Goal: Task Accomplishment & Management: Complete application form

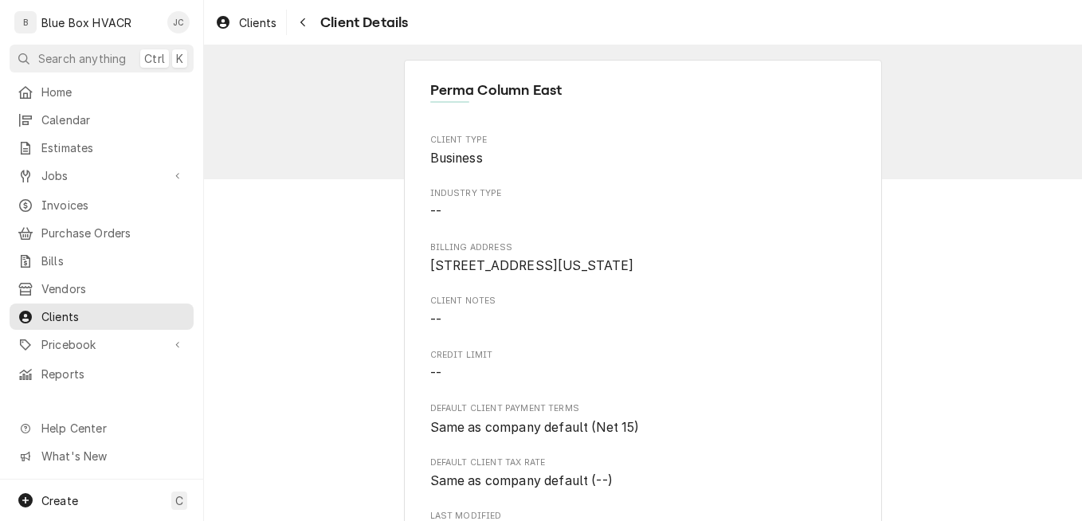
scroll to position [446, 0]
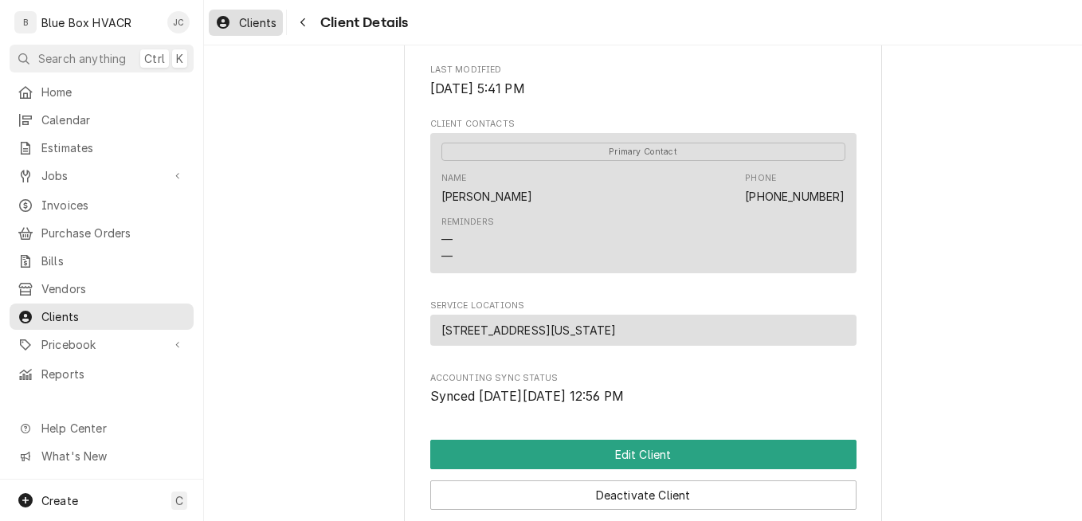
click at [241, 22] on span "Clients" at bounding box center [257, 22] width 37 height 17
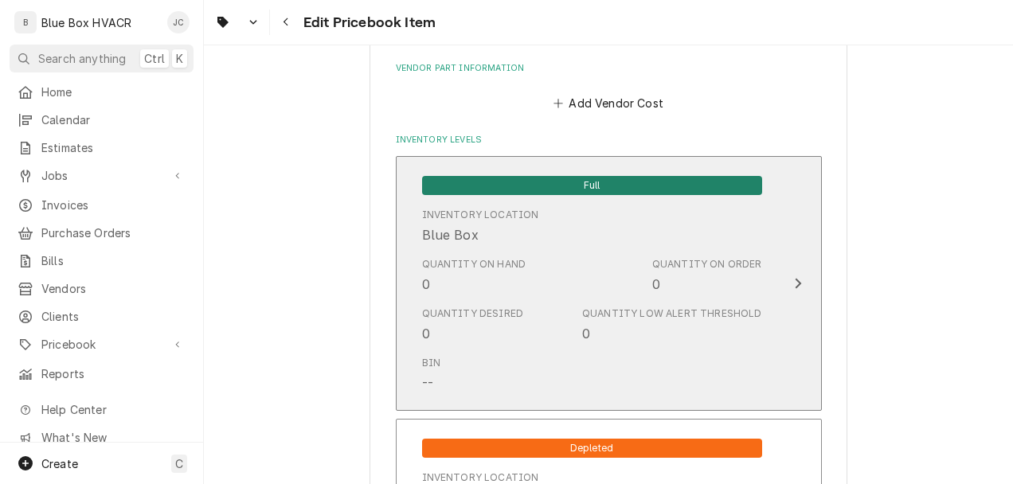
scroll to position [1274, 0]
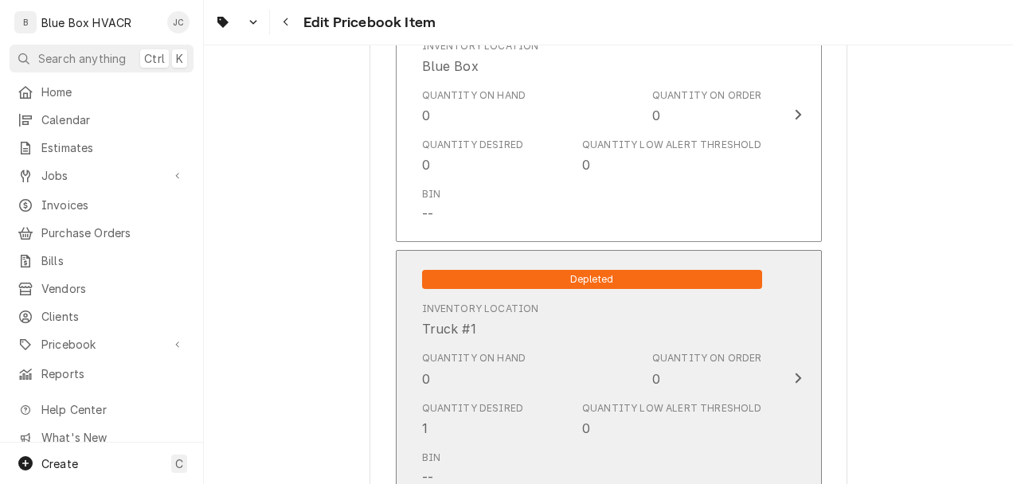
click at [531, 349] on div "Quantity on Hand 0 Quantity on Order 0" at bounding box center [592, 369] width 340 height 49
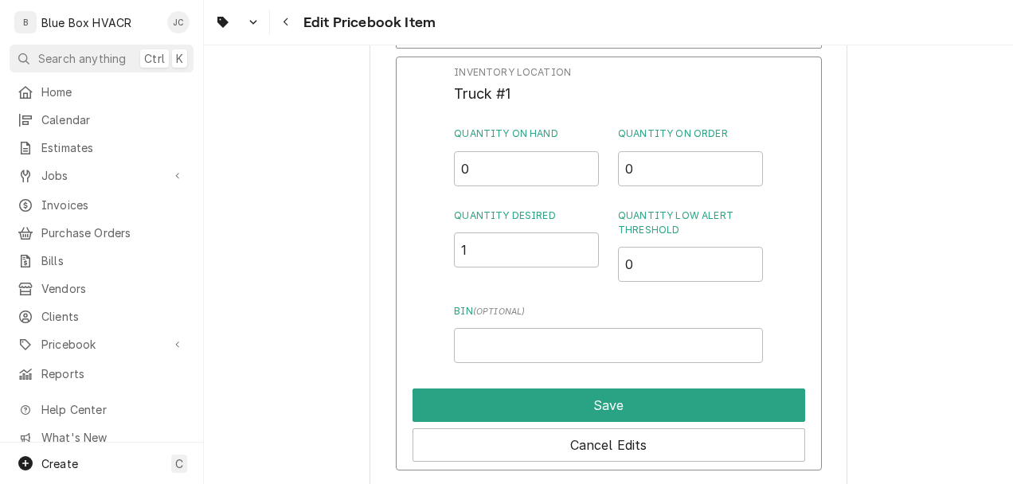
scroll to position [1513, 0]
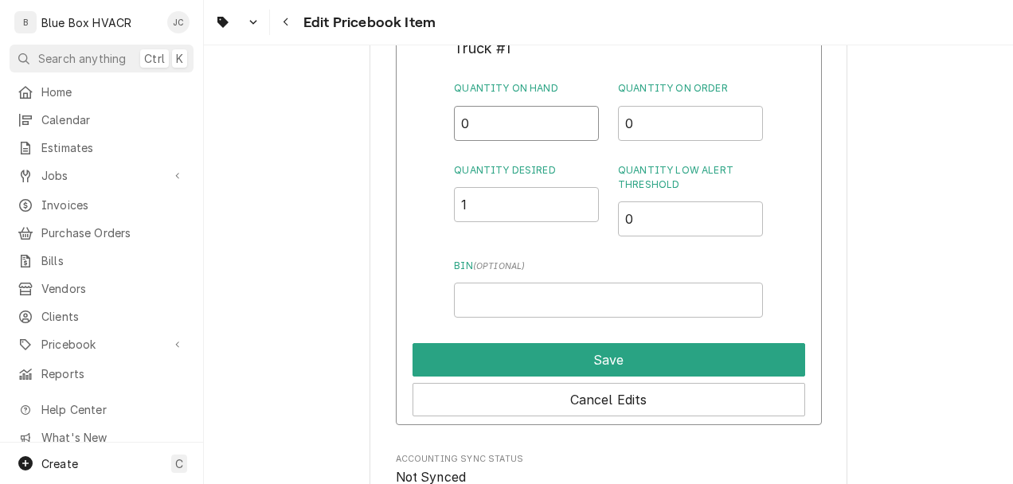
drag, startPoint x: 492, startPoint y: 127, endPoint x: 438, endPoint y: 125, distance: 54.2
click at [438, 125] on div "Inventory Location Truck #1 Quantity on Hand 0 Quantity on Order 0 Quantity Des…" at bounding box center [609, 218] width 426 height 414
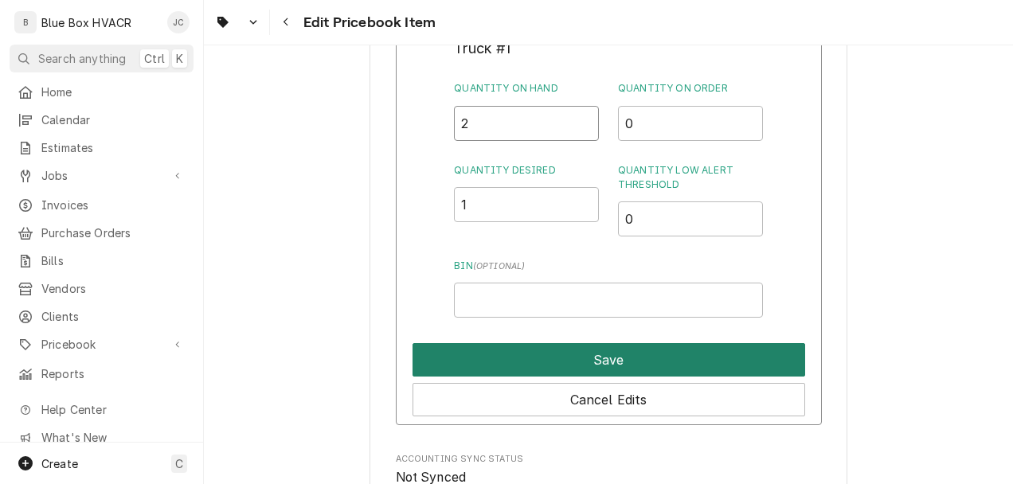
type input "2"
click at [613, 360] on button "Save" at bounding box center [609, 359] width 393 height 33
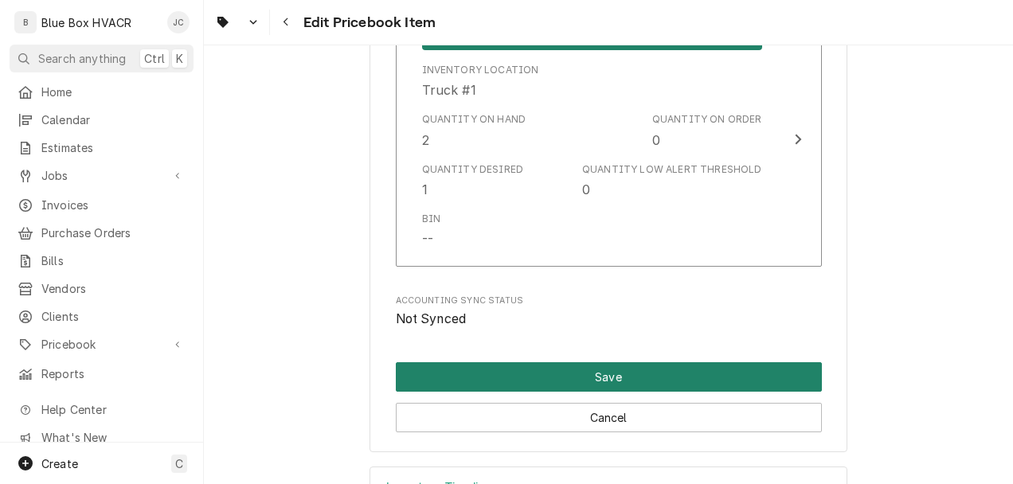
click at [604, 366] on button "Save" at bounding box center [609, 376] width 426 height 29
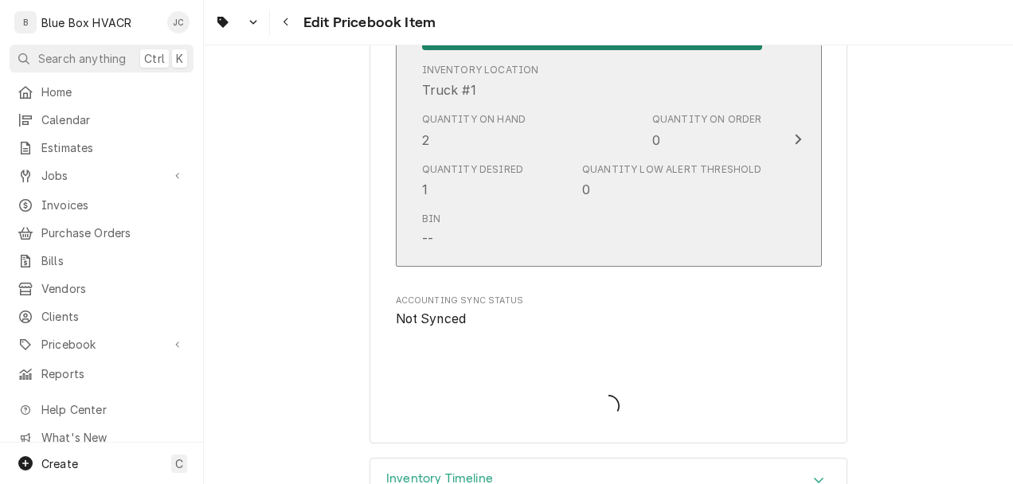
type textarea "x"
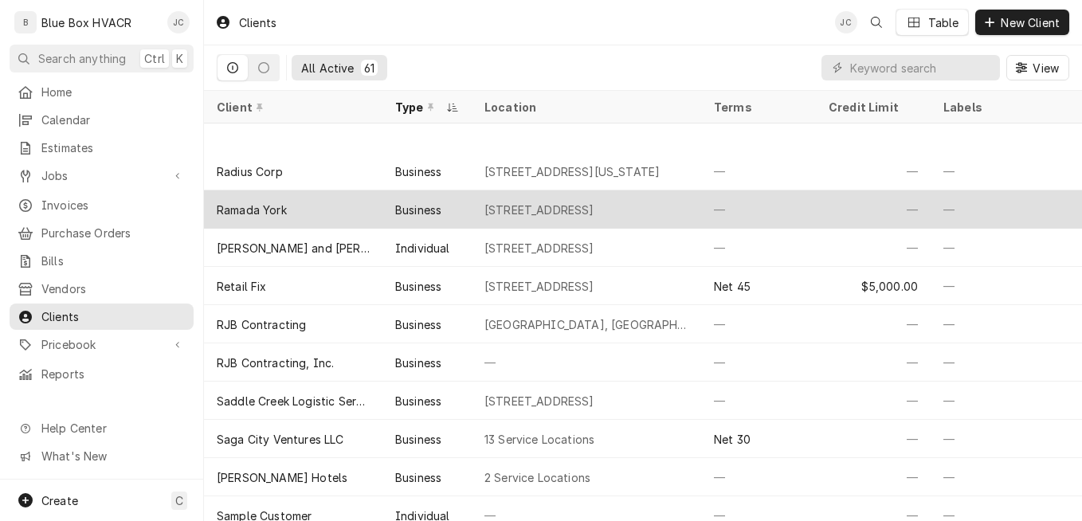
scroll to position [1600, 0]
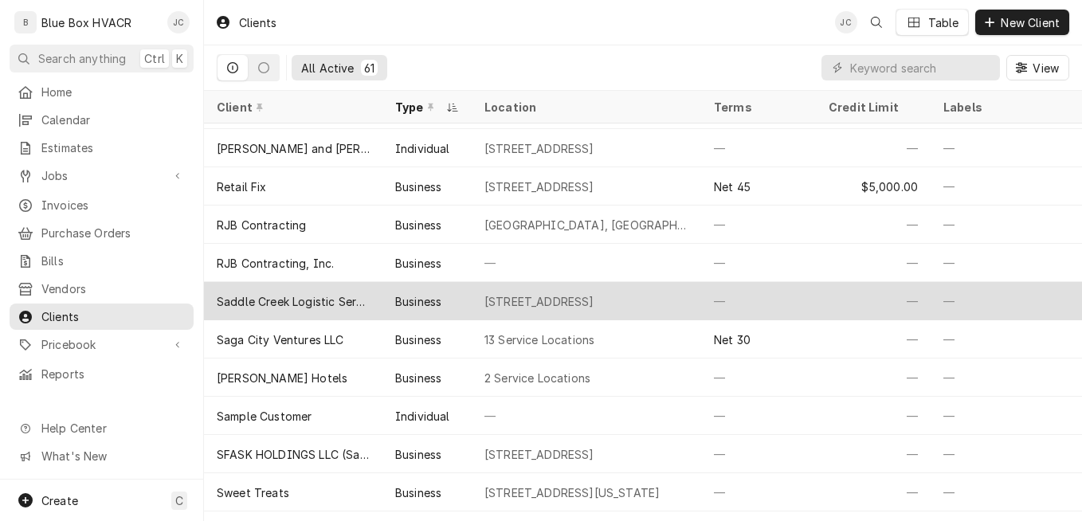
click at [338, 303] on div "Saddle Creek Logistic Services" at bounding box center [293, 301] width 153 height 17
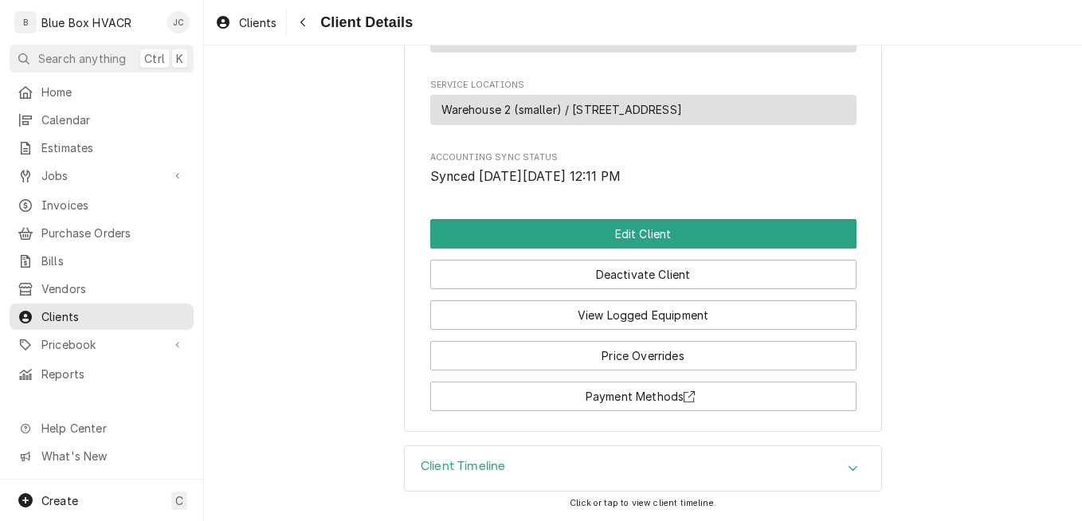
scroll to position [728, 0]
click at [71, 143] on span "Estimates" at bounding box center [113, 147] width 144 height 17
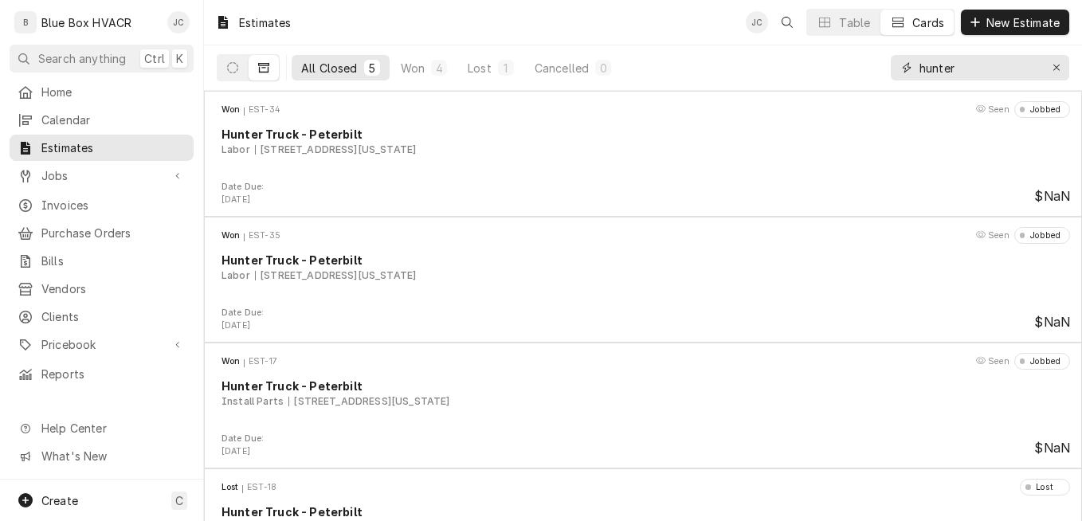
click at [1054, 72] on icon "Erase input" at bounding box center [1056, 67] width 9 height 11
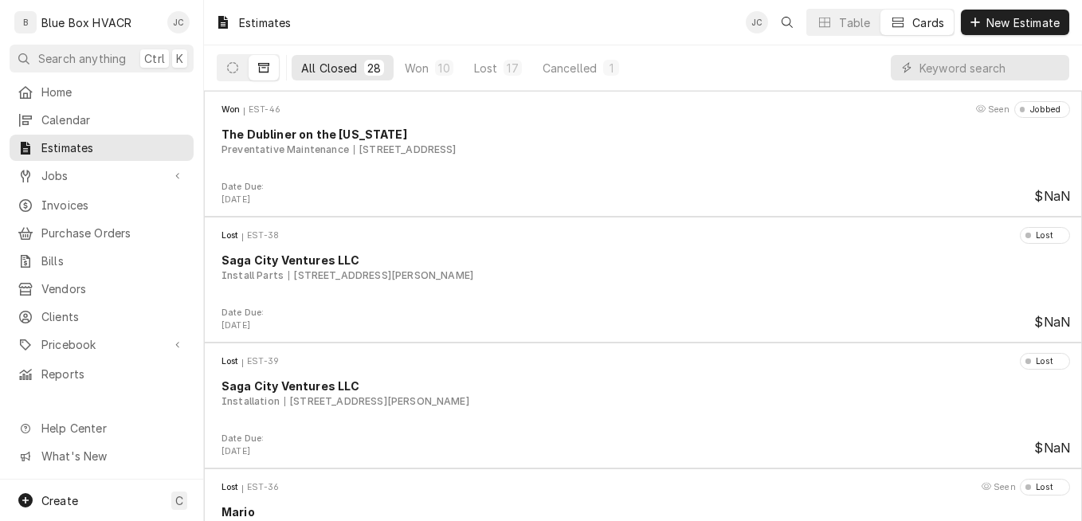
click at [1029, 35] on div "JC Table Cards New Estimate" at bounding box center [906, 22] width 323 height 27
click at [1022, 29] on span "New Estimate" at bounding box center [1023, 22] width 80 height 17
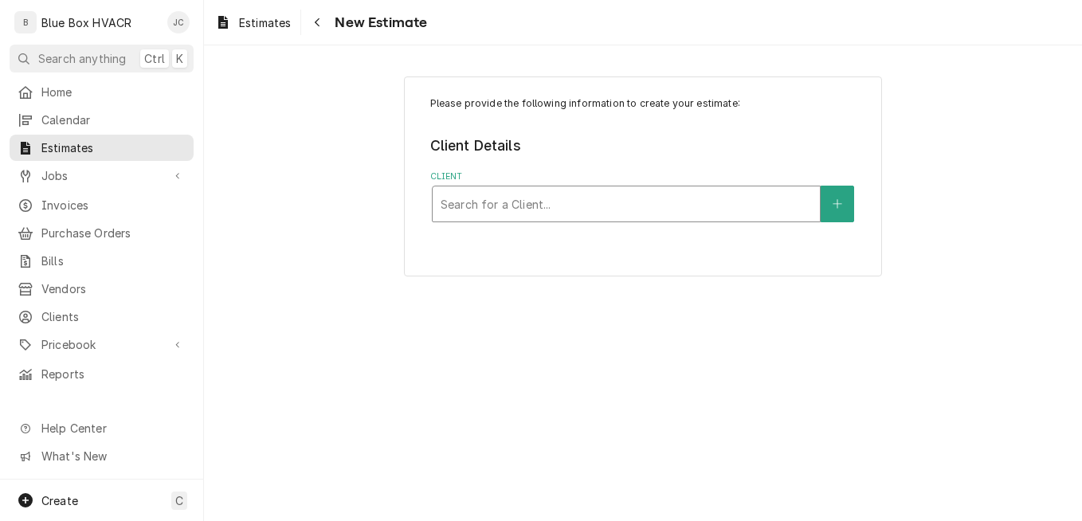
click at [526, 204] on div "Client" at bounding box center [625, 204] width 371 height 29
type input "sadd"
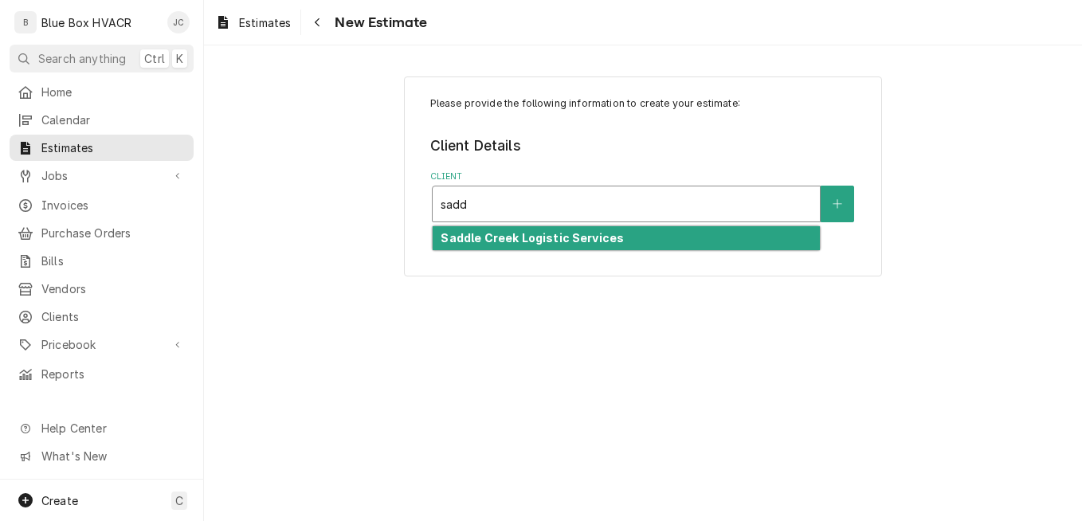
click at [537, 241] on strong "Saddle Creek Logistic Services" at bounding box center [531, 238] width 183 height 14
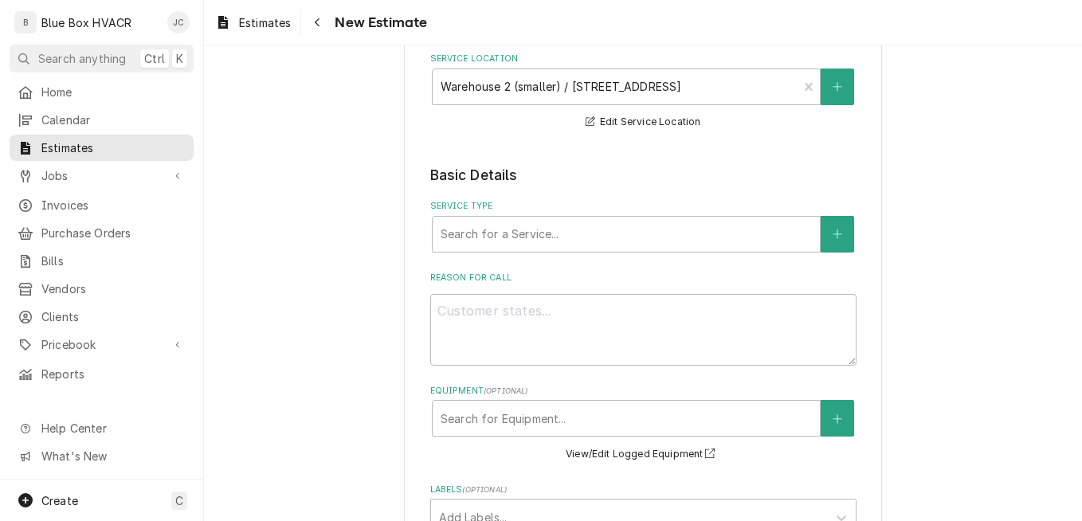
scroll to position [239, 0]
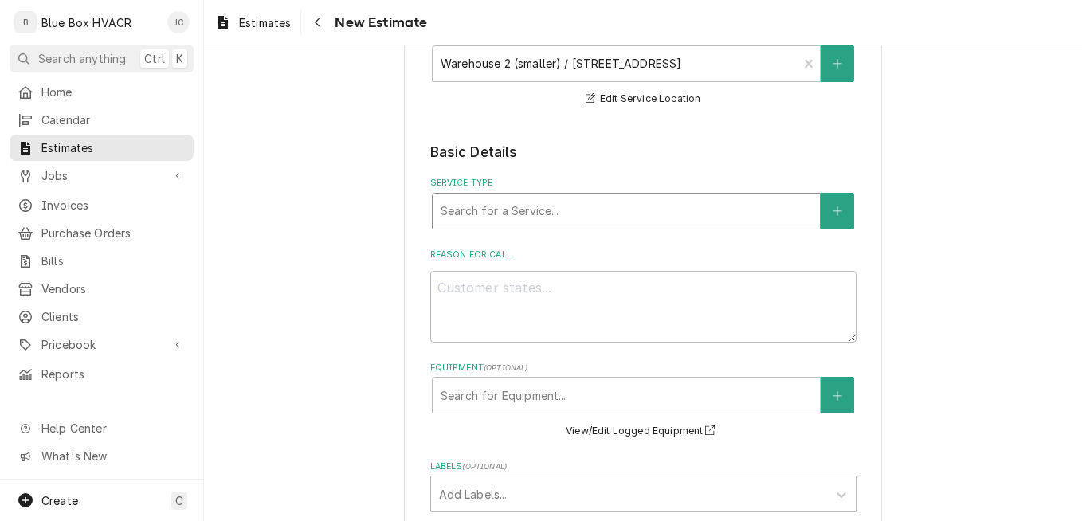
click at [540, 217] on div "Service Type" at bounding box center [625, 211] width 371 height 29
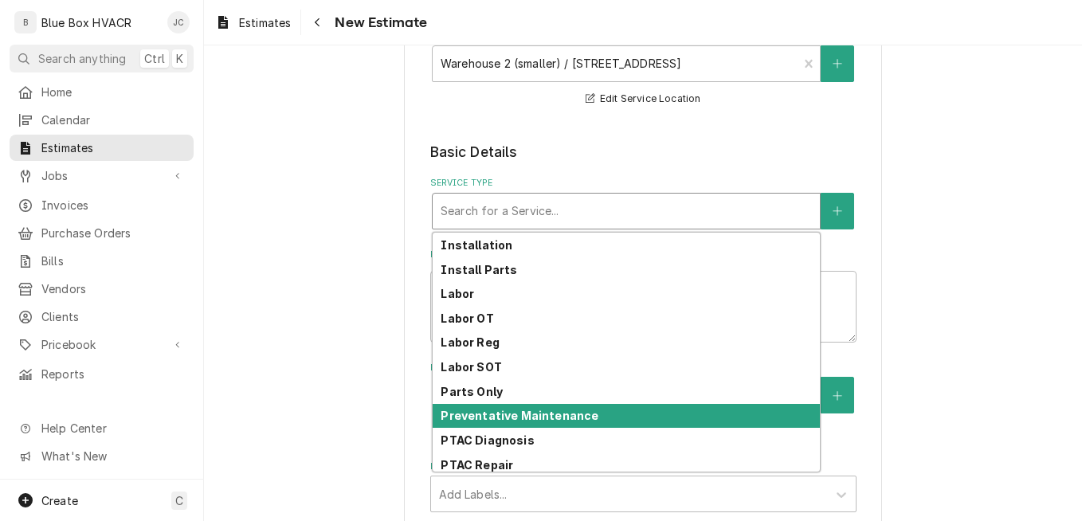
click at [514, 409] on strong "Preventative Maintenance" at bounding box center [519, 416] width 158 height 14
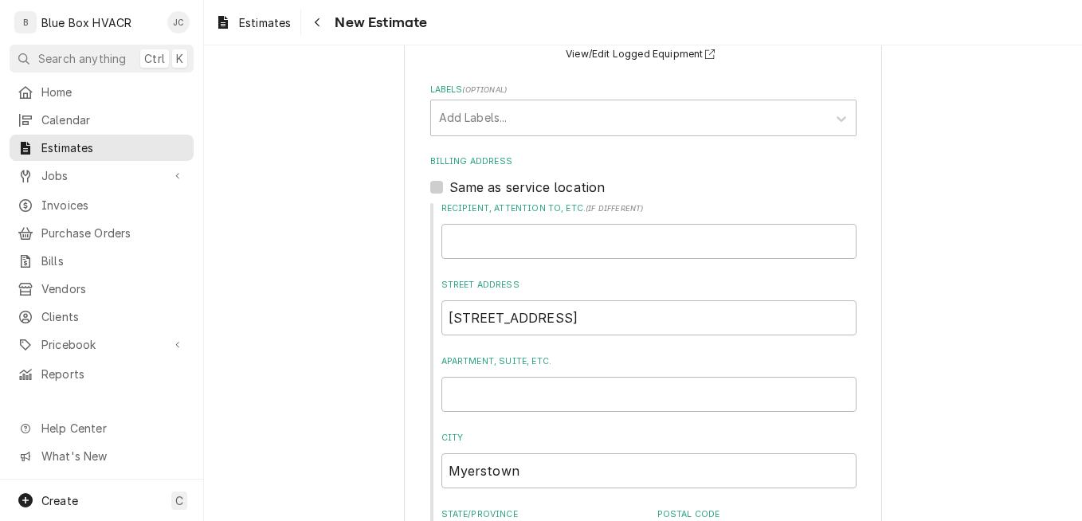
scroll to position [323, 0]
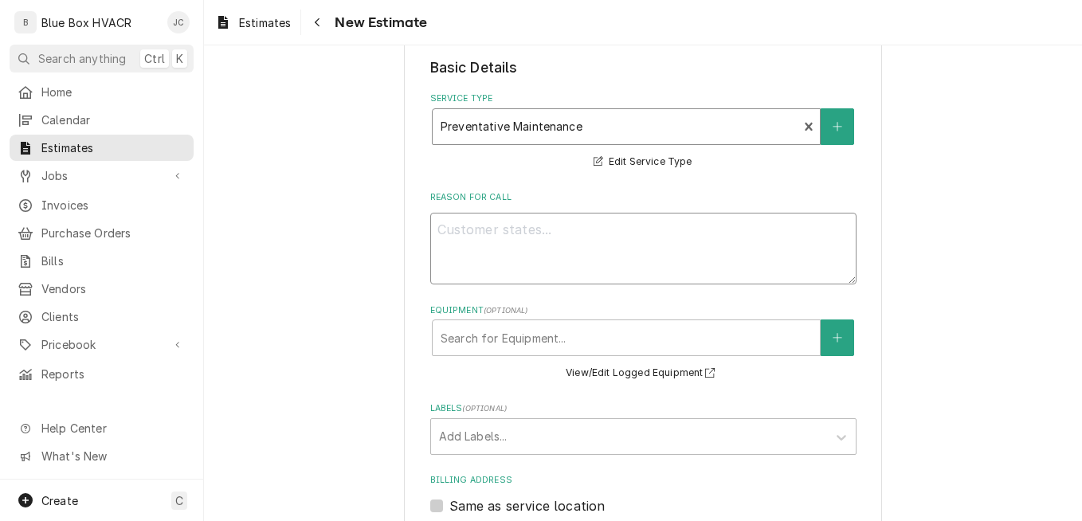
click at [533, 224] on textarea "Reason For Call" at bounding box center [643, 249] width 426 height 72
type textarea "x"
type textarea "R"
type textarea "x"
type textarea "Re"
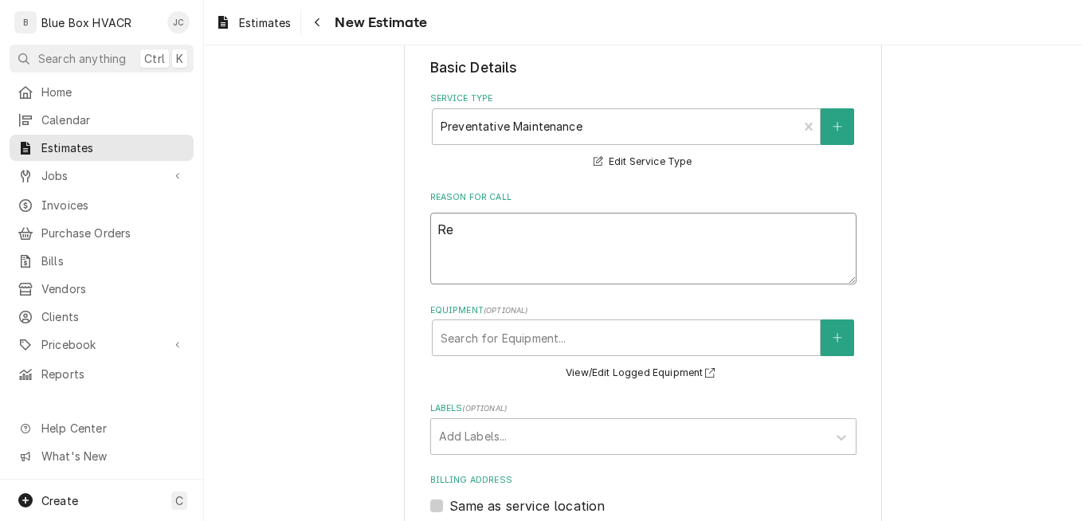
type textarea "x"
type textarea "Req"
type textarea "x"
type textarea "Requ"
type textarea "x"
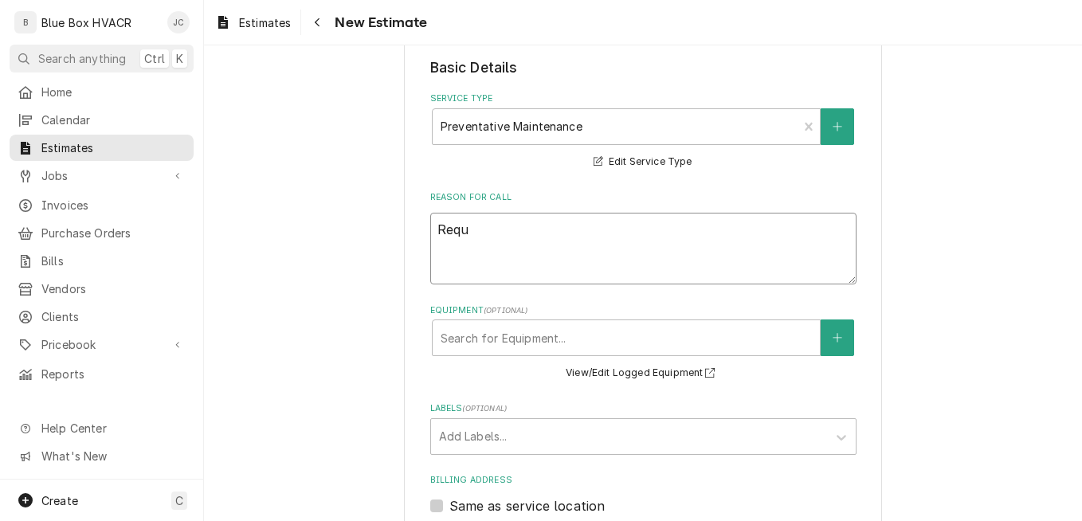
type textarea "Reque"
type textarea "x"
type textarea "Reques"
type textarea "x"
type textarea "Requeste"
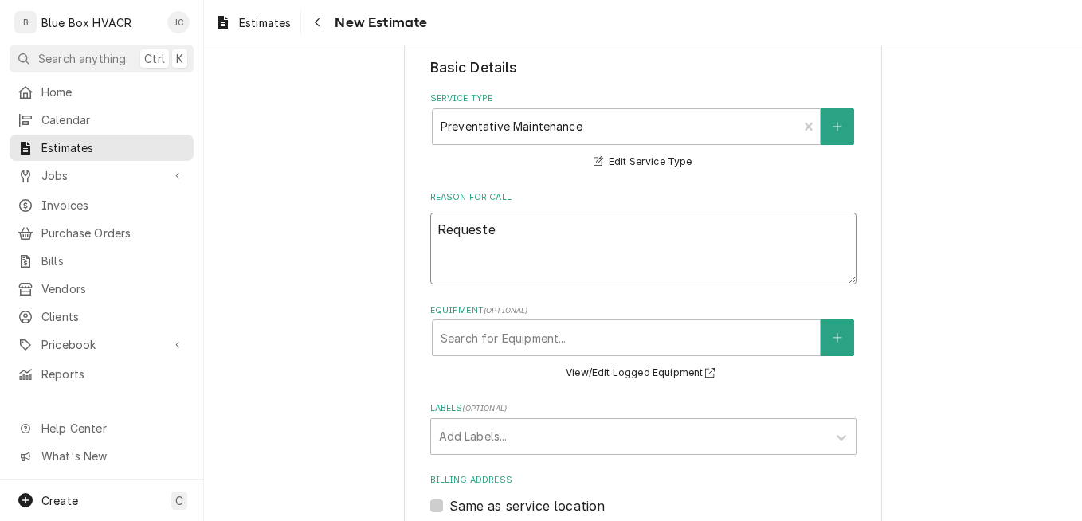
type textarea "x"
type textarea "Requested"
type textarea "x"
type textarea "Requested P"
type textarea "x"
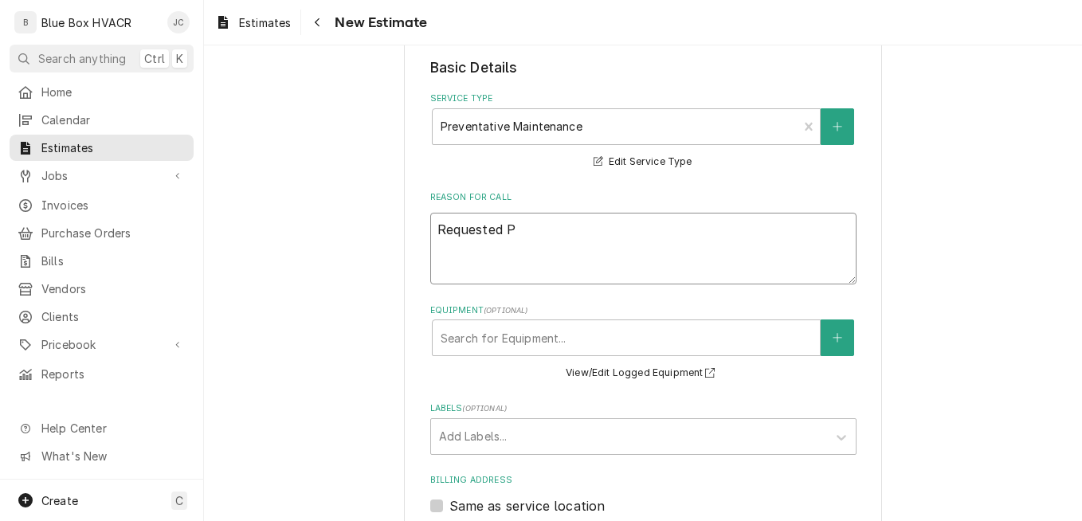
type textarea "Requested PM"
type textarea "x"
type textarea "Requested PM"
type textarea "x"
type textarea "Requested PM c"
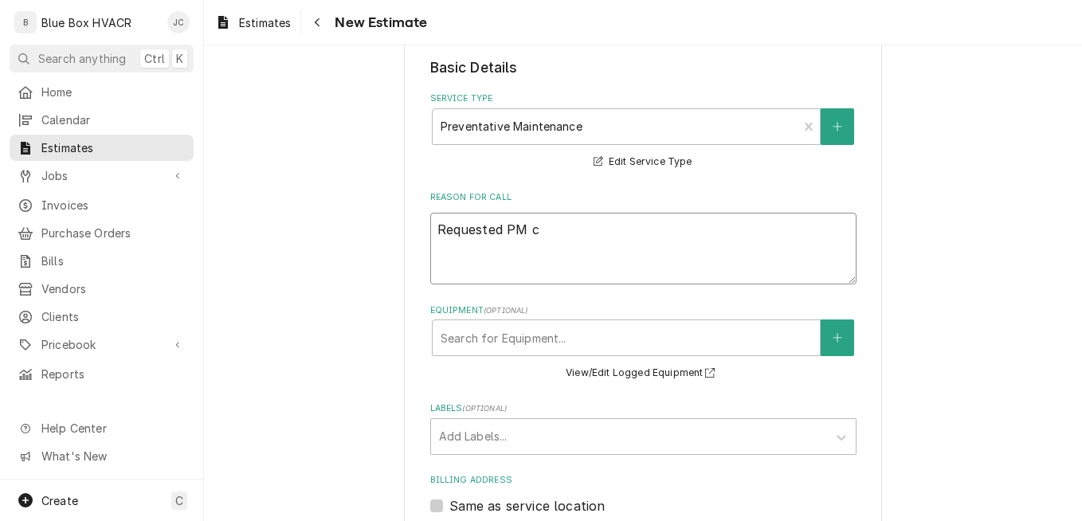
type textarea "x"
type textarea "Requested PM co"
type textarea "x"
type textarea "Requested PM con"
type textarea "x"
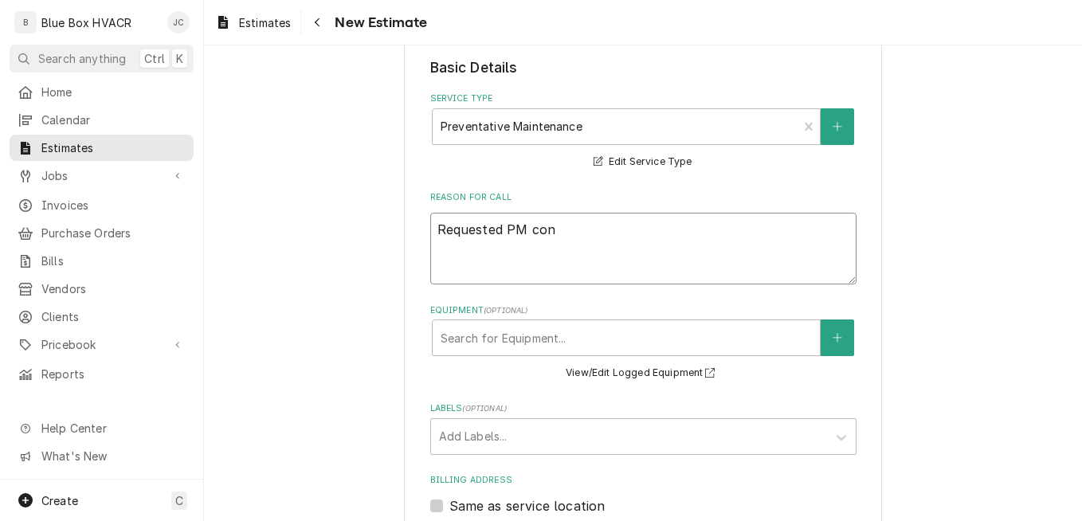
type textarea "Requested PM cont"
type textarea "x"
type textarea "Requested PM contr"
type textarea "x"
type textarea "Requested PM contra"
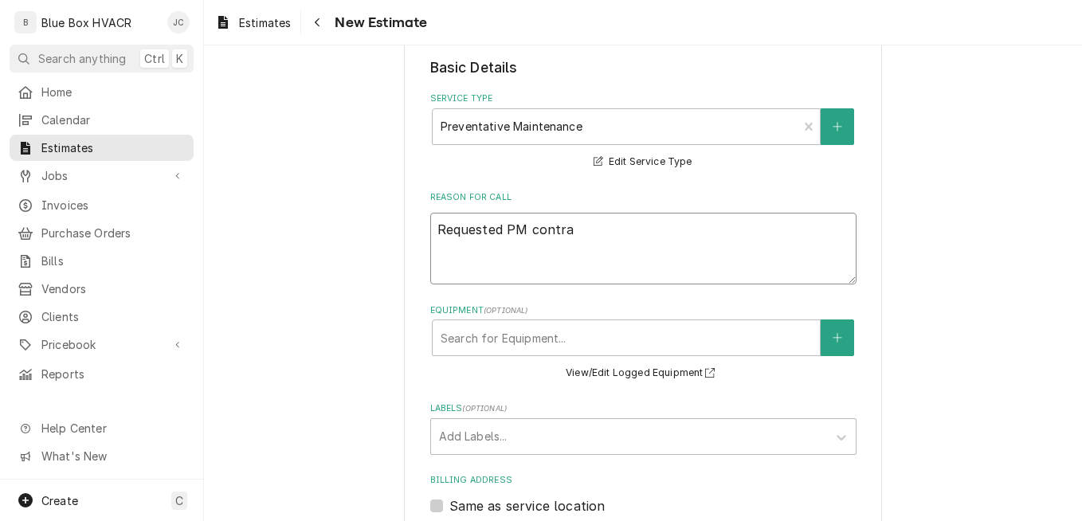
type textarea "x"
type textarea "Requested PM contrac"
type textarea "x"
type textarea "Requested PM contract"
type textarea "x"
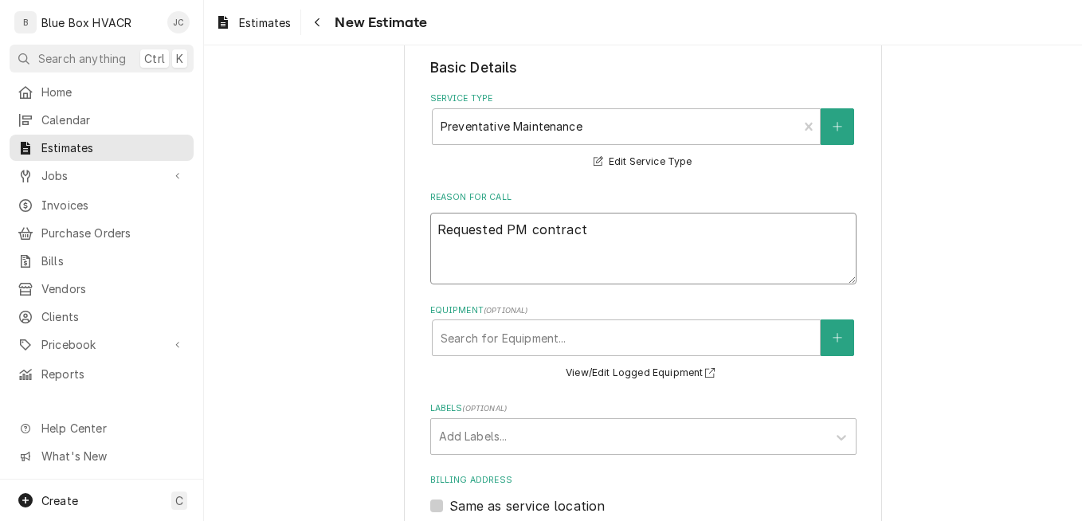
type textarea "Requested PM contract."
type textarea "x"
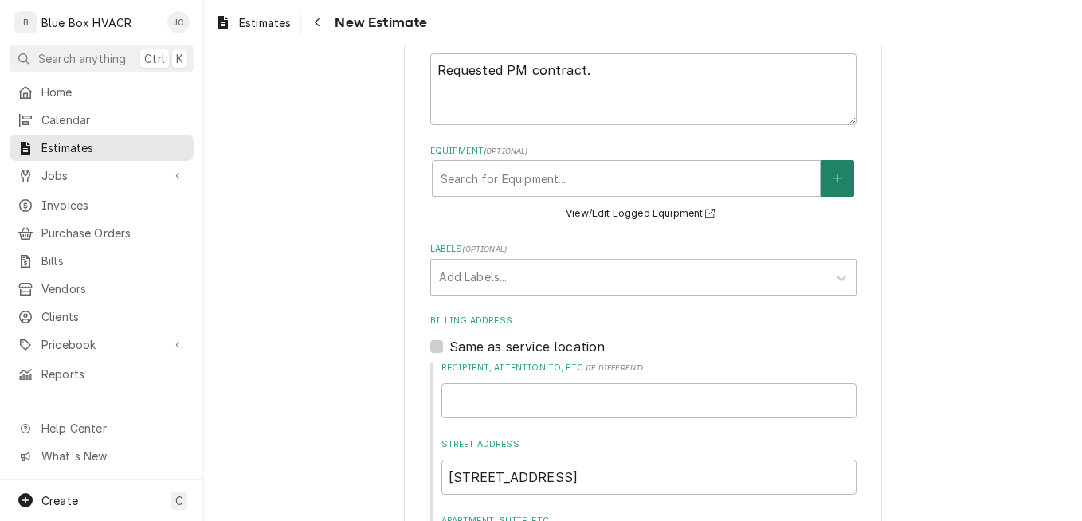
click at [833, 186] on button "Equipment" at bounding box center [836, 178] width 33 height 37
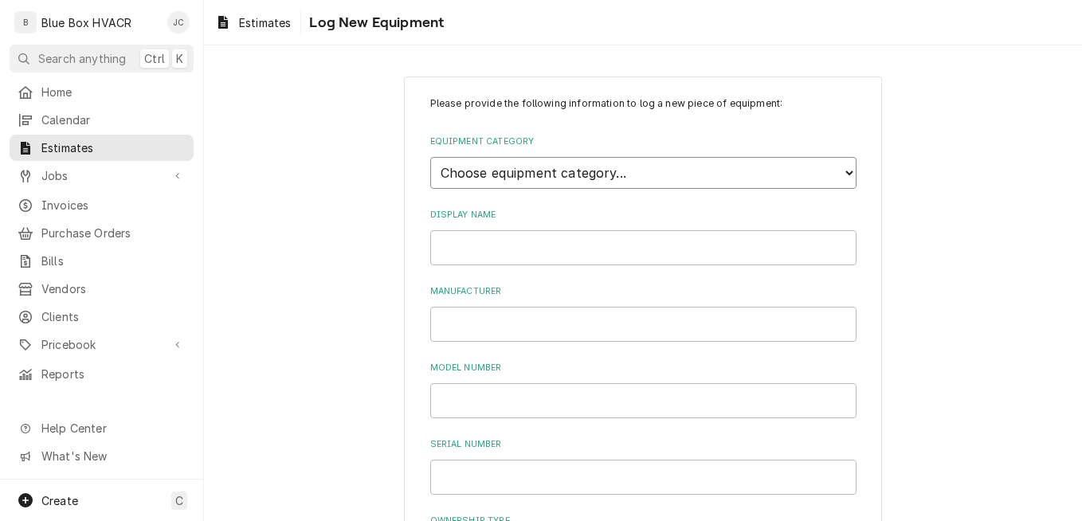
click at [553, 176] on select "Choose equipment category... Cooking Equipment Fryers Ice Machines Ovens and Ra…" at bounding box center [643, 173] width 426 height 32
click at [589, 151] on div "Equipment Category Choose equipment category... Cooking Equipment Fryers Ice Ma…" at bounding box center [643, 161] width 426 height 53
click at [652, 186] on select "Choose equipment category... Cooking Equipment Fryers Ice Machines Ovens and Ra…" at bounding box center [643, 173] width 426 height 32
select select "15"
click at [430, 157] on select "Choose equipment category... Cooking Equipment Fryers Ice Machines Ovens and Ra…" at bounding box center [643, 173] width 426 height 32
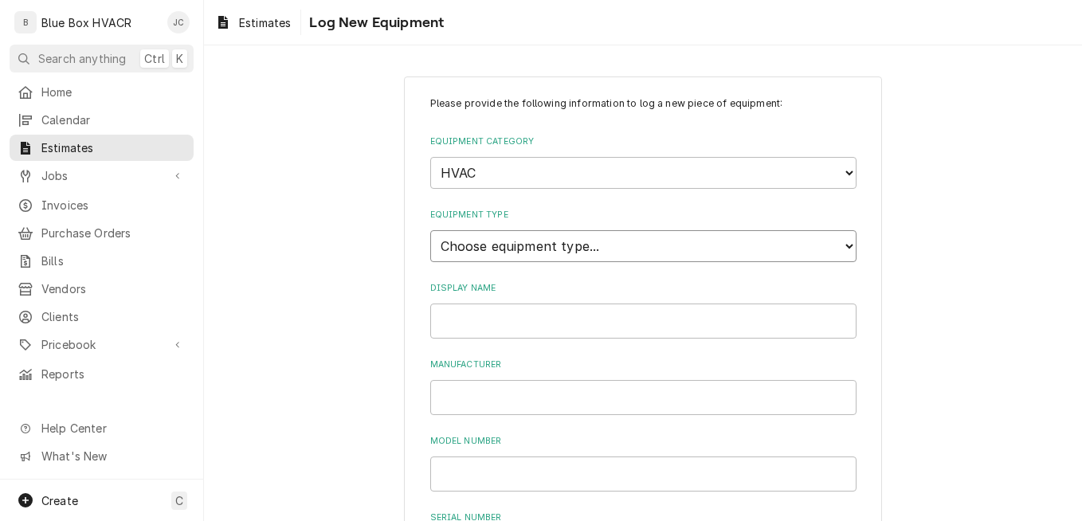
click at [564, 240] on select "Choose equipment type... Condenser Furnace Chiller Air Handler VRF Mini Split M…" at bounding box center [643, 246] width 426 height 32
select select "121"
click at [430, 230] on select "Choose equipment type... Condenser Furnace Chiller Air Handler VRF Mini Split M…" at bounding box center [643, 246] width 426 height 32
click at [499, 334] on input "Display Name" at bounding box center [643, 320] width 426 height 35
type input "Evaporator Shipping Office"
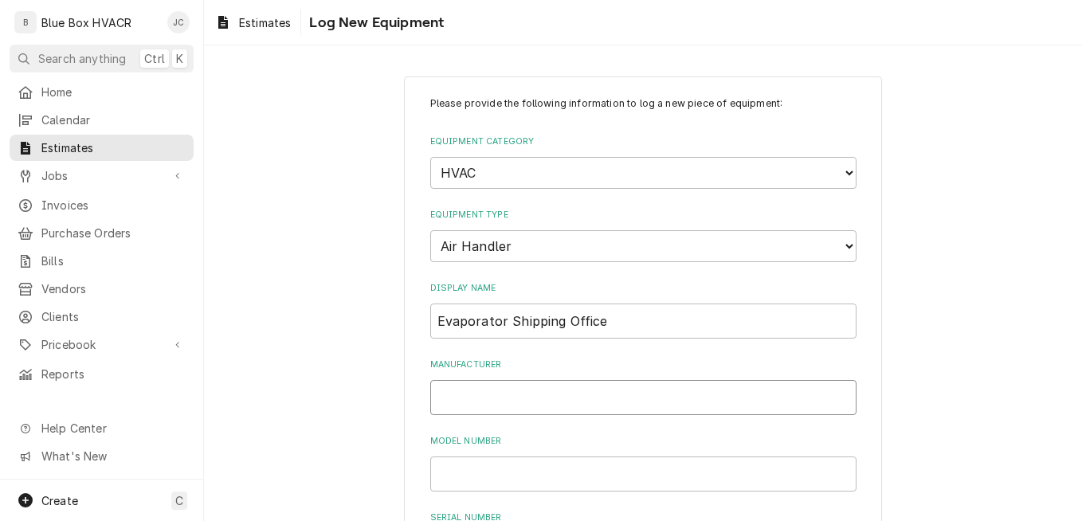
click at [501, 395] on input "Manufacturer" at bounding box center [643, 397] width 426 height 35
type input "U"
paste input "U.S. ALUMACOIL MA"
type input "U.S. ALUMACOIL"
click at [518, 463] on input "Model Number" at bounding box center [643, 473] width 426 height 35
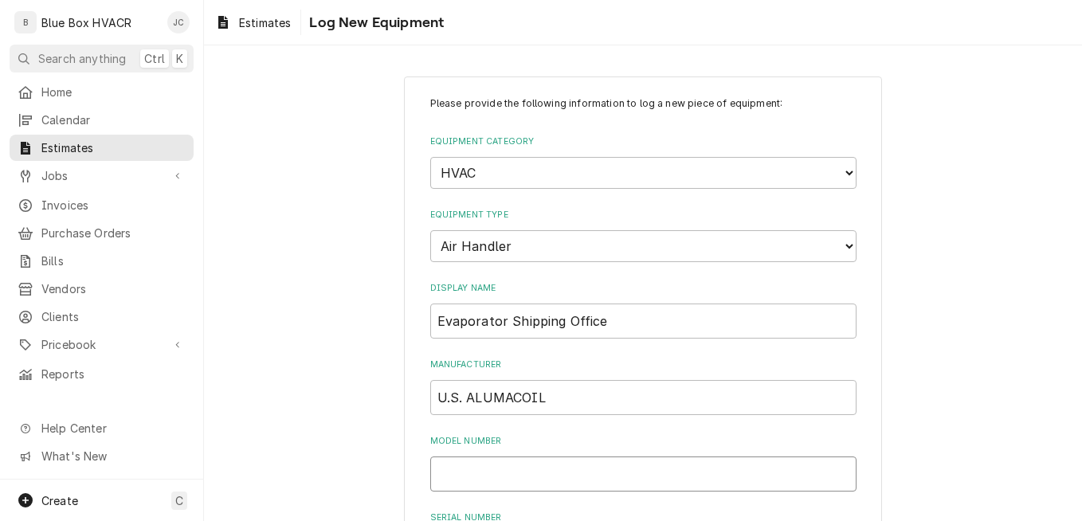
paste input "CHPF3636B6CB"
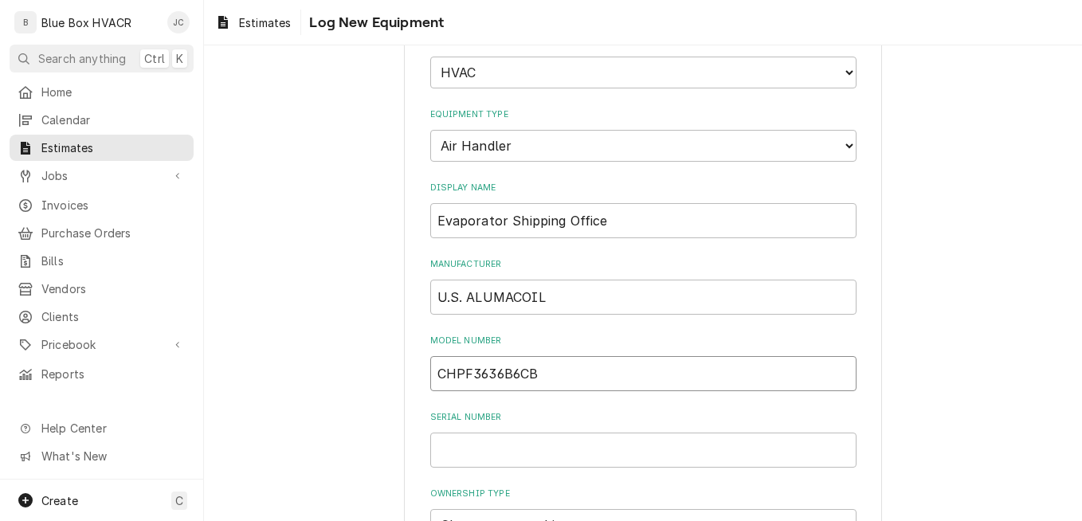
scroll to position [159, 0]
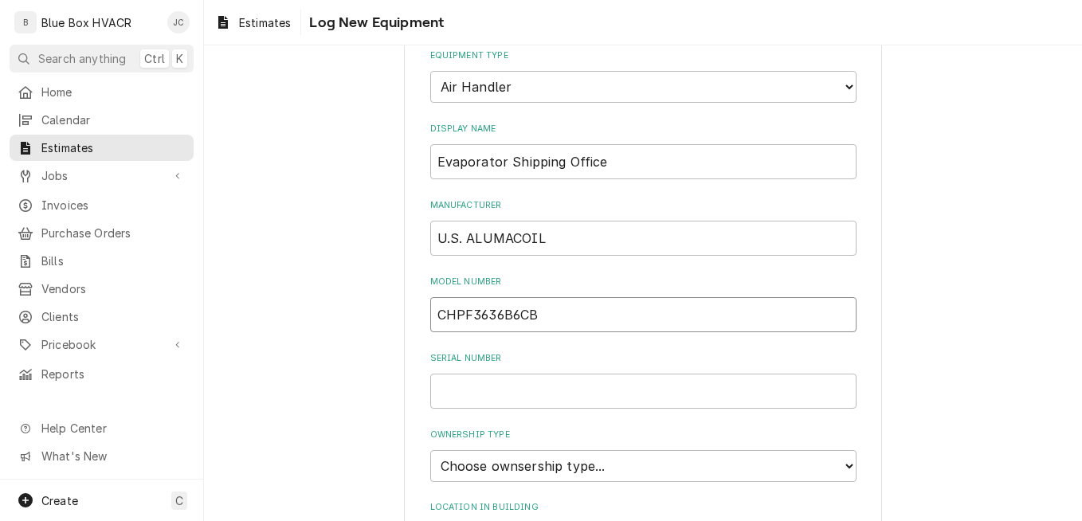
type input "CHPF3636B6CB"
click at [550, 389] on input "Serial Number" at bounding box center [643, 391] width 426 height 35
paste input "2306169901"
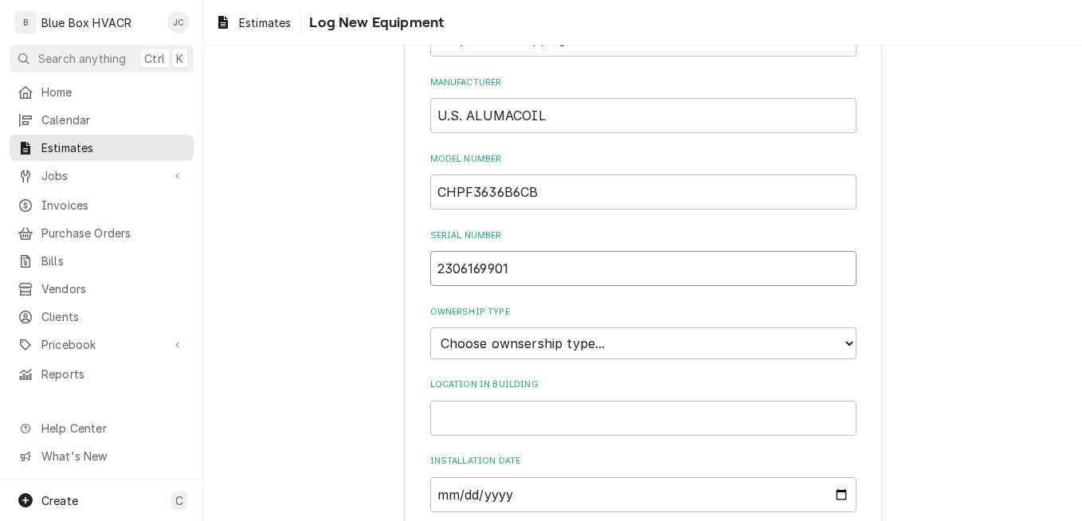
scroll to position [398, 0]
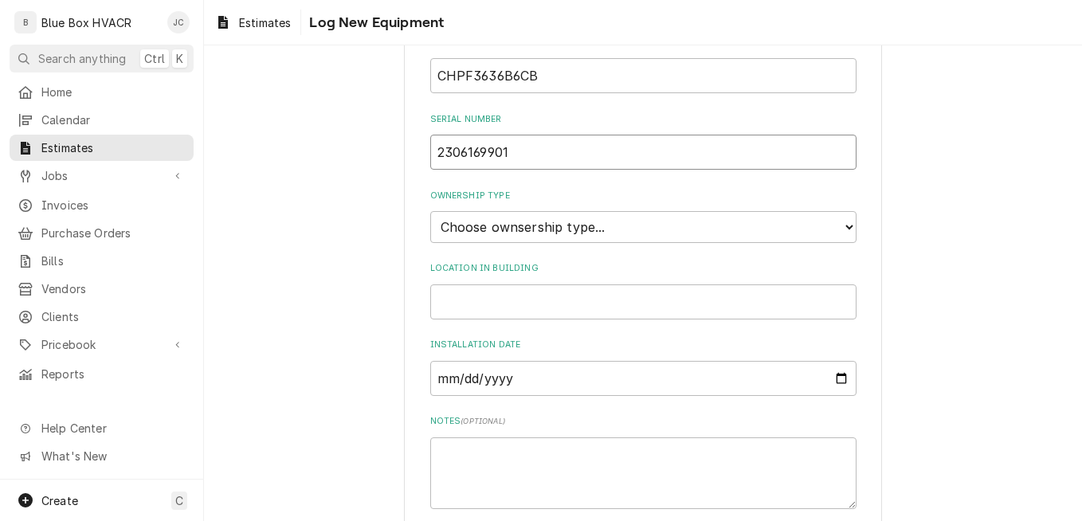
type input "2306169901"
click at [683, 238] on select "Choose ownsership type... Unknown Owned Leased Rented" at bounding box center [643, 227] width 426 height 32
select select "1"
click at [430, 211] on select "Choose ownsership type... Unknown Owned Leased Rented" at bounding box center [643, 227] width 426 height 32
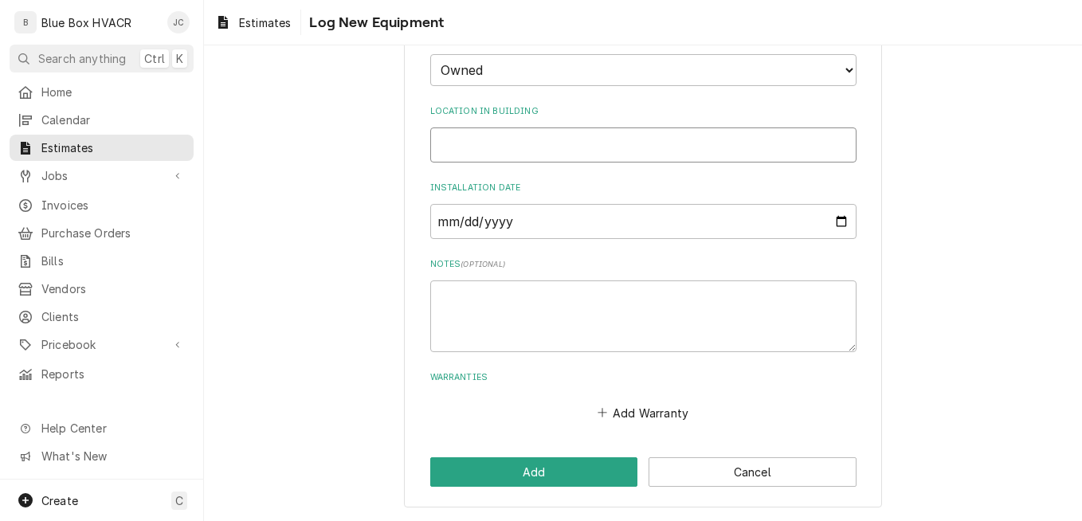
click at [562, 145] on input "Location in Building" at bounding box center [643, 144] width 426 height 35
drag, startPoint x: 583, startPoint y: 139, endPoint x: 406, endPoint y: 141, distance: 176.8
click at [406, 141] on div "Please provide the following information to log a new piece of equipment: Equip…" at bounding box center [643, 14] width 478 height 986
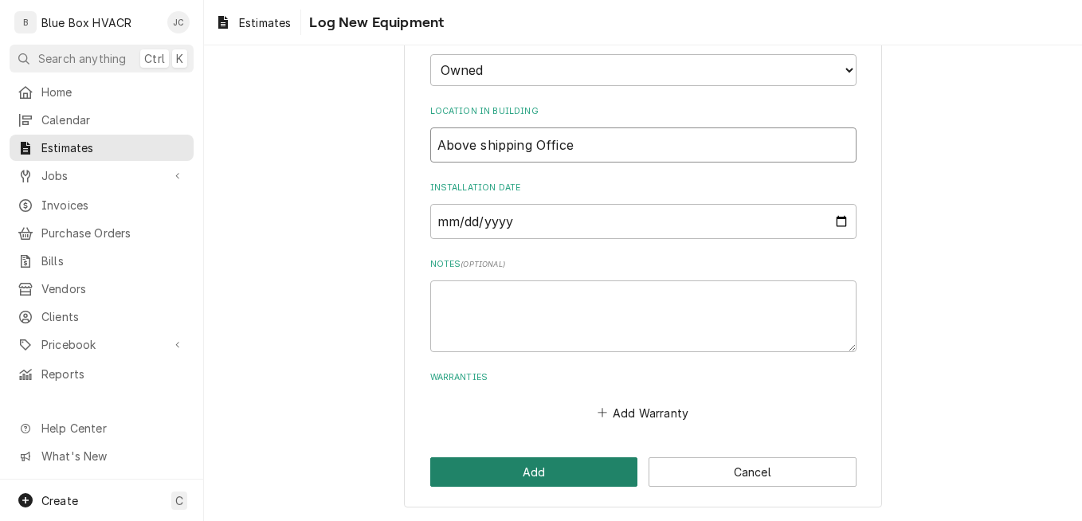
type input "Above shipping Office"
click at [546, 475] on button "Add" at bounding box center [534, 471] width 208 height 29
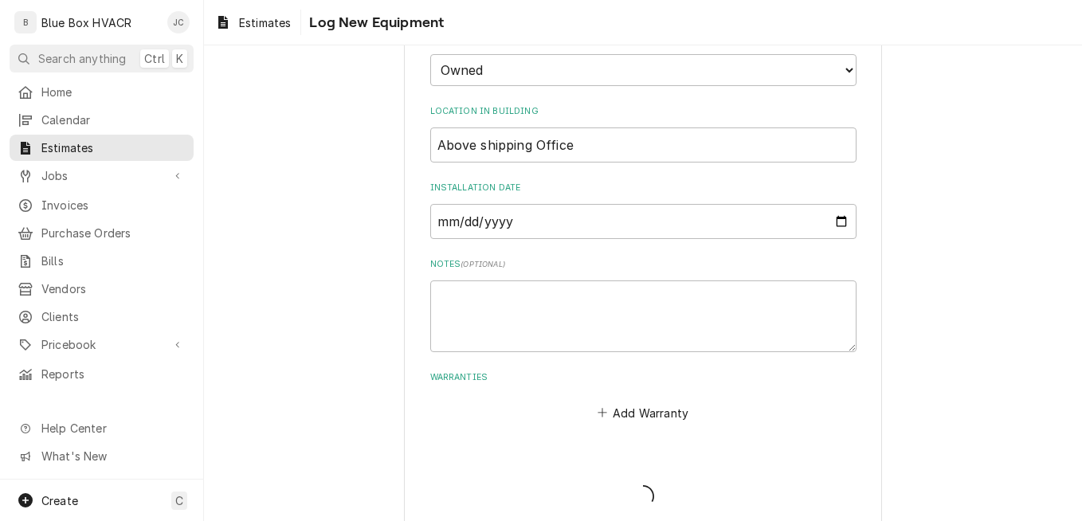
scroll to position [483, 0]
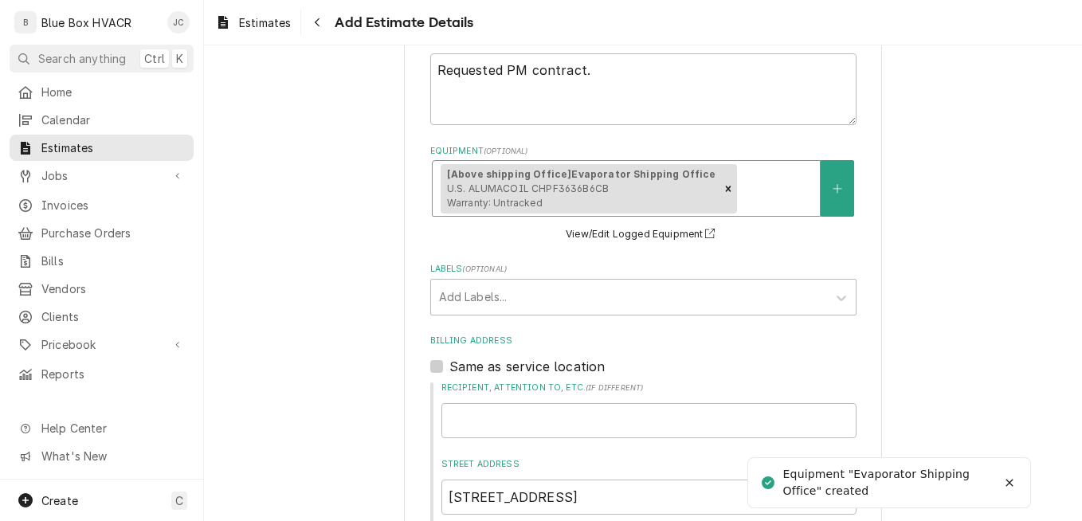
type textarea "x"
click at [842, 190] on button "Equipment" at bounding box center [836, 188] width 33 height 57
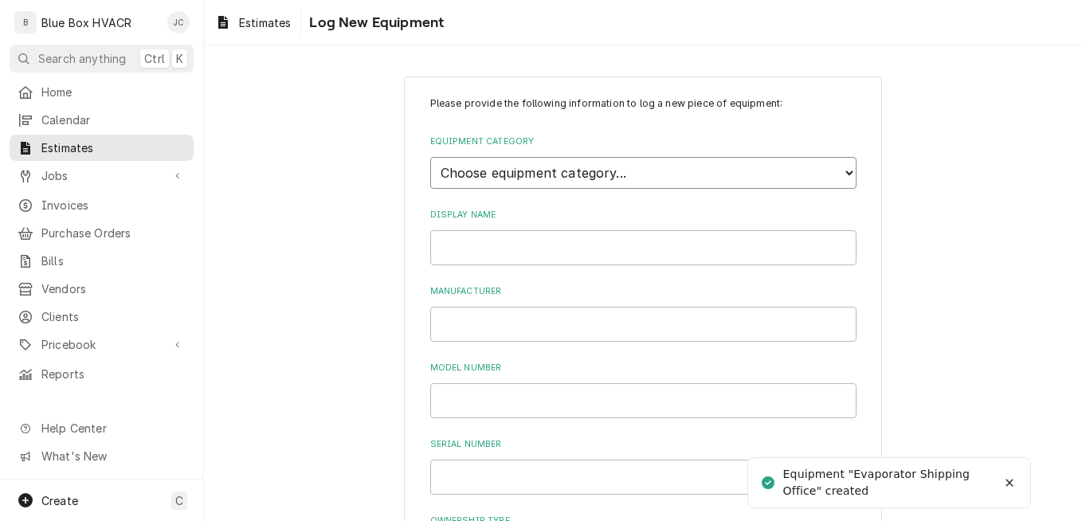
click at [711, 188] on select "Choose equipment category... Cooking Equipment Fryers Ice Machines Ovens and Ra…" at bounding box center [643, 173] width 426 height 32
select select "15"
click at [430, 157] on select "Choose equipment category... Cooking Equipment Fryers Ice Machines Ovens and Ra…" at bounding box center [643, 173] width 426 height 32
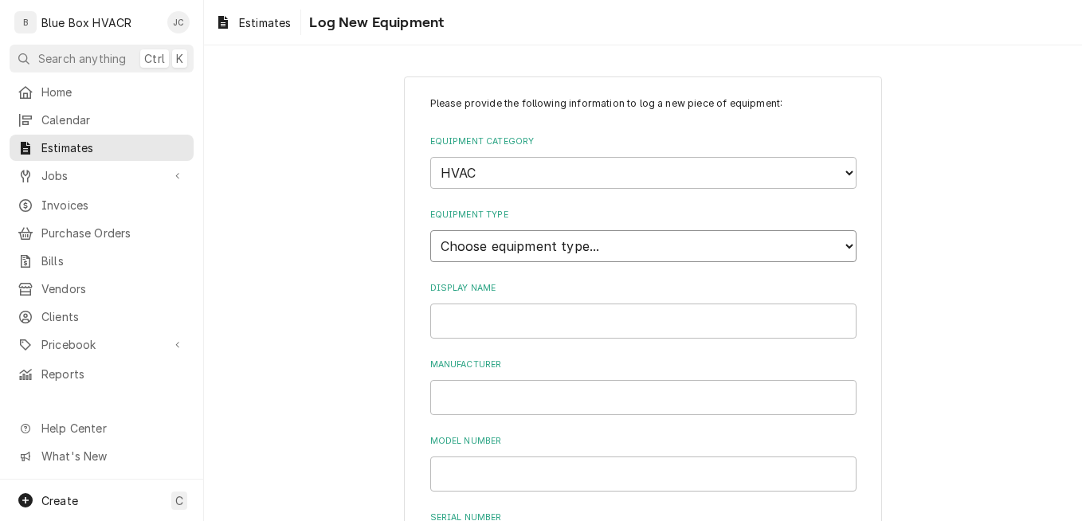
click at [568, 245] on select "Choose equipment type... Condenser Furnace Chiller Air Handler VRF Mini Split M…" at bounding box center [643, 246] width 426 height 32
select select "119"
click at [430, 230] on select "Choose equipment type... Condenser Furnace Chiller Air Handler VRF Mini Split M…" at bounding box center [643, 246] width 426 height 32
click at [479, 320] on input "Display Name" at bounding box center [643, 320] width 426 height 35
type input "Goodman"
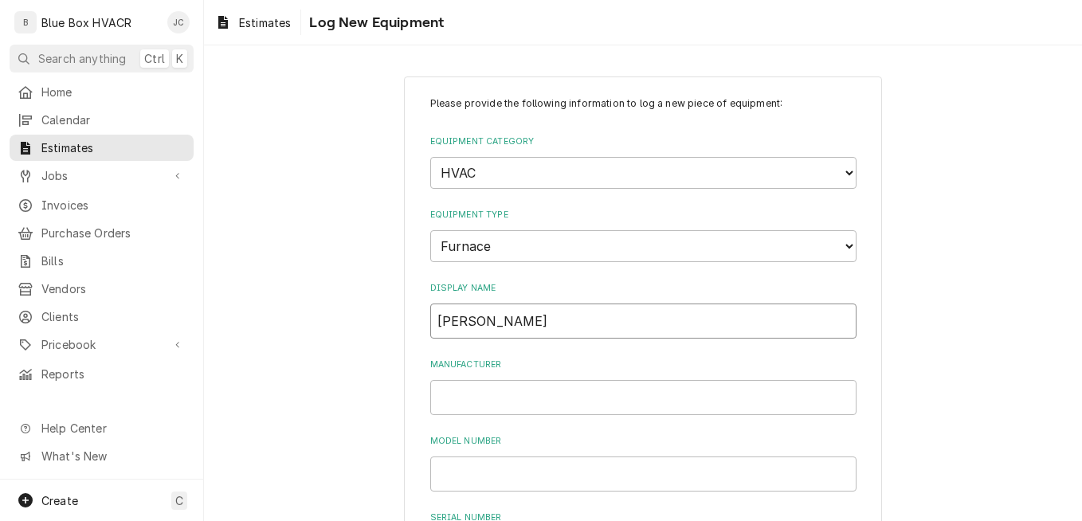
drag, startPoint x: 533, startPoint y: 317, endPoint x: 405, endPoint y: 313, distance: 128.3
type input "Shipping Office Furnace"
click at [553, 393] on input "Manufacturer" at bounding box center [643, 397] width 426 height 35
paste input "GOODMAN"
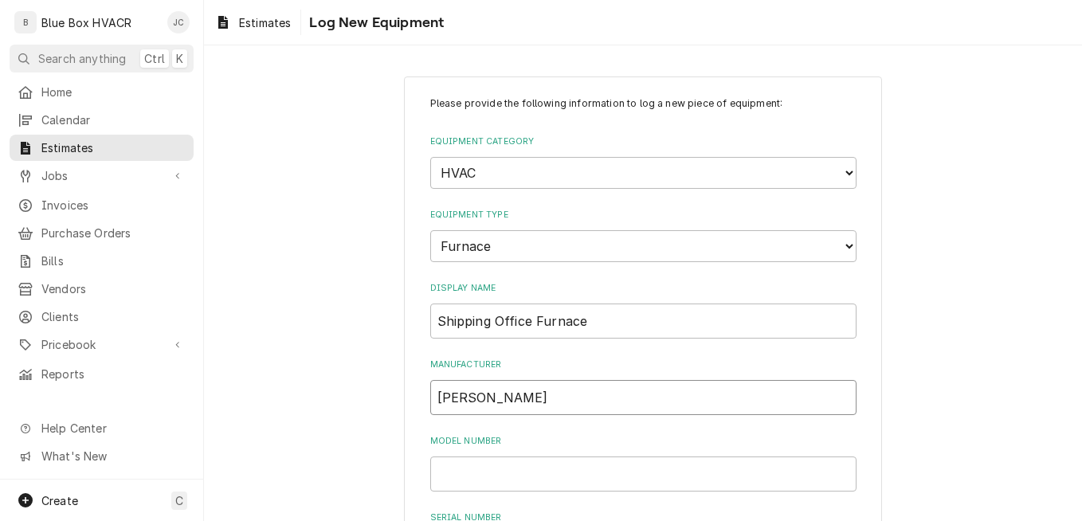
type input "GOODMAN"
click at [486, 469] on input "Model Number" at bounding box center [643, 473] width 426 height 35
paste input "_AM9S960803BNAA"
click at [439, 472] on input "_AM9S960803BNAA" at bounding box center [643, 473] width 426 height 35
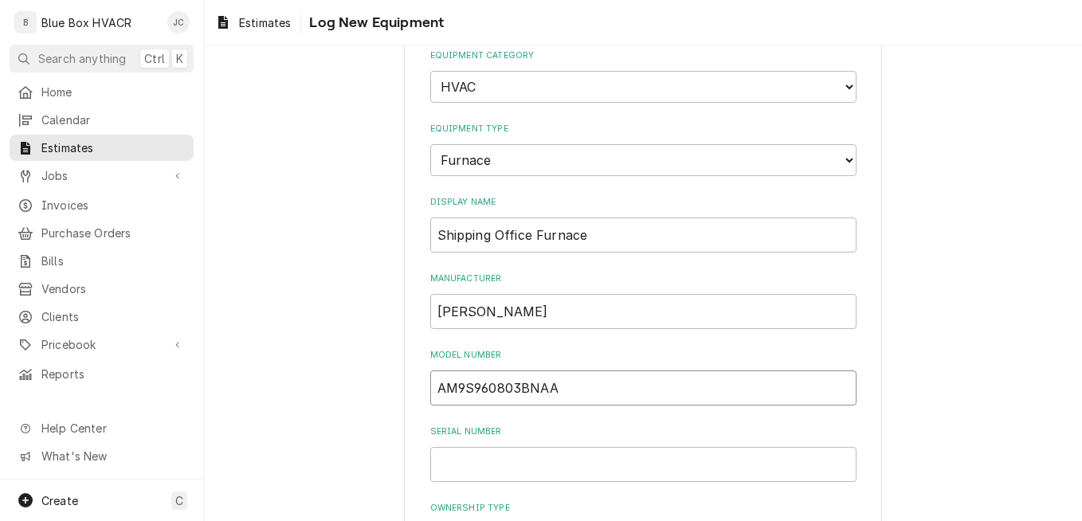
scroll to position [159, 0]
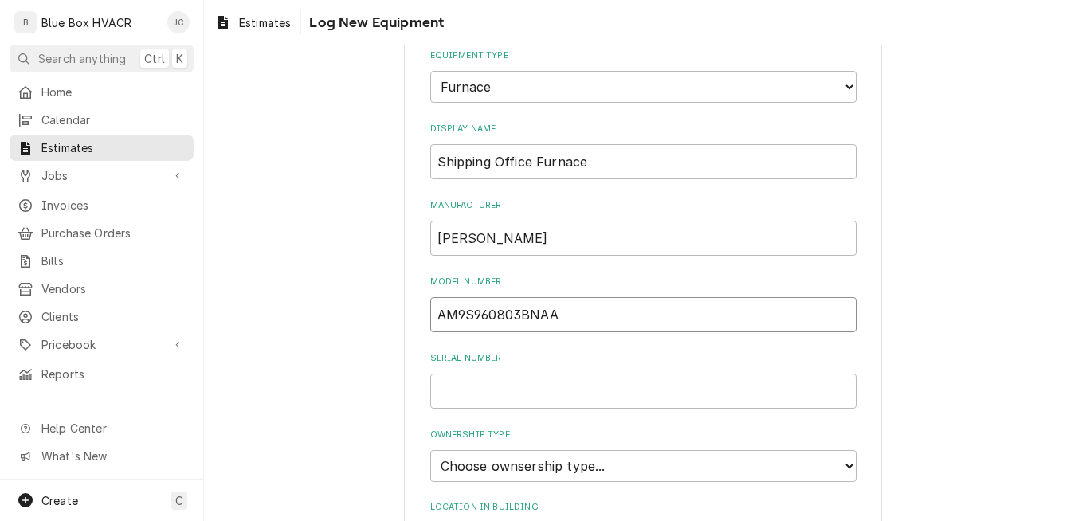
type input "AM9S960803BNAA"
click at [530, 389] on input "Serial Number" at bounding box center [643, 391] width 426 height 35
paste input "2203145900"
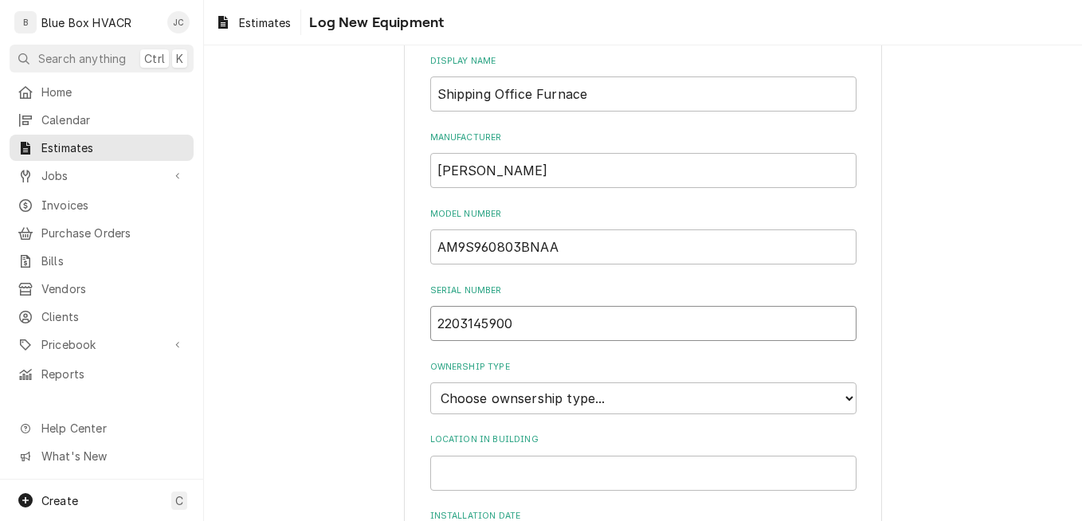
scroll to position [319, 0]
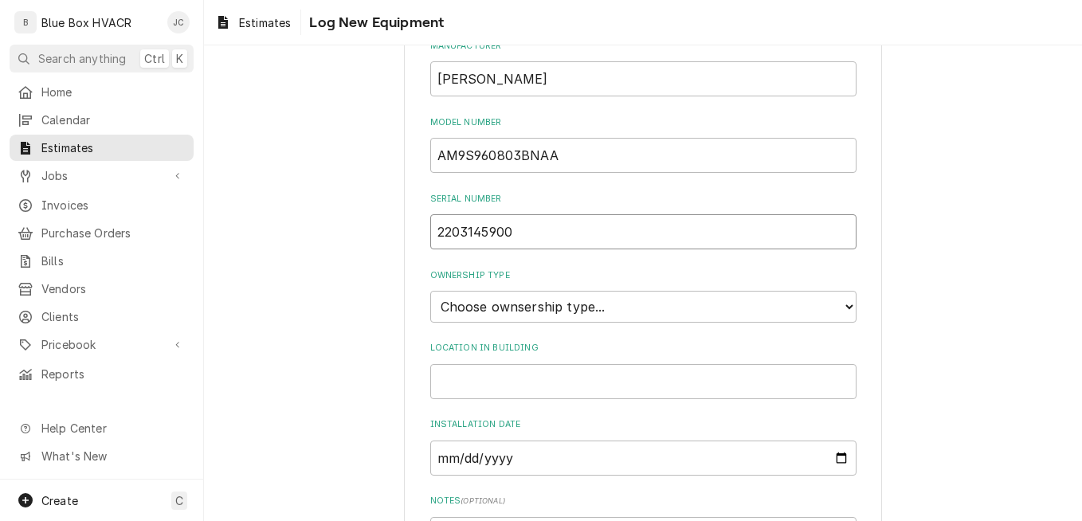
type input "2203145900"
click at [638, 315] on select "Choose ownsership type... Unknown Owned Leased Rented" at bounding box center [643, 307] width 426 height 32
select select "1"
click at [430, 291] on select "Choose ownsership type... Unknown Owned Leased Rented" at bounding box center [643, 307] width 426 height 32
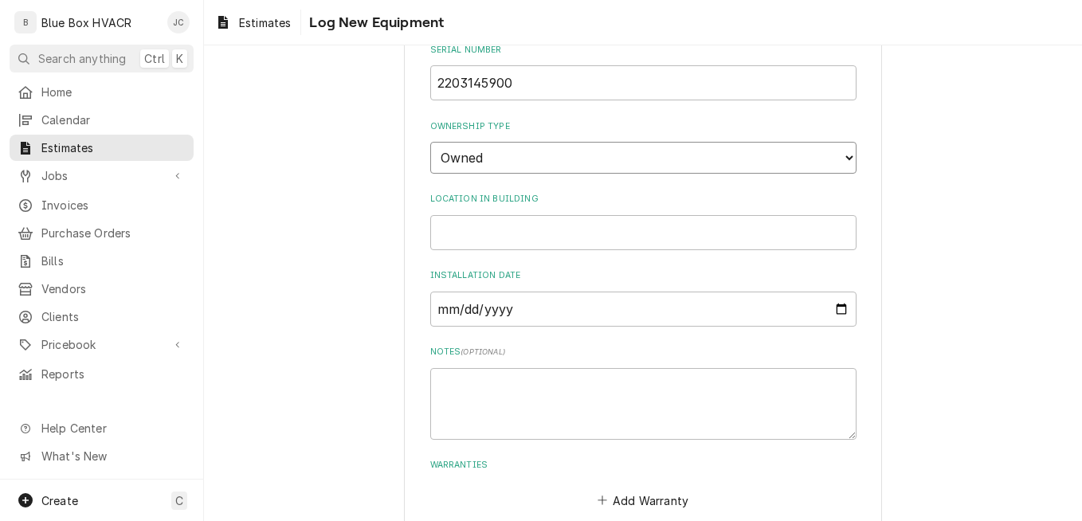
scroll to position [555, 0]
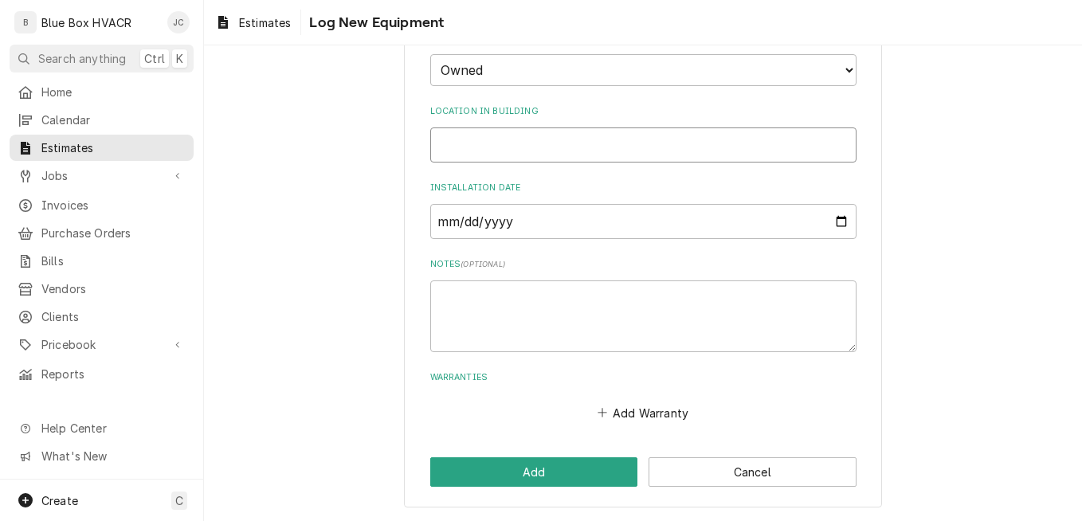
click at [580, 148] on input "Location in Building" at bounding box center [643, 144] width 426 height 35
click at [473, 145] on input "Above shipping Office" at bounding box center [643, 144] width 426 height 35
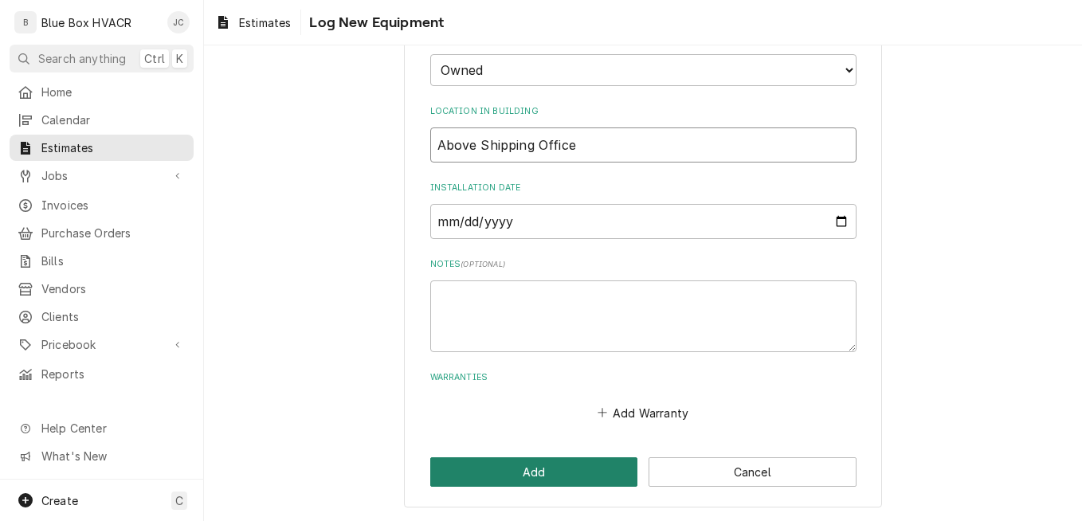
type input "Above Shipping Office"
click at [526, 480] on button "Add" at bounding box center [534, 471] width 208 height 29
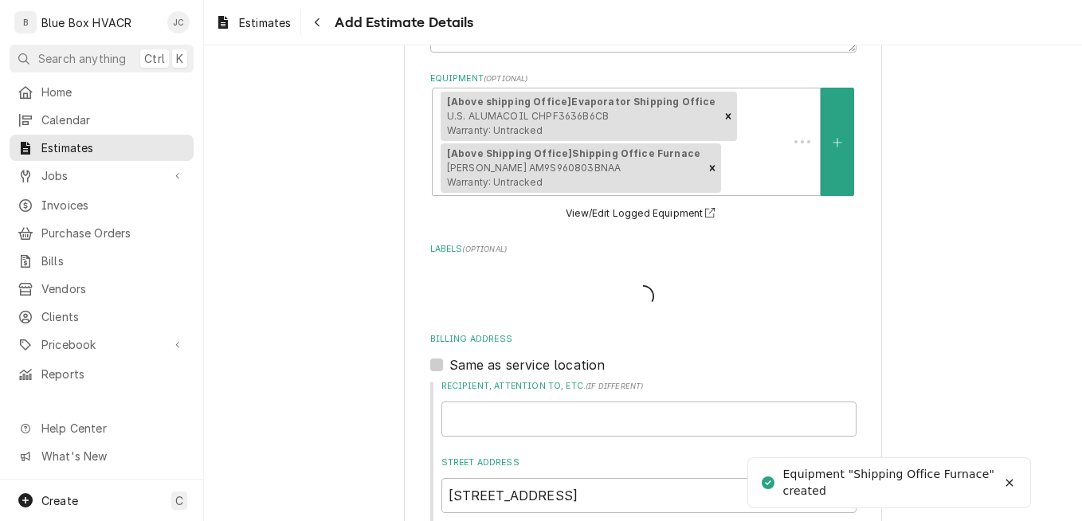
scroll to position [483, 0]
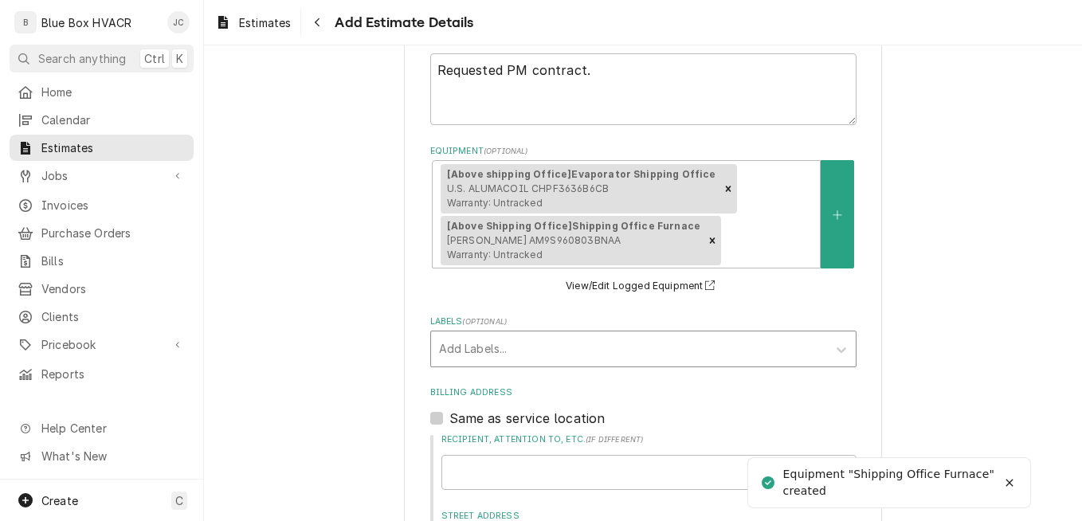
type textarea "x"
click at [826, 230] on button "Equipment" at bounding box center [836, 214] width 33 height 108
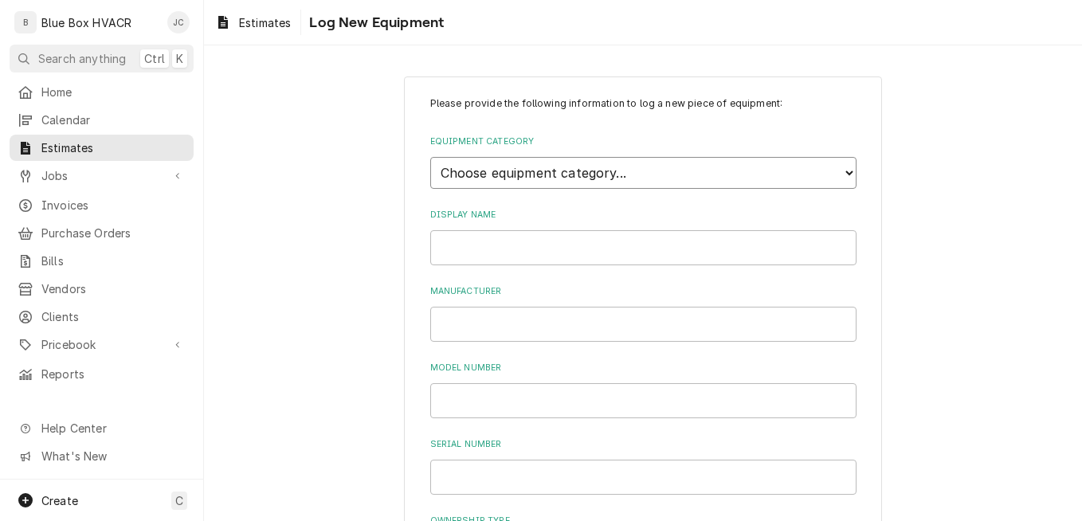
drag, startPoint x: 679, startPoint y: 167, endPoint x: 647, endPoint y: 172, distance: 32.2
click at [679, 167] on select "Choose equipment category... Cooking Equipment Fryers Ice Machines Ovens and Ra…" at bounding box center [643, 173] width 426 height 32
click at [430, 157] on select "Choose equipment category... Cooking Equipment Fryers Ice Machines Ovens and Ra…" at bounding box center [643, 173] width 426 height 32
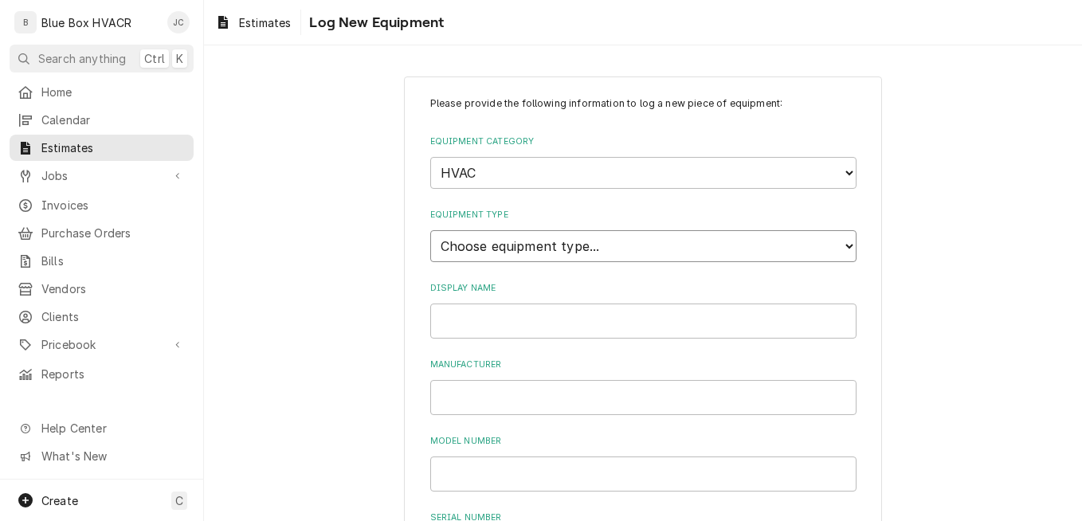
click at [517, 256] on select "Choose equipment type... Condenser Furnace Chiller Air Handler VRF Mini Split M…" at bounding box center [643, 246] width 426 height 32
click at [601, 241] on select "Choose equipment type... Condenser Furnace Chiller Air Handler VRF Mini Split M…" at bounding box center [643, 246] width 426 height 32
click at [601, 254] on select "Choose equipment type... Condenser Furnace Chiller Air Handler VRF Mini Split M…" at bounding box center [643, 246] width 426 height 32
click at [605, 170] on select "Choose equipment category... Cooking Equipment Fryers Ice Machines Ovens and Ra…" at bounding box center [643, 173] width 426 height 32
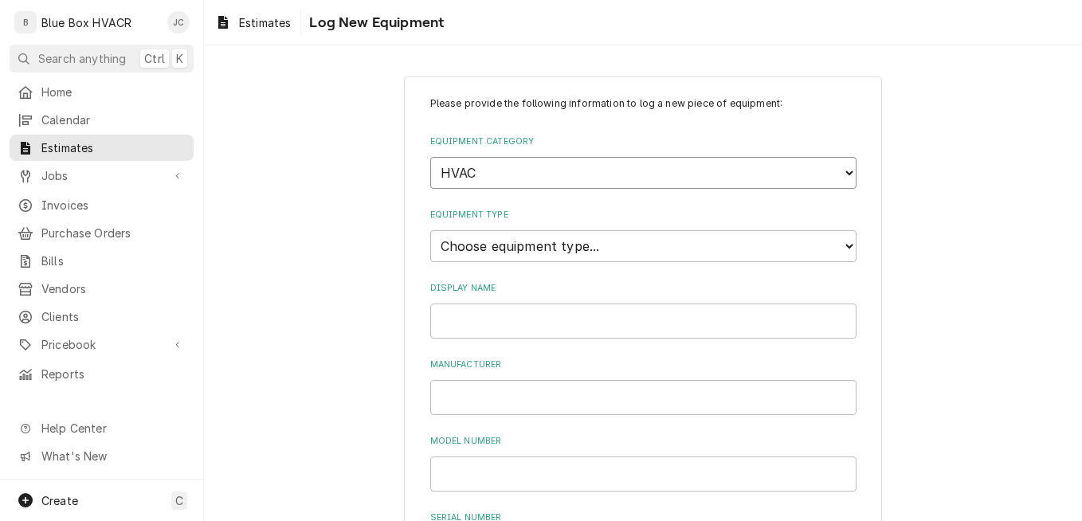
select select "0"
click at [430, 157] on select "Choose equipment category... Cooking Equipment Fryers Ice Machines Ovens and Ra…" at bounding box center [643, 173] width 426 height 32
click at [563, 250] on input "Display Name" at bounding box center [643, 247] width 426 height 35
paste input "ELECTRIC STORAGE TANK WATER HEATER S 932N L"
type input "ELECTRIC STORAGE TANK WATER HEATER - Large"
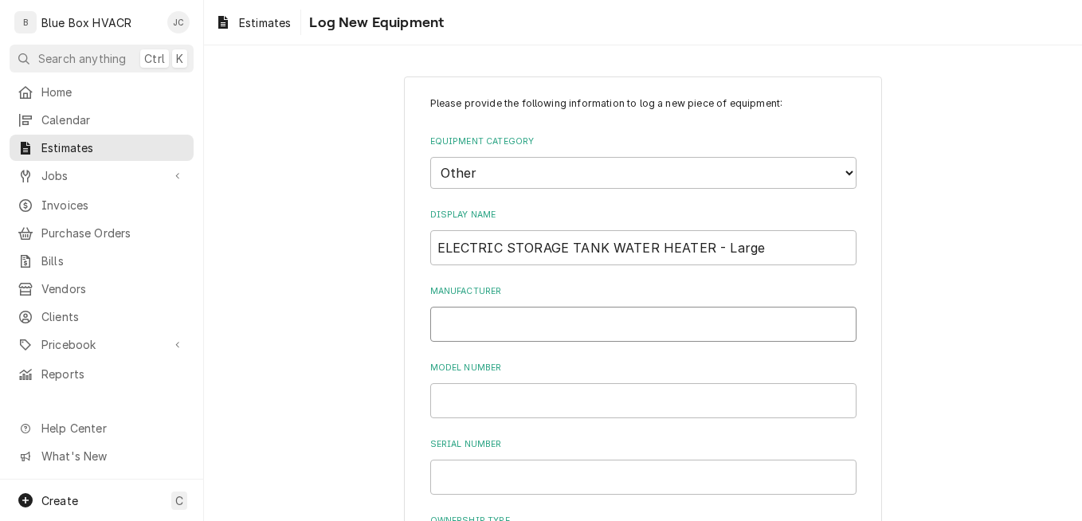
click at [536, 327] on input "Manufacturer" at bounding box center [643, 324] width 426 height 35
paste input "LOCHINVAR,"
type input "LOCHINVAR"
click at [525, 407] on input "Model Number" at bounding box center [643, 400] width 426 height 35
paste input "KMA050KD"
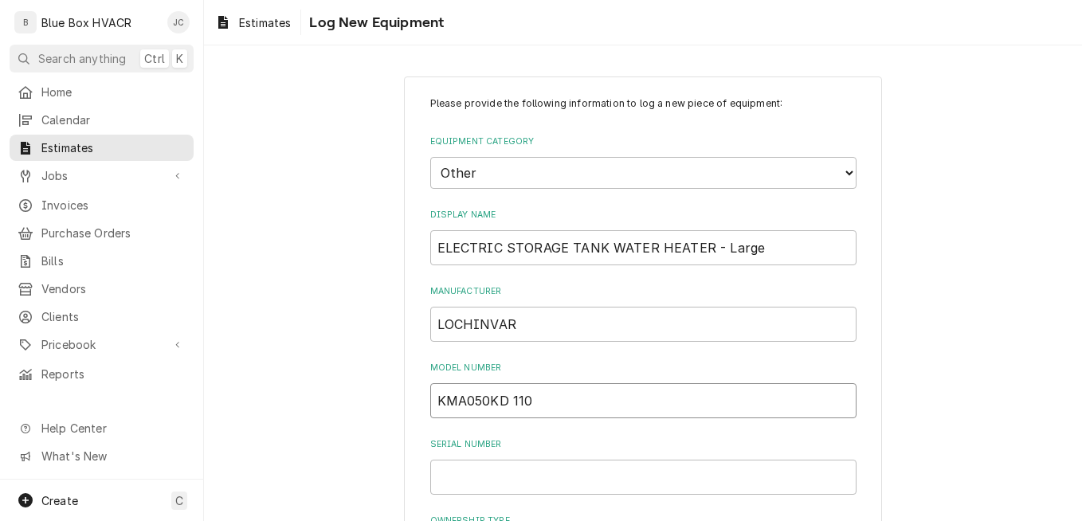
type input "KMA050KD 110"
click at [558, 469] on input "Serial Number" at bounding box center [643, 477] width 426 height 35
paste input "2213128931775"
type input "2213128931775"
click at [577, 289] on label "Manufacturer" at bounding box center [643, 291] width 426 height 13
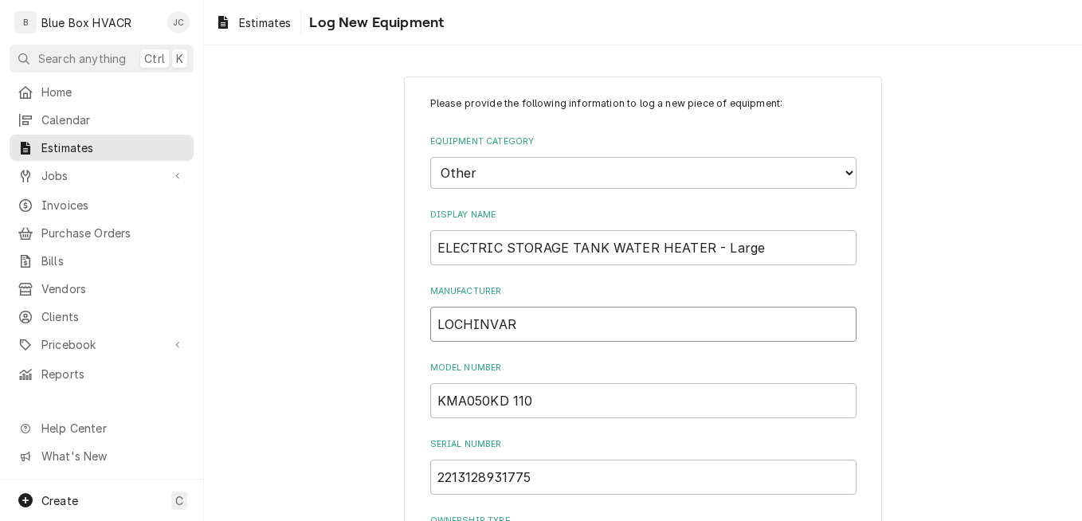
click at [577, 307] on input "LOCHINVAR" at bounding box center [643, 324] width 426 height 35
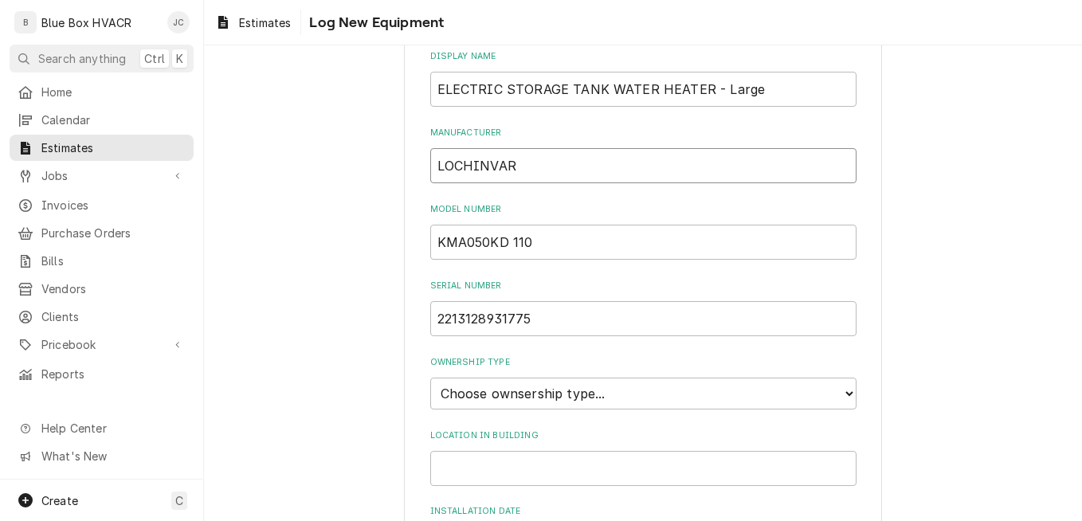
scroll to position [319, 0]
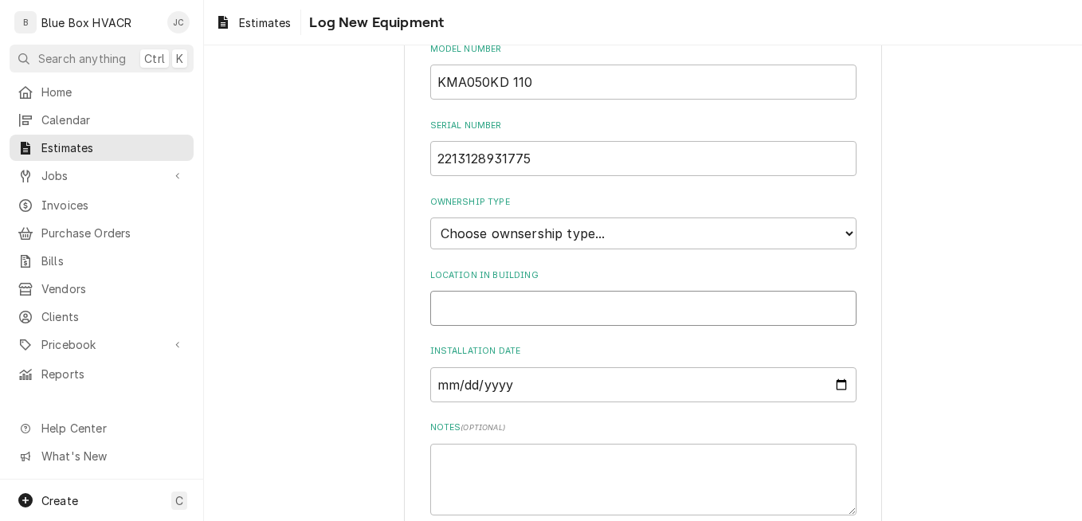
click at [565, 313] on input "Location in Building" at bounding box center [643, 308] width 426 height 35
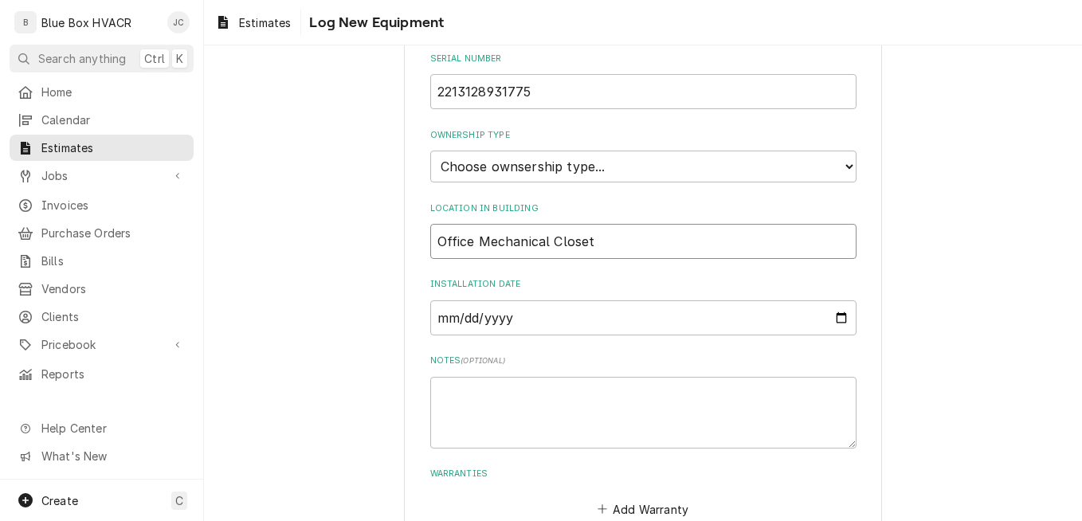
scroll to position [478, 0]
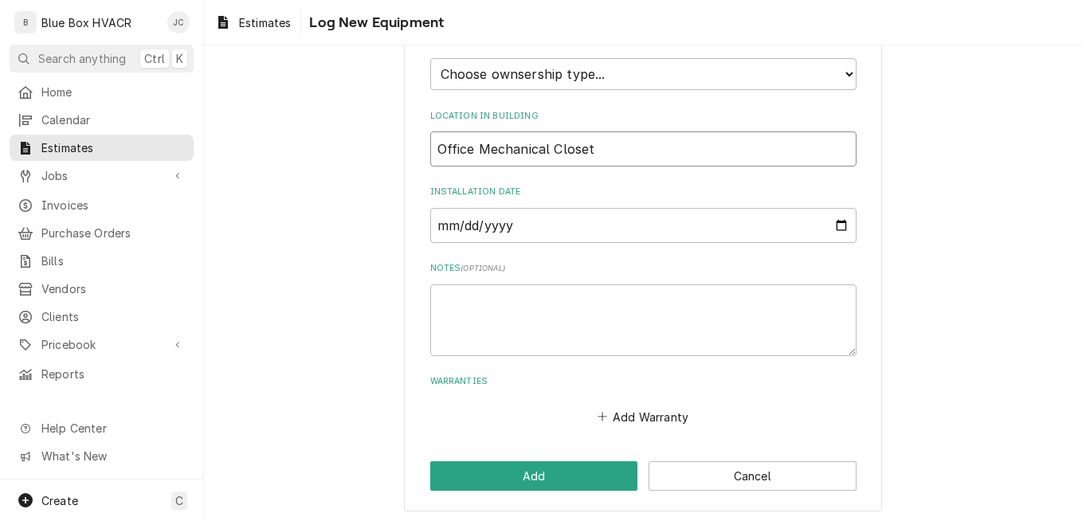
type input "Office Mechanical Closet"
click at [587, 76] on select "Choose ownsership type... Unknown Owned Leased Rented" at bounding box center [643, 74] width 426 height 32
select select "1"
click at [430, 58] on select "Choose ownsership type... Unknown Owned Leased Rented" at bounding box center [643, 74] width 426 height 32
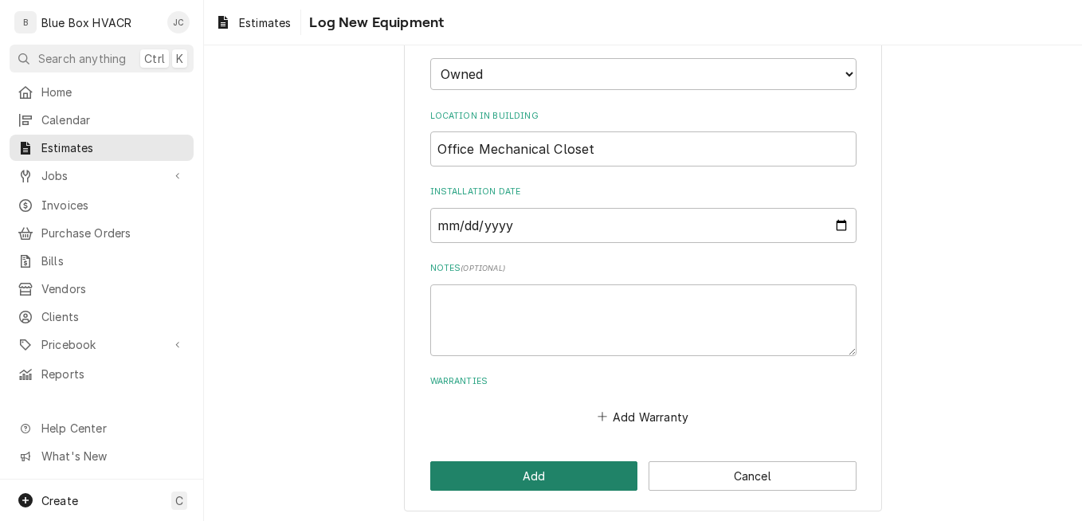
click at [502, 469] on button "Add" at bounding box center [534, 475] width 208 height 29
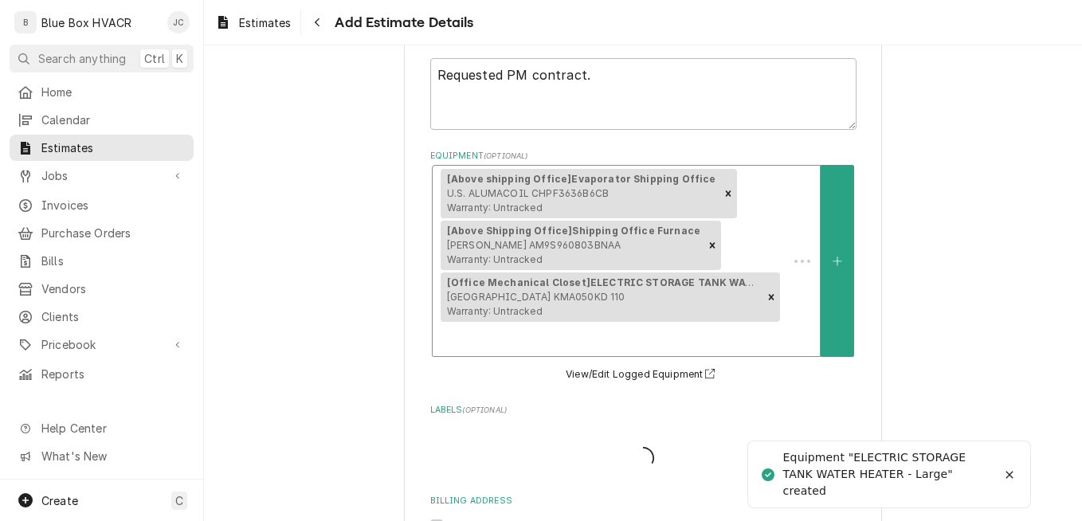
scroll to position [483, 0]
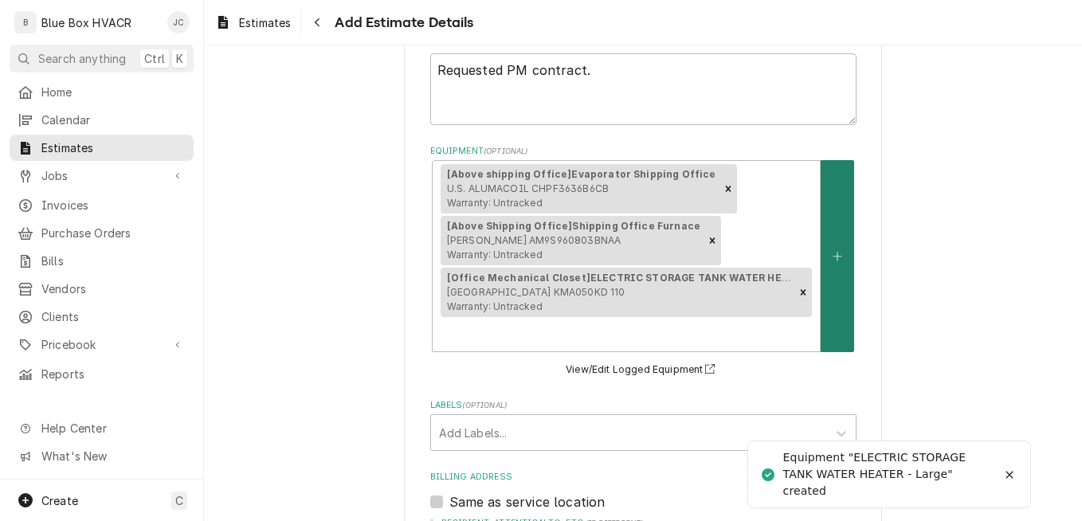
type textarea "x"
click at [827, 249] on button "Equipment" at bounding box center [836, 256] width 33 height 192
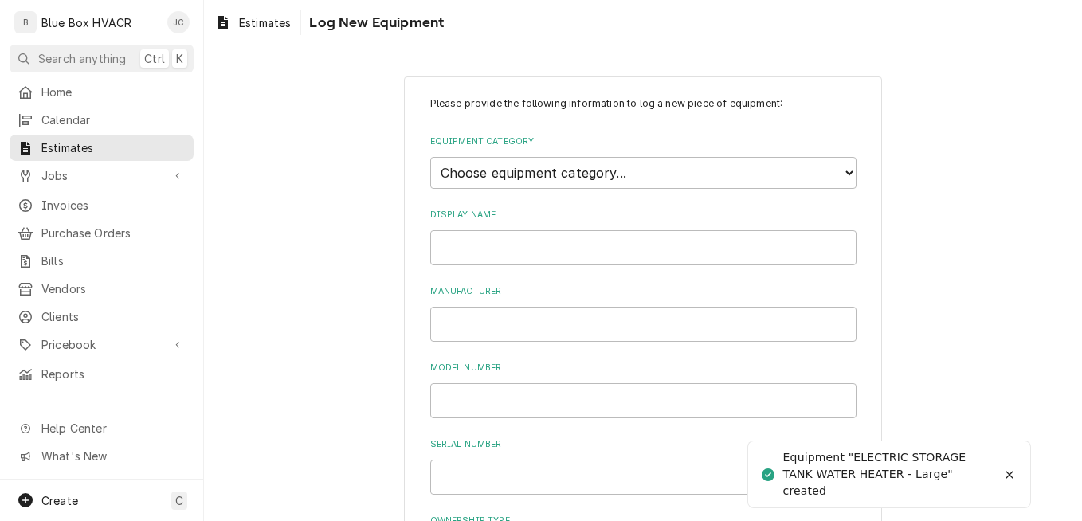
click at [551, 192] on div "Please provide the following information to log a new piece of equipment: Equip…" at bounding box center [643, 500] width 426 height 809
drag, startPoint x: 552, startPoint y: 179, endPoint x: 550, endPoint y: 190, distance: 10.5
click at [552, 179] on select "Choose equipment category... Cooking Equipment Fryers Ice Machines Ovens and Ra…" at bounding box center [643, 173] width 426 height 32
select select "0"
click at [430, 157] on select "Choose equipment category... Cooking Equipment Fryers Ice Machines Ovens and Ra…" at bounding box center [643, 173] width 426 height 32
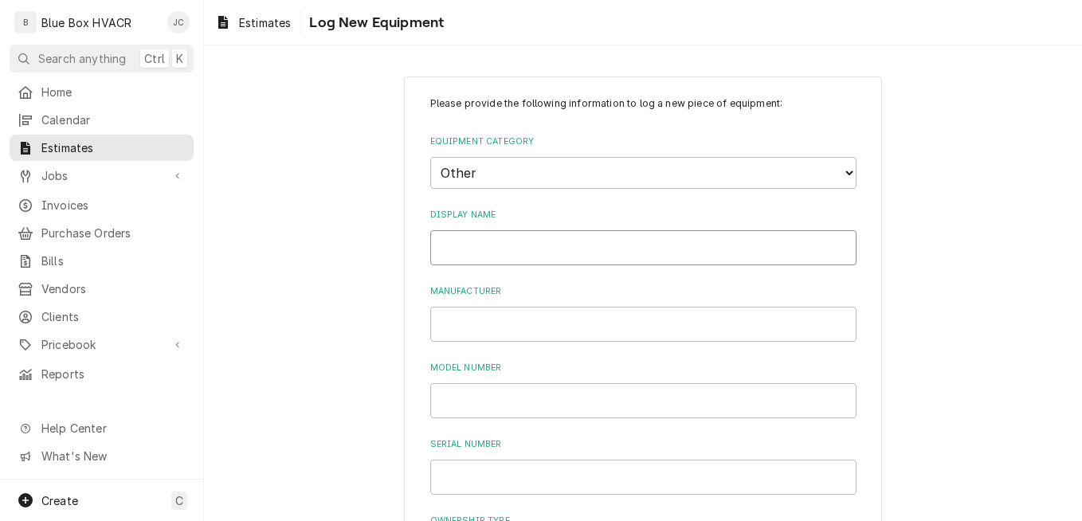
click at [539, 239] on input "Display Name" at bounding box center [643, 247] width 426 height 35
paste input "ELECTRIC STORAGE TANK WATER HEATER S 932N L"
type input "ELECTRIC STORAGE TANK WATER HEATER - Small"
click at [468, 321] on input "Manufacturer" at bounding box center [643, 324] width 426 height 35
type input "Rheem"
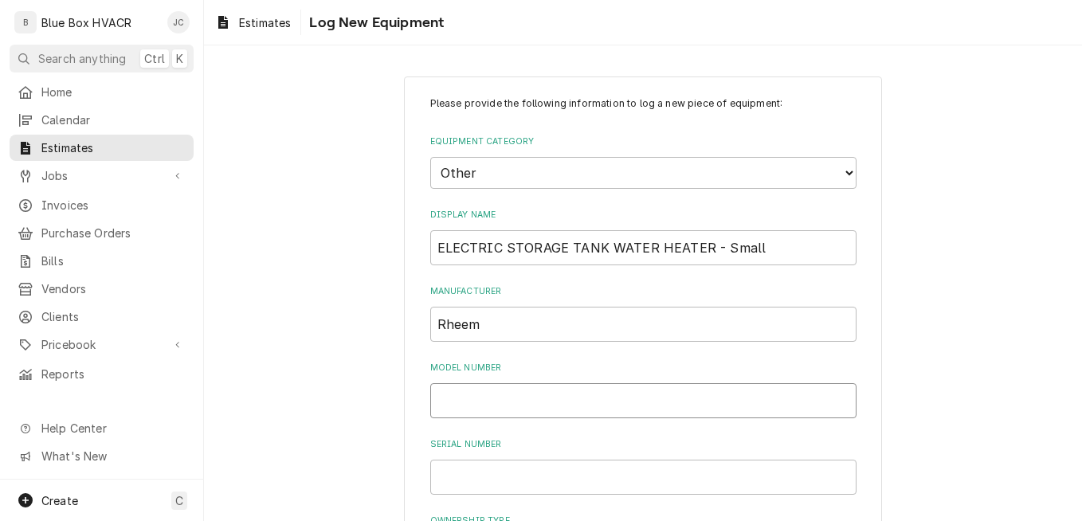
click at [477, 405] on input "Model Number" at bounding box center [643, 400] width 426 height 35
paste input "EEGSP20"
click at [448, 401] on input "EEGSP20" at bounding box center [643, 400] width 426 height 35
type input "EGSP20"
click at [520, 475] on input "Serial Number" at bounding box center [643, 477] width 426 height 35
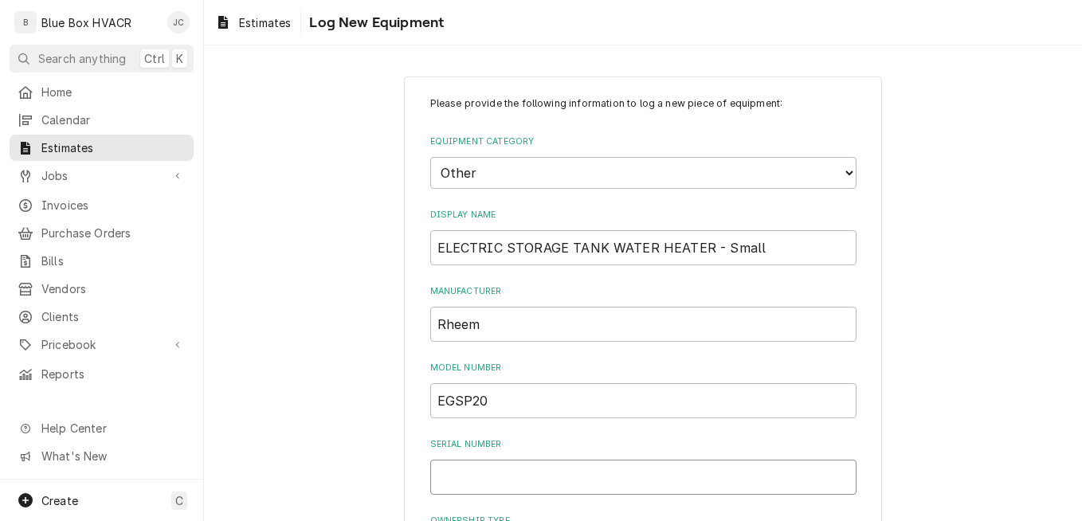
paste input "Q302316159"
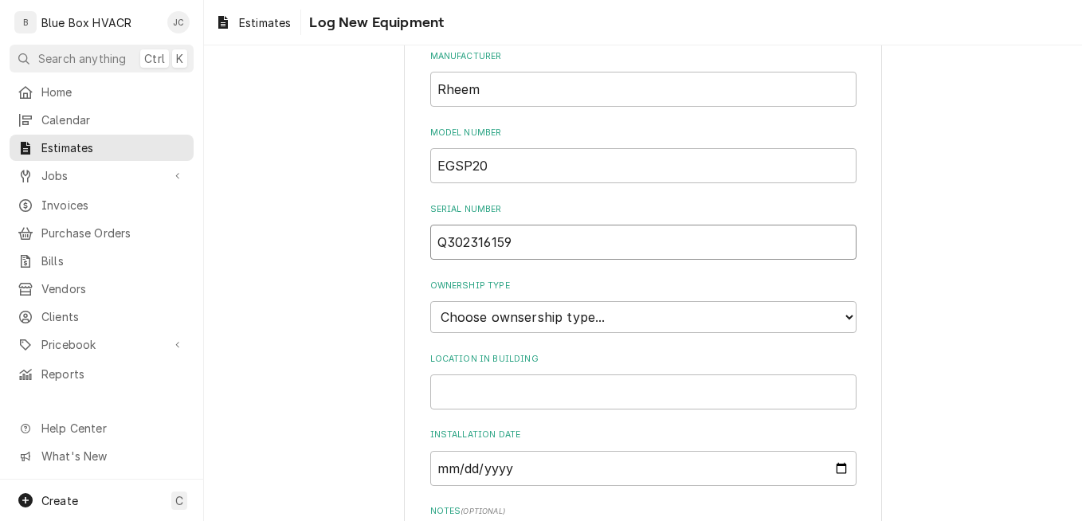
scroll to position [239, 0]
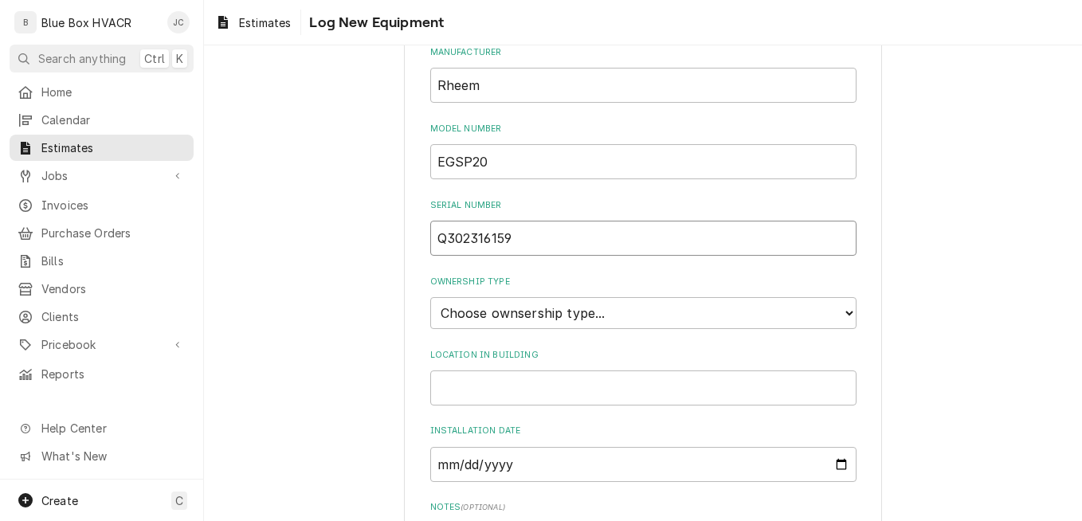
type input "Q302316159"
click at [574, 312] on select "Choose ownsership type... Unknown Owned Leased Rented" at bounding box center [643, 313] width 426 height 32
select select "1"
click at [430, 297] on select "Choose ownsership type... Unknown Owned Leased Rented" at bounding box center [643, 313] width 426 height 32
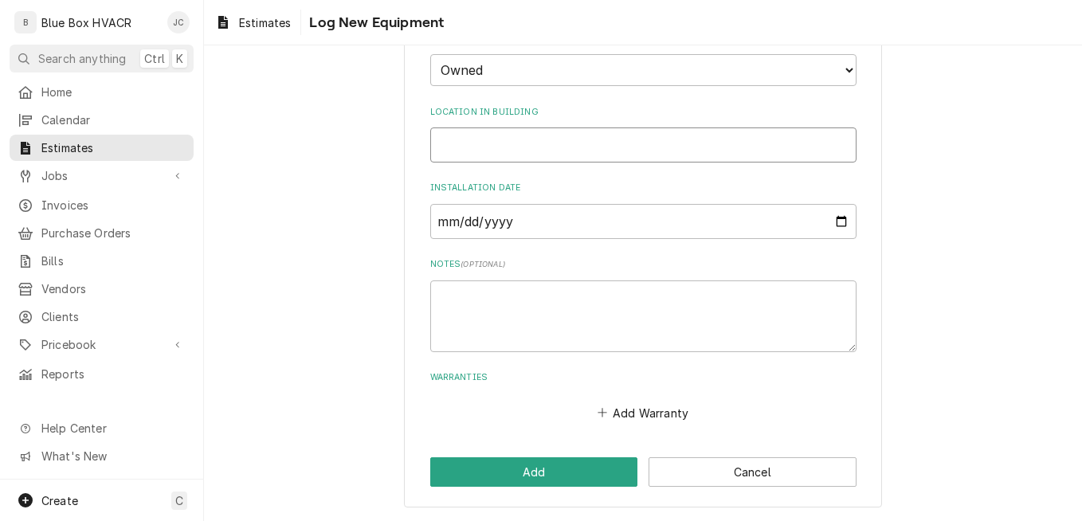
click at [593, 136] on input "Location in Building" at bounding box center [643, 144] width 426 height 35
click at [468, 144] on input "Macahical Closet" at bounding box center [643, 144] width 426 height 35
drag, startPoint x: 464, startPoint y: 146, endPoint x: 464, endPoint y: 182, distance: 36.6
click at [464, 159] on input "Machical Closet" at bounding box center [643, 144] width 426 height 35
click at [585, 143] on input "Machanical Closet" at bounding box center [643, 144] width 426 height 35
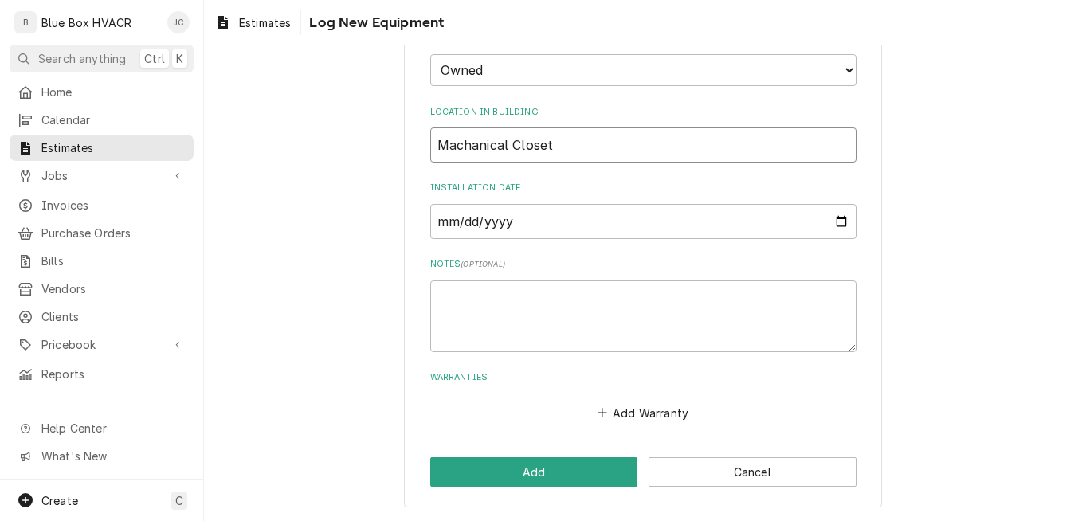
click at [432, 144] on input "Machanical Closet" at bounding box center [643, 144] width 426 height 35
type input "Office Machanical Closet"
click at [556, 470] on button "Add" at bounding box center [534, 471] width 208 height 29
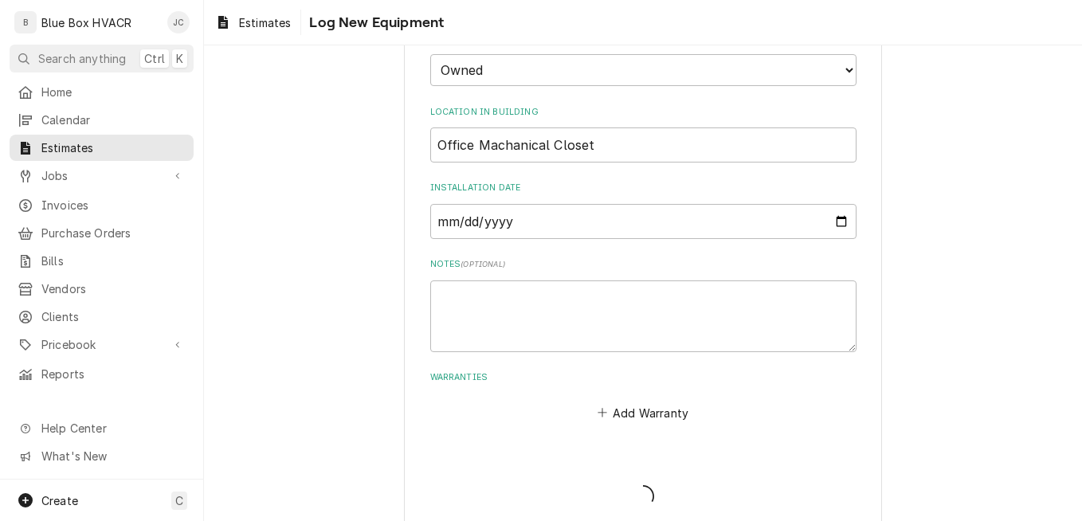
scroll to position [483, 0]
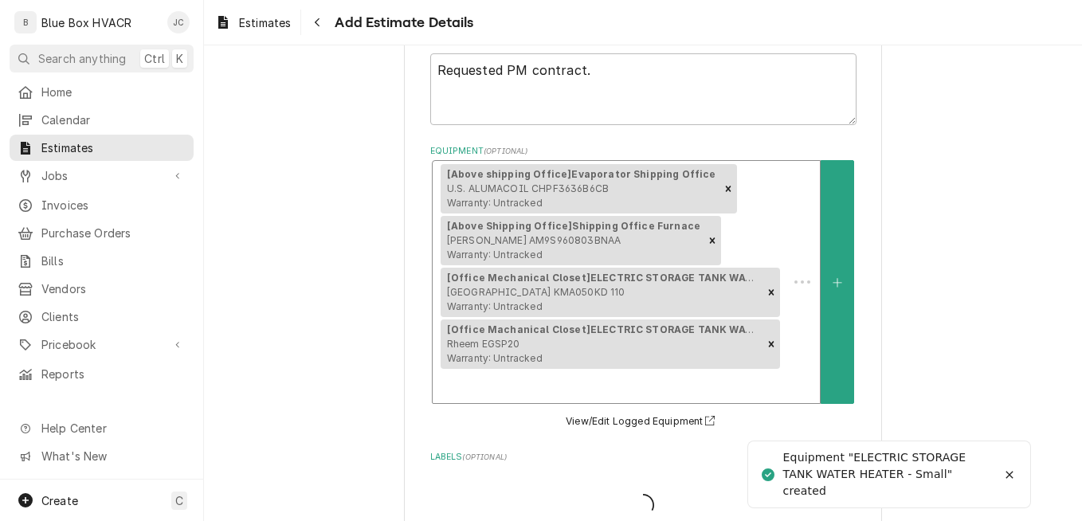
type textarea "x"
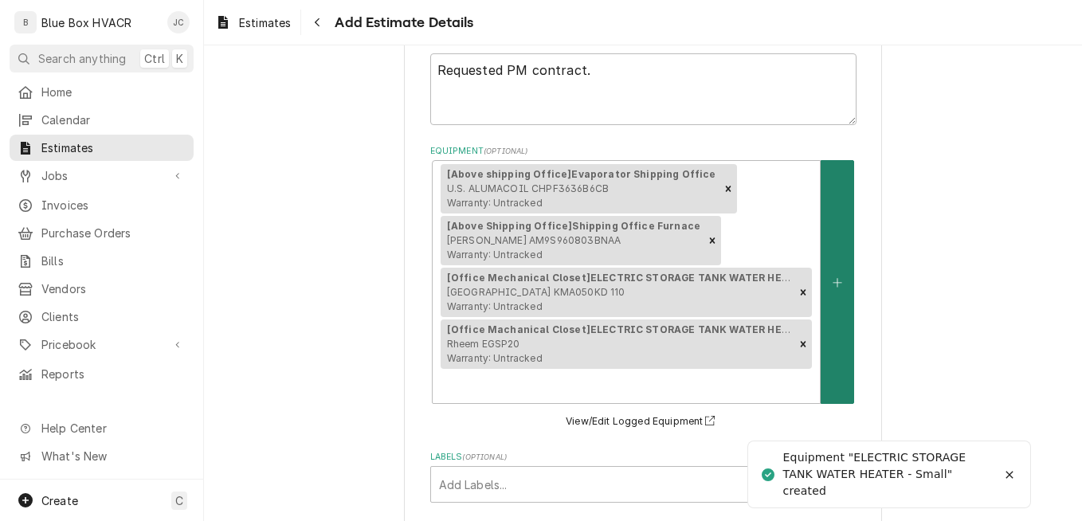
click at [829, 288] on button "Equipment" at bounding box center [836, 282] width 33 height 244
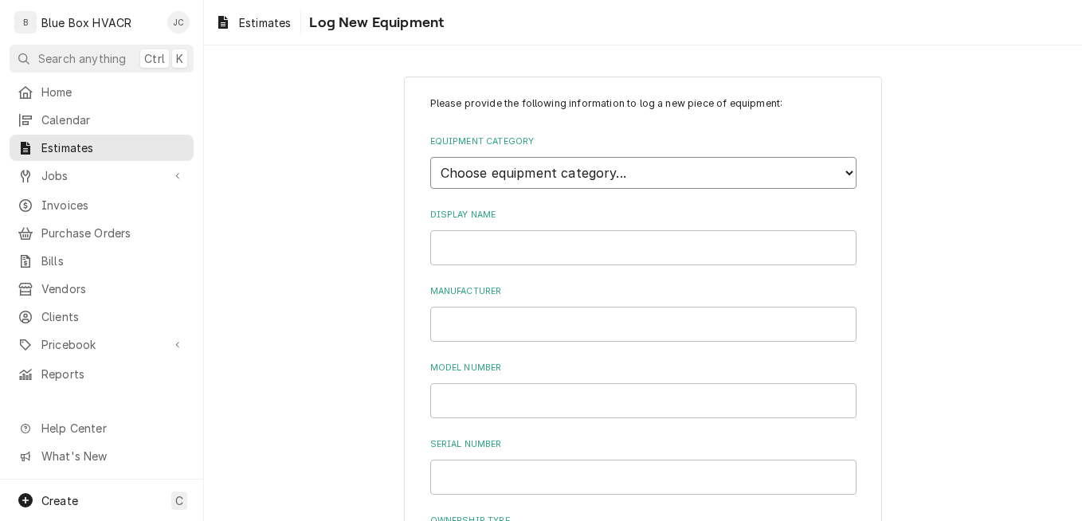
click at [604, 181] on select "Choose equipment category... Cooking Equipment Fryers Ice Machines Ovens and Ra…" at bounding box center [643, 173] width 426 height 32
select select "15"
click at [430, 157] on select "Choose equipment category... Cooking Equipment Fryers Ice Machines Ovens and Ra…" at bounding box center [643, 173] width 426 height 32
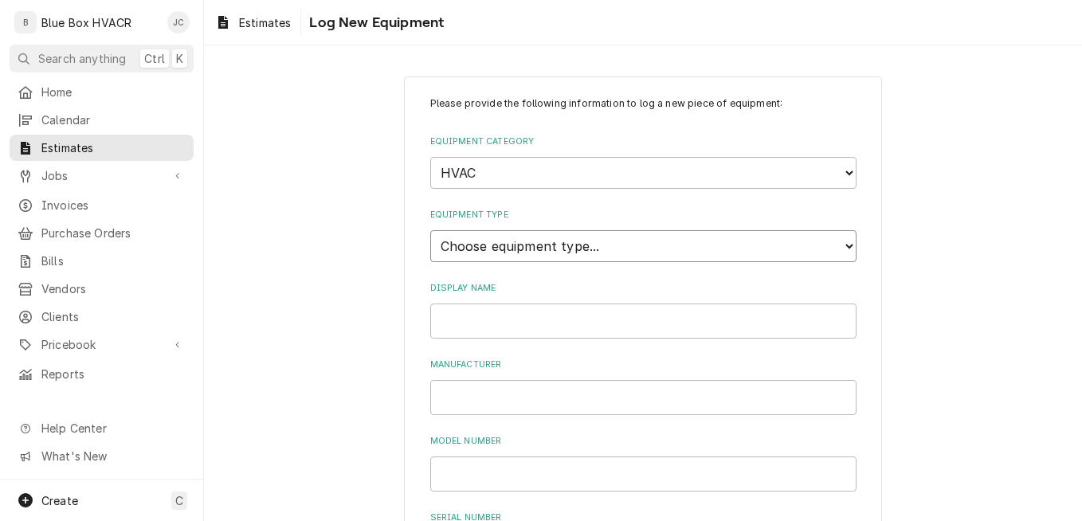
click at [556, 252] on select "Choose equipment type... Condenser Furnace Chiller Air Handler VRF Mini Split M…" at bounding box center [643, 246] width 426 height 32
select select "131"
click at [430, 230] on select "Choose equipment type... Condenser Furnace Chiller Air Handler VRF Mini Split M…" at bounding box center [643, 246] width 426 height 32
click at [498, 319] on input "Display Name" at bounding box center [643, 320] width 426 height 35
type input "RTU Front of Office"
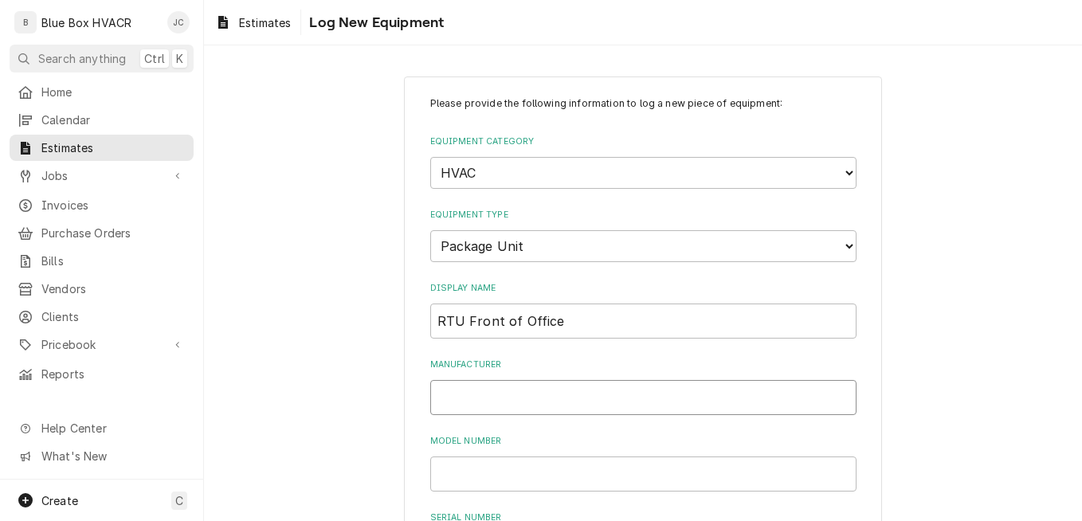
click at [506, 406] on input "Manufacturer" at bounding box center [643, 397] width 426 height 35
type input "Daikin"
click at [625, 485] on input "Model Number" at bounding box center [643, 473] width 426 height 35
paste input "BGO904VHO0001SAA"
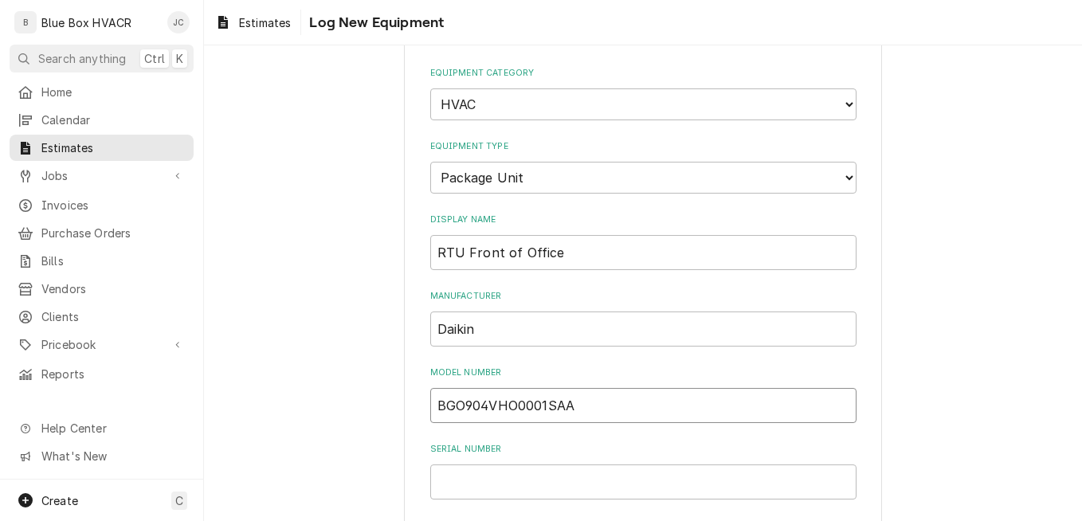
scroll to position [159, 0]
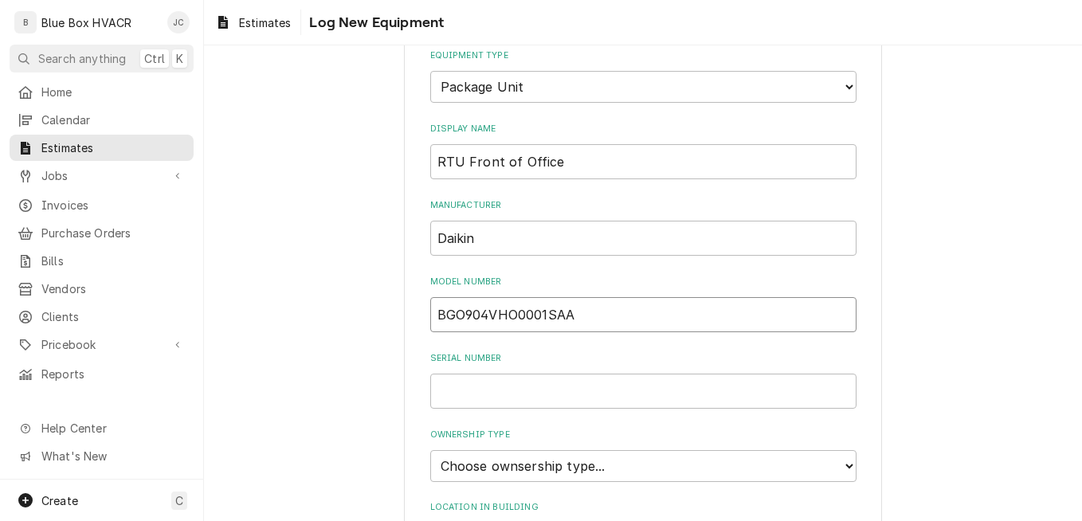
type input "BGO904VHO0001SAA"
click at [556, 397] on input "Serial Number" at bounding box center [643, 391] width 426 height 35
paste input "2208167488"
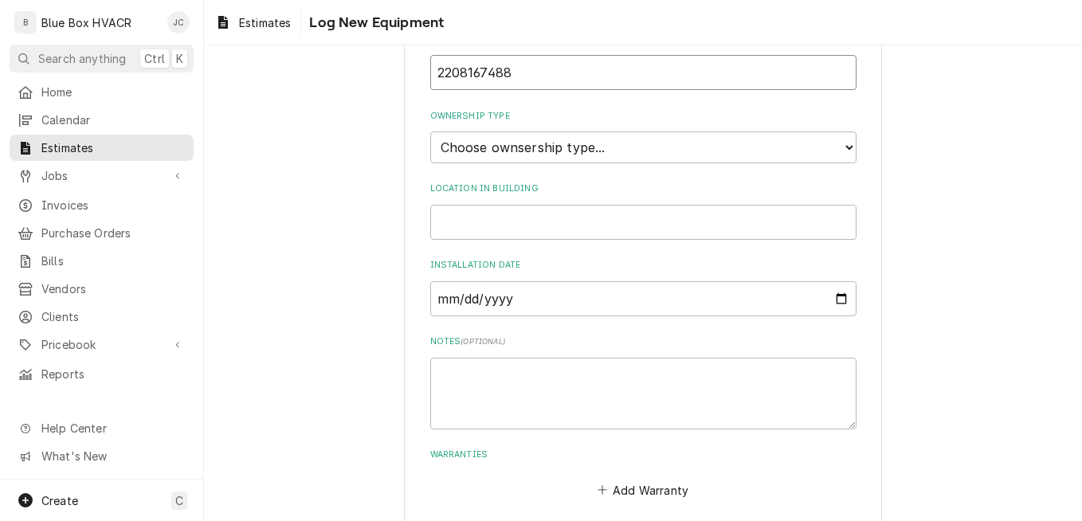
type input "2208167488"
click at [626, 159] on select "Choose ownsership type... Unknown Owned Leased Rented" at bounding box center [643, 147] width 426 height 32
select select "1"
click at [430, 131] on select "Choose ownsership type... Unknown Owned Leased Rented" at bounding box center [643, 147] width 426 height 32
click at [546, 236] on input "Location in Building" at bounding box center [643, 222] width 426 height 35
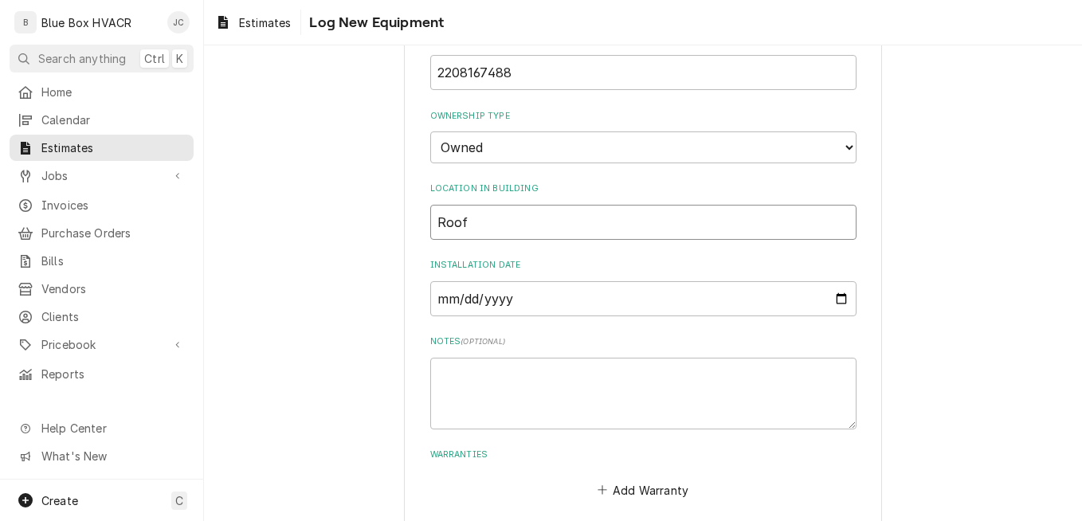
drag, startPoint x: 518, startPoint y: 220, endPoint x: 408, endPoint y: 220, distance: 109.9
click at [408, 220] on div "Please provide the following information to log a new piece of equipment: Equip…" at bounding box center [643, 92] width 478 height 986
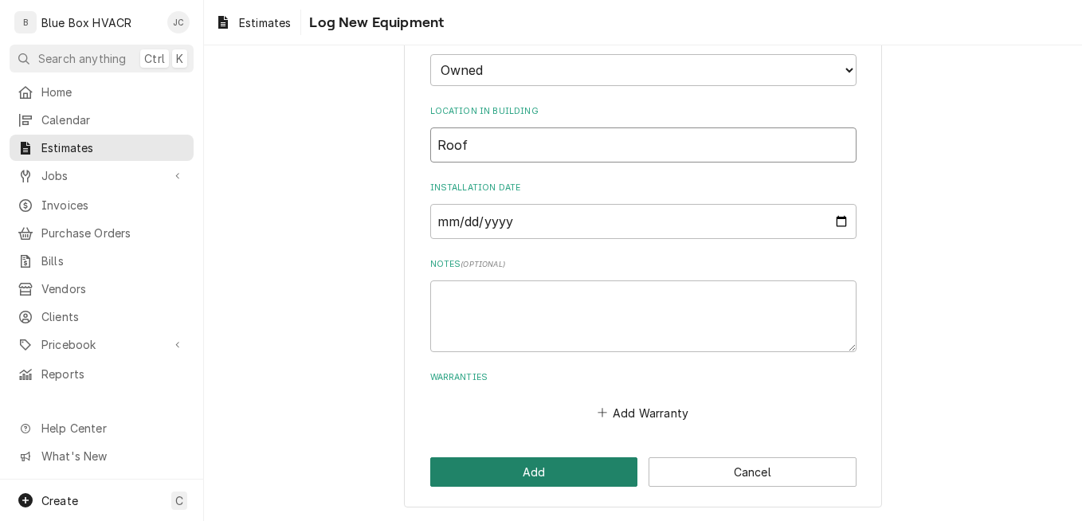
type input "Roof"
click at [523, 477] on button "Add" at bounding box center [534, 471] width 208 height 29
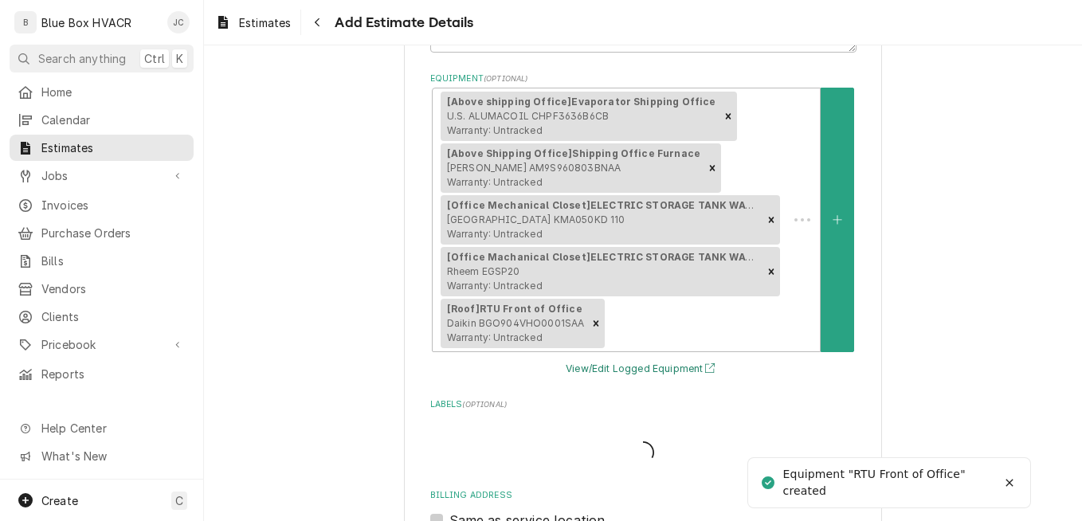
scroll to position [483, 0]
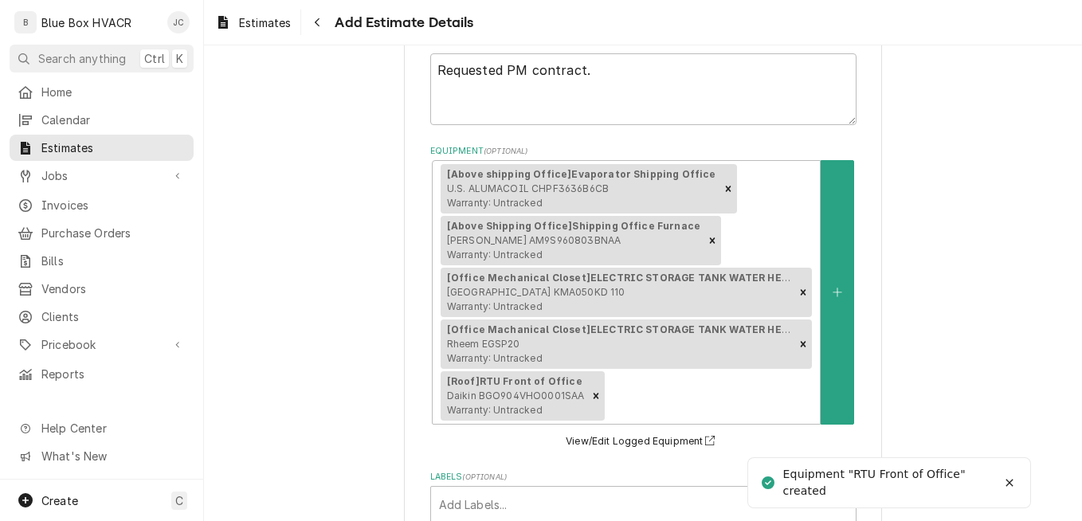
type textarea "x"
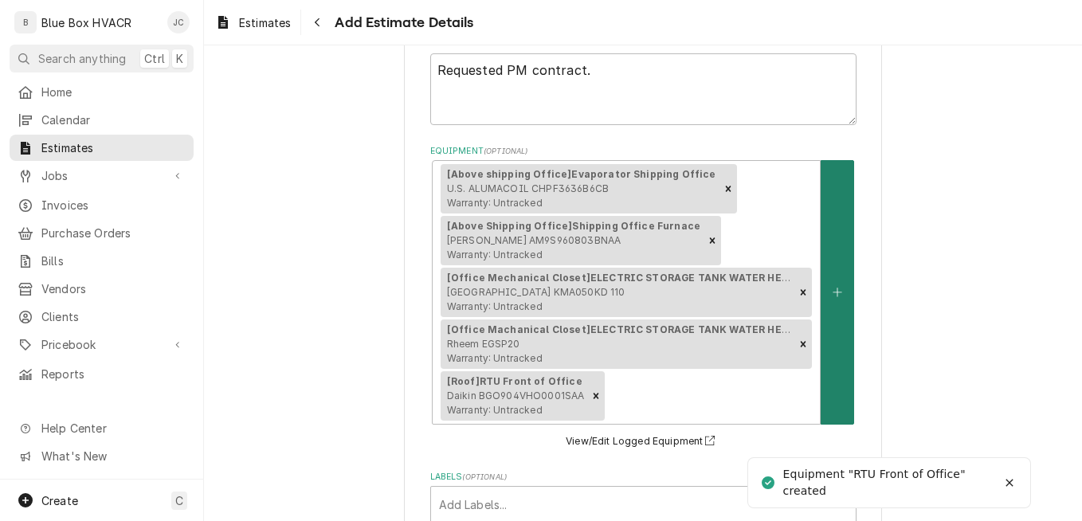
click at [829, 339] on button "Equipment" at bounding box center [836, 292] width 33 height 264
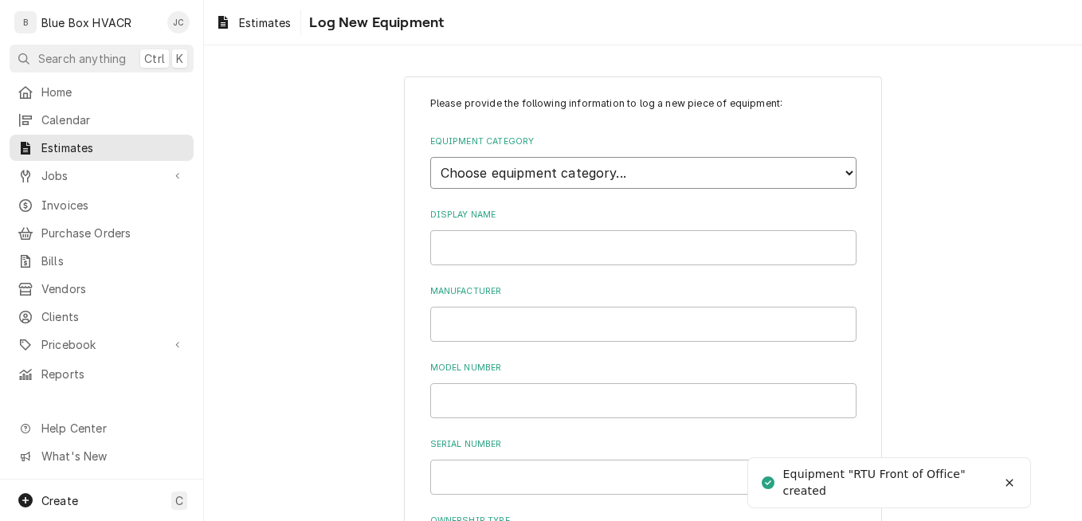
click at [580, 181] on select "Choose equipment category... Cooking Equipment Fryers Ice Machines Ovens and Ra…" at bounding box center [643, 173] width 426 height 32
select select "15"
click at [430, 157] on select "Choose equipment category... Cooking Equipment Fryers Ice Machines Ovens and Ra…" at bounding box center [643, 173] width 426 height 32
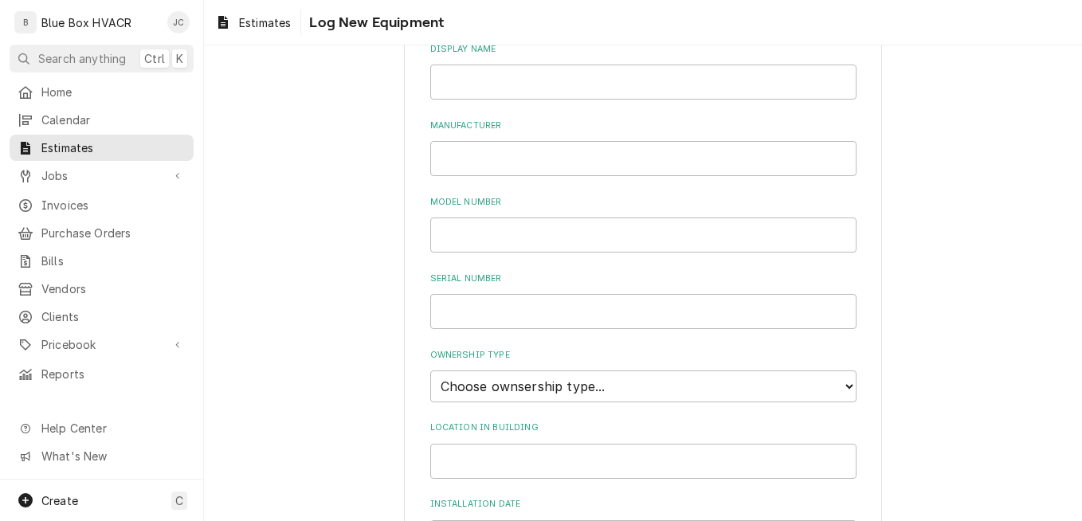
scroll to position [555, 0]
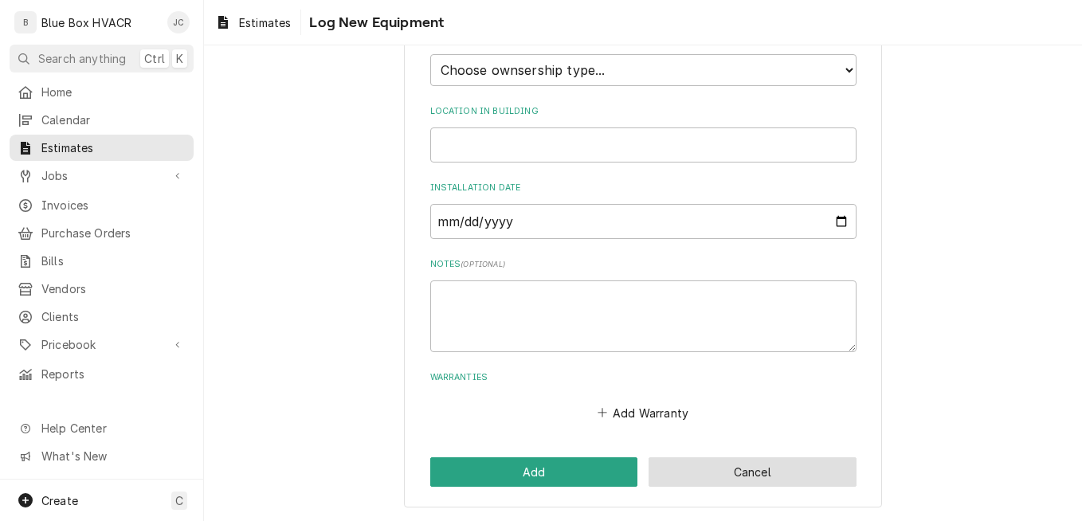
click at [700, 468] on button "Cancel" at bounding box center [752, 471] width 208 height 29
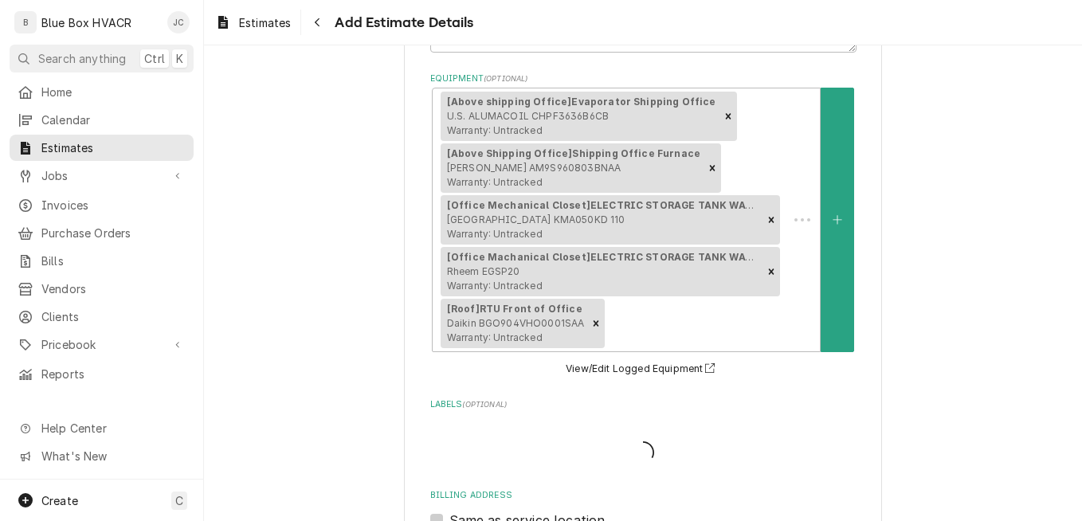
scroll to position [483, 0]
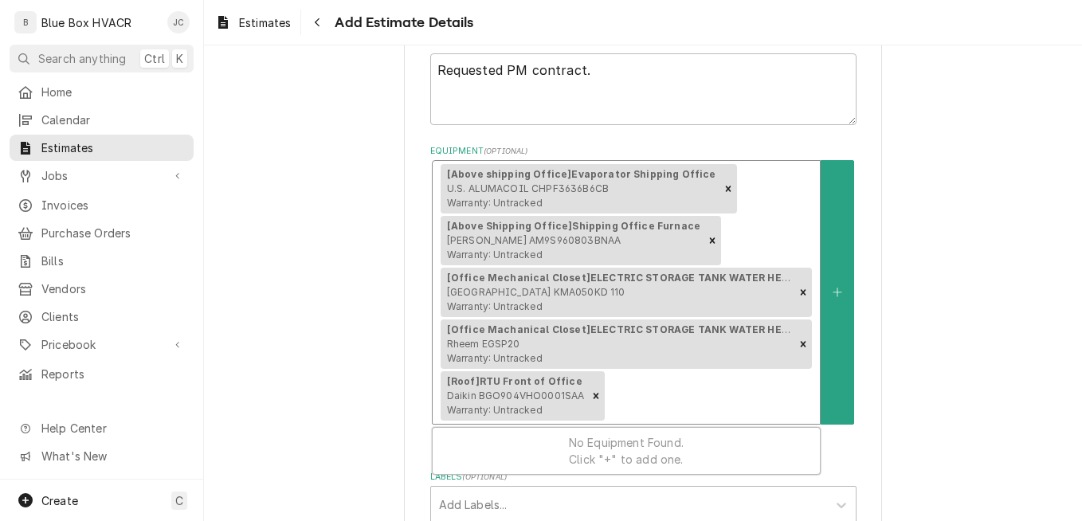
click at [523, 394] on span "Daikin BGO904VHO0001SAA Warranty: Untracked" at bounding box center [516, 402] width 138 height 26
click at [530, 395] on span "Daikin BGO904VHO0001SAA Warranty: Untracked" at bounding box center [516, 402] width 138 height 26
click at [574, 436] on button "View/Edit Logged Equipment" at bounding box center [642, 442] width 159 height 20
type textarea "x"
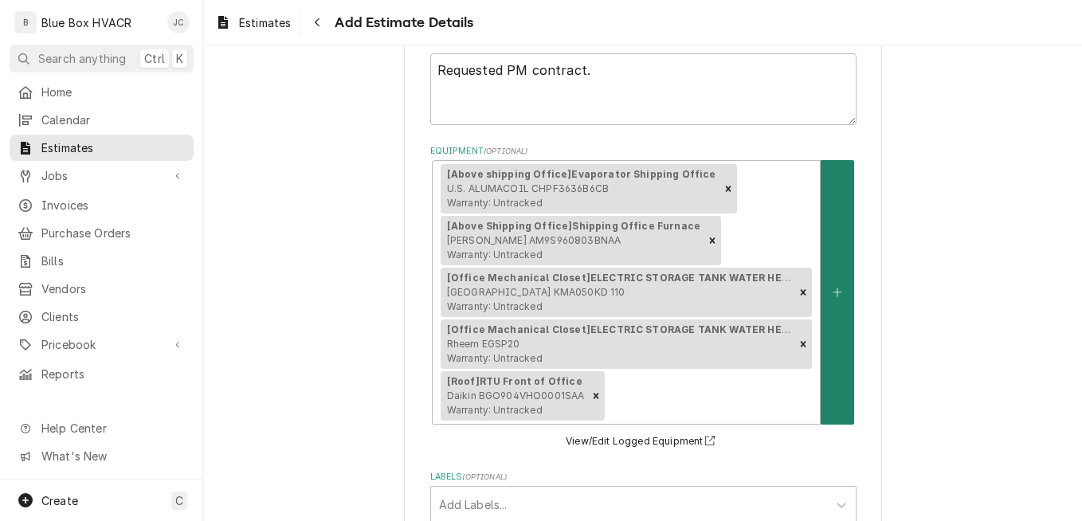
click at [841, 343] on button "Equipment" at bounding box center [836, 292] width 33 height 264
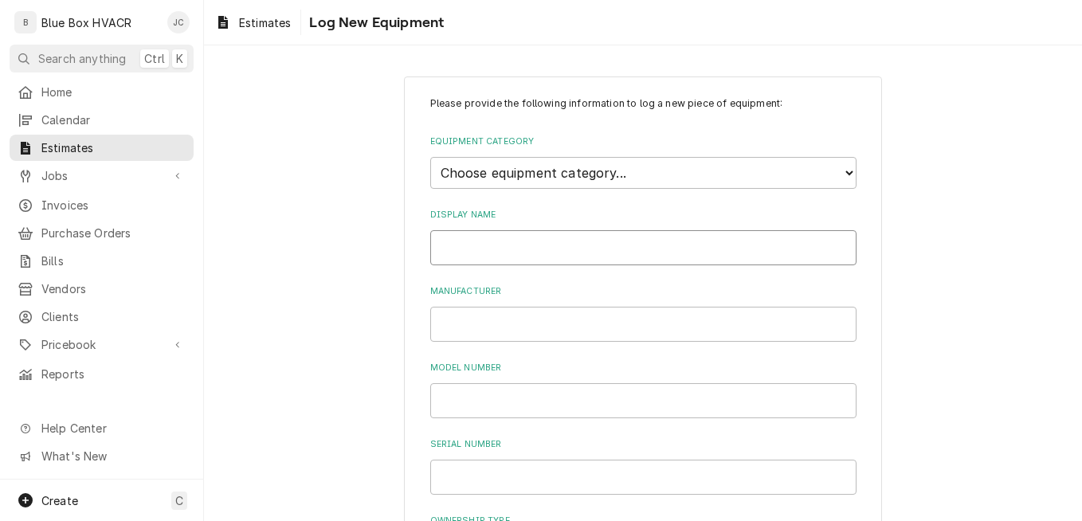
click at [549, 238] on input "Display Name" at bounding box center [643, 247] width 426 height 35
click at [572, 178] on select "Choose equipment category... Cooking Equipment Fryers Ice Machines Ovens and Ra…" at bounding box center [643, 173] width 426 height 32
select select "15"
click at [430, 157] on select "Choose equipment category... Cooking Equipment Fryers Ice Machines Ovens and Ra…" at bounding box center [643, 173] width 426 height 32
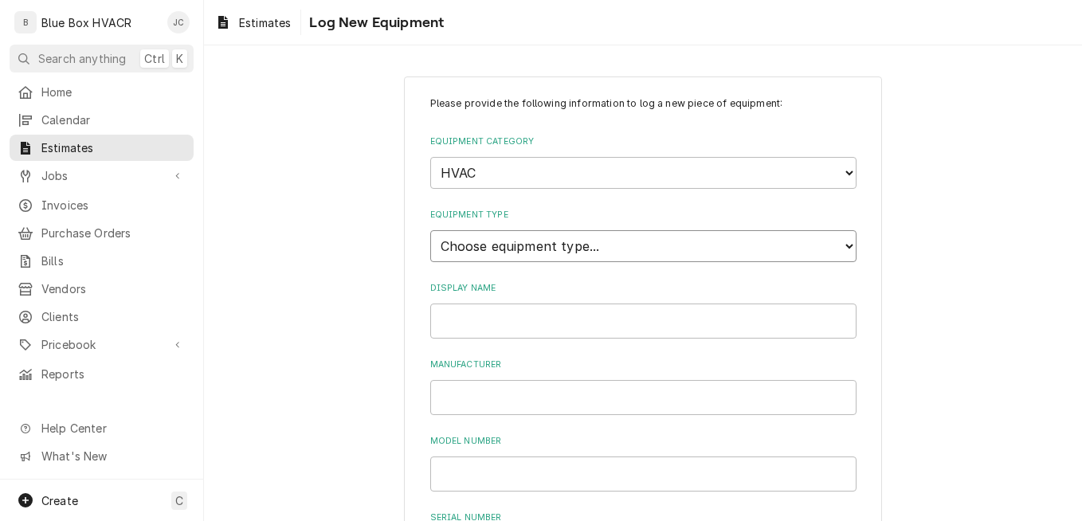
click at [518, 250] on select "Choose equipment type... Condenser Furnace Chiller Air Handler VRF Mini Split M…" at bounding box center [643, 246] width 426 height 32
click at [430, 230] on select "Choose equipment type... Condenser Furnace Chiller Air Handler VRF Mini Split M…" at bounding box center [643, 246] width 426 height 32
click at [480, 249] on select "Choose equipment type... Condenser Furnace Chiller Air Handler VRF Mini Split M…" at bounding box center [643, 246] width 426 height 32
select select "123"
click at [430, 230] on select "Choose equipment type... Condenser Furnace Chiller Air Handler VRF Mini Split M…" at bounding box center [643, 246] width 426 height 32
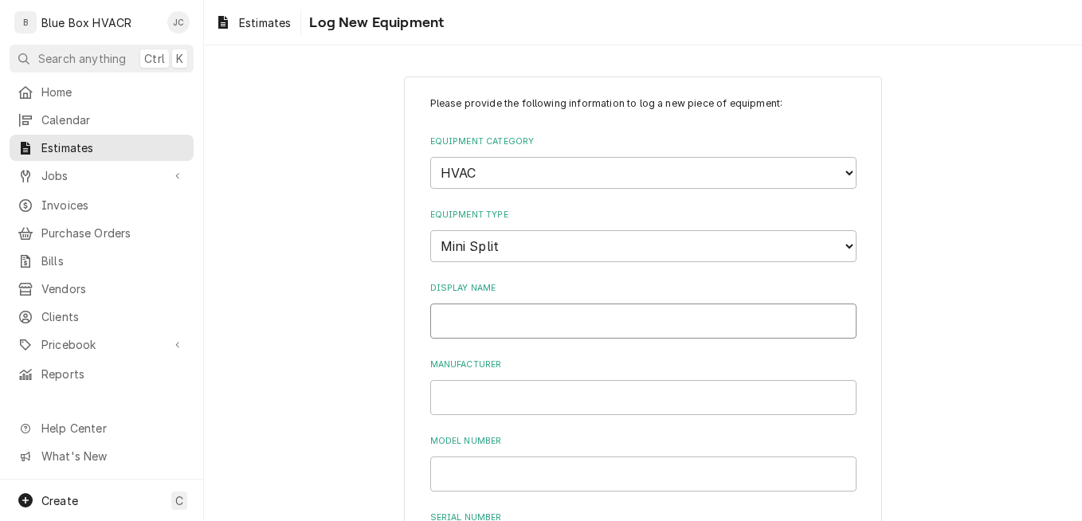
click at [523, 320] on input "Display Name" at bounding box center [643, 320] width 426 height 35
type input "IT Room ODU/ Condenser"
click at [530, 404] on input "Manufacturer" at bounding box center [643, 397] width 426 height 35
paste input "DAIKIN INDUSTRIES (TH"
type input "DAIKIN INDUSTRIES"
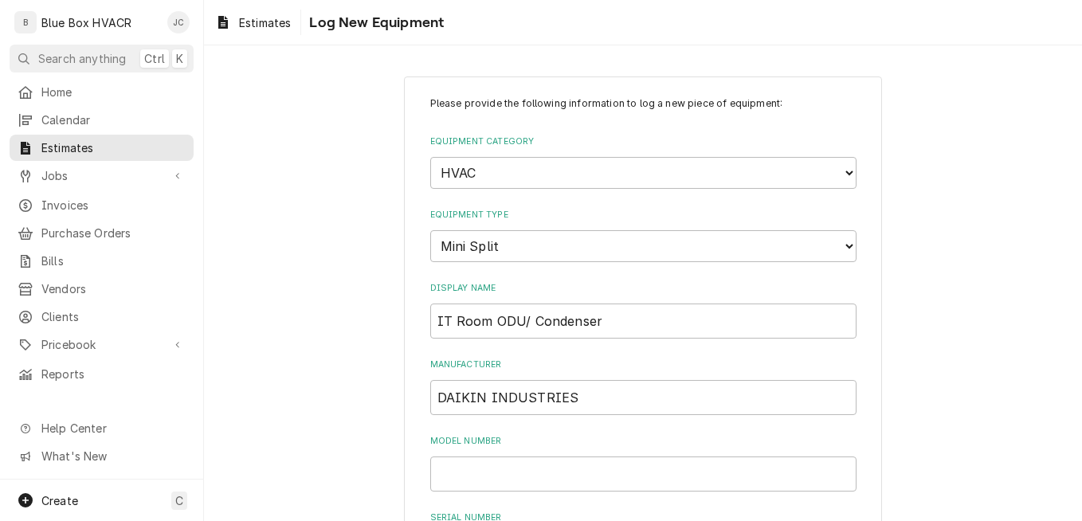
click at [554, 473] on input "Model Number" at bounding box center [643, 473] width 426 height 35
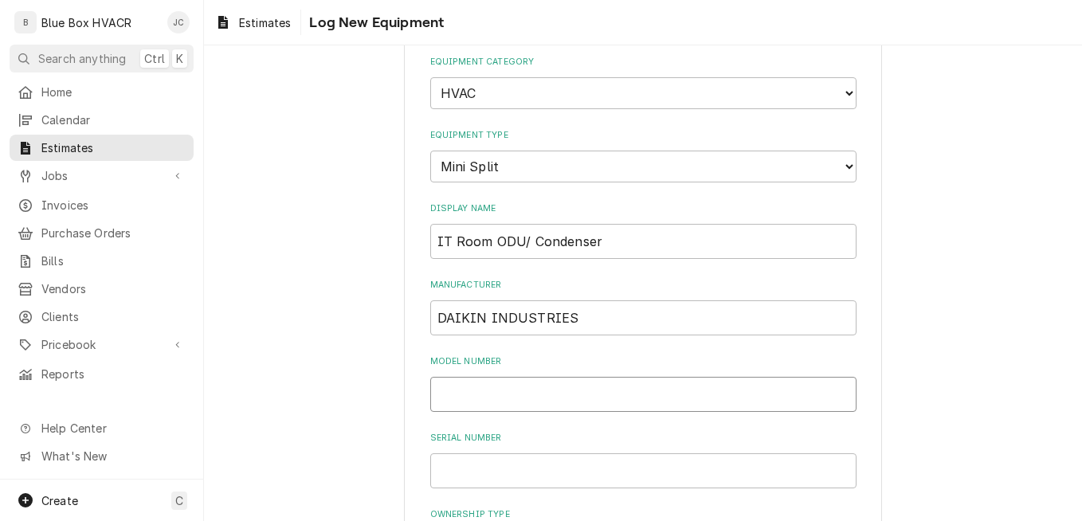
click at [583, 394] on input "Model Number" at bounding box center [643, 394] width 426 height 35
paste input "RZR18TBVJUA"
type input "RZR18TBVJUA"
click at [521, 466] on input "Serial Number" at bounding box center [643, 470] width 426 height 35
paste input "E000295"
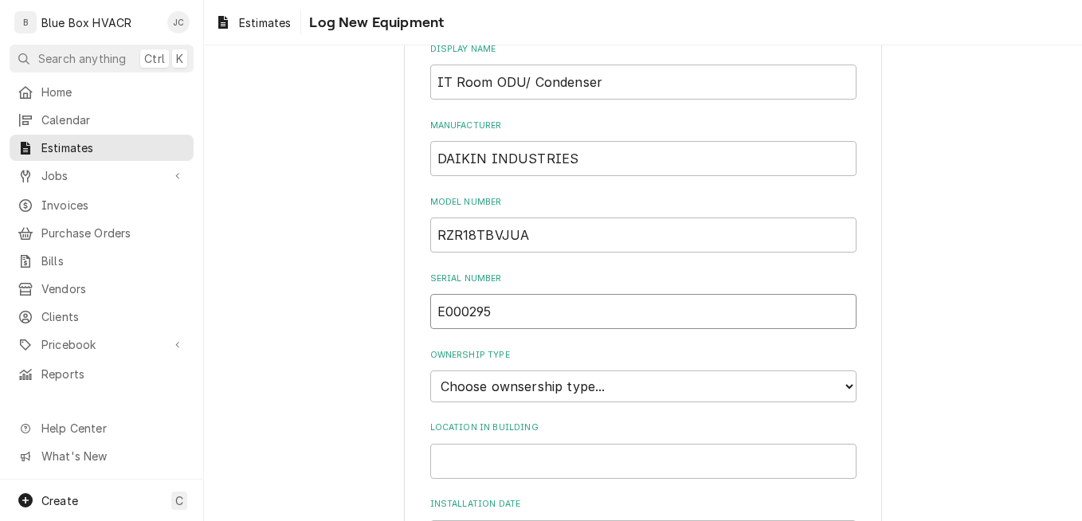
scroll to position [398, 0]
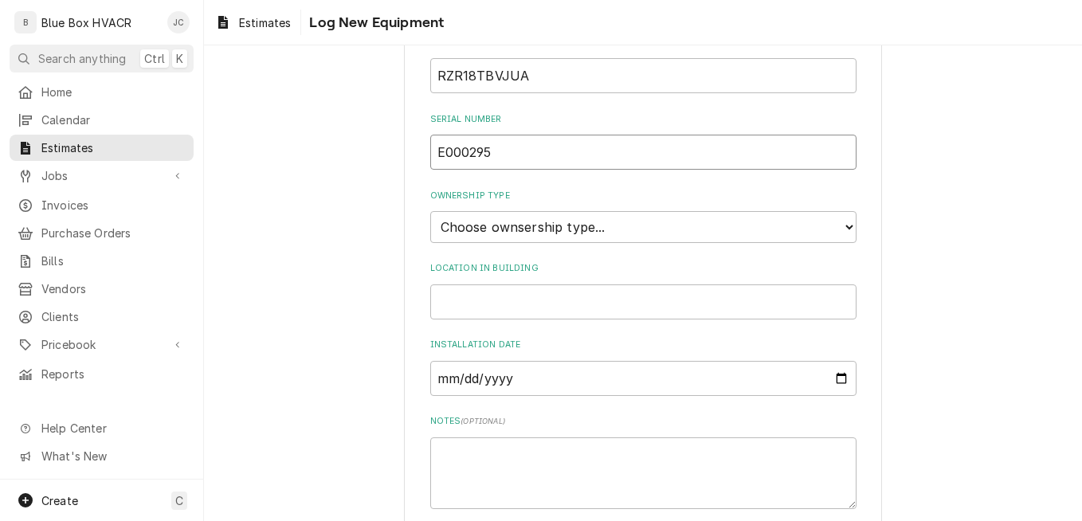
type input "E000295"
click at [578, 219] on select "Choose ownsership type... Unknown Owned Leased Rented" at bounding box center [643, 227] width 426 height 32
select select "1"
click at [430, 211] on select "Choose ownsership type... Unknown Owned Leased Rented" at bounding box center [643, 227] width 426 height 32
click at [523, 307] on input "Location in Building" at bounding box center [643, 301] width 426 height 35
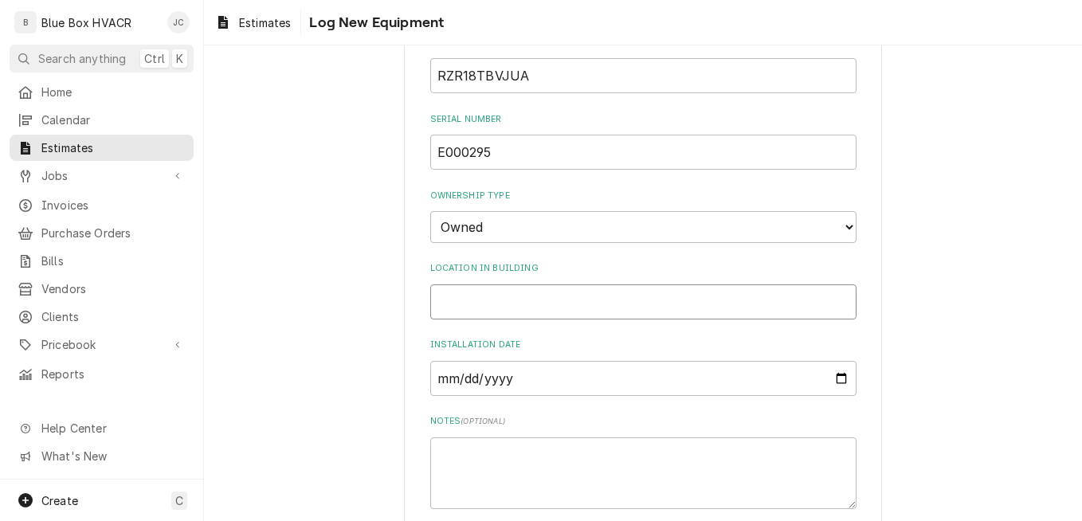
paste input "Roof"
type input "Roof"
click at [550, 388] on input "Installation Date" at bounding box center [643, 378] width 426 height 35
click at [822, 385] on input "Installation Date" at bounding box center [643, 378] width 426 height 35
click at [828, 382] on input "Installation Date" at bounding box center [643, 378] width 426 height 35
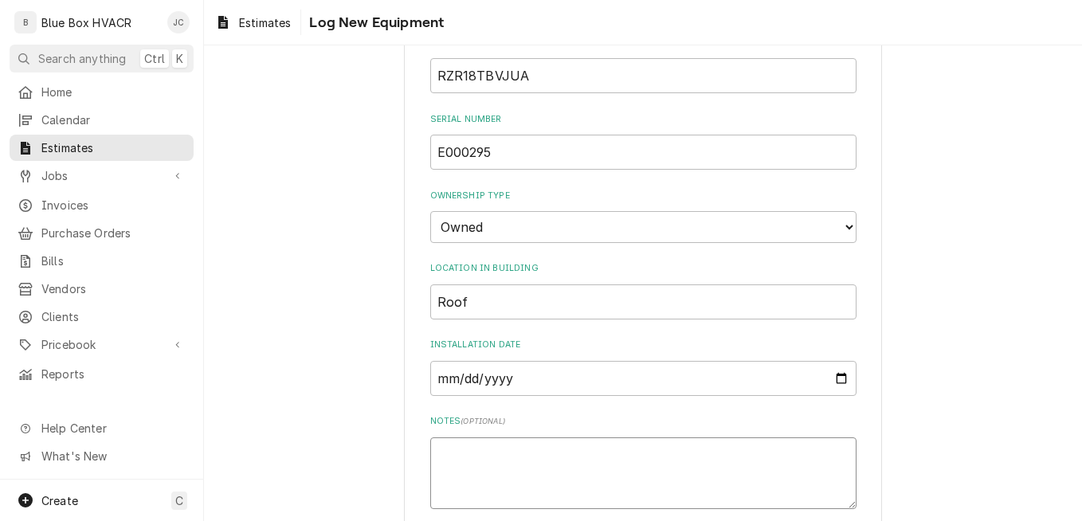
type input "2023-03-10"
click at [668, 450] on textarea "Notes ( optional )" at bounding box center [643, 473] width 426 height 72
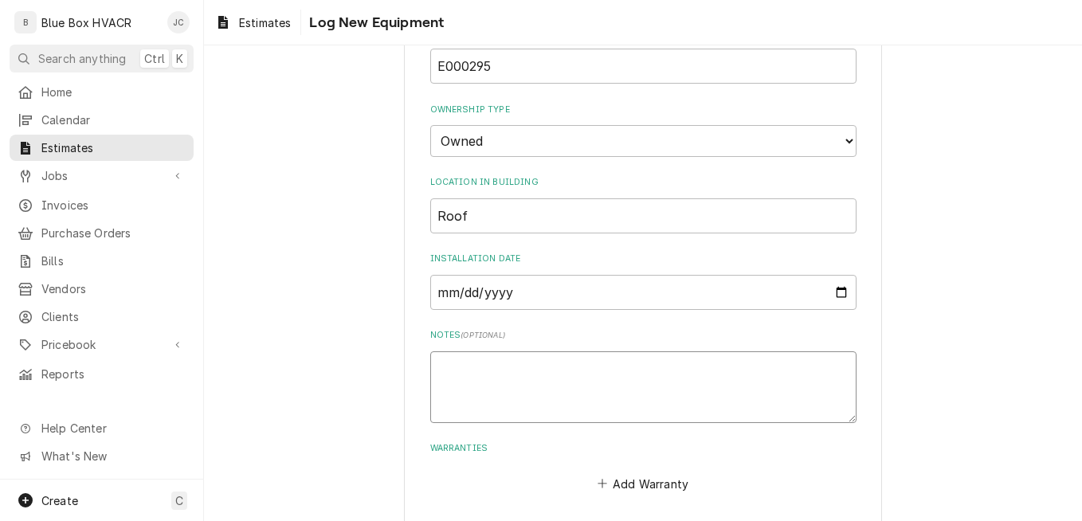
scroll to position [555, 0]
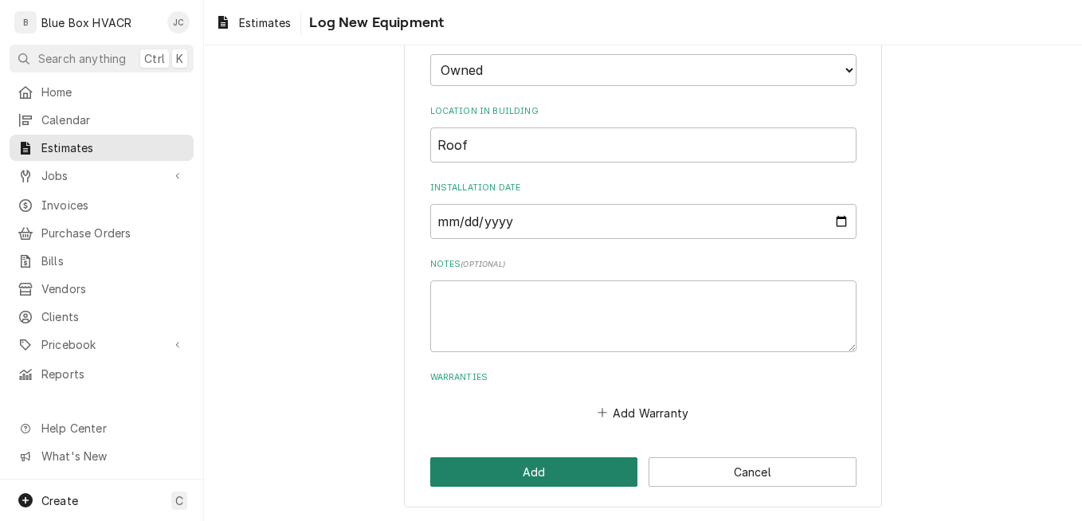
click at [536, 471] on button "Add" at bounding box center [534, 471] width 208 height 29
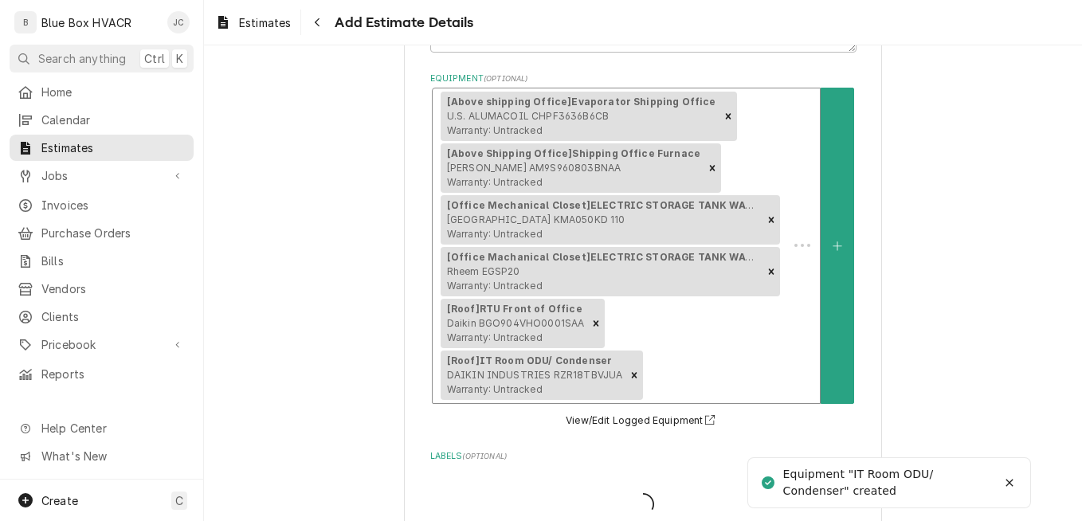
scroll to position [483, 0]
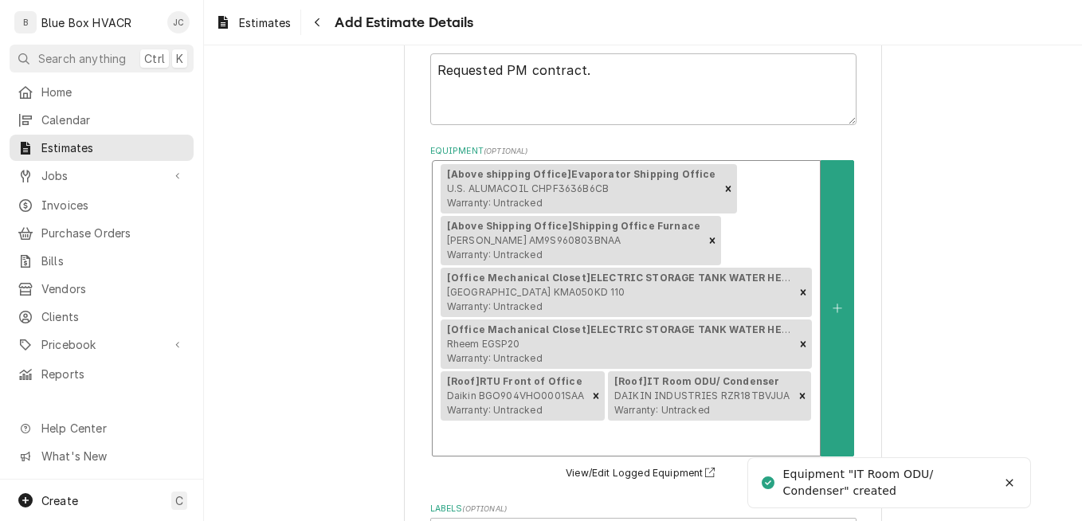
type textarea "x"
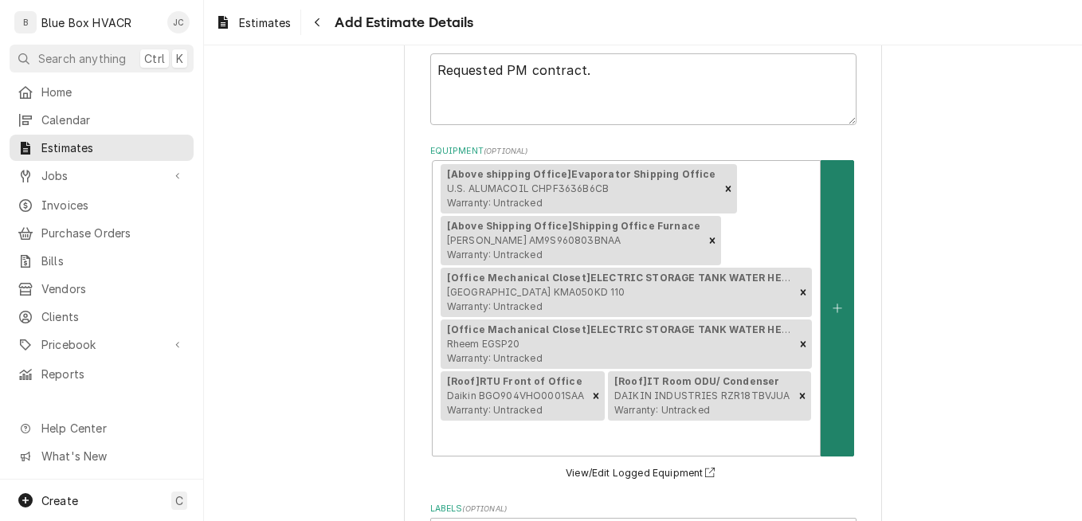
click at [820, 295] on button "Equipment" at bounding box center [836, 307] width 33 height 295
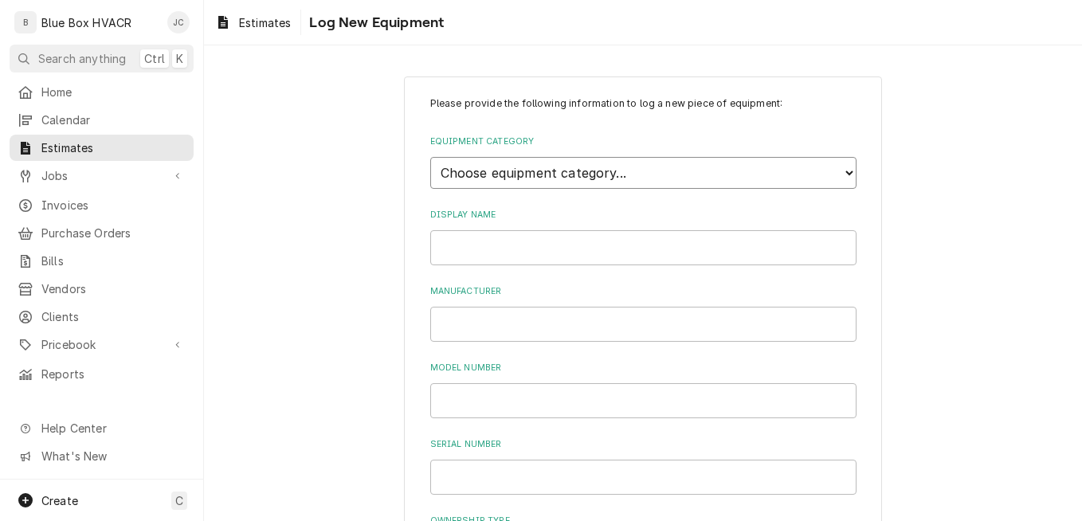
click at [714, 171] on select "Choose equipment category... Cooking Equipment Fryers Ice Machines Ovens and Ra…" at bounding box center [643, 173] width 426 height 32
select select "15"
click at [430, 157] on select "Choose equipment category... Cooking Equipment Fryers Ice Machines Ovens and Ra…" at bounding box center [643, 173] width 426 height 32
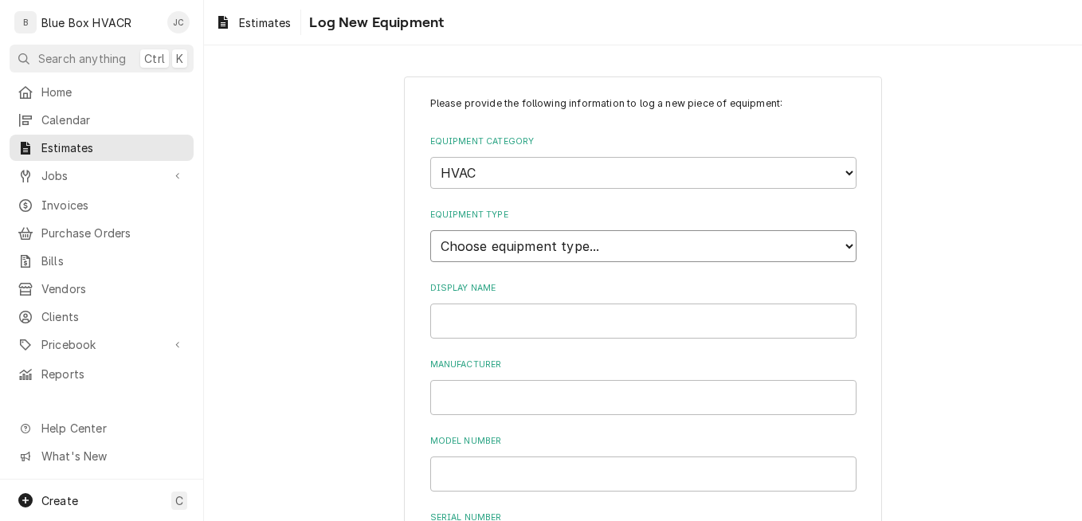
click at [534, 250] on select "Choose equipment type... Condenser Furnace Chiller Air Handler VRF Mini Split M…" at bounding box center [643, 246] width 426 height 32
select select "125"
click at [430, 230] on select "Choose equipment type... Condenser Furnace Chiller Air Handler VRF Mini Split M…" at bounding box center [643, 246] width 426 height 32
click at [518, 309] on input "Display Name" at bounding box center [643, 320] width 426 height 35
type input "EF 2"
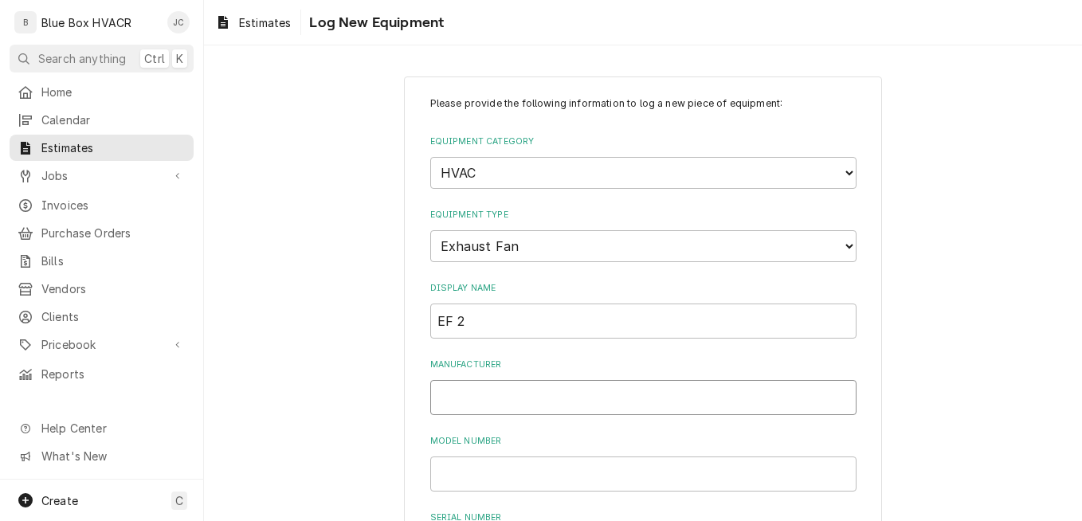
click at [507, 401] on input "Manufacturer" at bounding box center [643, 397] width 426 height 35
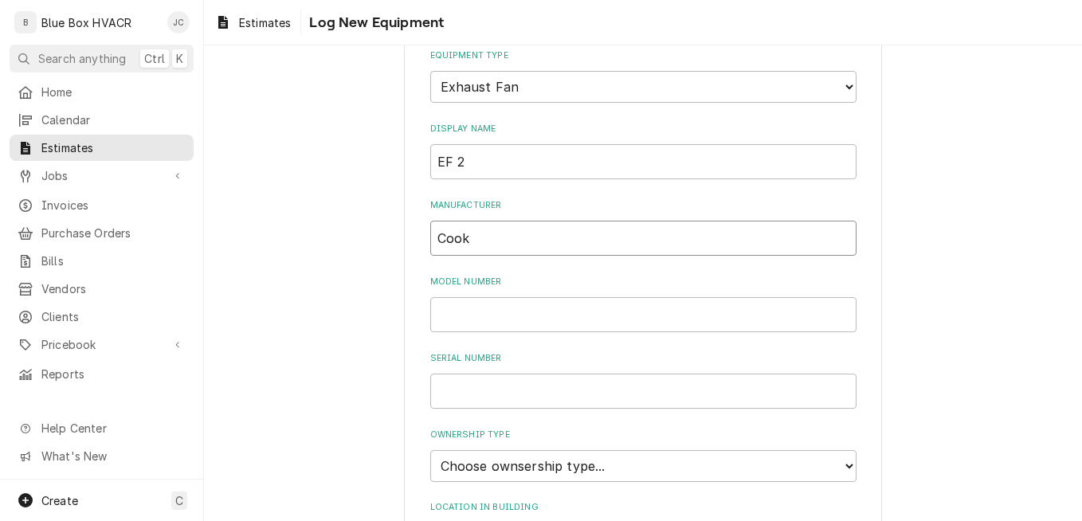
type input "Cook"
click at [471, 317] on input "Model Number" at bounding box center [643, 314] width 426 height 35
type input "90C17DH VF 90 ACEH"
click at [492, 385] on input "Serial Number" at bounding box center [643, 391] width 426 height 35
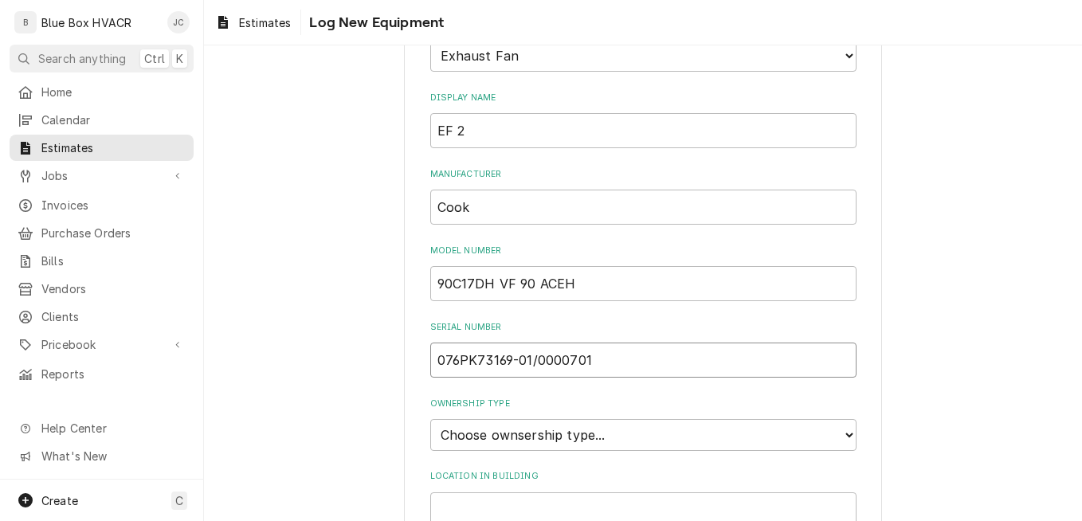
scroll to position [80, 0]
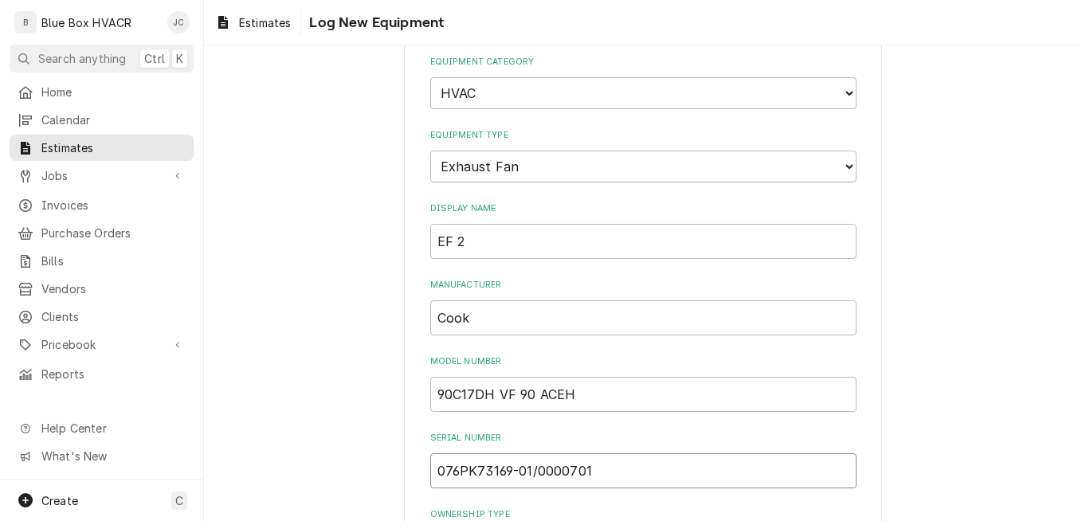
type input "076PK73169-01/0000701"
click at [499, 237] on input "EF 2" at bounding box center [643, 241] width 426 height 35
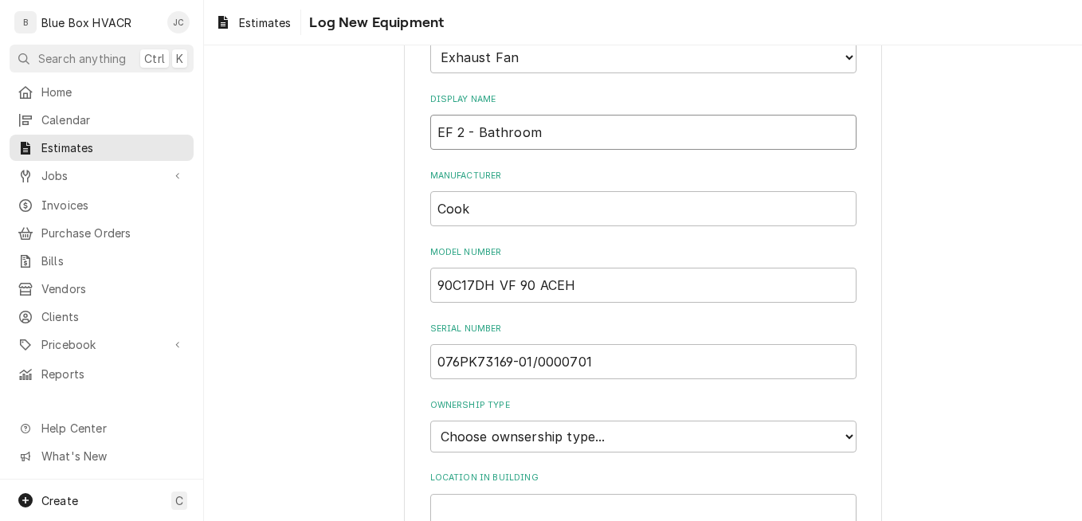
scroll to position [319, 0]
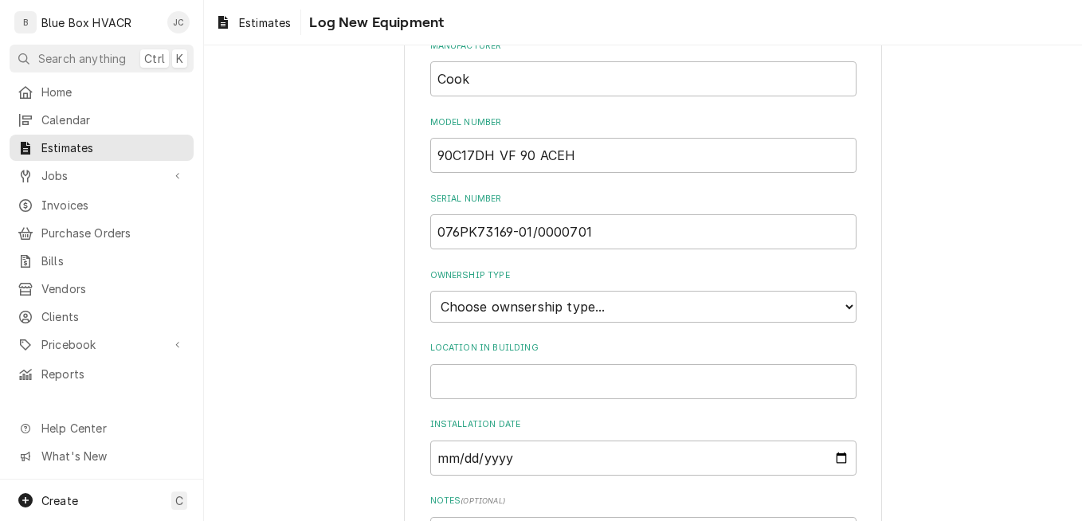
type input "EF 2 - Bathroom"
click at [546, 306] on select "Choose ownsership type... Unknown Owned Leased Rented" at bounding box center [643, 307] width 426 height 32
click at [430, 291] on select "Choose ownsership type... Unknown Owned Leased Rented" at bounding box center [643, 307] width 426 height 32
drag, startPoint x: 534, startPoint y: 305, endPoint x: 532, endPoint y: 322, distance: 16.9
click at [534, 305] on select "Choose ownsership type... Unknown Owned Leased Rented" at bounding box center [643, 307] width 426 height 32
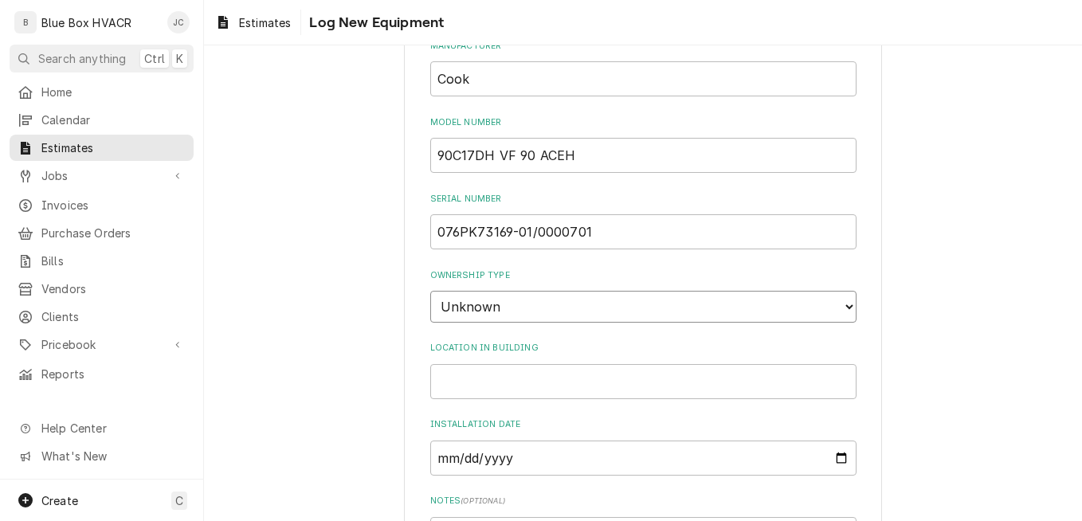
select select "1"
click at [430, 291] on select "Choose ownsership type... Unknown Owned Leased Rented" at bounding box center [643, 307] width 426 height 32
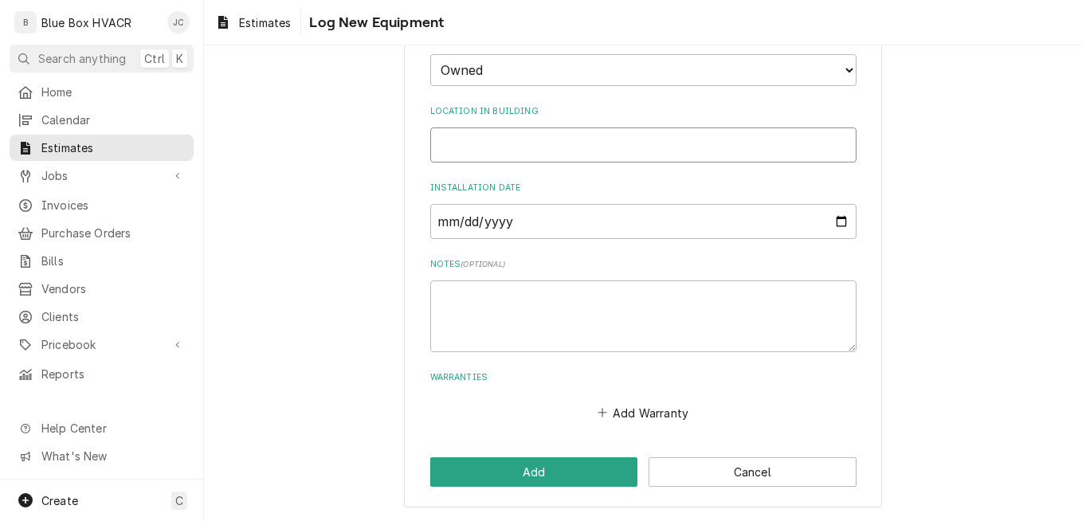
click at [542, 141] on input "Location in Building" at bounding box center [643, 144] width 426 height 35
paste input "Roof"
type input "Roof"
click at [554, 298] on textarea "Notes ( optional )" at bounding box center [643, 316] width 426 height 72
type textarea "x"
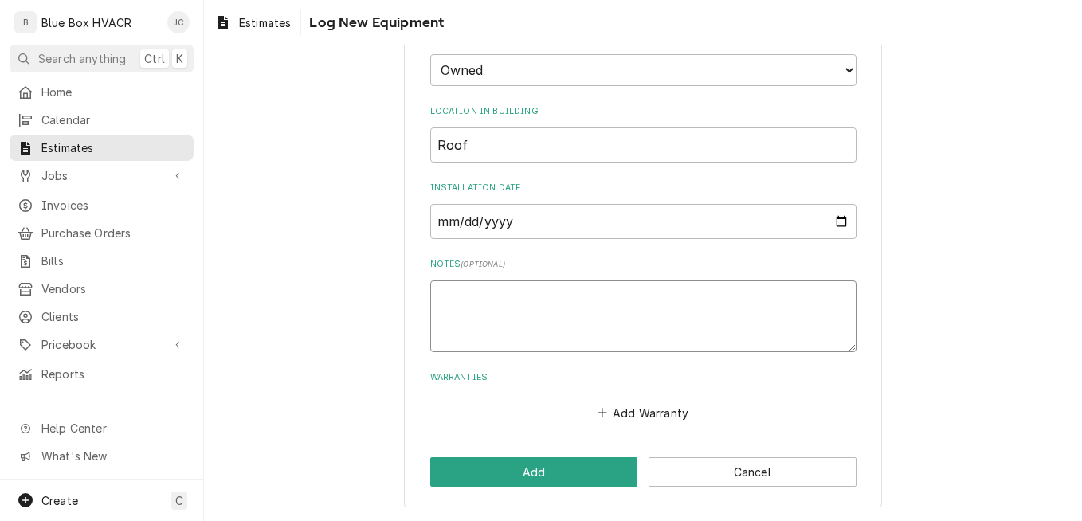
type textarea "N"
type textarea "x"
type textarea "NO"
type textarea "x"
type textarea "NO"
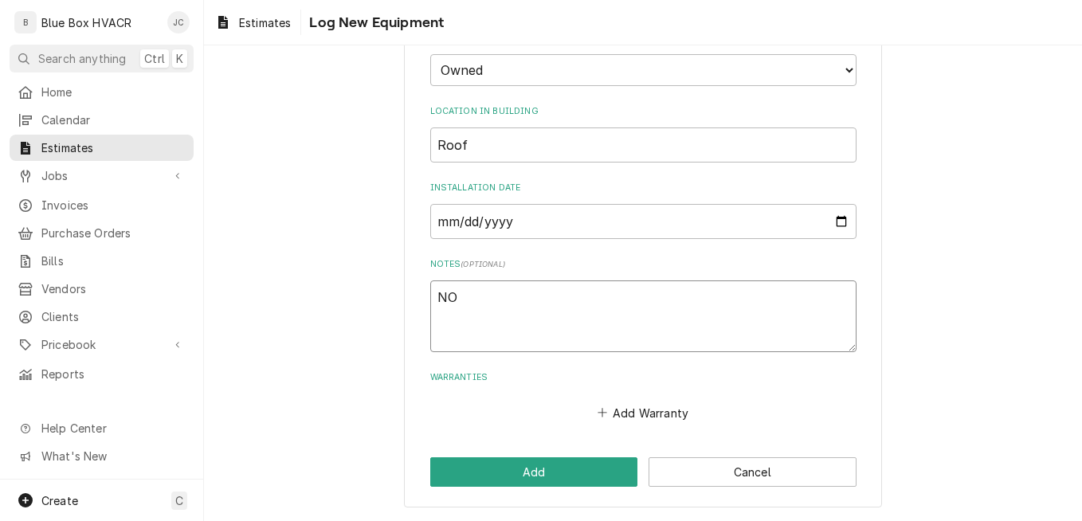
type textarea "x"
type textarea "NO b"
type textarea "x"
type textarea "NO bel"
type textarea "x"
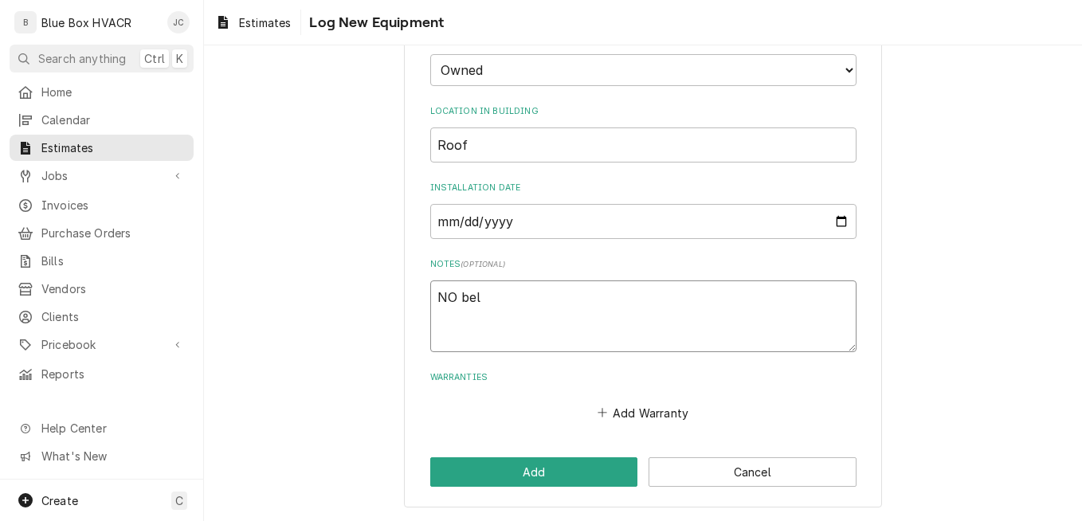
type textarea "NO belt"
type textarea "x"
type textarea "NO belt"
type textarea "x"
type textarea "NO belt n"
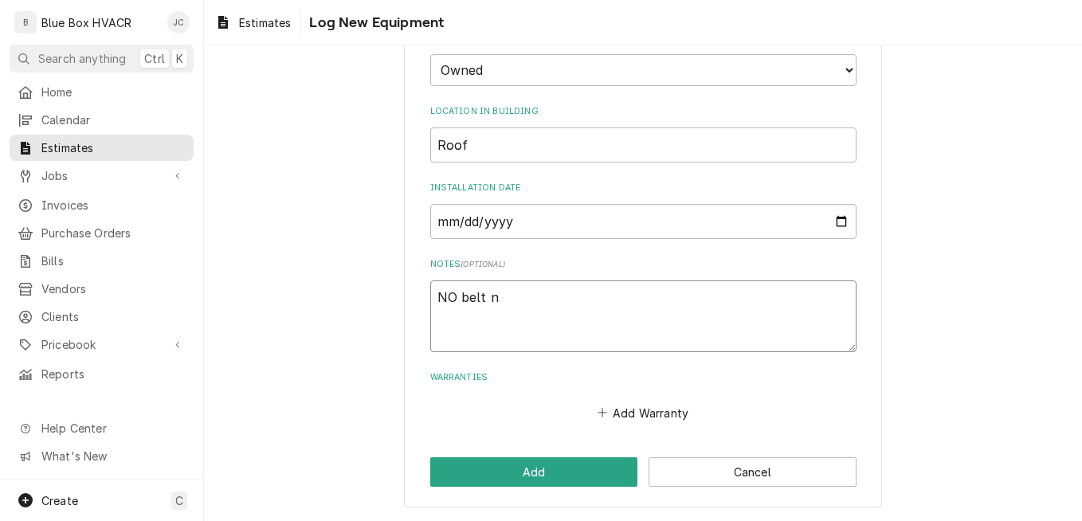
type textarea "x"
type textarea "NO belt no"
type textarea "x"
type textarea "NO belt no"
type textarea "x"
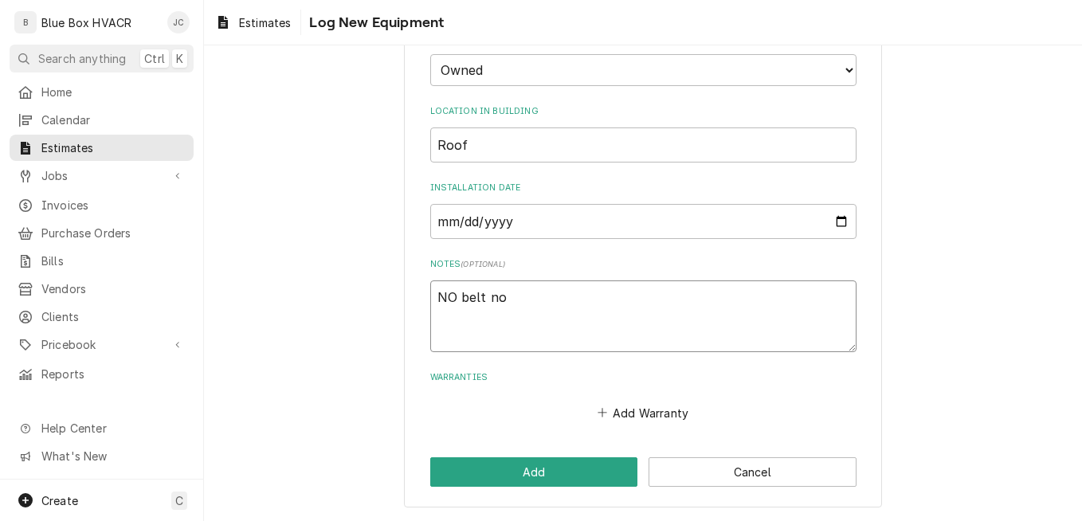
type textarea "NO belt no g"
type textarea "x"
type textarea "NO belt no gr"
type textarea "x"
type textarea "NO belt no gre"
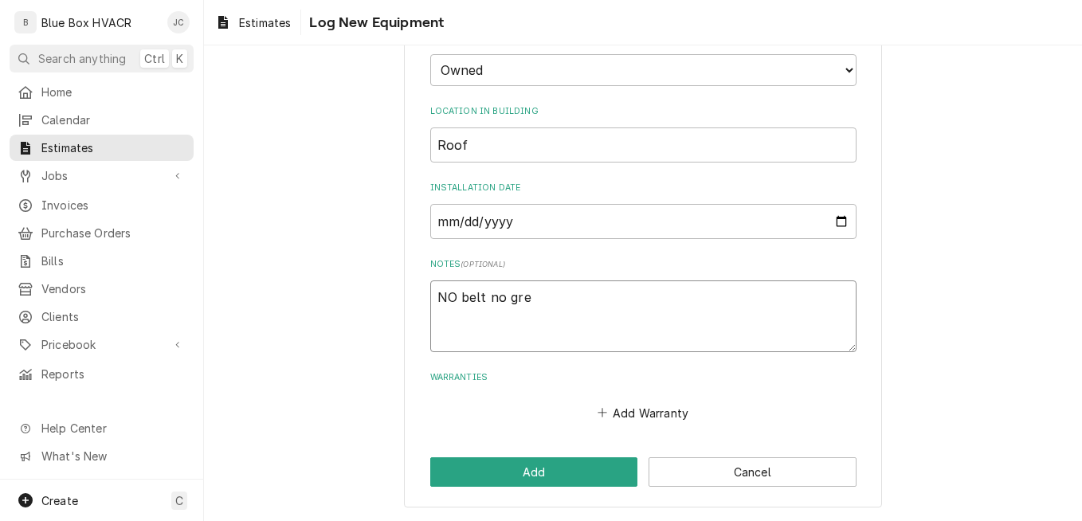
type textarea "x"
type textarea "NO belt no grea"
type textarea "x"
type textarea "NO belt no greas"
type textarea "x"
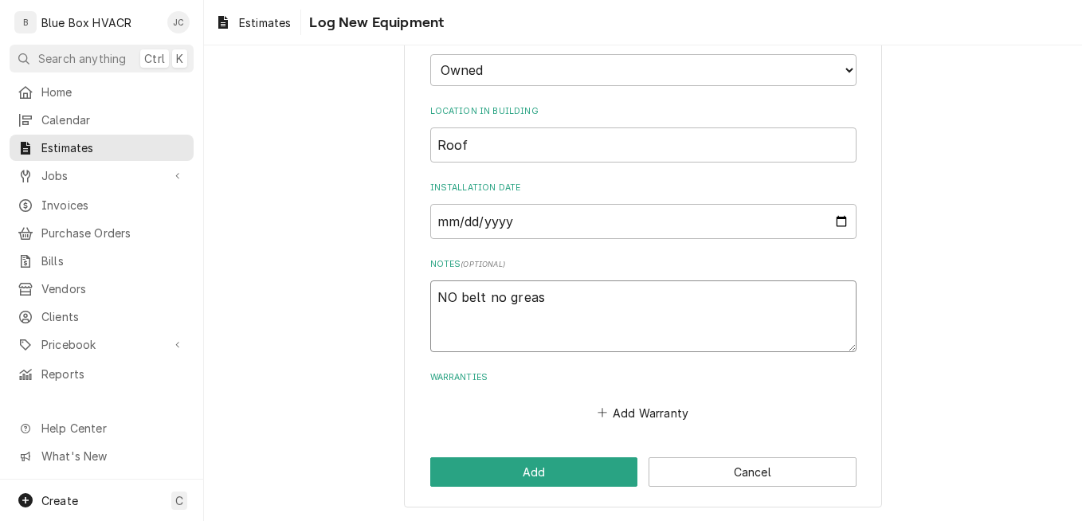
type textarea "NO belt no grease"
type textarea "x"
type textarea "NO belt no grease"
type textarea "x"
type textarea "NO belt no grease -"
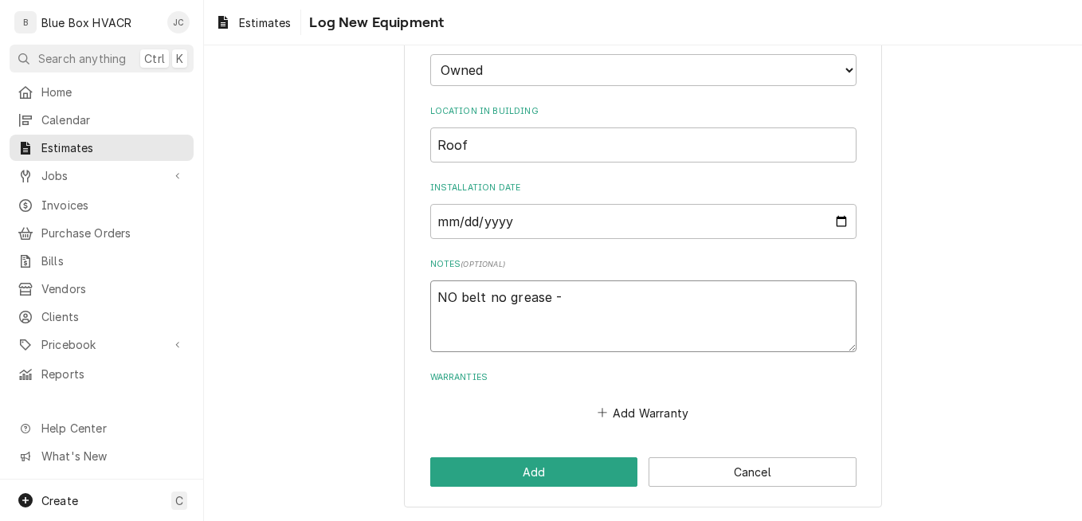
type textarea "x"
type textarea "NO belt no grease -"
type textarea "x"
type textarea "NO belt no grease - e"
type textarea "x"
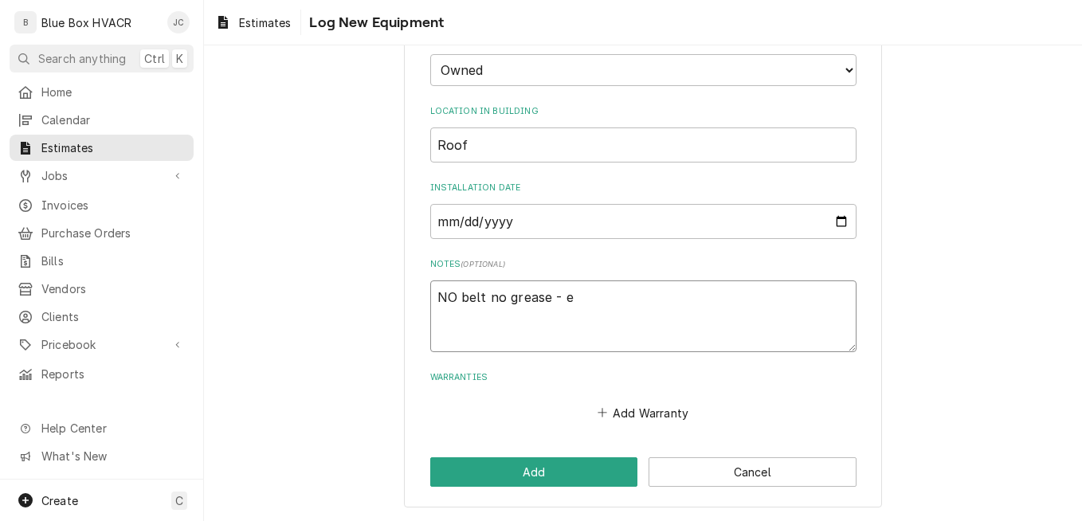
type textarea "NO belt no grease - ex"
type textarea "x"
type textarea "NO belt no grease - exc"
type textarea "x"
type textarea "NO belt no grease - excl"
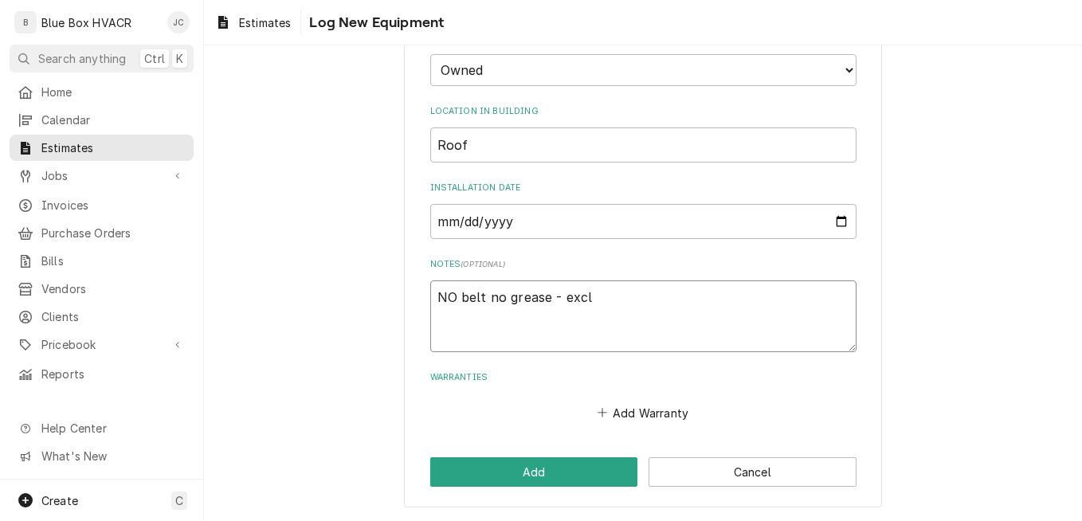
type textarea "x"
type textarea "NO belt no grease - exclu"
type textarea "x"
type textarea "NO belt no grease - exclud"
type textarea "x"
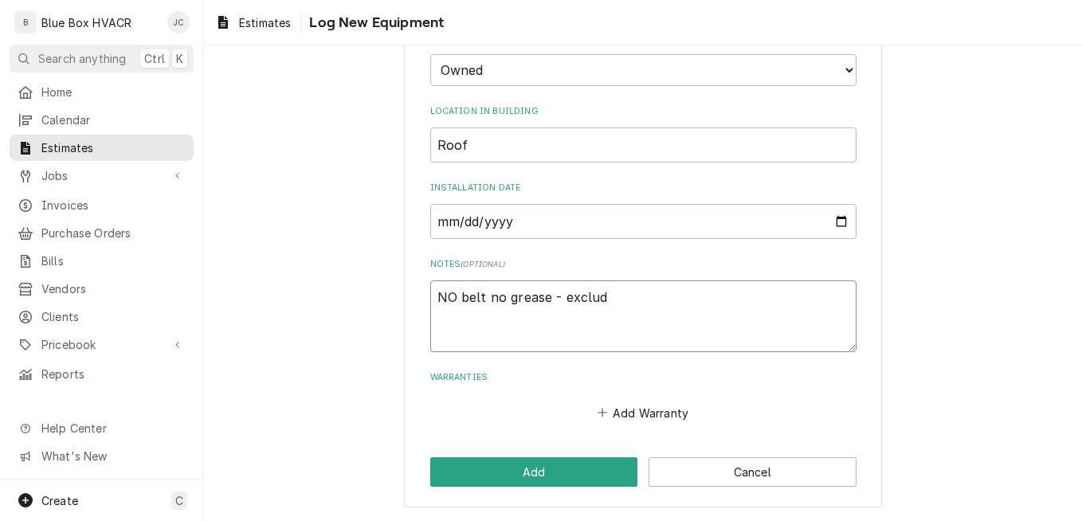
type textarea "NO belt no grease - exclude"
type textarea "x"
type textarea "NO belt no grease - excluded"
type textarea "x"
type textarea "NO belt no grease - excluded"
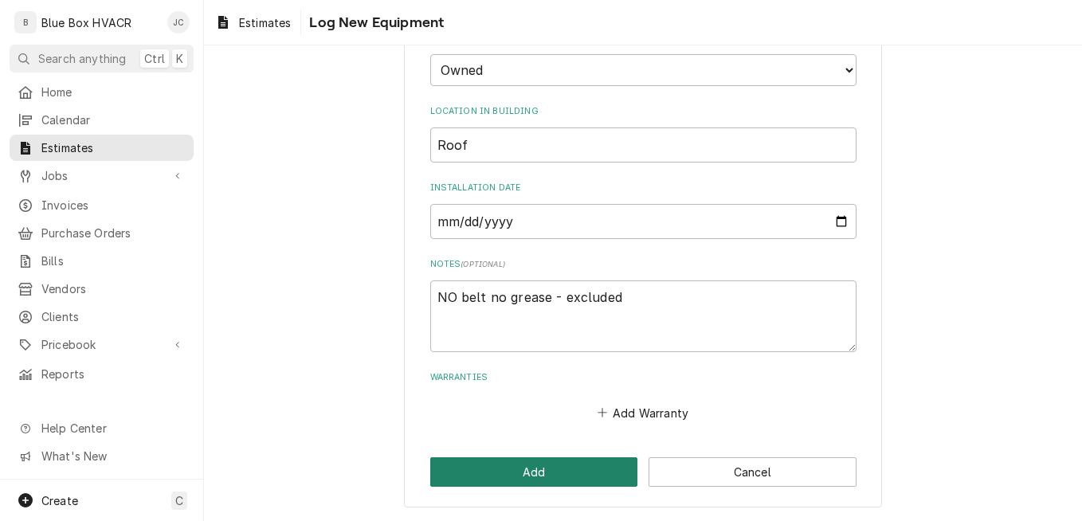
click at [562, 460] on button "Add" at bounding box center [534, 471] width 208 height 29
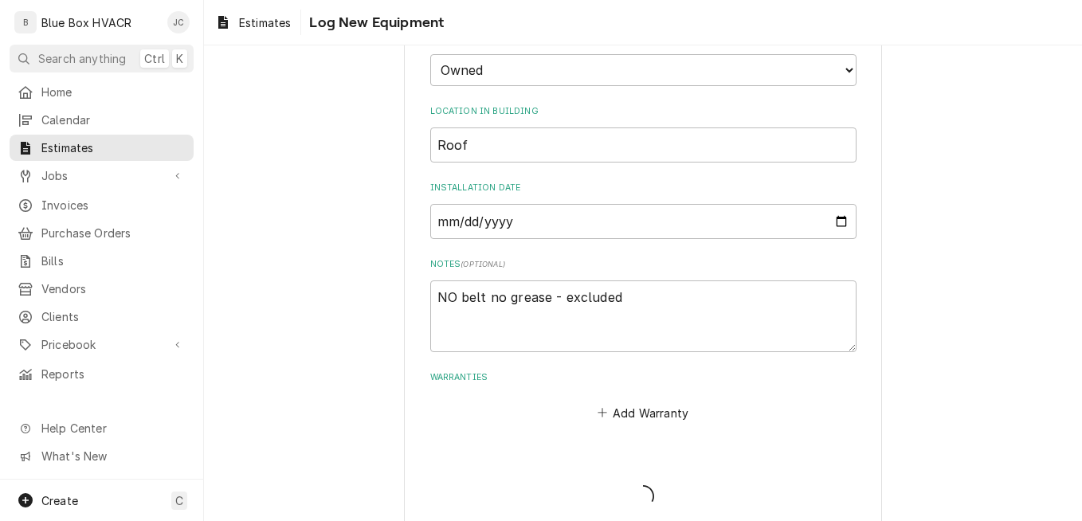
scroll to position [483, 0]
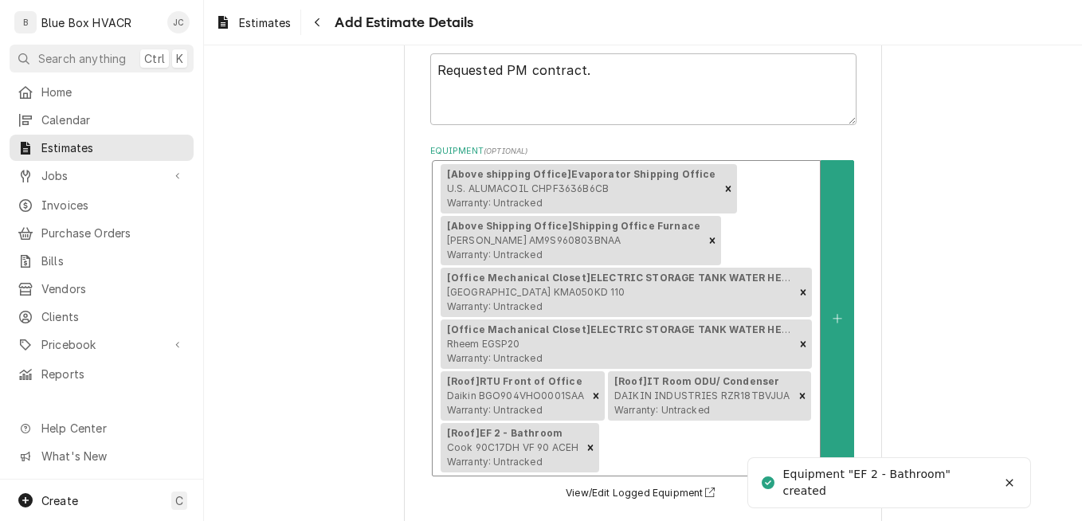
type textarea "x"
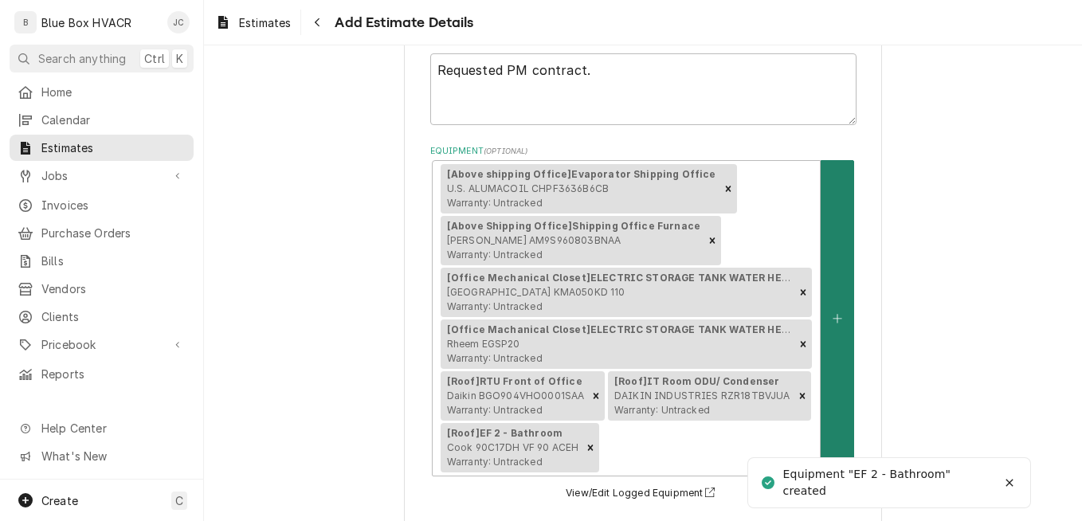
click at [823, 319] on button "Equipment" at bounding box center [836, 317] width 33 height 315
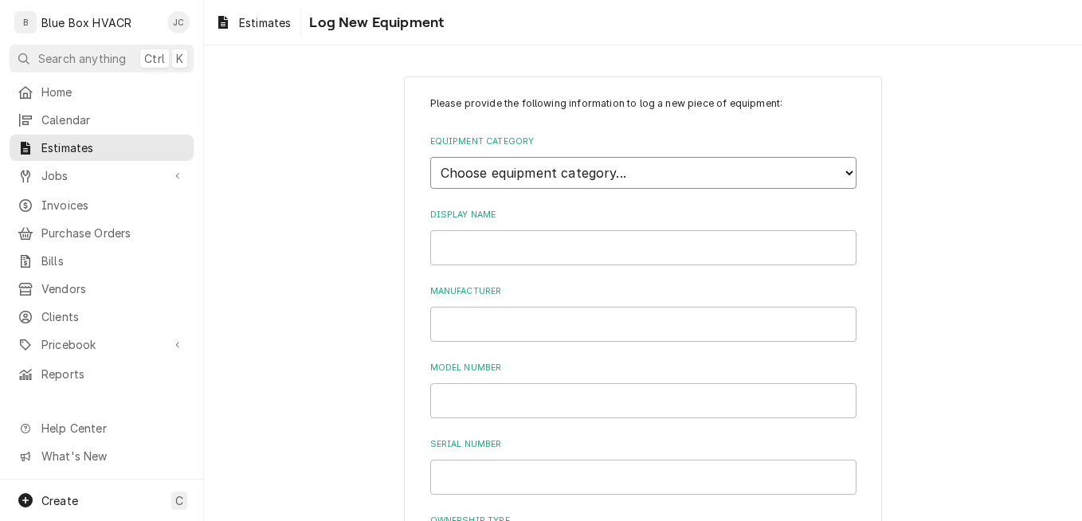
drag, startPoint x: 598, startPoint y: 174, endPoint x: 590, endPoint y: 186, distance: 14.4
click at [598, 174] on select "Choose equipment category... Cooking Equipment Fryers Ice Machines Ovens and Ra…" at bounding box center [643, 173] width 426 height 32
select select "15"
click at [430, 157] on select "Choose equipment category... Cooking Equipment Fryers Ice Machines Ovens and Ra…" at bounding box center [643, 173] width 426 height 32
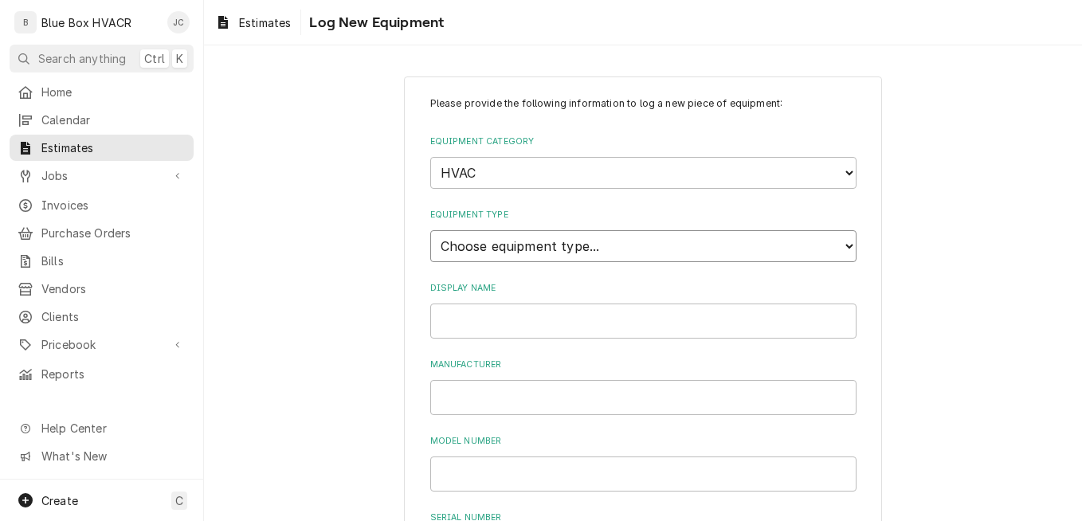
click at [516, 259] on select "Choose equipment type... Condenser Furnace Chiller Air Handler VRF Mini Split M…" at bounding box center [643, 246] width 426 height 32
select select "125"
click at [430, 230] on select "Choose equipment type... Condenser Furnace Chiller Air Handler VRF Mini Split M…" at bounding box center [643, 246] width 426 height 32
click at [497, 325] on input "Display Name" at bounding box center [643, 320] width 426 height 35
type input "EF 1 - Bathroom"
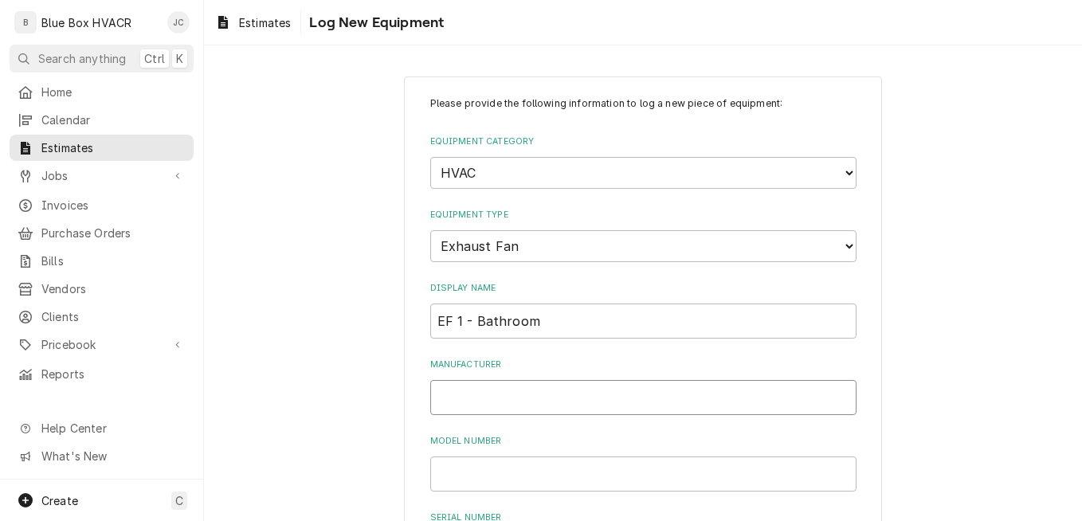
click at [473, 394] on input "Manufacturer" at bounding box center [643, 397] width 426 height 35
type input "Cook"
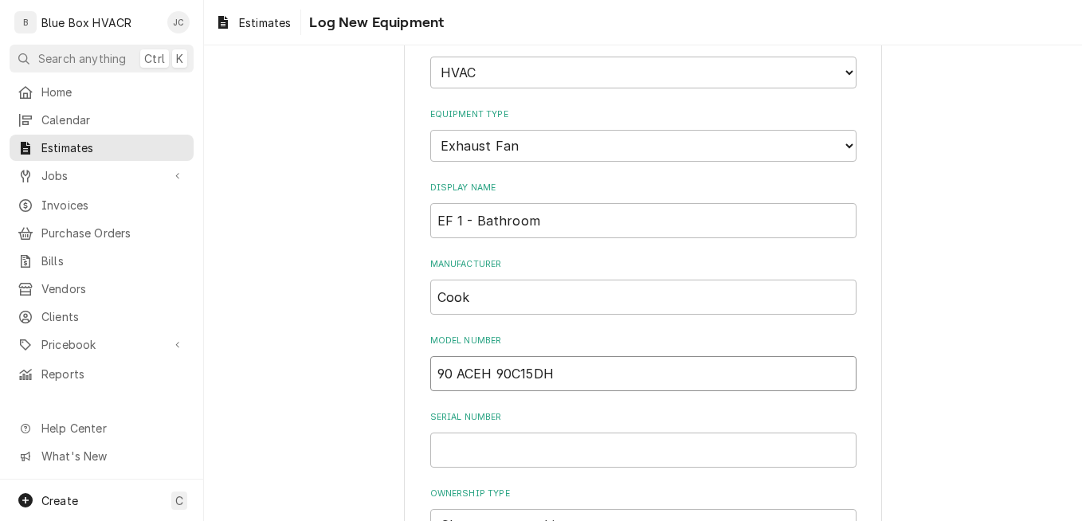
scroll to position [159, 0]
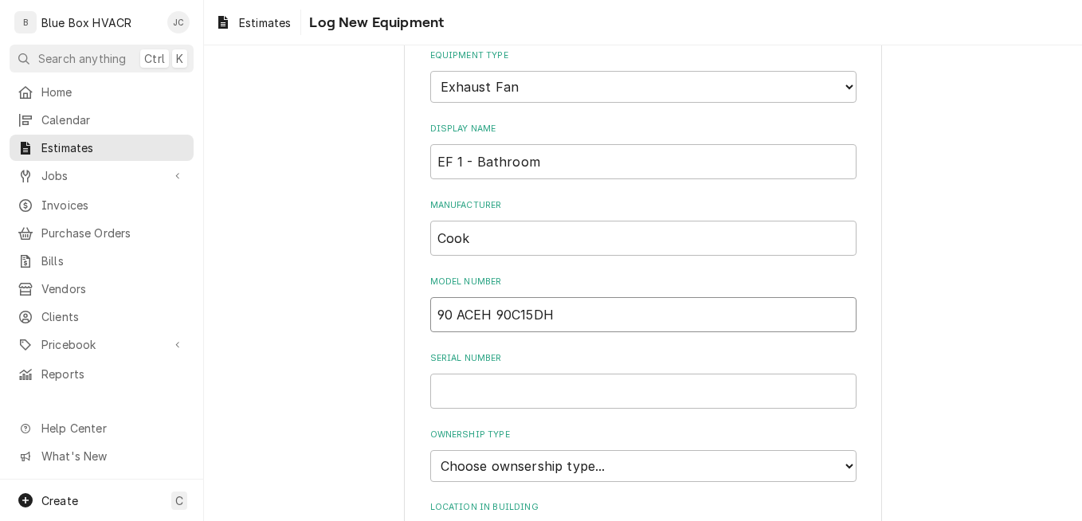
type input "90 ACEH 90C15DH"
click at [490, 396] on input "Serial Number" at bounding box center [643, 391] width 426 height 35
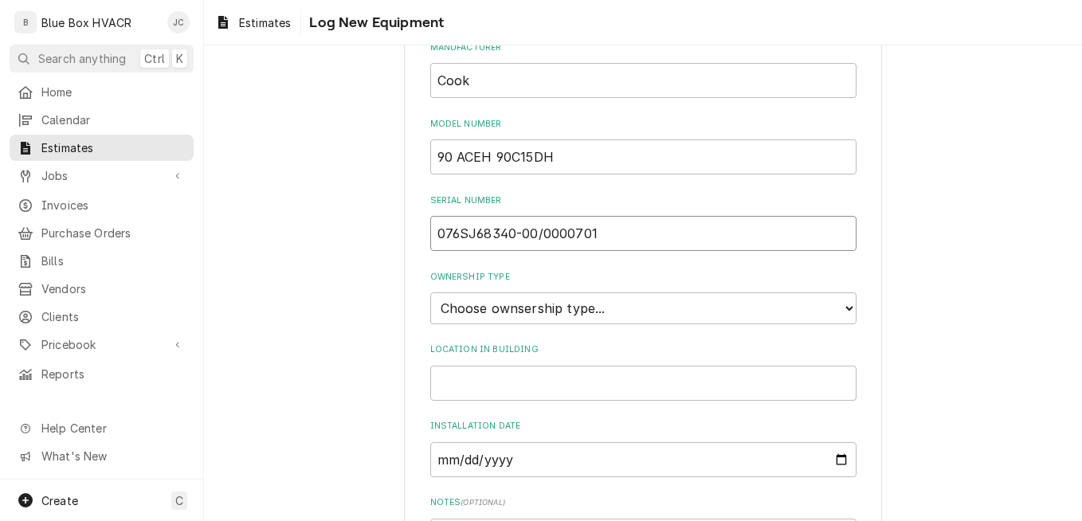
scroll to position [319, 0]
type input "076SJ68340-00/0000701"
click at [642, 319] on select "Choose ownsership type... Unknown Owned Leased Rented" at bounding box center [643, 307] width 426 height 32
select select "1"
click at [430, 291] on select "Choose ownsership type... Unknown Owned Leased Rented" at bounding box center [643, 307] width 426 height 32
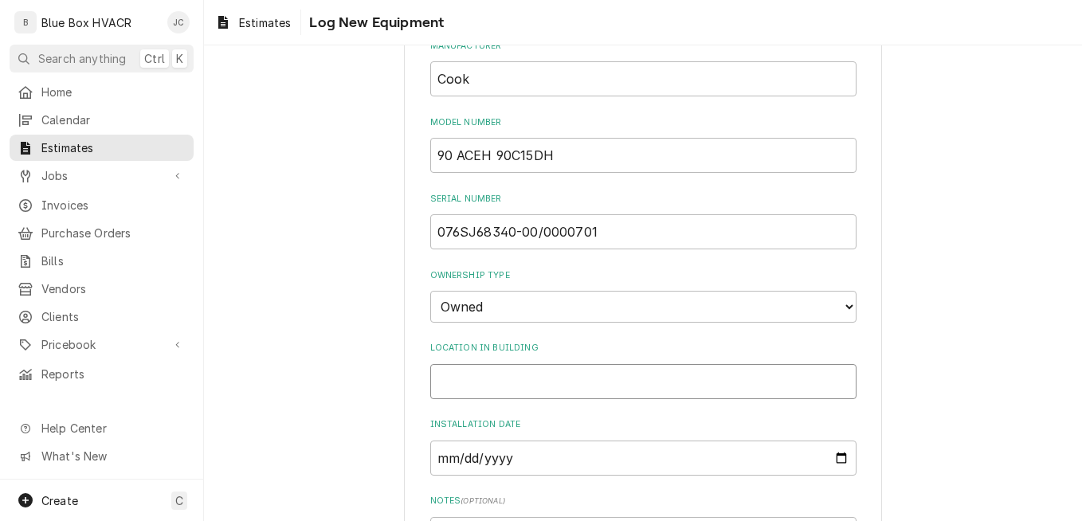
click at [545, 376] on input "Location in Building" at bounding box center [643, 381] width 426 height 35
paste input "Roof"
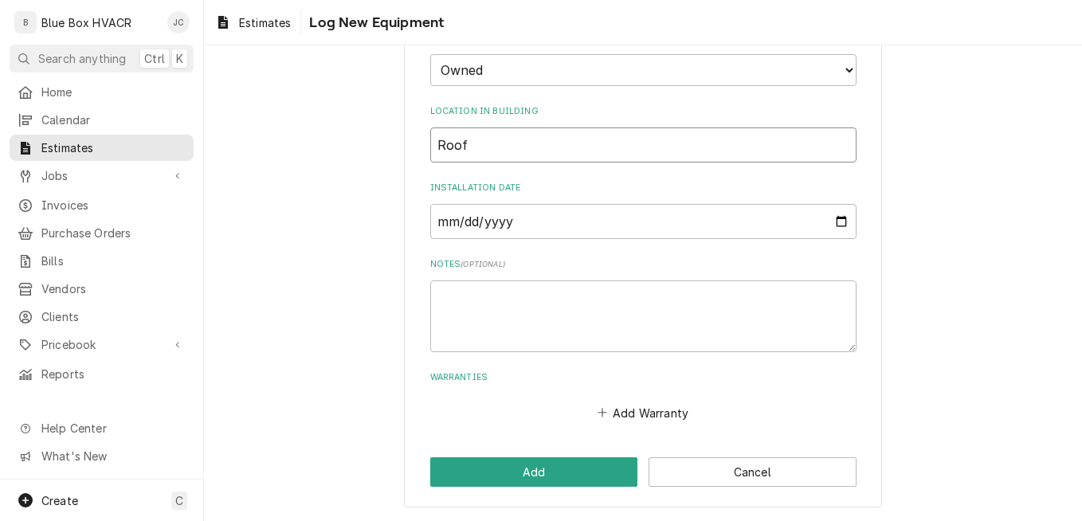
type input "Roof"
click at [517, 315] on textarea "Notes ( optional )" at bounding box center [643, 316] width 426 height 72
type textarea "x"
type textarea "N"
type textarea "x"
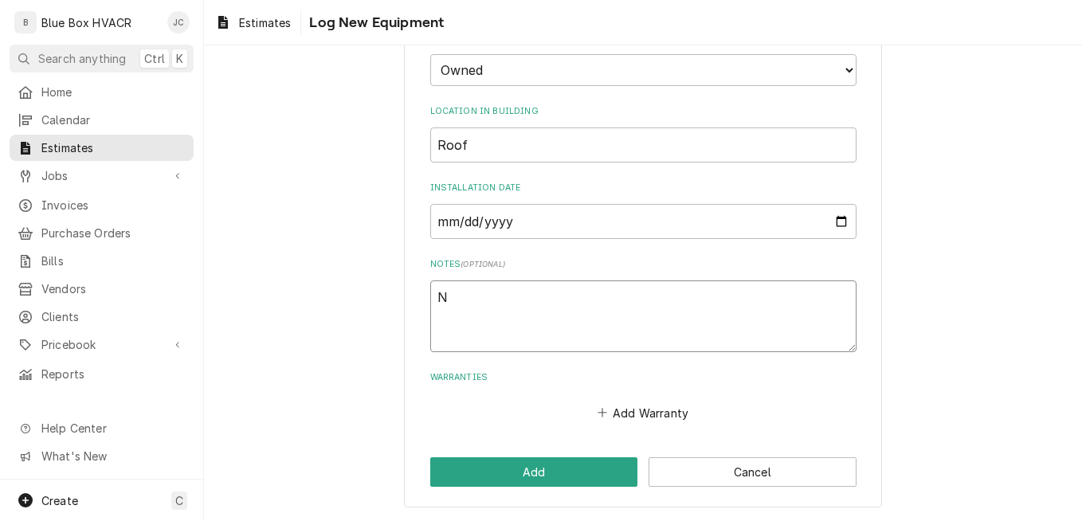
type textarea "No"
type textarea "x"
type textarea "No"
type textarea "x"
type textarea "No B"
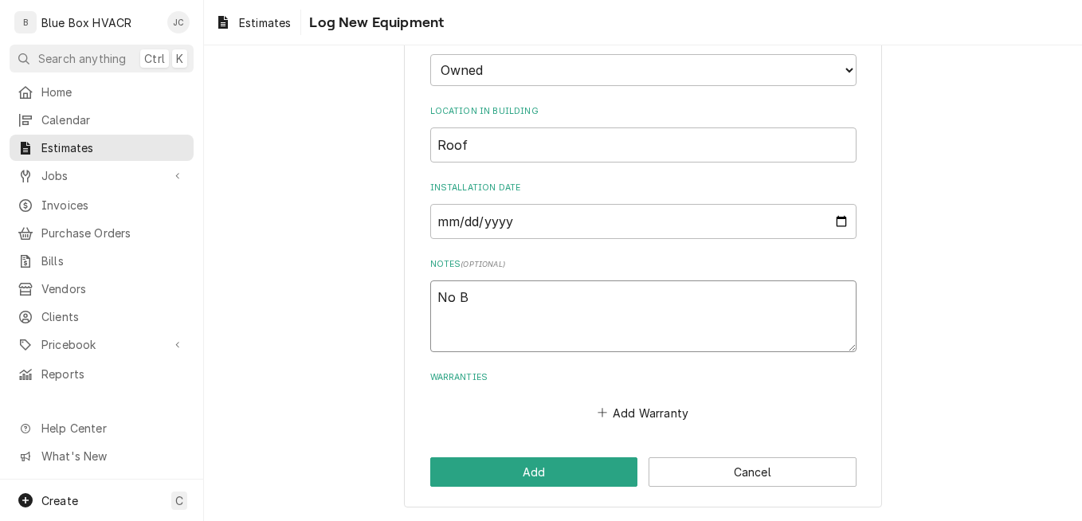
type textarea "x"
type textarea "No Be"
type textarea "x"
type textarea "No Bel"
type textarea "x"
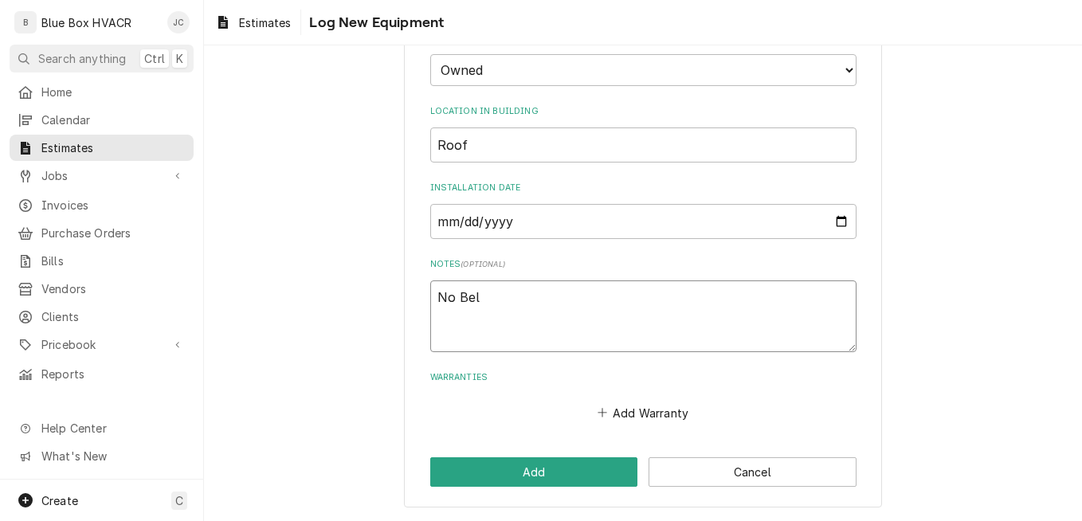
type textarea "No Belt"
type textarea "x"
type textarea "No Belt"
type textarea "x"
type textarea "No Belt o"
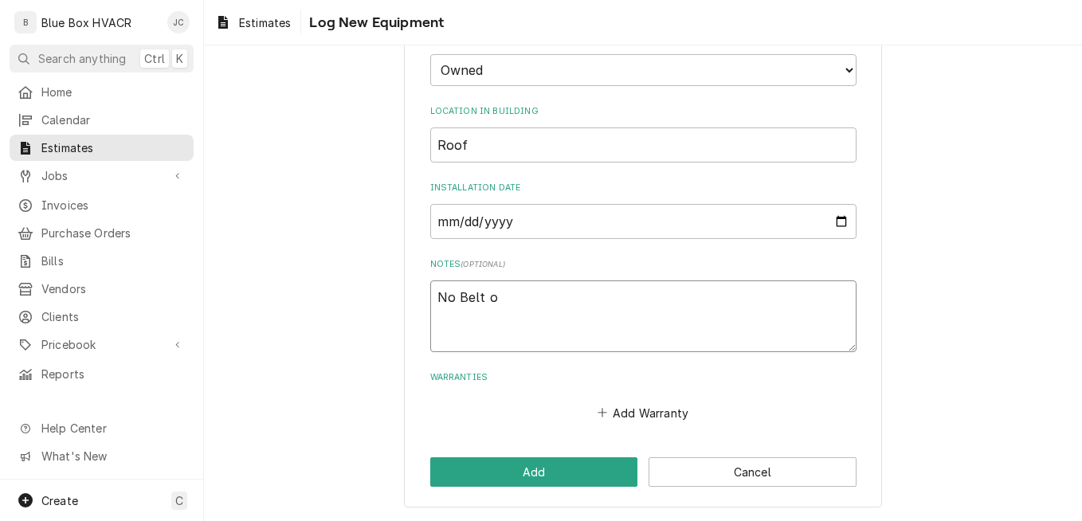
type textarea "x"
type textarea "No Belt or"
type textarea "x"
type textarea "No Belt or"
type textarea "x"
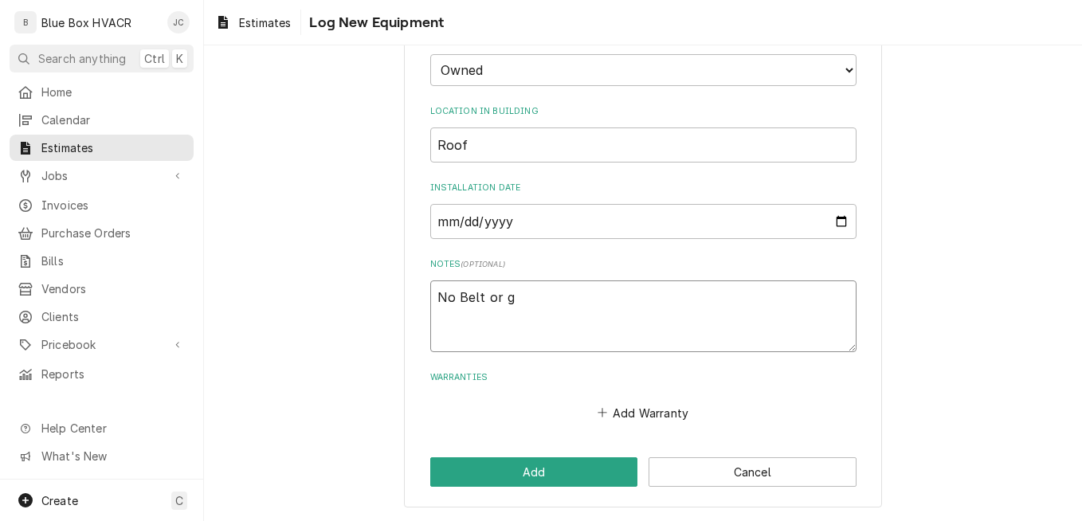
type textarea "No Belt or gr"
type textarea "x"
type textarea "No Belt or gre"
drag, startPoint x: 698, startPoint y: 298, endPoint x: 394, endPoint y: 268, distance: 304.9
click at [394, 268] on div "Please provide the following information to log a new piece of equipment: Equip…" at bounding box center [643, 14] width 878 height 1014
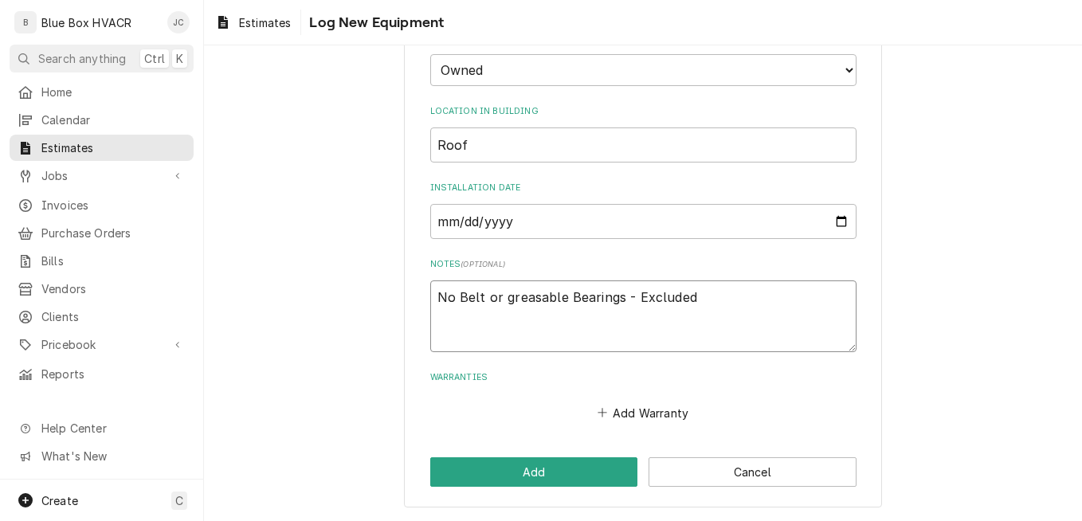
click at [612, 311] on textarea "No Belt or greasable Bearings - Excluded" at bounding box center [643, 316] width 426 height 72
click at [533, 470] on button "Add" at bounding box center [534, 471] width 208 height 29
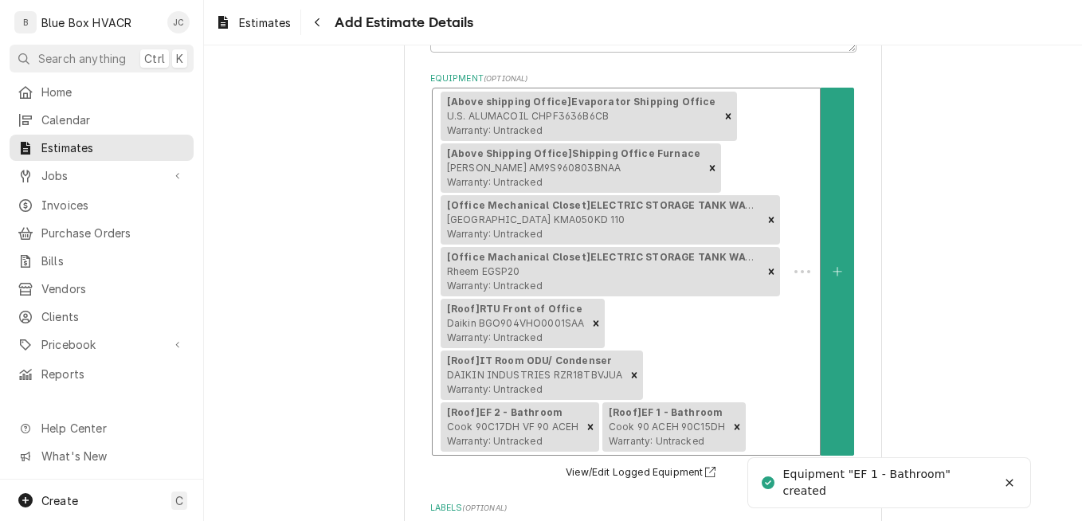
scroll to position [483, 0]
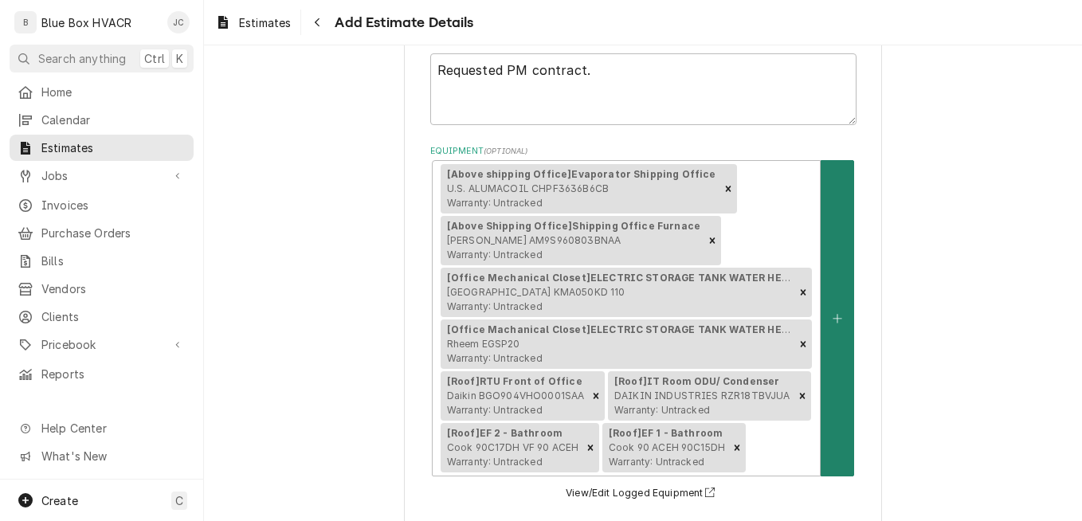
click at [820, 383] on button "Equipment" at bounding box center [836, 317] width 33 height 315
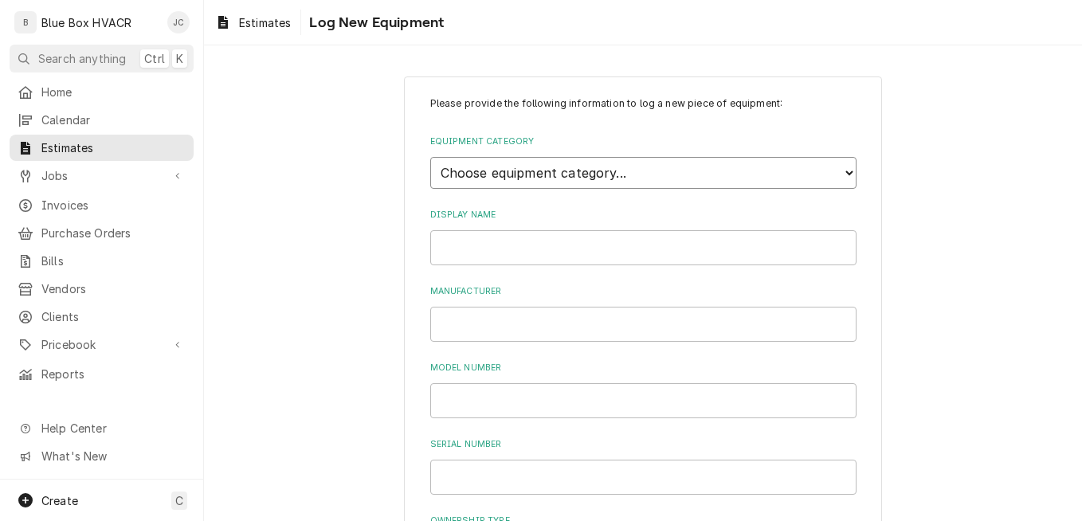
click at [536, 164] on select "Choose equipment category... Cooking Equipment Fryers Ice Machines Ovens and Ra…" at bounding box center [643, 173] width 426 height 32
click at [430, 157] on select "Choose equipment category... Cooking Equipment Fryers Ice Machines Ovens and Ra…" at bounding box center [643, 173] width 426 height 32
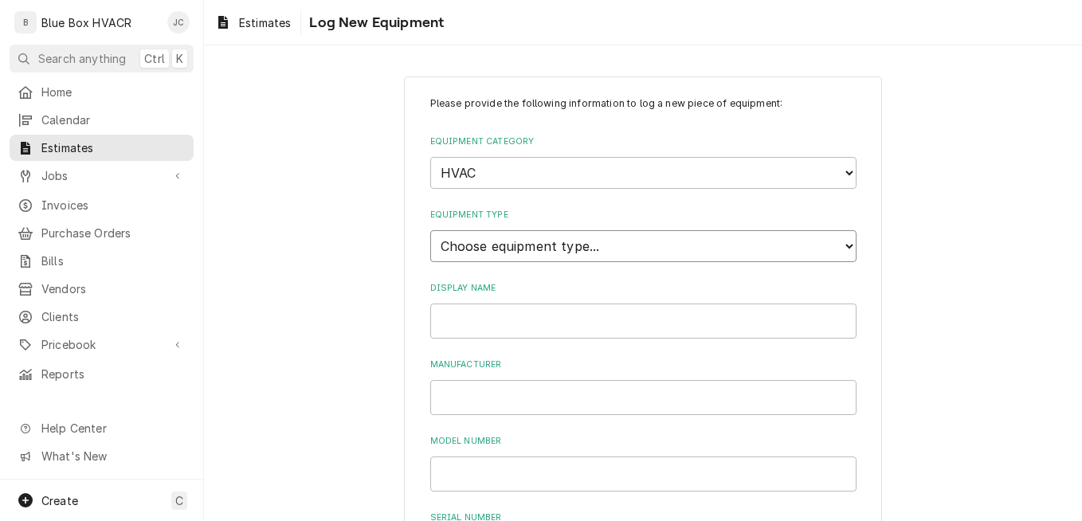
click at [525, 241] on select "Choose equipment type... Condenser Furnace Chiller Air Handler VRF Mini Split M…" at bounding box center [643, 246] width 426 height 32
click at [430, 230] on select "Choose equipment type... Condenser Furnace Chiller Air Handler VRF Mini Split M…" at bounding box center [643, 246] width 426 height 32
click at [479, 312] on input "Display Name" at bounding box center [643, 320] width 426 height 35
click at [492, 406] on input "Manufacturer" at bounding box center [643, 397] width 426 height 35
paste input "DAIKIN INDUSTRIES (TH"
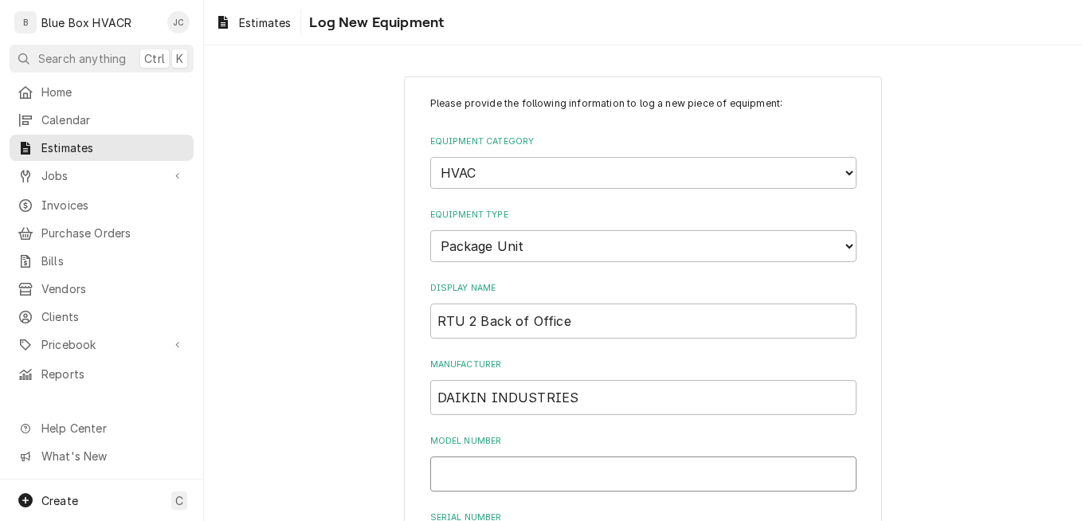
click at [519, 473] on input "Model Number" at bounding box center [643, 473] width 426 height 35
paste input "FGO904DH00001SAA"
click at [432, 478] on input "FGO904DH00001SAA" at bounding box center [643, 473] width 426 height 35
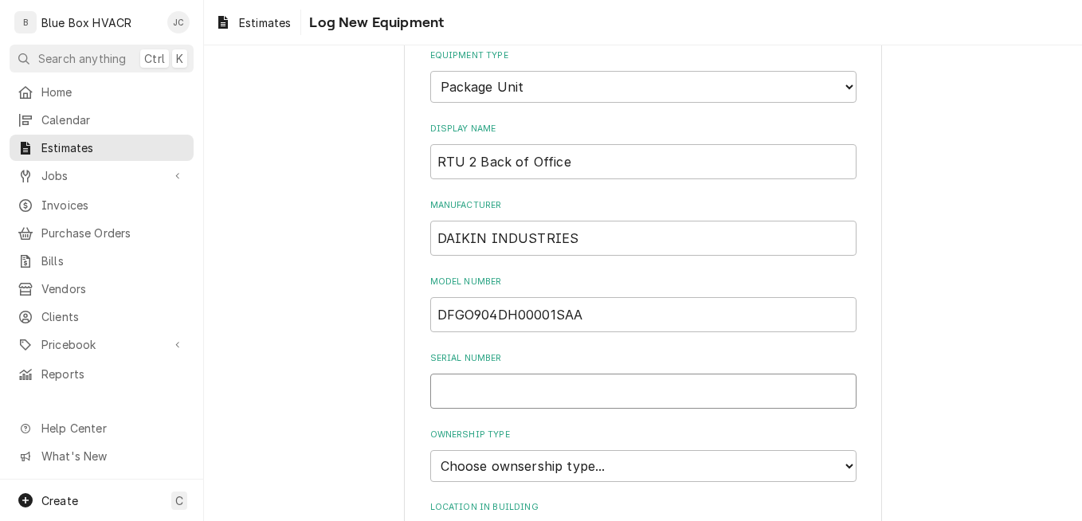
click at [526, 392] on input "Serial Number" at bounding box center [643, 391] width 426 height 35
paste input "2303255699"
click at [628, 460] on select "Choose ownsership type... Unknown Owned Leased Rented" at bounding box center [643, 466] width 426 height 32
click at [430, 450] on select "Choose ownsership type... Unknown Owned Leased Rented" at bounding box center [643, 466] width 426 height 32
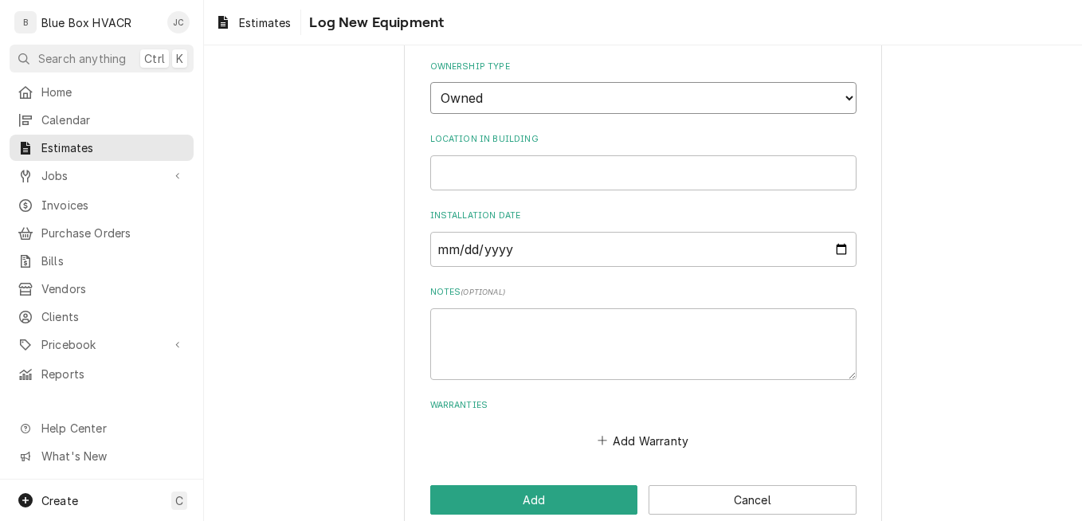
scroll to position [555, 0]
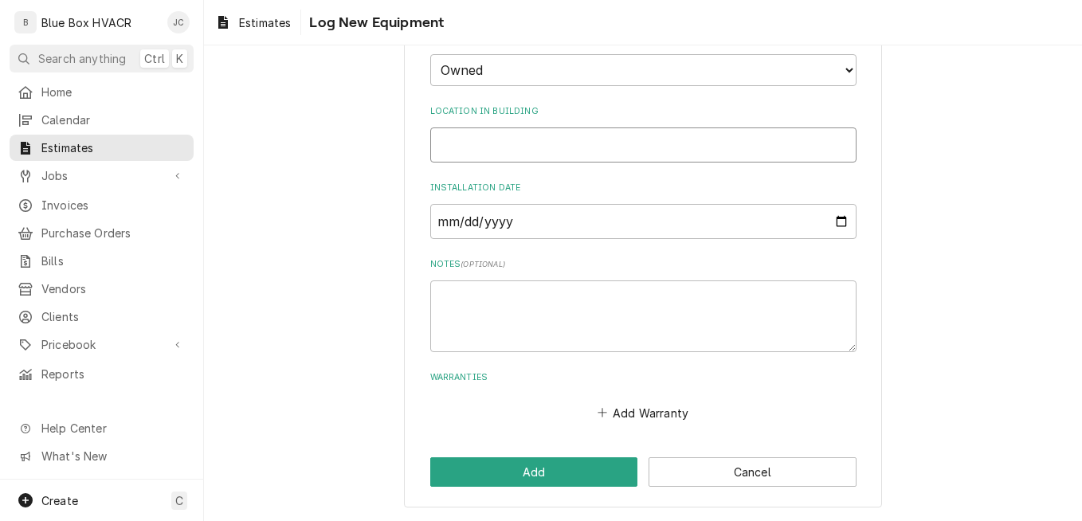
click at [514, 143] on input "Location in Building" at bounding box center [643, 144] width 426 height 35
click at [477, 299] on textarea "Notes ( optional )" at bounding box center [643, 316] width 426 height 72
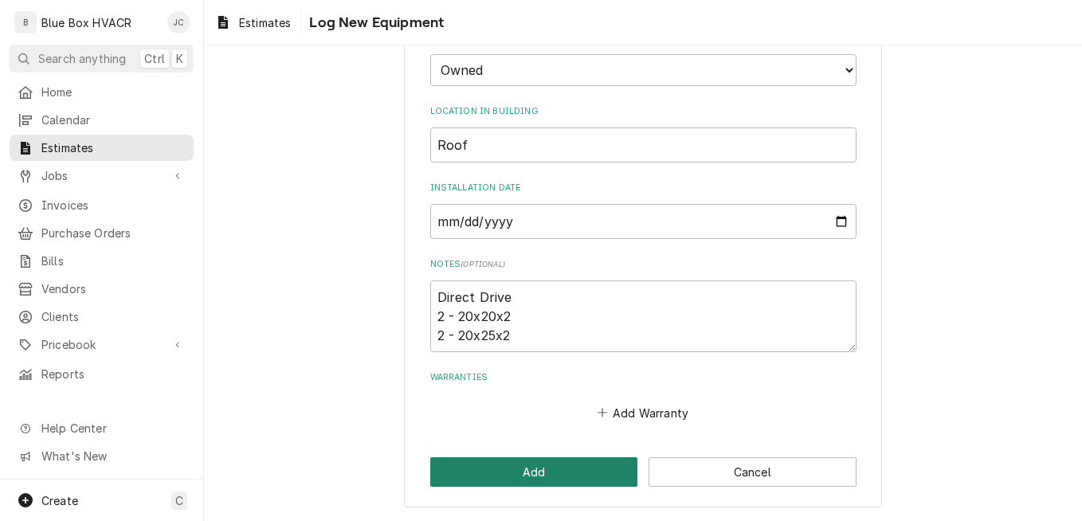
click at [524, 477] on button "Add" at bounding box center [534, 471] width 208 height 29
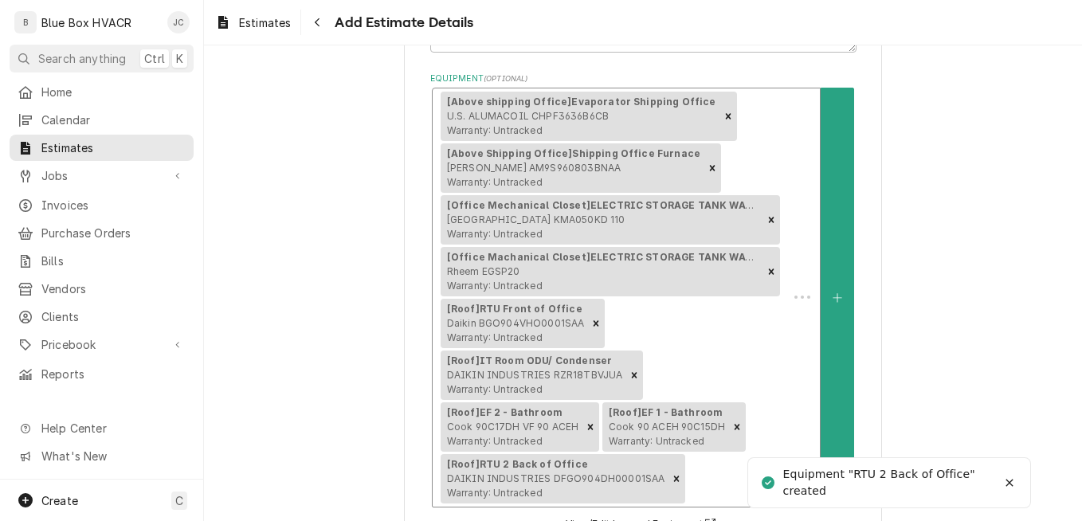
scroll to position [483, 0]
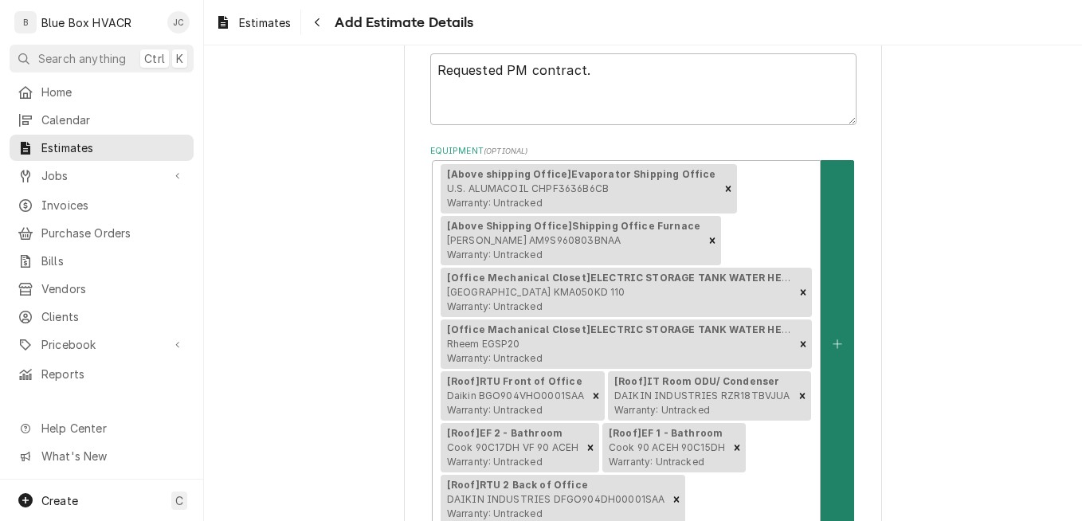
click at [820, 298] on button "Equipment" at bounding box center [836, 344] width 33 height 368
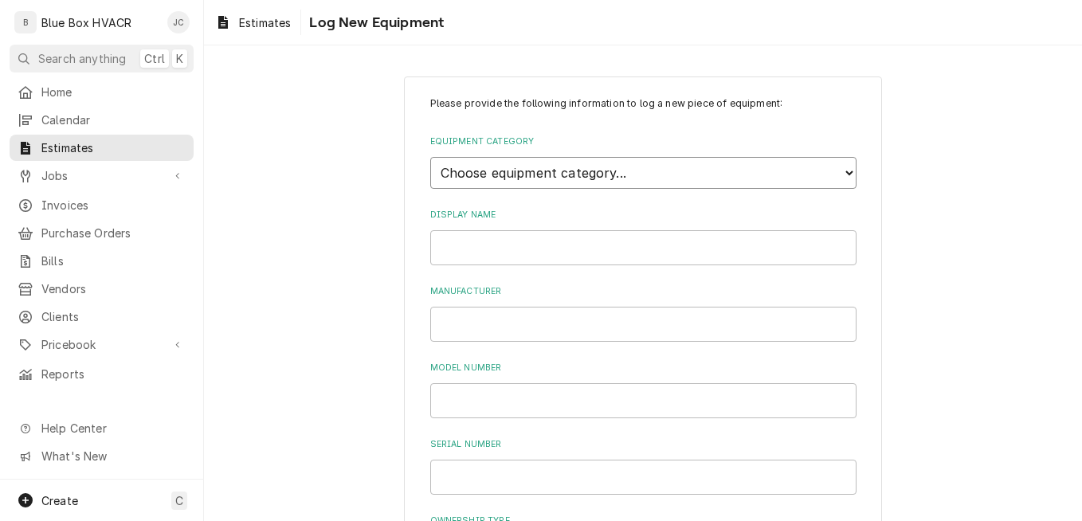
click at [607, 186] on select "Choose equipment category... Cooking Equipment Fryers Ice Machines Ovens and Ra…" at bounding box center [643, 173] width 426 height 32
click at [430, 157] on select "Choose equipment category... Cooking Equipment Fryers Ice Machines Ovens and Ra…" at bounding box center [643, 173] width 426 height 32
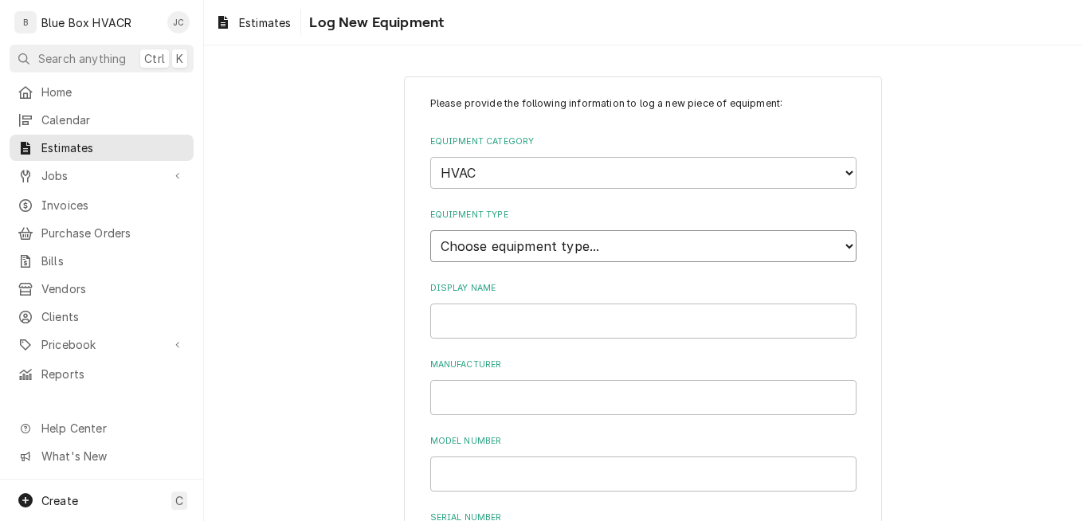
click at [508, 243] on select "Choose equipment type... Condenser Furnace Chiller Air Handler VRF Mini Split M…" at bounding box center [643, 246] width 426 height 32
click at [430, 230] on select "Choose equipment type... Condenser Furnace Chiller Air Handler VRF Mini Split M…" at bounding box center [643, 246] width 426 height 32
click at [460, 329] on input "EF -" at bounding box center [643, 320] width 426 height 35
click at [495, 396] on input "Manufacturer" at bounding box center [643, 397] width 426 height 35
drag, startPoint x: 504, startPoint y: 410, endPoint x: 422, endPoint y: 405, distance: 82.2
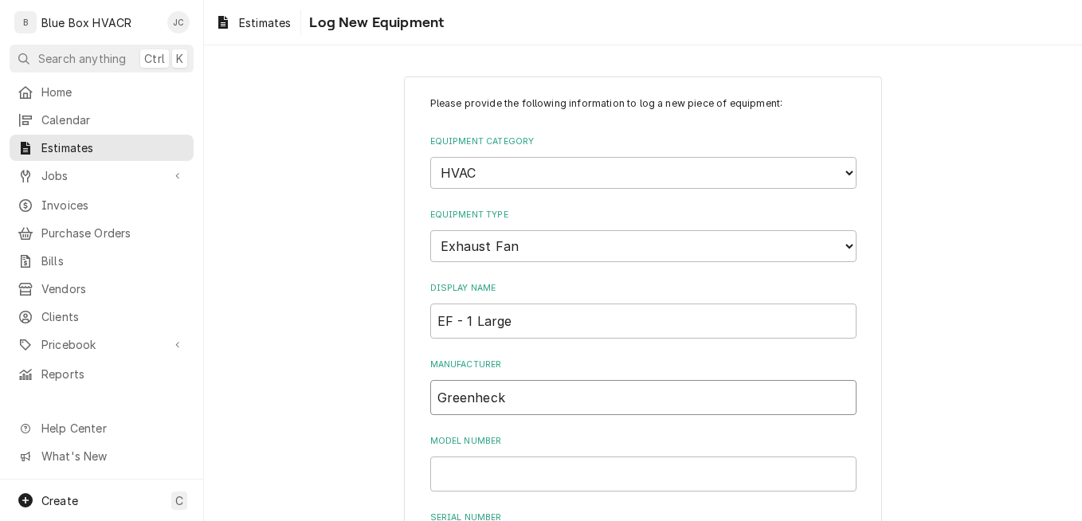
click at [478, 464] on input "Model Number" at bounding box center [643, 473] width 426 height 35
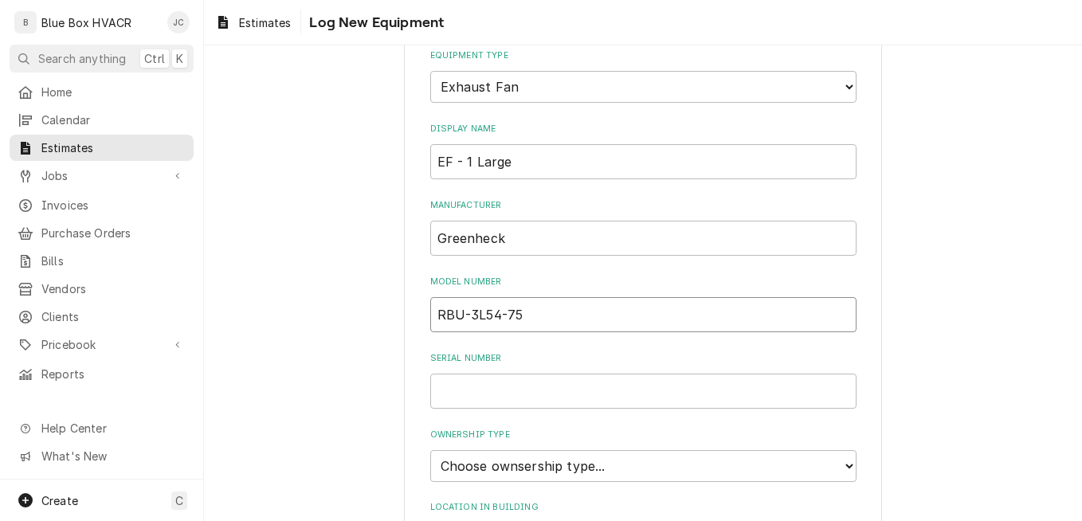
drag, startPoint x: 517, startPoint y: 319, endPoint x: 400, endPoint y: 303, distance: 118.2
click at [404, 303] on div "Please provide the following information to log a new piece of equipment: Equip…" at bounding box center [643, 410] width 478 height 986
click at [473, 382] on input "Serial Number" at bounding box center [643, 391] width 426 height 35
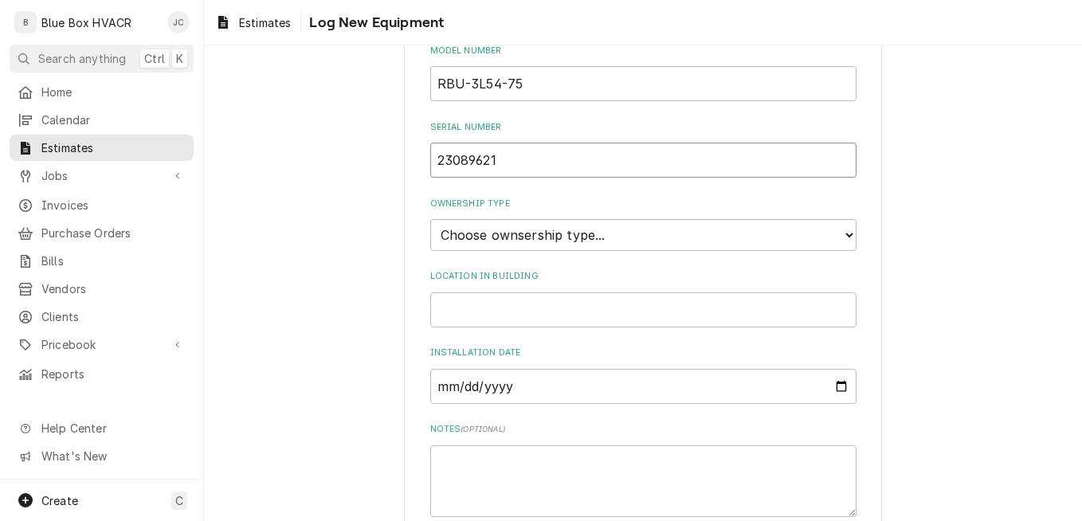
scroll to position [398, 0]
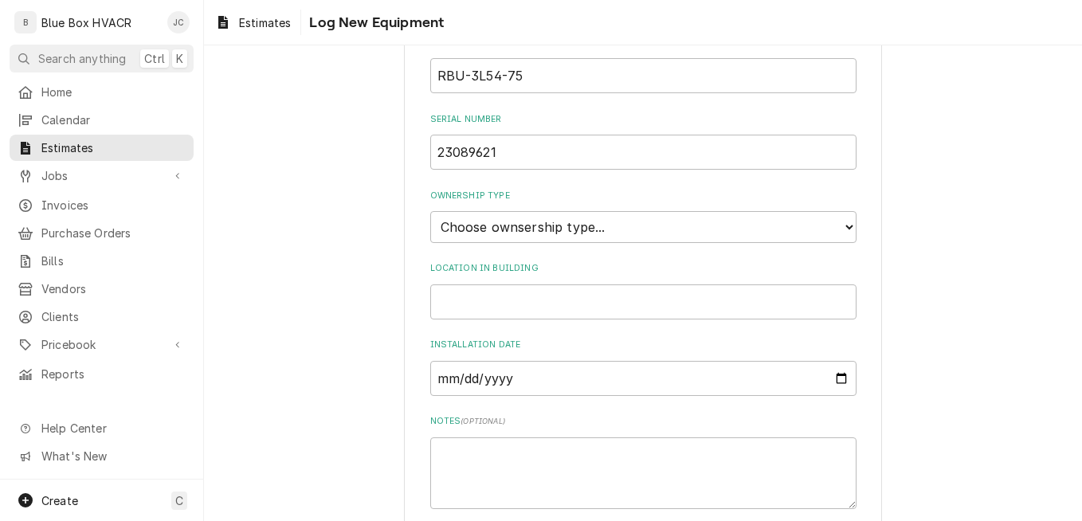
click at [597, 201] on label "Ownership Type" at bounding box center [643, 196] width 426 height 13
click at [597, 211] on select "Choose ownsership type... Unknown Owned Leased Rented" at bounding box center [643, 227] width 426 height 32
click at [617, 245] on div "Please provide the following information to log a new piece of equipment: Equip…" at bounding box center [643, 139] width 426 height 882
click at [615, 233] on select "Choose ownsership type... Unknown Owned Leased Rented" at bounding box center [643, 227] width 426 height 32
click at [430, 211] on select "Choose ownsership type... Unknown Owned Leased Rented" at bounding box center [643, 227] width 426 height 32
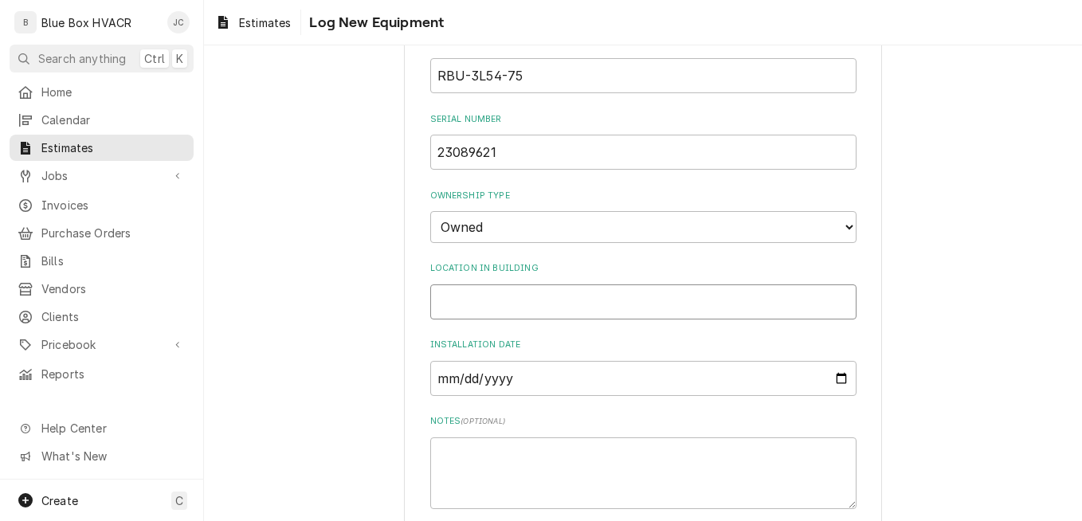
click at [574, 299] on input "Location in Building" at bounding box center [643, 301] width 426 height 35
paste input "Roof"
click at [532, 443] on textarea "Notes ( optional )" at bounding box center [643, 473] width 426 height 72
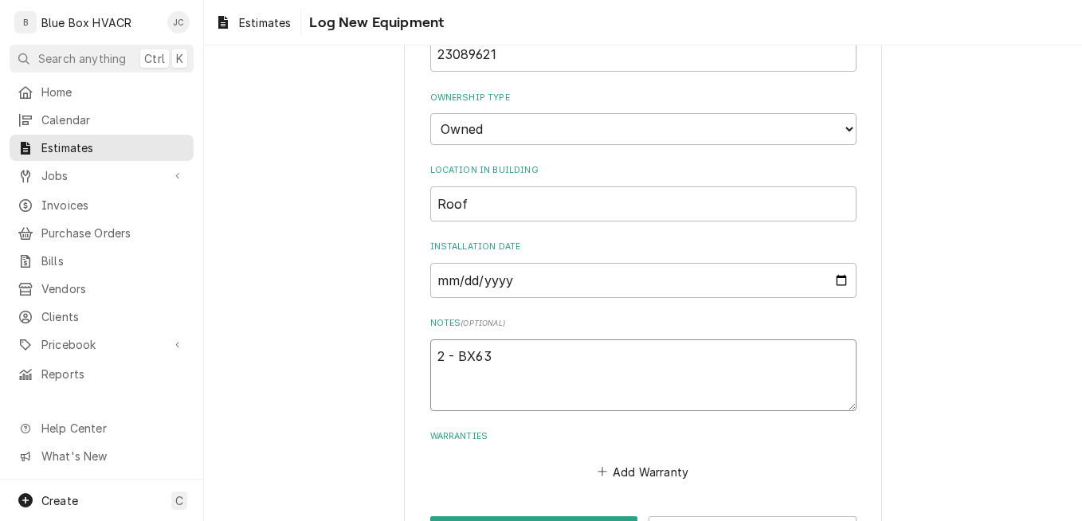
scroll to position [555, 0]
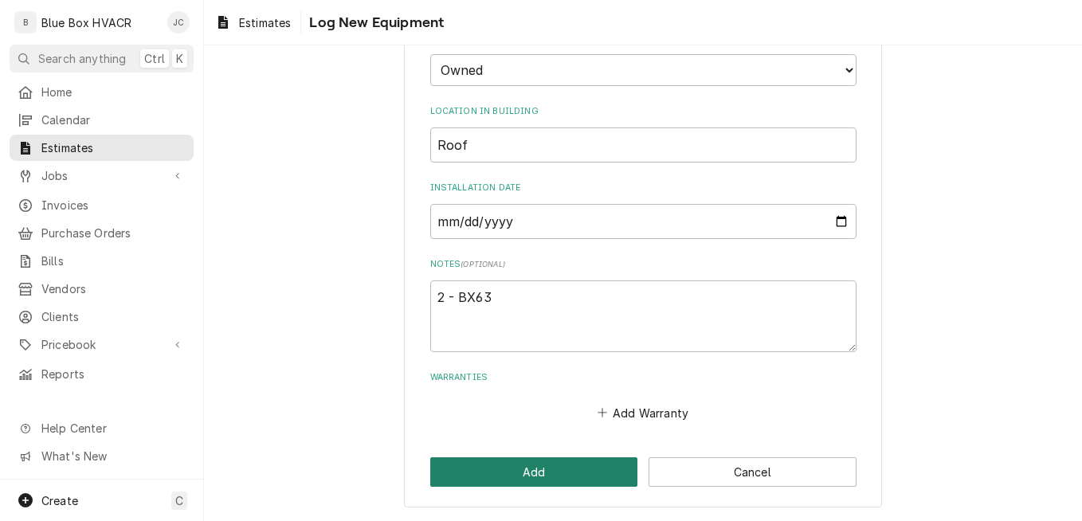
click at [518, 474] on button "Add" at bounding box center [534, 471] width 208 height 29
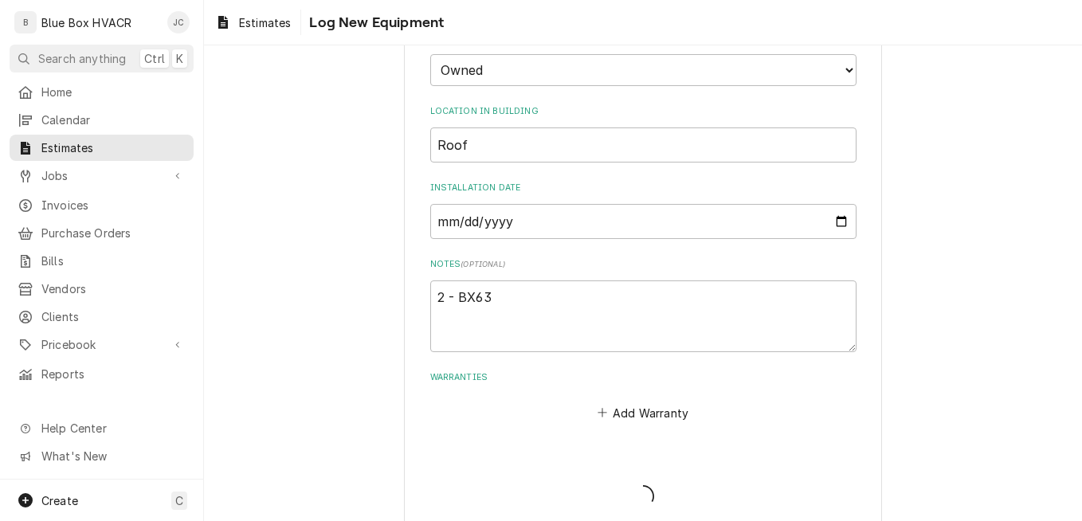
scroll to position [483, 0]
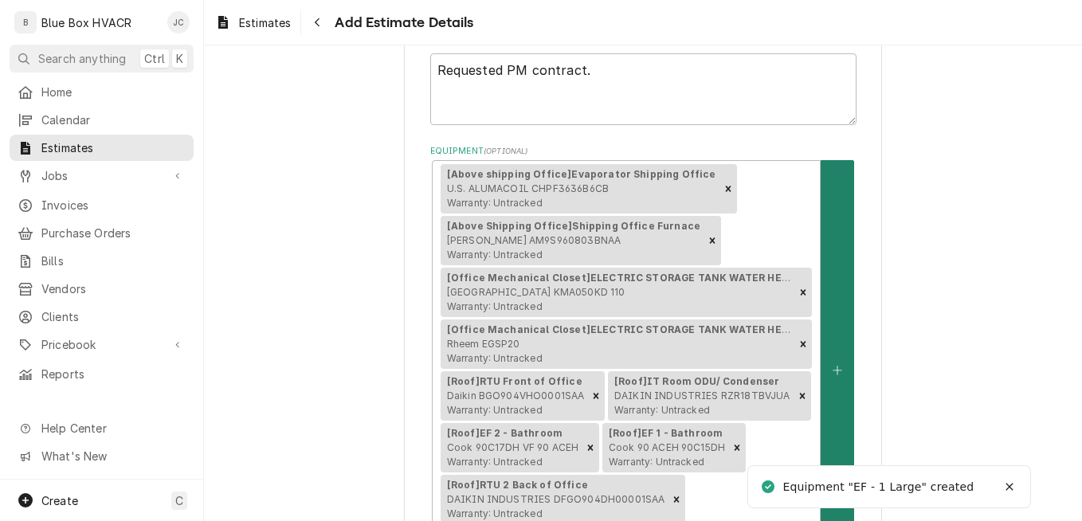
click at [823, 295] on button "Equipment" at bounding box center [836, 370] width 33 height 420
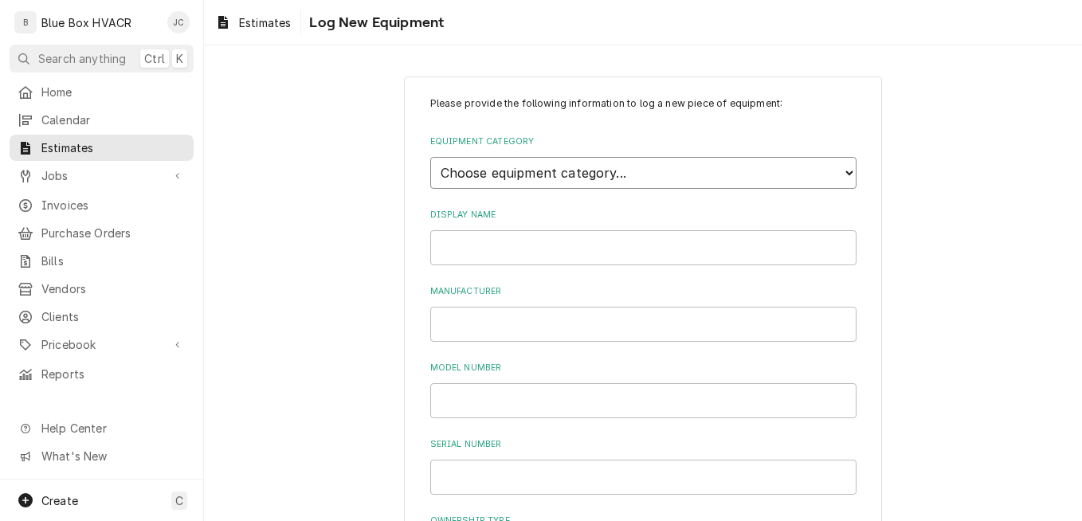
click at [533, 183] on select "Choose equipment category... Cooking Equipment Fryers Ice Machines Ovens and Ra…" at bounding box center [643, 173] width 426 height 32
click at [430, 157] on select "Choose equipment category... Cooking Equipment Fryers Ice Machines Ovens and Ra…" at bounding box center [643, 173] width 426 height 32
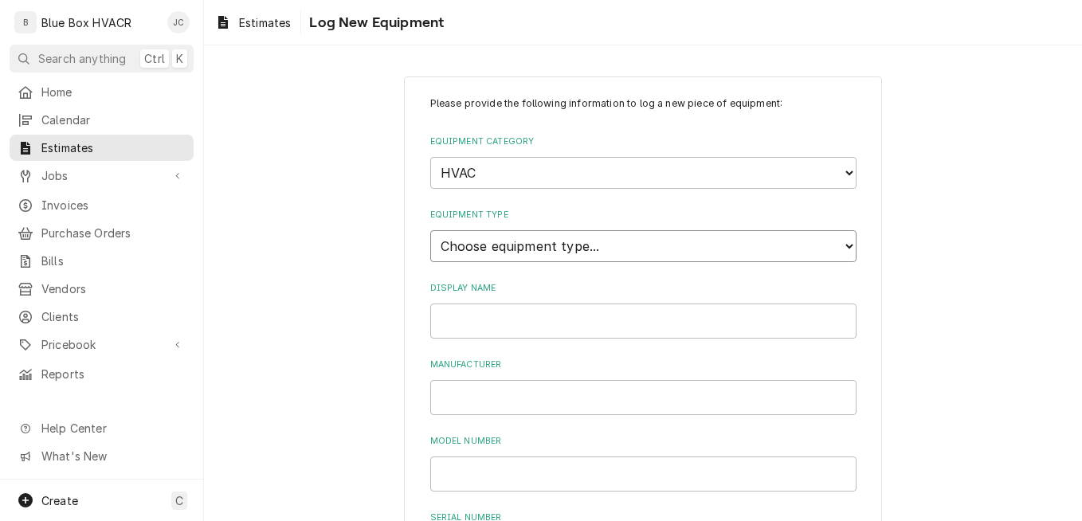
click at [540, 256] on select "Choose equipment type... Condenser Furnace Chiller Air Handler VRF Mini Split M…" at bounding box center [643, 246] width 426 height 32
click at [430, 230] on select "Choose equipment type... Condenser Furnace Chiller Air Handler VRF Mini Split M…" at bounding box center [643, 246] width 426 height 32
click at [505, 311] on input "Display Name" at bounding box center [643, 320] width 426 height 35
click at [495, 404] on input "Manufacturer" at bounding box center [643, 397] width 426 height 35
click at [534, 471] on input "Model Number" at bounding box center [643, 473] width 426 height 35
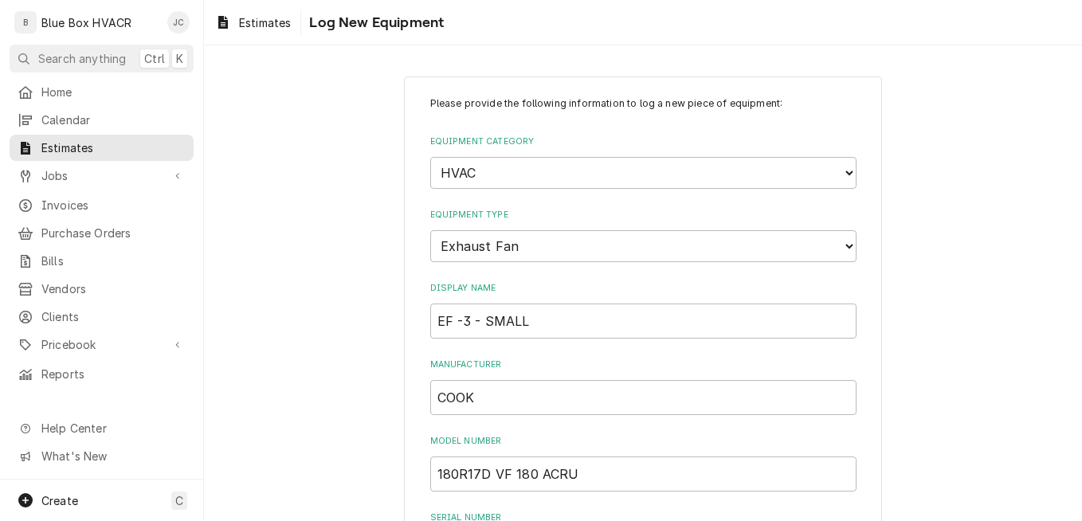
scroll to position [268, 0]
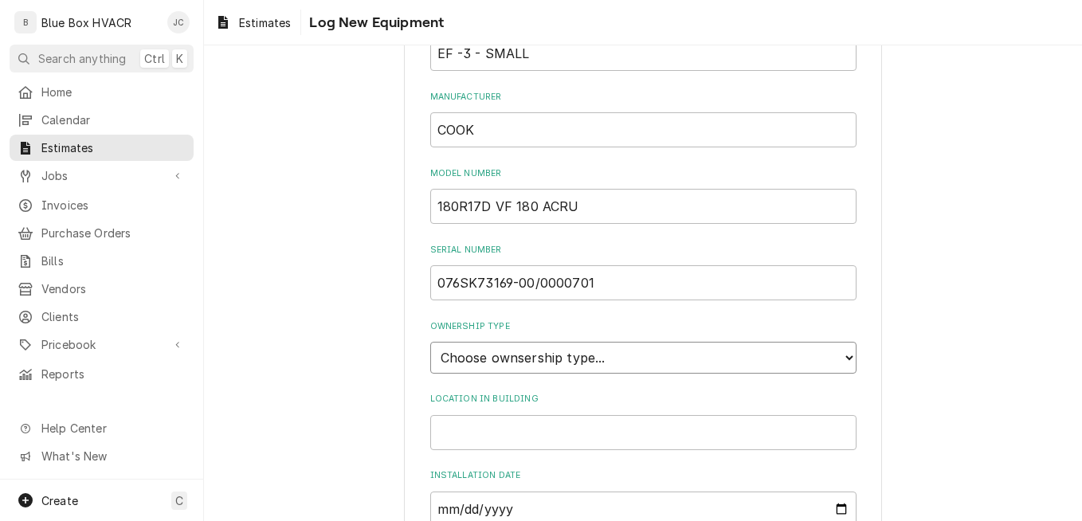
click at [698, 366] on select "Choose ownsership type... Unknown Owned Leased Rented" at bounding box center [643, 358] width 426 height 32
click at [430, 342] on select "Choose ownsership type... Unknown Owned Leased Rented" at bounding box center [643, 358] width 426 height 32
click at [531, 428] on input "Location in Building" at bounding box center [643, 432] width 426 height 35
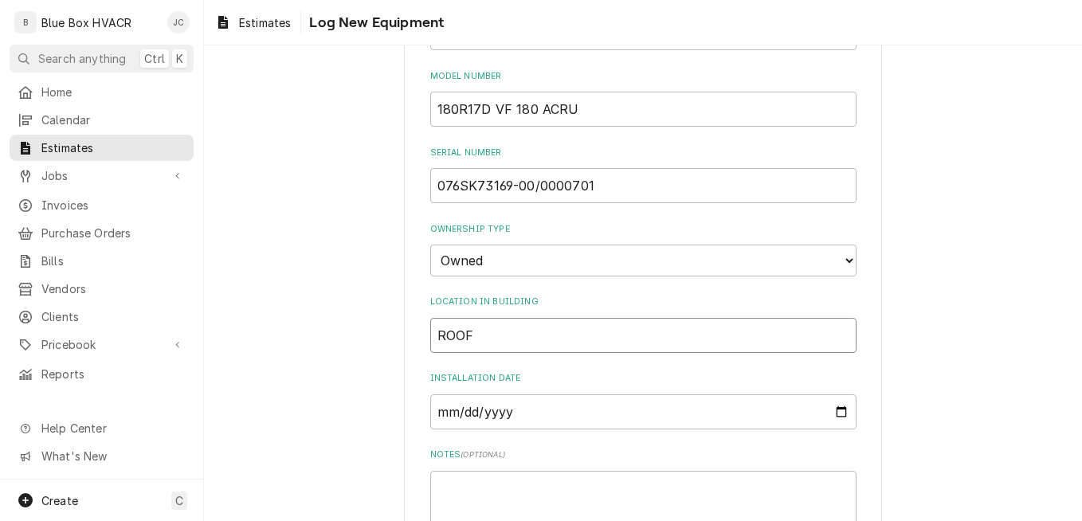
scroll to position [427, 0]
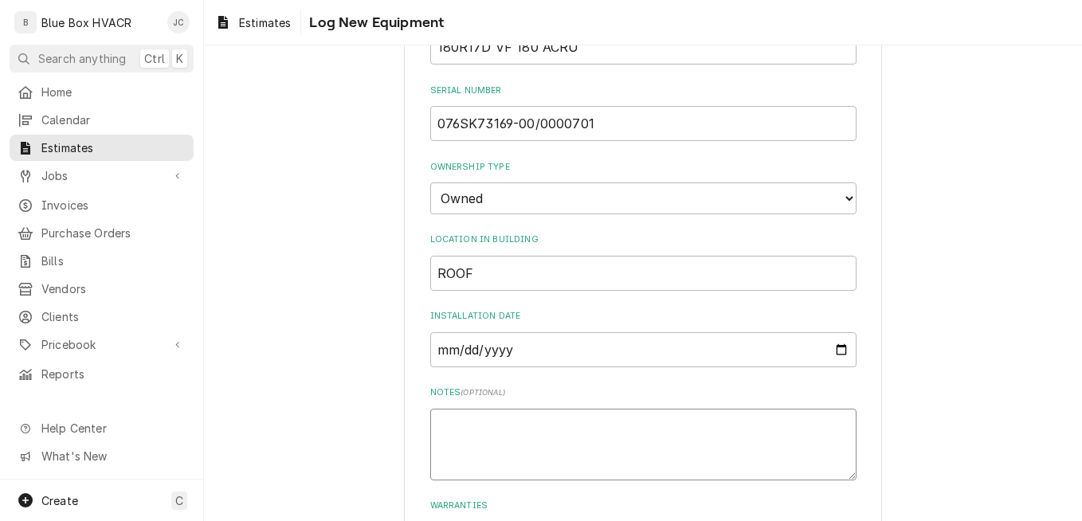
click at [517, 426] on textarea "Notes ( optional )" at bounding box center [643, 445] width 426 height 72
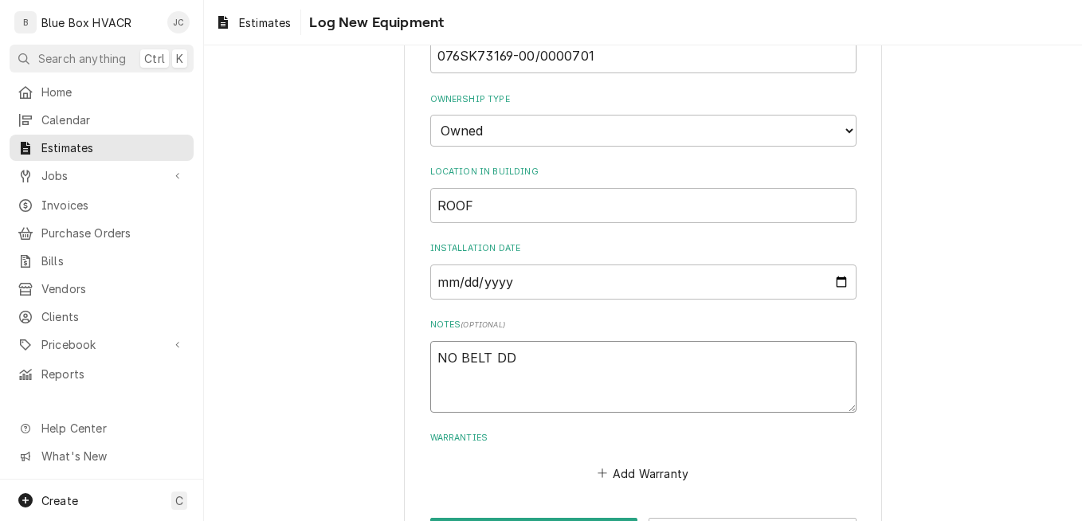
scroll to position [555, 0]
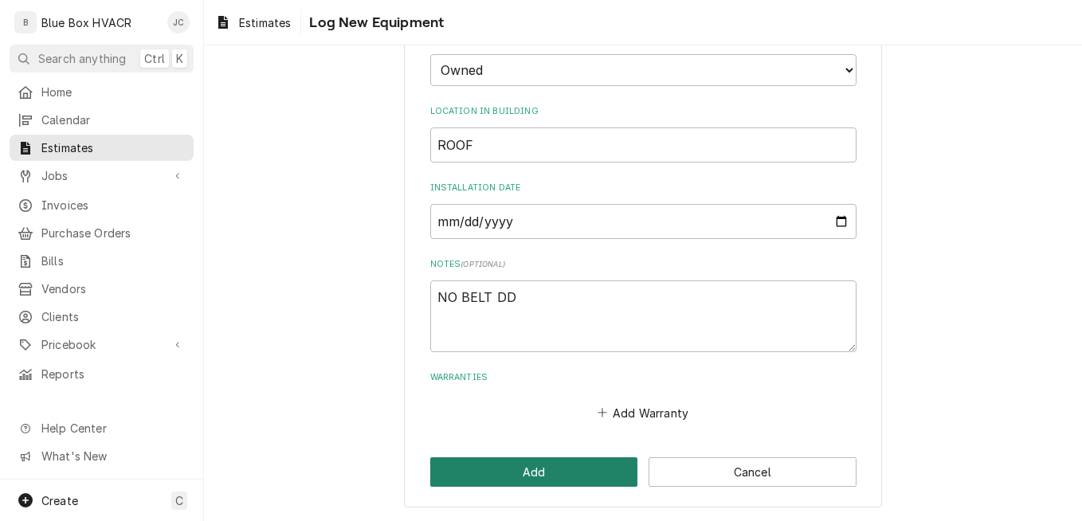
click at [538, 468] on button "Add" at bounding box center [534, 471] width 208 height 29
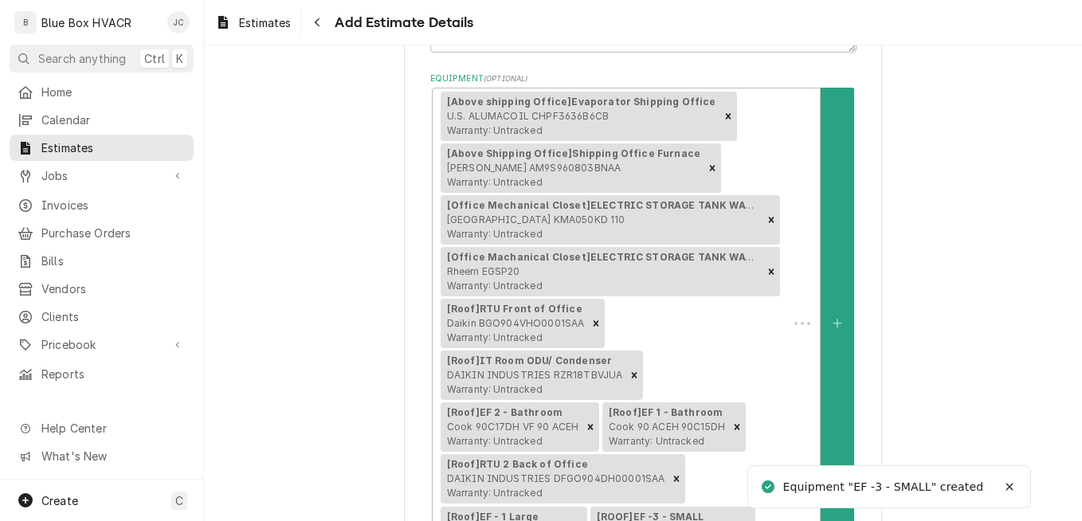
scroll to position [483, 0]
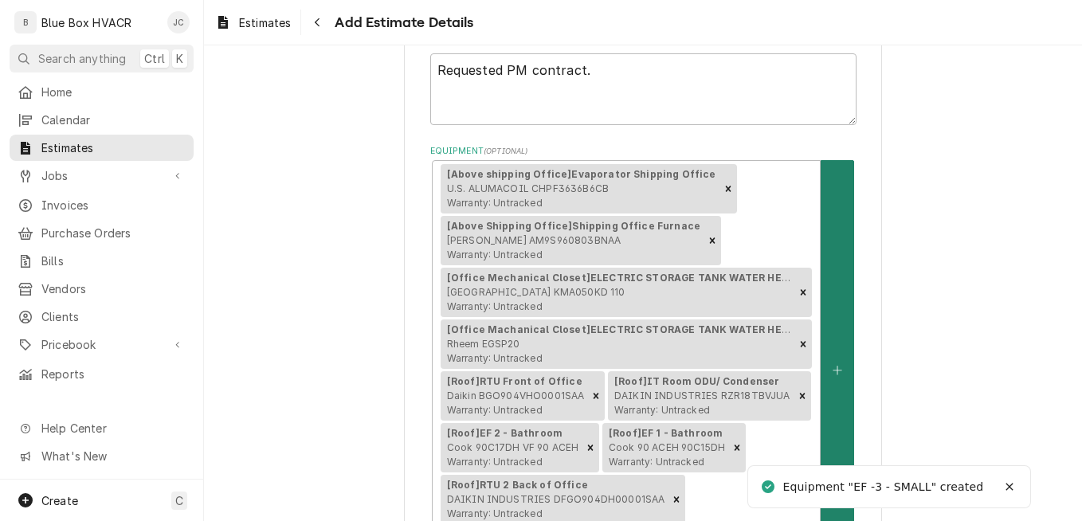
click at [835, 354] on button "Equipment" at bounding box center [836, 370] width 33 height 420
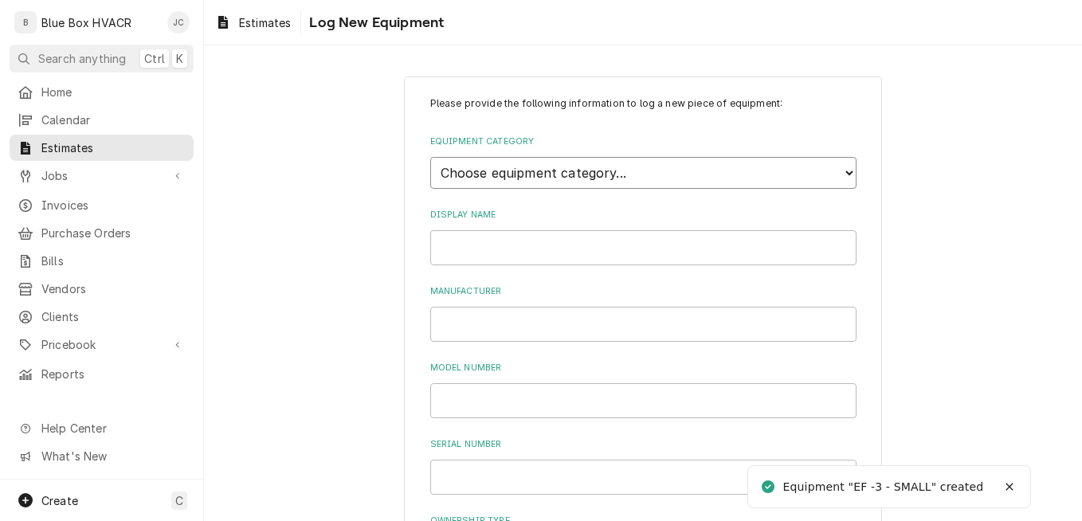
click at [631, 175] on select "Choose equipment category... Cooking Equipment Fryers Ice Machines Ovens and Ra…" at bounding box center [643, 173] width 426 height 32
click at [430, 157] on select "Choose equipment category... Cooking Equipment Fryers Ice Machines Ovens and Ra…" at bounding box center [643, 173] width 426 height 32
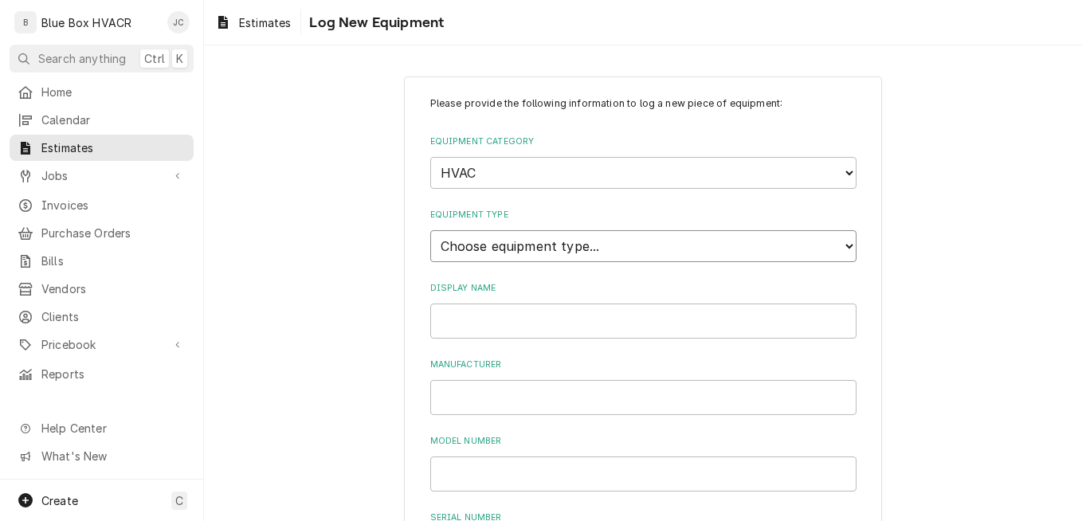
click at [551, 256] on select "Choose equipment type... Condenser Furnace Chiller Air Handler VRF Mini Split M…" at bounding box center [643, 246] width 426 height 32
click at [430, 230] on select "Choose equipment type... Condenser Furnace Chiller Air Handler VRF Mini Split M…" at bounding box center [643, 246] width 426 height 32
click at [481, 311] on input "Display Name" at bounding box center [643, 320] width 426 height 35
drag, startPoint x: 519, startPoint y: 321, endPoint x: 414, endPoint y: 321, distance: 105.1
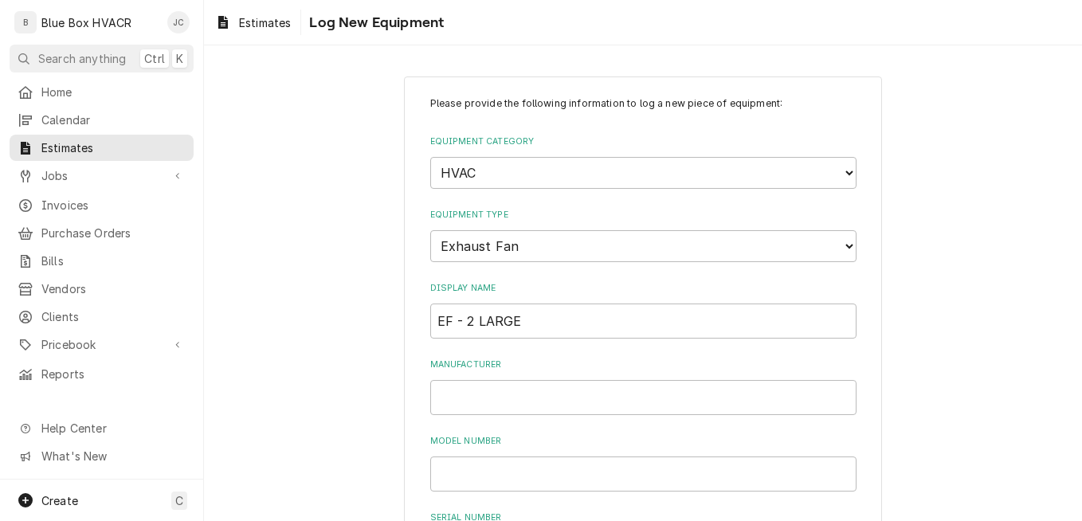
click at [452, 379] on div "Manufacturer" at bounding box center [643, 386] width 426 height 57
click at [465, 394] on input "Manufacturer" at bounding box center [643, 397] width 426 height 35
drag, startPoint x: 535, startPoint y: 327, endPoint x: 423, endPoint y: 309, distance: 113.8
click at [454, 396] on input "Manufacturer" at bounding box center [643, 397] width 426 height 35
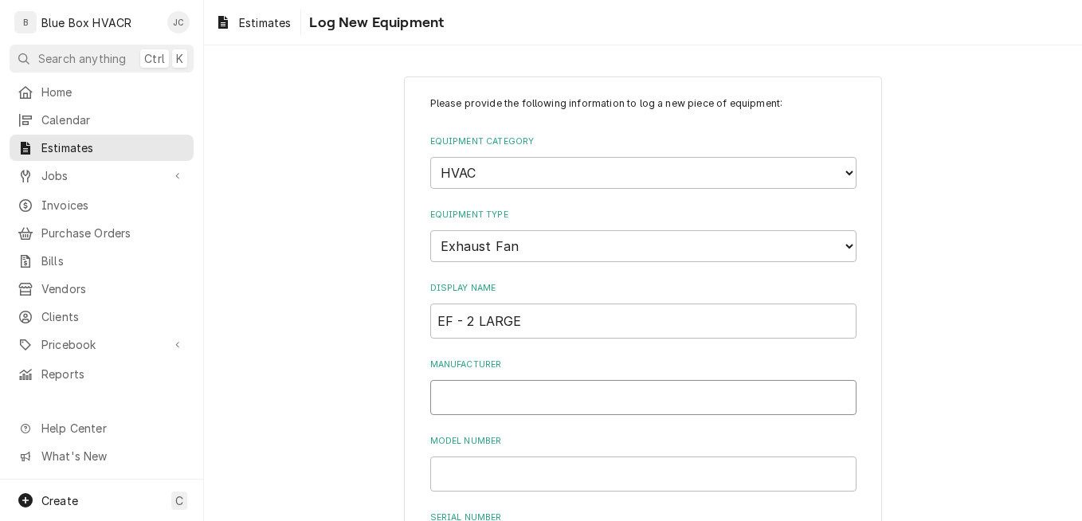
paste input "RBU-3L54-75"
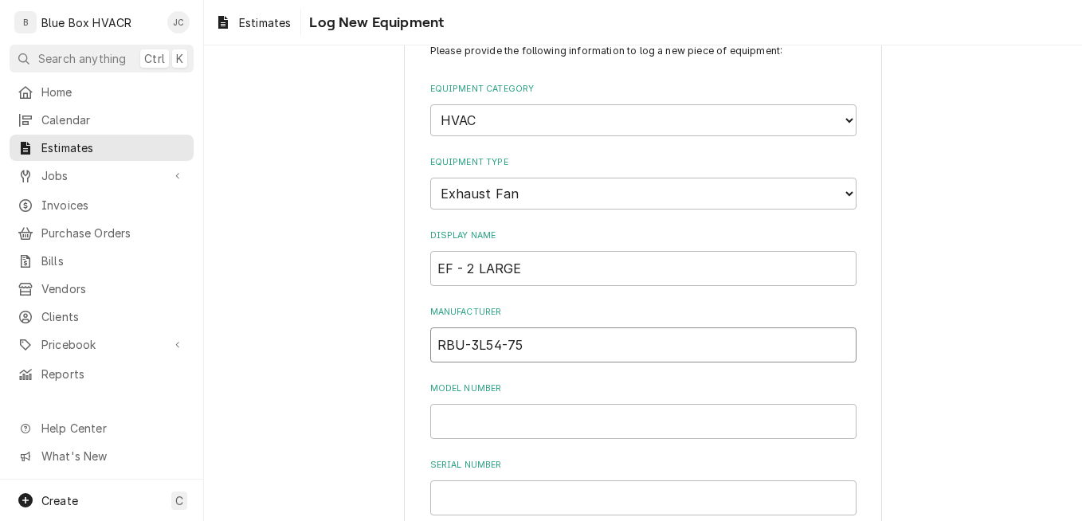
scroll to position [80, 0]
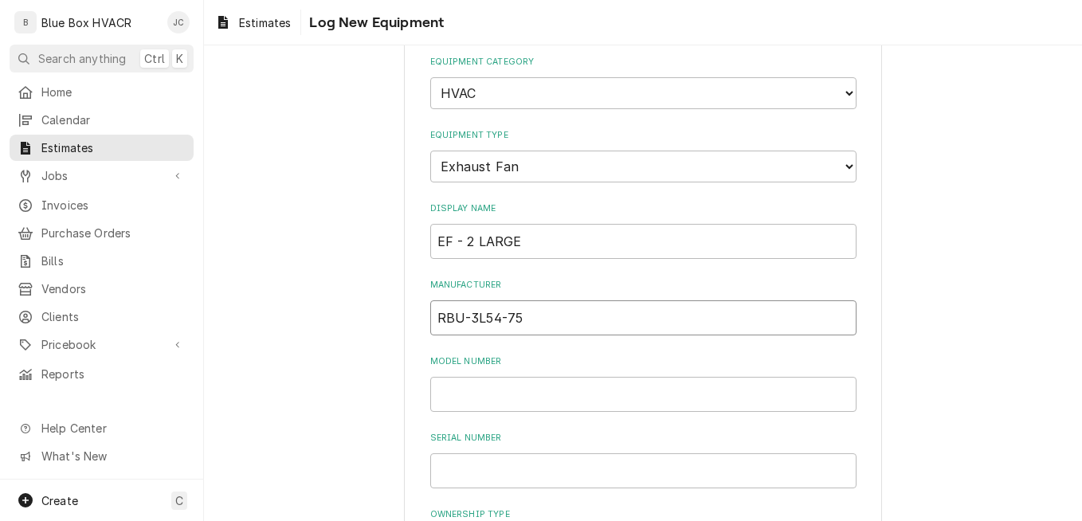
drag, startPoint x: 538, startPoint y: 318, endPoint x: 391, endPoint y: 320, distance: 147.4
click at [391, 320] on div "Please provide the following information to log a new piece of equipment: Equip…" at bounding box center [643, 489] width 878 height 1014
paste input "Greenheck"
click at [498, 401] on input "Model Number" at bounding box center [643, 394] width 426 height 35
paste input "RBU-3L54-75"
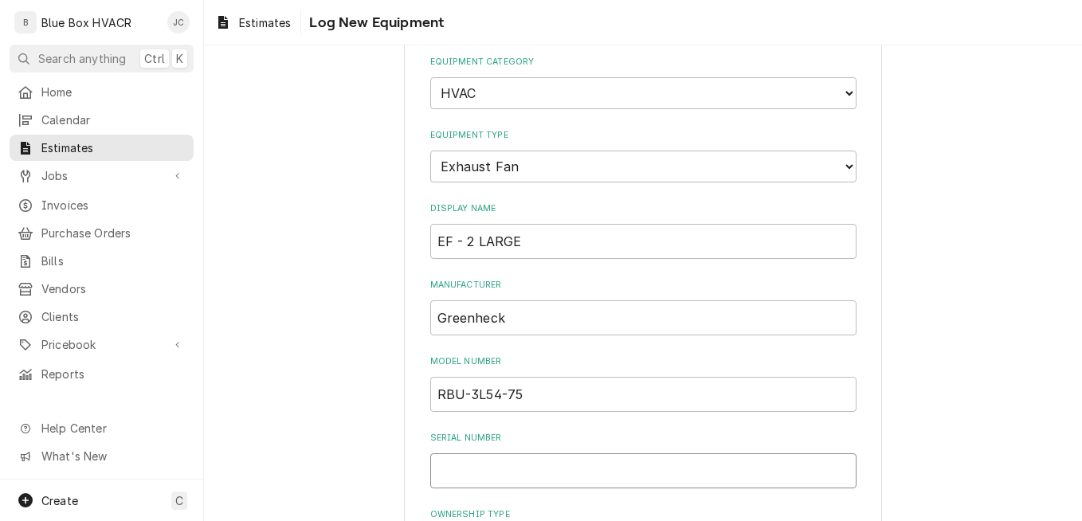
click at [499, 471] on input "Serial Number" at bounding box center [643, 470] width 426 height 35
click at [529, 462] on input "Serial Number" at bounding box center [643, 470] width 426 height 35
drag, startPoint x: 537, startPoint y: 475, endPoint x: 346, endPoint y: 471, distance: 190.4
click at [354, 471] on div "Please provide the following information to log a new piece of equipment: Equip…" at bounding box center [643, 489] width 878 height 1014
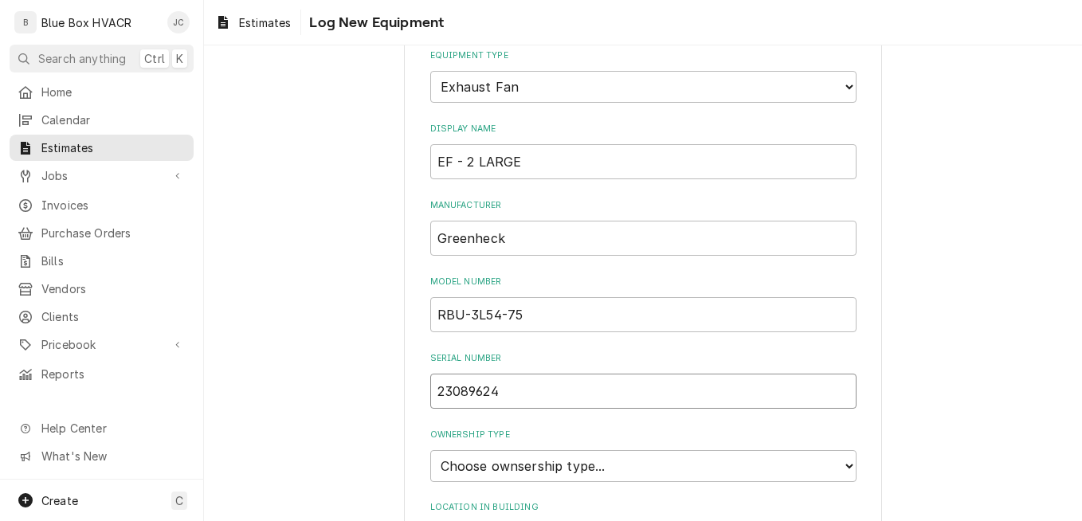
scroll to position [398, 0]
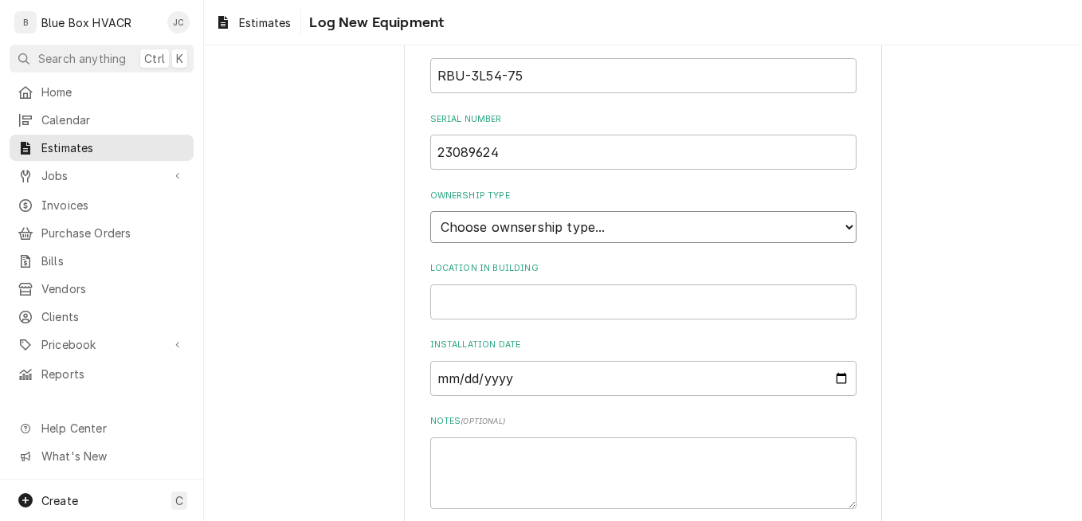
click at [598, 241] on select "Choose ownsership type... Unknown Owned Leased Rented" at bounding box center [643, 227] width 426 height 32
click at [430, 211] on select "Choose ownsership type... Unknown Owned Leased Rented" at bounding box center [643, 227] width 426 height 32
click at [529, 311] on input "Location in Building" at bounding box center [643, 301] width 426 height 35
click at [547, 468] on textarea "Notes ( optional )" at bounding box center [643, 473] width 426 height 72
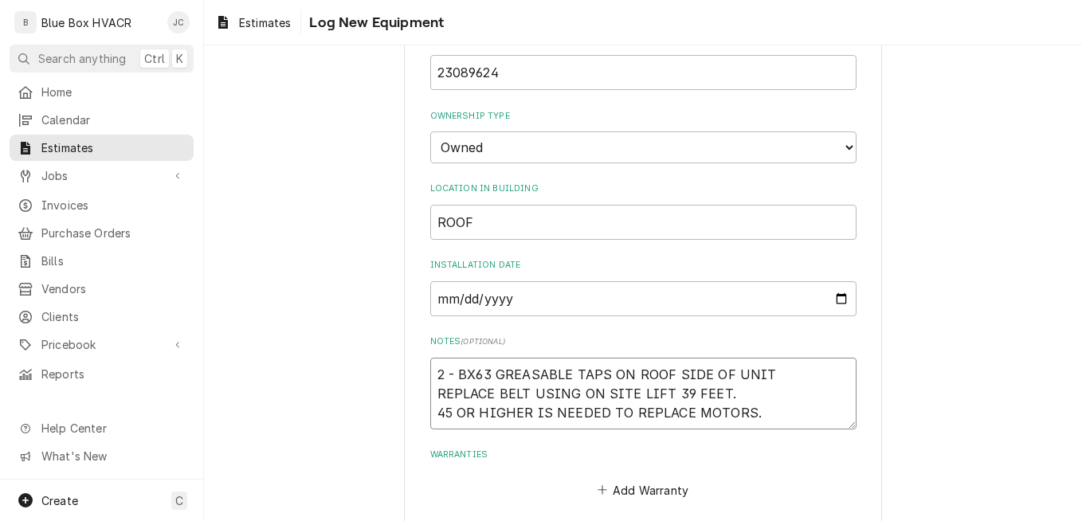
drag, startPoint x: 446, startPoint y: 412, endPoint x: 458, endPoint y: 418, distance: 13.5
click at [446, 412] on textarea "2 - BX63 GREASABLE TAPS ON ROOF SIDE OF UNIT REPLACE BELT USING ON SITE LIFT 39…" at bounding box center [643, 394] width 426 height 72
drag, startPoint x: 432, startPoint y: 375, endPoint x: 793, endPoint y: 432, distance: 366.1
click at [793, 432] on div "Please provide the following information to log a new piece of equipment: Equip…" at bounding box center [643, 60] width 426 height 882
click at [768, 464] on div "Warranties Add Warranty" at bounding box center [643, 474] width 426 height 53
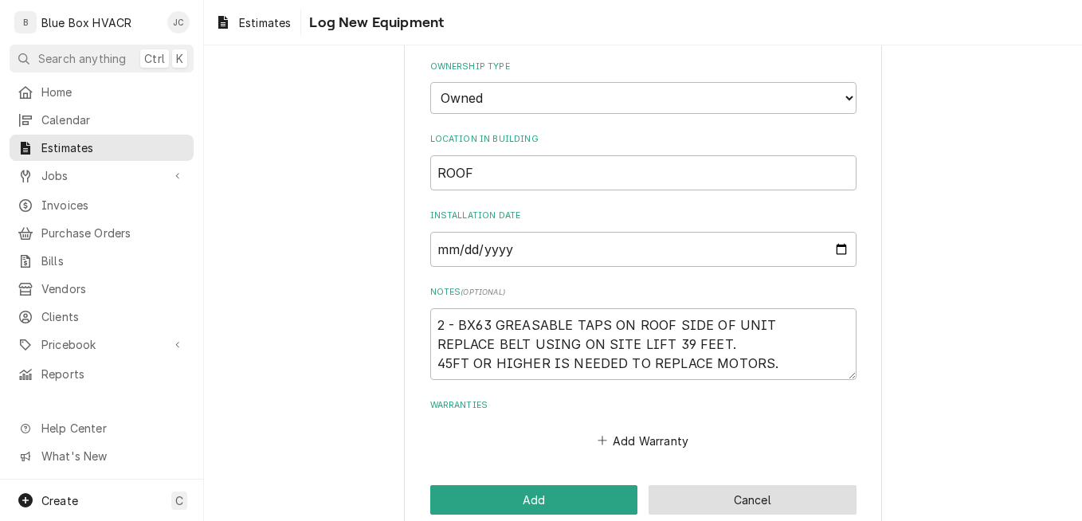
scroll to position [555, 0]
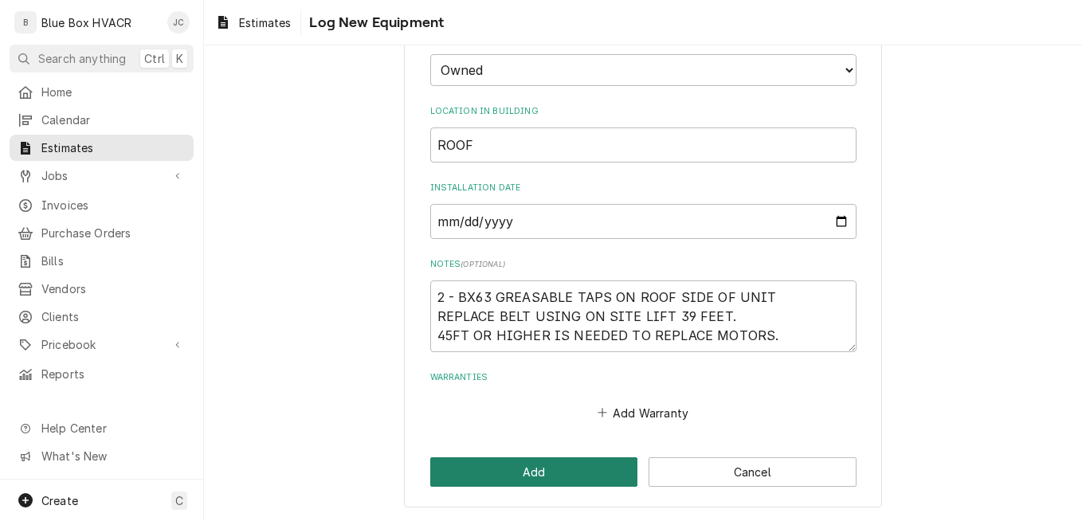
click at [575, 467] on button "Add" at bounding box center [534, 471] width 208 height 29
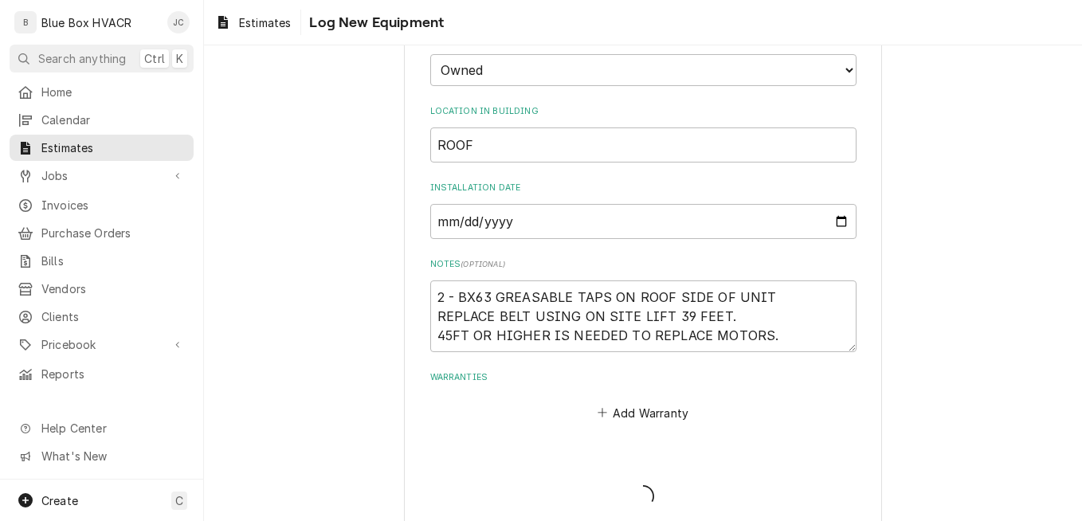
scroll to position [483, 0]
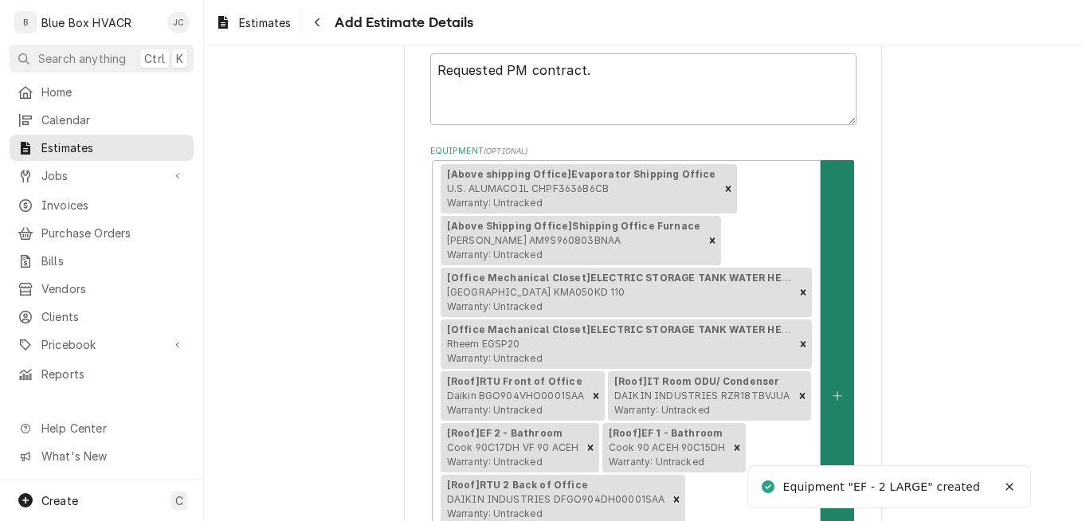
click at [836, 296] on button "Equipment" at bounding box center [836, 395] width 33 height 471
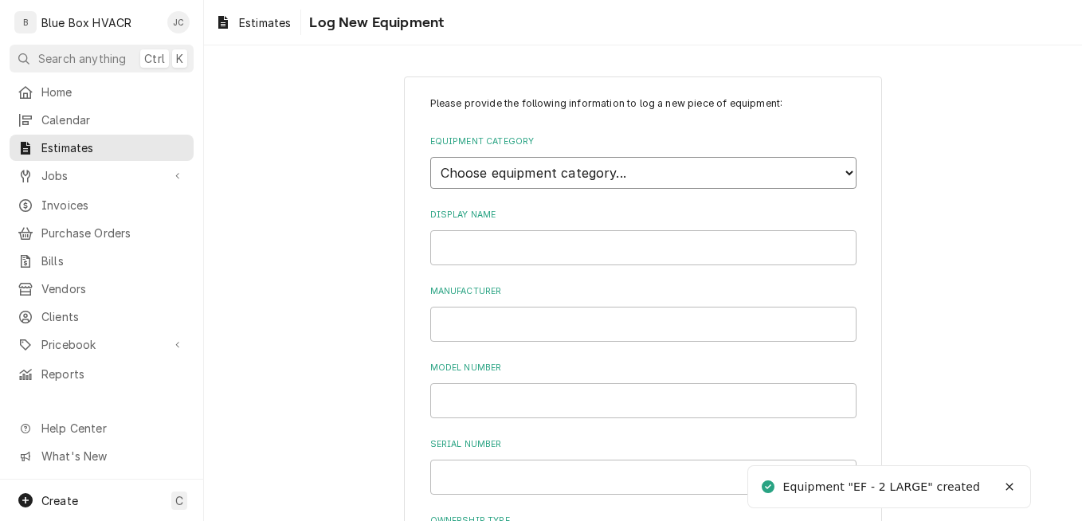
click at [561, 178] on select "Choose equipment category... Cooking Equipment Fryers Ice Machines Ovens and Ra…" at bounding box center [643, 173] width 426 height 32
click at [430, 157] on select "Choose equipment category... Cooking Equipment Fryers Ice Machines Ovens and Ra…" at bounding box center [643, 173] width 426 height 32
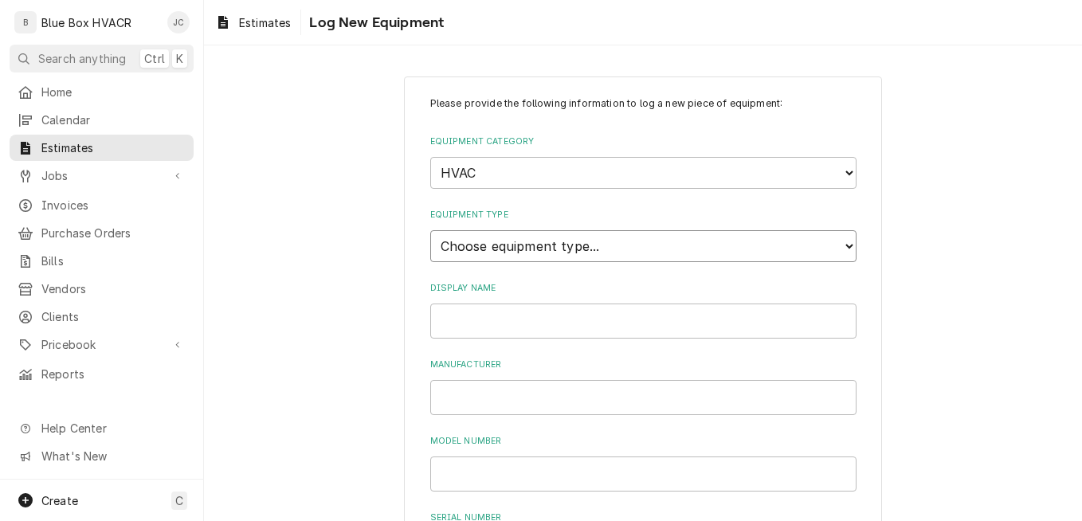
click at [517, 255] on select "Choose equipment type... Condenser Furnace Chiller Air Handler VRF Mini Split M…" at bounding box center [643, 246] width 426 height 32
click at [430, 230] on select "Choose equipment type... Condenser Furnace Chiller Air Handler VRF Mini Split M…" at bounding box center [643, 246] width 426 height 32
paste input "Greenheck"
click at [487, 460] on input "Model Number" at bounding box center [643, 473] width 426 height 35
paste input "RBU-3L54-75"
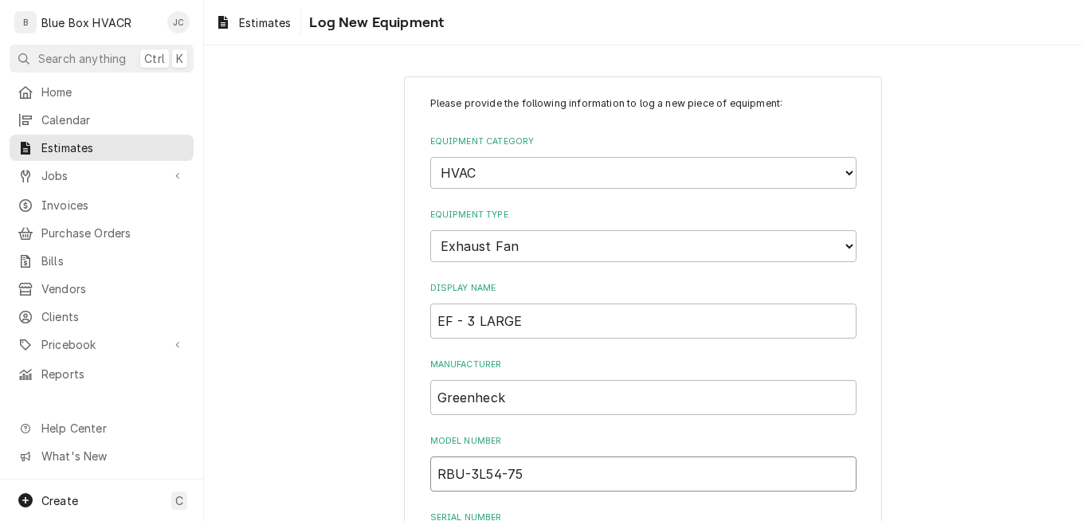
scroll to position [319, 0]
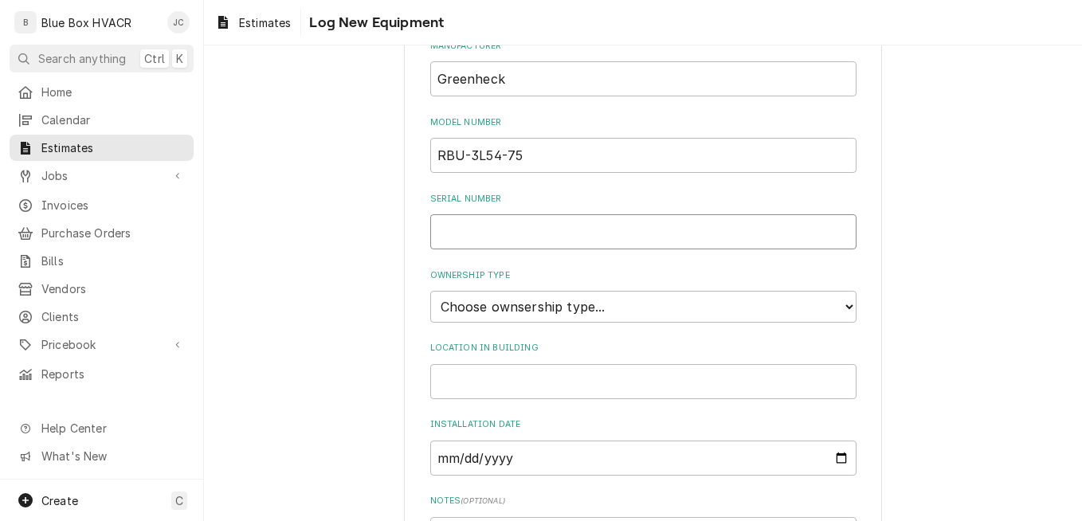
click at [531, 233] on input "Serial Number" at bounding box center [643, 231] width 426 height 35
paste input "23089624"
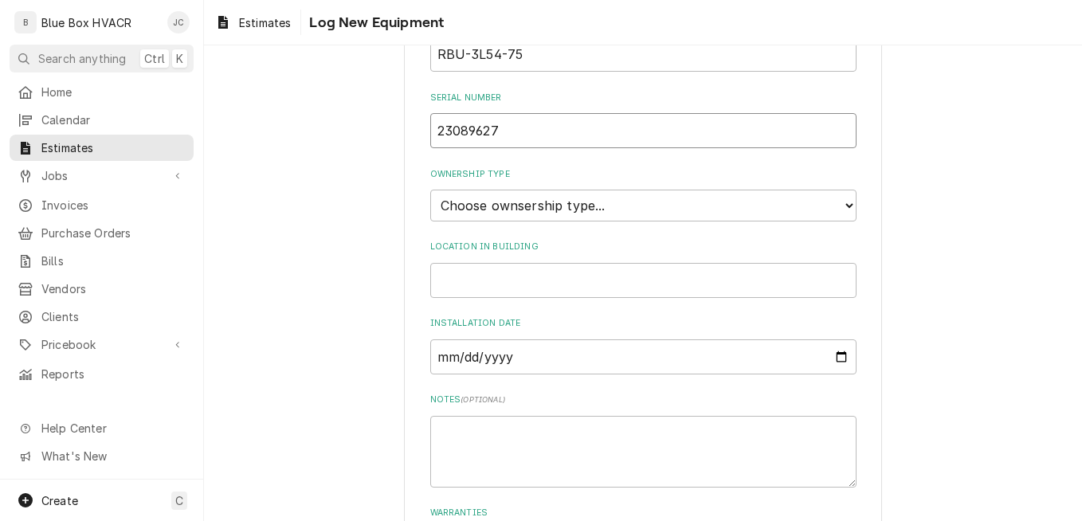
scroll to position [555, 0]
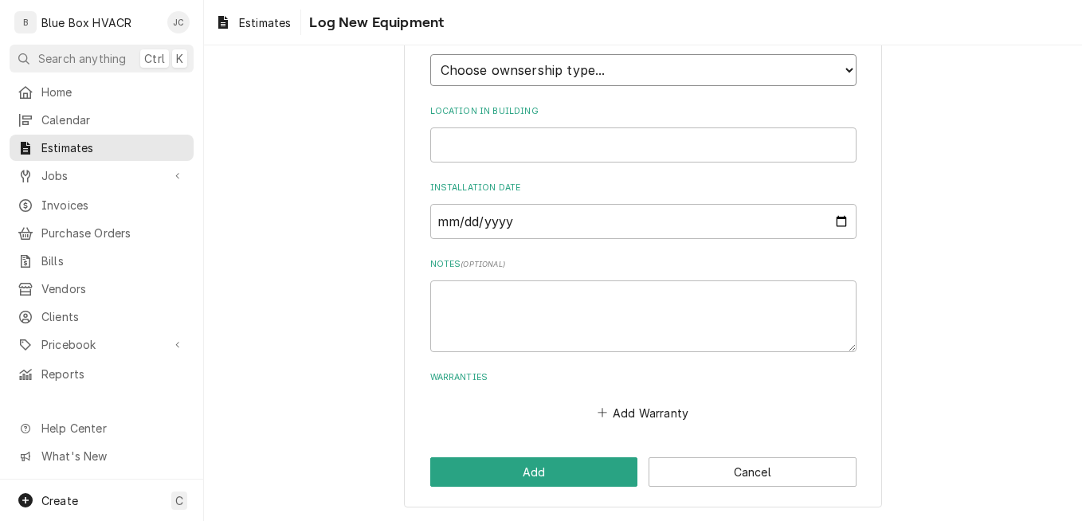
click at [620, 63] on select "Choose ownsership type... Unknown Owned Leased Rented" at bounding box center [643, 70] width 426 height 32
click at [430, 54] on select "Choose ownsership type... Unknown Owned Leased Rented" at bounding box center [643, 70] width 426 height 32
click at [527, 149] on input "Location in Building" at bounding box center [643, 144] width 426 height 35
click at [502, 322] on textarea "Notes ( optional )" at bounding box center [643, 316] width 426 height 72
paste textarea "2 - BX63 GREASABLE TAPS ON ROOF SIDE OF UNIT REPLACE BELT USING ON SITE LIFT 39…"
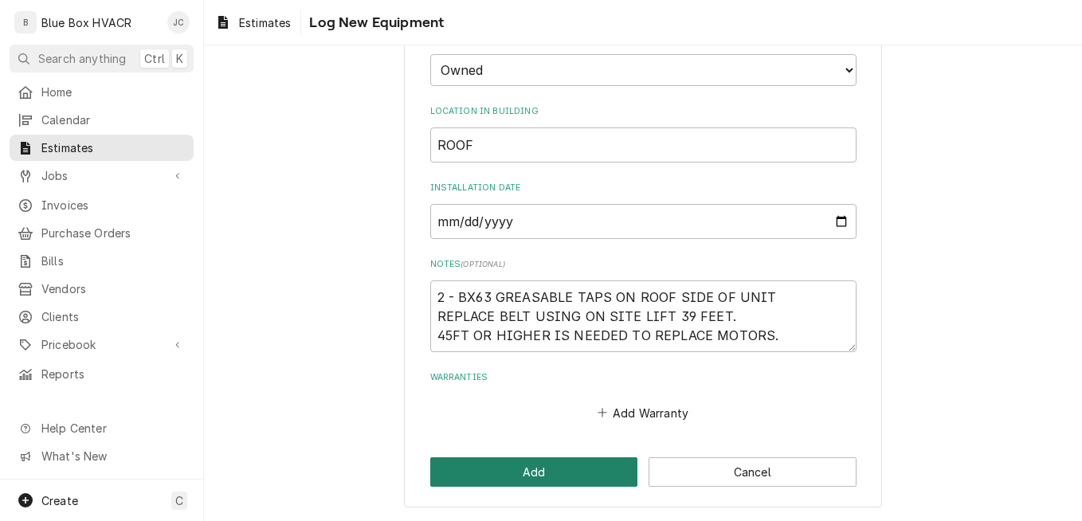
click at [534, 473] on button "Add" at bounding box center [534, 471] width 208 height 29
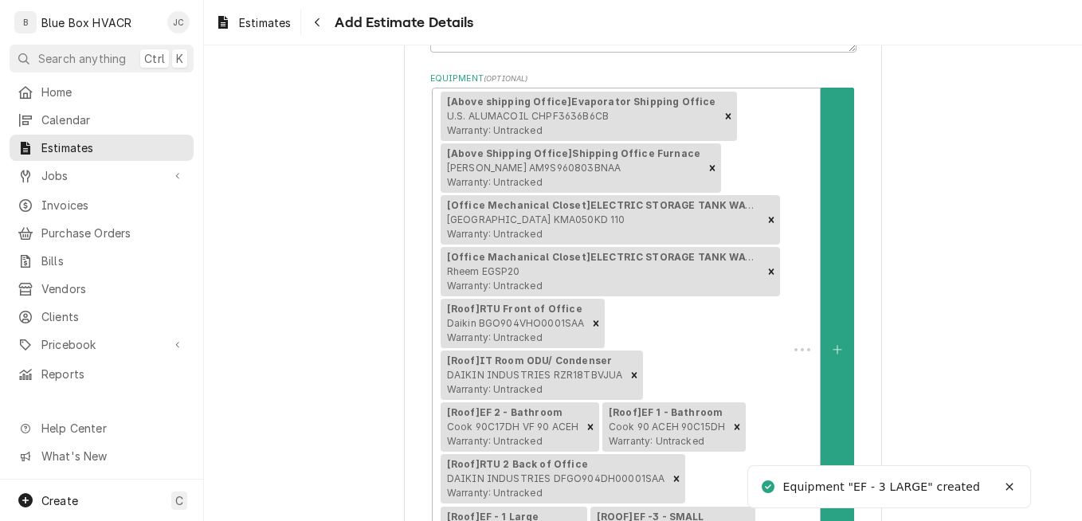
scroll to position [483, 0]
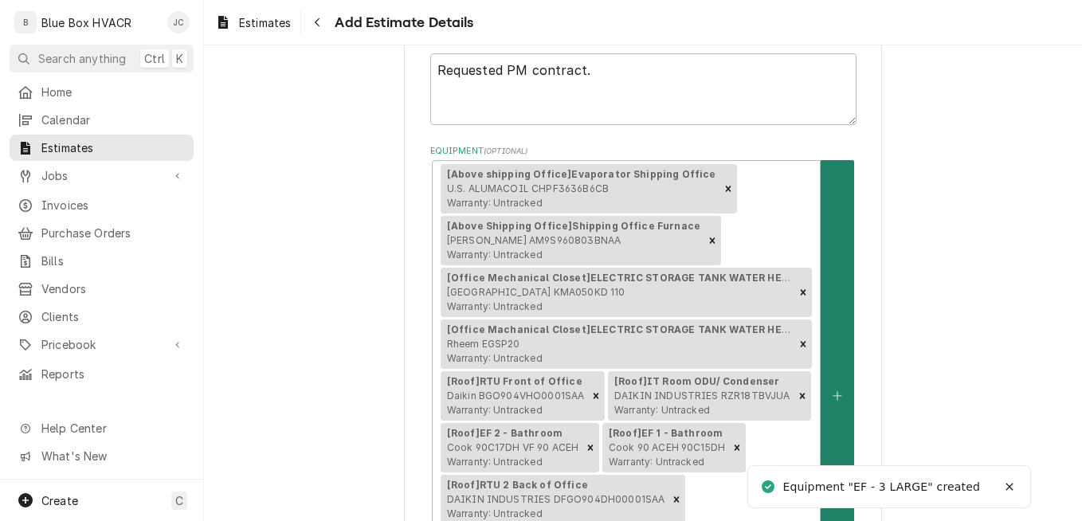
click at [824, 256] on button "Equipment" at bounding box center [836, 395] width 33 height 471
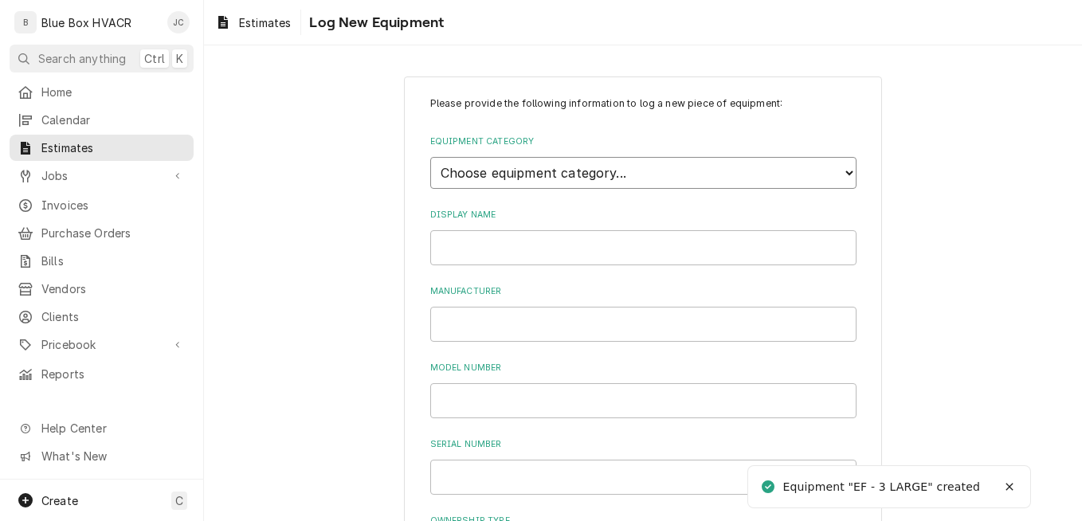
click at [634, 180] on select "Choose equipment category... Cooking Equipment Fryers Ice Machines Ovens and Ra…" at bounding box center [643, 173] width 426 height 32
click at [430, 157] on select "Choose equipment category... Cooking Equipment Fryers Ice Machines Ovens and Ra…" at bounding box center [643, 173] width 426 height 32
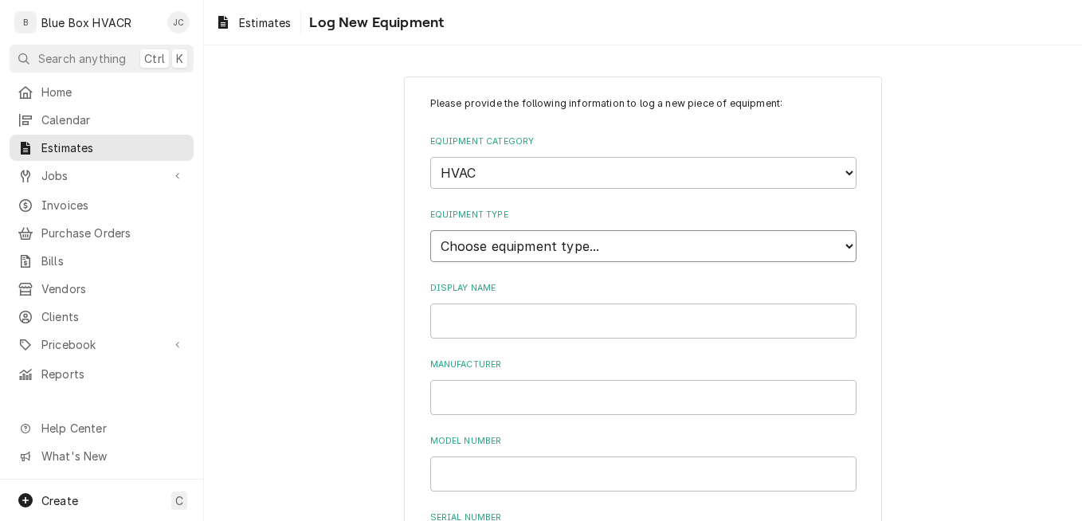
click at [595, 258] on select "Choose equipment type... Condenser Furnace Chiller Air Handler VRF Mini Split M…" at bounding box center [643, 246] width 426 height 32
click at [430, 230] on select "Choose equipment type... Condenser Furnace Chiller Air Handler VRF Mini Split M…" at bounding box center [643, 246] width 426 height 32
paste input "Greenheck"
click at [515, 471] on input "Model Number" at bounding box center [643, 473] width 426 height 35
paste input "RBU-3L54-75"
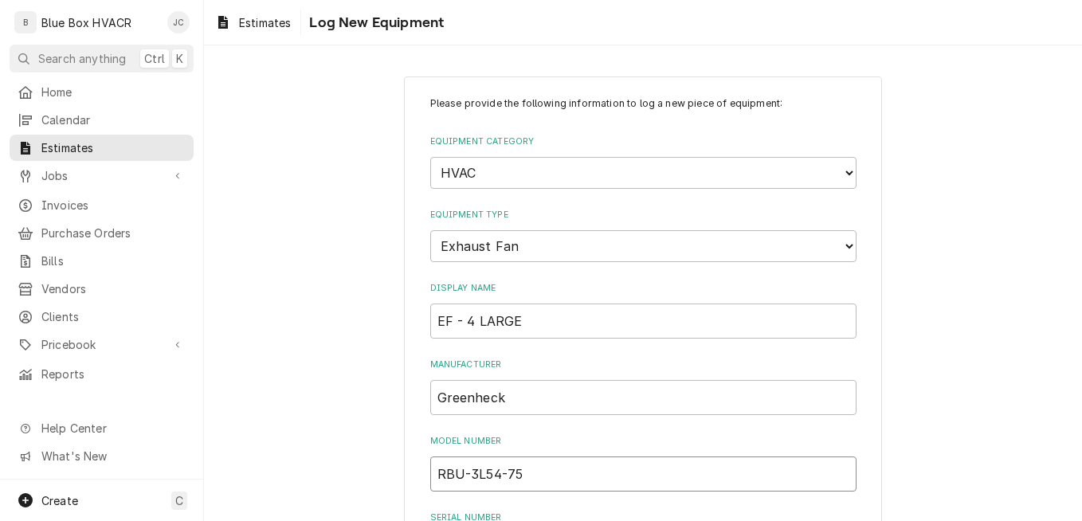
scroll to position [319, 0]
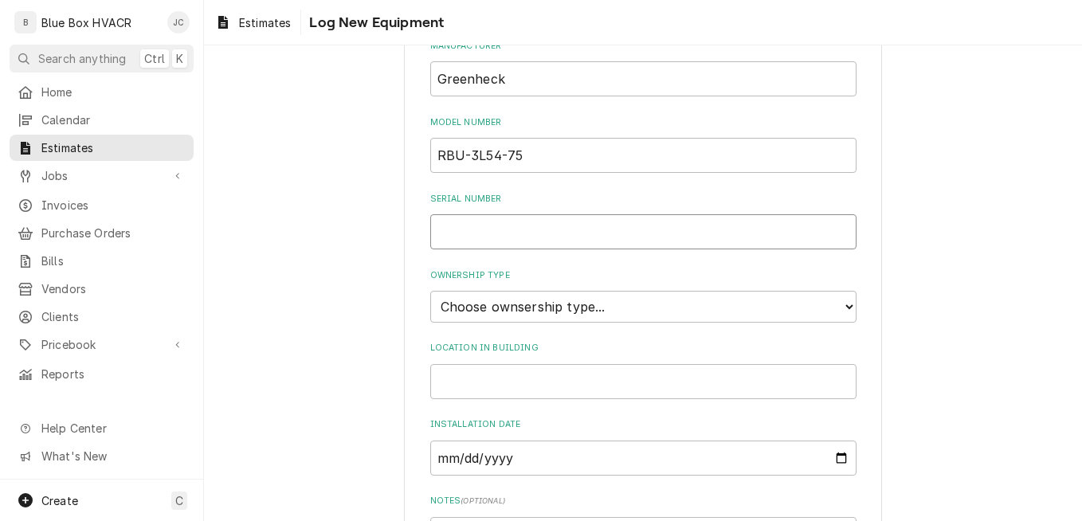
click at [509, 237] on input "Serial Number" at bounding box center [643, 231] width 426 height 35
paste input "23089624"
click at [520, 292] on select "Choose ownsership type... Unknown Owned Leased Rented" at bounding box center [643, 307] width 426 height 32
click at [524, 241] on input "23089624" at bounding box center [643, 231] width 426 height 35
click at [513, 311] on select "Choose ownsership type... Unknown Owned Leased Rented" at bounding box center [643, 307] width 426 height 32
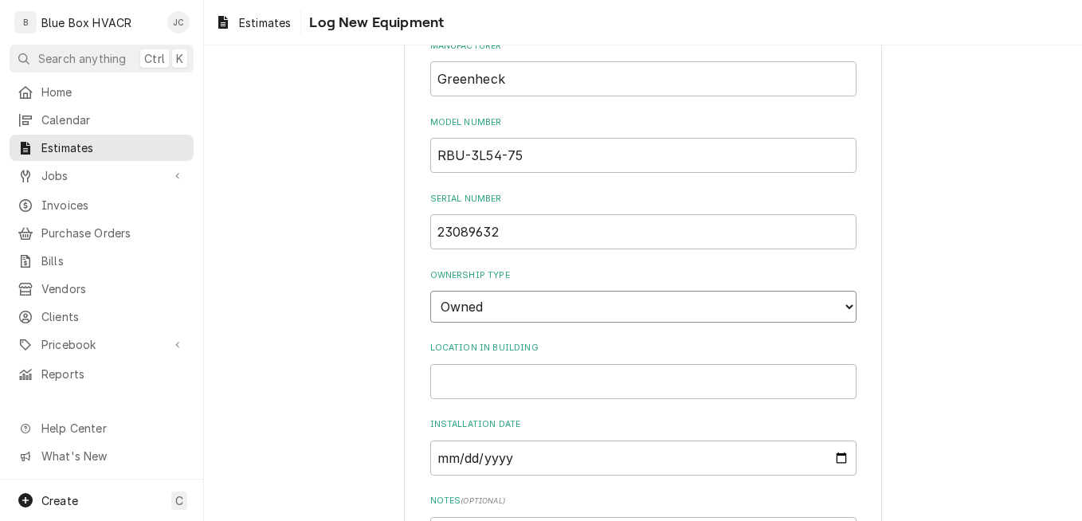
click at [430, 291] on select "Choose ownsership type... Unknown Owned Leased Rented" at bounding box center [643, 307] width 426 height 32
click at [561, 382] on input "Location in Building" at bounding box center [643, 381] width 426 height 35
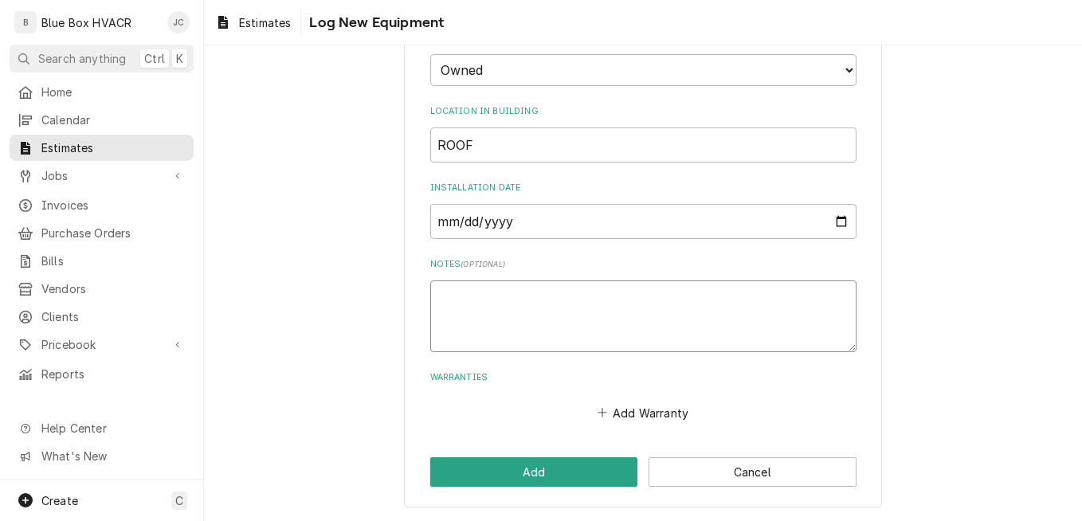
click at [553, 319] on textarea "Notes ( optional )" at bounding box center [643, 316] width 426 height 72
paste textarea "2 - BX63 GREASABLE TAPS ON ROOF SIDE OF UNIT REPLACE BELT USING ON SITE LIFT 39…"
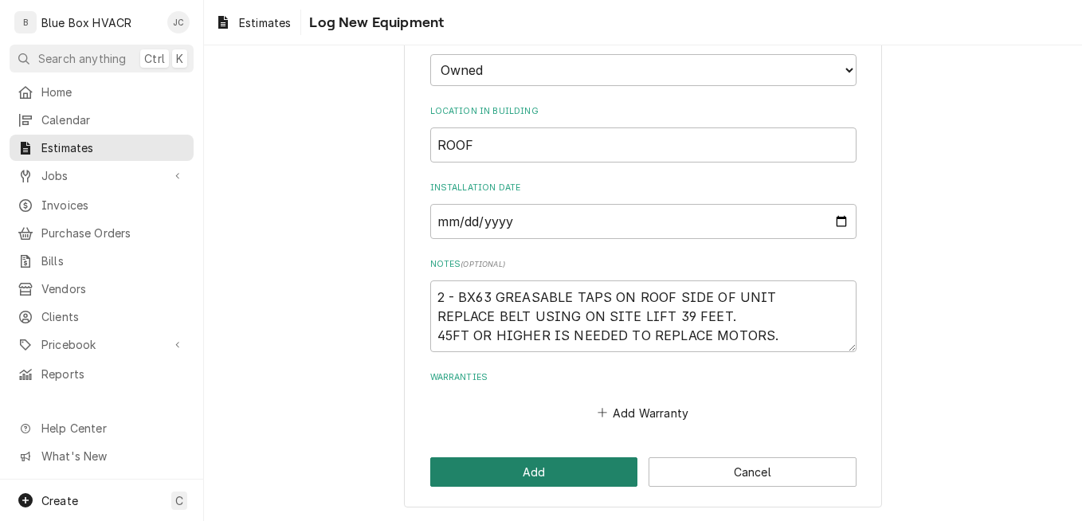
click at [577, 465] on button "Add" at bounding box center [534, 471] width 208 height 29
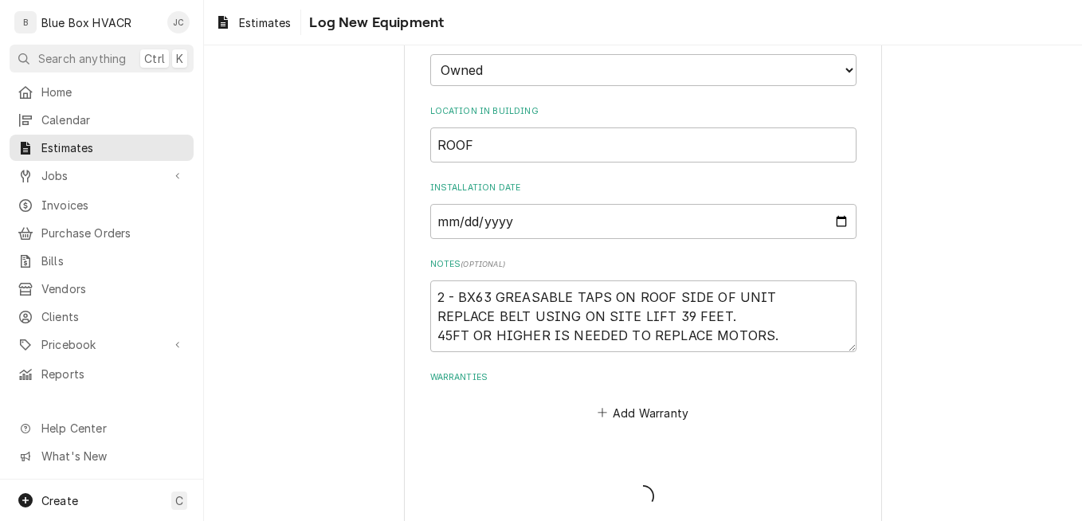
scroll to position [483, 0]
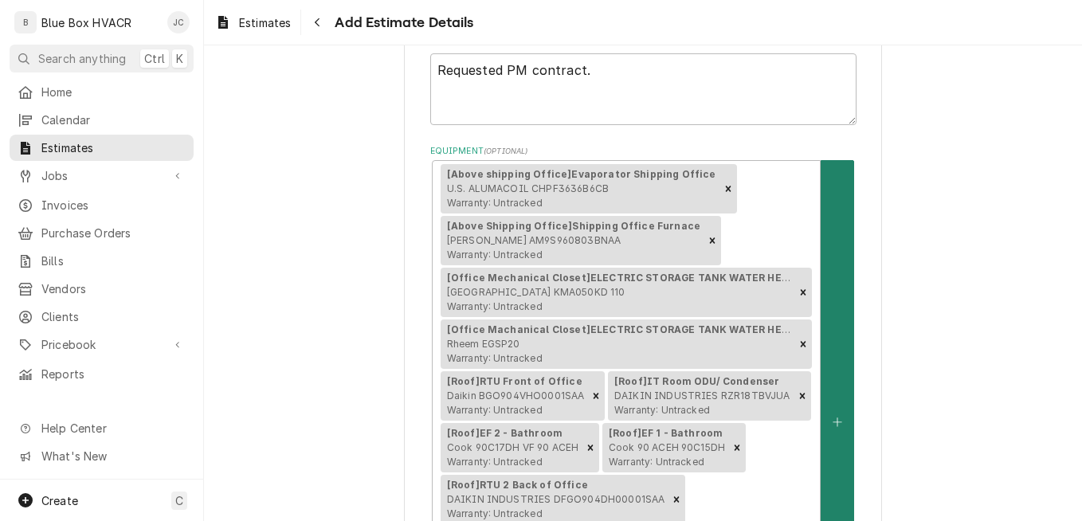
click at [838, 285] on button "Equipment" at bounding box center [836, 421] width 33 height 523
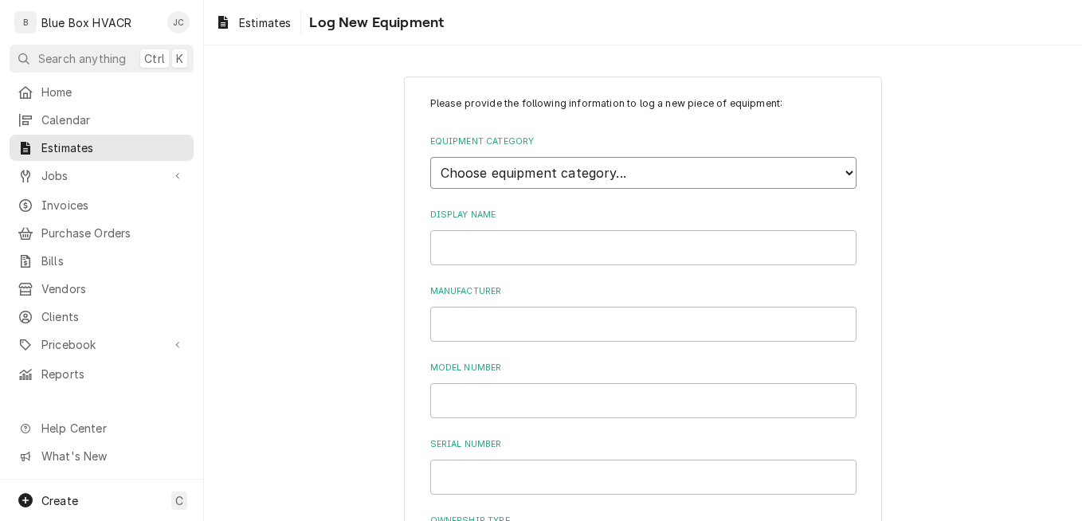
click at [633, 174] on select "Choose equipment category... Cooking Equipment Fryers Ice Machines Ovens and Ra…" at bounding box center [643, 173] width 426 height 32
click at [430, 157] on select "Choose equipment category... Cooking Equipment Fryers Ice Machines Ovens and Ra…" at bounding box center [643, 173] width 426 height 32
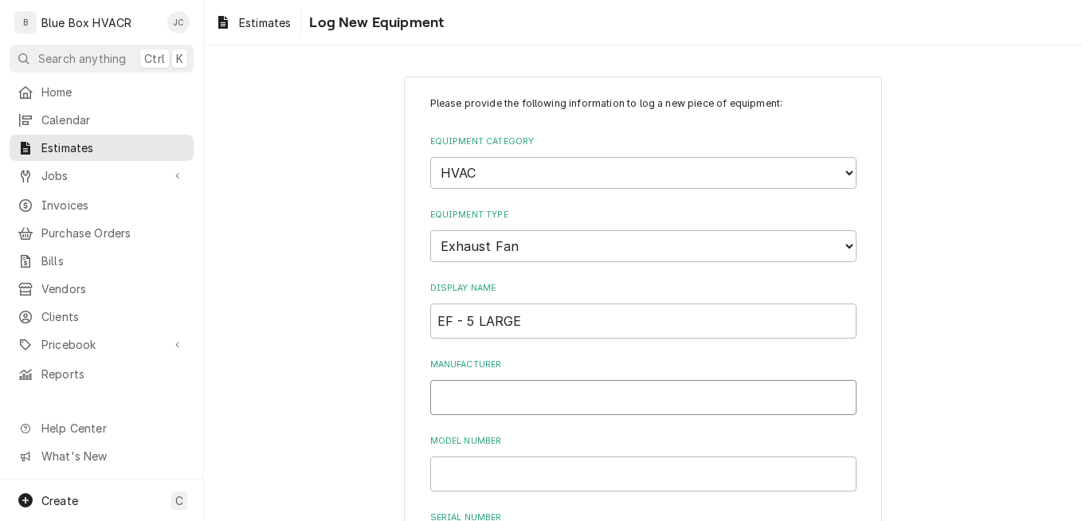
paste input "Greenheck"
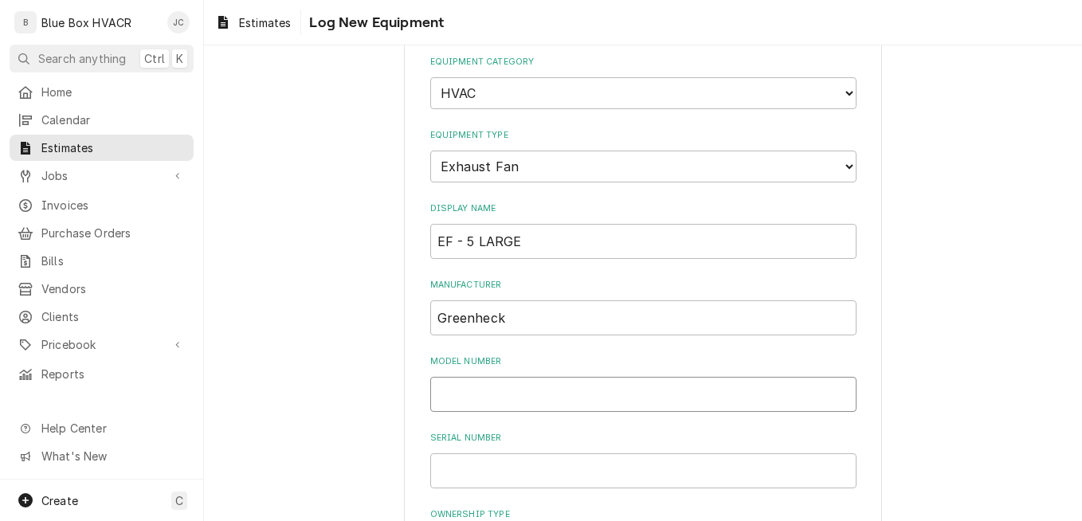
click at [532, 388] on input "Model Number" at bounding box center [643, 394] width 426 height 35
paste input "RBU-3L54-75"
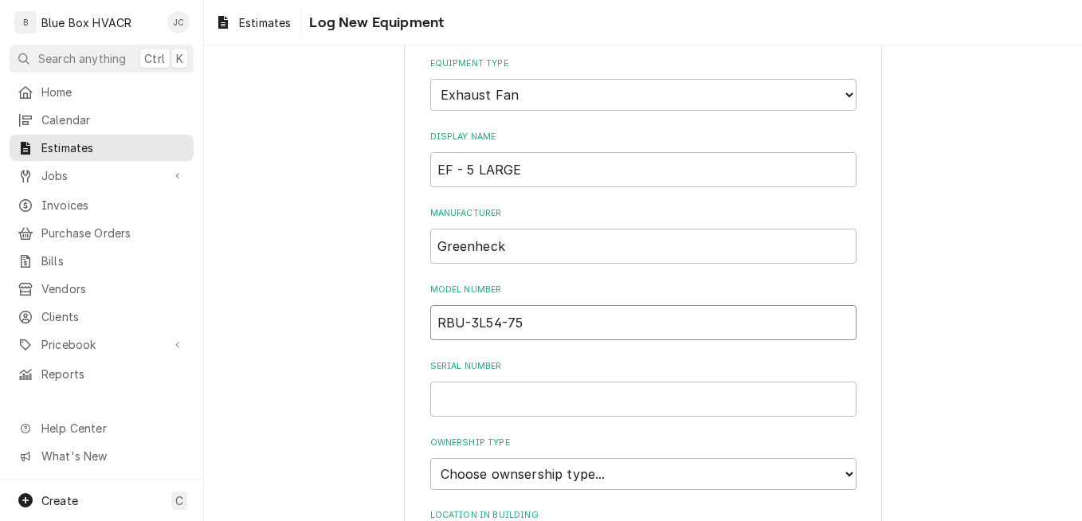
scroll to position [398, 0]
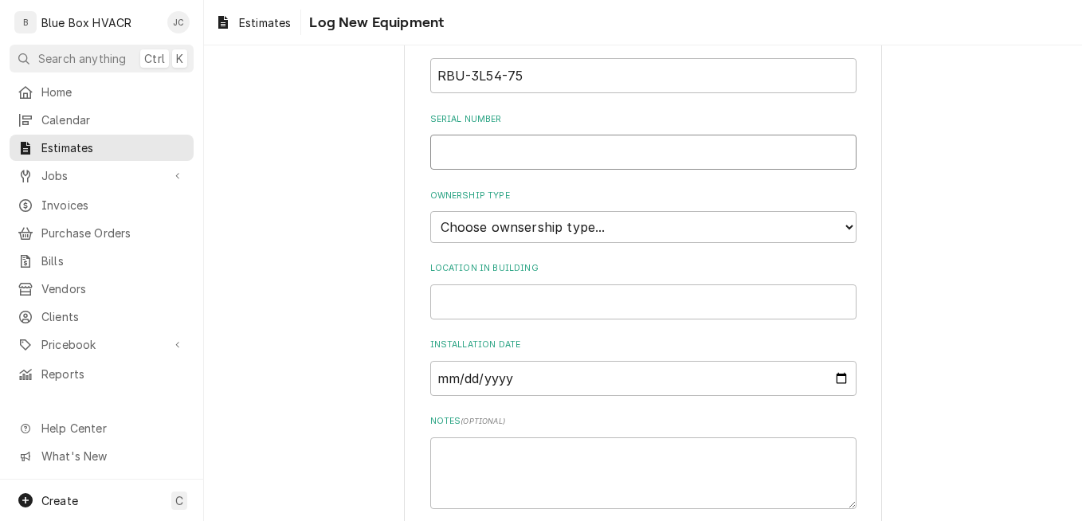
click at [536, 160] on input "Serial Number" at bounding box center [643, 152] width 426 height 35
paste input "23089624"
click at [550, 229] on select "Choose ownsership type... Unknown Owned Leased Rented" at bounding box center [643, 227] width 426 height 32
click at [430, 211] on select "Choose ownsership type... Unknown Owned Leased Rented" at bounding box center [643, 227] width 426 height 32
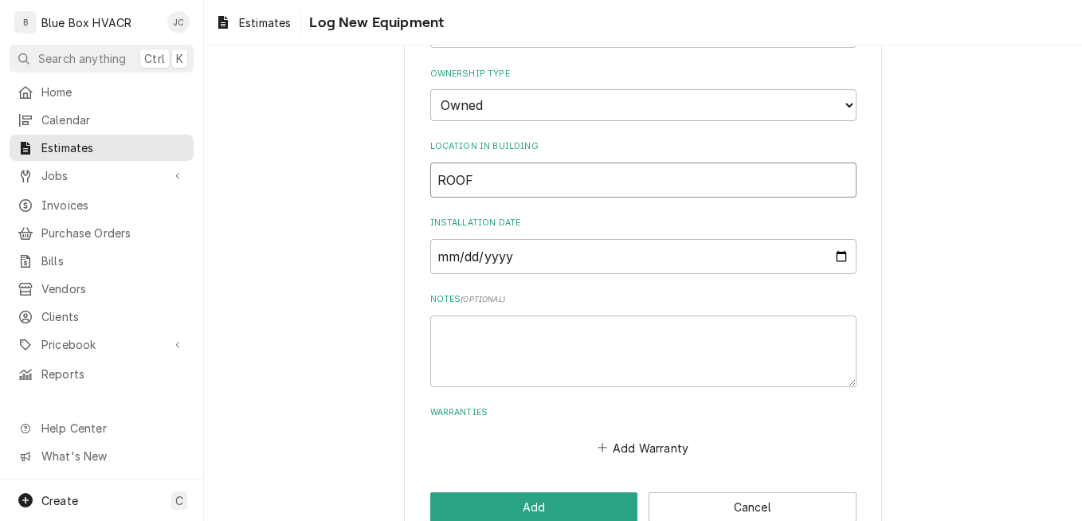
scroll to position [555, 0]
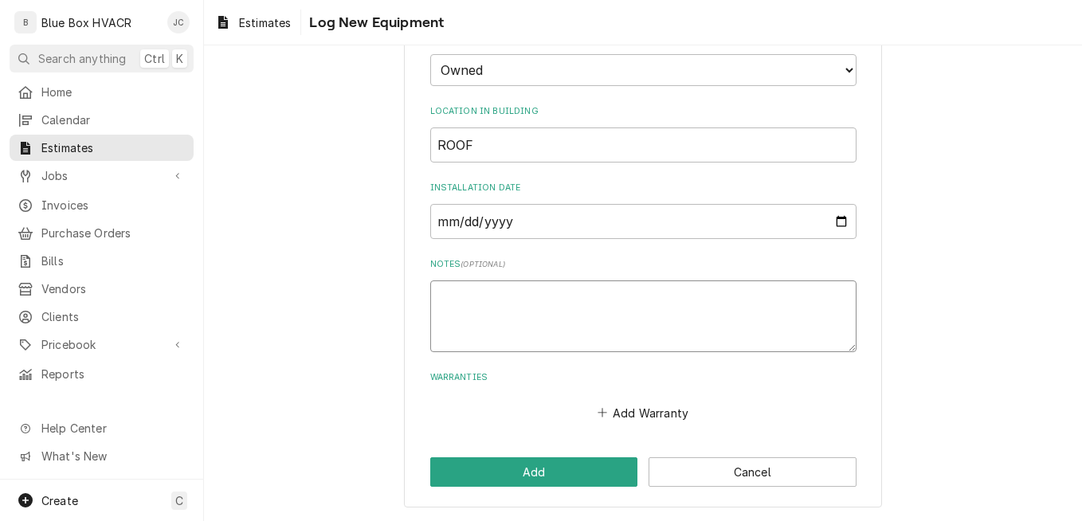
click at [550, 294] on textarea "Notes ( optional )" at bounding box center [643, 316] width 426 height 72
paste textarea "2 - BX63 GREASABLE TAPS ON ROOF SIDE OF UNIT REPLACE BELT USING ON SITE LIFT 39…"
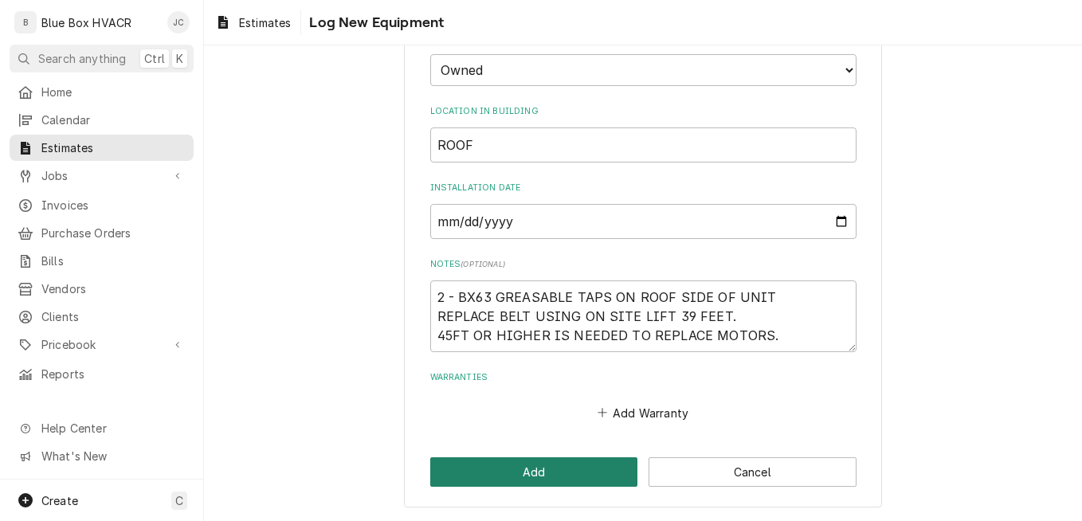
click at [522, 468] on button "Add" at bounding box center [534, 471] width 208 height 29
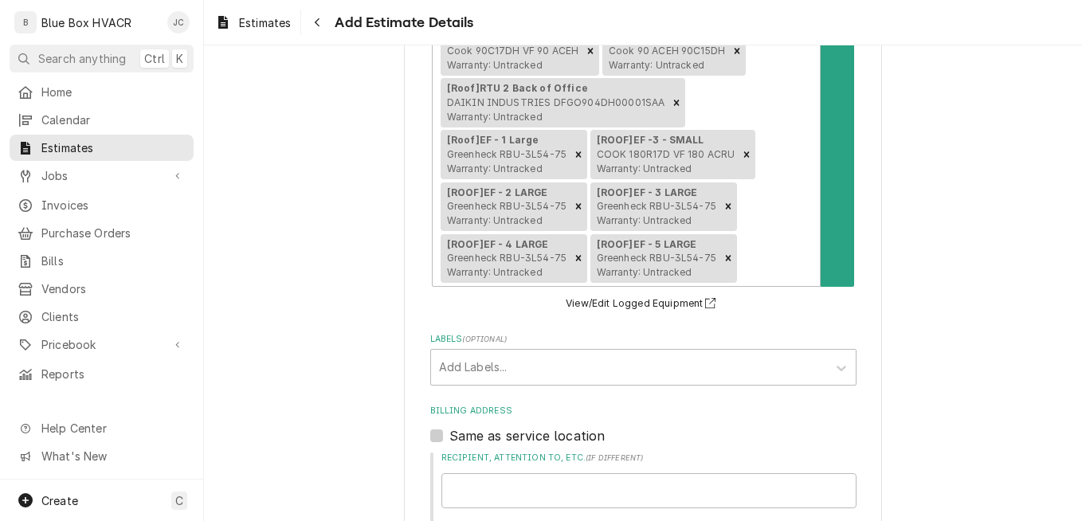
scroll to position [722, 0]
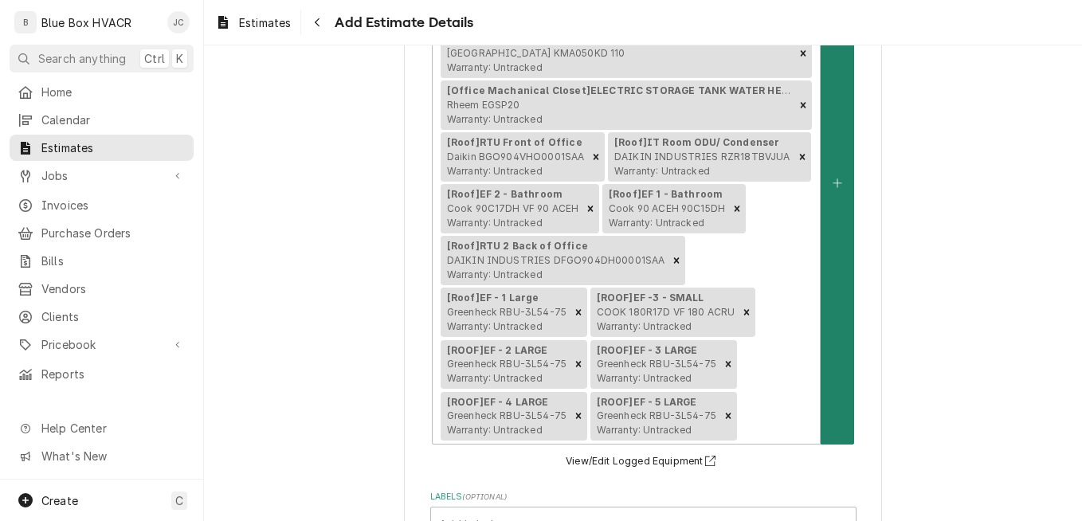
click at [826, 194] on button "Equipment" at bounding box center [836, 182] width 33 height 523
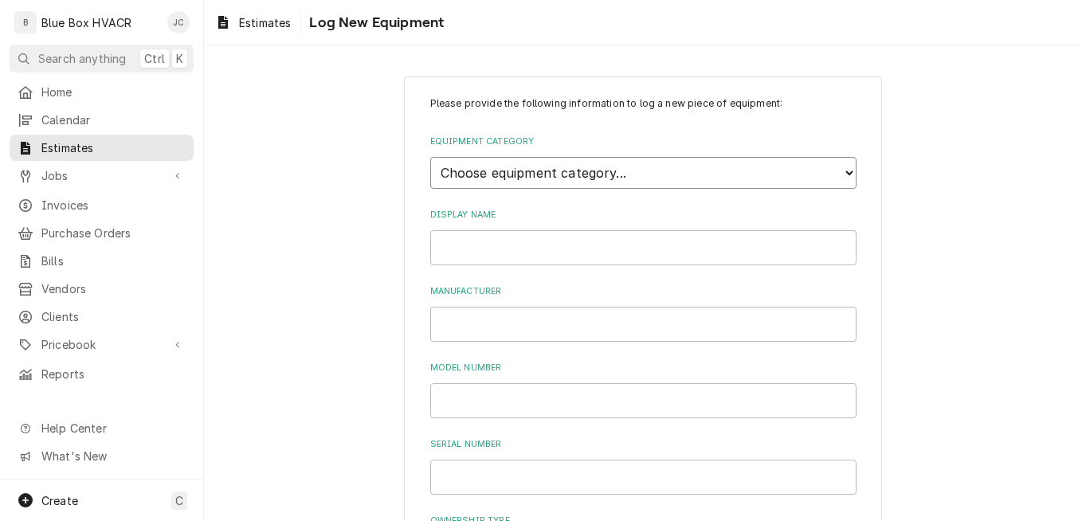
click at [667, 174] on select "Choose equipment category... Cooking Equipment Fryers Ice Machines Ovens and Ra…" at bounding box center [643, 173] width 426 height 32
click at [430, 157] on select "Choose equipment category... Cooking Equipment Fryers Ice Machines Ovens and Ra…" at bounding box center [643, 173] width 426 height 32
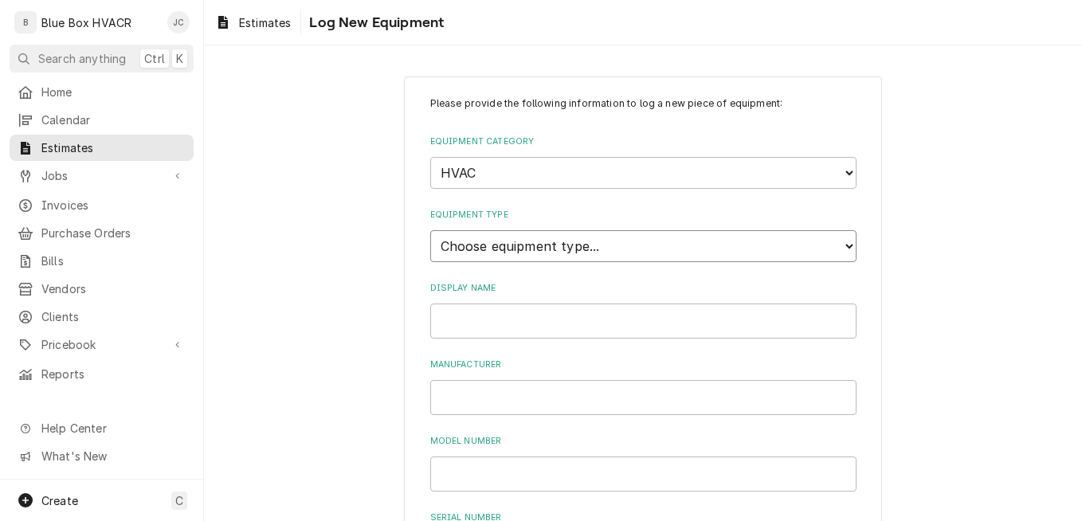
click at [581, 250] on select "Choose equipment type... Condenser Furnace Chiller Air Handler VRF Mini Split M…" at bounding box center [643, 246] width 426 height 32
click at [430, 230] on select "Choose equipment type... Condenser Furnace Chiller Air Handler VRF Mini Split M…" at bounding box center [643, 246] width 426 height 32
click at [483, 329] on input "Display Name" at bounding box center [643, 320] width 426 height 35
click at [507, 388] on input "Manufacturer" at bounding box center [643, 397] width 426 height 35
drag, startPoint x: 509, startPoint y: 397, endPoint x: 427, endPoint y: 401, distance: 82.1
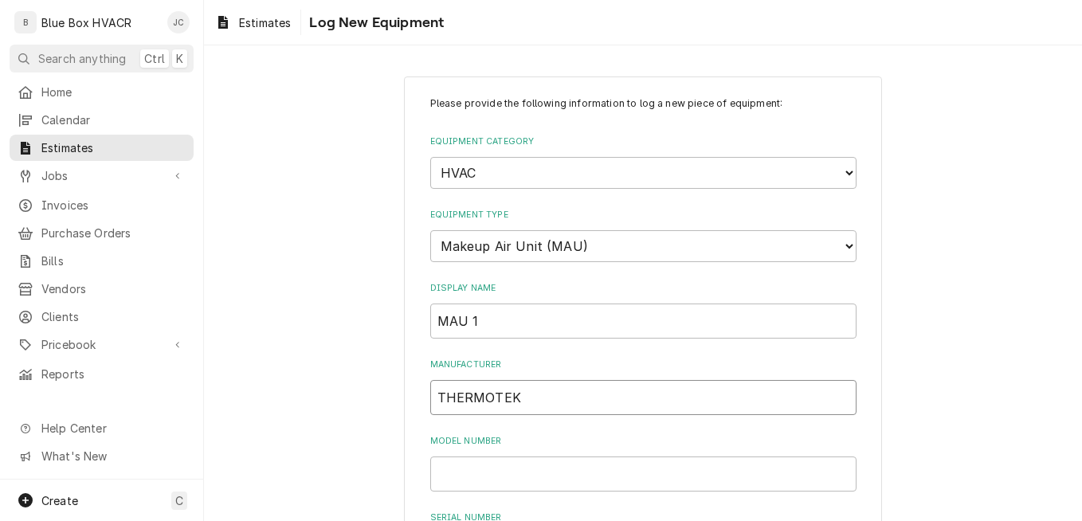
click at [430, 401] on input "THERMOTEK" at bounding box center [643, 397] width 426 height 35
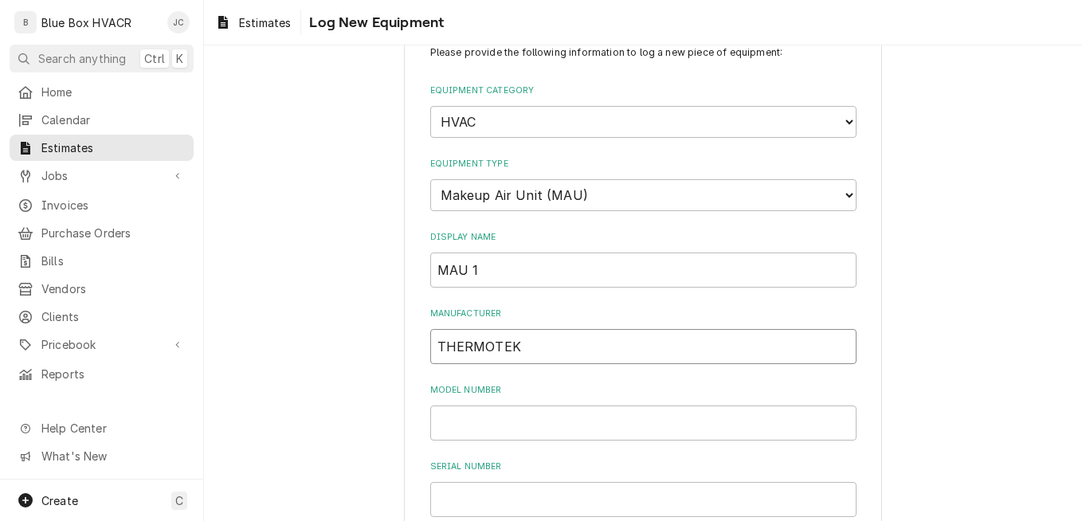
scroll to position [80, 0]
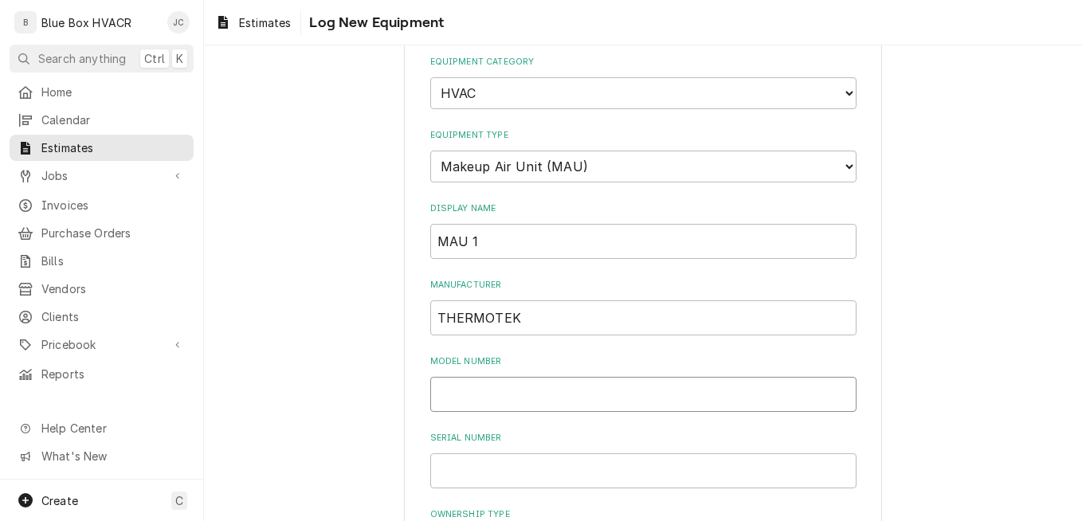
click at [506, 400] on input "Model Number" at bounding box center [643, 394] width 426 height 35
paste input "TTH-M 25"
click at [509, 469] on input "Serial Number" at bounding box center [643, 470] width 426 height 35
paste input "4951459"
drag, startPoint x: 538, startPoint y: 477, endPoint x: 418, endPoint y: 473, distance: 120.3
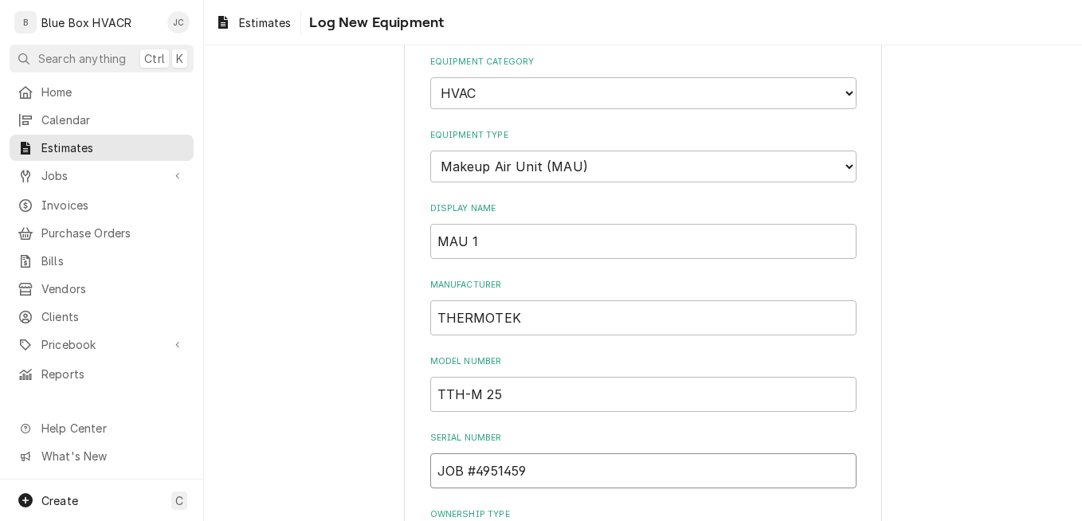
click at [418, 473] on div "Please provide the following information to log a new piece of equipment: Equip…" at bounding box center [643, 490] width 478 height 986
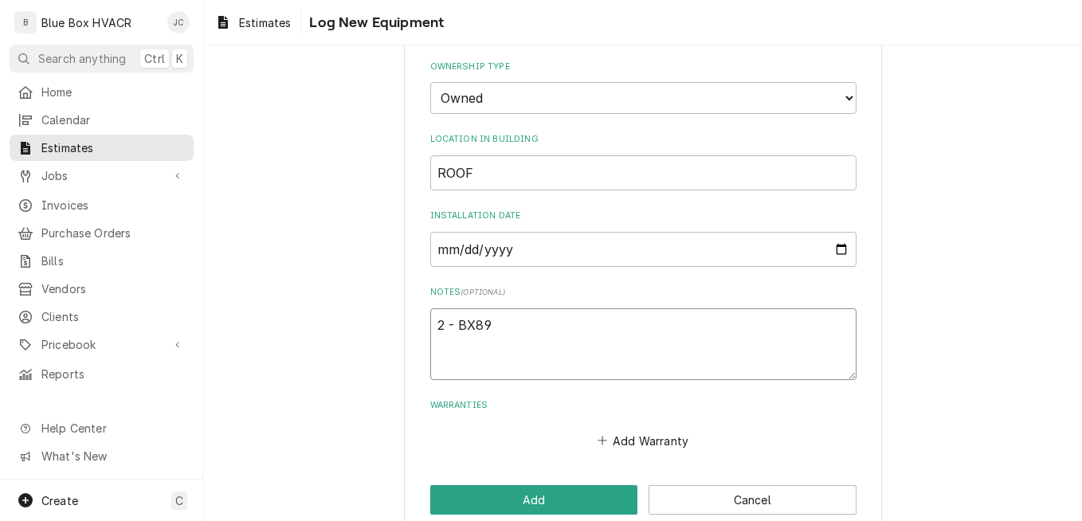
scroll to position [555, 0]
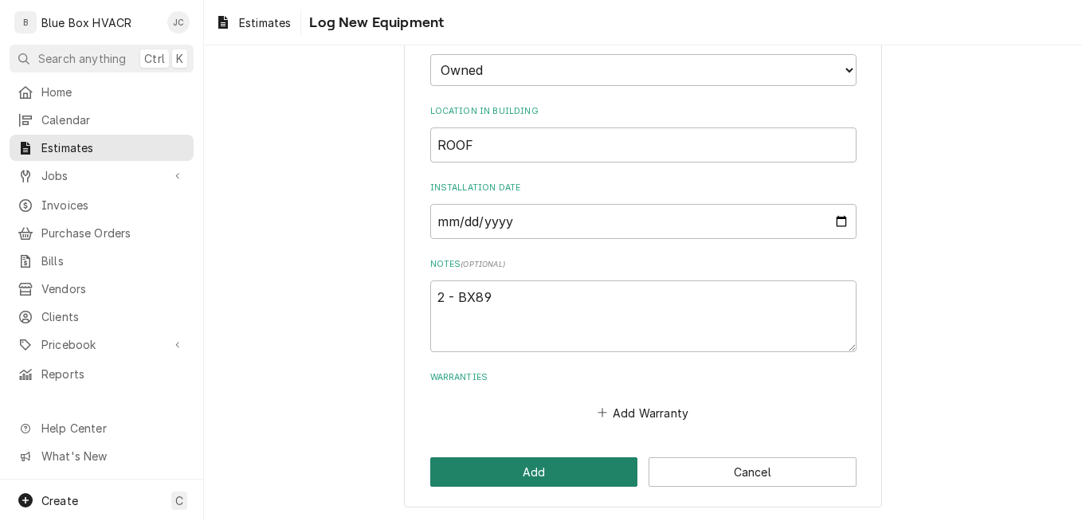
click at [571, 475] on button "Add" at bounding box center [534, 471] width 208 height 29
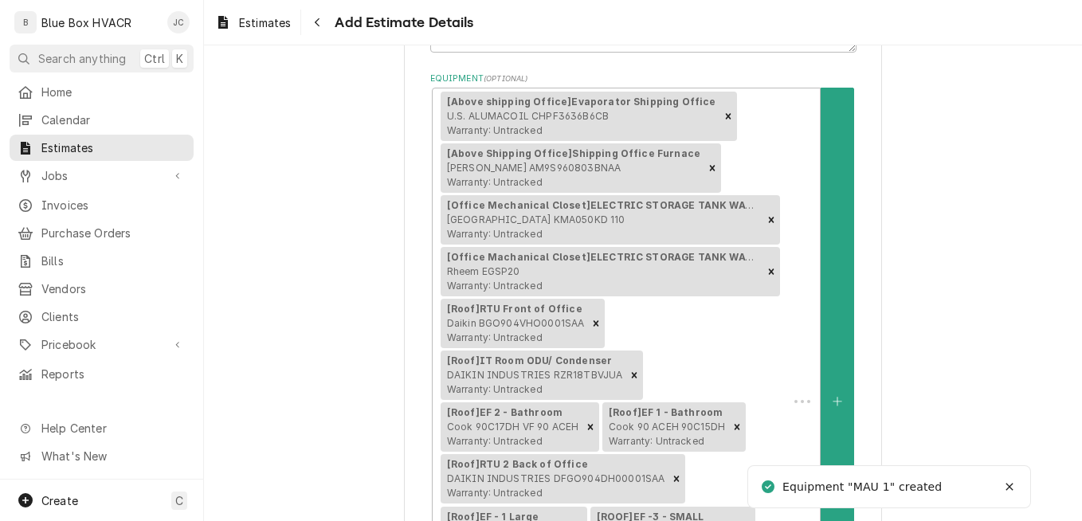
scroll to position [722, 0]
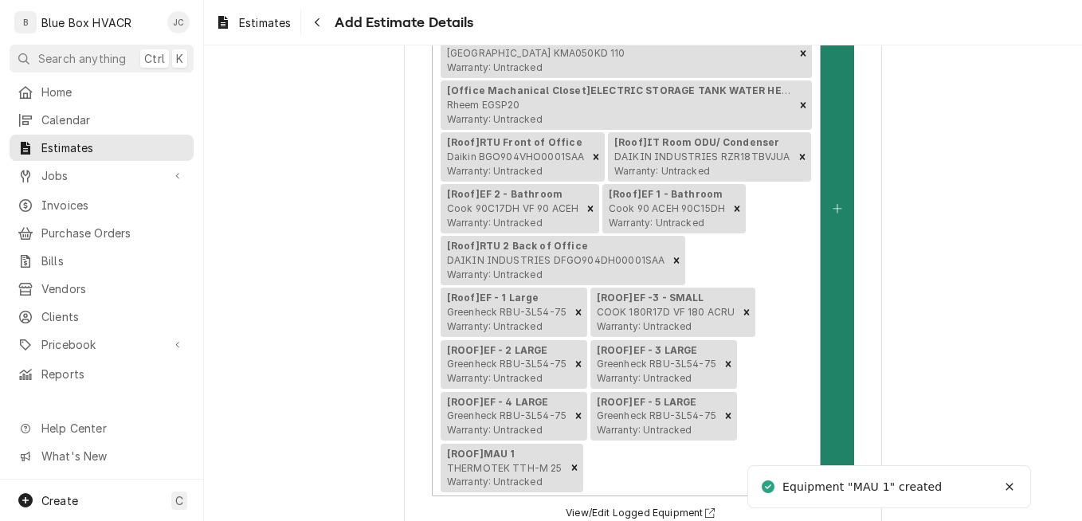
click at [831, 252] on button "Equipment" at bounding box center [836, 208] width 33 height 575
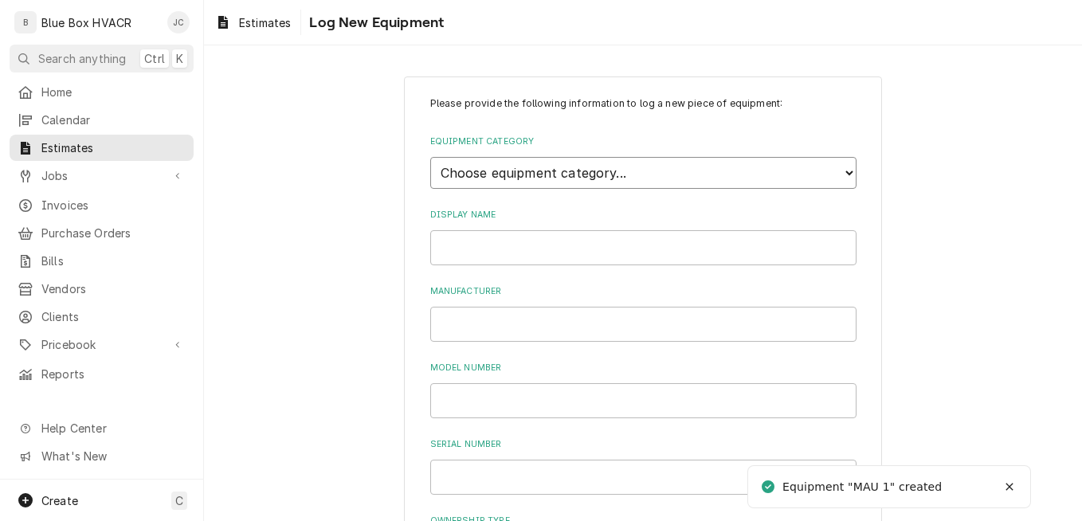
click at [627, 180] on select "Choose equipment category... Cooking Equipment Fryers Ice Machines Ovens and Ra…" at bounding box center [643, 173] width 426 height 32
click at [430, 157] on select "Choose equipment category... Cooking Equipment Fryers Ice Machines Ovens and Ra…" at bounding box center [643, 173] width 426 height 32
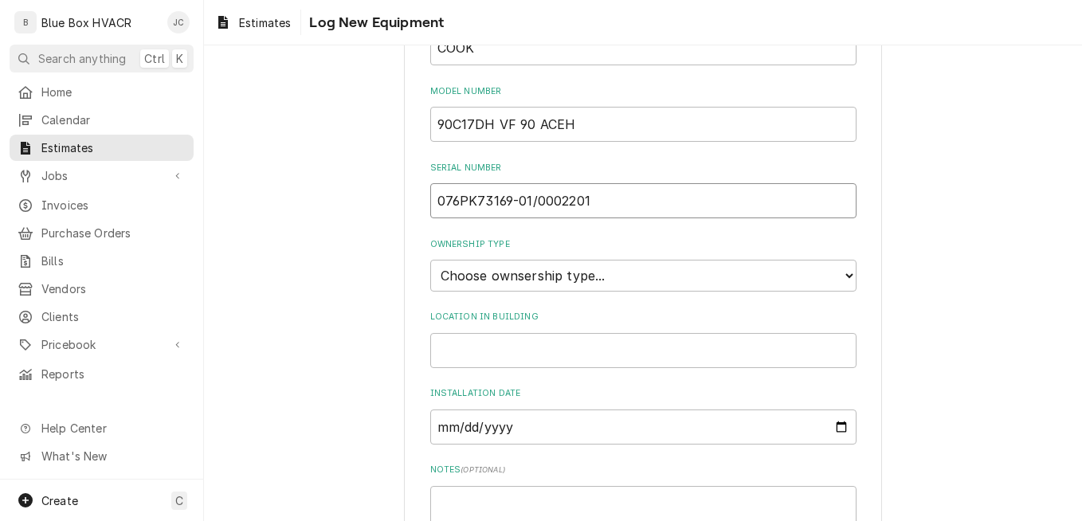
scroll to position [427, 0]
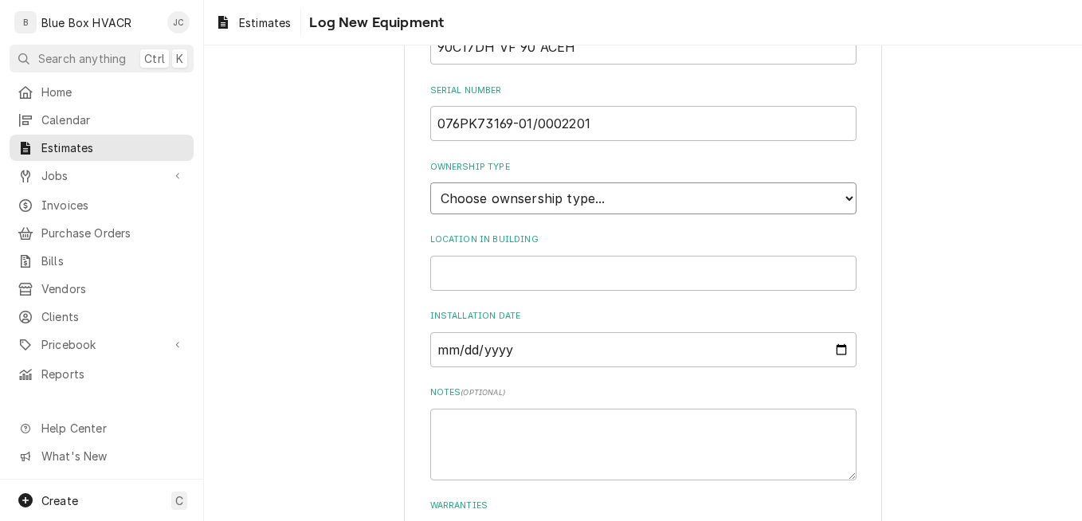
click at [602, 194] on select "Choose ownsership type... Unknown Owned Leased Rented" at bounding box center [643, 198] width 426 height 32
click at [430, 182] on select "Choose ownsership type... Unknown Owned Leased Rented" at bounding box center [643, 198] width 426 height 32
click at [519, 275] on input "Location in Building" at bounding box center [643, 273] width 426 height 35
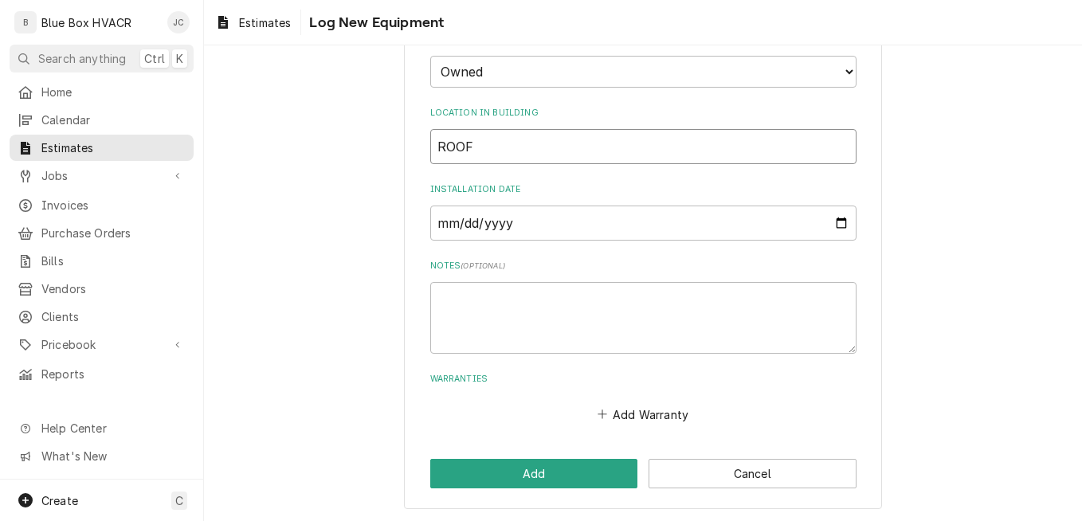
scroll to position [555, 0]
click at [508, 279] on div "Notes ( optional )" at bounding box center [643, 304] width 426 height 93
click at [504, 290] on textarea "Notes ( optional )" at bounding box center [643, 316] width 426 height 72
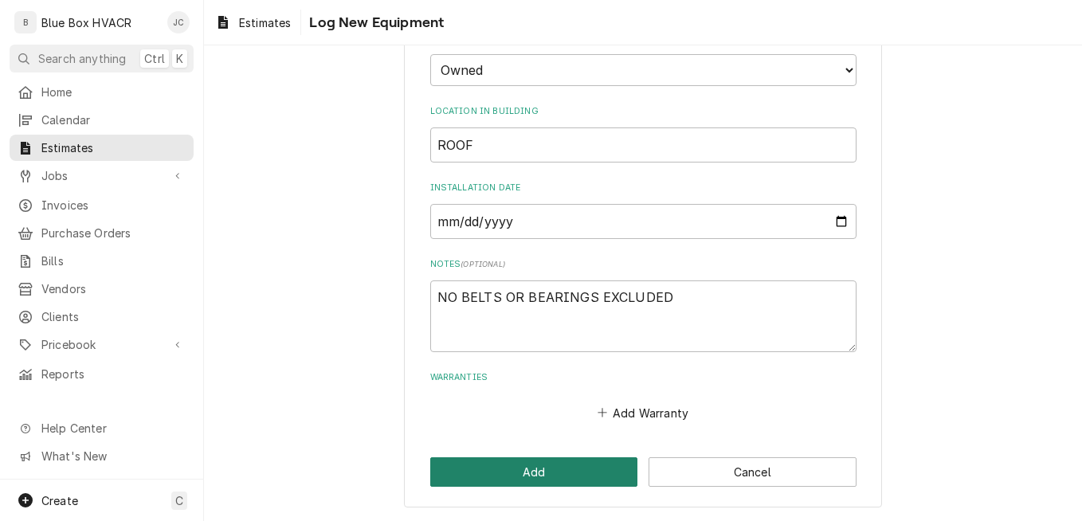
click at [509, 473] on button "Add" at bounding box center [534, 471] width 208 height 29
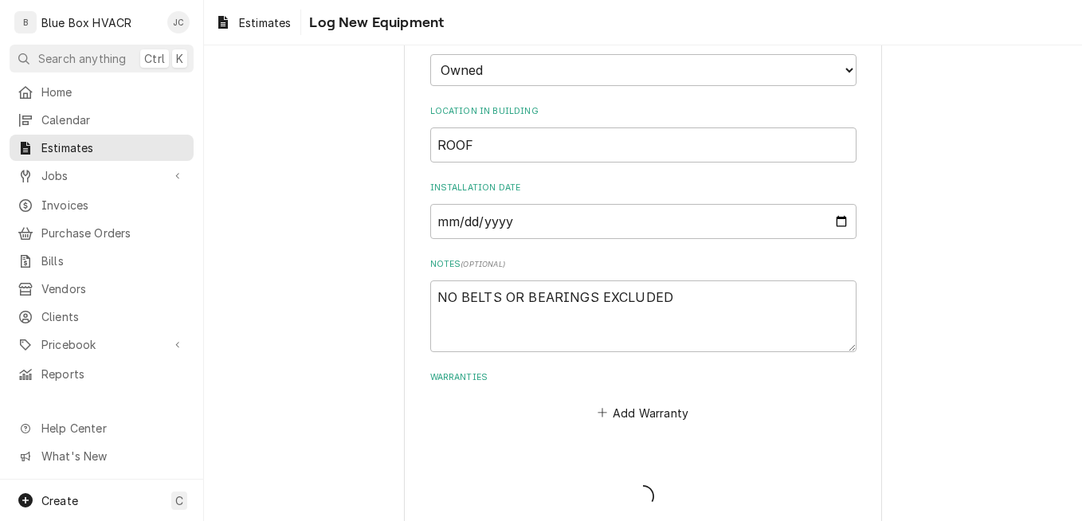
scroll to position [722, 0]
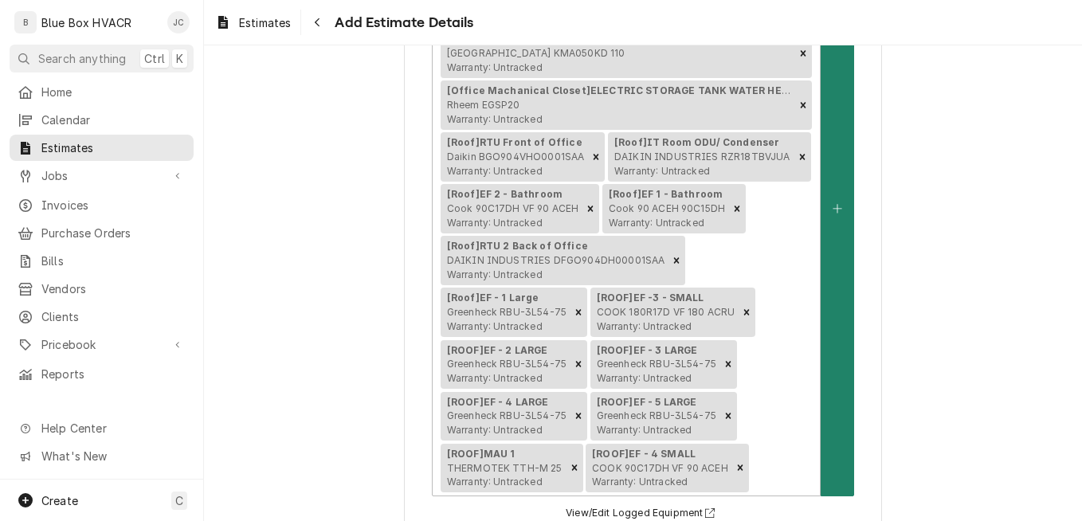
click at [844, 221] on button "Equipment" at bounding box center [836, 208] width 33 height 575
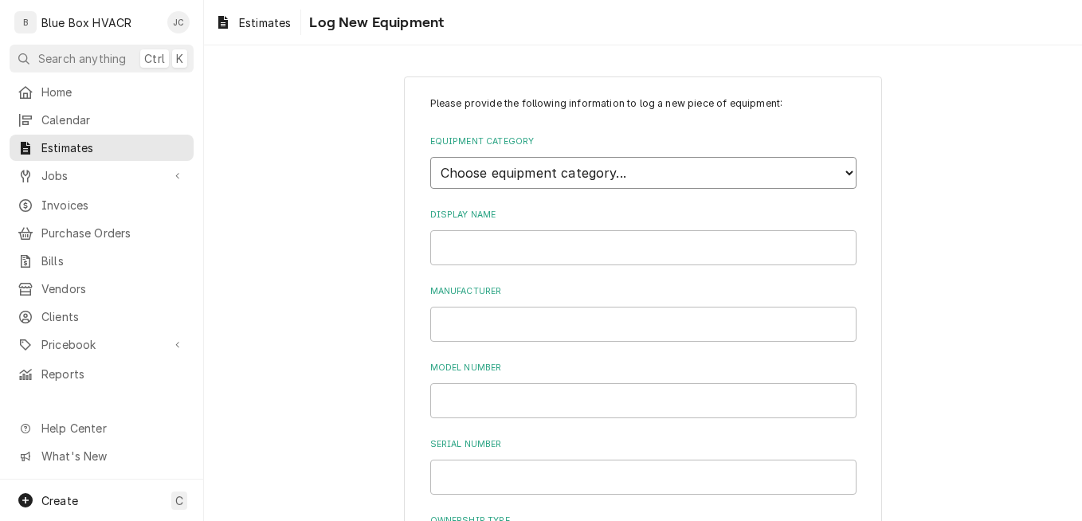
click at [660, 179] on select "Choose equipment category... Cooking Equipment Fryers Ice Machines Ovens and Ra…" at bounding box center [643, 173] width 426 height 32
click at [430, 157] on select "Choose equipment category... Cooking Equipment Fryers Ice Machines Ovens and Ra…" at bounding box center [643, 173] width 426 height 32
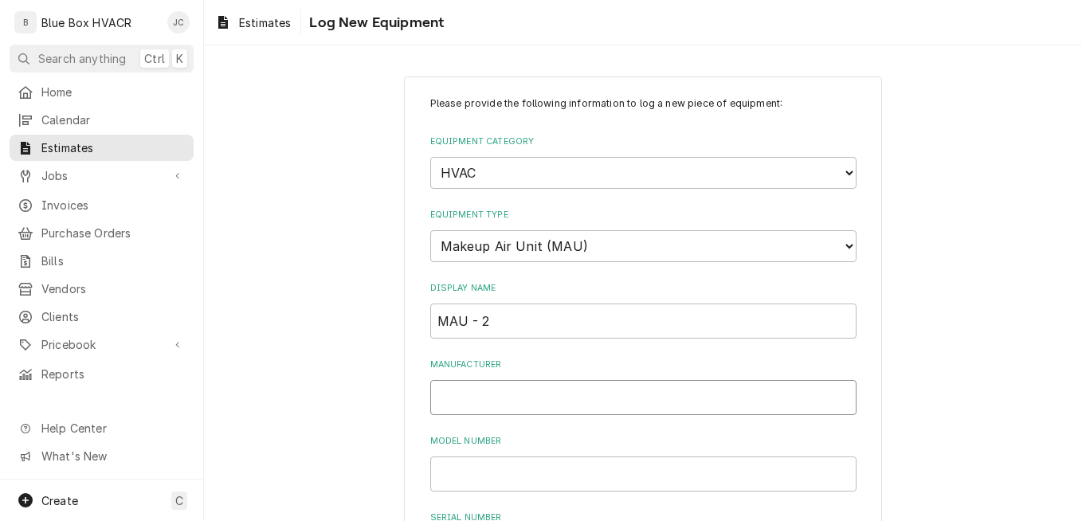
paste input "THERMOTEK"
click at [518, 468] on input "Model Number" at bounding box center [643, 473] width 426 height 35
paste input "TTH-M 25"
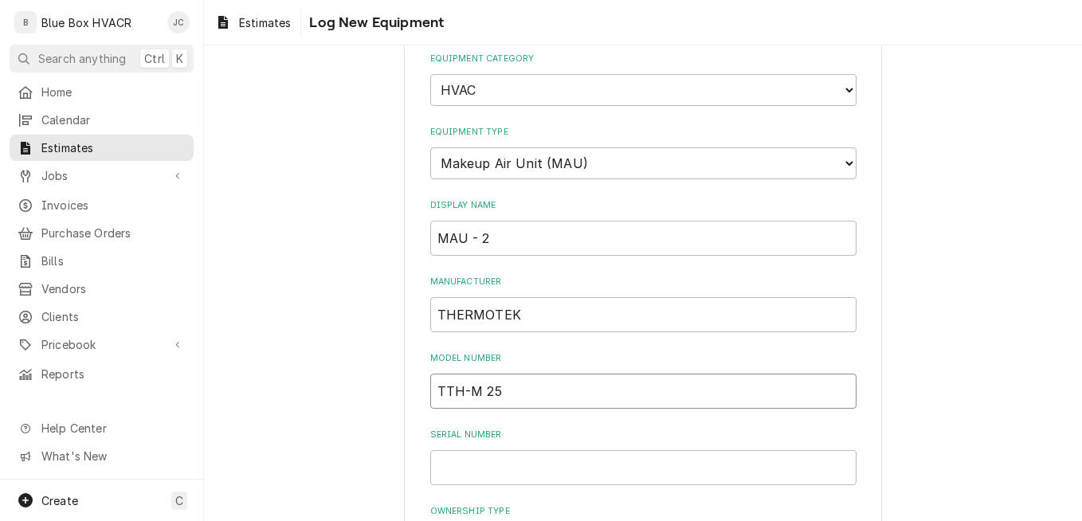
scroll to position [159, 0]
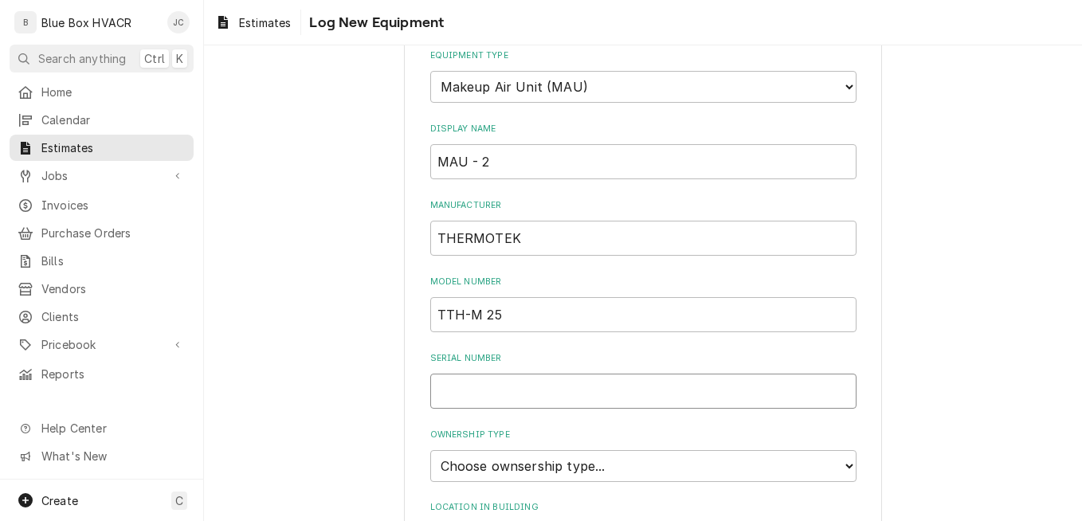
click at [513, 390] on input "Serial Number" at bounding box center [643, 391] width 426 height 35
paste input "JOB #4951459"
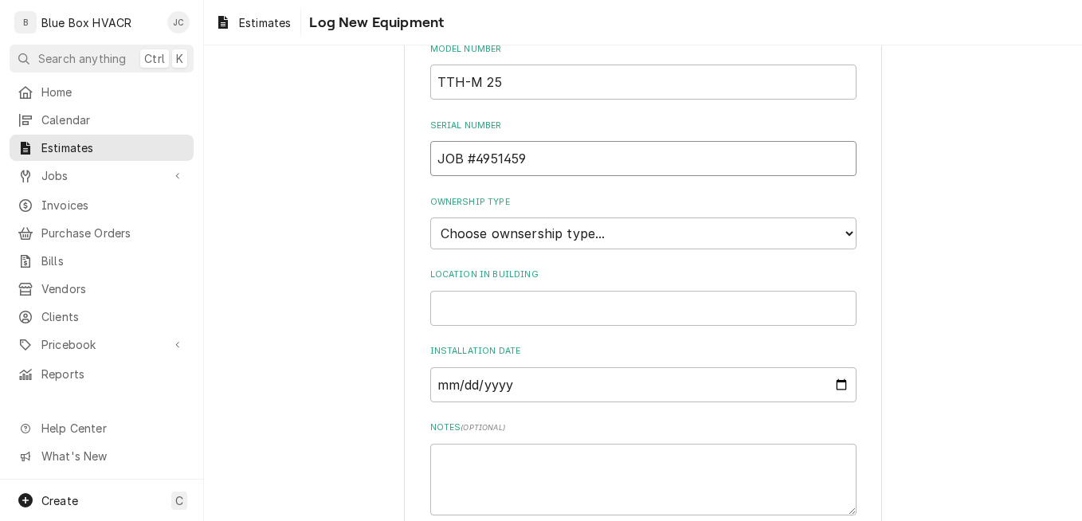
scroll to position [398, 0]
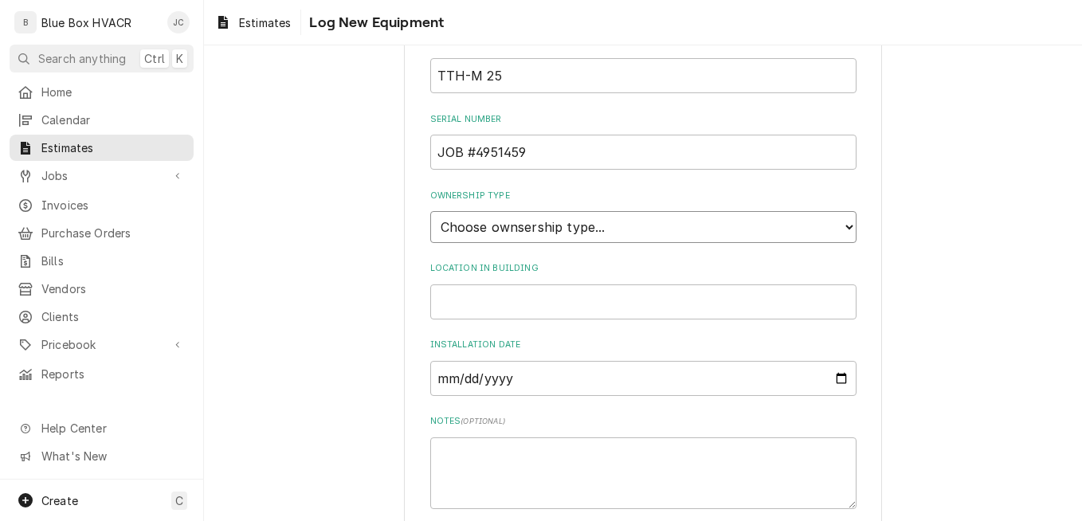
click at [617, 231] on select "Choose ownsership type... Unknown Owned Leased Rented" at bounding box center [643, 227] width 426 height 32
click at [430, 211] on select "Choose ownsership type... Unknown Owned Leased Rented" at bounding box center [643, 227] width 426 height 32
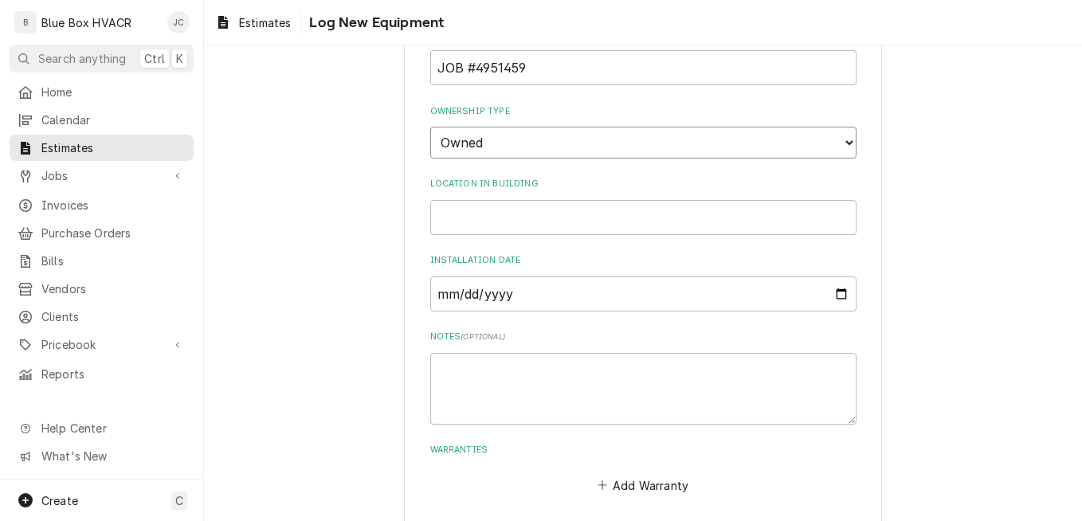
scroll to position [555, 0]
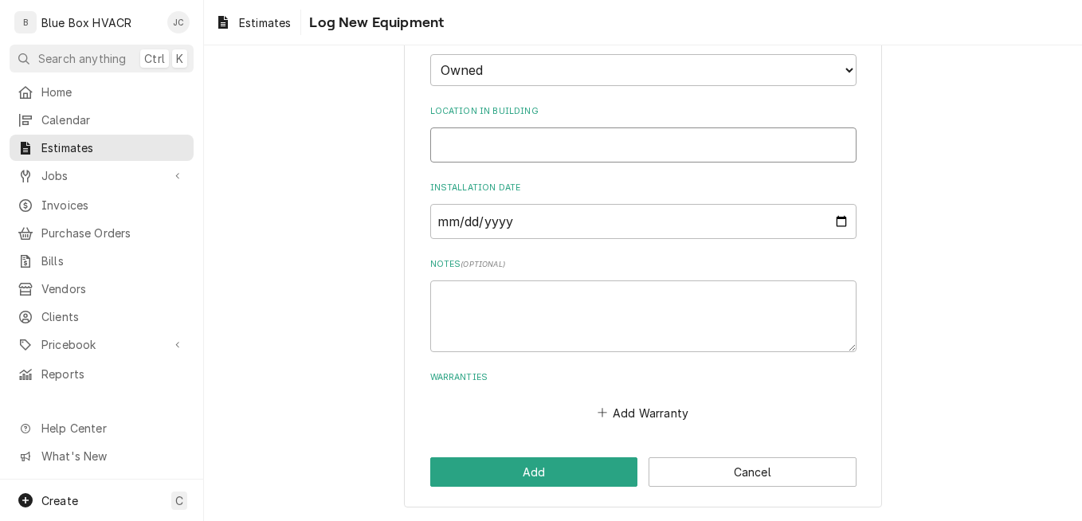
click at [525, 137] on input "Location in Building" at bounding box center [643, 144] width 426 height 35
click at [573, 318] on textarea "Notes ( optional )" at bounding box center [643, 316] width 426 height 72
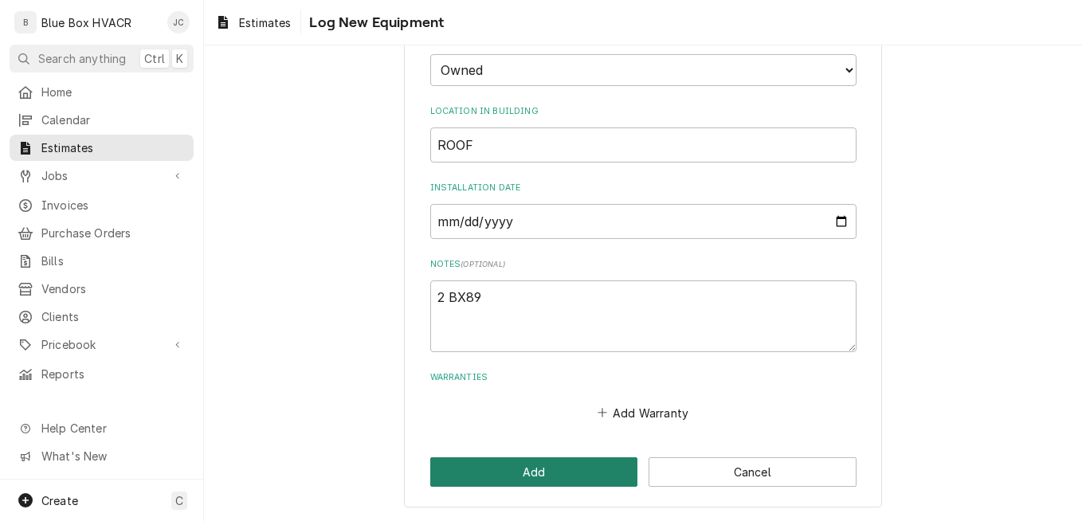
click at [522, 462] on button "Add" at bounding box center [534, 471] width 208 height 29
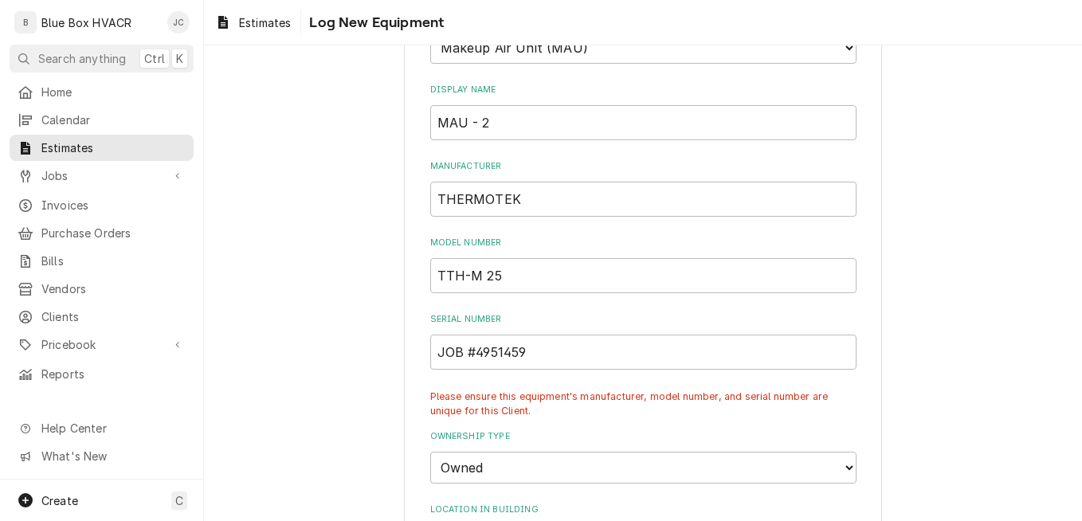
scroll to position [119, 0]
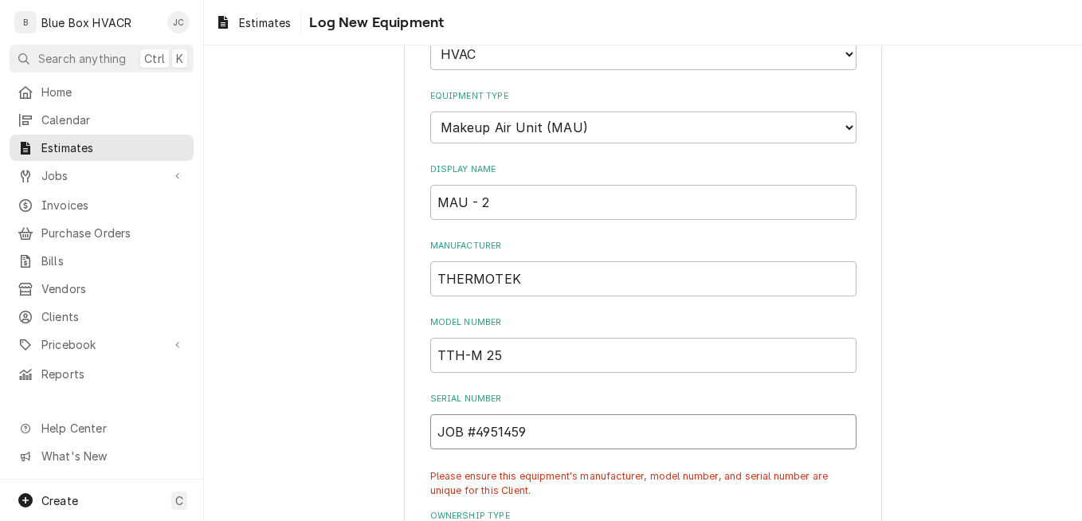
click at [526, 427] on input "JOB #4951459" at bounding box center [643, 431] width 426 height 35
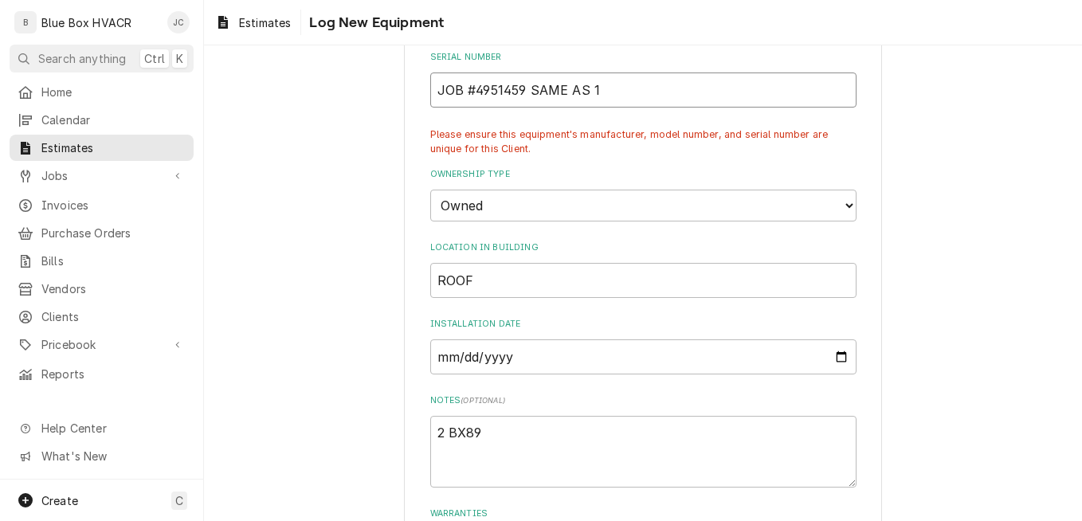
scroll to position [597, 0]
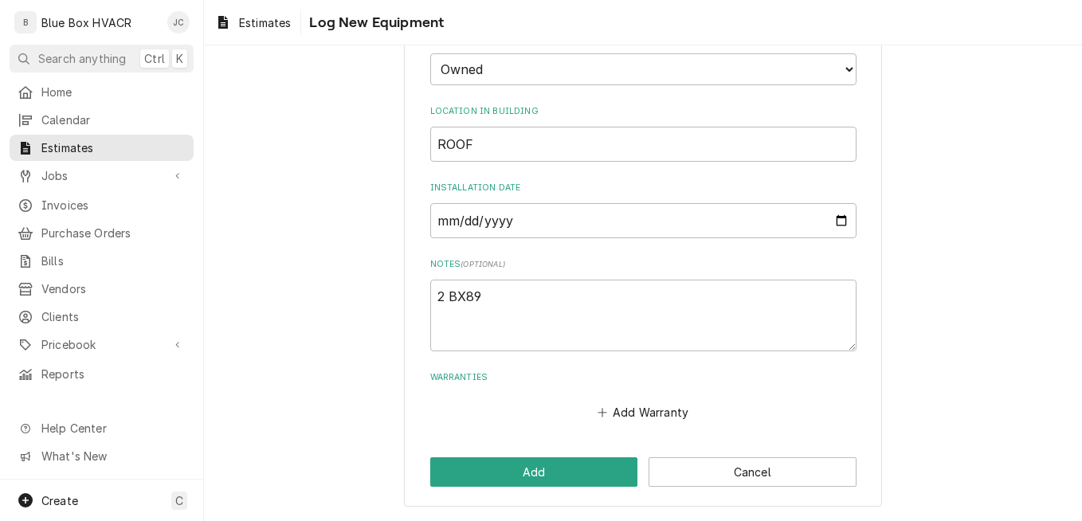
click at [509, 474] on button "Add" at bounding box center [534, 471] width 208 height 29
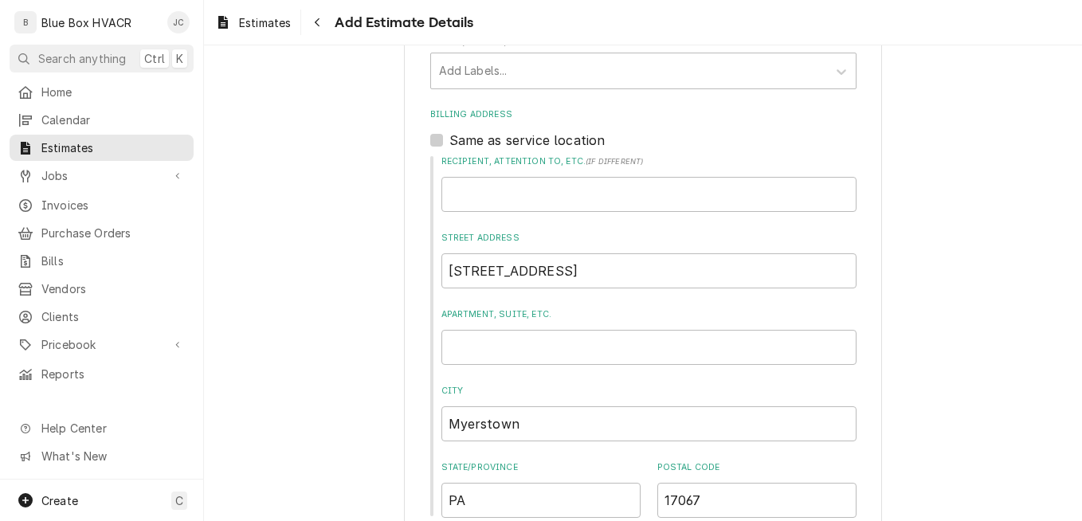
scroll to position [1040, 0]
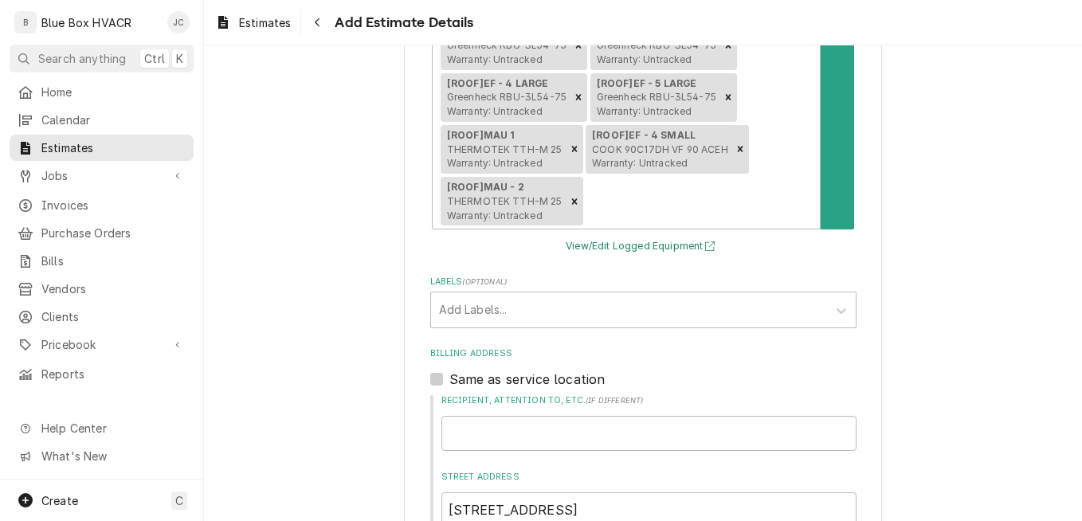
click at [619, 245] on button "View/Edit Logged Equipment" at bounding box center [642, 247] width 159 height 20
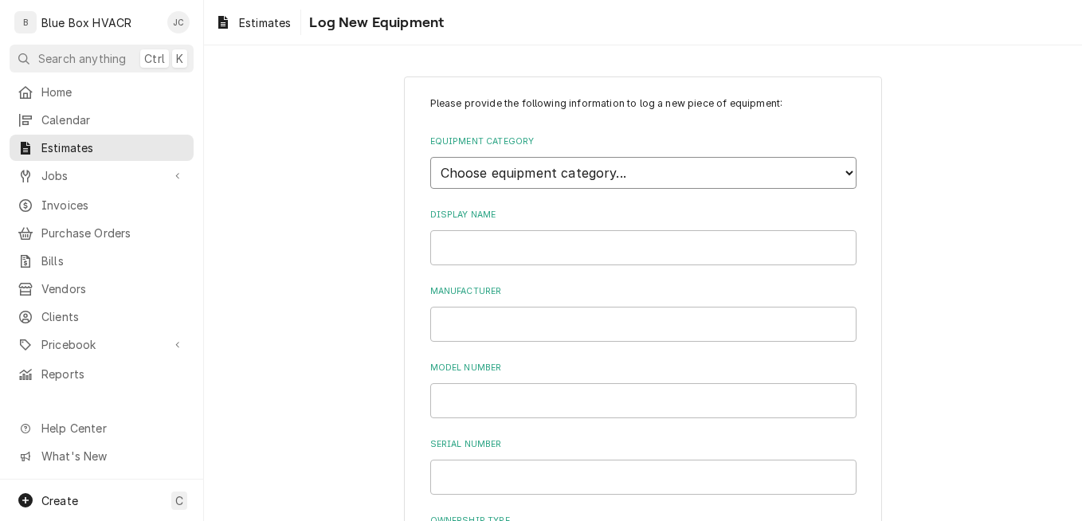
click at [611, 166] on select "Choose equipment category... Cooking Equipment Fryers Ice Machines Ovens and Ra…" at bounding box center [643, 173] width 426 height 32
click at [430, 157] on select "Choose equipment category... Cooking Equipment Fryers Ice Machines Ovens and Ra…" at bounding box center [643, 173] width 426 height 32
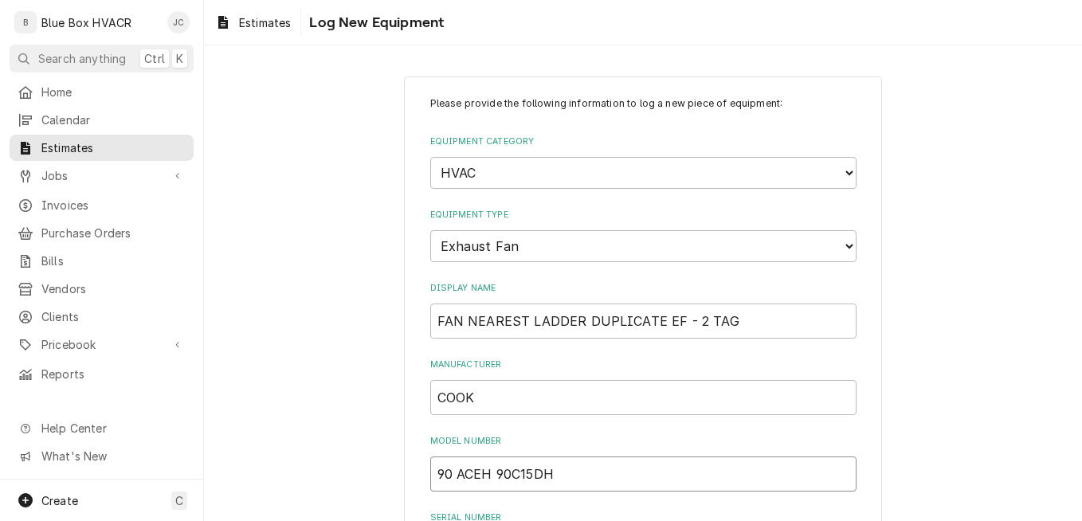
scroll to position [239, 0]
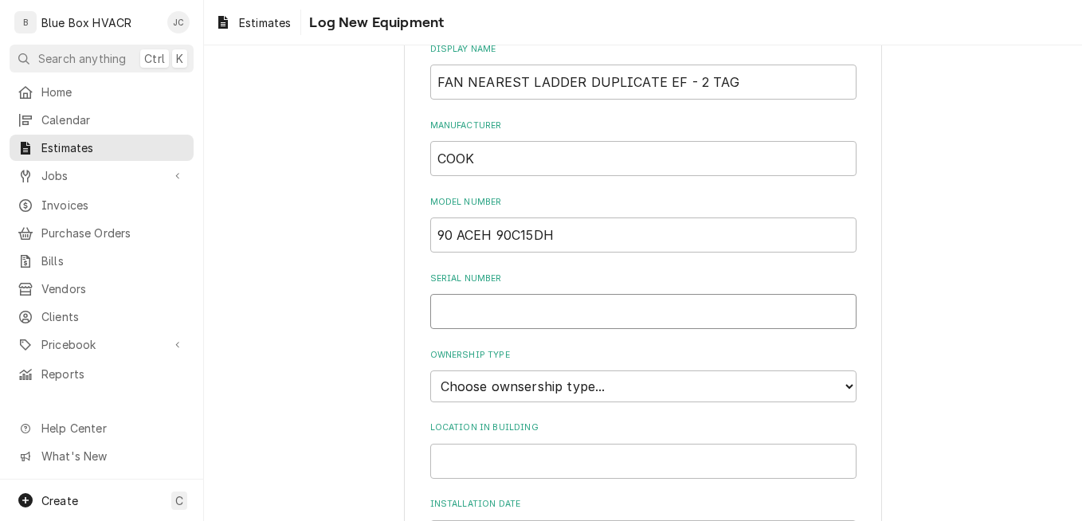
click at [479, 309] on input "Serial Number" at bounding box center [643, 311] width 426 height 35
click at [513, 380] on select "Choose ownsership type... Unknown Owned Leased Rented" at bounding box center [643, 386] width 426 height 32
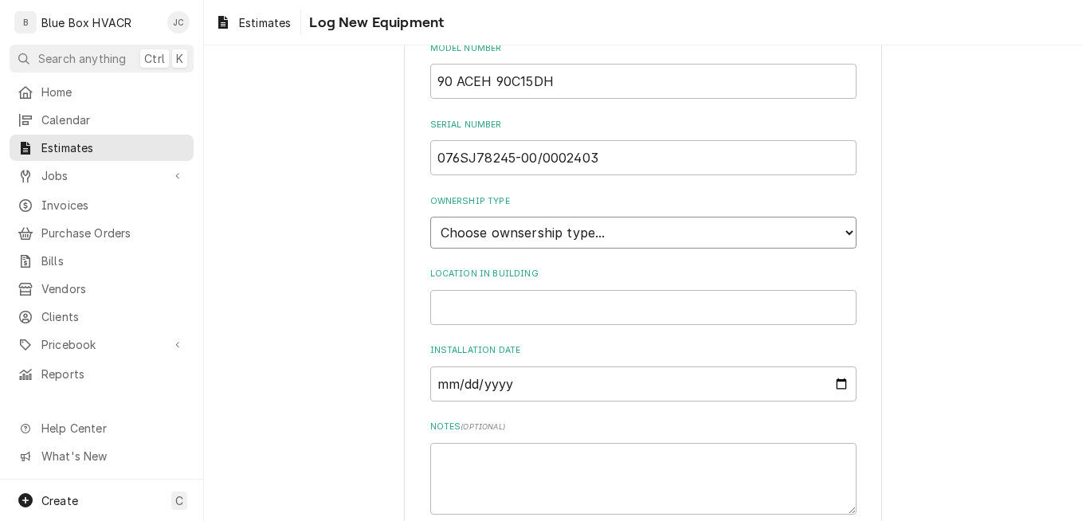
scroll to position [478, 0]
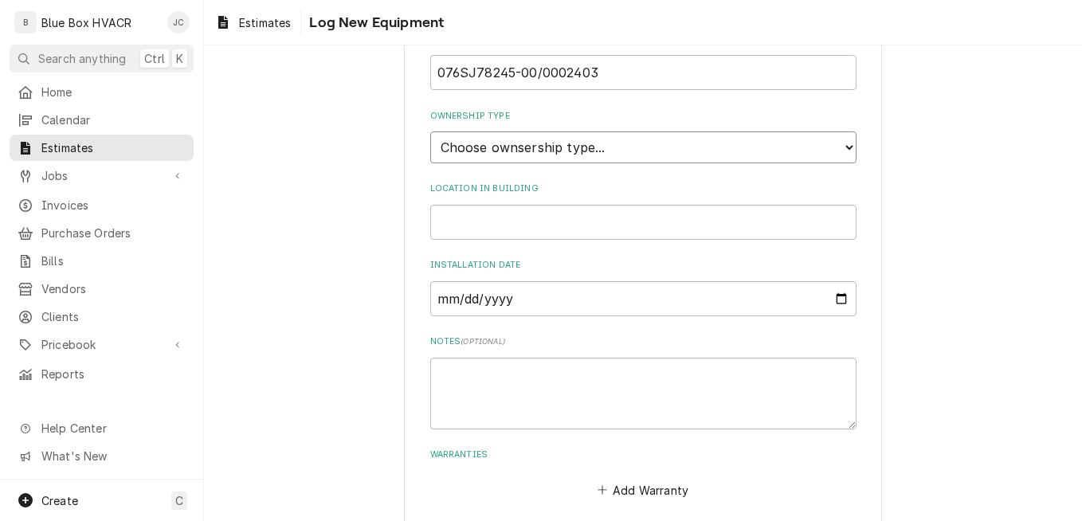
drag, startPoint x: 527, startPoint y: 143, endPoint x: 512, endPoint y: 162, distance: 25.0
click at [527, 143] on select "Choose ownsership type... Unknown Owned Leased Rented" at bounding box center [643, 147] width 426 height 32
click at [430, 131] on select "Choose ownsership type... Unknown Owned Leased Rented" at bounding box center [643, 147] width 426 height 32
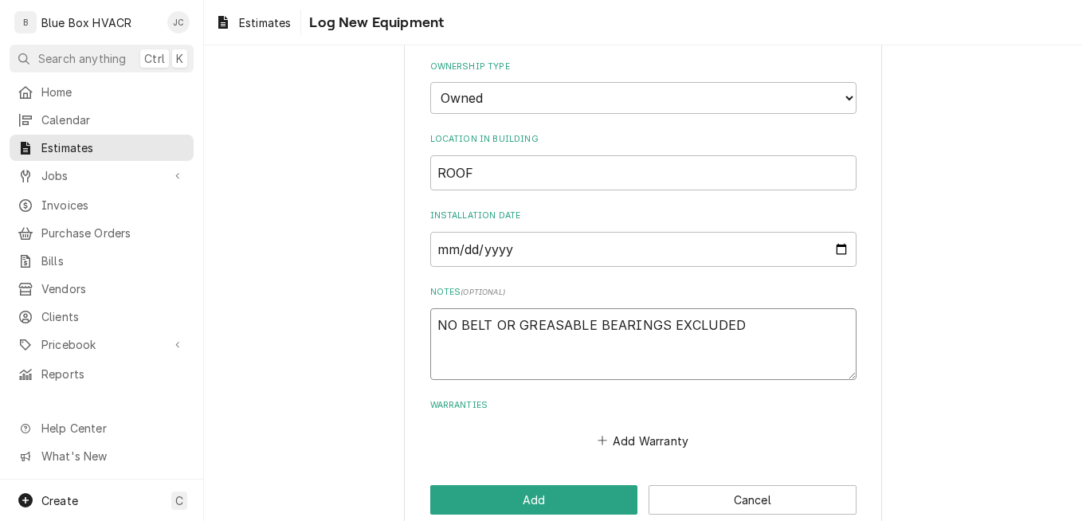
scroll to position [555, 0]
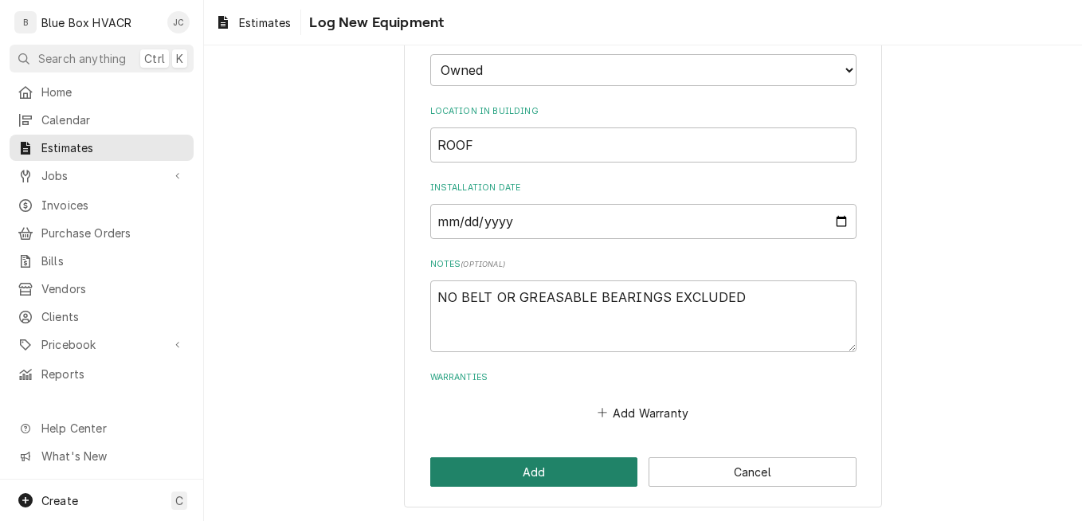
click at [512, 477] on button "Add" at bounding box center [534, 471] width 208 height 29
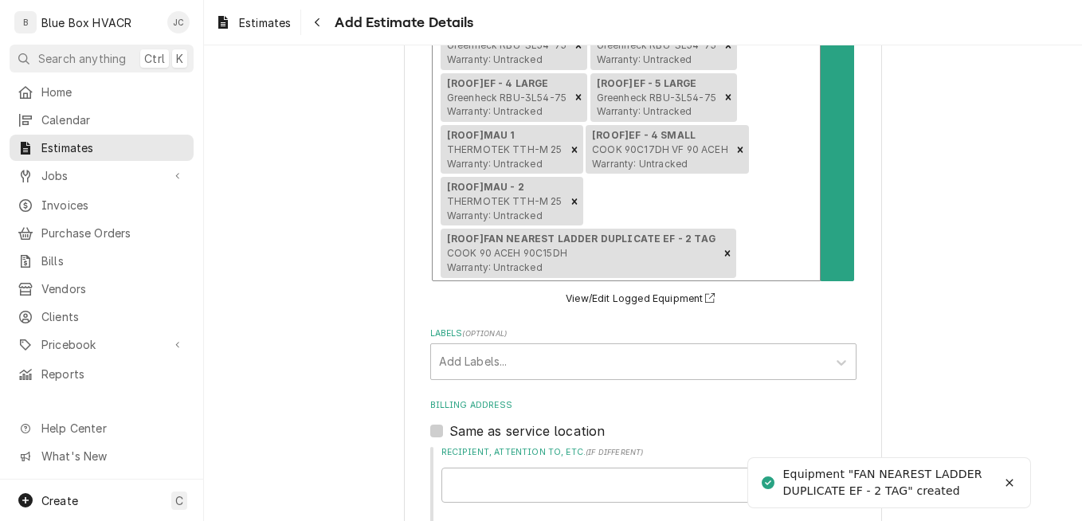
scroll to position [1040, 0]
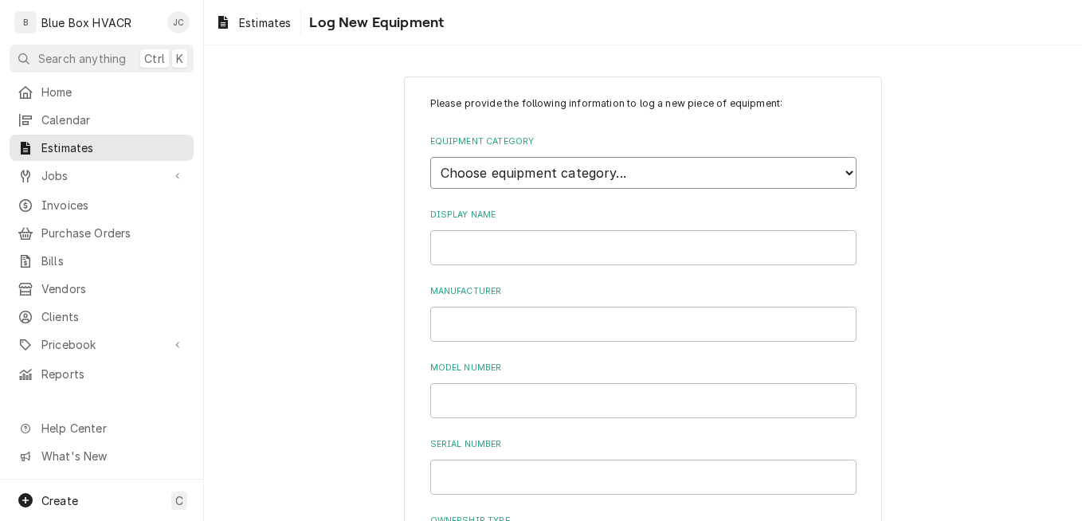
click at [638, 173] on select "Choose equipment category... Cooking Equipment Fryers Ice Machines Ovens and Ra…" at bounding box center [643, 173] width 426 height 32
click at [430, 157] on select "Choose equipment category... Cooking Equipment Fryers Ice Machines Ovens and Ra…" at bounding box center [643, 173] width 426 height 32
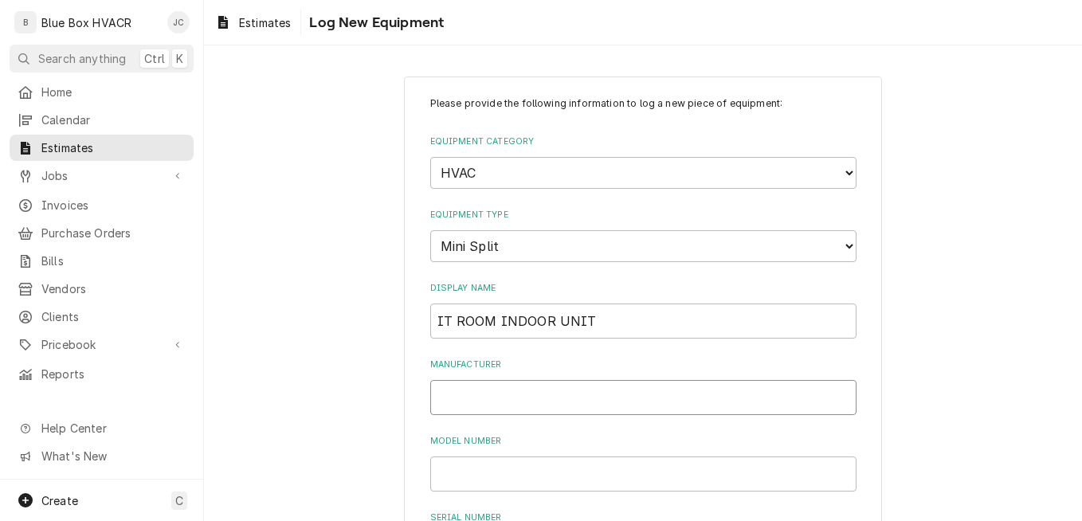
click at [509, 389] on input "Manufacturer" at bounding box center [643, 397] width 426 height 35
paste input "DAIKIN INDUSTRIES (TH"
click at [513, 475] on input "Model Number" at bounding box center [643, 473] width 426 height 35
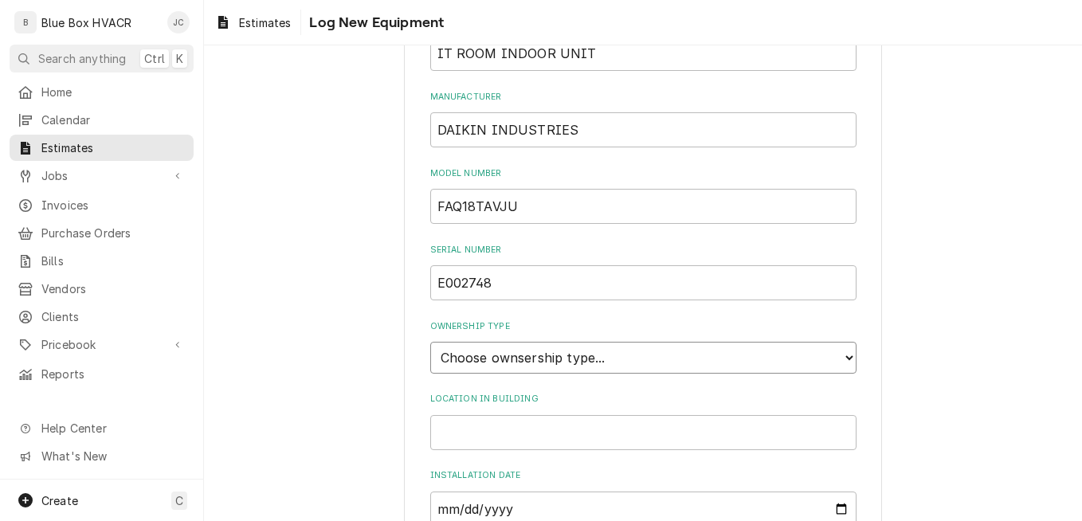
click at [557, 363] on select "Choose ownsership type... Unknown Owned Leased Rented" at bounding box center [643, 358] width 426 height 32
click at [430, 342] on select "Choose ownsership type... Unknown Owned Leased Rented" at bounding box center [643, 358] width 426 height 32
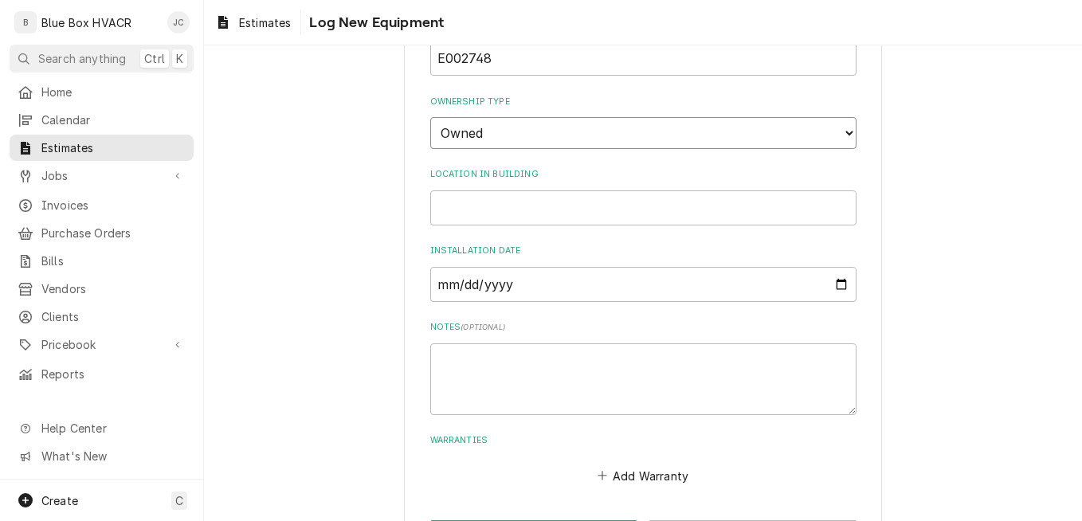
scroll to position [507, 0]
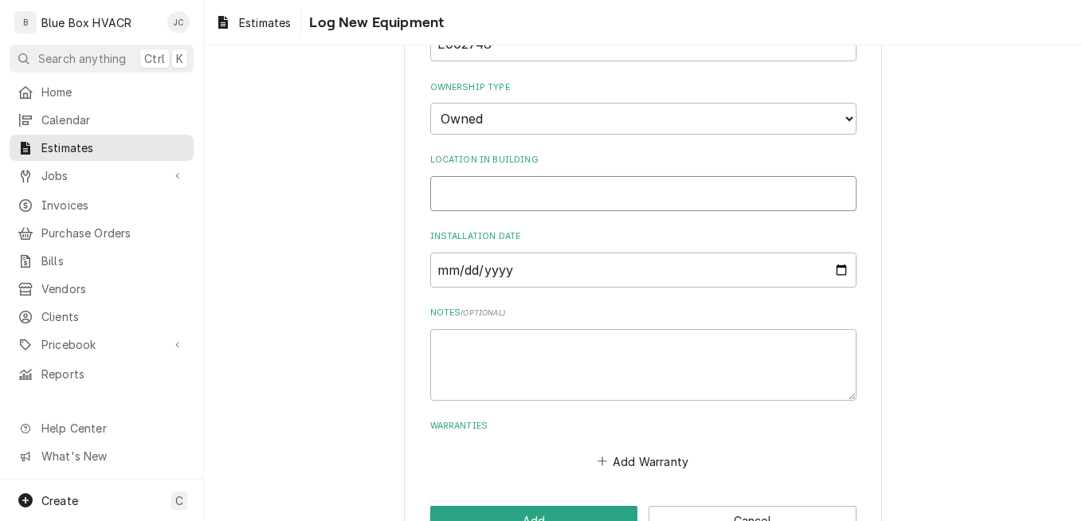
click at [533, 182] on input "Location in Building" at bounding box center [643, 193] width 426 height 35
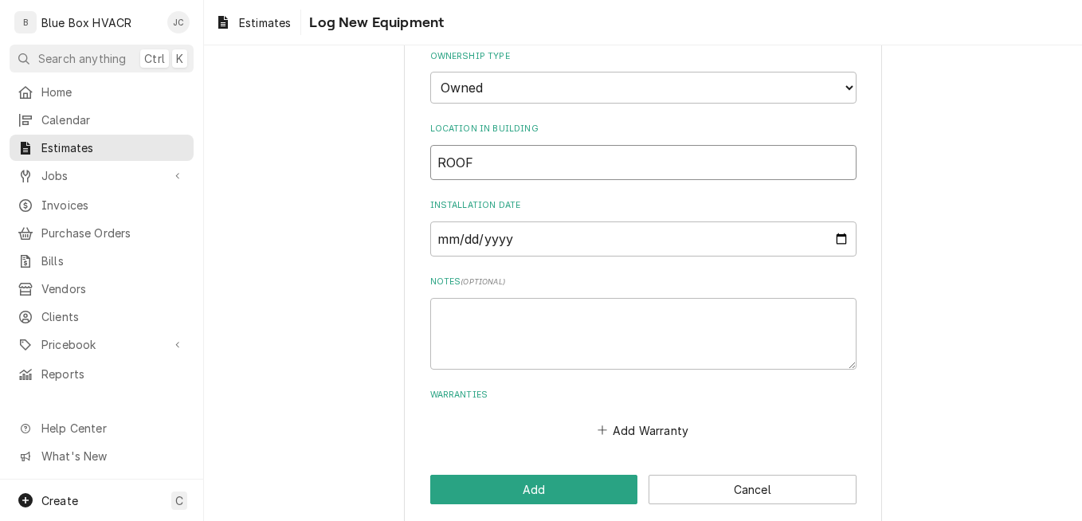
scroll to position [555, 0]
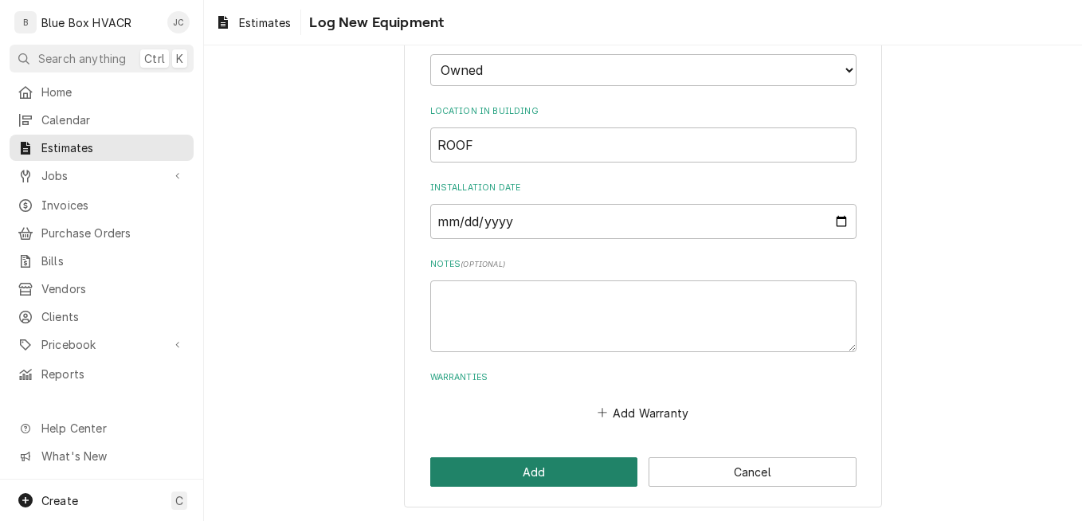
click at [496, 467] on button "Add" at bounding box center [534, 471] width 208 height 29
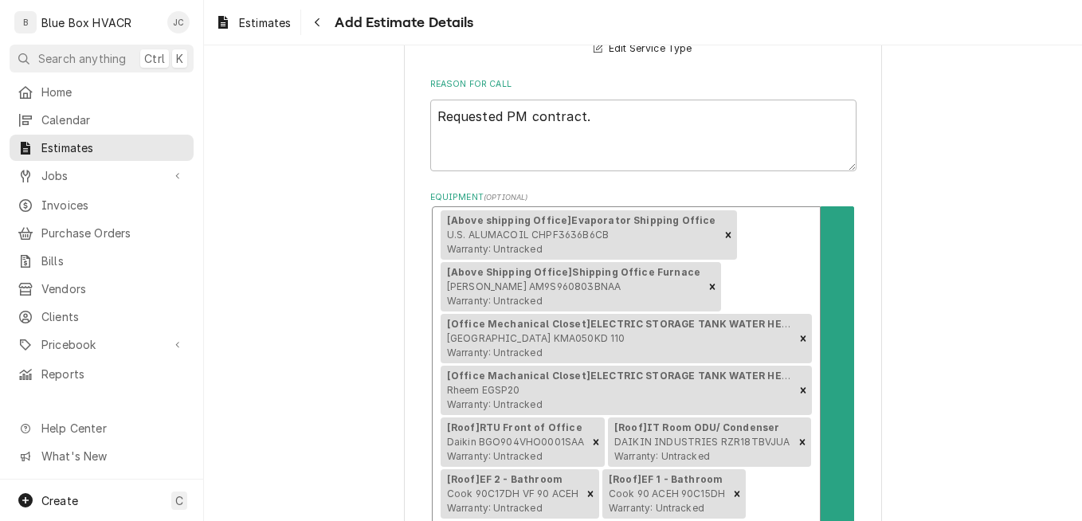
scroll to position [319, 0]
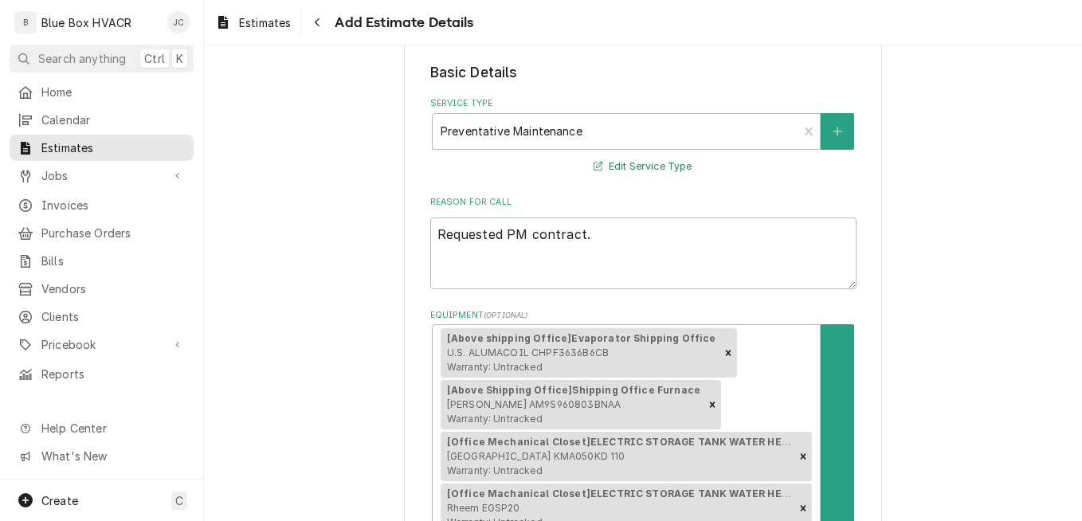
click at [644, 162] on button "Edit Service Type" at bounding box center [642, 167] width 103 height 20
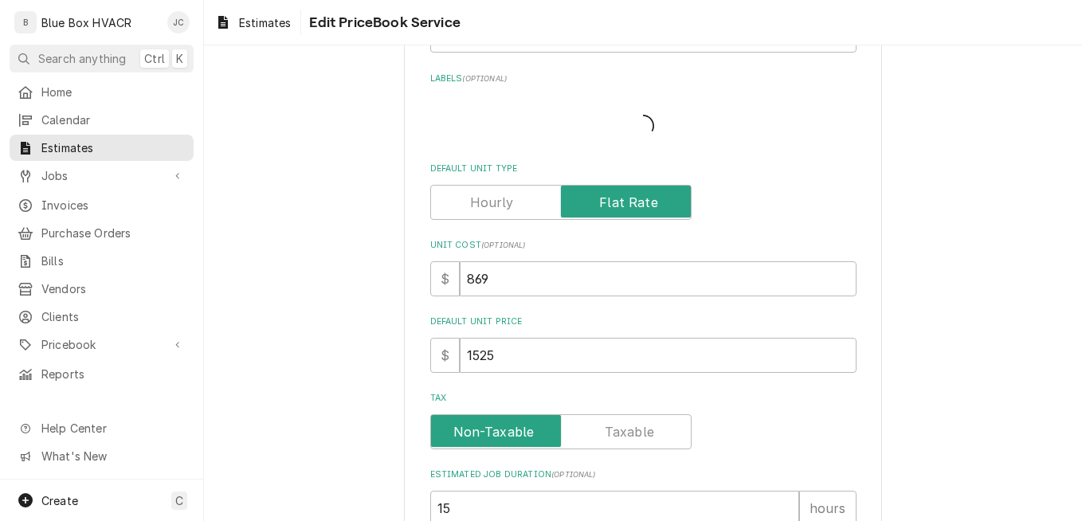
scroll to position [700, 0]
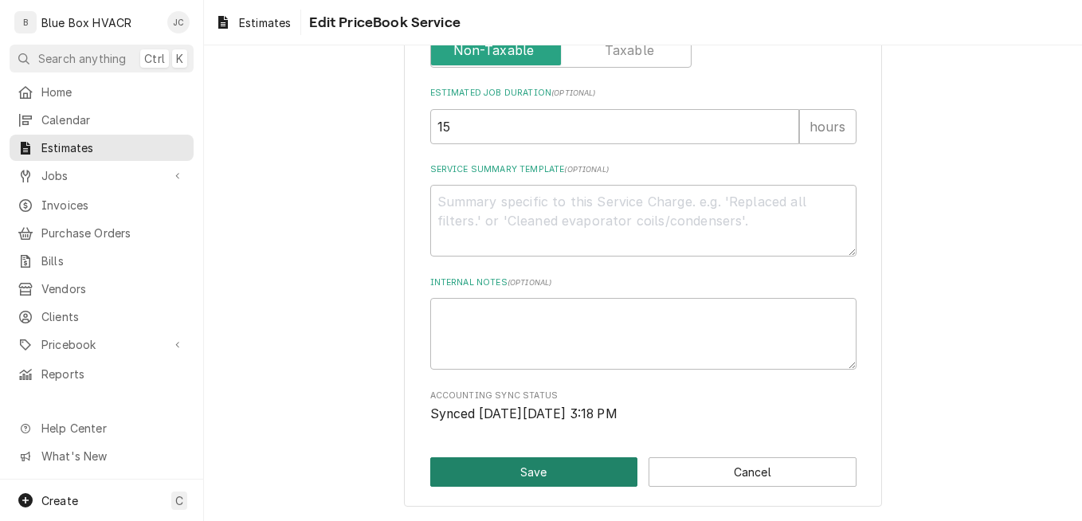
click at [557, 479] on button "Save" at bounding box center [534, 471] width 208 height 29
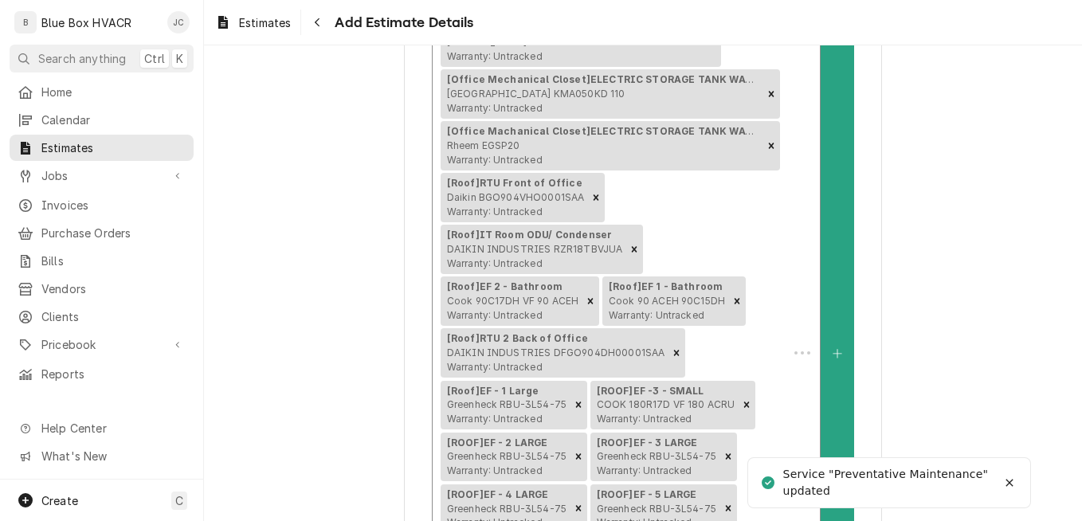
scroll to position [319, 0]
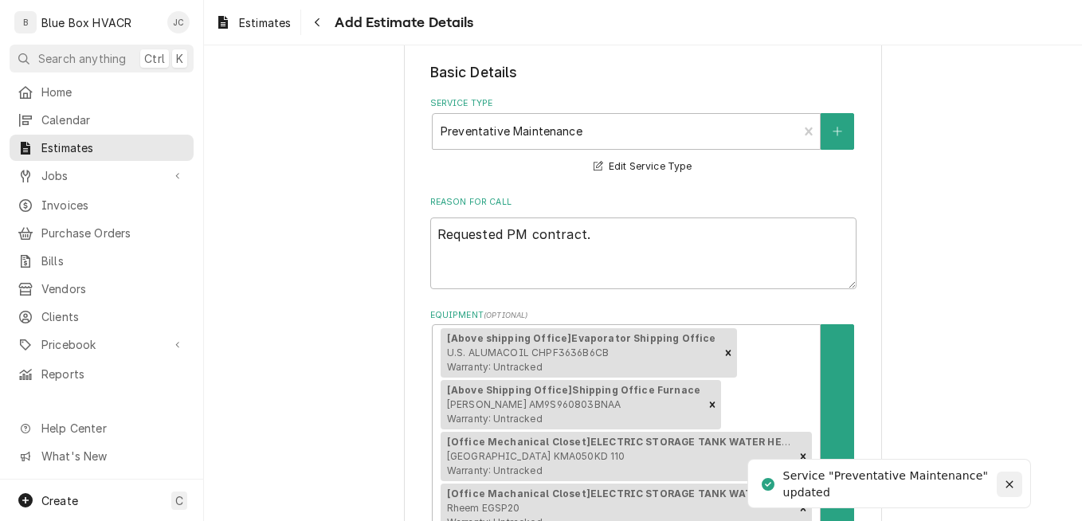
click at [1007, 479] on icon "Notifications alt+T" at bounding box center [1008, 484] width 11 height 11
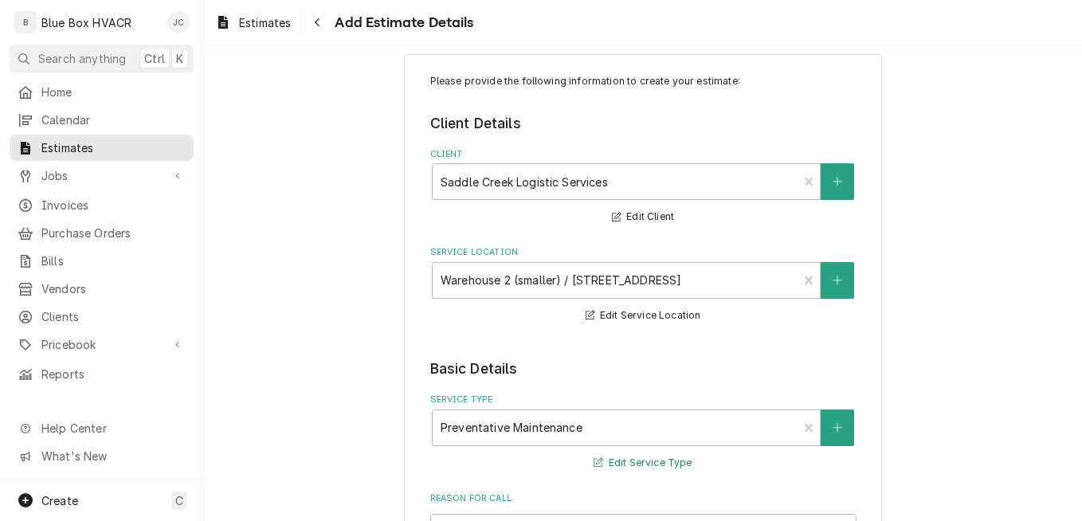
scroll to position [0, 0]
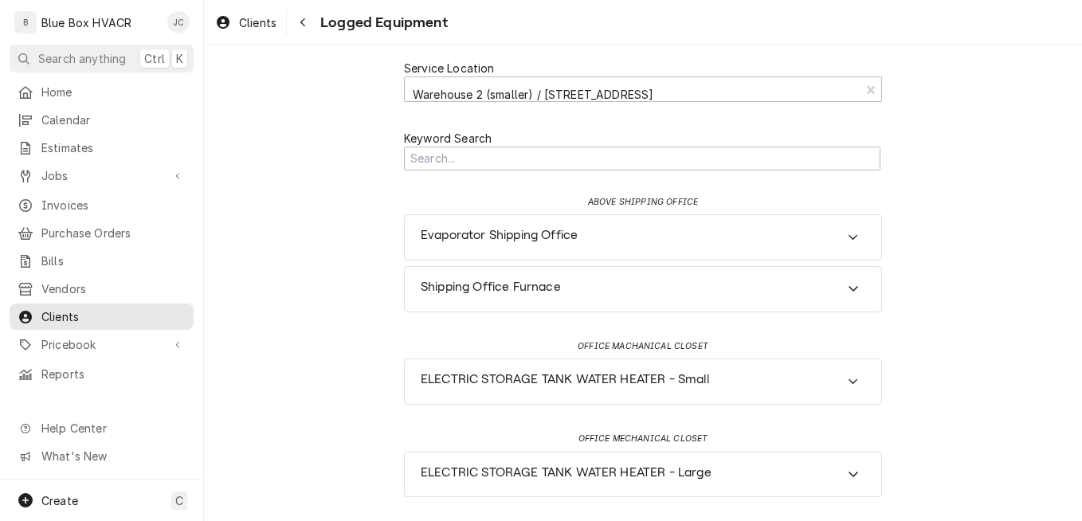
scroll to position [85, 0]
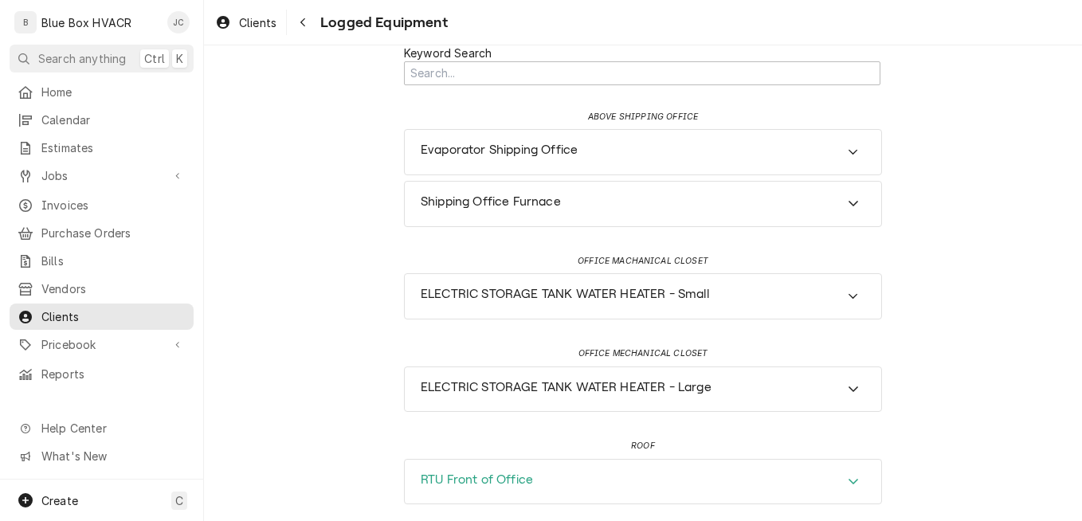
click at [741, 487] on div "RTU Front of Office" at bounding box center [643, 482] width 476 height 45
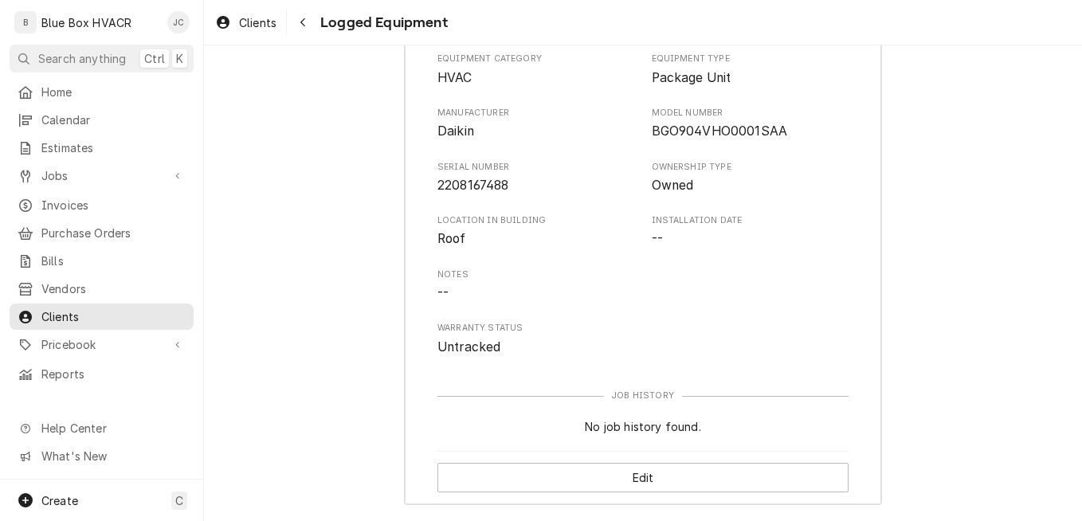
scroll to position [554, 0]
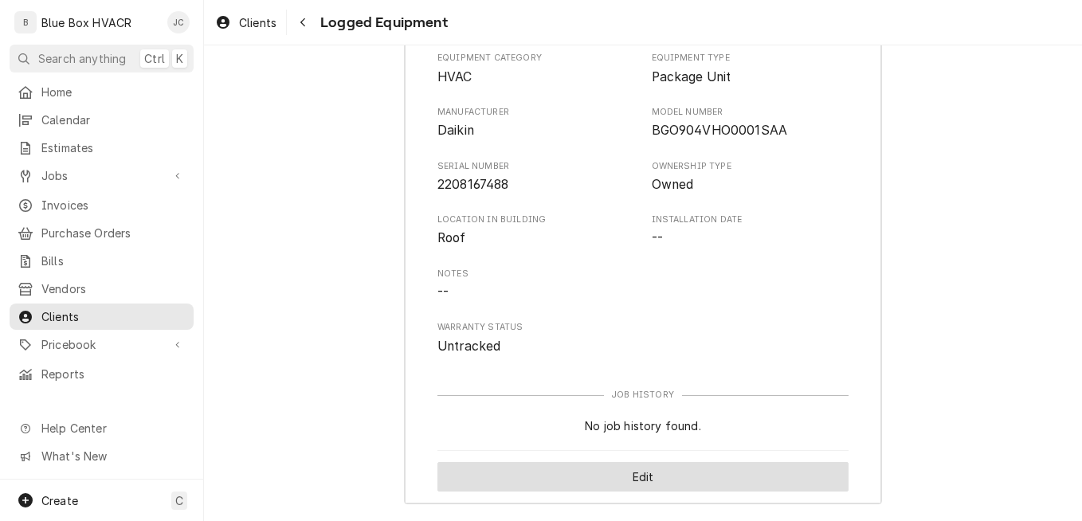
click at [630, 472] on button "Edit" at bounding box center [642, 476] width 411 height 29
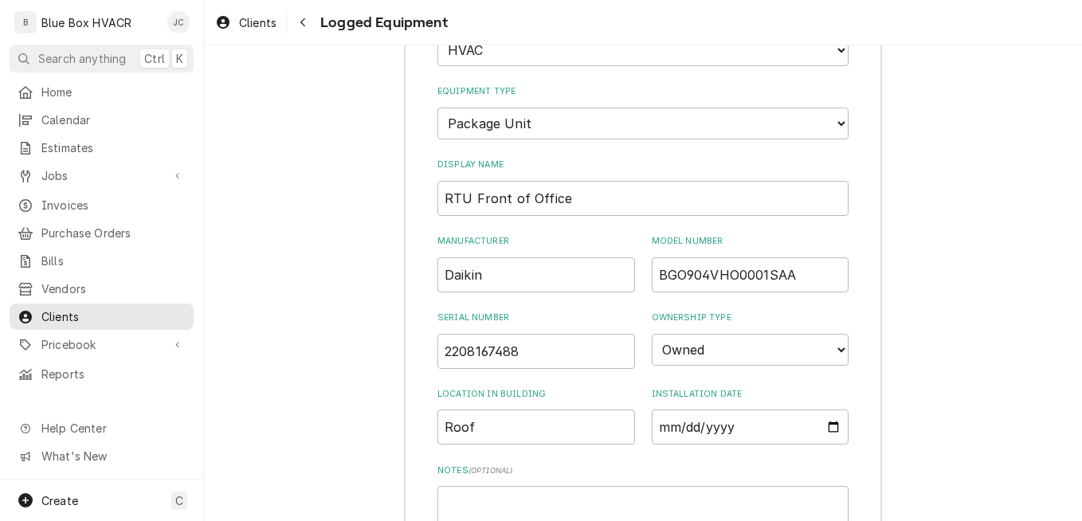
scroll to position [824, 0]
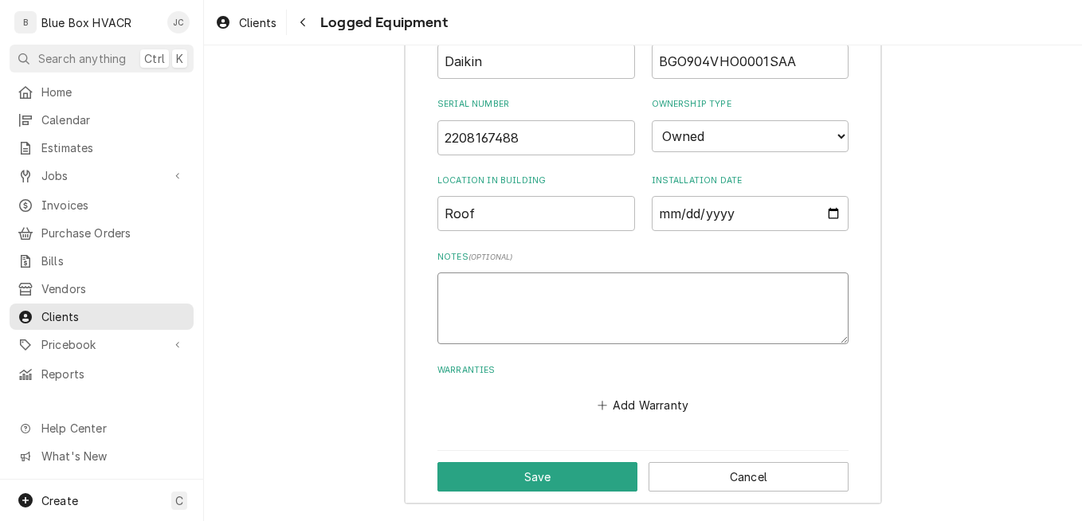
click at [569, 297] on textarea "Notes ( optional )" at bounding box center [642, 308] width 411 height 72
type textarea "x"
type textarea "4"
type textarea "x"
type textarea "4-"
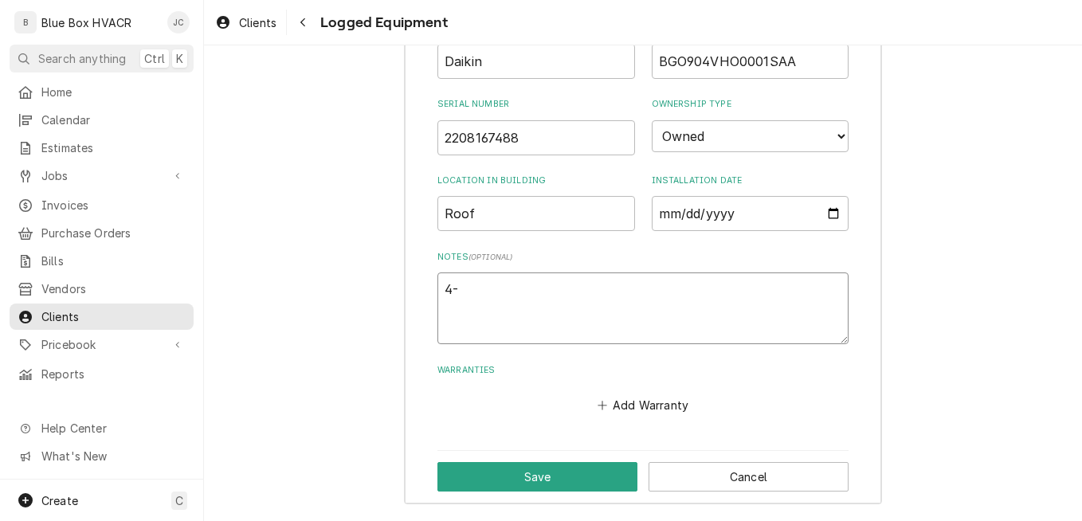
type textarea "x"
type textarea "4-"
type textarea "x"
type textarea "4- x"
type textarea "x"
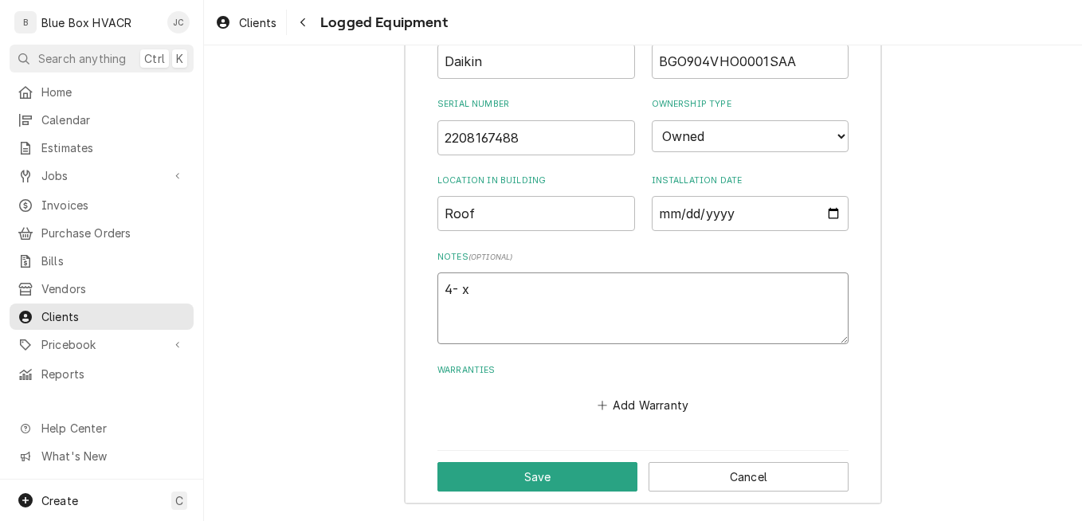
type textarea "4- xx"
type textarea "x"
type textarea "4- x"
type textarea "x"
type textarea "4-"
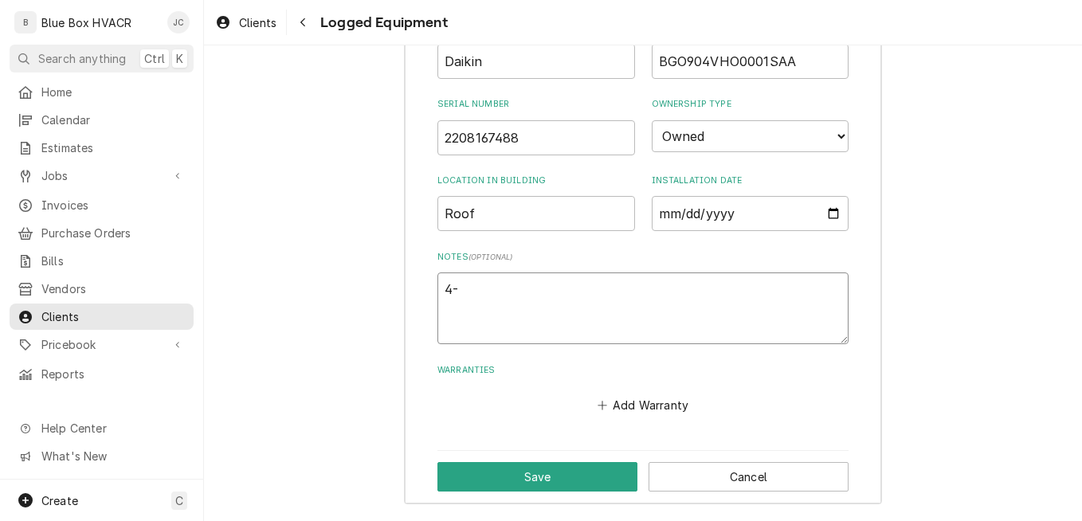
type textarea "x"
type textarea "4-"
type textarea "x"
type textarea "4-"
type textarea "x"
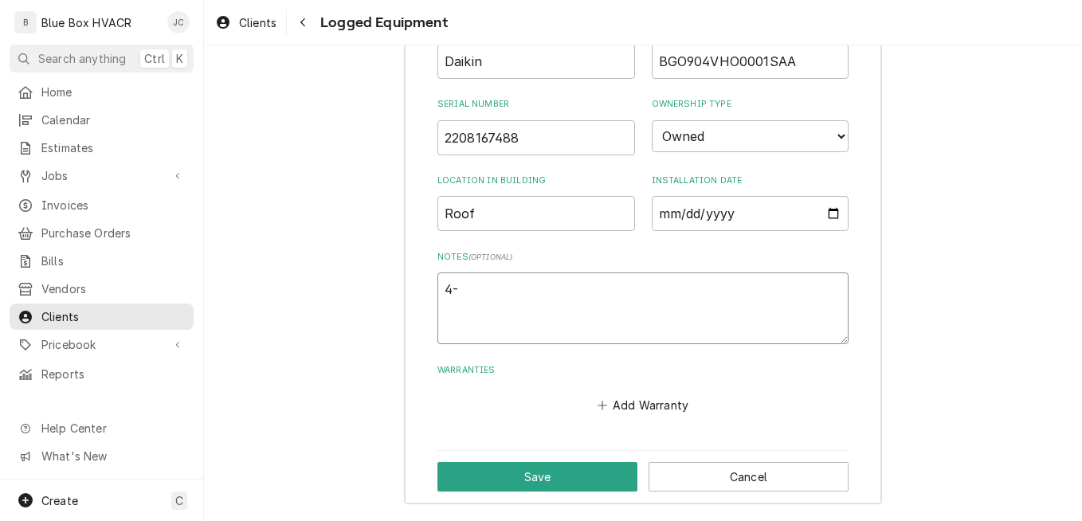
type textarea "4- 2"
type textarea "x"
type textarea "4- 20"
type textarea "x"
type textarea "4- 20x"
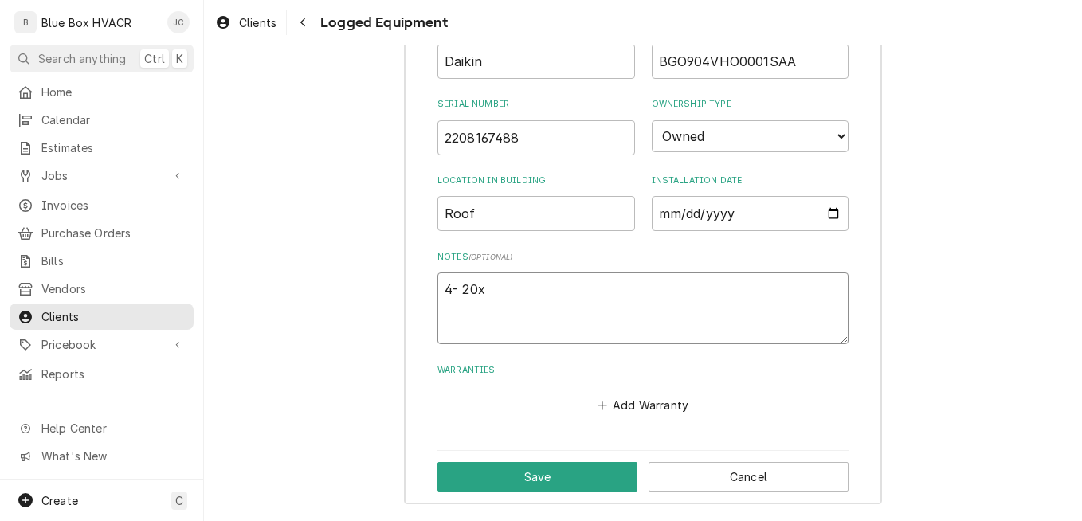
type textarea "x"
type textarea "4- 20x2"
type textarea "x"
type textarea "4- 20x25"
type textarea "x"
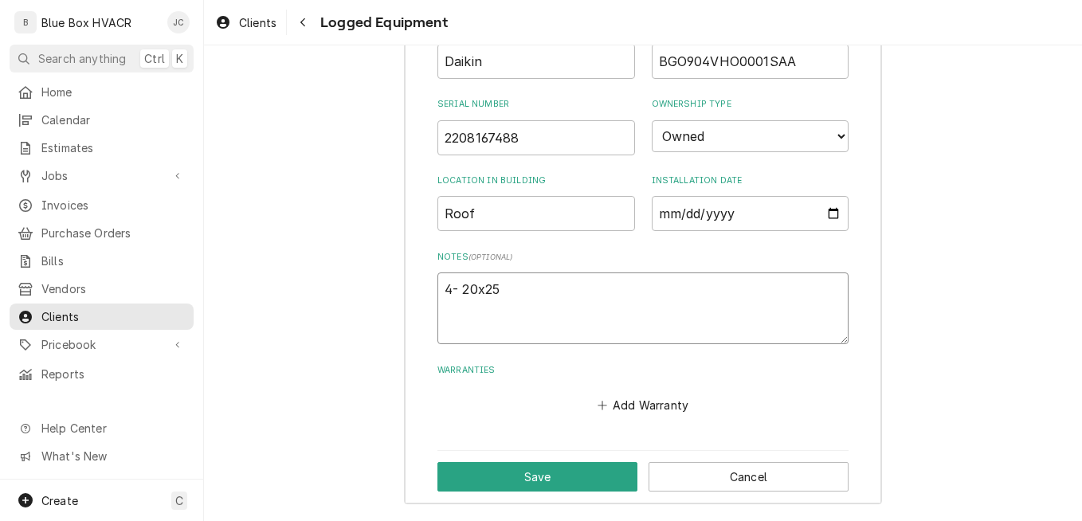
type textarea "4- 20x25x"
type textarea "x"
type textarea "4- 20x25x2"
type textarea "x"
type textarea "4- 20x25x2"
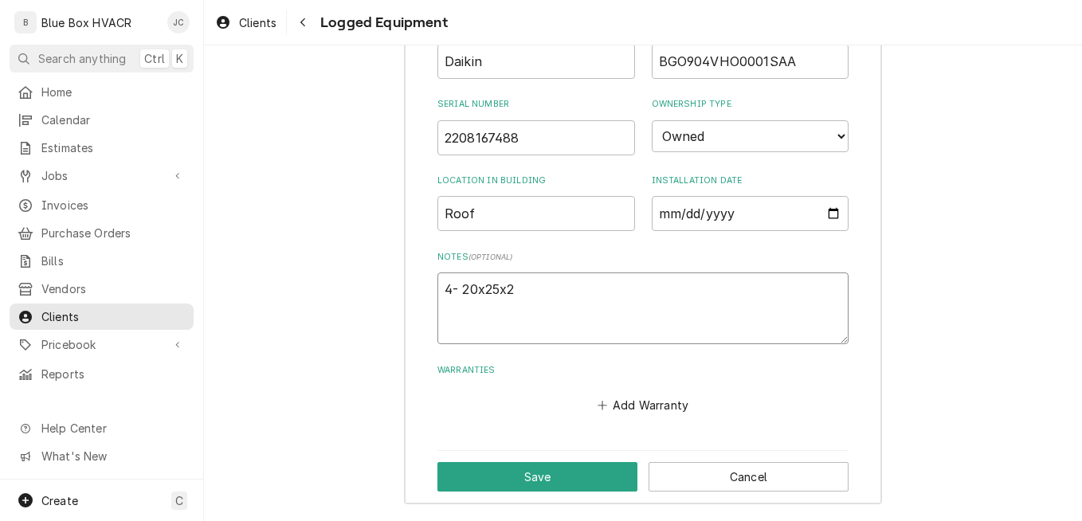
type textarea "x"
type textarea "4- 20x25x2 F"
type textarea "x"
type textarea "4- 20x25x2 Fi"
type textarea "x"
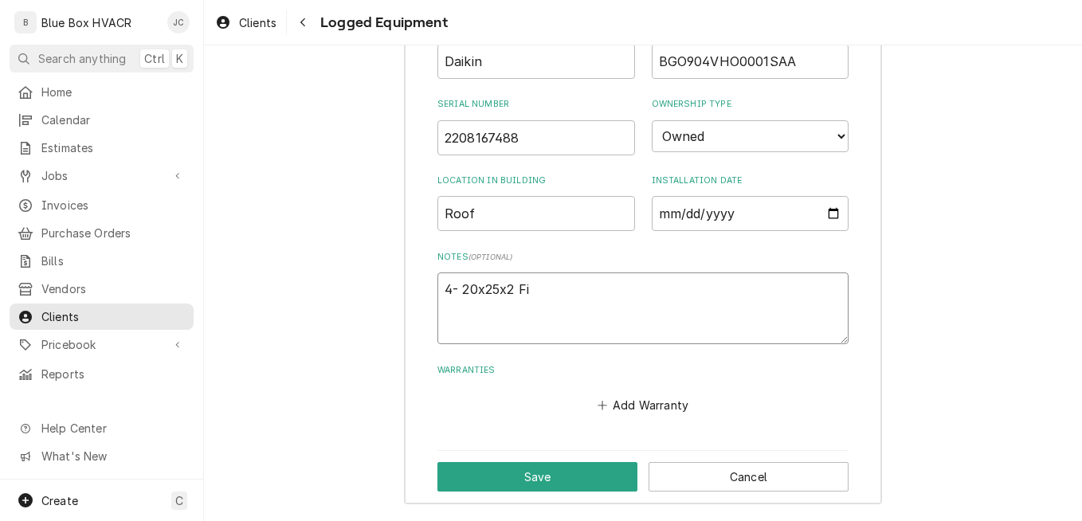
type textarea "4- 20x25x2 Fil"
type textarea "x"
type textarea "4- 20x25x2 Filt"
type textarea "x"
type textarea "4- 20x25x2 Filte"
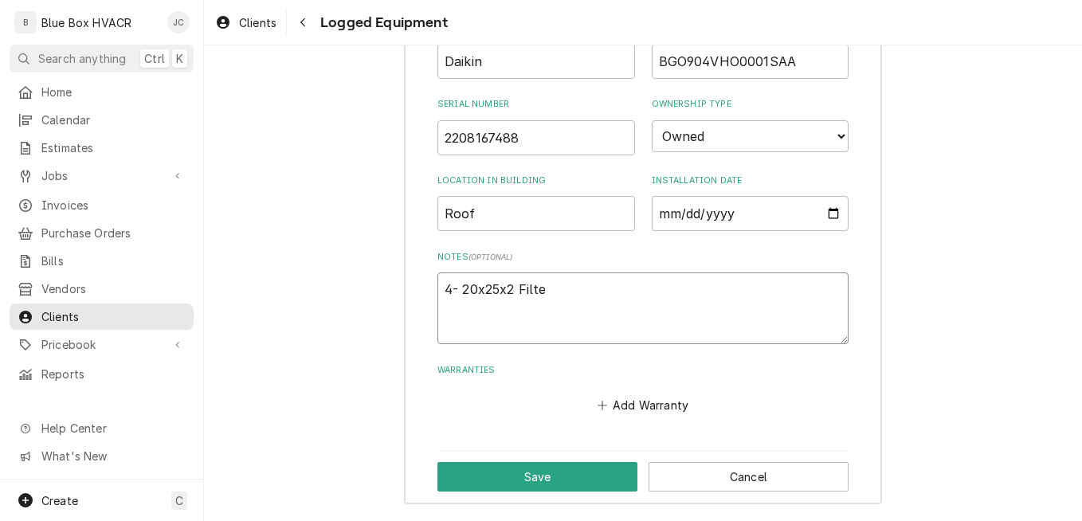
type textarea "x"
type textarea "4- 20x25x2 Filter"
type textarea "x"
type textarea "4- 20x25x2 Filters"
type textarea "x"
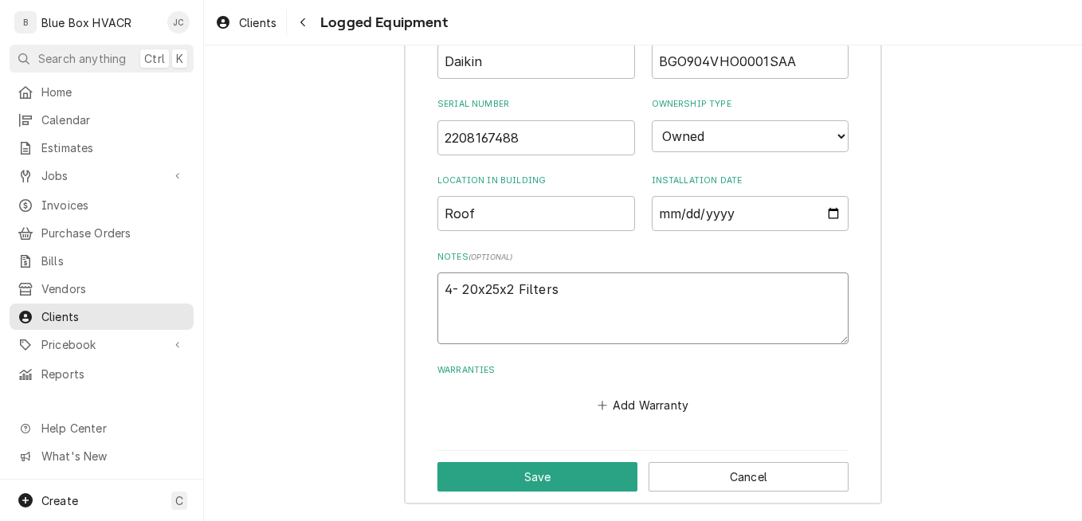
type textarea "4- 20x25x2 Filters"
type textarea "x"
type textarea "4- 20x25x2 Filters 1"
type textarea "x"
type textarea "4- 20x25x2 Filters 1"
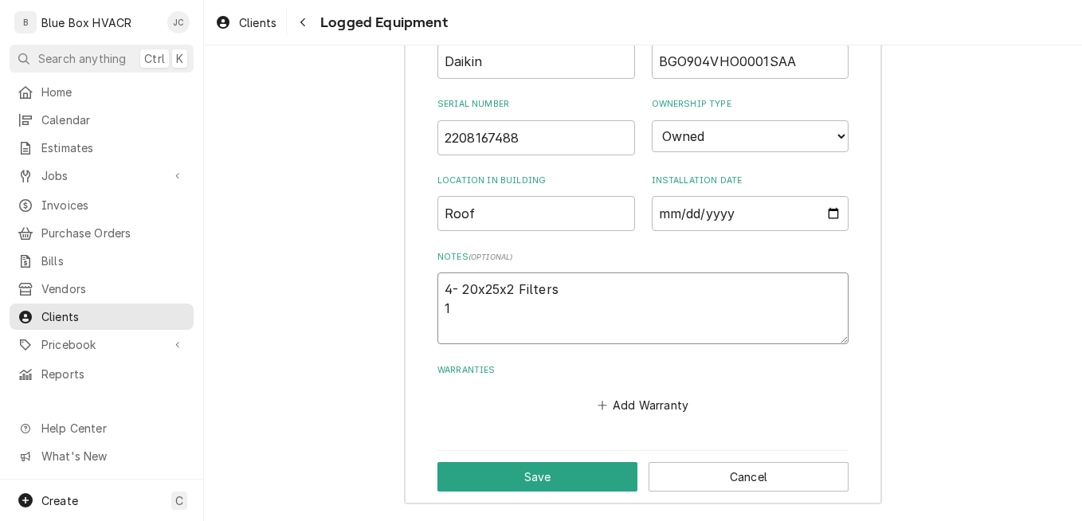
type textarea "x"
type textarea "4- 20x25x2 Filters 1 A"
type textarea "x"
type textarea "4- 20x25x2 Filters 1 AX"
type textarea "x"
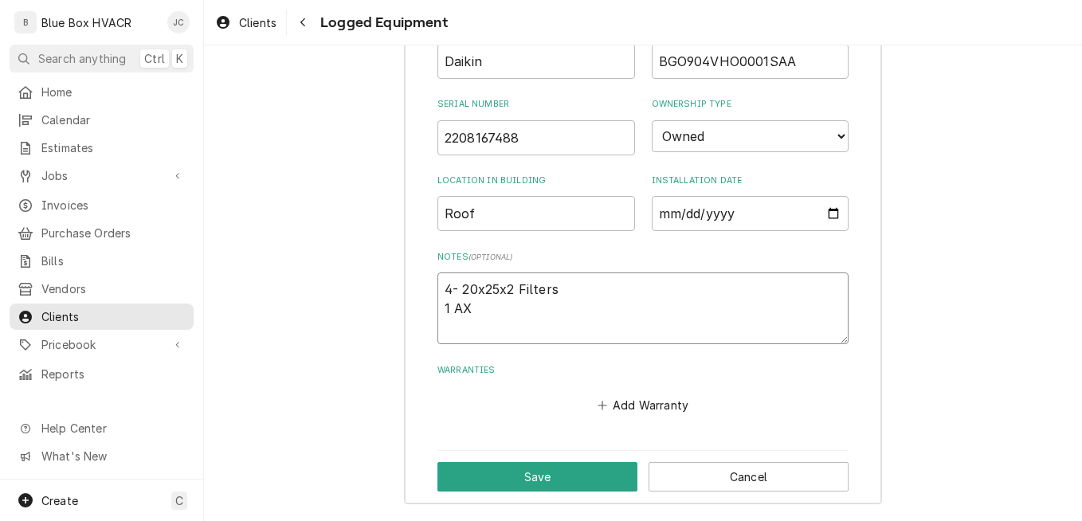
type textarea "4- 20x25x2 Filters 1 AX5"
type textarea "x"
type textarea "4- 20x25x2 Filters 1 AX53"
type textarea "x"
type textarea "4- 20x25x2 Filters 1 AX53"
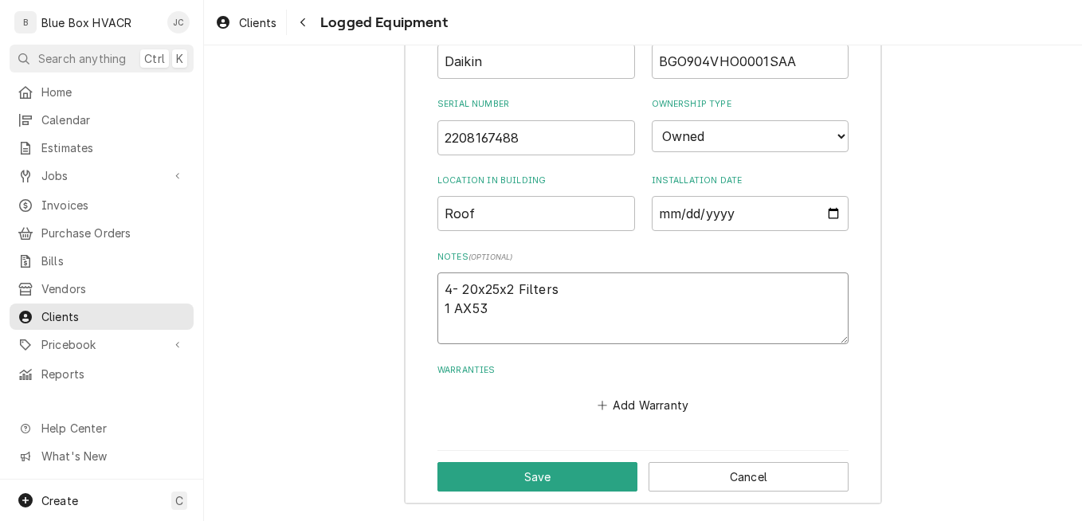
type textarea "x"
type textarea "4- 20x25x2 Filters 1 AX53 B"
type textarea "x"
type textarea "4- 20x25x2 Filters 1 AX53 Be"
type textarea "x"
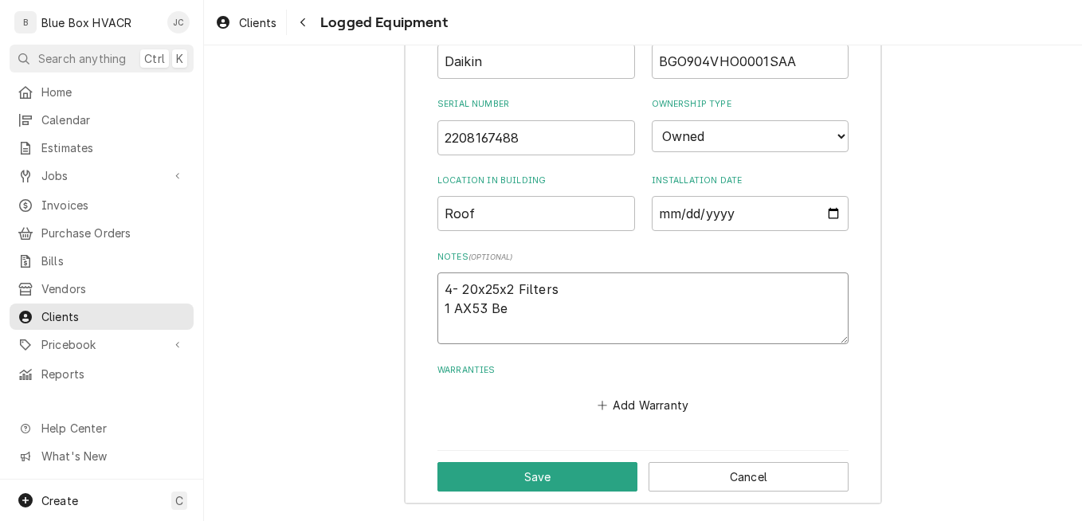
type textarea "4- 20x25x2 Filters 1 AX53 Bel"
type textarea "x"
type textarea "4- 20x25x2 Filters 1 AX53 Belt"
type textarea "x"
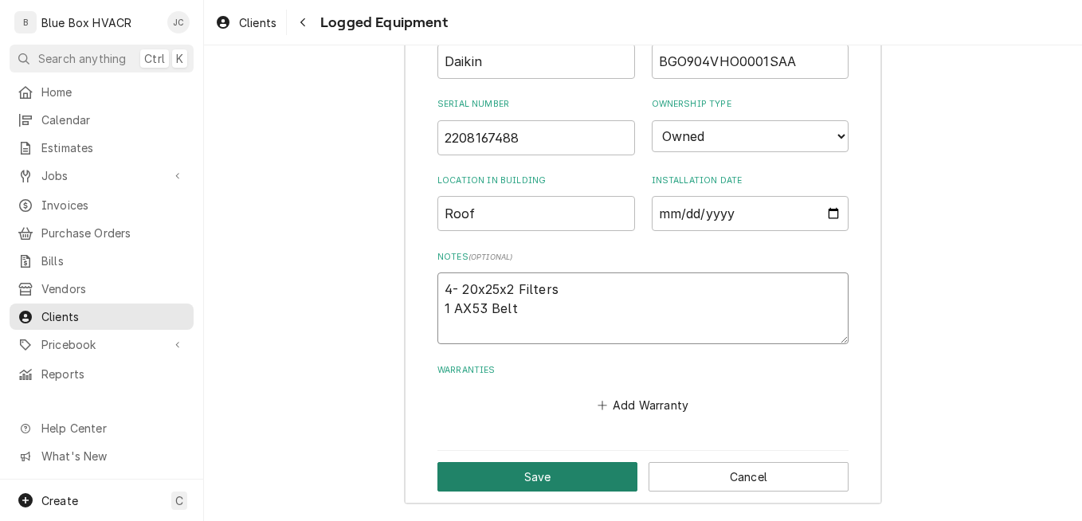
type textarea "4- 20x25x2 Filters 1 AX53 Belt"
click at [543, 475] on button "Save" at bounding box center [537, 476] width 200 height 29
type textarea "x"
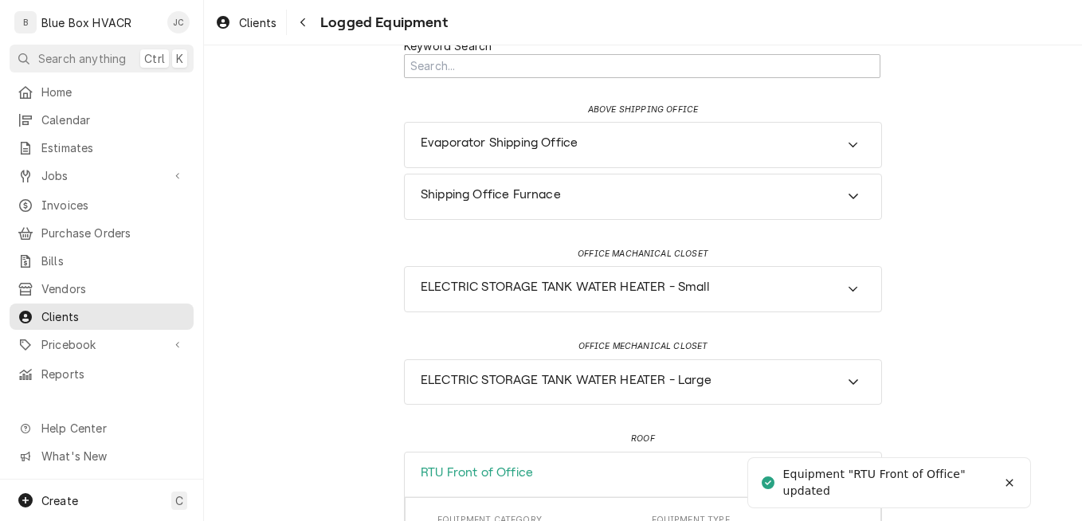
scroll to position [0, 0]
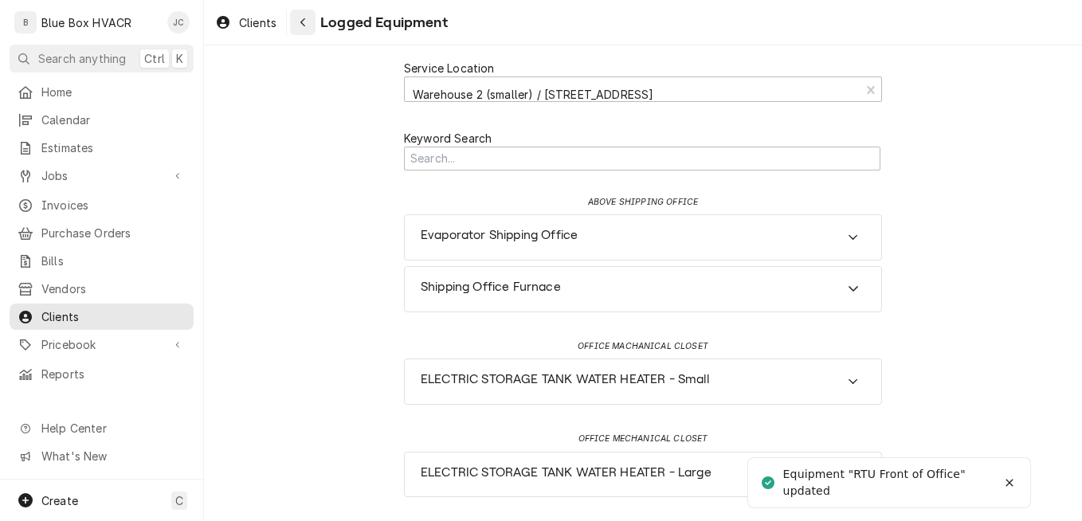
click at [307, 26] on icon "Navigate back" at bounding box center [302, 22] width 7 height 11
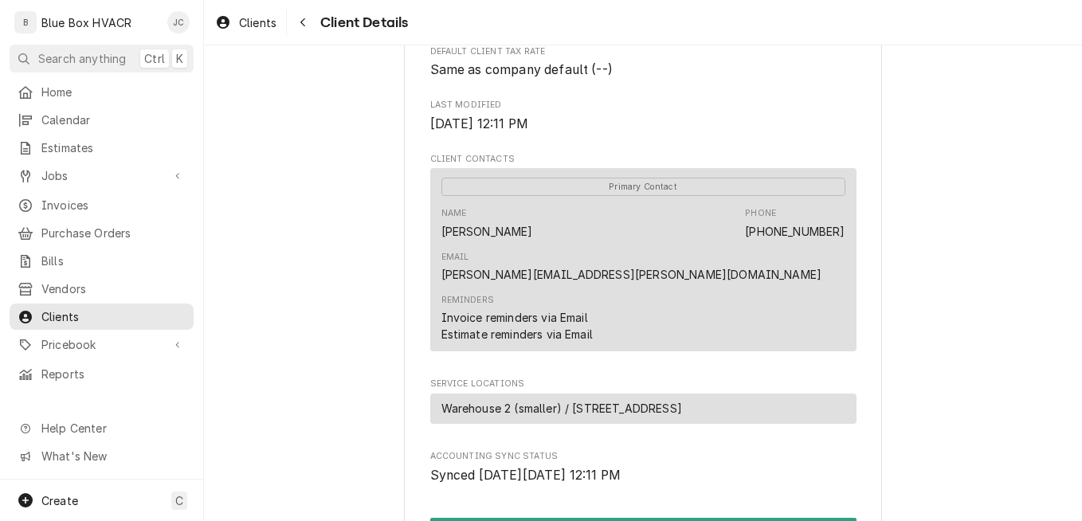
scroll to position [409, 0]
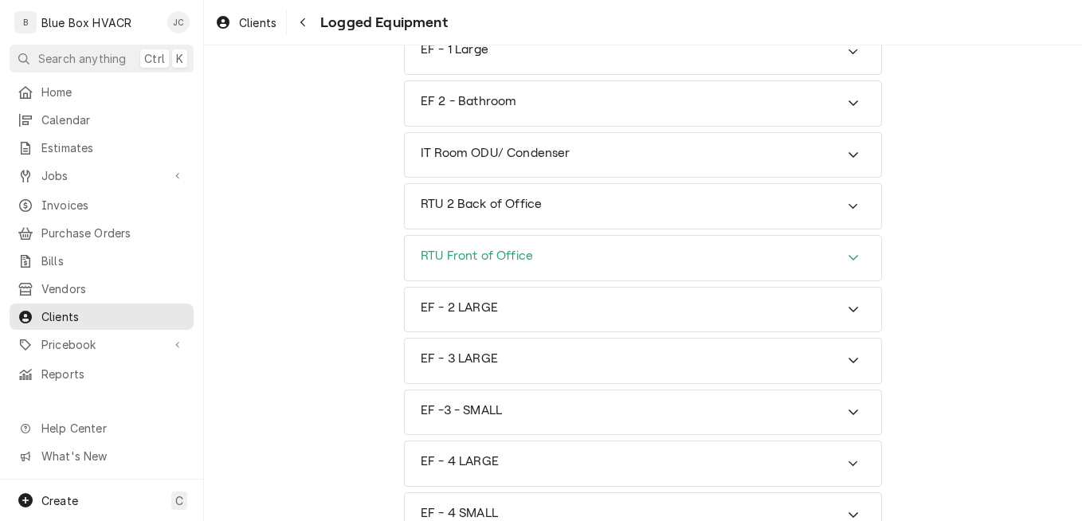
scroll to position [490, 0]
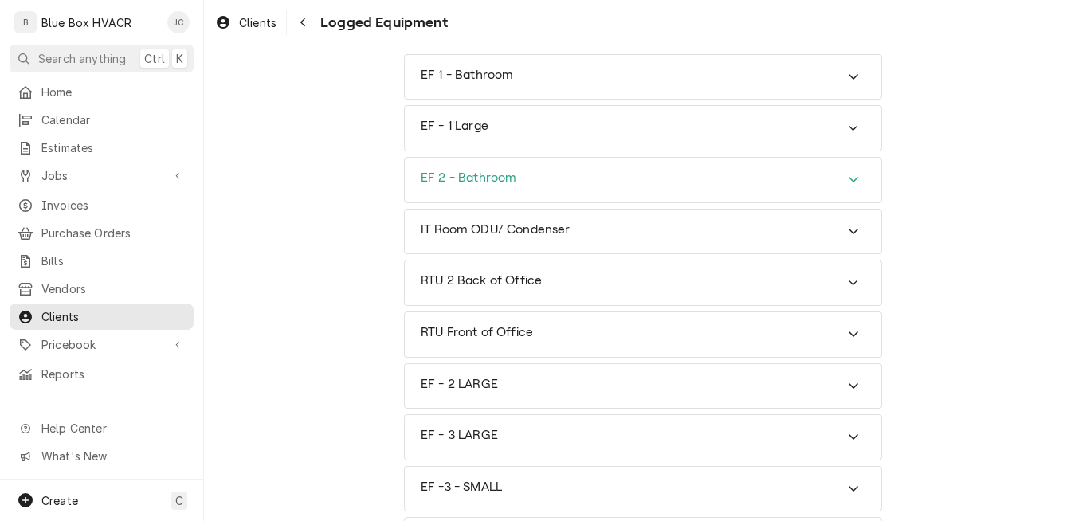
click at [474, 174] on h3 "EF 2 - Bathroom" at bounding box center [469, 177] width 96 height 15
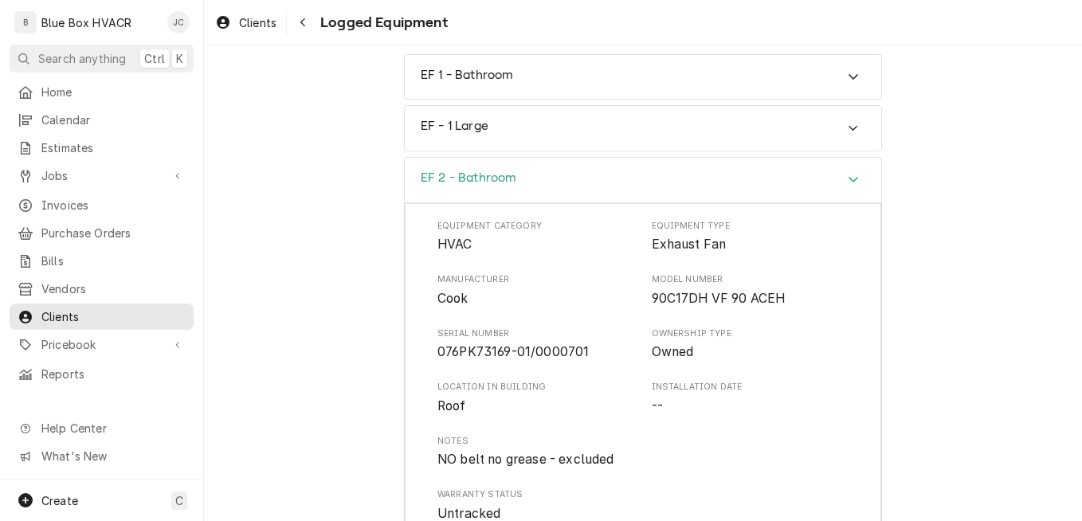
click at [695, 171] on div "EF 2 - Bathroom" at bounding box center [643, 180] width 476 height 45
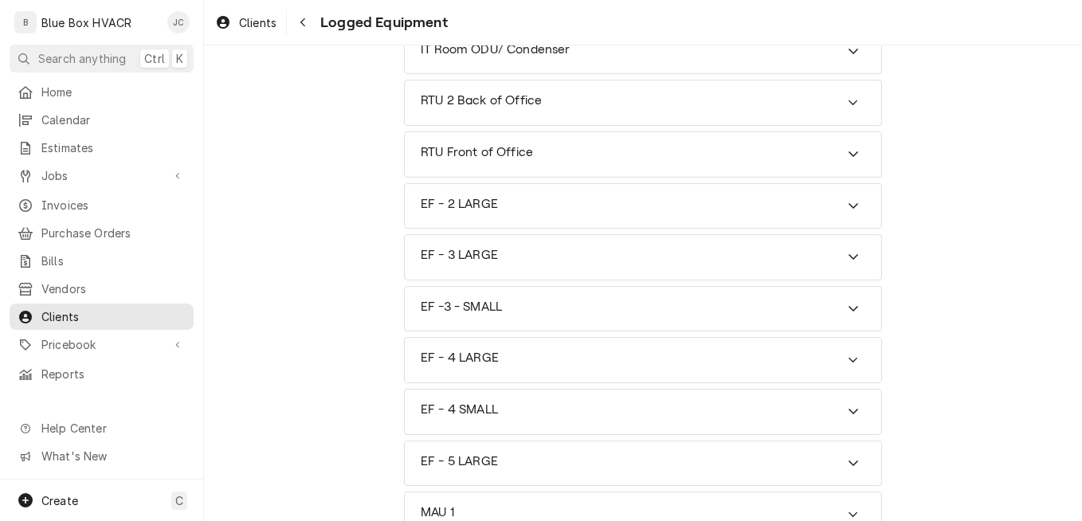
scroll to position [516, 0]
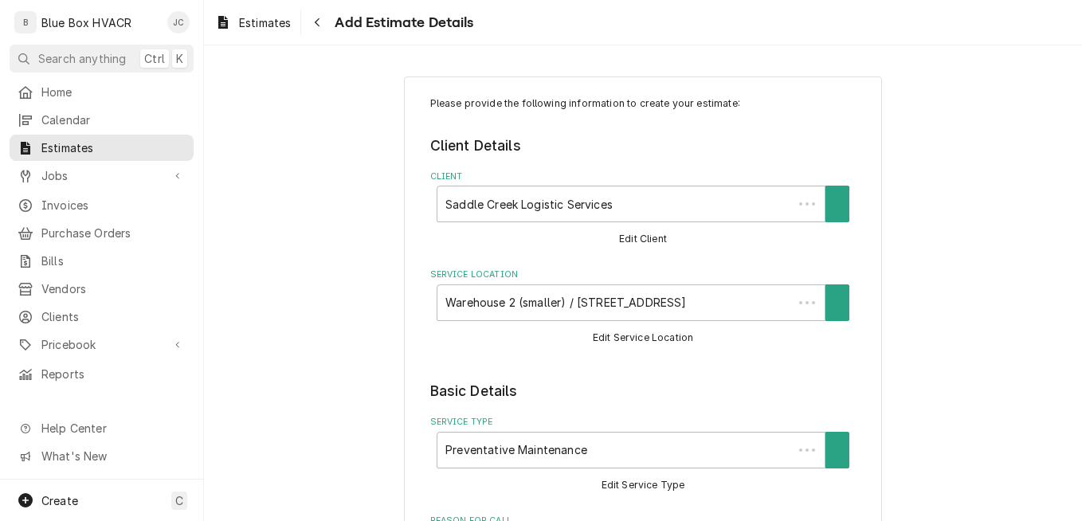
type textarea "x"
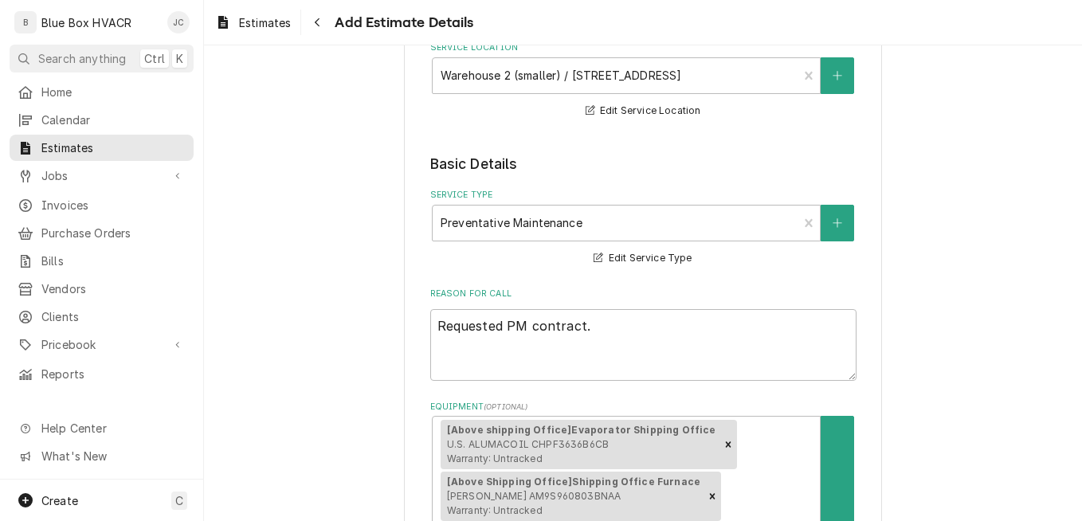
scroll to position [221, 0]
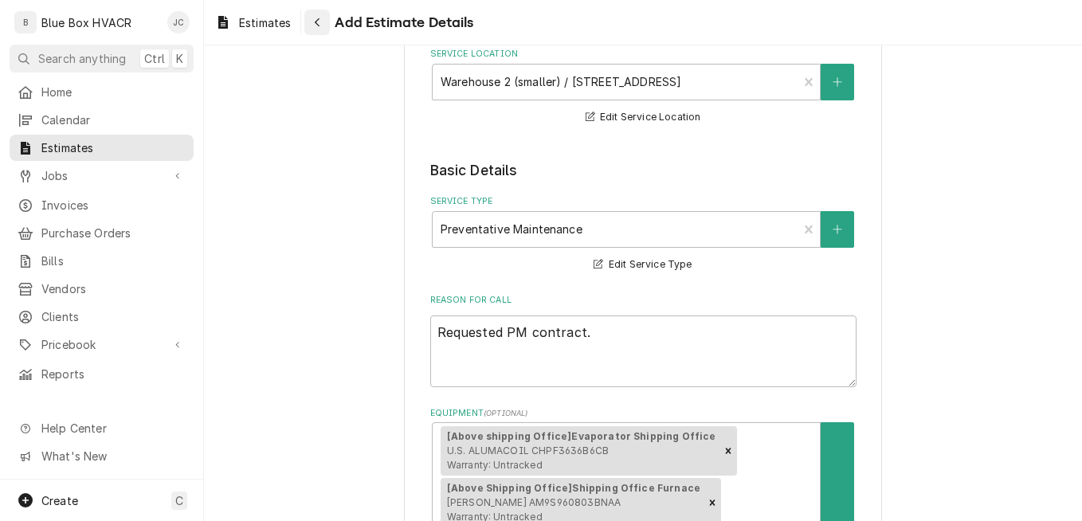
click at [311, 23] on div "Navigate back" at bounding box center [317, 22] width 16 height 16
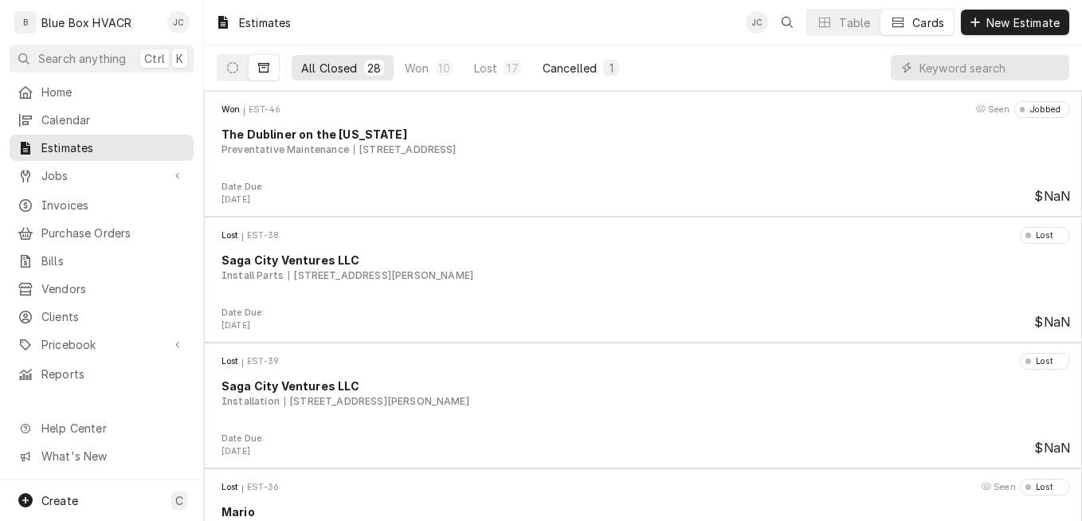
click at [552, 63] on div "Cancelled" at bounding box center [569, 68] width 54 height 17
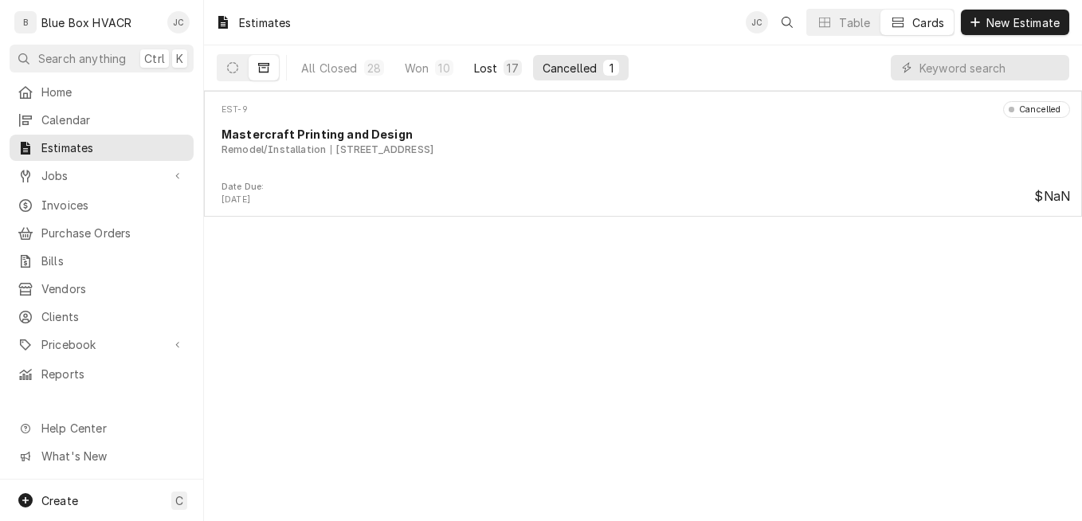
click at [486, 62] on div "Lost" at bounding box center [486, 68] width 24 height 17
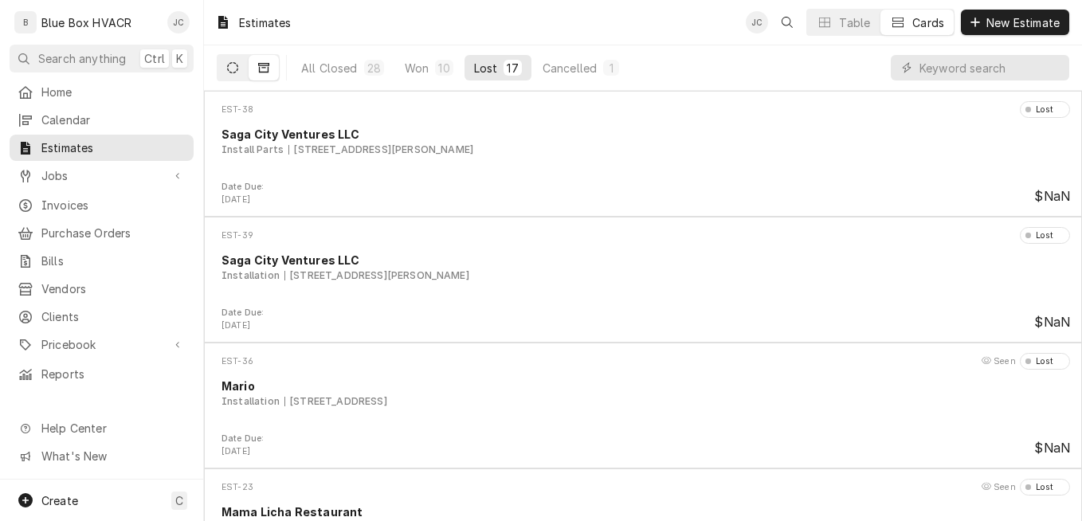
click at [238, 71] on button "Dynamic Content Wrapper" at bounding box center [232, 67] width 30 height 25
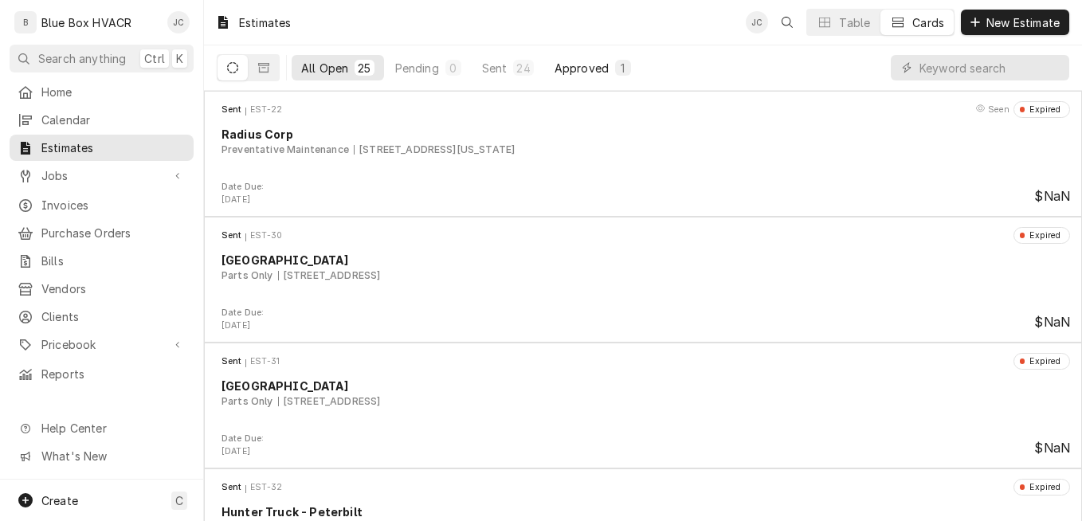
click at [570, 65] on div "Approved" at bounding box center [581, 68] width 54 height 17
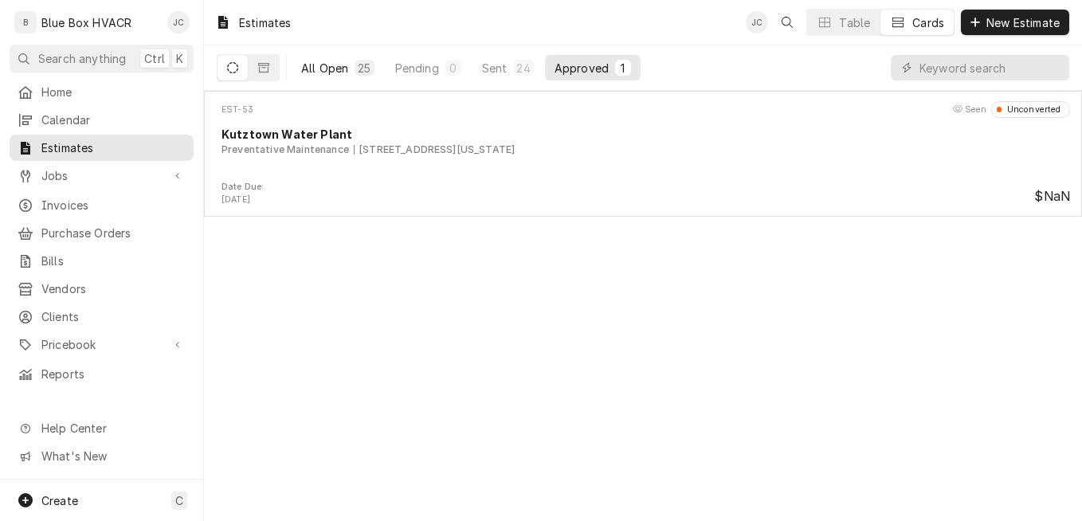
click at [357, 72] on div "25" at bounding box center [363, 68] width 19 height 16
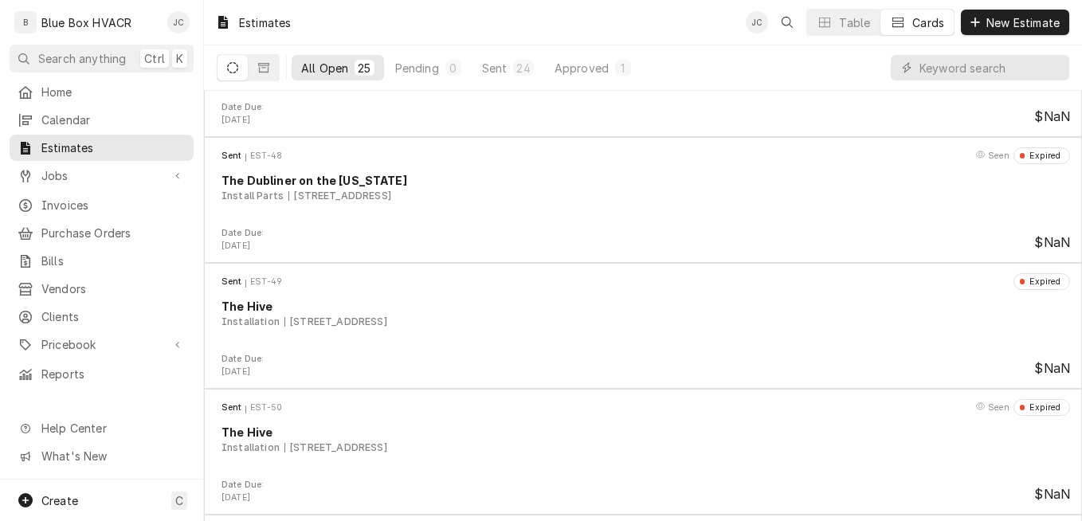
scroll to position [1919, 0]
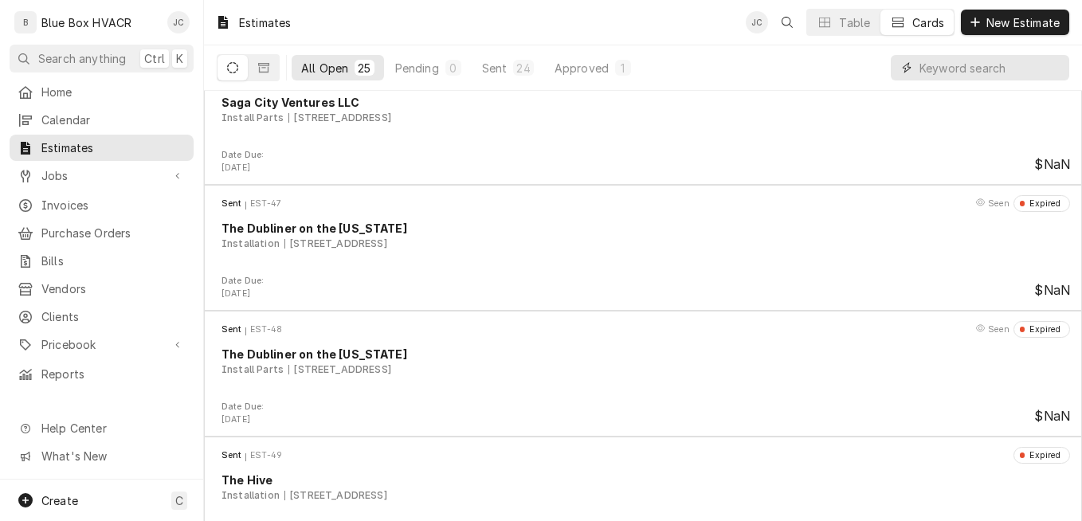
click at [976, 68] on input "Dynamic Content Wrapper" at bounding box center [990, 67] width 142 height 25
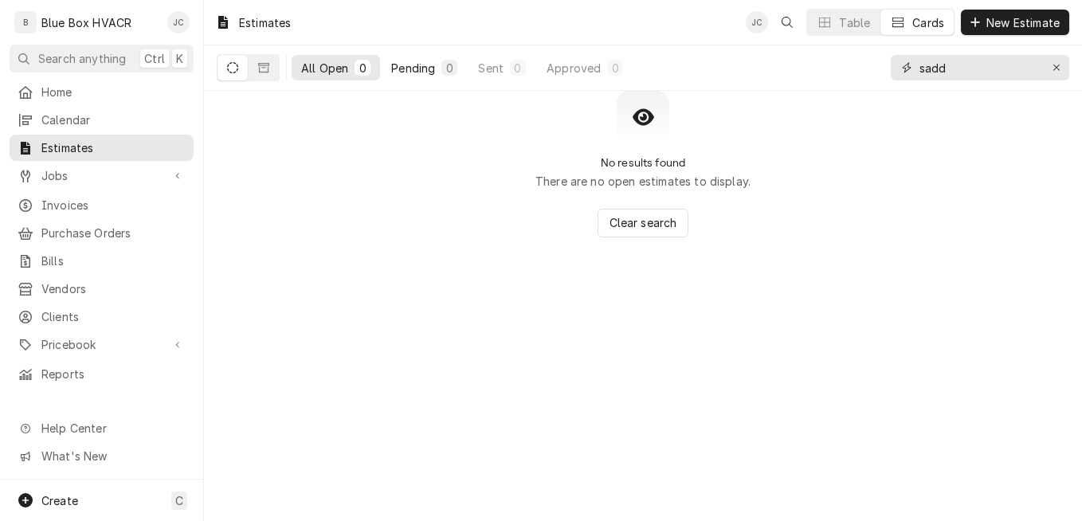
type input "sadd"
click at [401, 72] on div "Pending" at bounding box center [413, 68] width 44 height 17
click at [1061, 71] on div "Erase input" at bounding box center [1056, 68] width 16 height 16
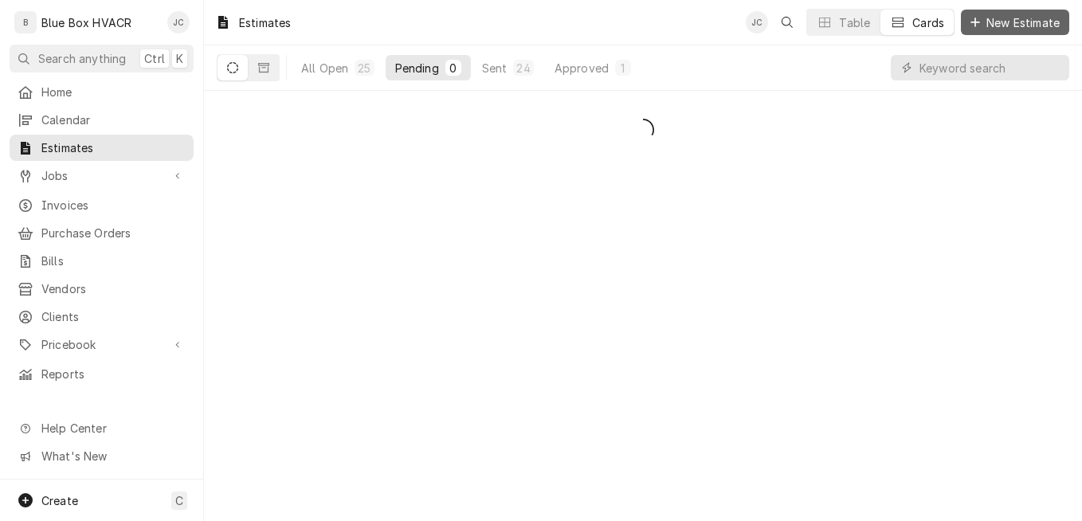
click at [1024, 23] on span "New Estimate" at bounding box center [1023, 22] width 80 height 17
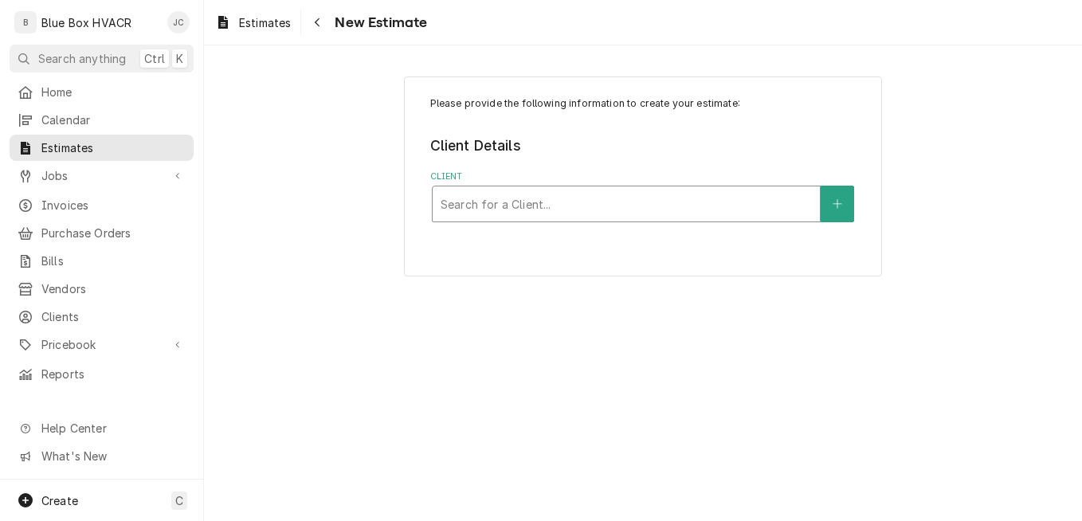
click at [603, 197] on div "Client" at bounding box center [625, 204] width 371 height 29
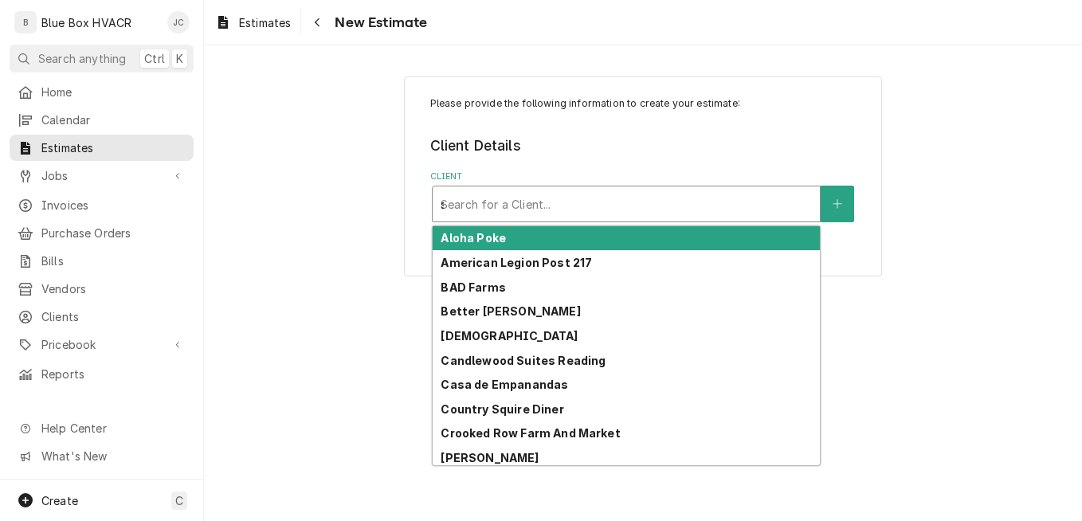
type input "sa"
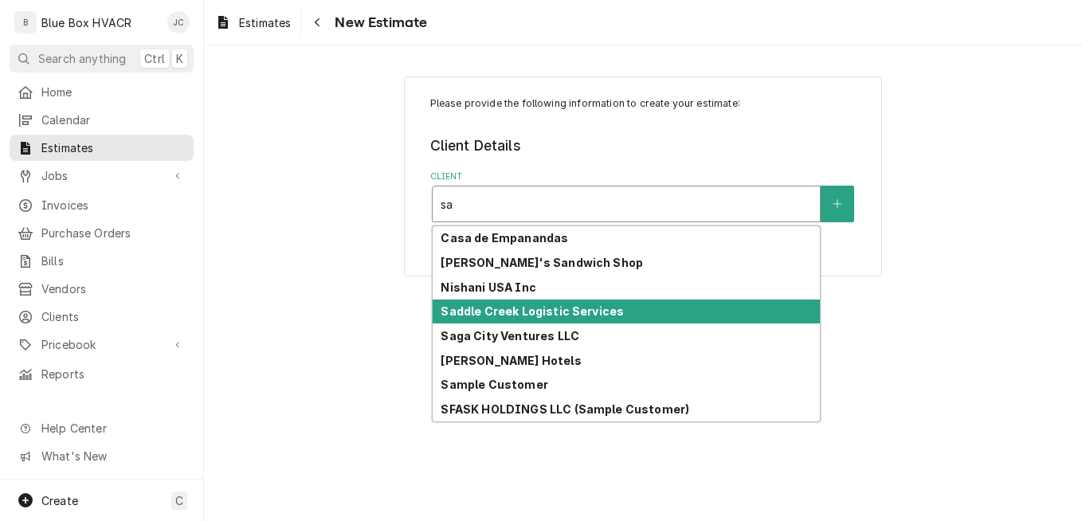
click at [520, 312] on strong "Saddle Creek Logistic Services" at bounding box center [531, 311] width 183 height 14
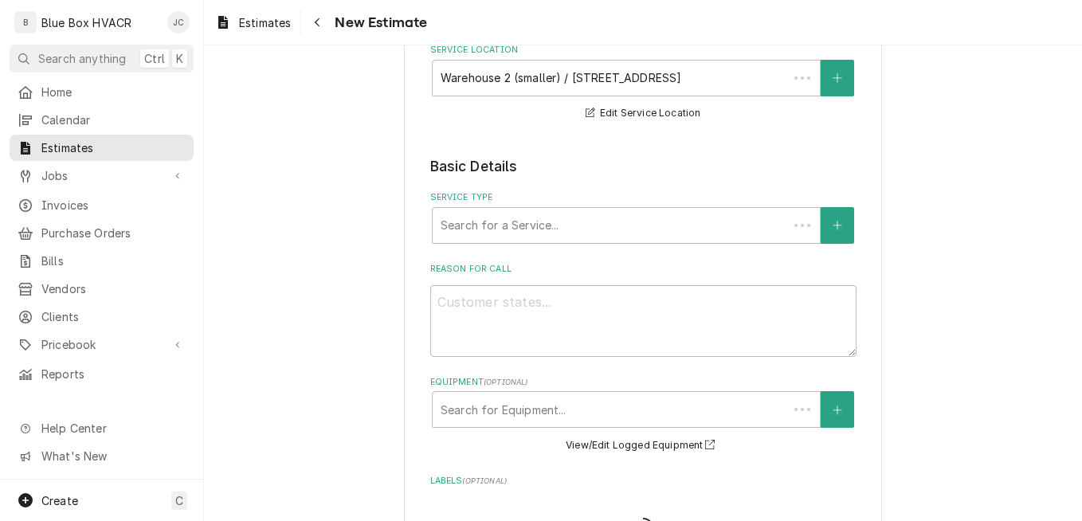
scroll to position [319, 0]
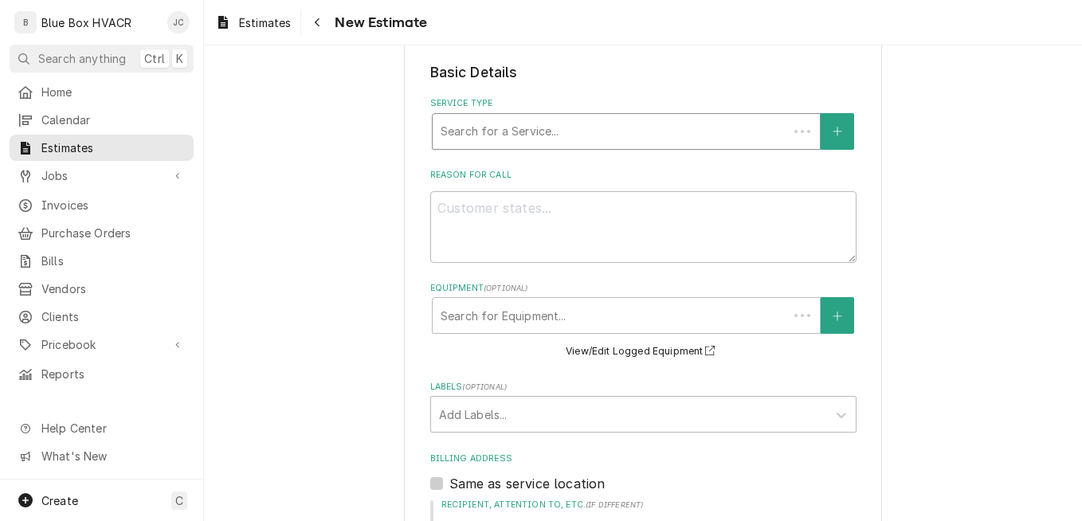
click at [557, 138] on div "Service Type" at bounding box center [609, 131] width 339 height 29
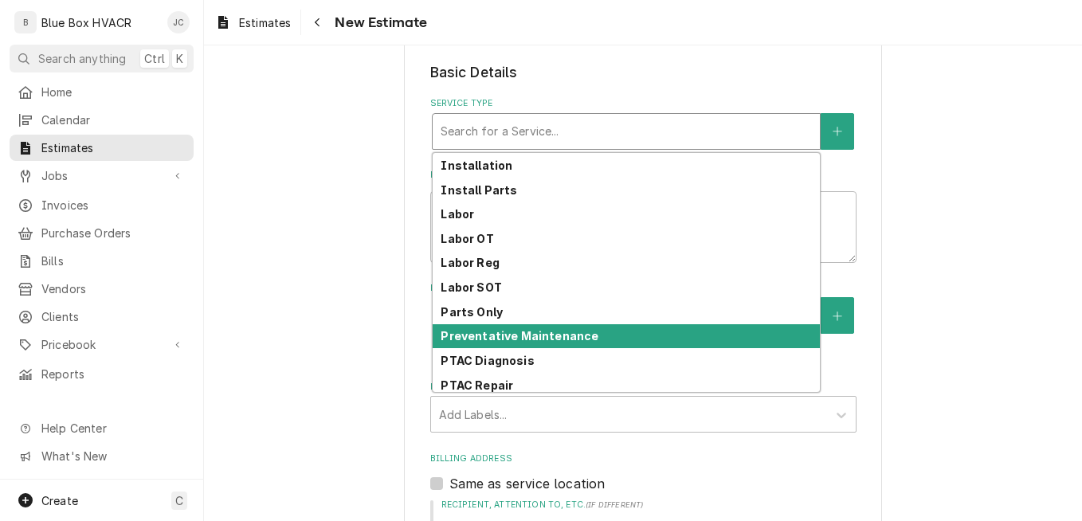
click at [551, 334] on strong "Preventative Maintenance" at bounding box center [519, 336] width 158 height 14
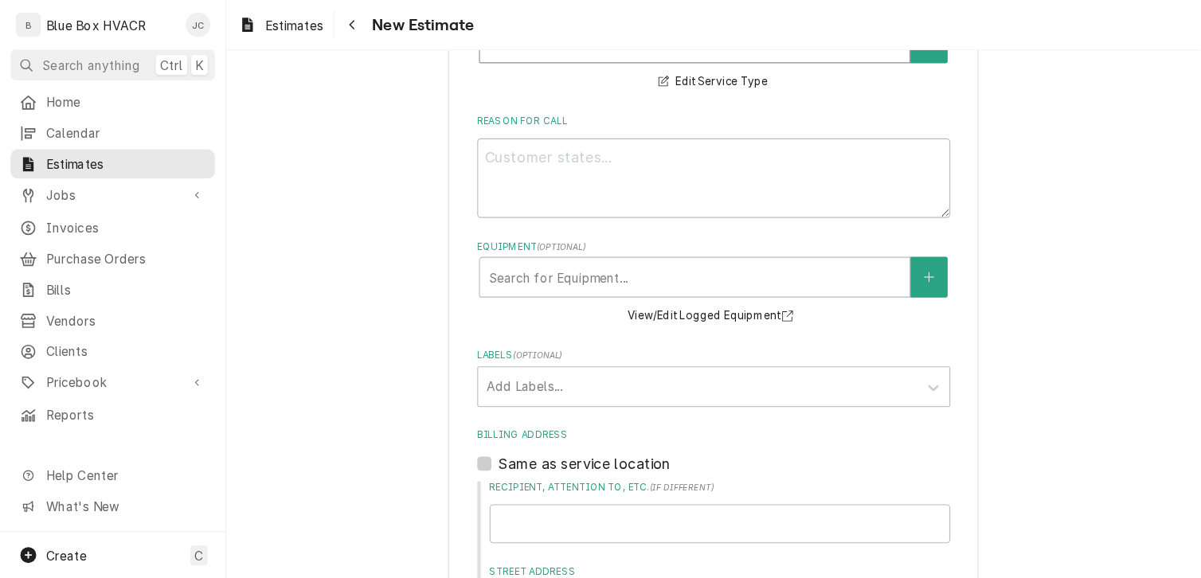
scroll to position [323, 0]
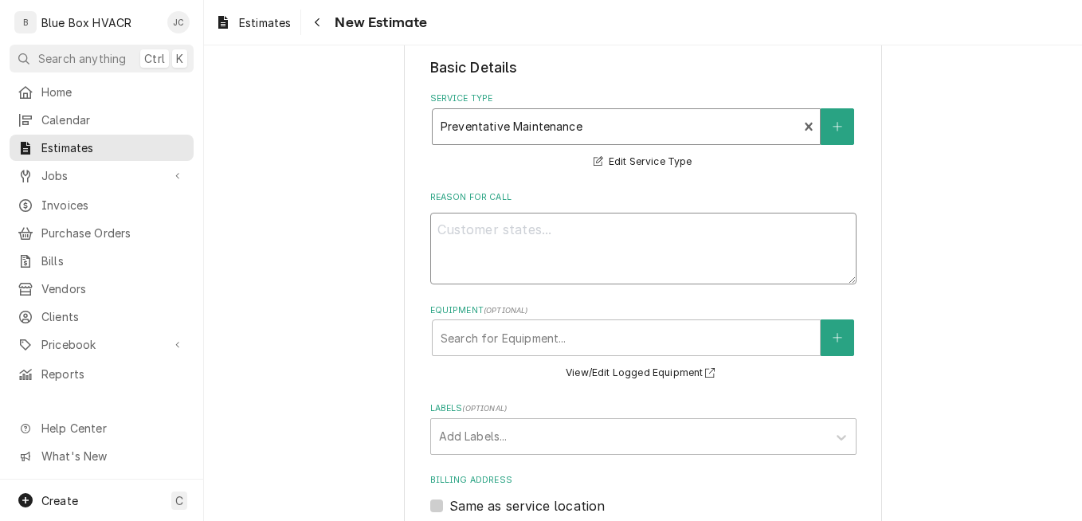
click at [603, 255] on textarea "Reason For Call" at bounding box center [643, 249] width 426 height 72
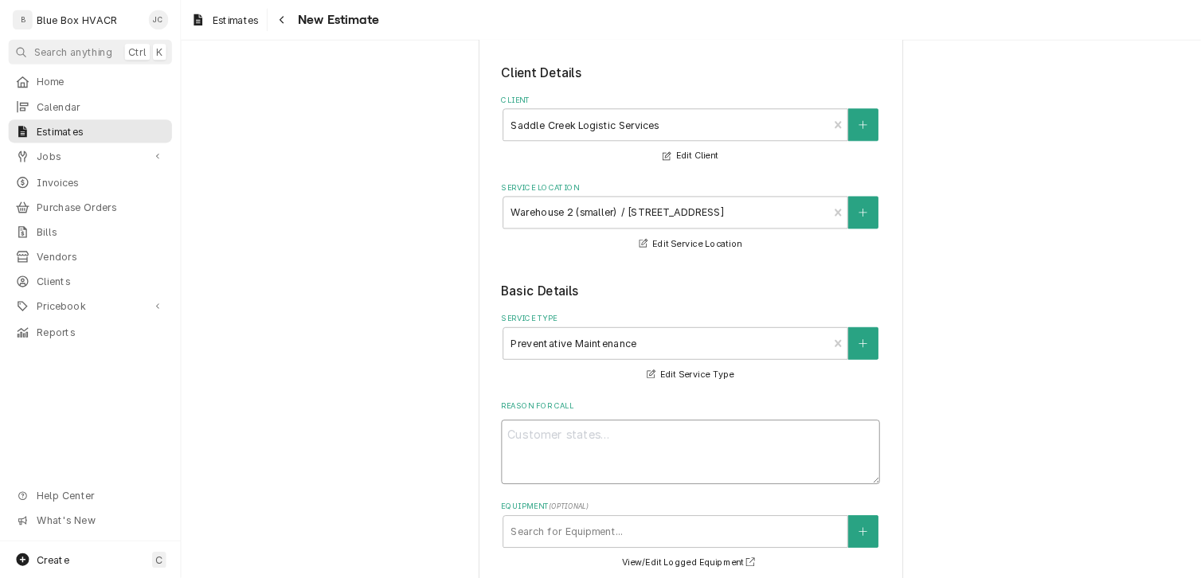
scroll to position [100, 0]
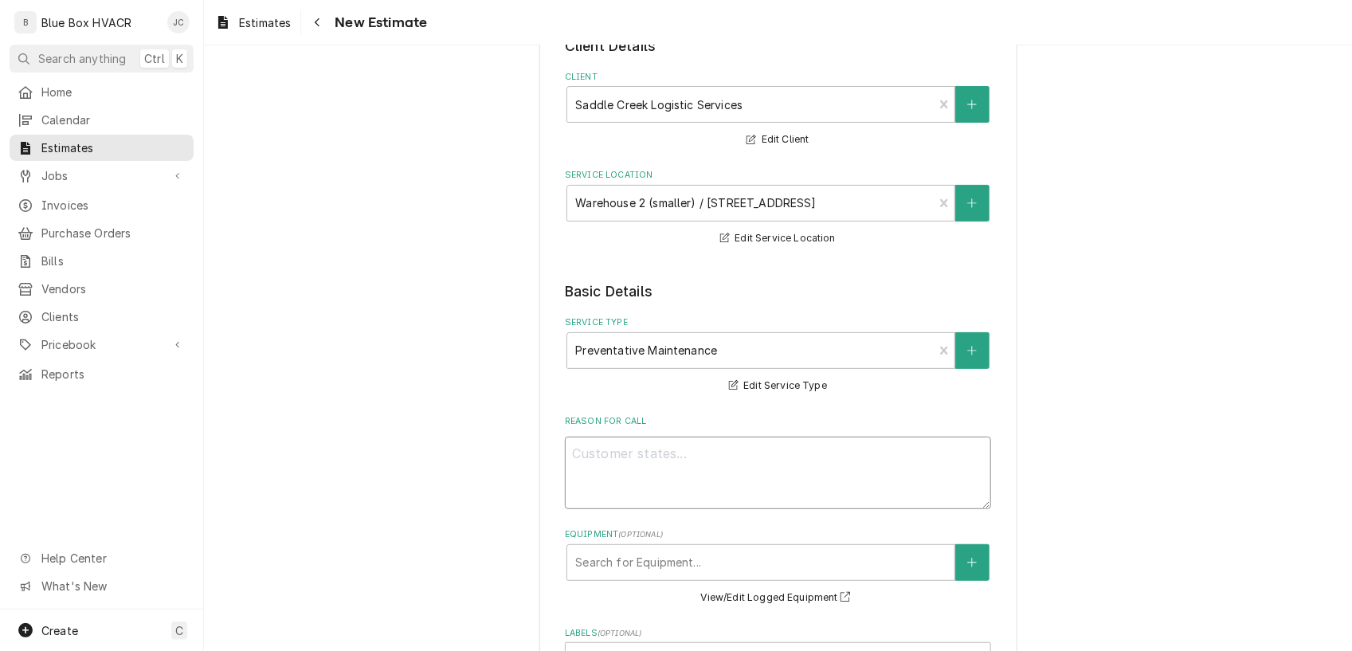
click at [747, 464] on textarea "Reason For Call" at bounding box center [778, 472] width 426 height 72
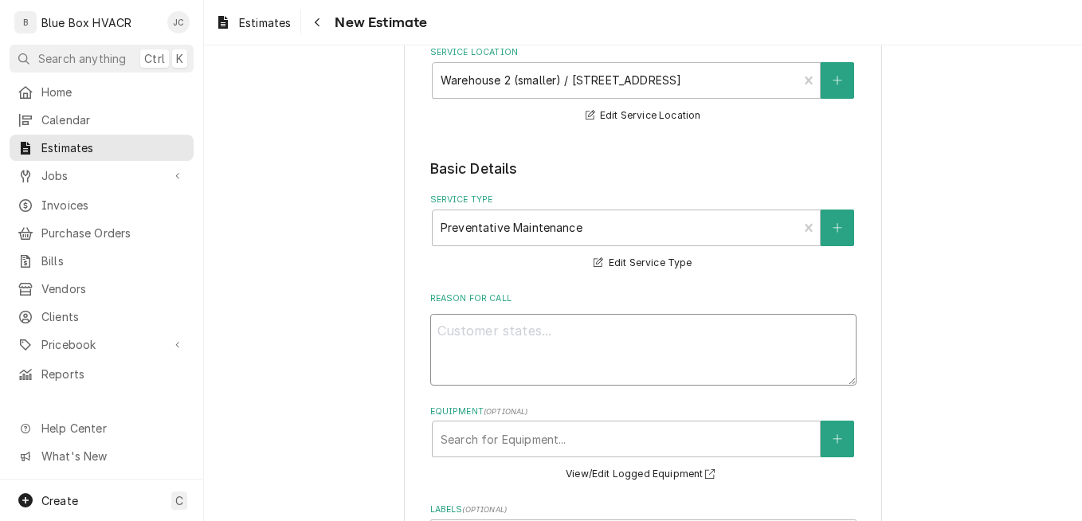
scroll to position [339, 0]
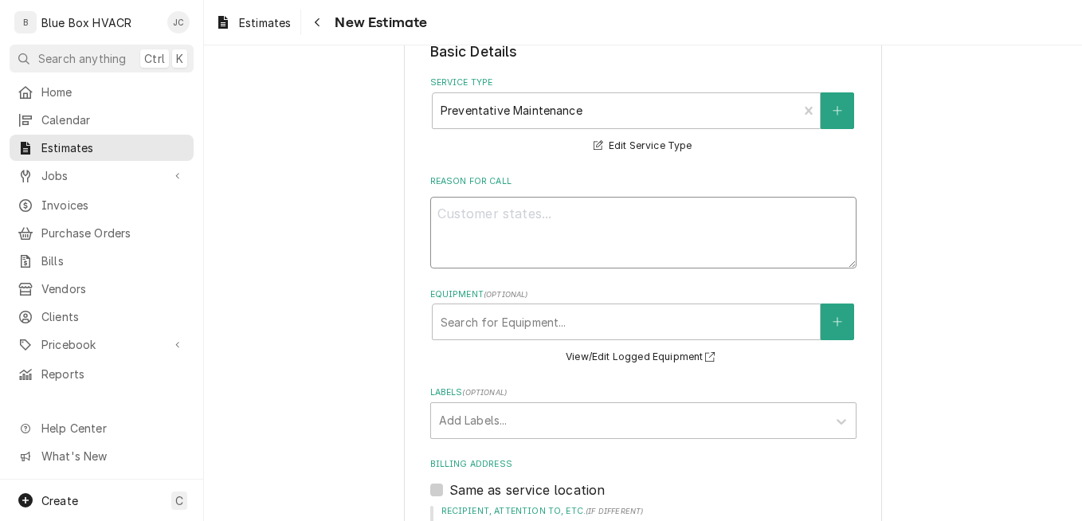
click at [532, 225] on textarea "Reason For Call" at bounding box center [643, 233] width 426 height 72
type textarea "x"
type textarea "P"
type textarea "x"
type textarea "PM"
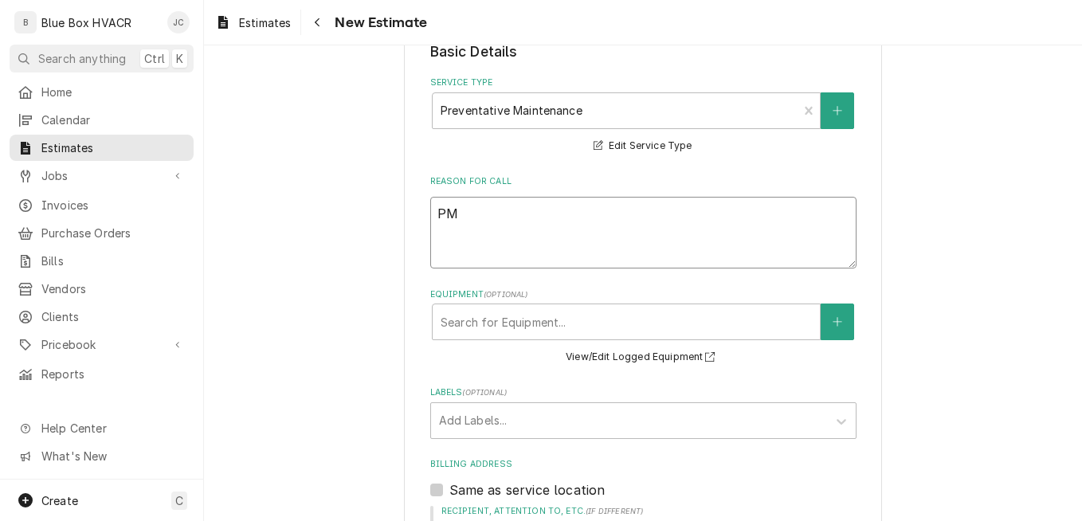
type textarea "x"
type textarea "PM s"
type textarea "x"
type textarea "PM se"
type textarea "x"
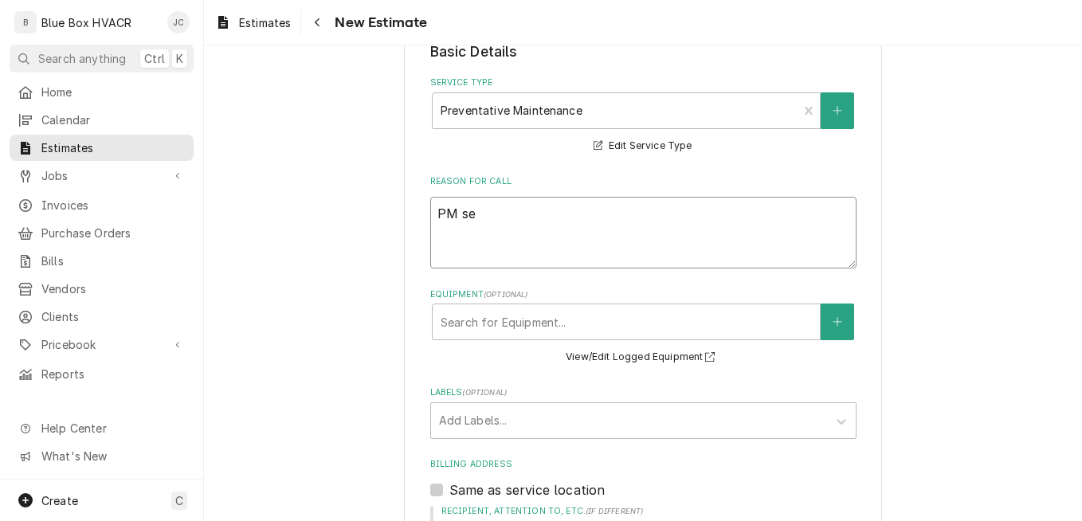
type textarea "PM ser"
type textarea "x"
type textarea "PM serv"
type textarea "x"
type textarea "PM servi"
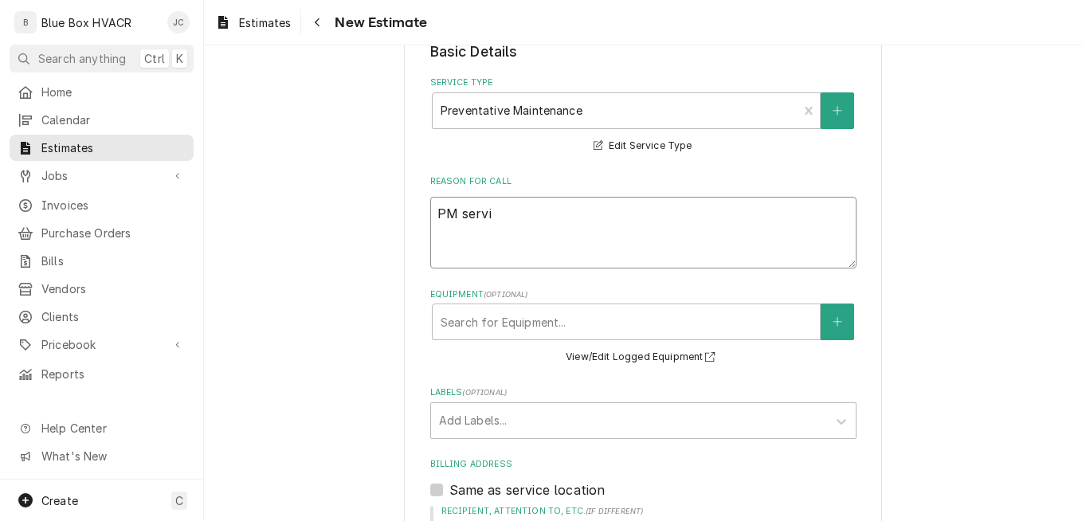
type textarea "x"
type textarea "PM servic"
type textarea "x"
type textarea "PM service"
type textarea "x"
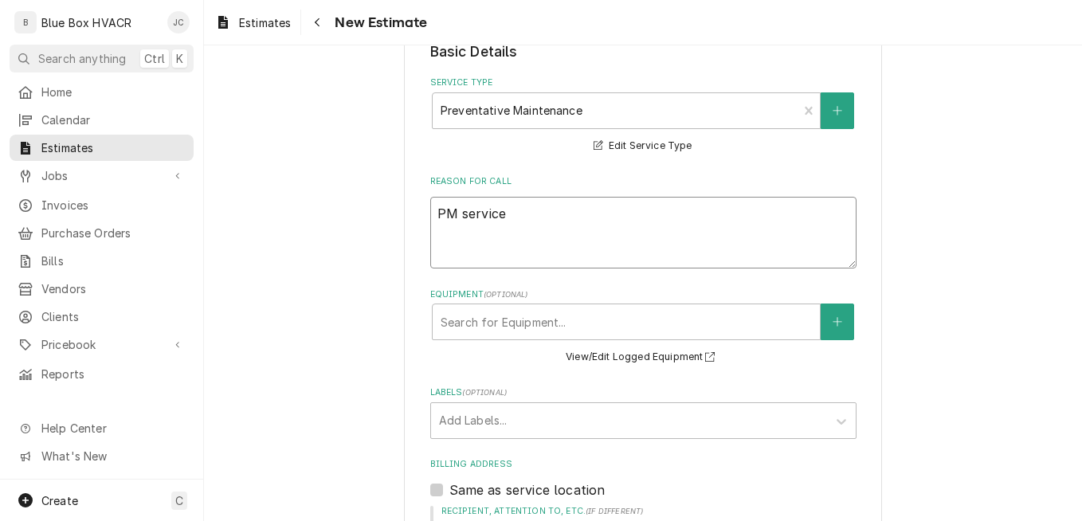
type textarea "PM service"
type textarea "x"
type textarea "PM service c"
type textarea "x"
type textarea "PM service co"
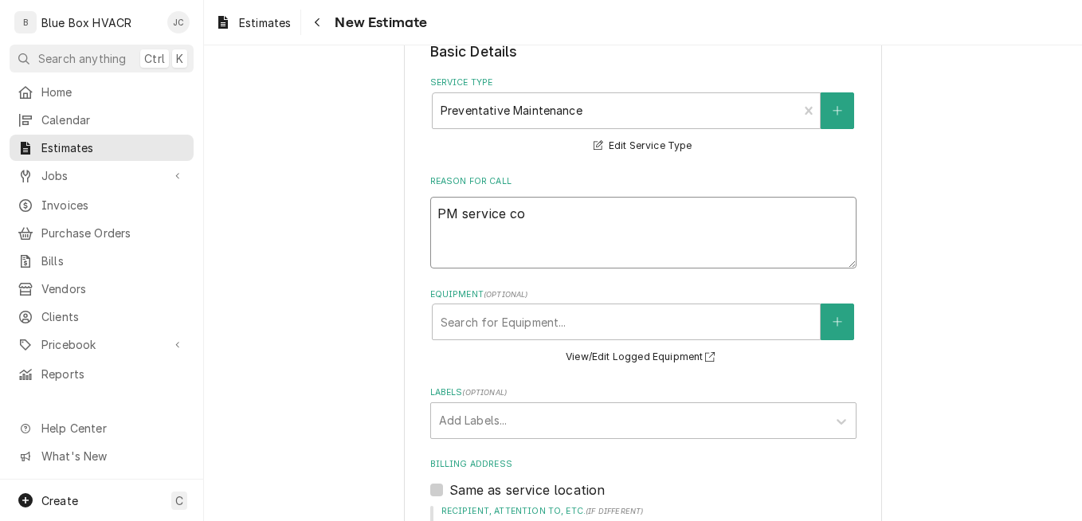
type textarea "x"
type textarea "PM service con"
type textarea "x"
type textarea "PM service cont"
type textarea "x"
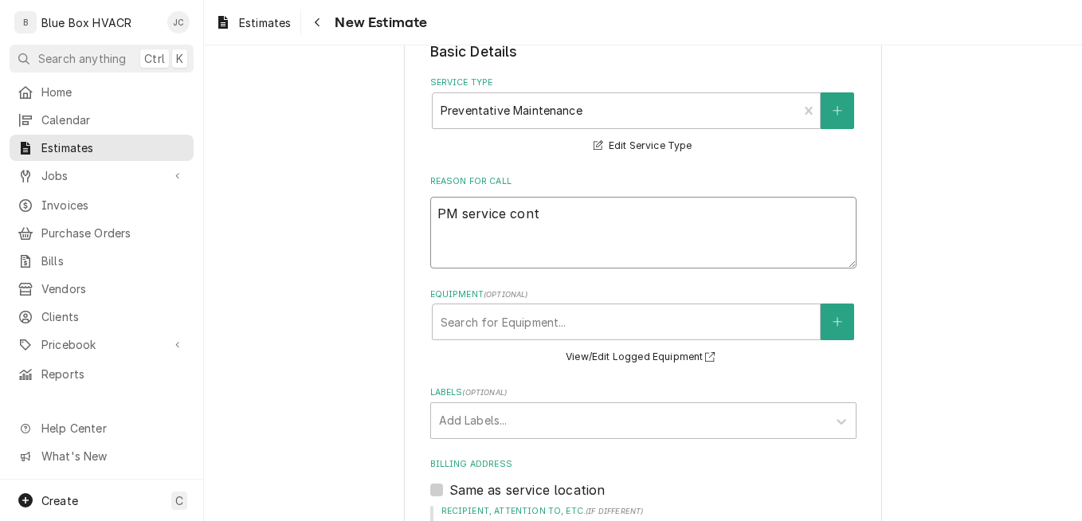
type textarea "PM service contr"
type textarea "x"
type textarea "PM service contra"
type textarea "x"
type textarea "PM service contrac"
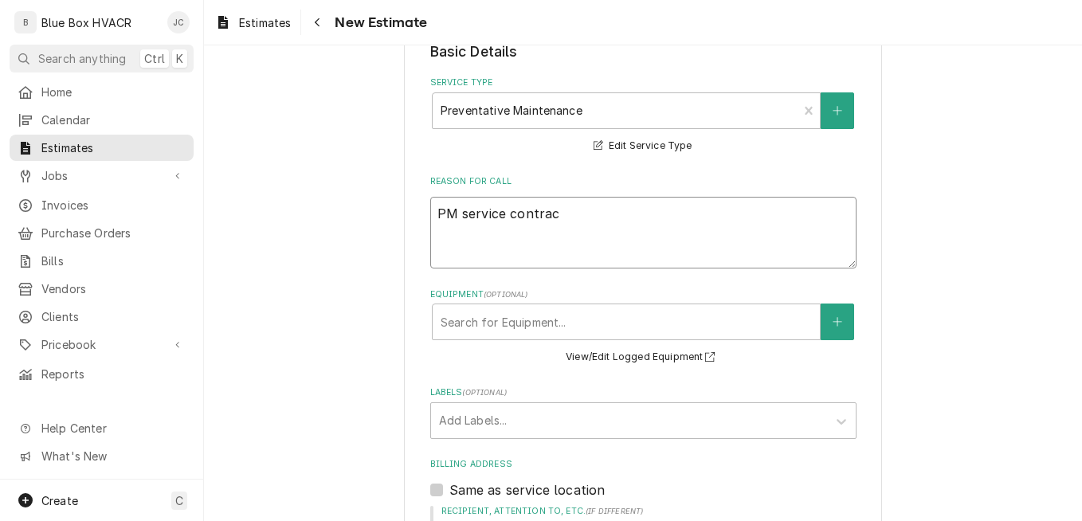
type textarea "x"
type textarea "PM service contract"
type textarea "x"
type textarea "PM service contract r"
type textarea "x"
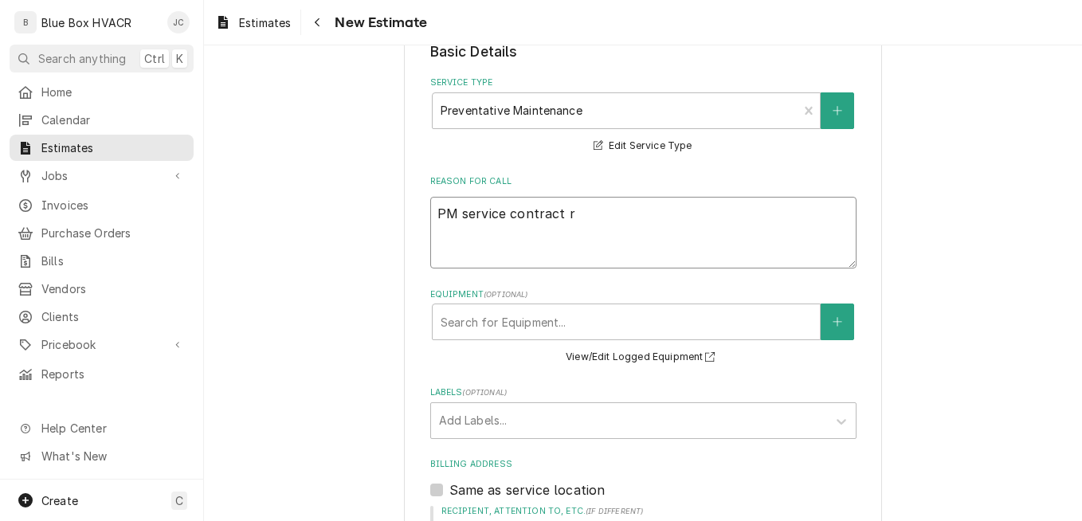
type textarea "PM service contract re"
type textarea "x"
type textarea "PM service contract req"
type textarea "x"
type textarea "PM service contract requ"
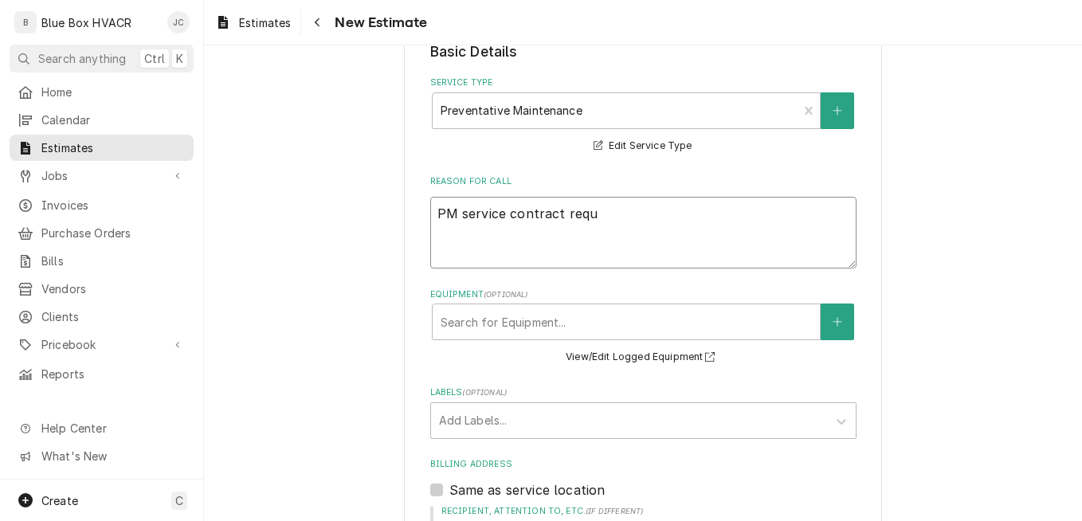
type textarea "x"
type textarea "PM service contract reque"
type textarea "x"
type textarea "PM service contract reques"
type textarea "x"
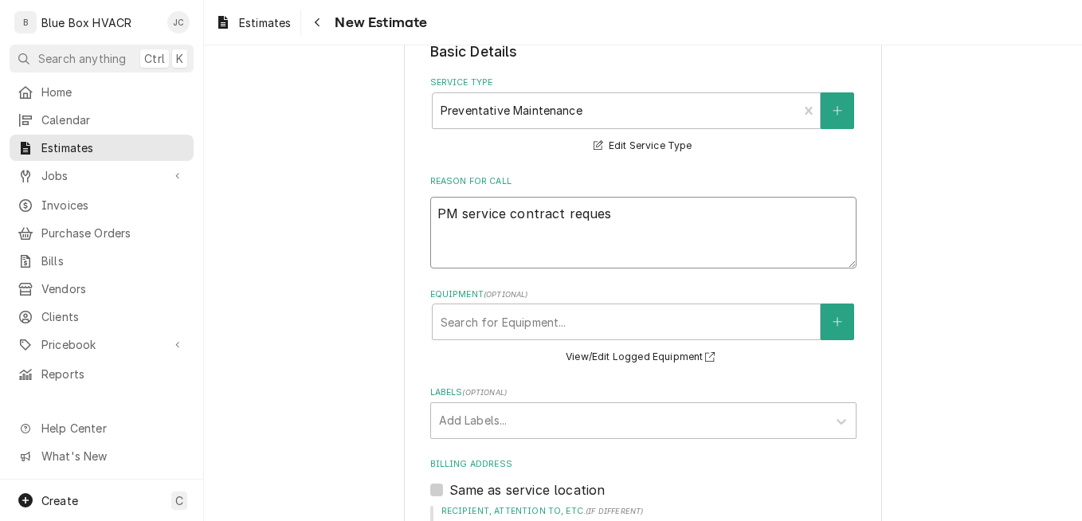
type textarea "PM service contract request"
type textarea "x"
type textarea "PM service contract requeste"
type textarea "x"
type textarea "PM service contract requested"
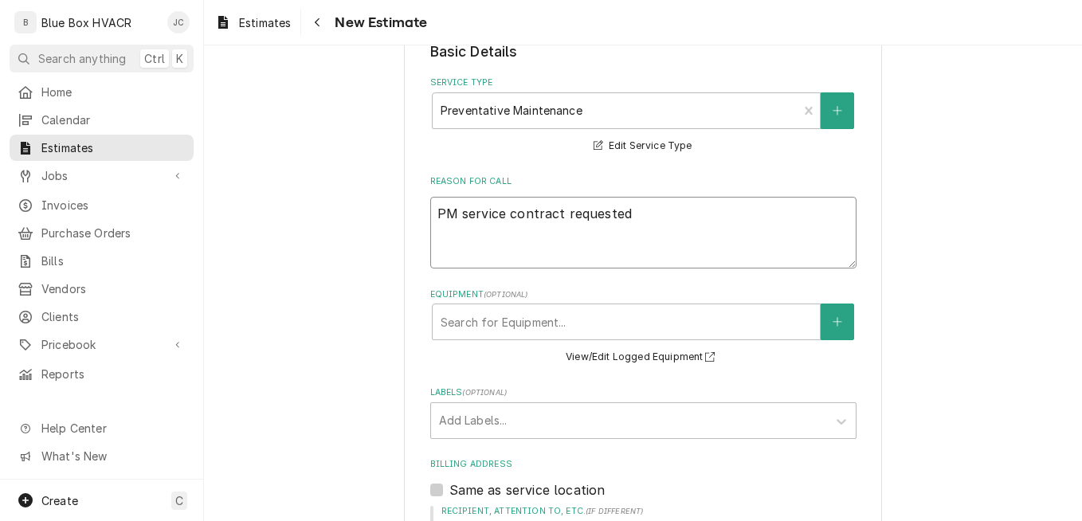
type textarea "x"
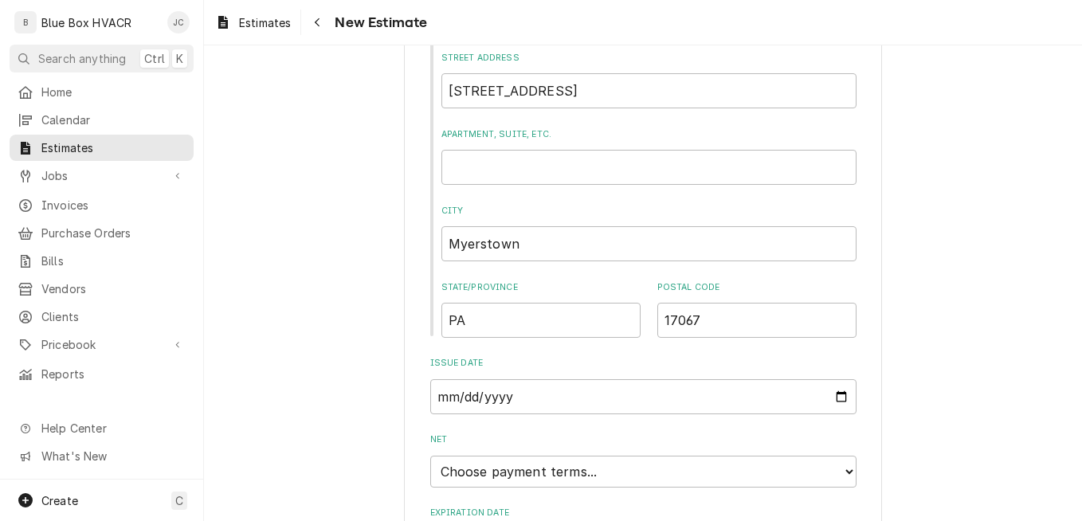
scroll to position [1040, 0]
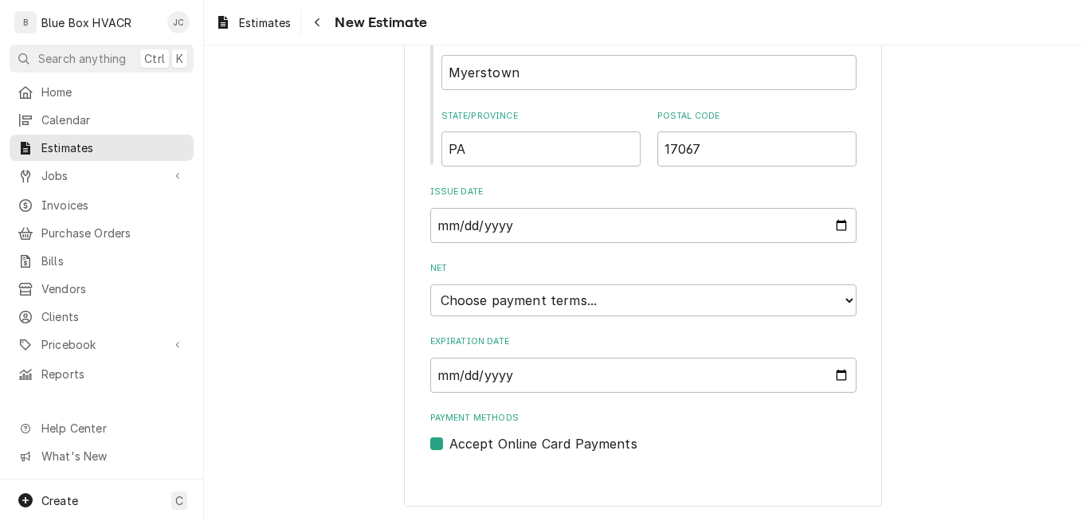
type textarea "PM service contract requested"
click at [544, 304] on select "Choose payment terms... Same Day Net 7 Net 14 Net 21 Net 30 Net 45 Net 60 Net 90" at bounding box center [643, 300] width 426 height 32
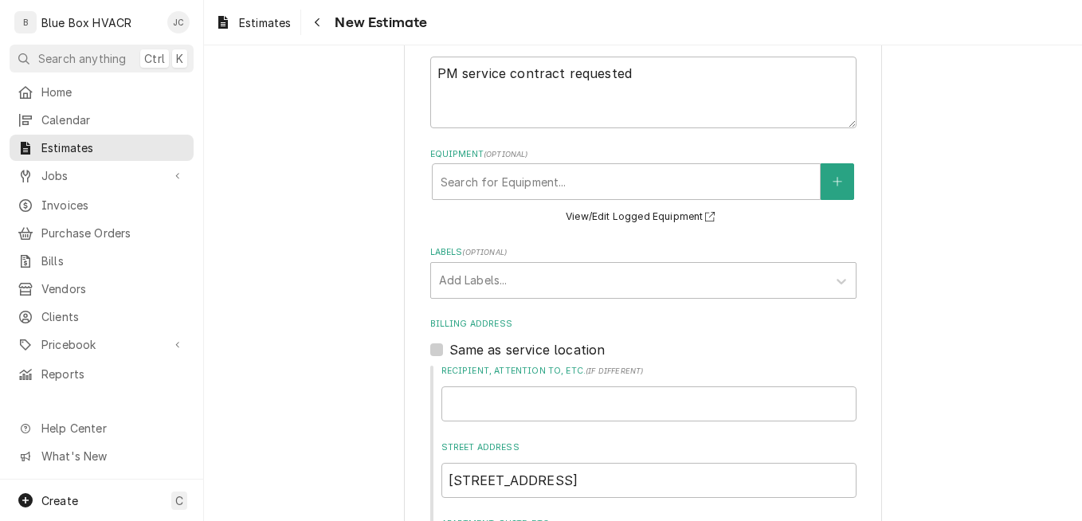
scroll to position [400, 0]
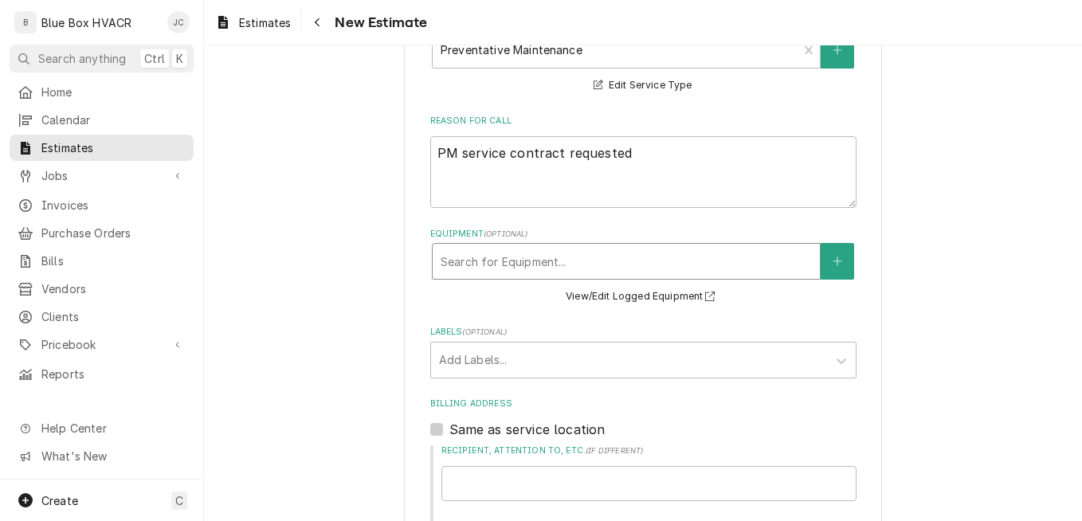
click at [749, 260] on div "Equipment" at bounding box center [625, 261] width 371 height 29
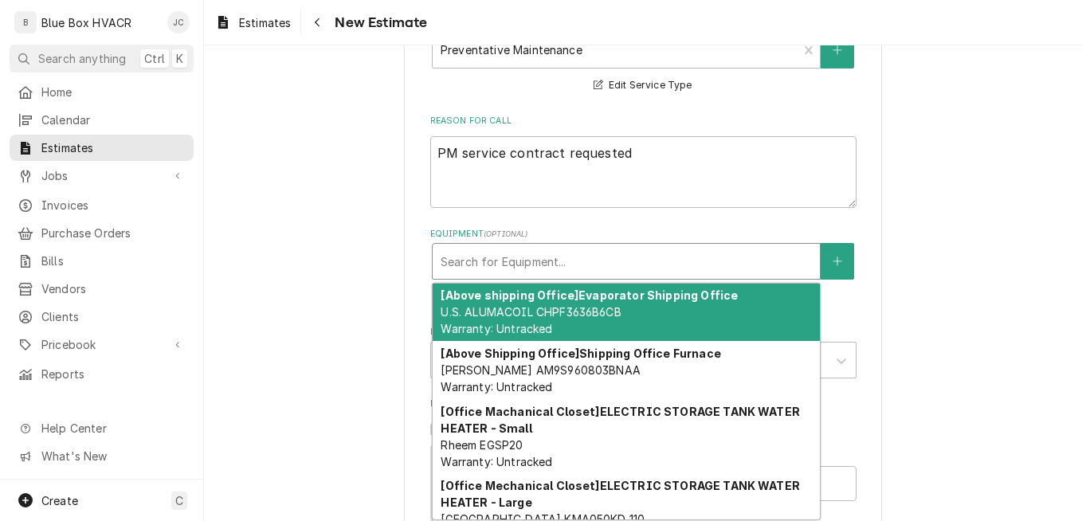
click at [702, 310] on div "[Above shipping Office] Evaporator Shipping Office U.S. ALUMACOIL CHPF3636B6CB …" at bounding box center [625, 313] width 387 height 58
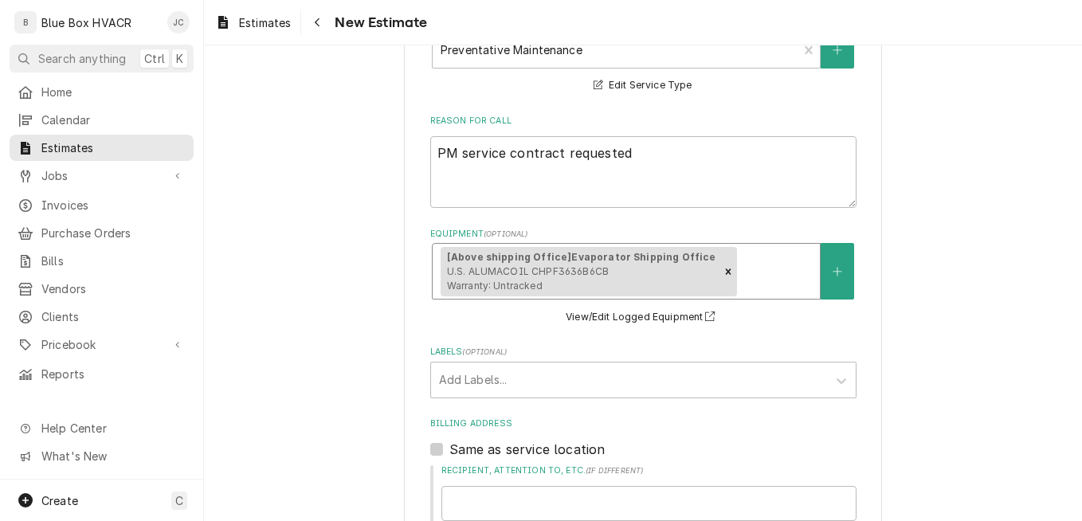
click at [747, 270] on div "Equipment" at bounding box center [775, 271] width 72 height 29
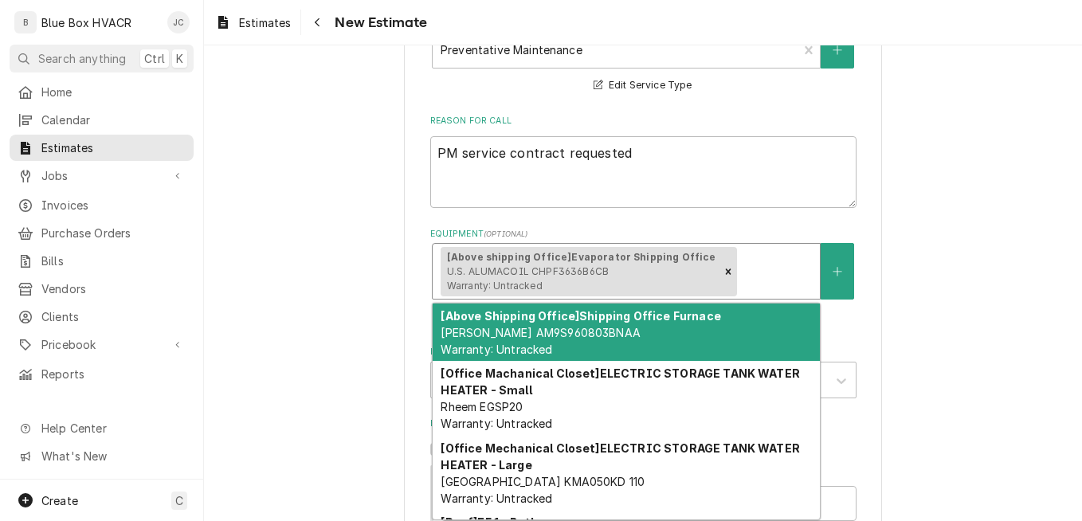
click at [714, 340] on div "[Above Shipping Office] Shipping Office Furnace GOODMAN AM9S960803BNAA Warranty…" at bounding box center [625, 332] width 387 height 58
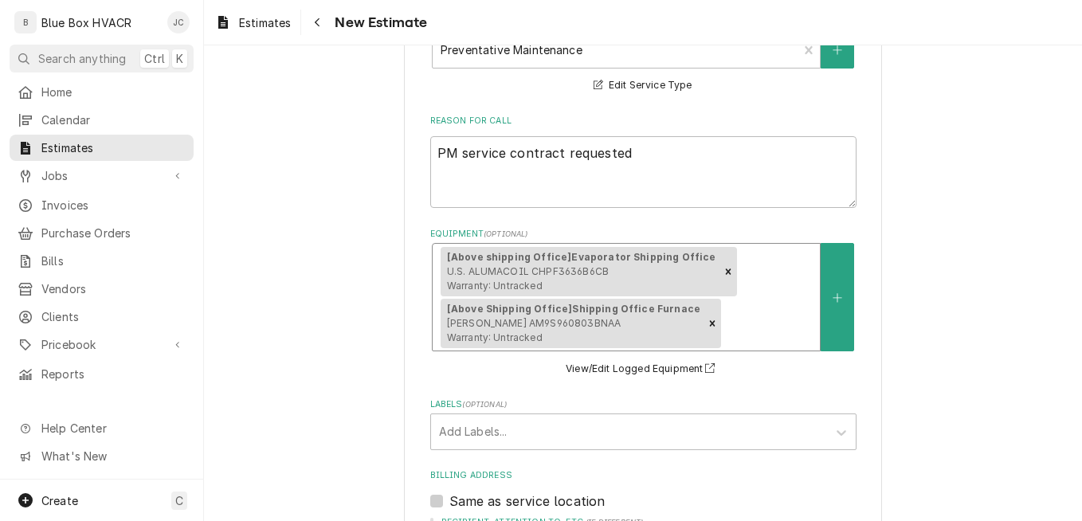
click at [753, 290] on div "[Above shipping Office] Evaporator Shipping Office U.S. ALUMACOIL CHPF3636B6CB …" at bounding box center [625, 297] width 387 height 107
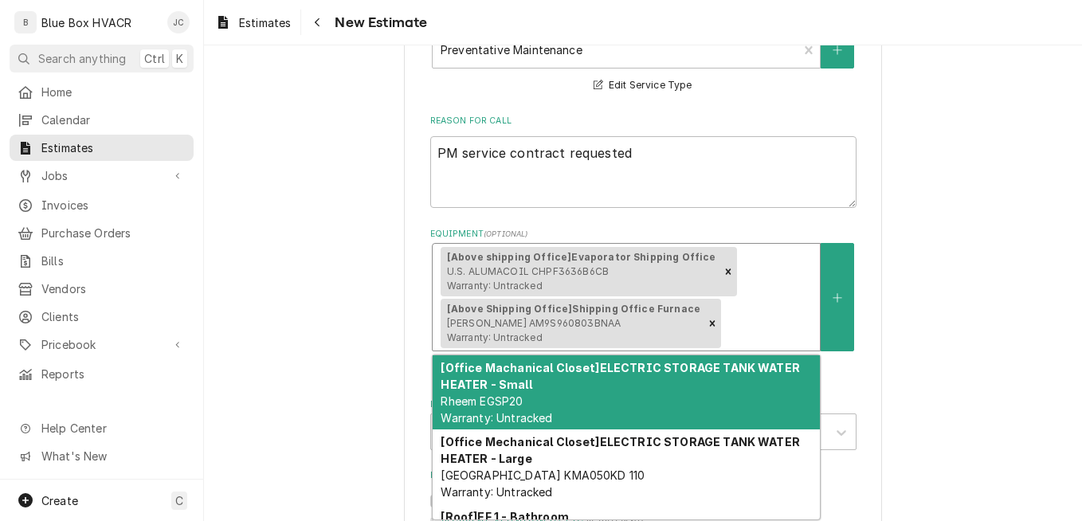
click at [714, 376] on div "[Office Machanical Closet] ELECTRIC STORAGE TANK WATER HEATER - Small Rheem EGS…" at bounding box center [625, 392] width 387 height 75
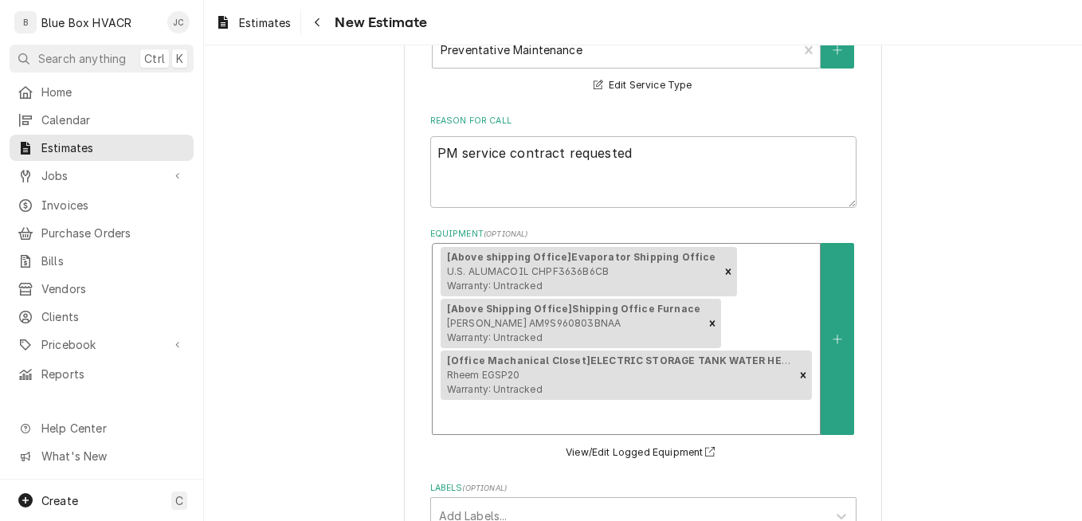
click at [763, 308] on div "[Above shipping Office] Evaporator Shipping Office U.S. ALUMACOIL CHPF3636B6CB …" at bounding box center [625, 339] width 387 height 190
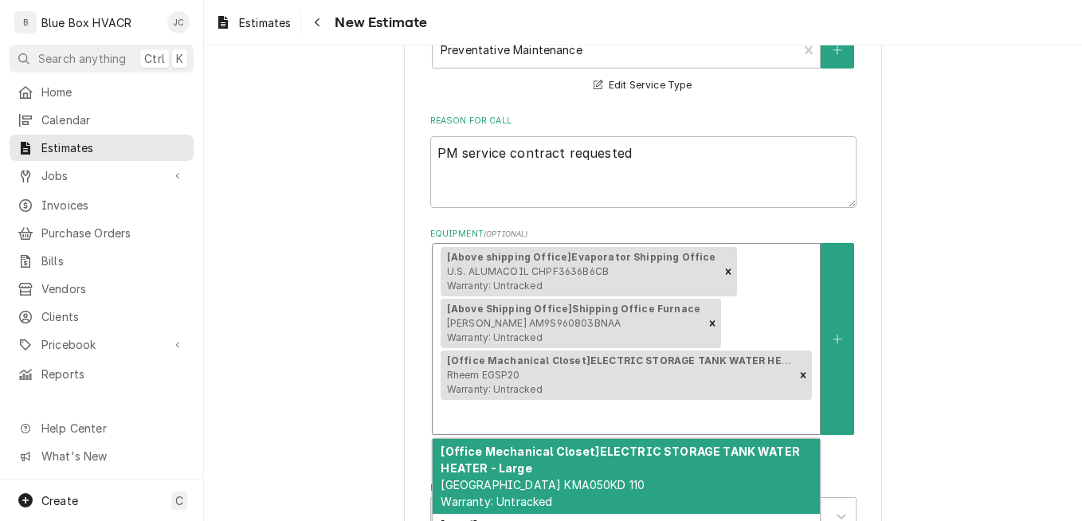
click at [715, 454] on strong "[Office Mechanical Closet] ELECTRIC STORAGE TANK WATER HEATER - Large" at bounding box center [619, 459] width 359 height 30
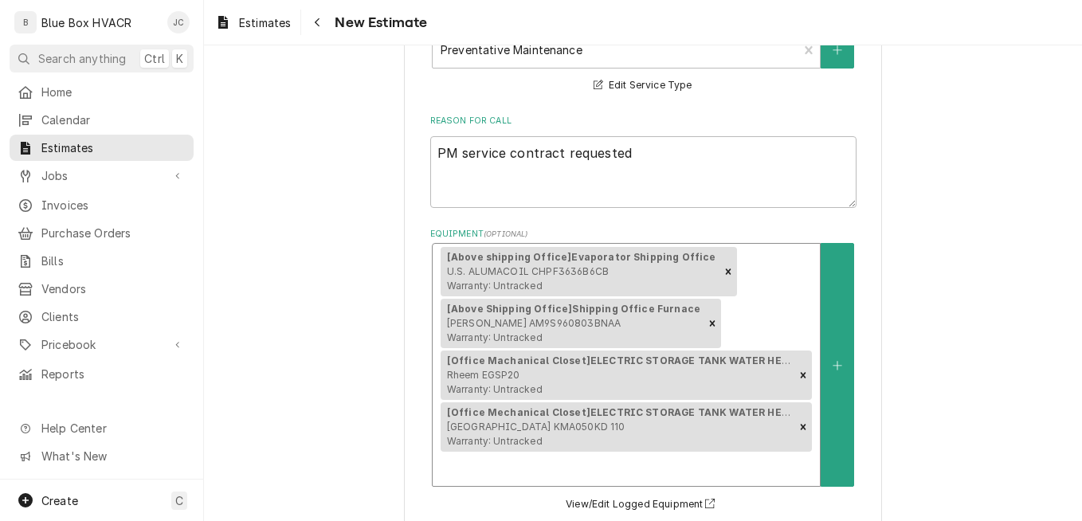
click at [715, 462] on div "Equipment" at bounding box center [625, 468] width 371 height 29
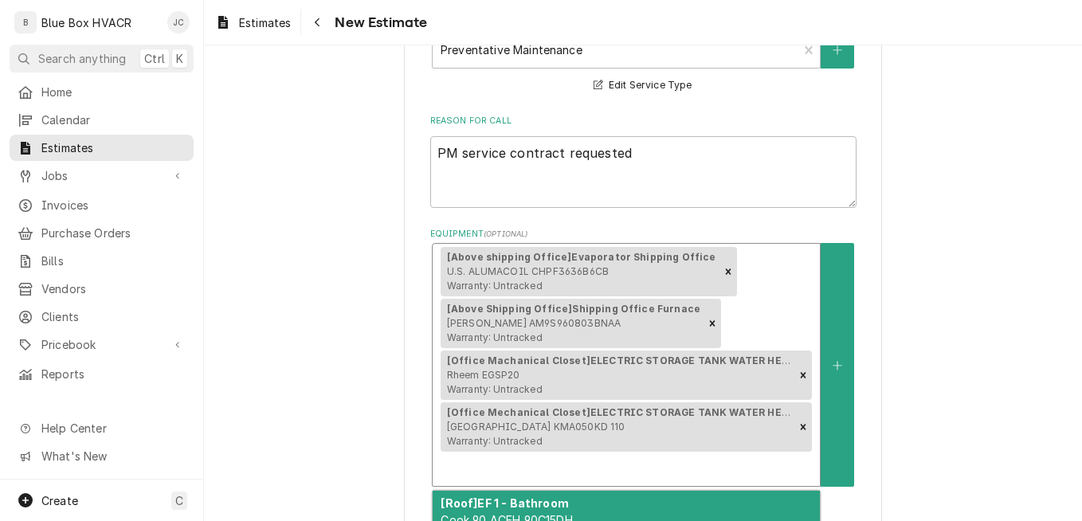
click at [686, 498] on div "[Roof] EF 1 - Bathroom Cook 90 ACEH 90C15DH Warranty: Untracked" at bounding box center [625, 520] width 387 height 58
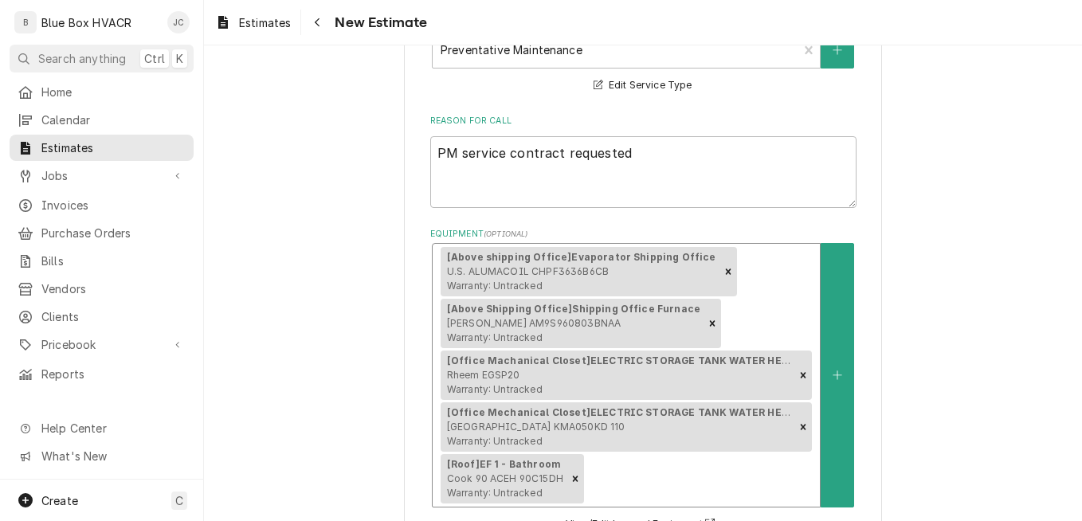
scroll to position [718, 0]
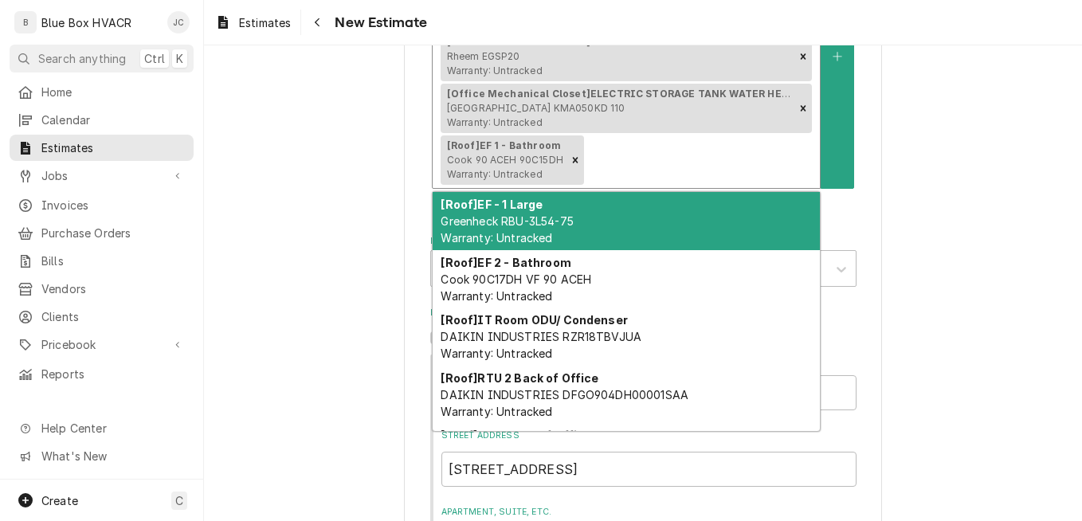
click at [702, 168] on div "Equipment" at bounding box center [699, 160] width 225 height 29
click at [667, 231] on div "[Roof] EF - 1 Large Greenheck RBU-3L54-75 Warranty: Untracked" at bounding box center [625, 221] width 387 height 58
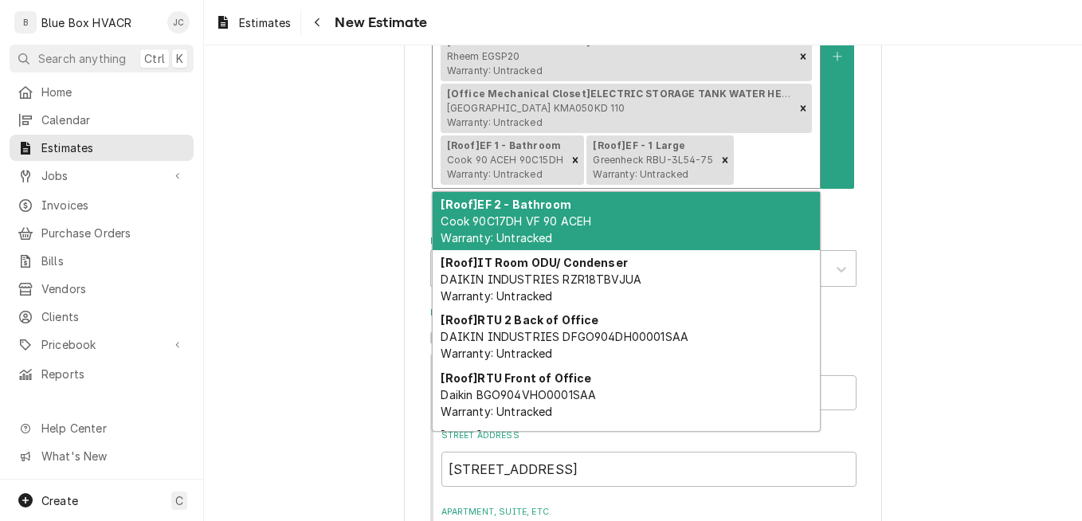
click at [766, 157] on div "Equipment" at bounding box center [774, 160] width 75 height 29
click at [677, 233] on div "[Roof] EF 2 - Bathroom Cook 90C17DH VF 90 ACEH Warranty: Untracked" at bounding box center [625, 221] width 387 height 58
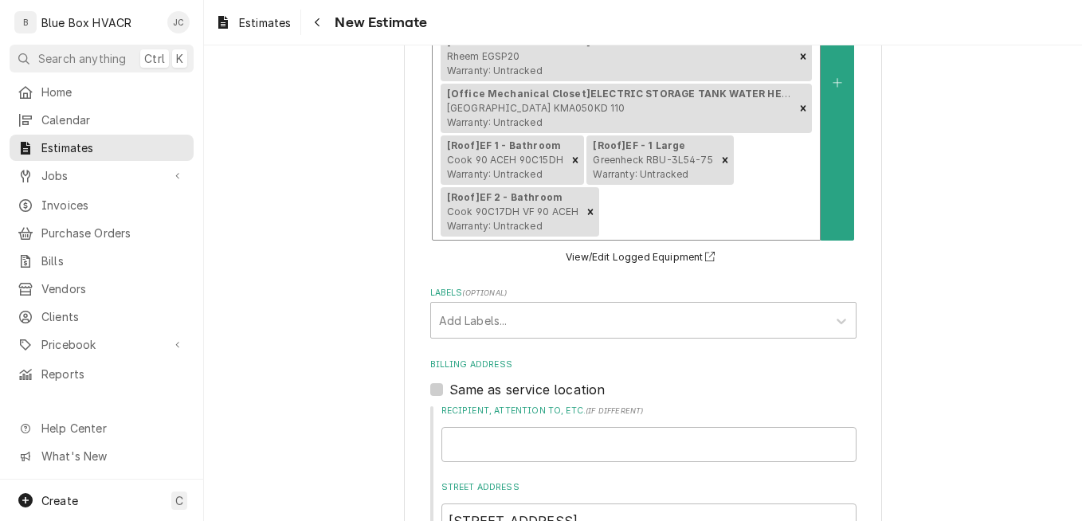
click at [751, 181] on div "[Above shipping Office] Evaporator Shipping Office U.S. ALUMACOIL CHPF3636B6CB …" at bounding box center [625, 82] width 387 height 314
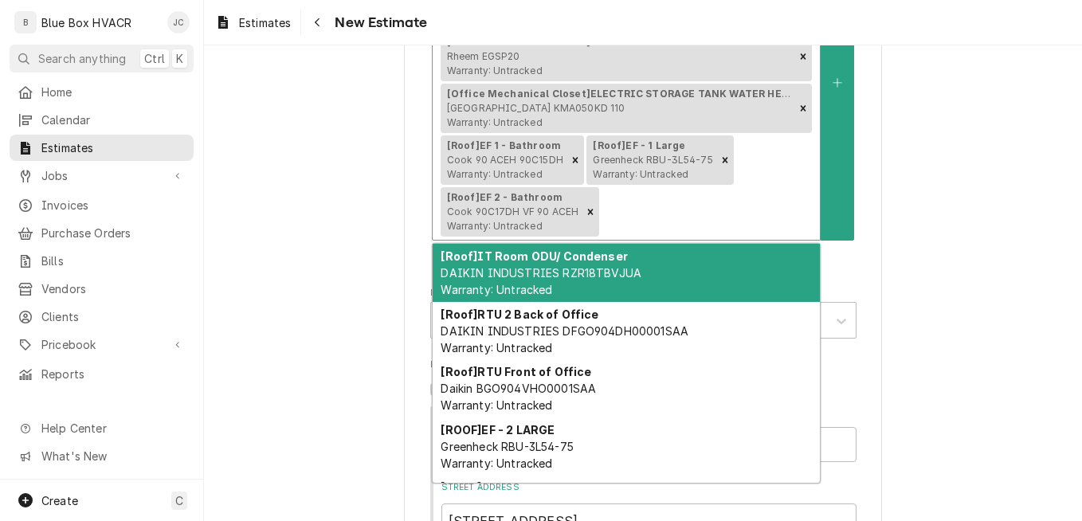
click at [683, 252] on div "[Roof] IT Room ODU/ Condenser DAIKIN INDUSTRIES RZR18TBVJUA Warranty: Untracked" at bounding box center [625, 273] width 387 height 58
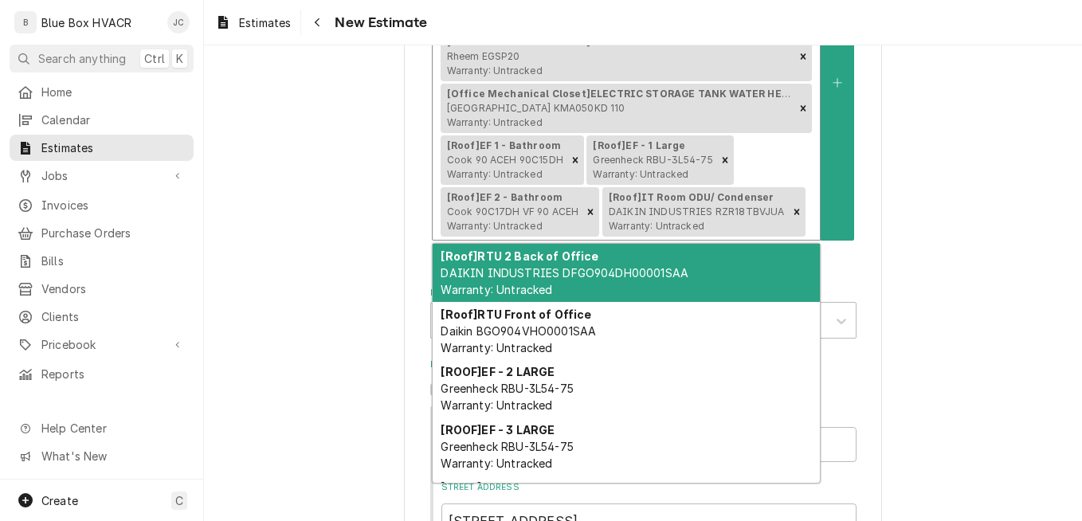
click at [761, 182] on div "[Above shipping Office] Evaporator Shipping Office U.S. ALUMACOIL CHPF3636B6CB …" at bounding box center [625, 82] width 387 height 314
click at [661, 281] on div "[Roof] RTU 2 Back of Office DAIKIN INDUSTRIES DFGO904DH00001SAA Warranty: Untra…" at bounding box center [625, 273] width 387 height 58
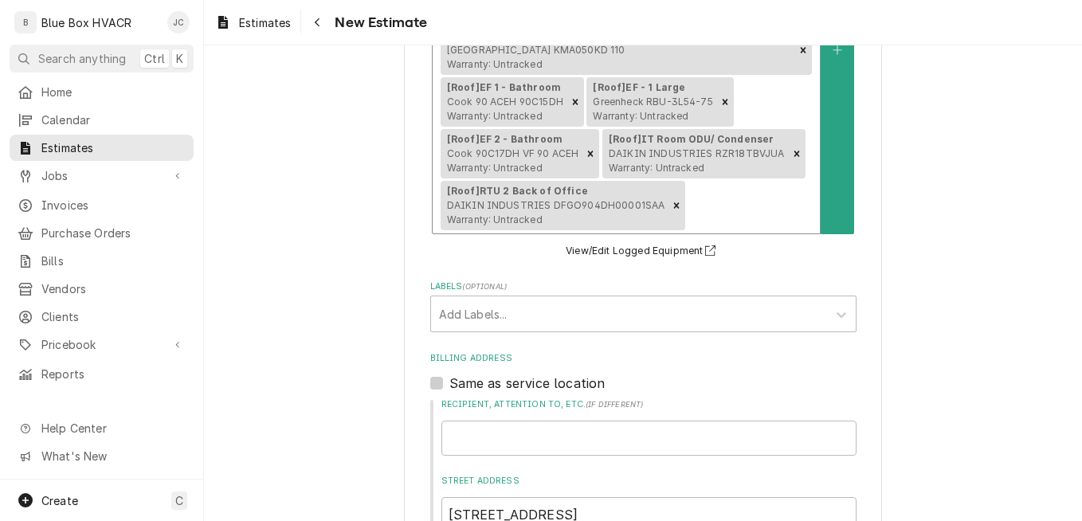
scroll to position [878, 0]
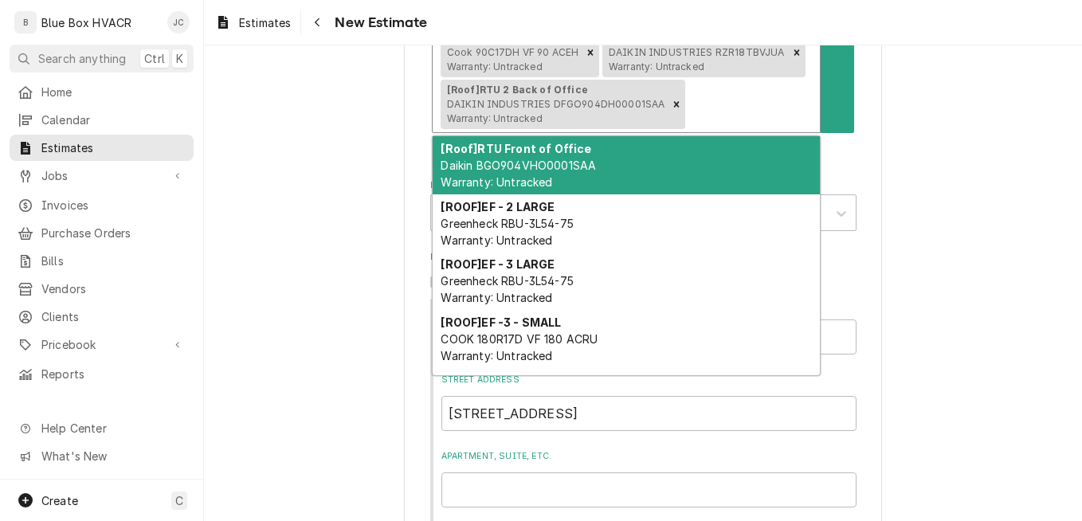
click at [691, 155] on div "[Roof] RTU Front of Office Daikin BGO904VHO0001SAA Warranty: Untracked" at bounding box center [625, 165] width 387 height 58
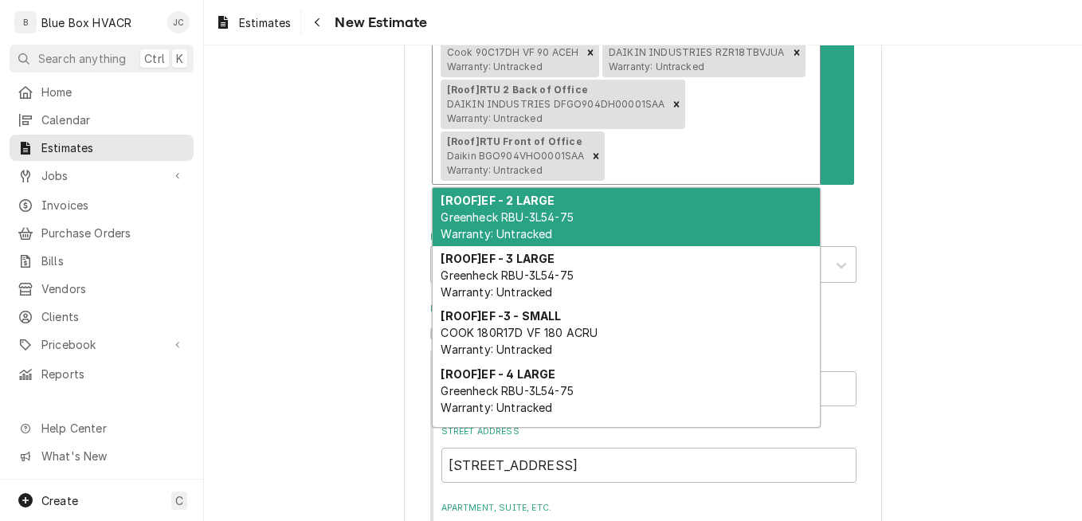
click at [675, 196] on div "[ROOF] EF - 2 LARGE Greenheck RBU-3L54-75 Warranty: Untracked" at bounding box center [625, 217] width 387 height 58
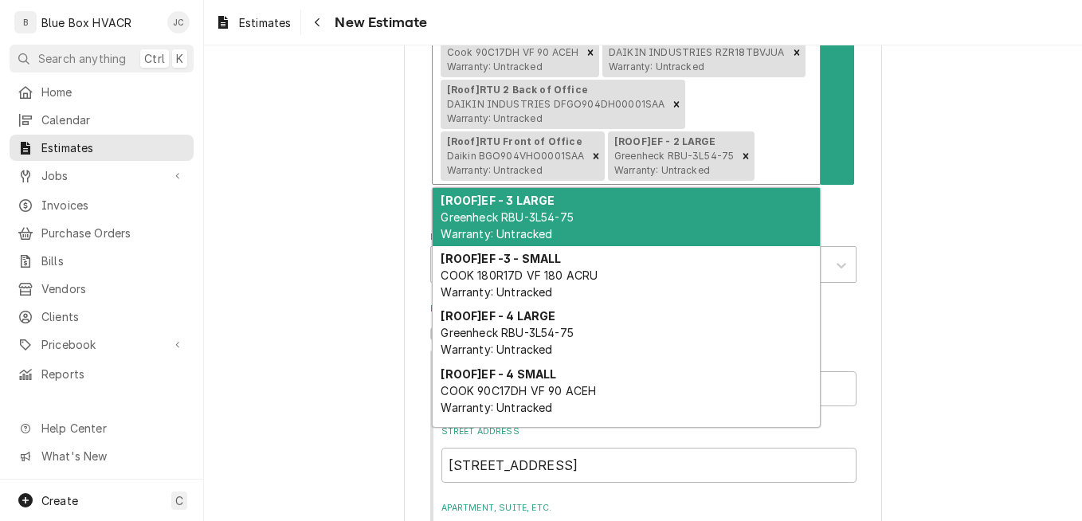
click at [764, 158] on div "Equipment" at bounding box center [784, 156] width 54 height 29
click at [692, 206] on div "[ROOF] EF - 3 LARGE Greenheck RBU-3L54-75 Warranty: Untracked" at bounding box center [625, 217] width 387 height 58
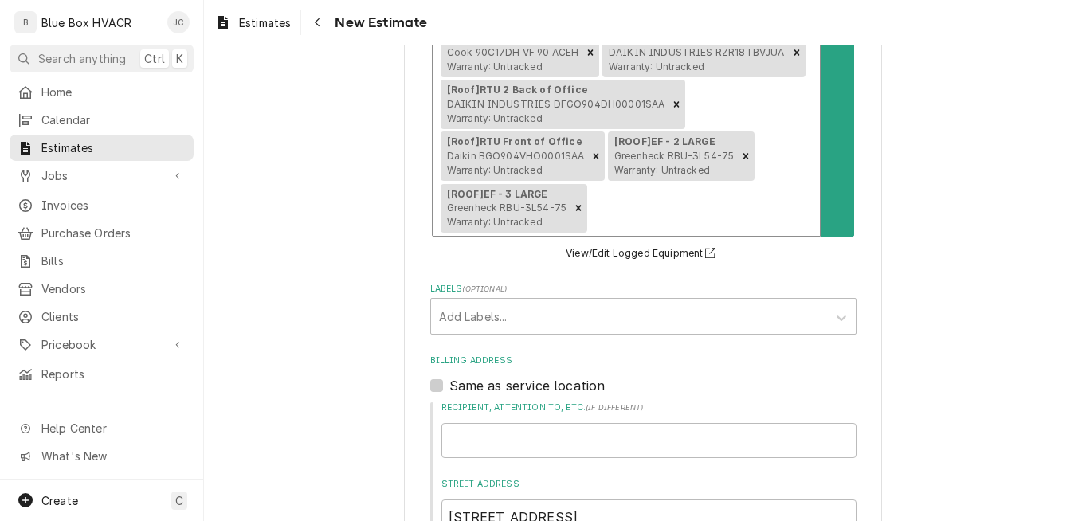
click at [757, 170] on div "[Above shipping Office] Evaporator Shipping Office U.S. ALUMACOIL CHPF3636B6CB …" at bounding box center [625, 1] width 387 height 470
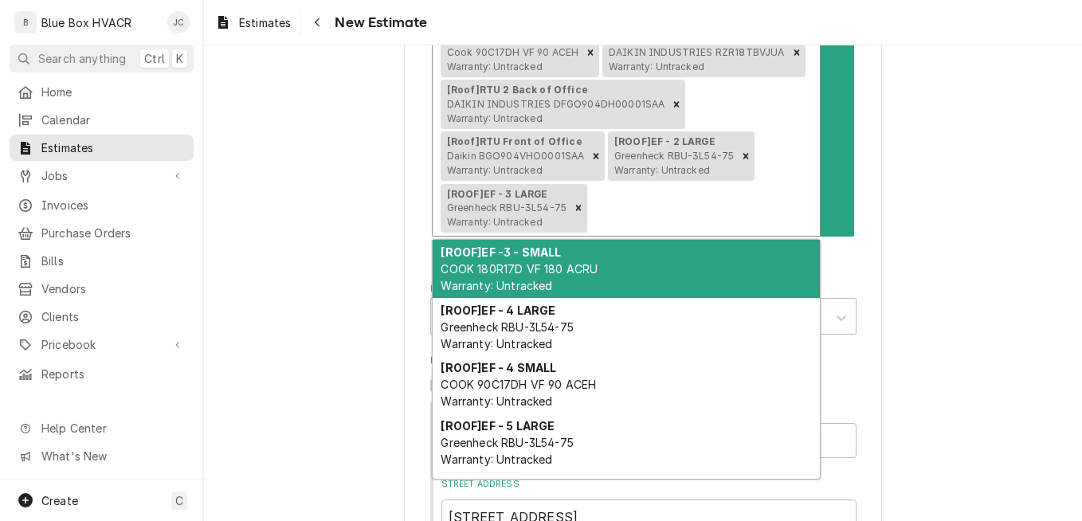
click at [653, 260] on div "[ROOF] EF -3 - SMALL COOK 180R17D VF 180 ACRU Warranty: Untracked" at bounding box center [625, 269] width 387 height 58
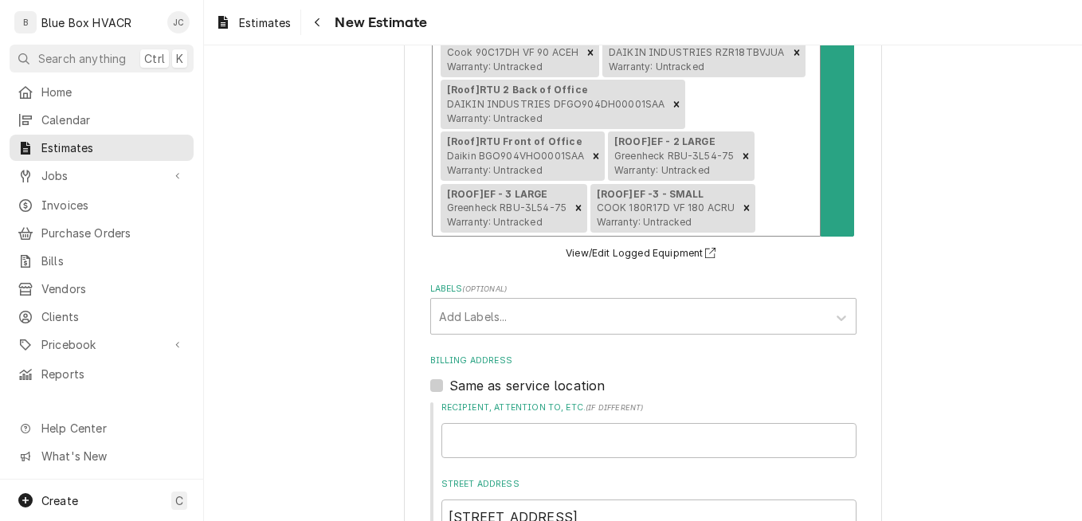
click at [781, 200] on div "Equipment" at bounding box center [784, 208] width 53 height 29
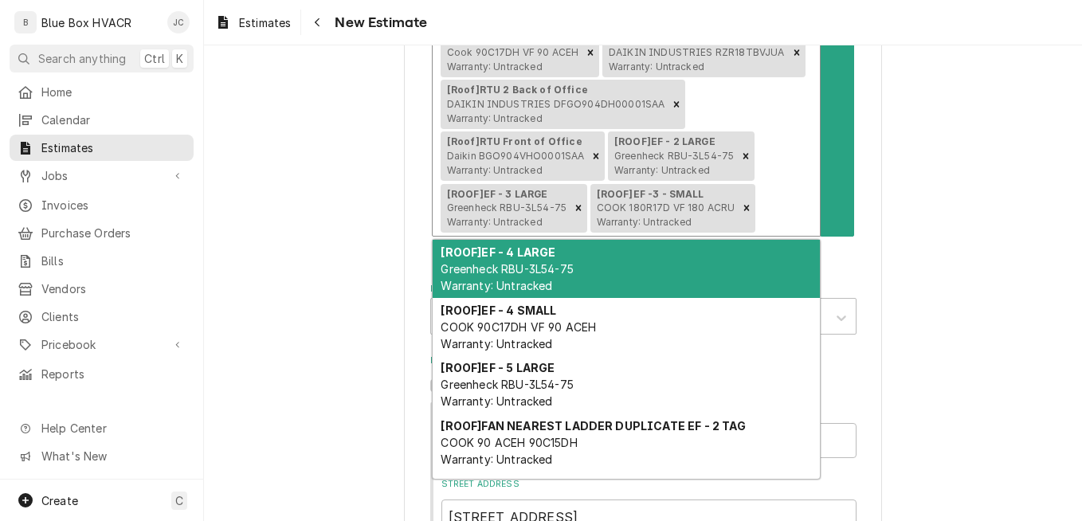
click at [663, 276] on div "[ROOF] EF - 4 LARGE Greenheck RBU-3L54-75 Warranty: Untracked" at bounding box center [625, 269] width 387 height 58
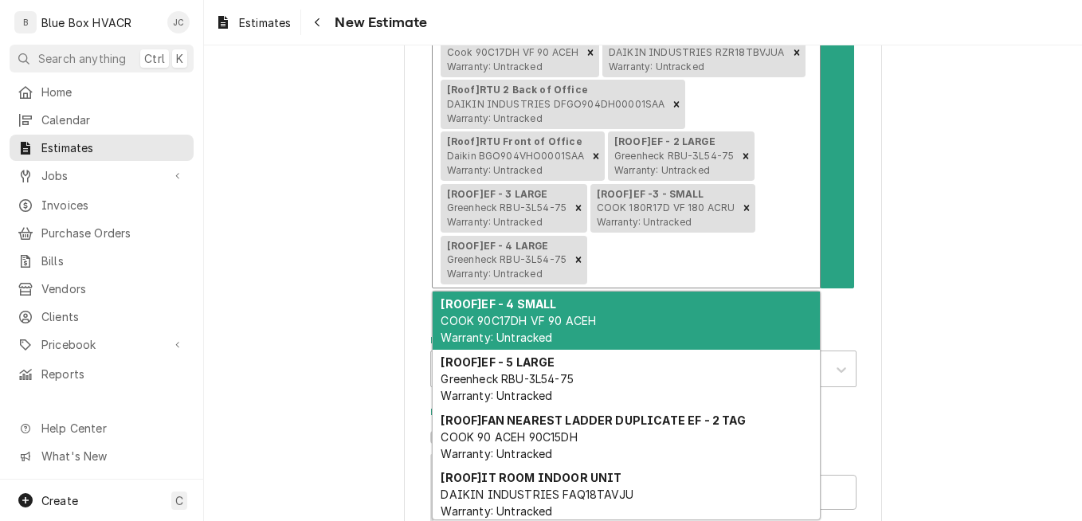
click at [765, 225] on div "[Above shipping Office] Evaporator Shipping Office U.S. ALUMACOIL CHPF3636B6CB …" at bounding box center [625, 27] width 387 height 522
click at [644, 311] on div "[ROOF] EF - 4 SMALL COOK 90C17DH VF 90 ACEH Warranty: Untracked" at bounding box center [625, 320] width 387 height 58
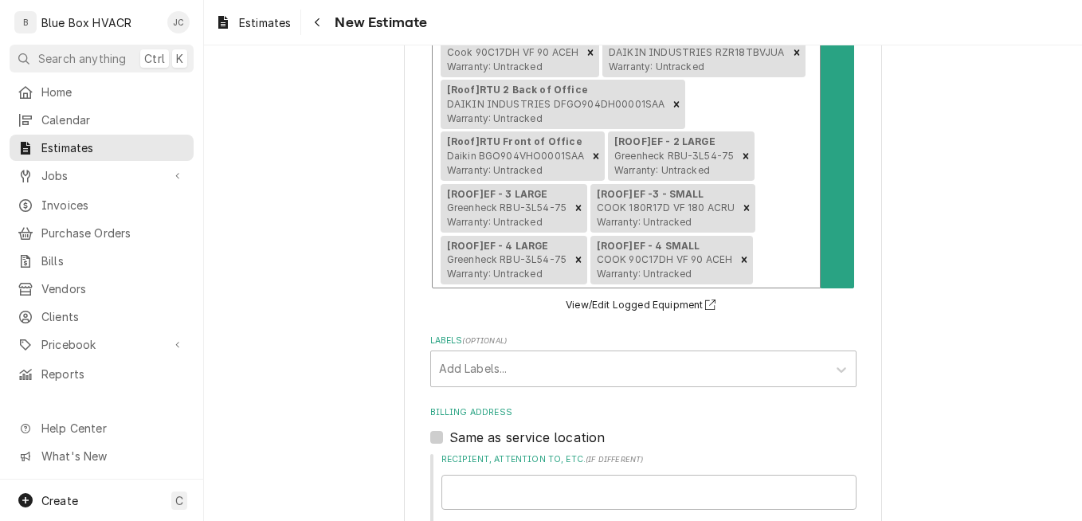
click at [775, 245] on div "[Above shipping Office] Evaporator Shipping Office U.S. ALUMACOIL CHPF3636B6CB …" at bounding box center [625, 27] width 387 height 522
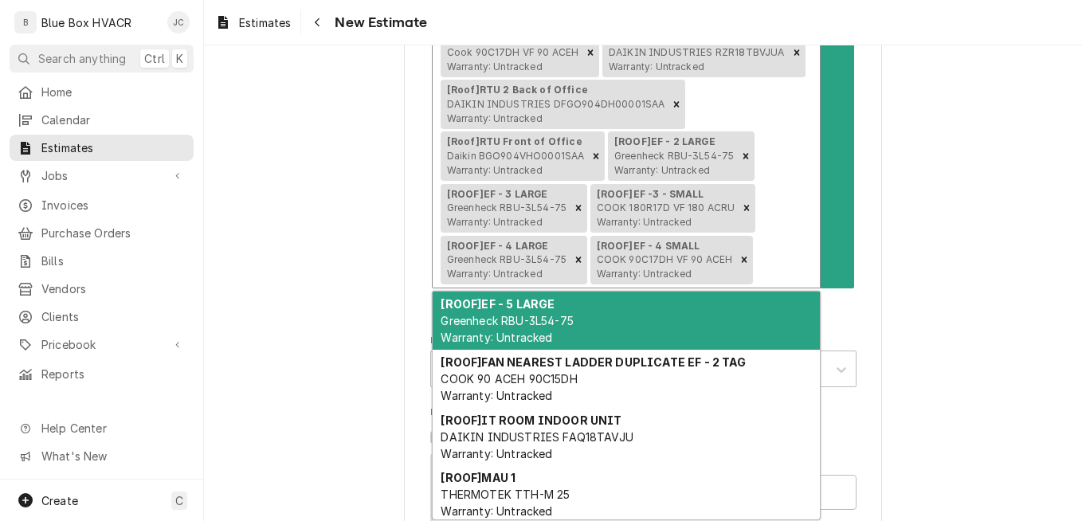
click at [658, 316] on div "[ROOF] EF - 5 LARGE Greenheck RBU-3L54-75 Warranty: Untracked" at bounding box center [625, 320] width 387 height 58
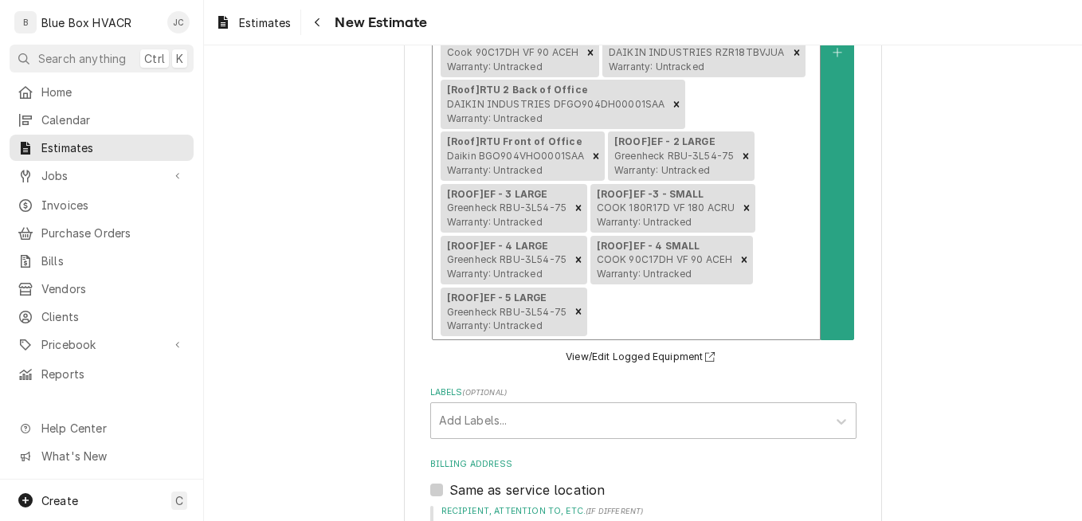
click at [761, 258] on div "[Above shipping Office] Evaporator Shipping Office U.S. ALUMACOIL CHPF3636B6CB …" at bounding box center [625, 52] width 387 height 573
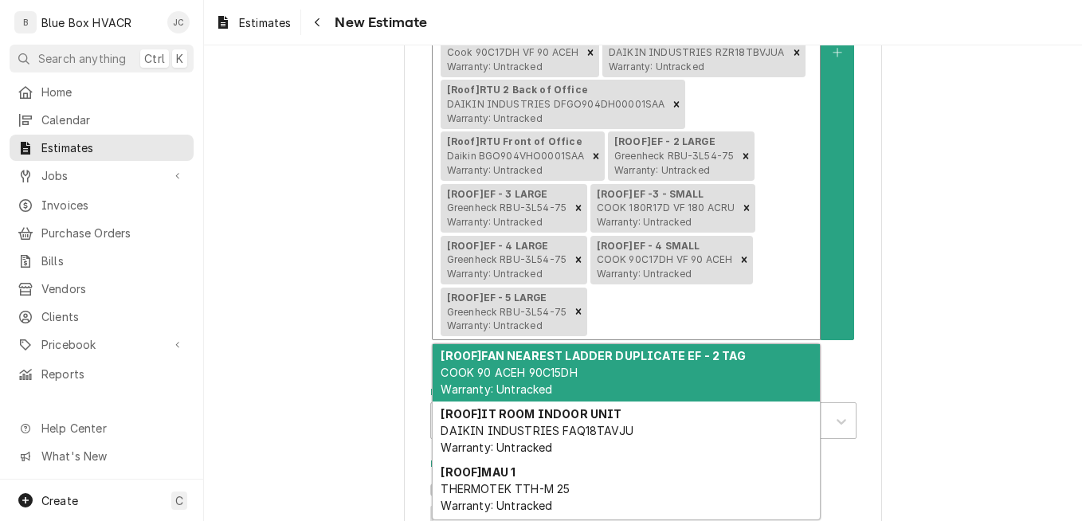
click at [611, 362] on div "[ROOF] FAN NEAREST LADDER DUPLICATE EF - 2 TAG COOK 90 ACEH 90C15DH Warranty: U…" at bounding box center [625, 373] width 387 height 58
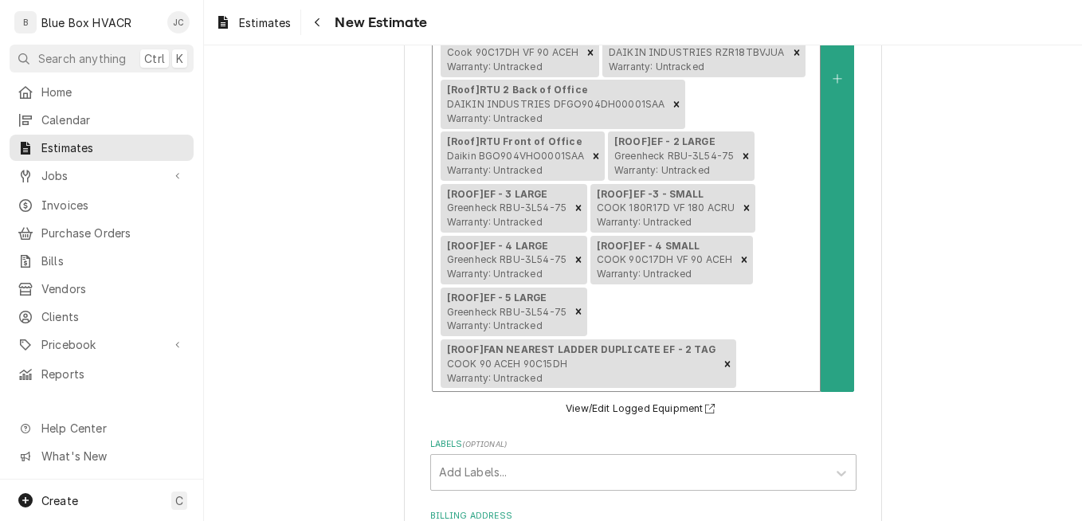
click at [757, 307] on div "[Above shipping Office] Evaporator Shipping Office U.S. ALUMACOIL CHPF3636B6CB …" at bounding box center [625, 78] width 387 height 625
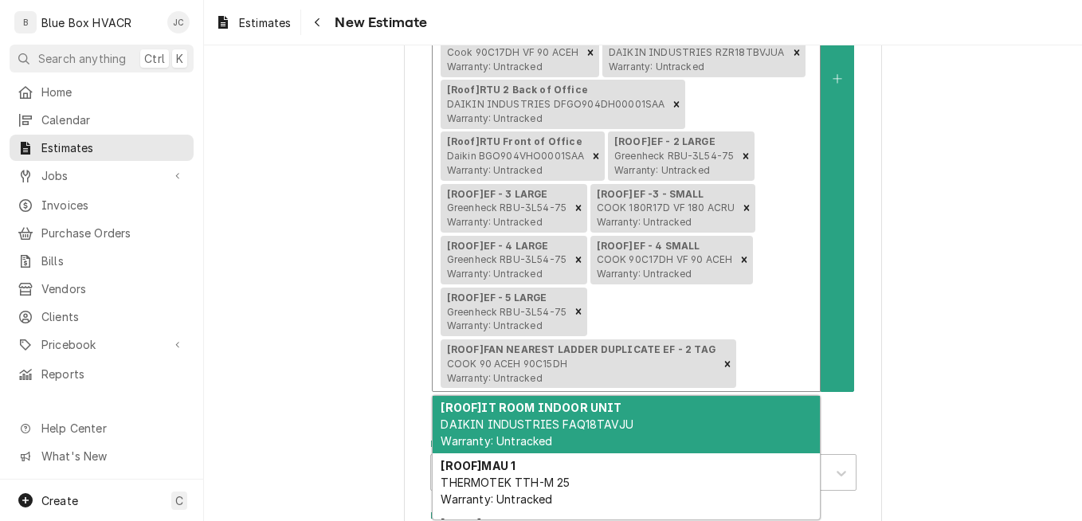
click at [646, 413] on div "[ROOF] IT ROOM INDOOR UNIT DAIKIN INDUSTRIES FAQ18TAVJU Warranty: Untracked" at bounding box center [625, 425] width 387 height 58
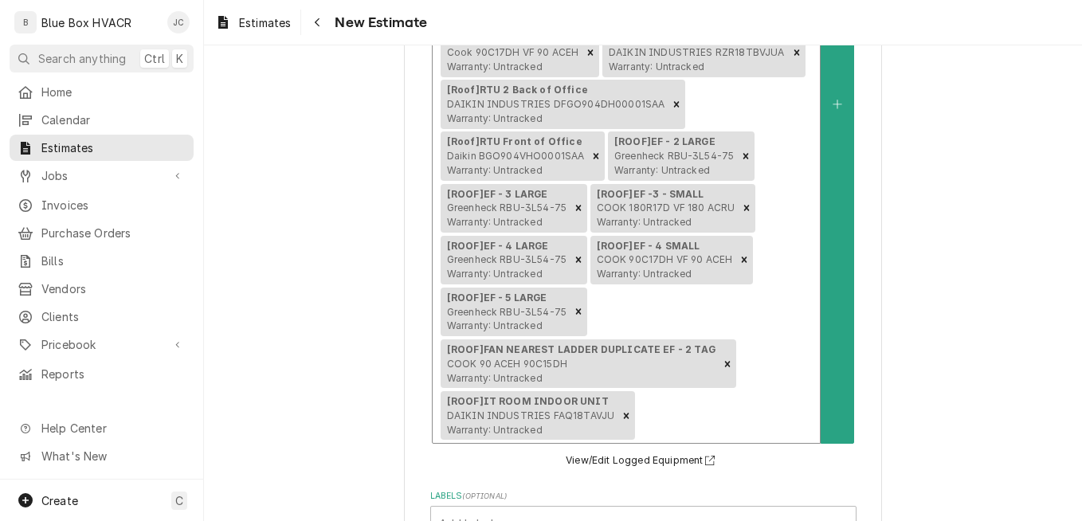
click at [769, 339] on div "[Above shipping Office] Evaporator Shipping Office U.S. ALUMACOIL CHPF3636B6CB …" at bounding box center [625, 104] width 387 height 677
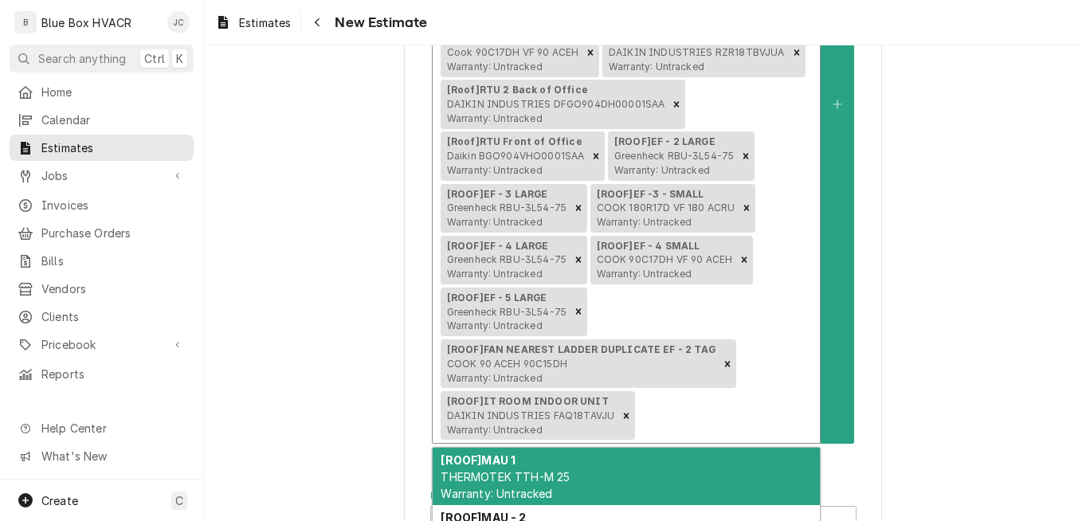
click at [623, 456] on div "[ROOF] MAU 1 THERMOTEK TTH-M 25 Warranty: Untracked" at bounding box center [625, 477] width 387 height 58
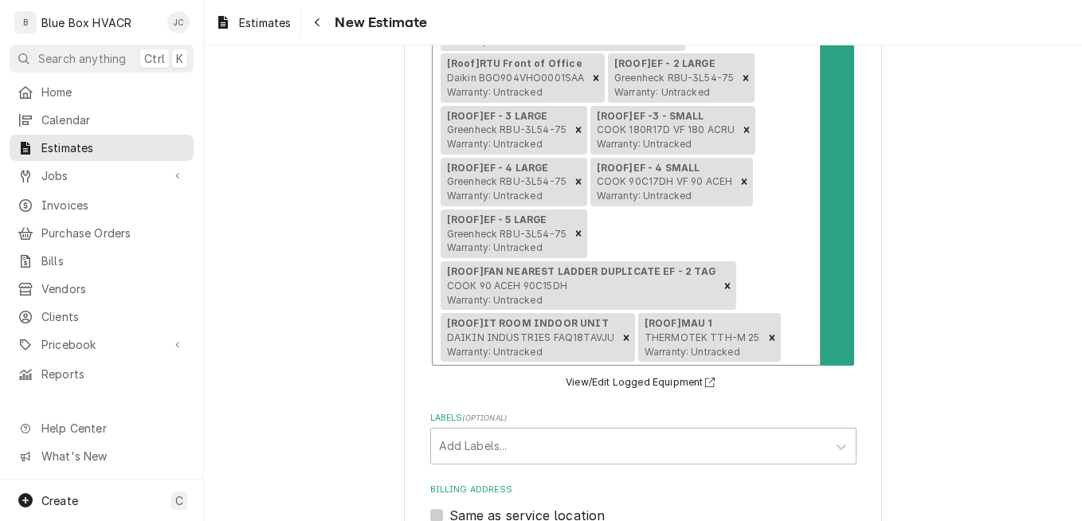
scroll to position [1117, 0]
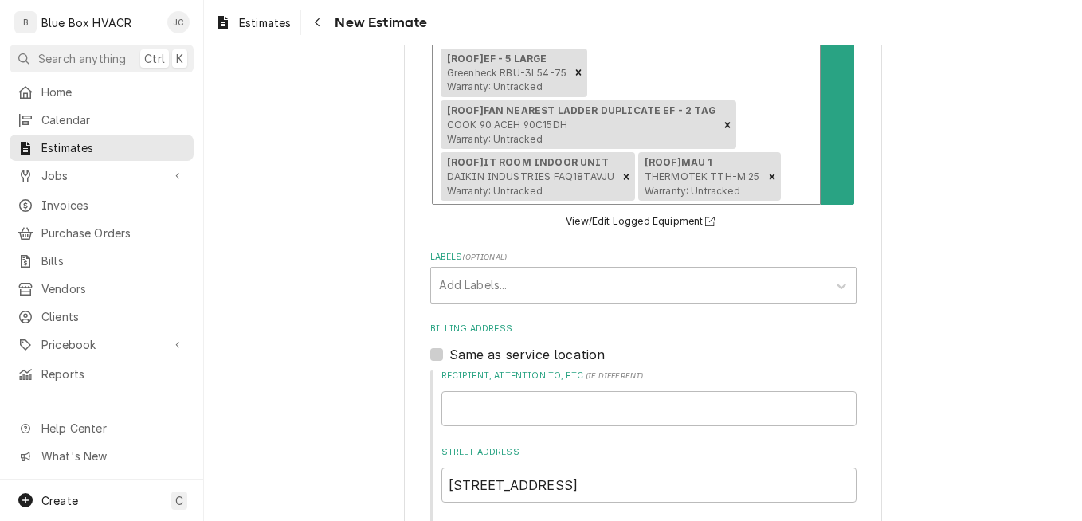
drag, startPoint x: 789, startPoint y: 190, endPoint x: 780, endPoint y: 198, distance: 12.4
click at [789, 190] on div "Equipment" at bounding box center [797, 176] width 28 height 29
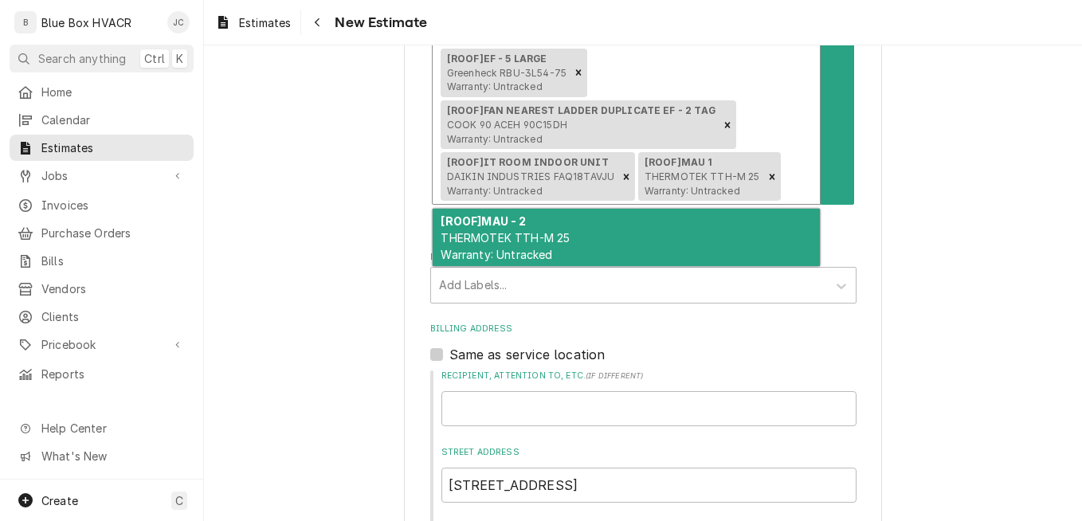
click at [677, 237] on div "[ROOF] MAU - 2 THERMOTEK TTH-M 25 Warranty: Untracked" at bounding box center [625, 238] width 387 height 58
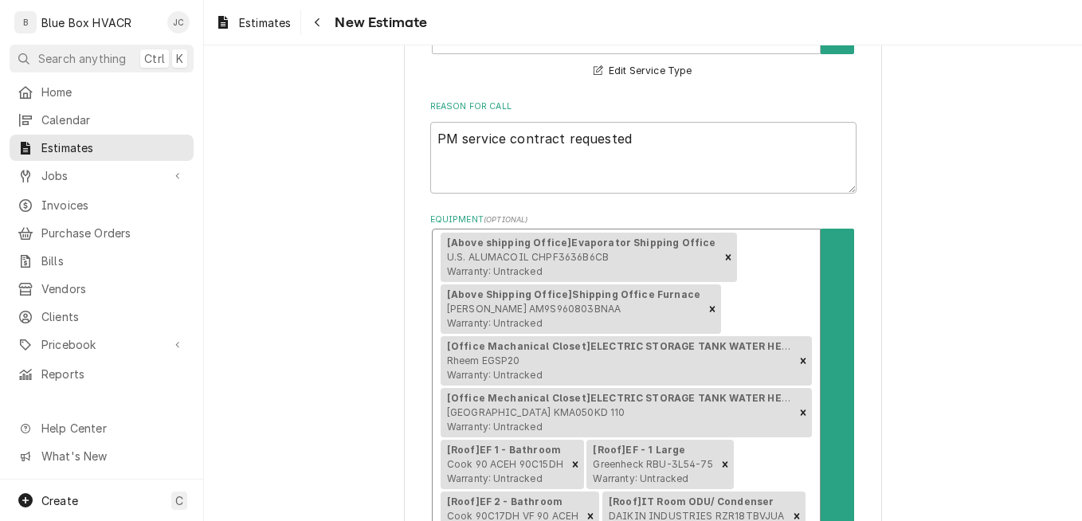
scroll to position [297, 0]
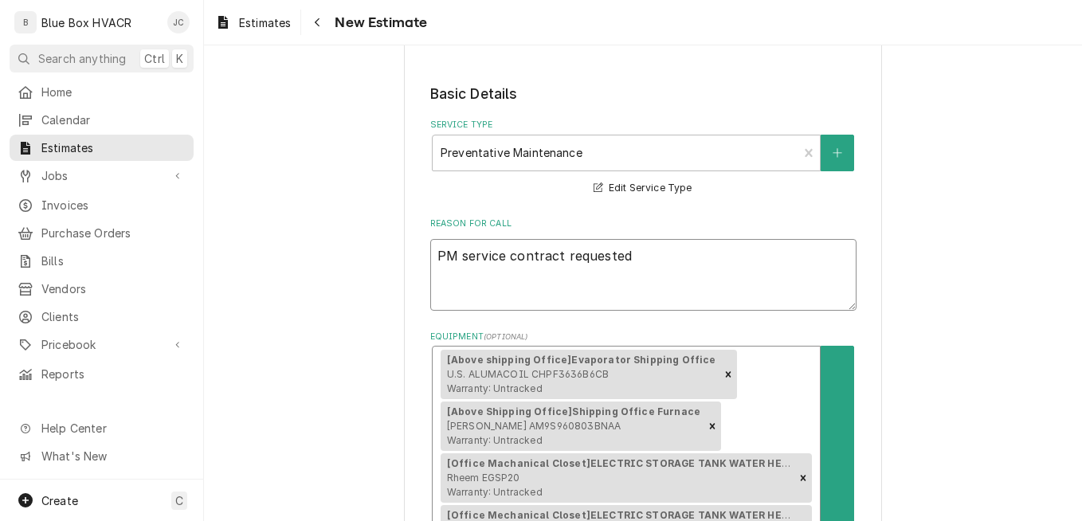
click at [621, 258] on textarea "PM service contract requested" at bounding box center [643, 275] width 426 height 72
type textarea "x"
type textarea "PM service contract requested."
type textarea "x"
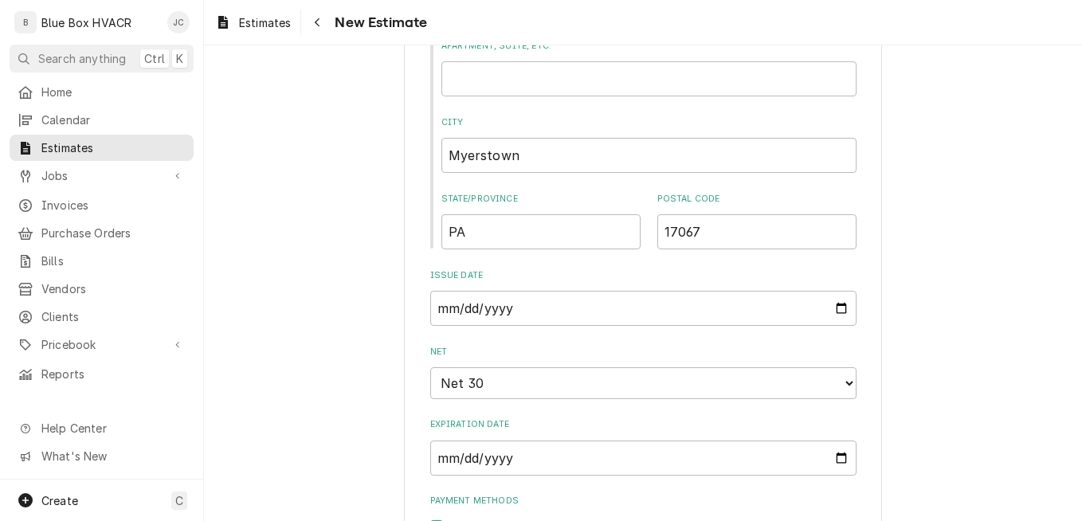
scroll to position [1970, 0]
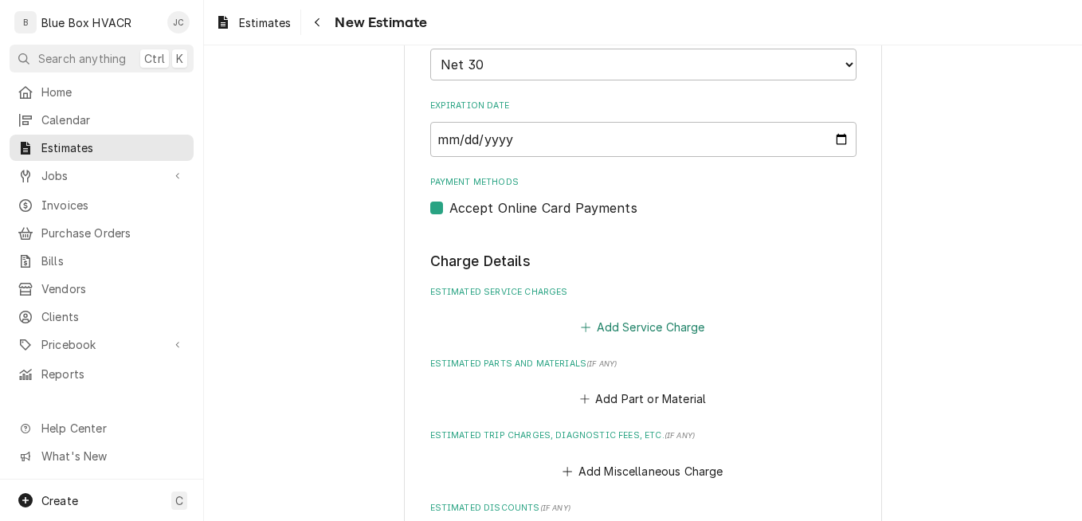
type textarea "PM service contract requested."
click at [620, 337] on button "Add Service Charge" at bounding box center [642, 326] width 129 height 22
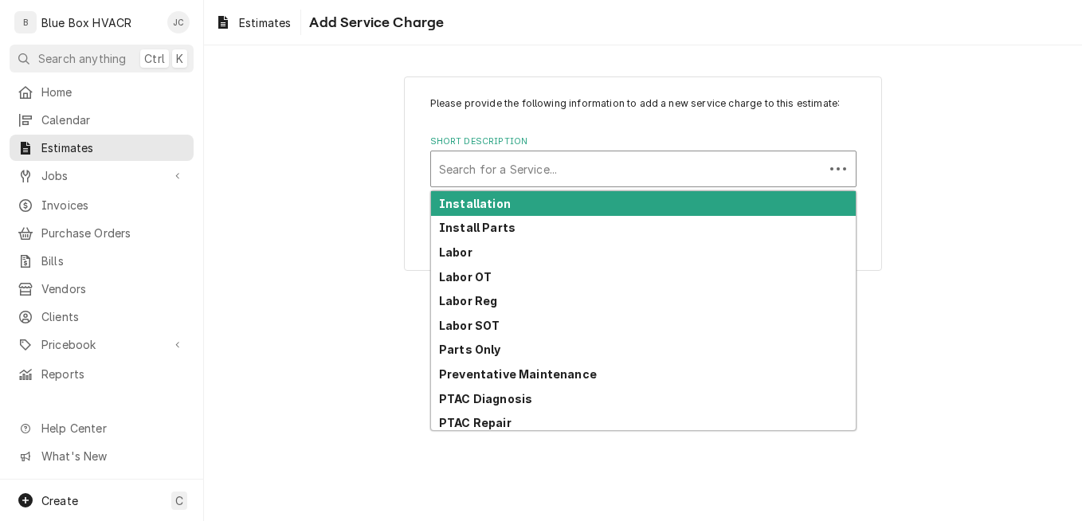
click at [614, 159] on div "Short Description" at bounding box center [627, 169] width 377 height 29
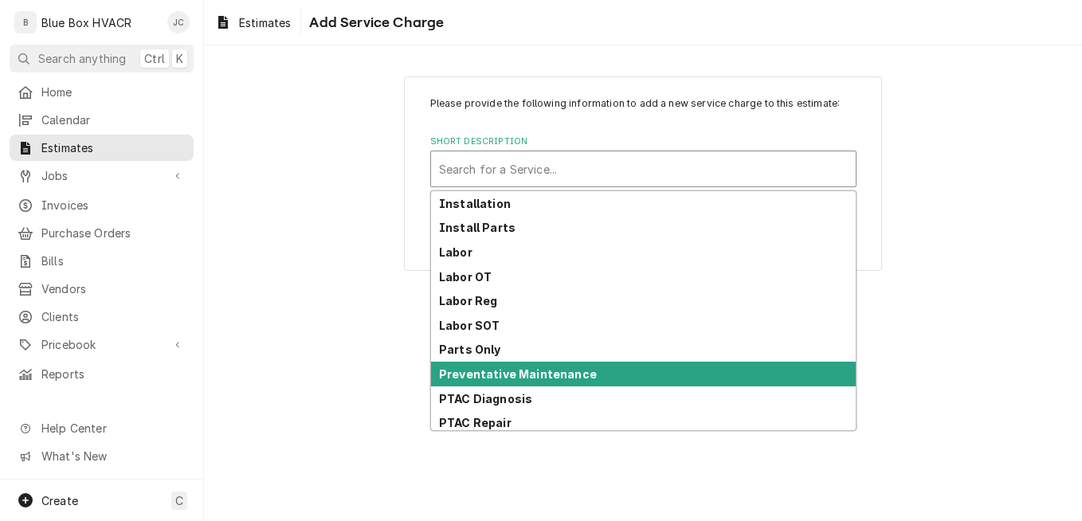
click at [574, 371] on strong "Preventative Maintenance" at bounding box center [518, 374] width 158 height 14
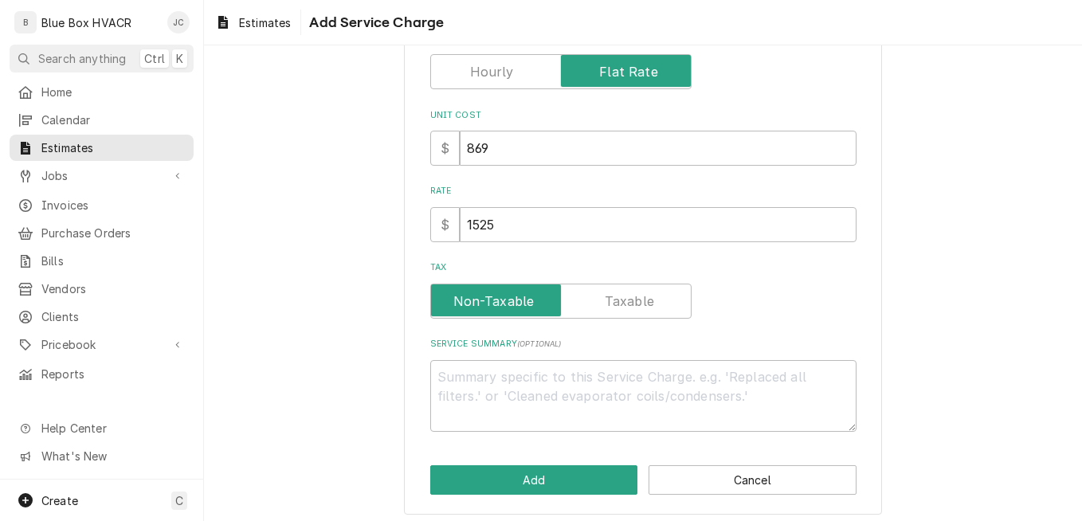
scroll to position [209, 0]
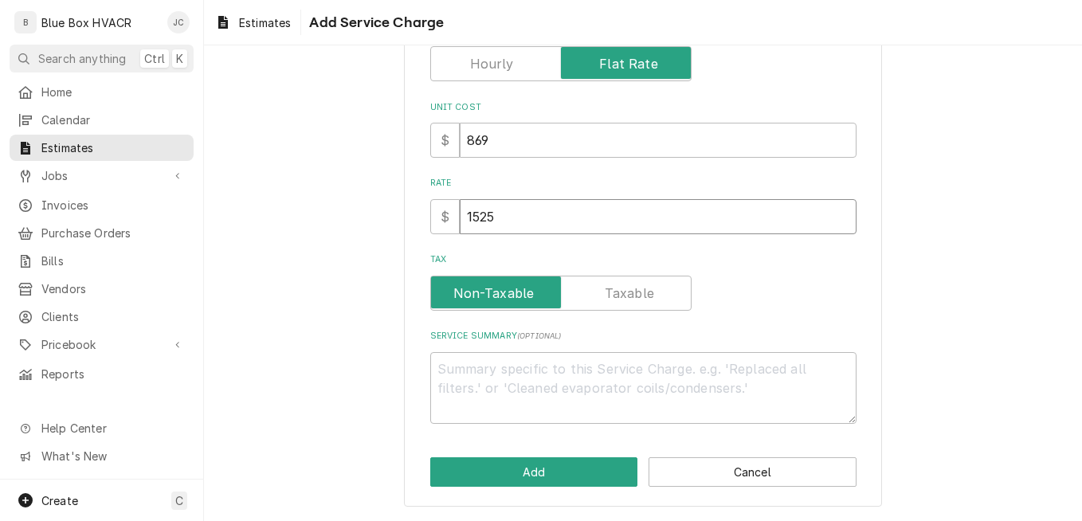
drag, startPoint x: 527, startPoint y: 208, endPoint x: 467, endPoint y: 212, distance: 60.7
click at [467, 212] on input "1525" at bounding box center [658, 216] width 397 height 35
type textarea "x"
type input "1"
type textarea "x"
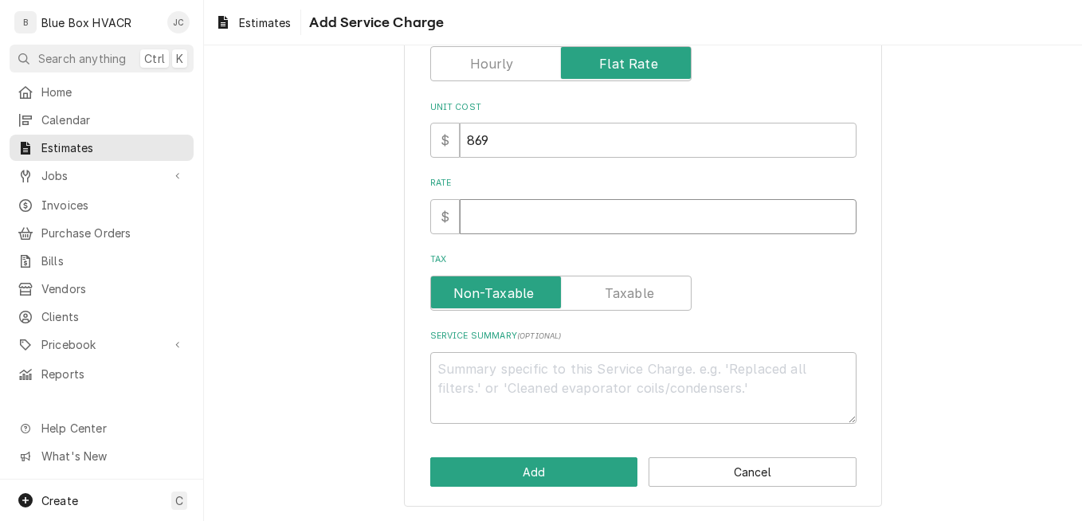
type textarea "x"
type input "5"
type textarea "x"
type input "55"
type textarea "x"
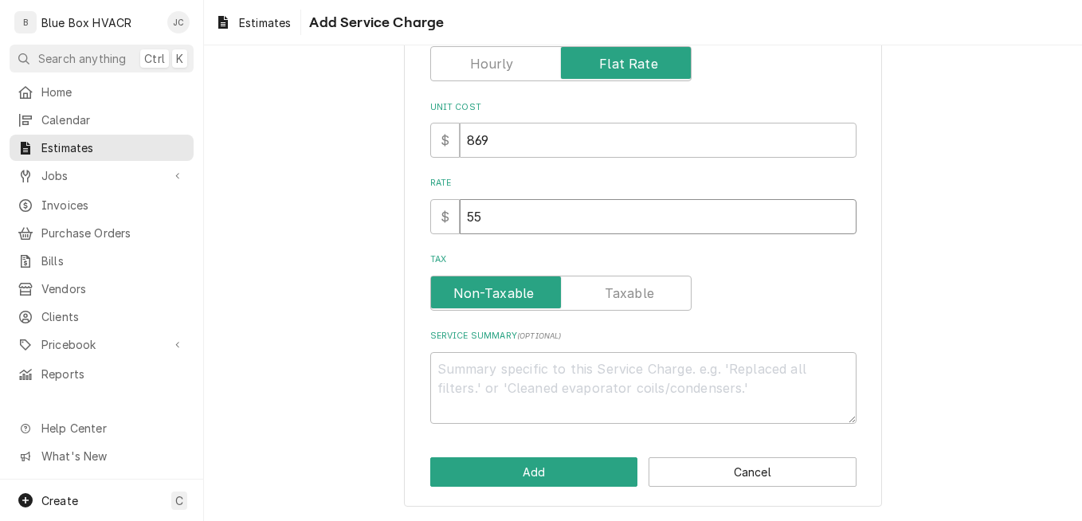
type input "550"
type textarea "x"
type input "5500"
type textarea "x"
type input "5500"
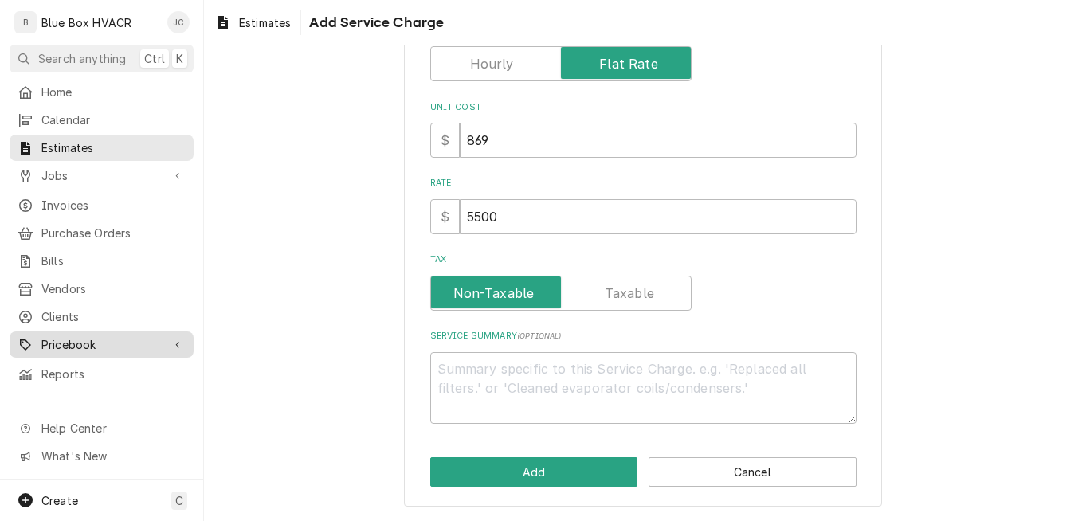
click at [57, 336] on span "Pricebook" at bounding box center [101, 344] width 120 height 17
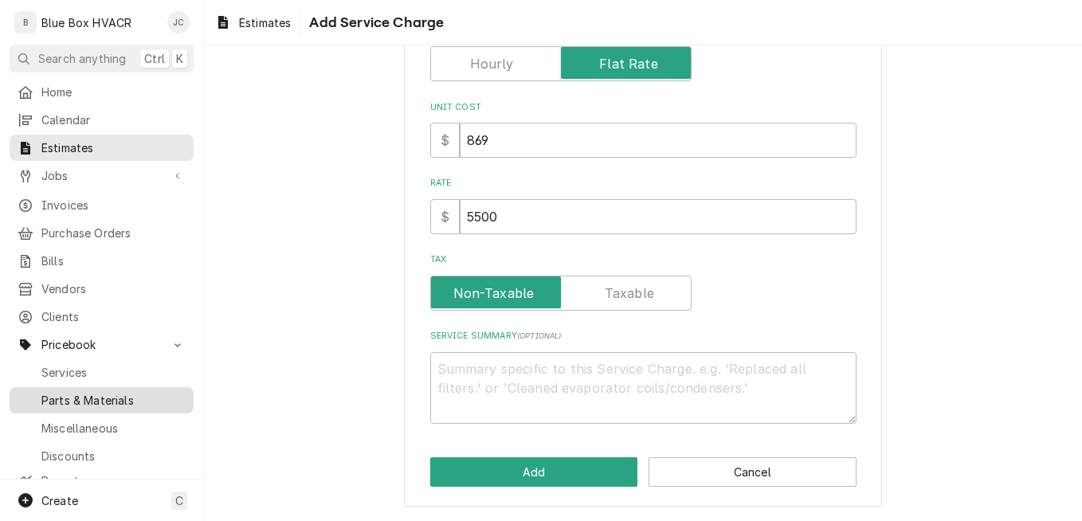
click at [63, 392] on span "Parts & Materials" at bounding box center [113, 400] width 144 height 17
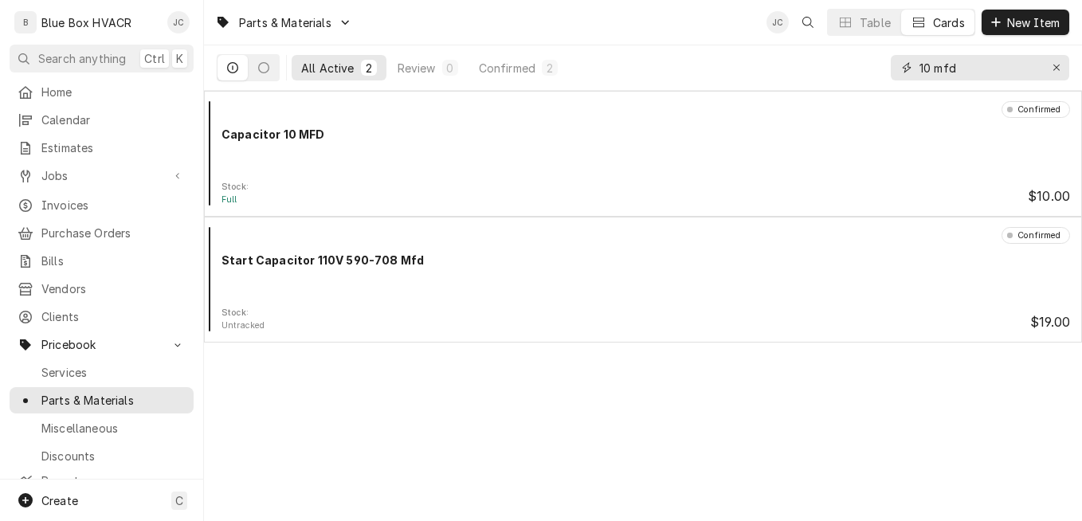
drag, startPoint x: 992, startPoint y: 71, endPoint x: 900, endPoint y: 71, distance: 92.4
click at [901, 74] on div "10 mfd" at bounding box center [979, 67] width 178 height 25
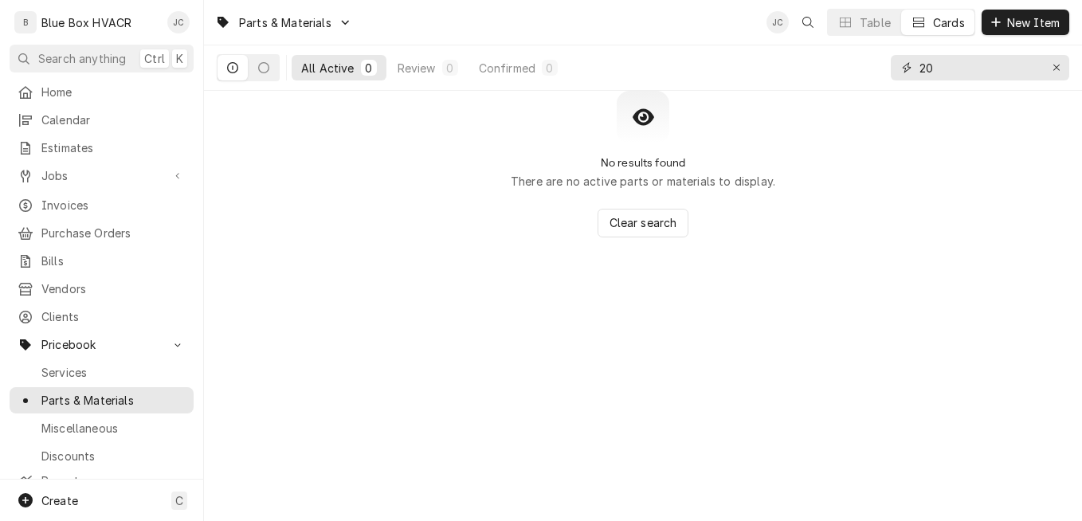
type input "2"
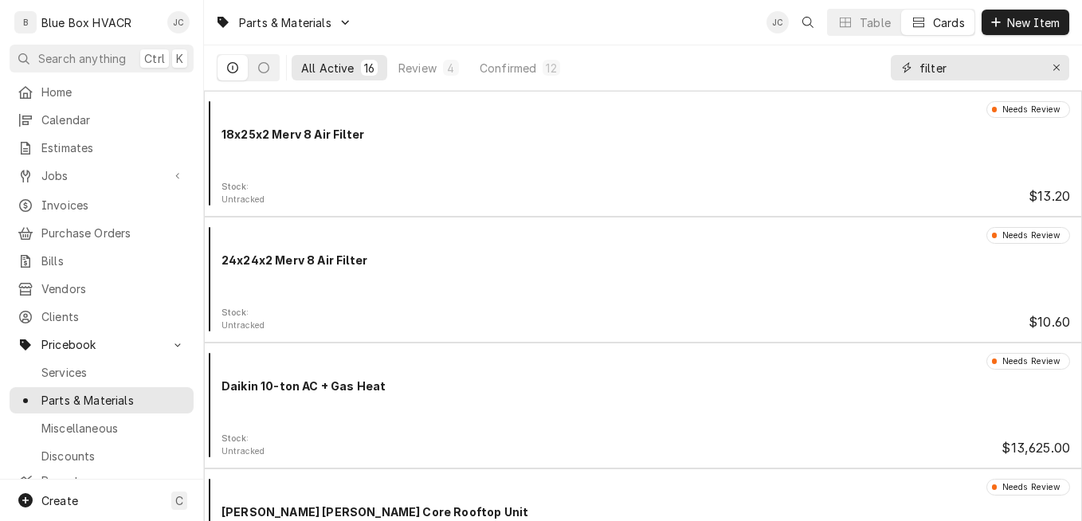
type input "filter"
click at [1048, 66] on div "Erase input" at bounding box center [1056, 68] width 16 height 16
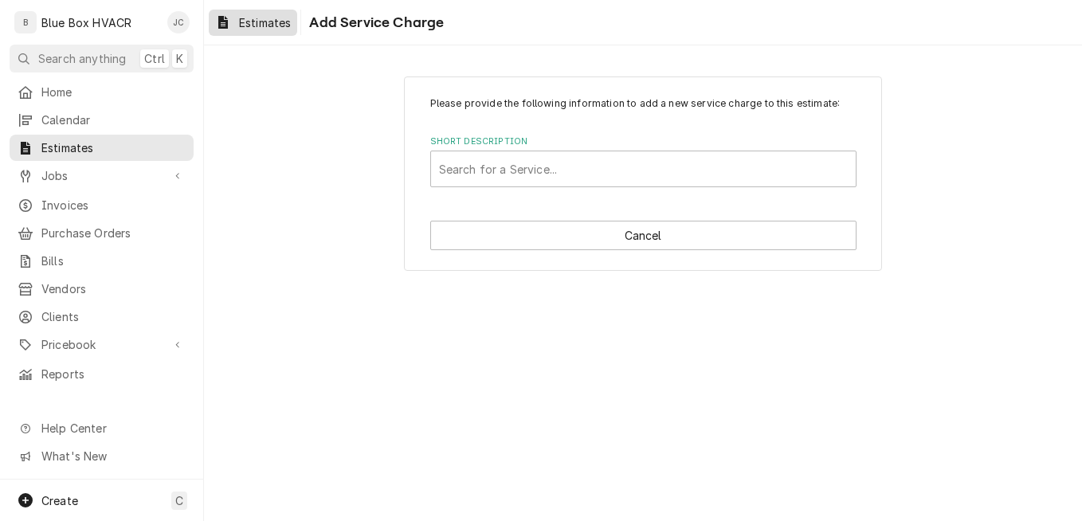
click at [261, 26] on span "Estimates" at bounding box center [265, 22] width 52 height 17
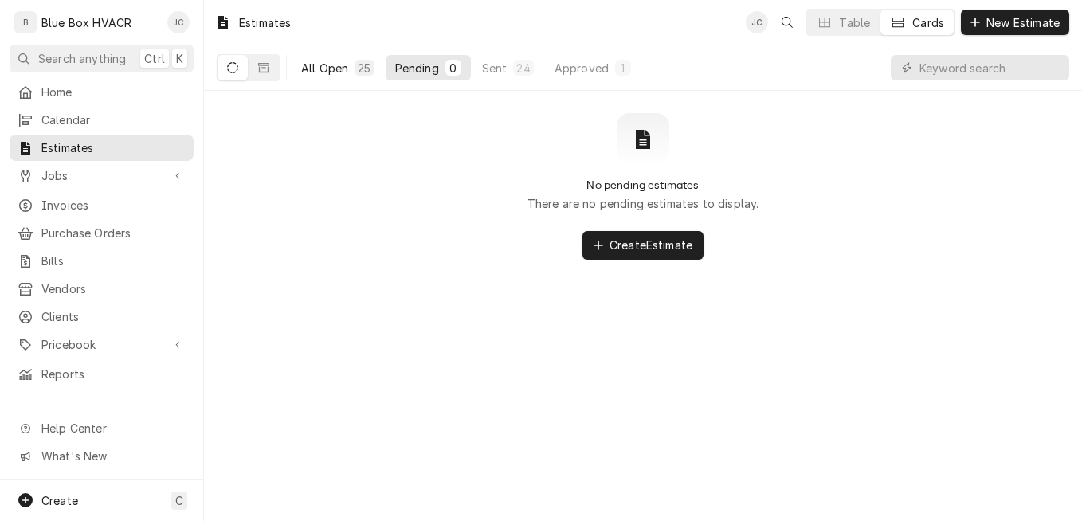
click at [299, 71] on button "All Open 25" at bounding box center [337, 67] width 92 height 25
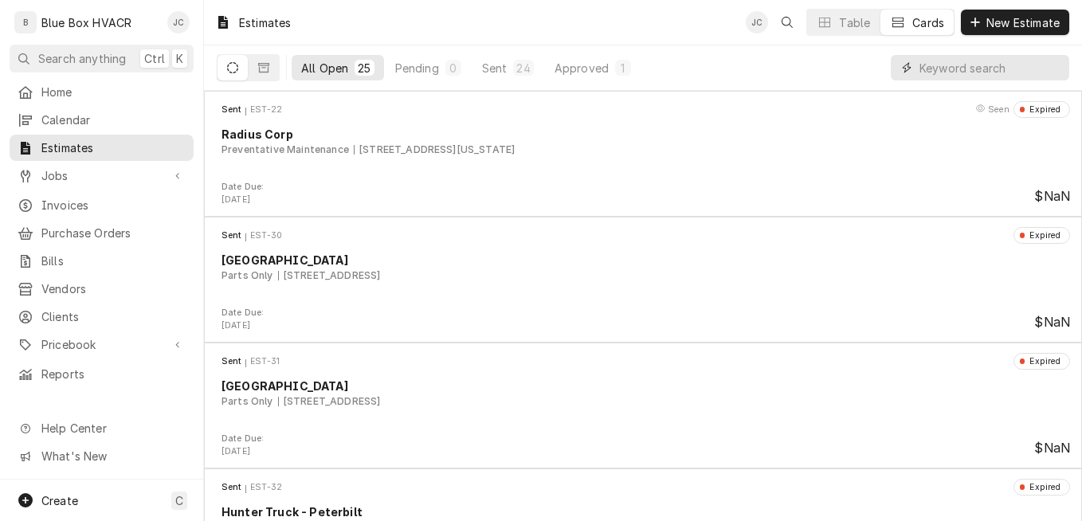
click at [977, 72] on input "Dynamic Content Wrapper" at bounding box center [990, 67] width 142 height 25
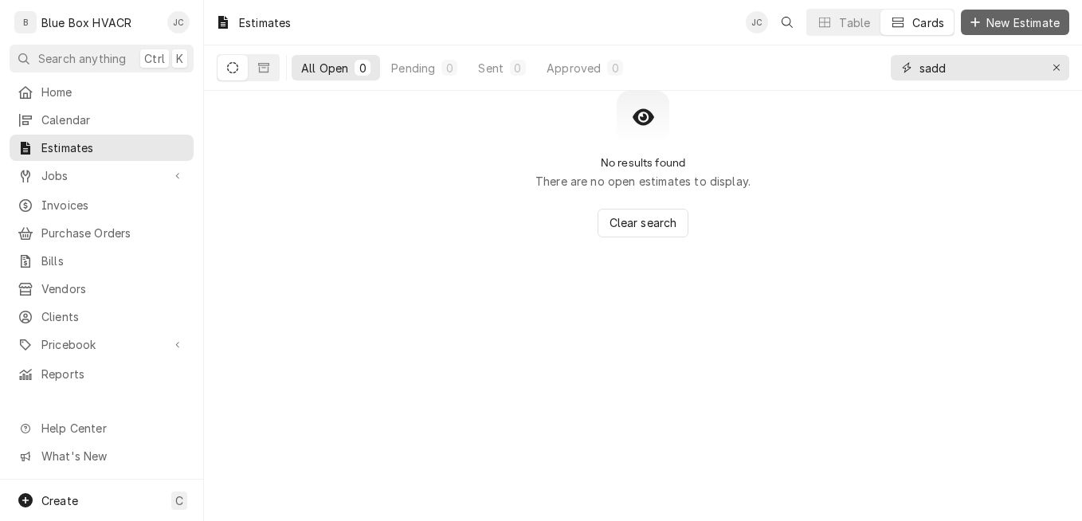
type input "sadd"
click at [1025, 32] on button "New Estimate" at bounding box center [1014, 22] width 108 height 25
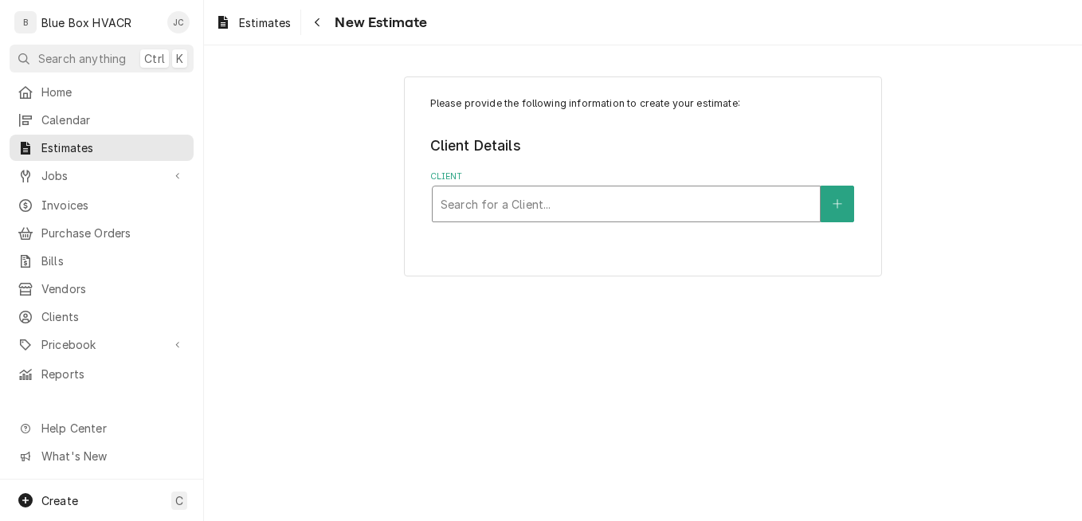
click at [546, 192] on div "Client" at bounding box center [625, 204] width 371 height 29
type input "sadd"
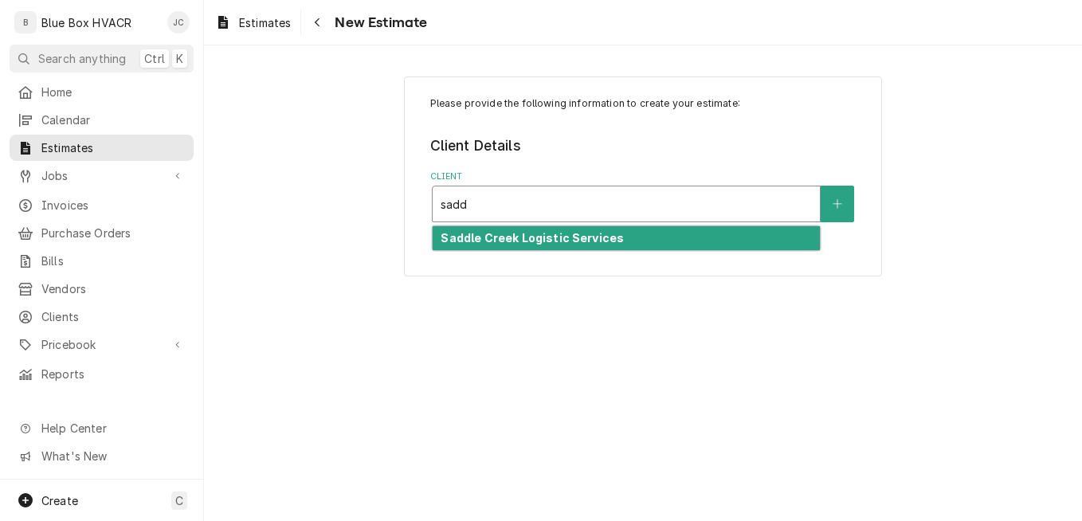
click at [550, 243] on strong "Saddle Creek Logistic Services" at bounding box center [531, 238] width 183 height 14
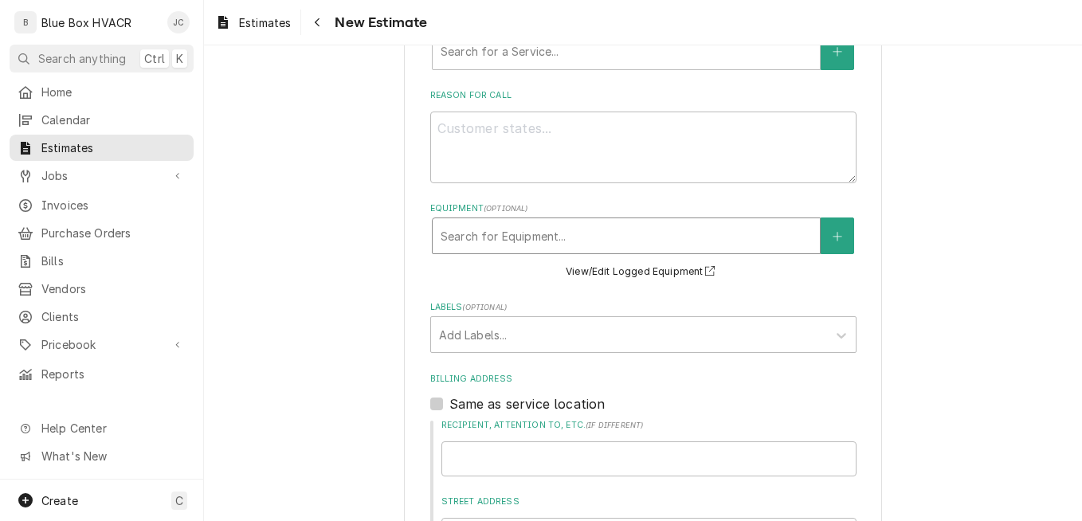
scroll to position [239, 0]
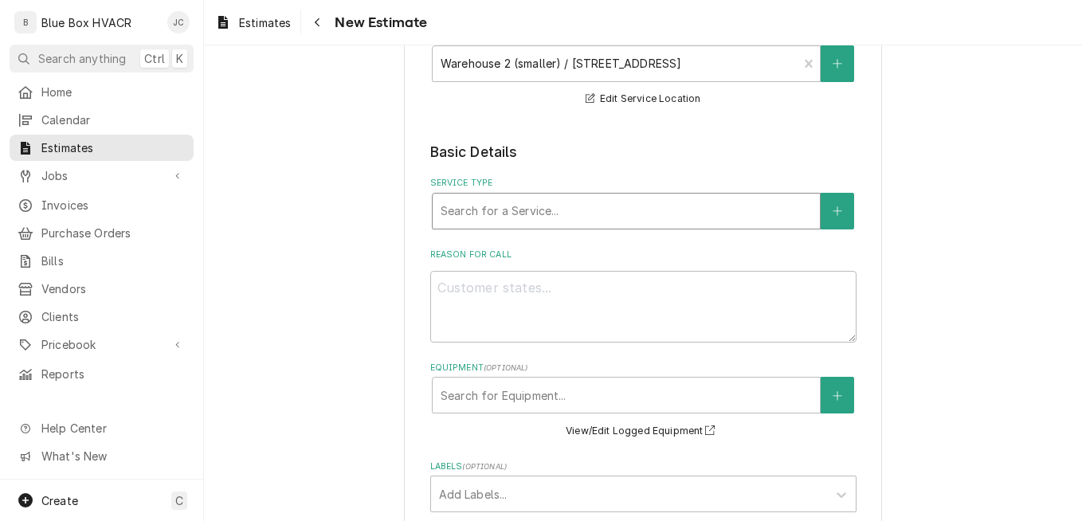
click at [575, 217] on div "Service Type" at bounding box center [625, 211] width 371 height 29
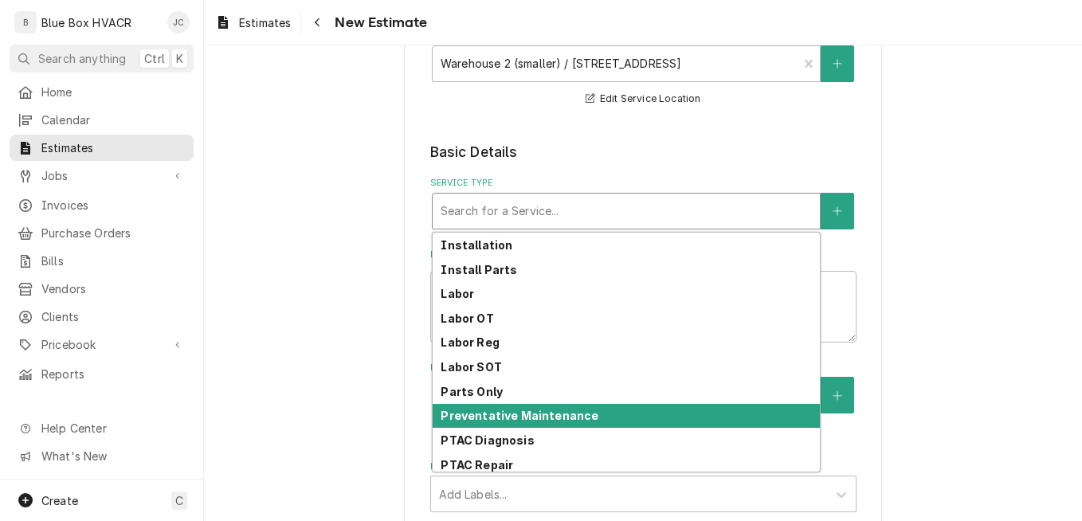
click at [546, 420] on strong "Preventative Maintenance" at bounding box center [519, 416] width 158 height 14
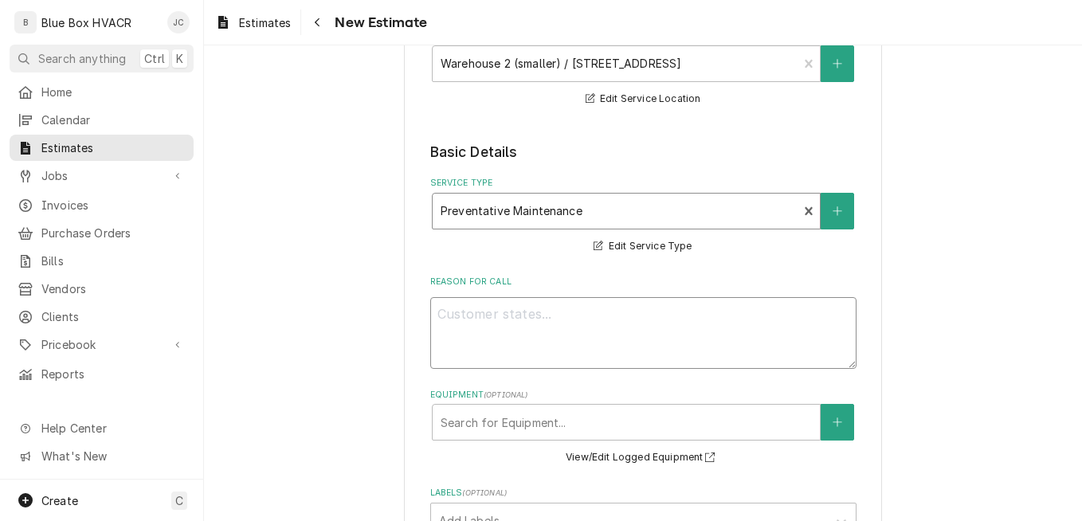
click at [545, 316] on textarea "Reason For Call" at bounding box center [643, 333] width 426 height 72
type textarea "x"
type textarea "P"
type textarea "x"
type textarea "Pr"
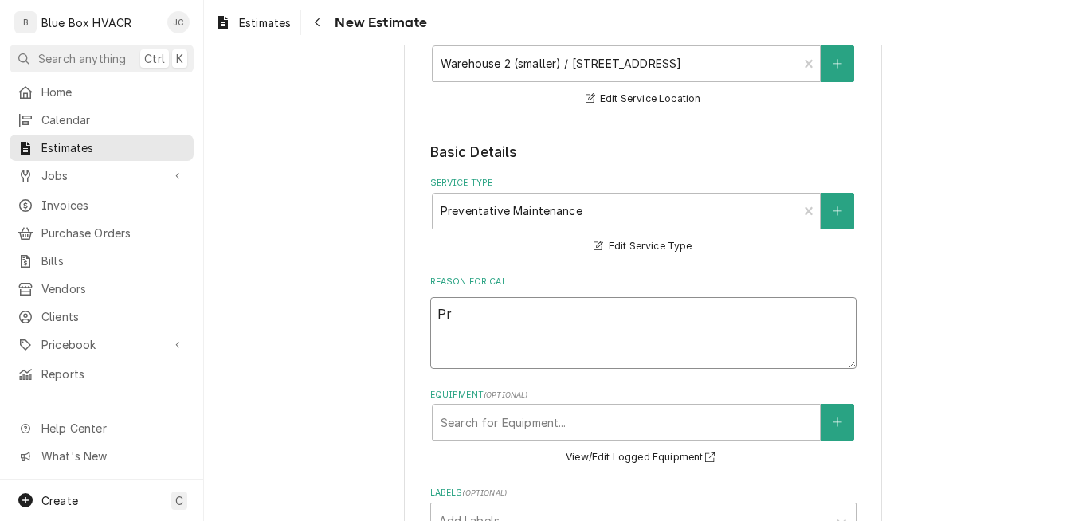
type textarea "x"
type textarea "Pre"
type textarea "x"
type textarea "Prev"
type textarea "x"
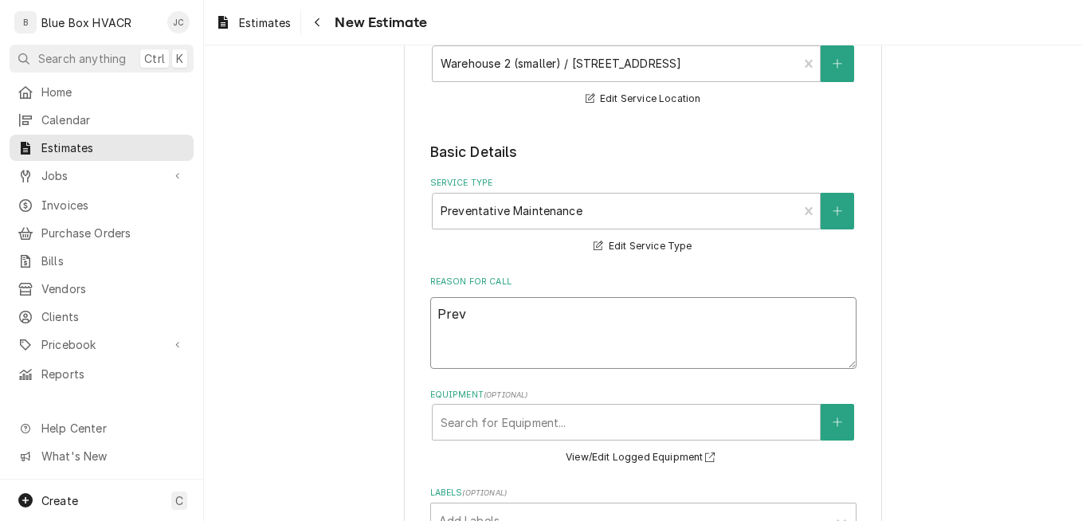
type textarea "Pre"
type textarea "x"
type textarea "Pr"
type textarea "x"
type textarea "P"
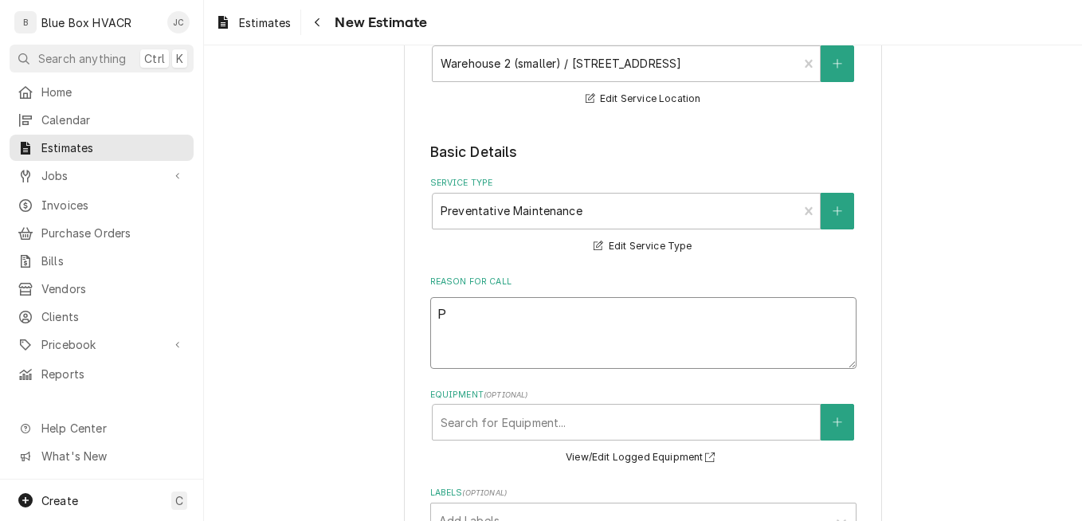
type textarea "x"
type textarea "Q"
type textarea "x"
type textarea "Qu"
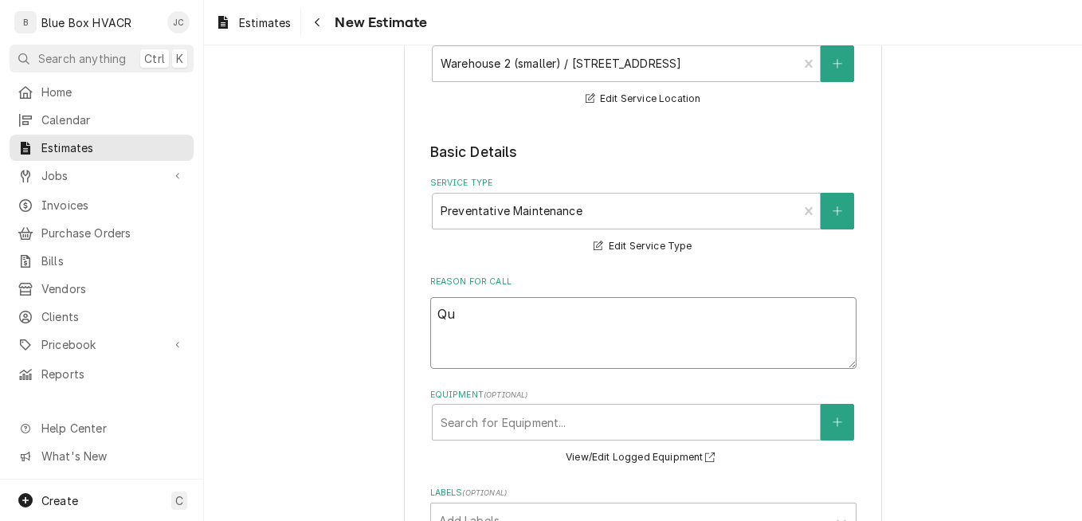
type textarea "x"
type textarea "Quo"
type textarea "x"
type textarea "Quot"
type textarea "x"
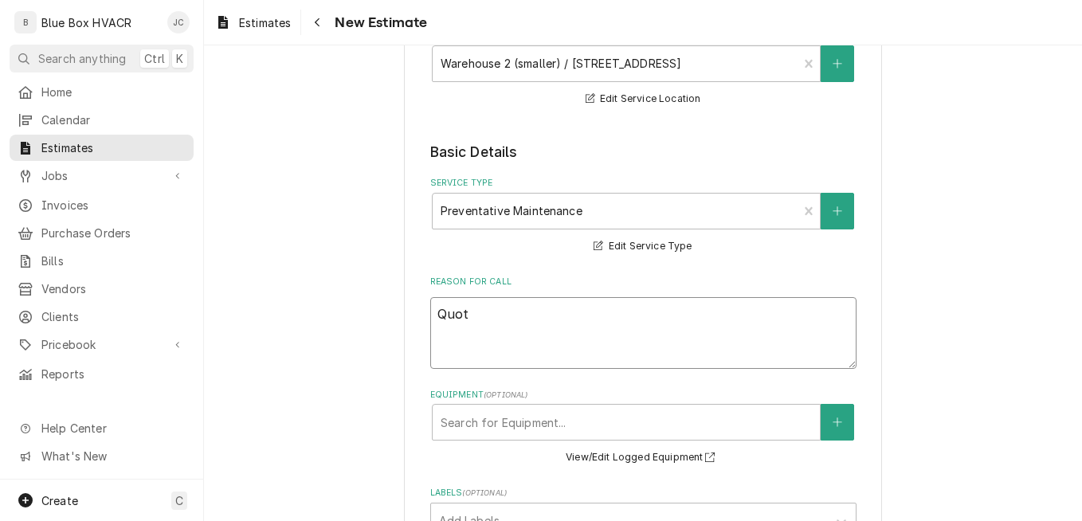
type textarea "Quote"
type textarea "x"
type textarea "Quote"
type textarea "x"
type textarea "Quote p"
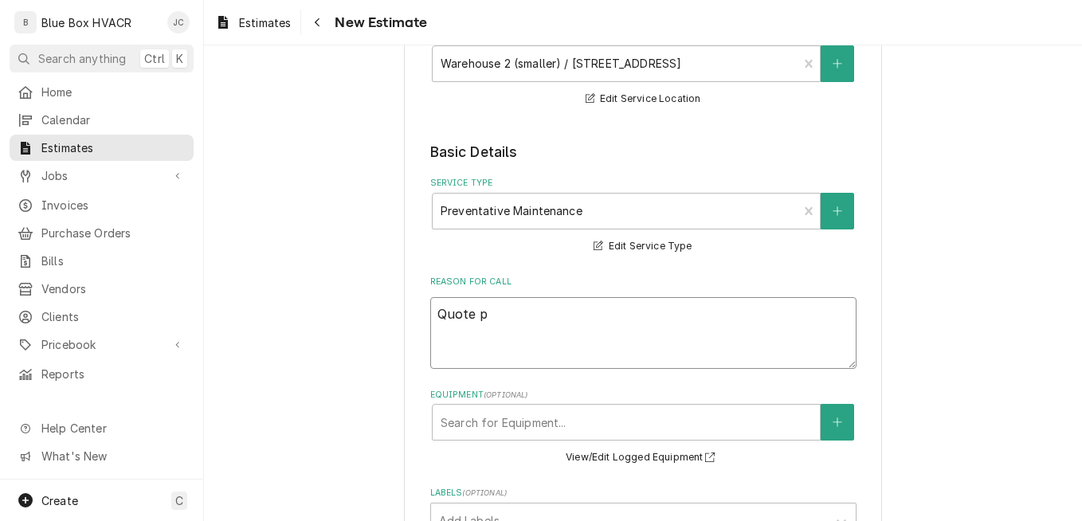
type textarea "x"
type textarea "Quote pr"
type textarea "x"
type textarea "Quote pre"
type textarea "x"
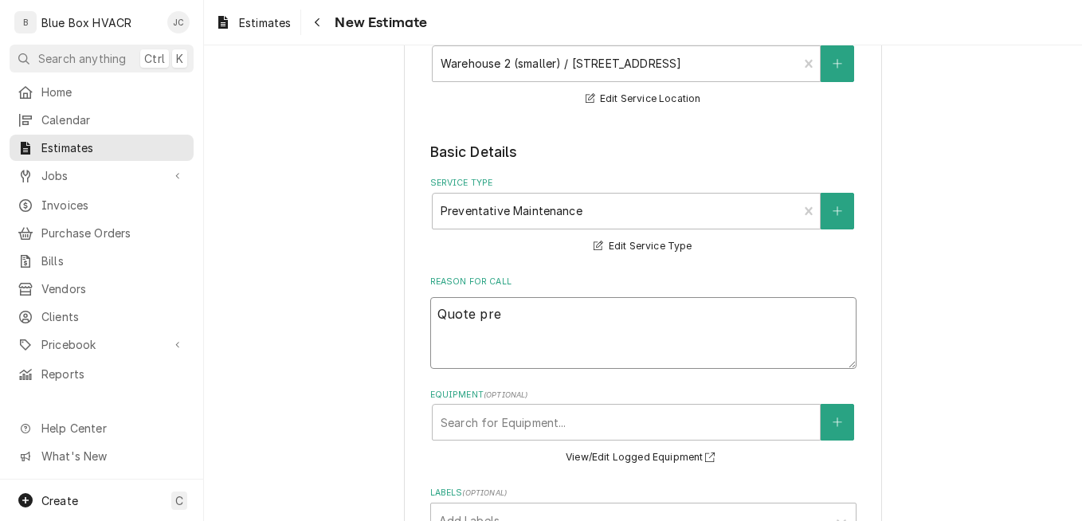
type textarea "Quote prev"
type textarea "x"
type textarea "Quote preven"
type textarea "x"
type textarea "Quote prevent"
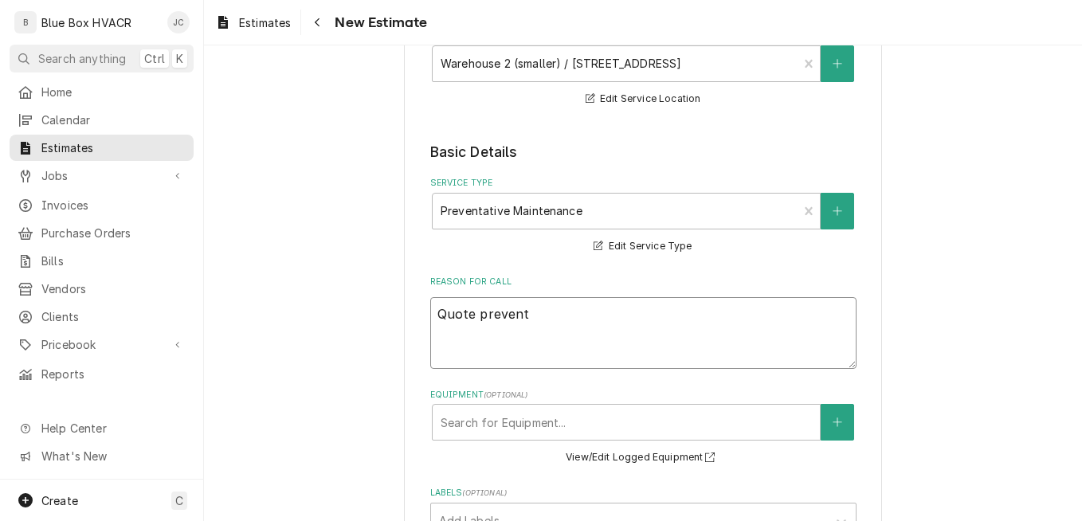
type textarea "x"
type textarea "Quote preventa"
type textarea "x"
type textarea "Quote preventat"
type textarea "x"
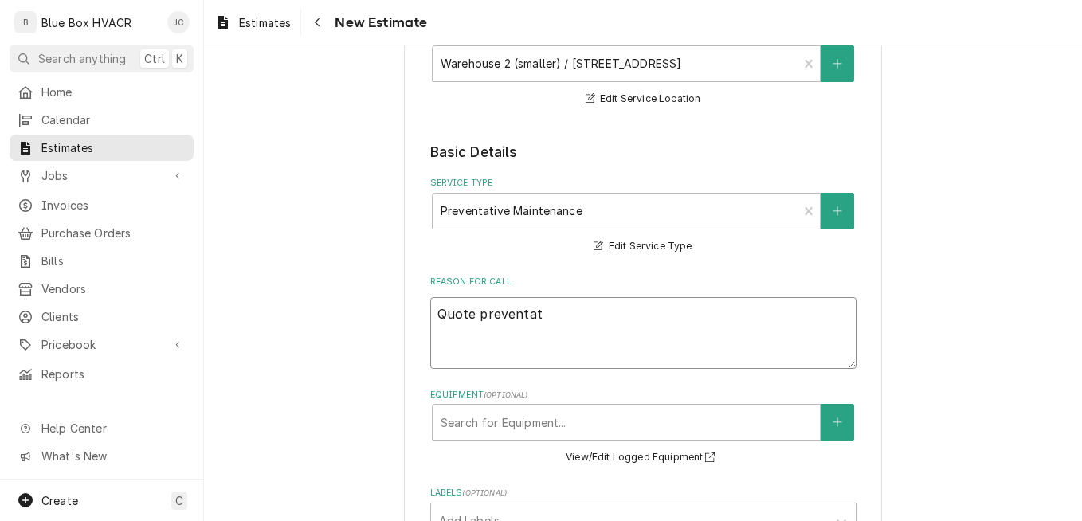
type textarea "Quote preventati"
type textarea "x"
type textarea "Quote preventativ"
type textarea "x"
type textarea "Quote preventative"
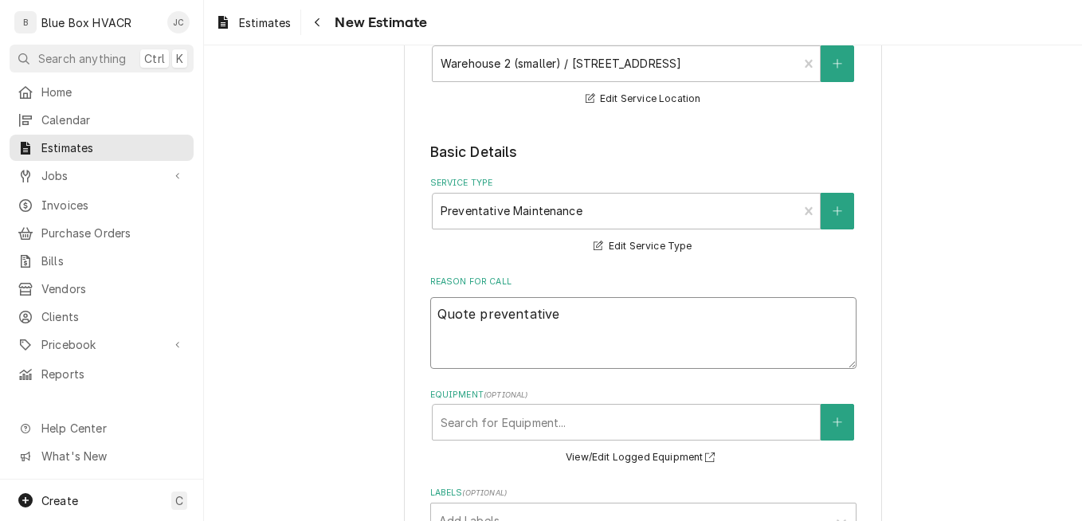
type textarea "x"
type textarea "Quote preventative"
type textarea "x"
type textarea "Quote preventative m"
type textarea "x"
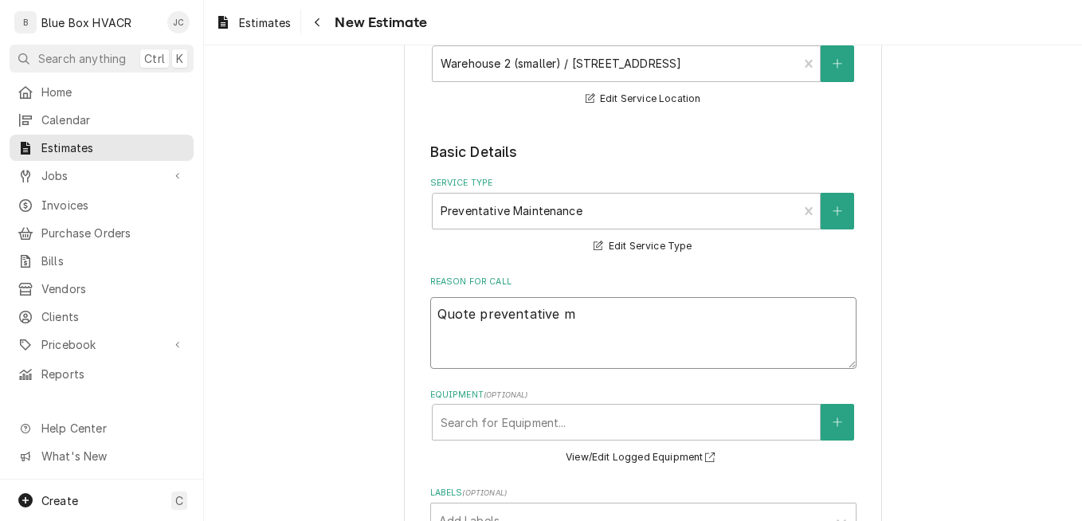
type textarea "Quote preventative ma"
type textarea "x"
type textarea "Quote preventative mai"
type textarea "x"
type textarea "Quote preventative main"
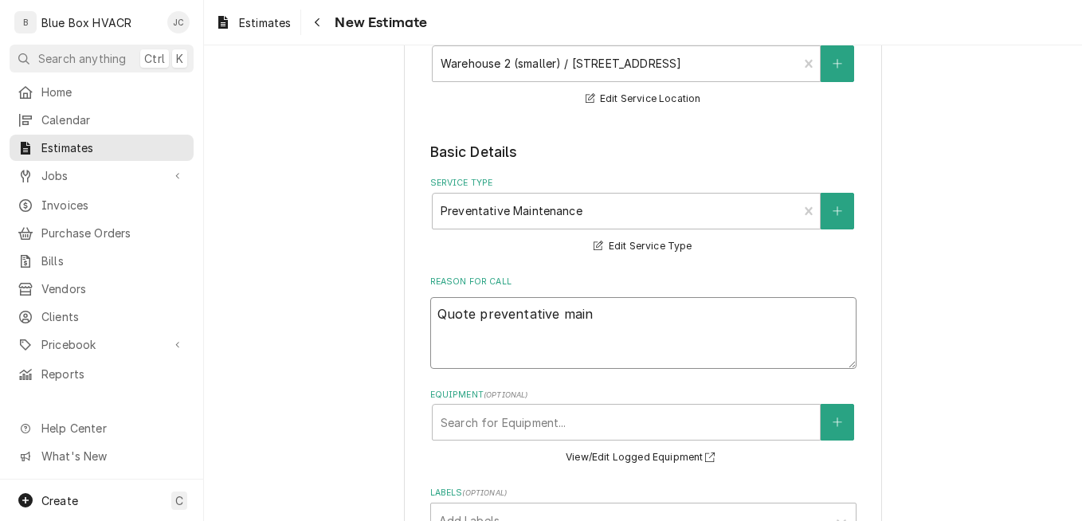
type textarea "x"
type textarea "Quote preventative maint"
type textarea "x"
type textarea "Quote preventative mainte"
type textarea "x"
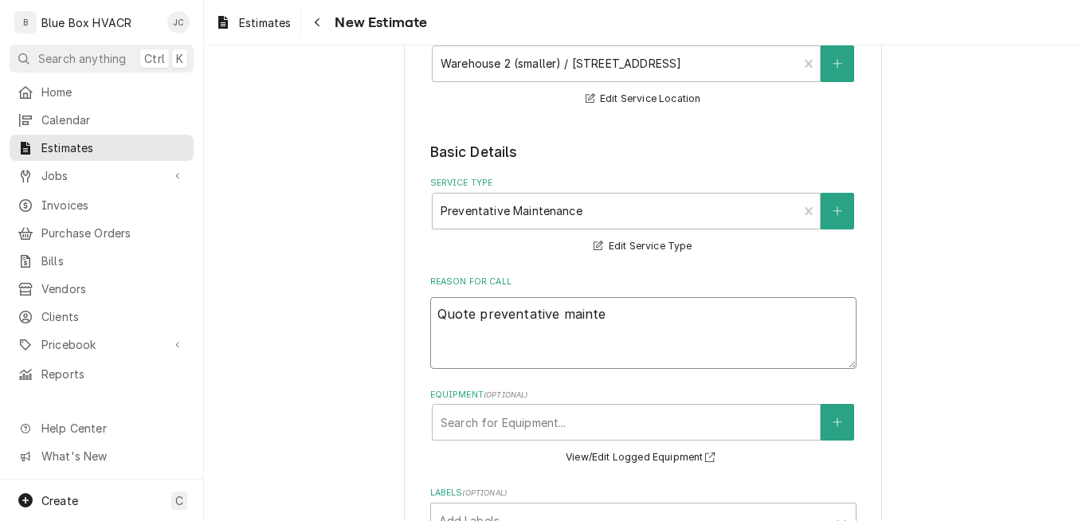
type textarea "Quote preventative mainten"
type textarea "x"
type textarea "Quote preventative maintena"
type textarea "x"
type textarea "Quote preventative maintenan"
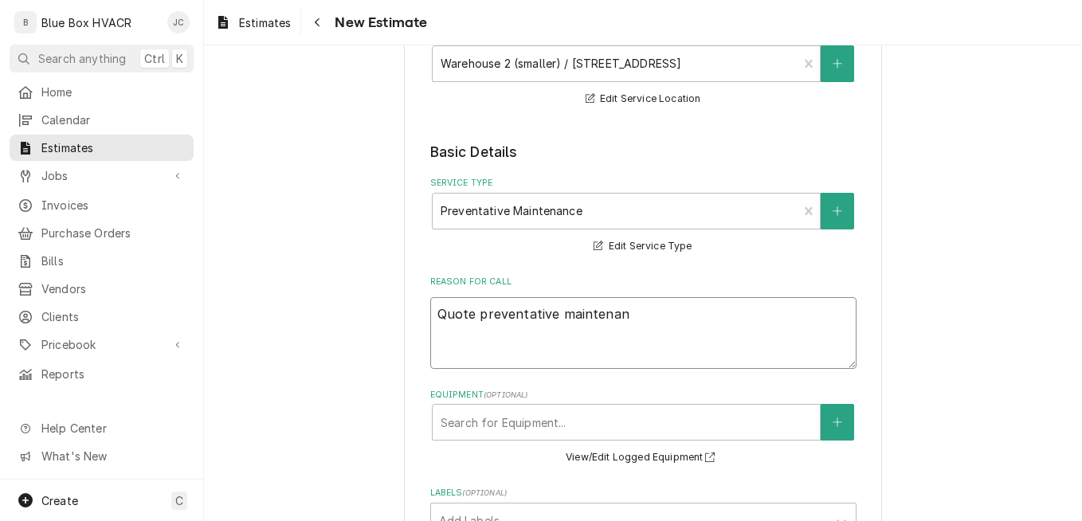
type textarea "x"
type textarea "Quote preventative maintenanc"
type textarea "x"
type textarea "Quote preventative maintenance"
type textarea "x"
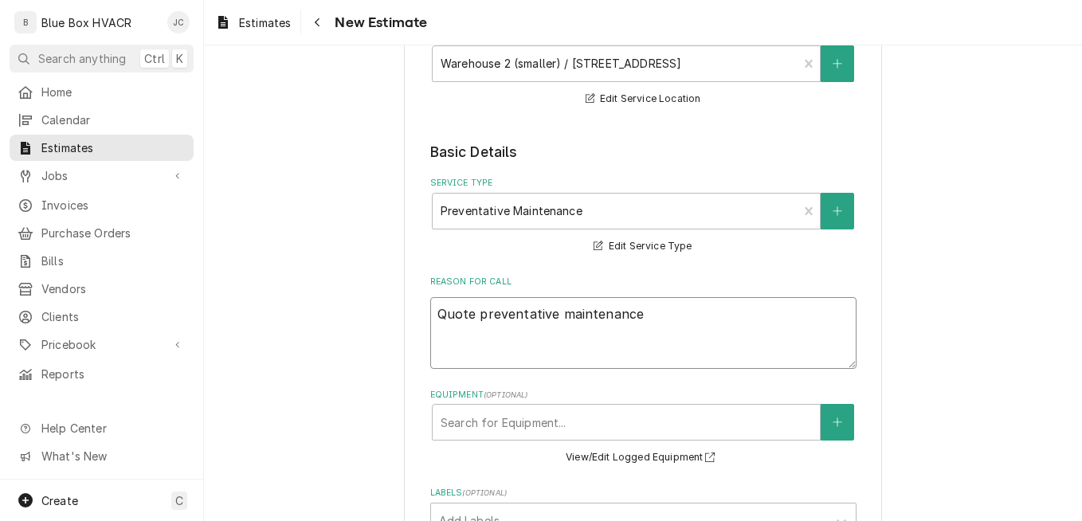
type textarea "Quote preventative maintenance"
type textarea "x"
type textarea "Quote preventative maintenance c"
type textarea "x"
type textarea "Quote preventative maintenance co"
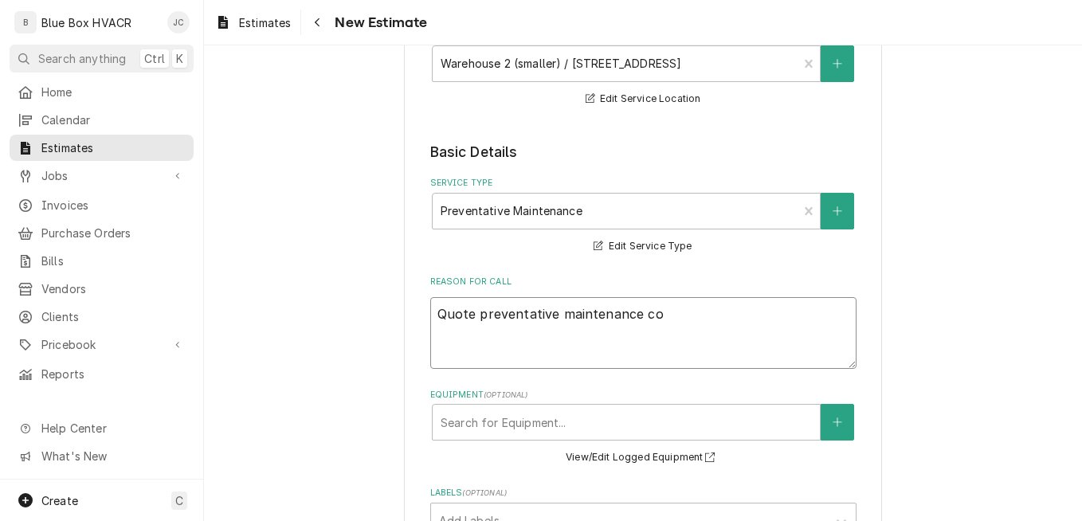
type textarea "x"
type textarea "Quote preventative maintenance con"
type textarea "x"
type textarea "Quote preventative maintenance cont"
type textarea "x"
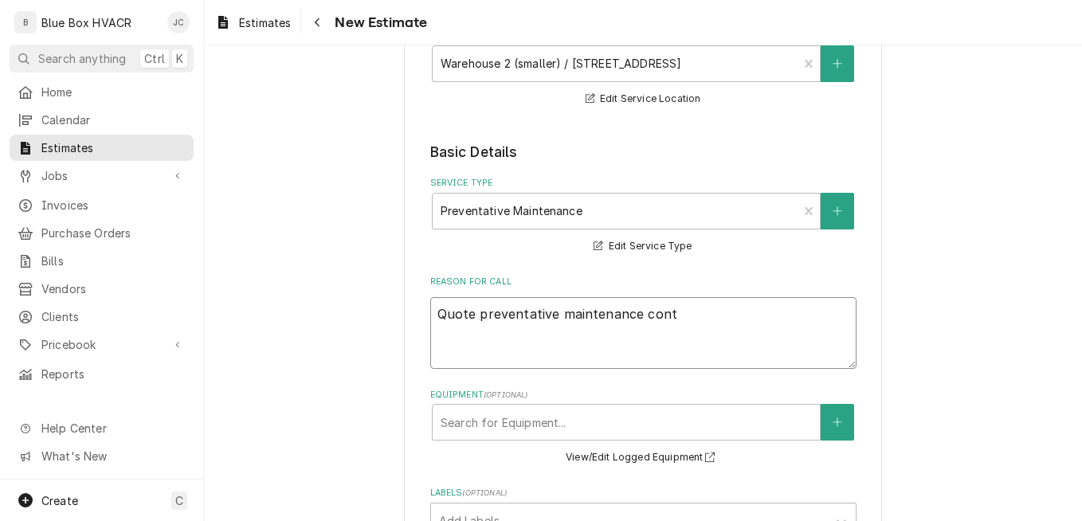
type textarea "Quote preventative maintenance contr"
type textarea "x"
type textarea "Quote preventative maintenance contra"
type textarea "x"
type textarea "Quote preventative maintenance contrac"
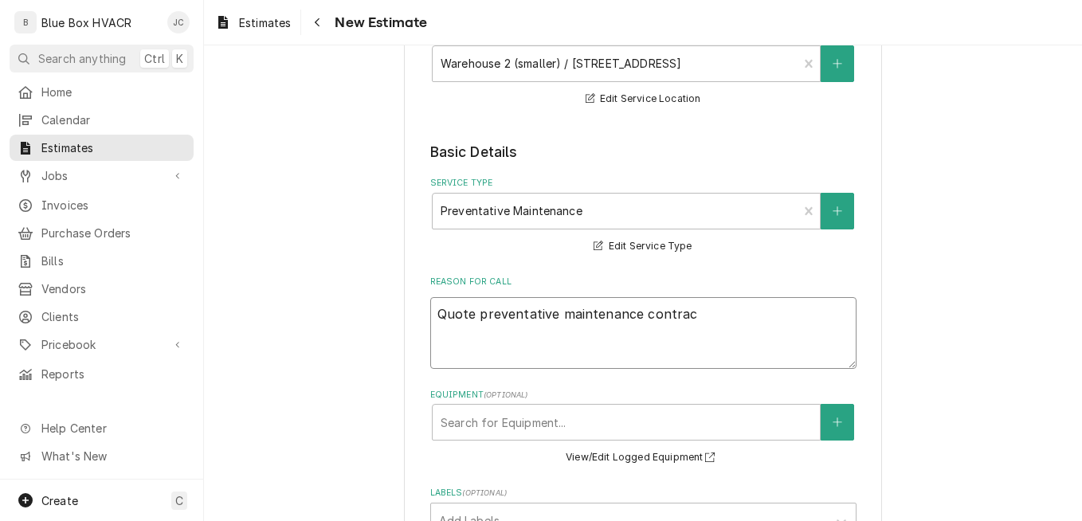
type textarea "x"
type textarea "Quote preventative maintenance contract"
type textarea "x"
type textarea "Quote preventative maintenance contract."
type textarea "x"
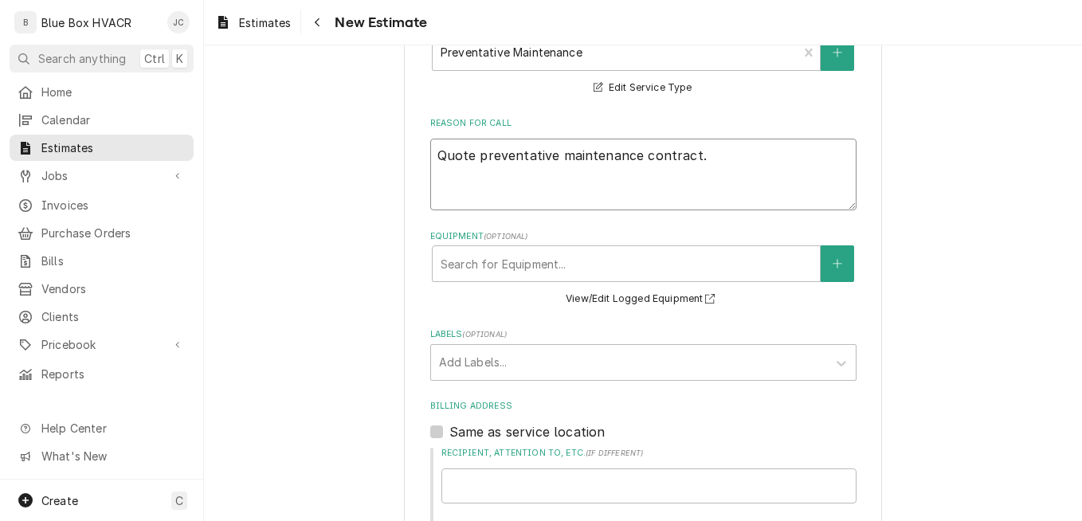
scroll to position [398, 0]
type textarea "Quote preventative maintenance contract."
click at [832, 259] on icon "Create New Equipment" at bounding box center [837, 262] width 10 height 11
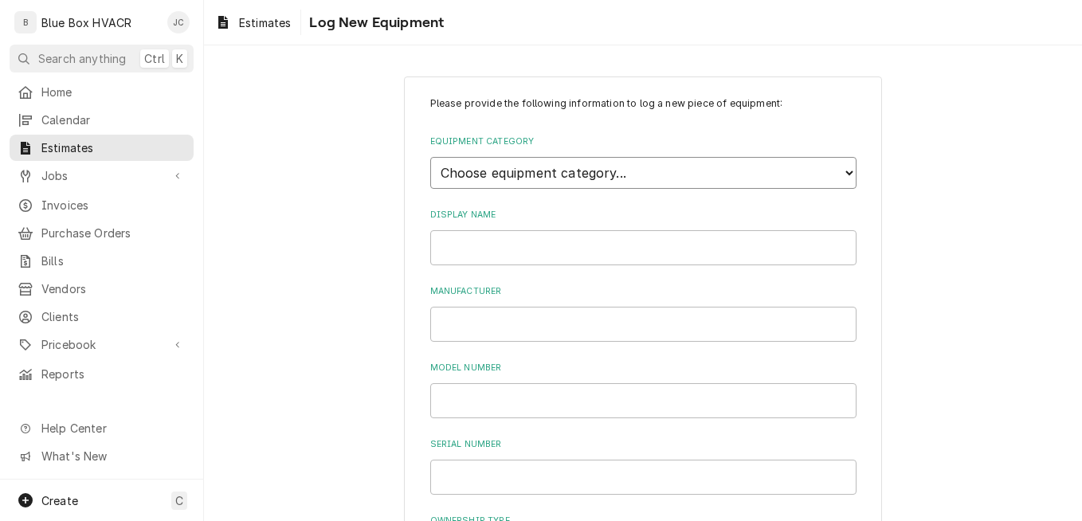
click at [613, 170] on select "Choose equipment category... Cooking Equipment Fryers Ice Machines Ovens and Ra…" at bounding box center [643, 173] width 426 height 32
select select "15"
click at [430, 157] on select "Choose equipment category... Cooking Equipment Fryers Ice Machines Ovens and Ra…" at bounding box center [643, 173] width 426 height 32
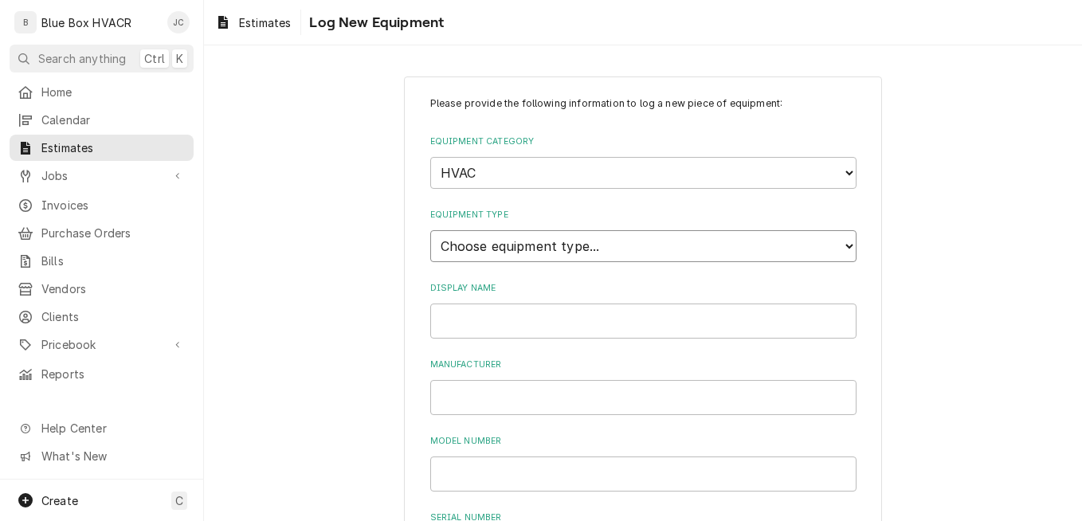
click at [545, 236] on select "Choose equipment type... Condenser Furnace Chiller Air Handler VRF Mini Split M…" at bounding box center [643, 246] width 426 height 32
select select "118"
click at [430, 230] on select "Choose equipment type... Condenser Furnace Chiller Air Handler VRF Mini Split M…" at bounding box center [643, 246] width 426 height 32
click at [499, 320] on input "Display Name" at bounding box center [643, 320] width 426 height 35
type input "C"
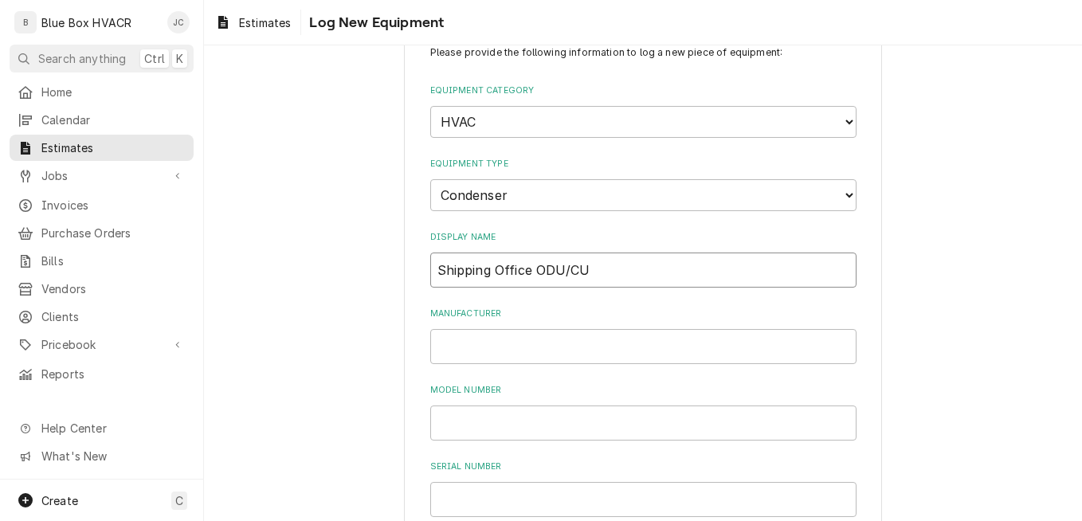
scroll to position [80, 0]
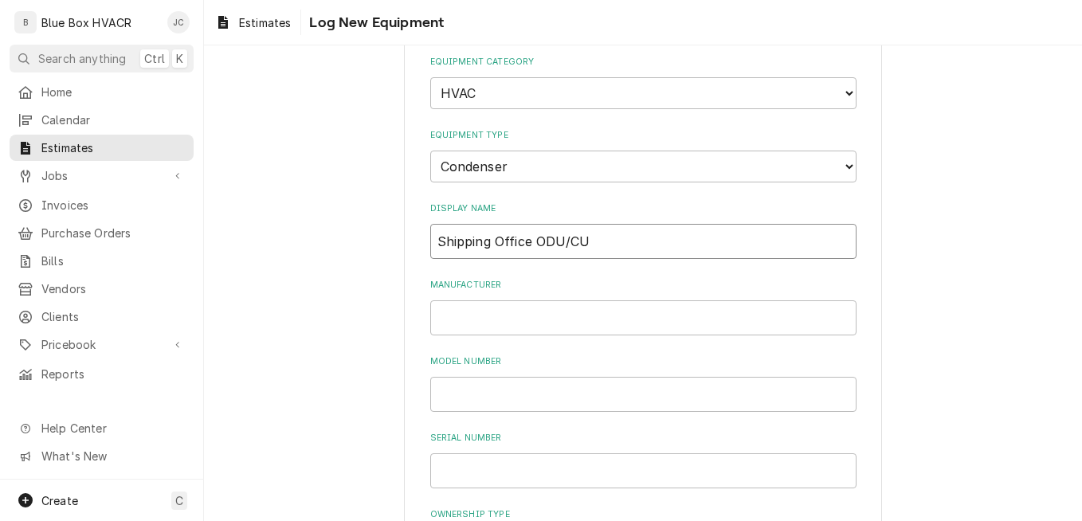
type input "Shipping Office ODU/CU"
click at [500, 320] on input "Manufacturer" at bounding box center [643, 317] width 426 height 35
type input "D"
click at [705, 312] on input "Manufacturer" at bounding box center [643, 317] width 426 height 35
paste input "DAIKIN INDUSTRIES (TH"
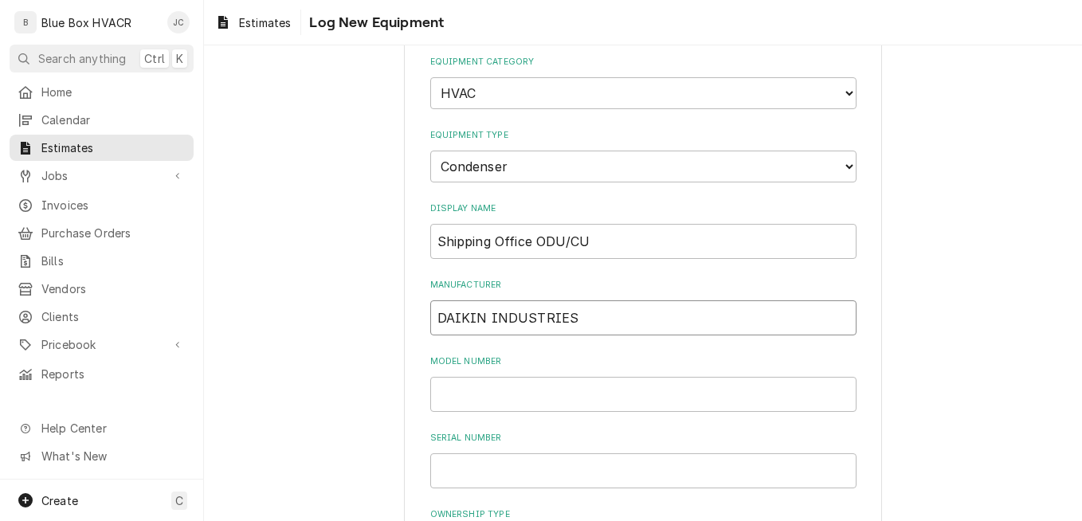
type input "DAIKIN INDUSTRIES"
click at [521, 399] on input "Model Number" at bounding box center [643, 394] width 426 height 35
drag, startPoint x: 620, startPoint y: 320, endPoint x: 351, endPoint y: 305, distance: 268.8
click at [363, 307] on div "Please provide the following information to log a new piece of equipment: Equip…" at bounding box center [643, 489] width 878 height 1014
paste input "DÄIKIN MANUFACTURING COMPANY,"
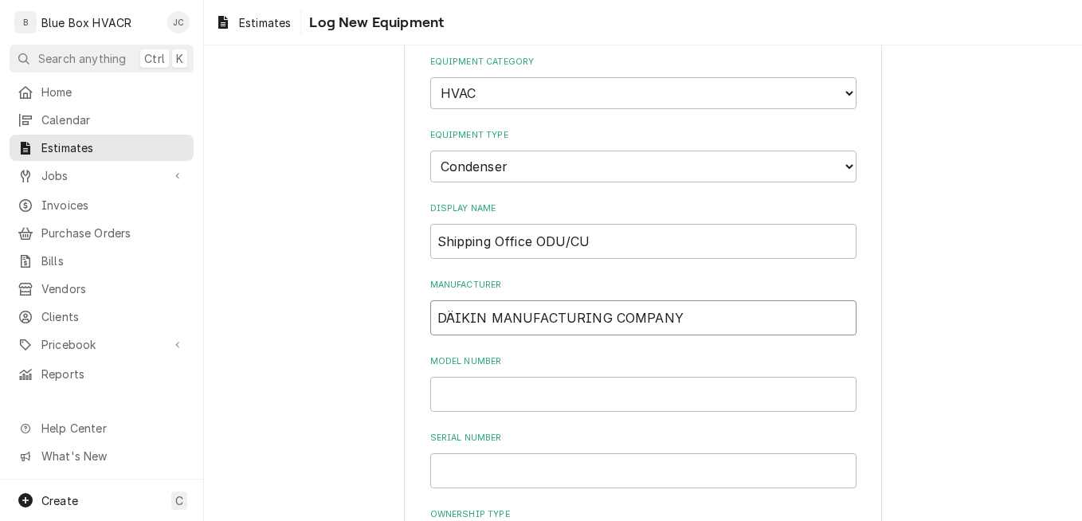
type input "DÄIKIN MANUFACTURING COMPANY"
click at [534, 413] on div "Please provide the following information to log a new piece of equipment: Equip…" at bounding box center [643, 458] width 426 height 882
click at [534, 398] on input "Model Number" at bounding box center [643, 394] width 426 height 35
paste input "DX13SA0364AB"
type input "DX13SA0364AB"
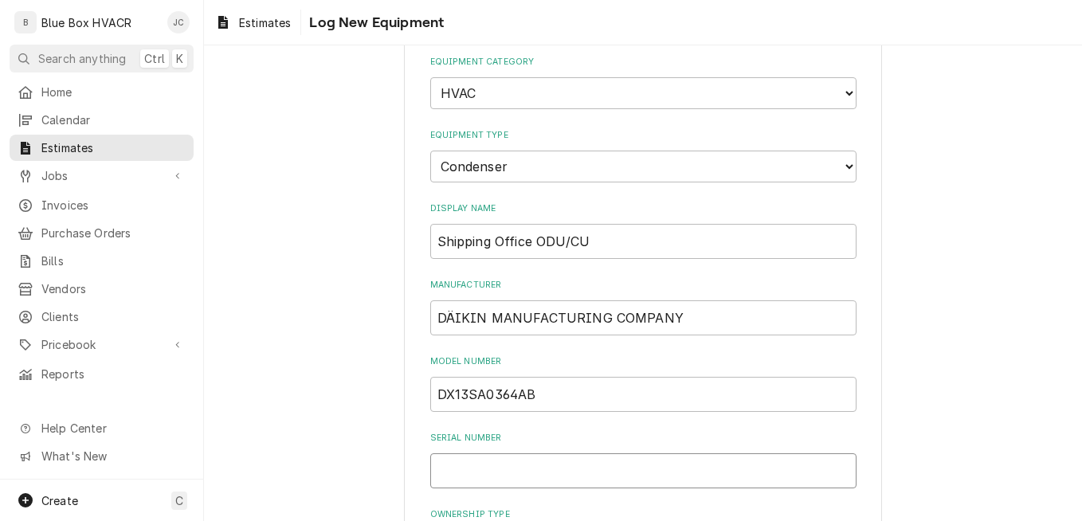
click at [481, 466] on input "Serial Number" at bounding box center [643, 470] width 426 height 35
paste input "2202039847"
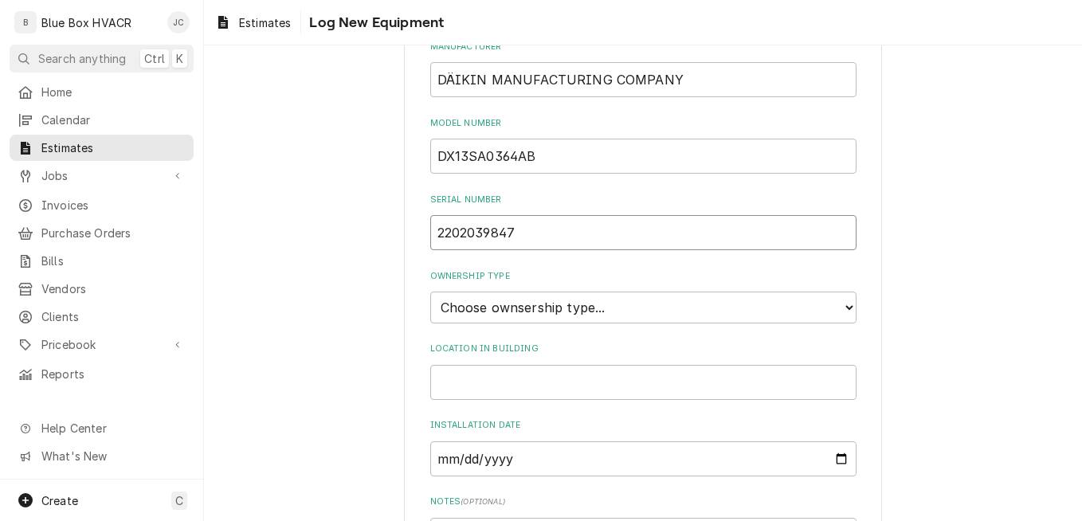
scroll to position [478, 0]
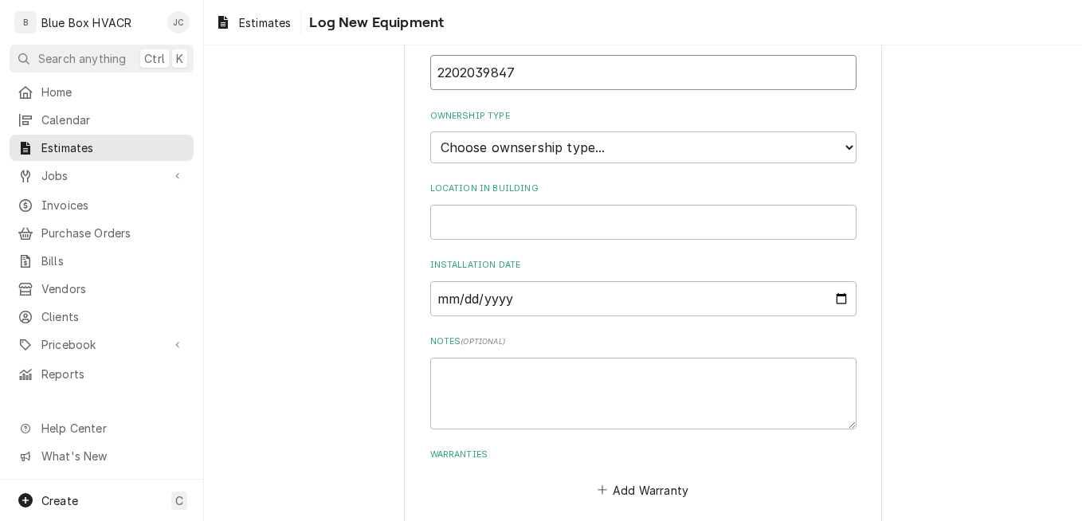
type input "2202039847"
click at [586, 151] on select "Choose ownsership type... Unknown Owned Leased Rented" at bounding box center [643, 147] width 426 height 32
select select "1"
click at [430, 131] on select "Choose ownsership type... Unknown Owned Leased Rented" at bounding box center [643, 147] width 426 height 32
click at [555, 226] on input "Location in Building" at bounding box center [643, 222] width 426 height 35
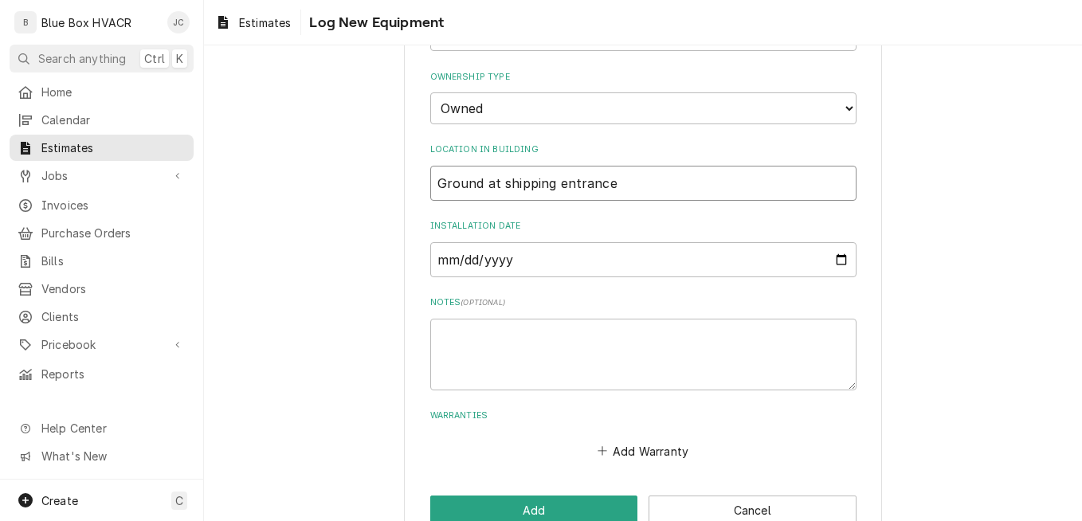
scroll to position [555, 0]
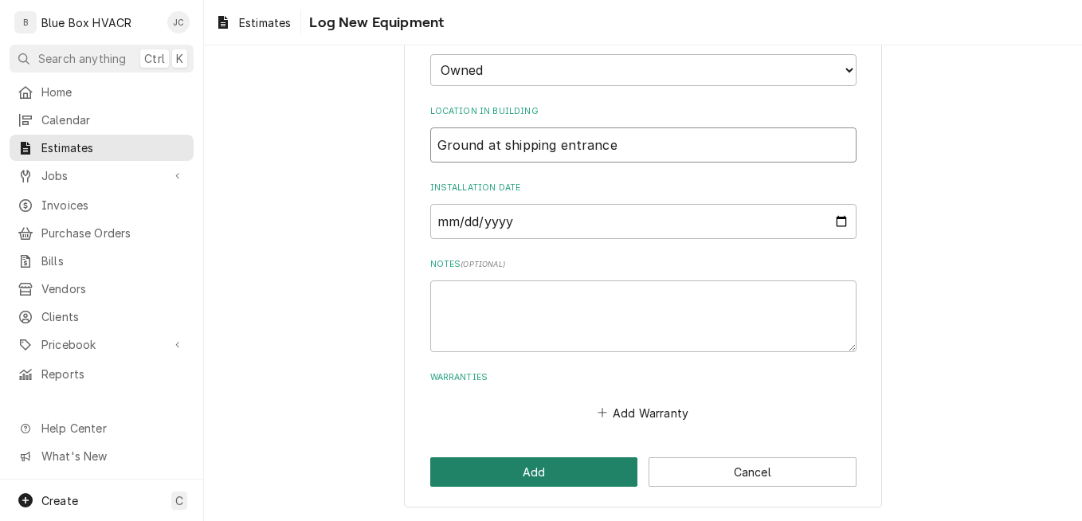
type input "Ground at shipping entrance"
click at [538, 469] on button "Add" at bounding box center [534, 471] width 208 height 29
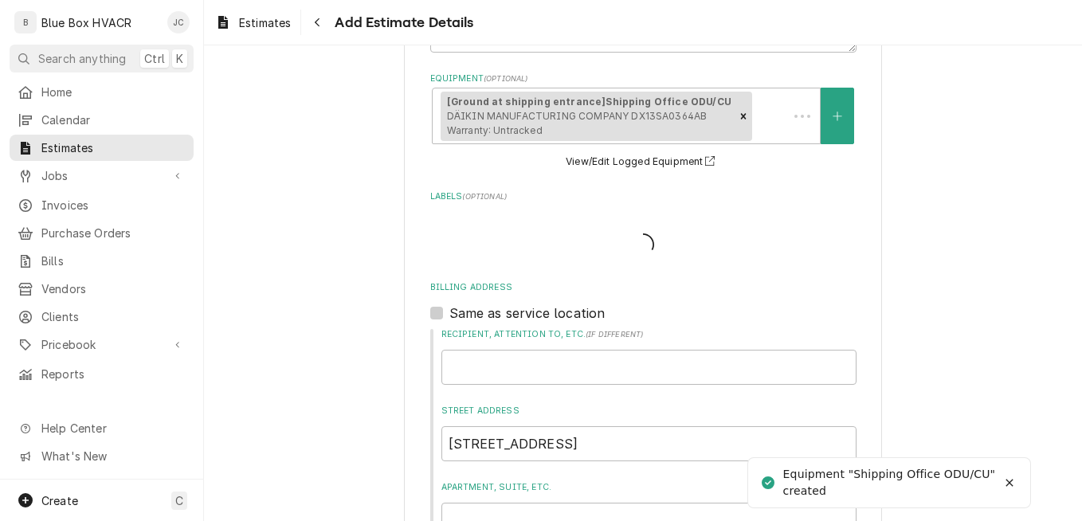
scroll to position [398, 0]
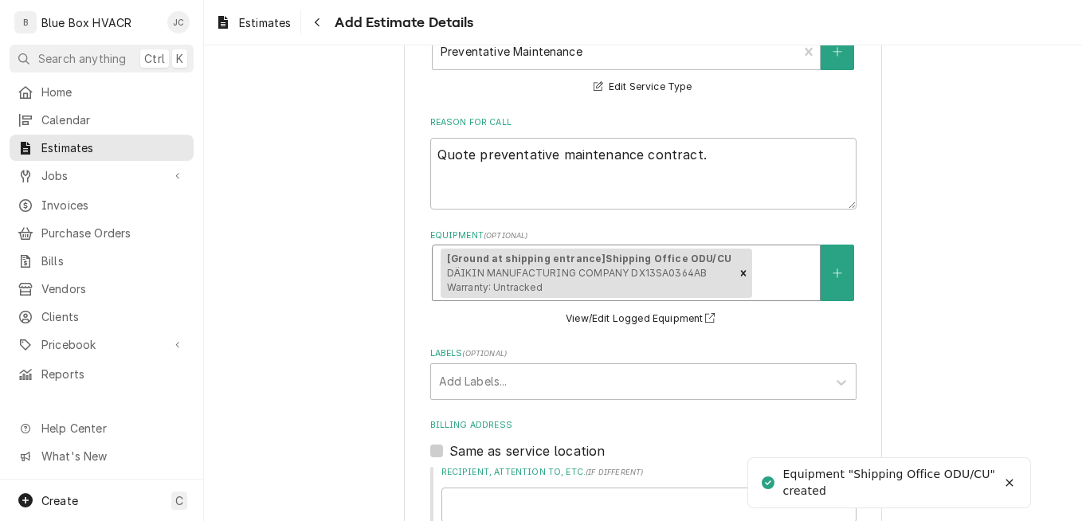
click at [784, 280] on div "Equipment" at bounding box center [783, 273] width 57 height 29
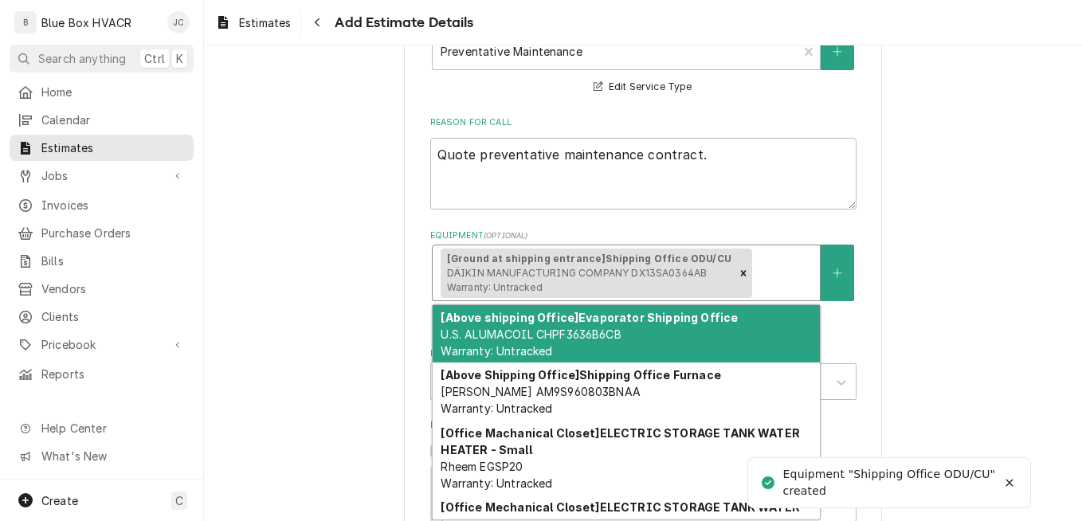
click at [722, 326] on div "[Above shipping Office] Evaporator Shipping Office U.S. ALUMACOIL CHPF3636B6CB …" at bounding box center [625, 334] width 387 height 58
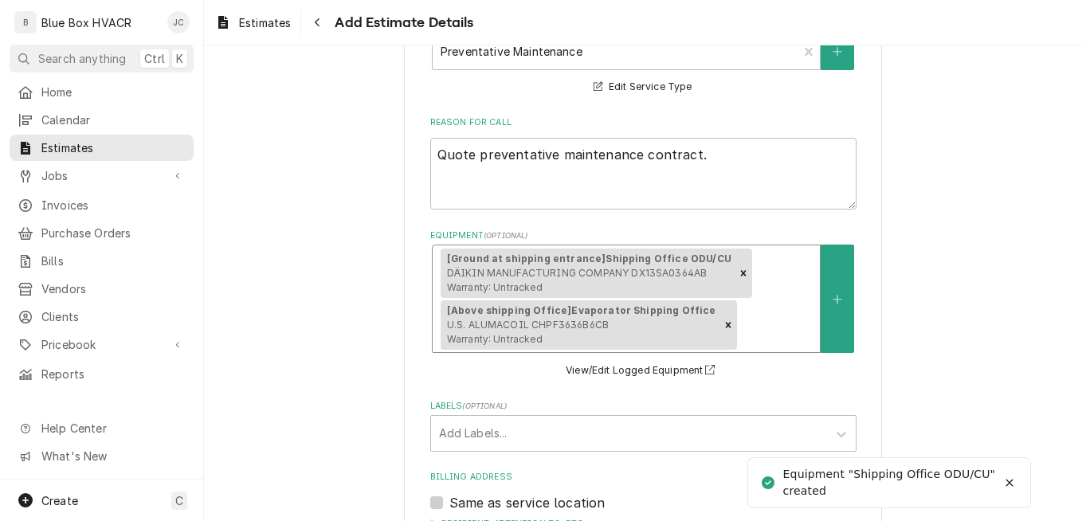
click at [737, 299] on div "[Ground at shipping entrance] Shipping Office ODU/CU DÄIKIN MANUFACTURING COMPA…" at bounding box center [625, 298] width 387 height 107
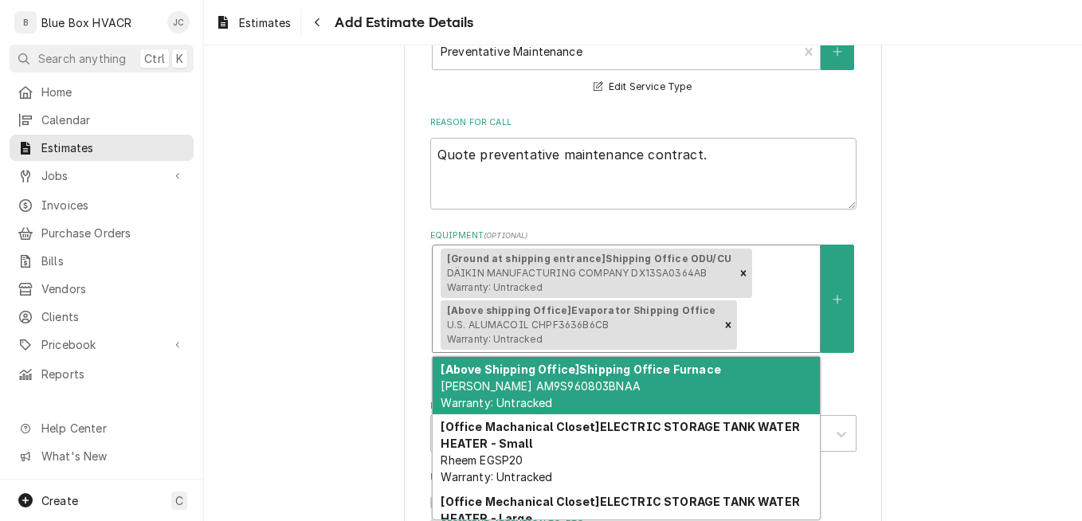
click at [714, 366] on div "[Above Shipping Office] Shipping Office Furnace GOODMAN AM9S960803BNAA Warranty…" at bounding box center [625, 386] width 387 height 58
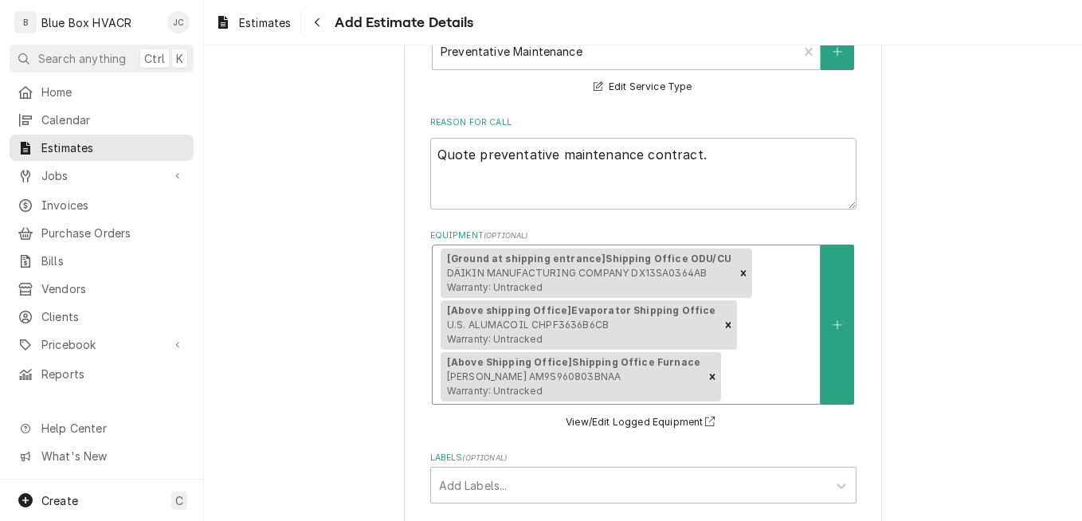
click at [747, 316] on div "[Ground at shipping entrance] Shipping Office ODU/CU DÄIKIN MANUFACTURING COMPA…" at bounding box center [625, 324] width 387 height 158
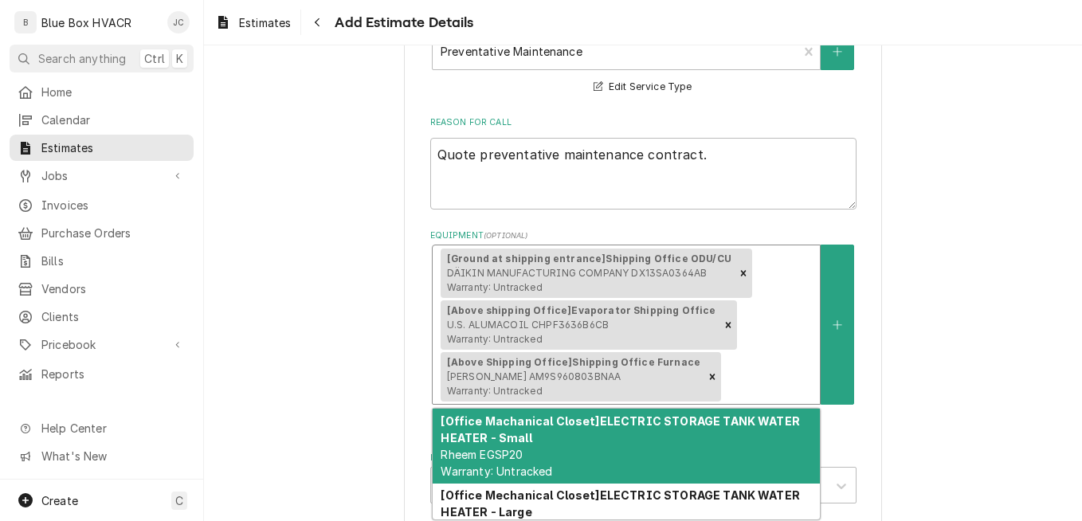
click at [709, 423] on strong "[Office Machanical Closet] ELECTRIC STORAGE TANK WATER HEATER - Small" at bounding box center [619, 429] width 359 height 30
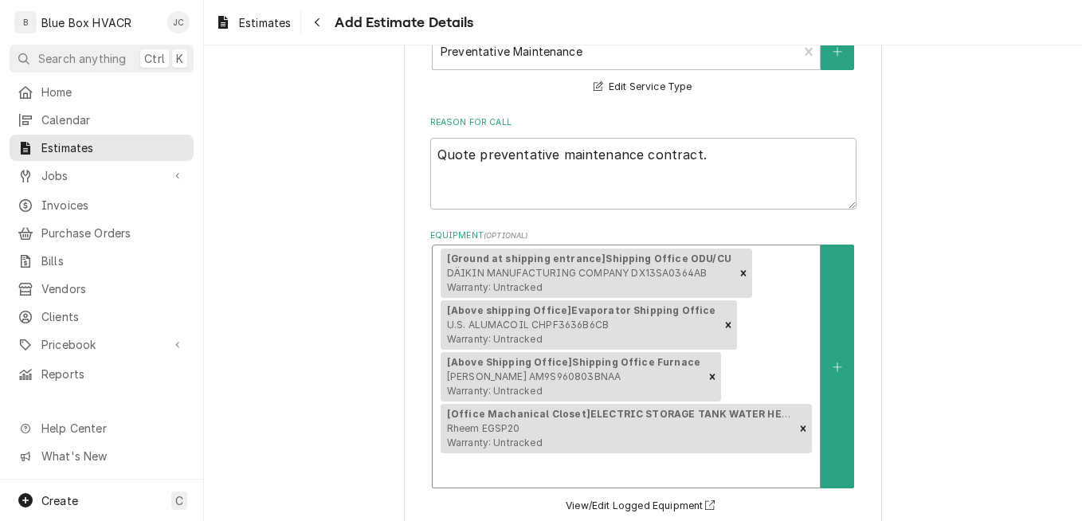
click at [711, 473] on div "Equipment" at bounding box center [625, 470] width 371 height 29
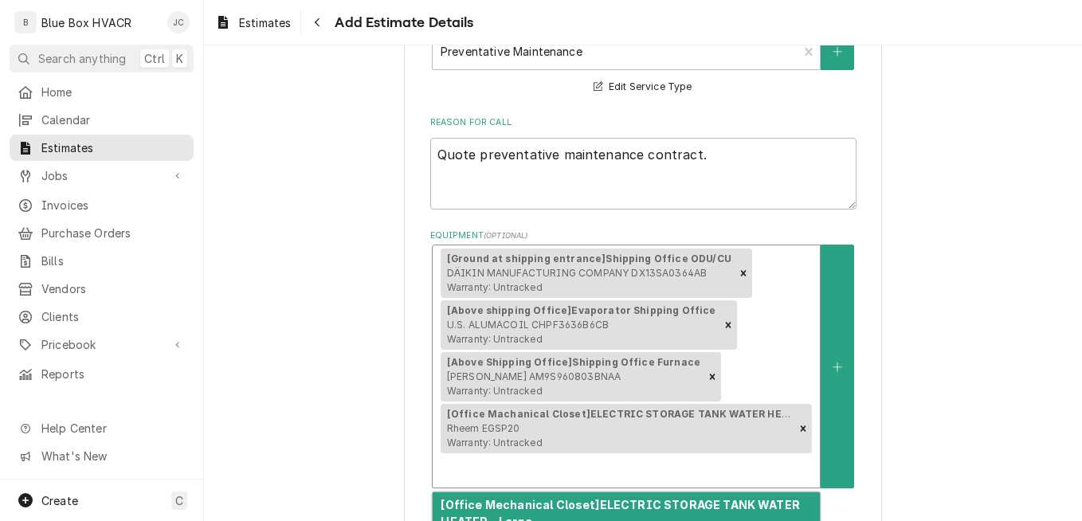
click at [693, 510] on strong "[Office Mechanical Closet] ELECTRIC STORAGE TANK WATER HEATER - Large" at bounding box center [619, 513] width 359 height 30
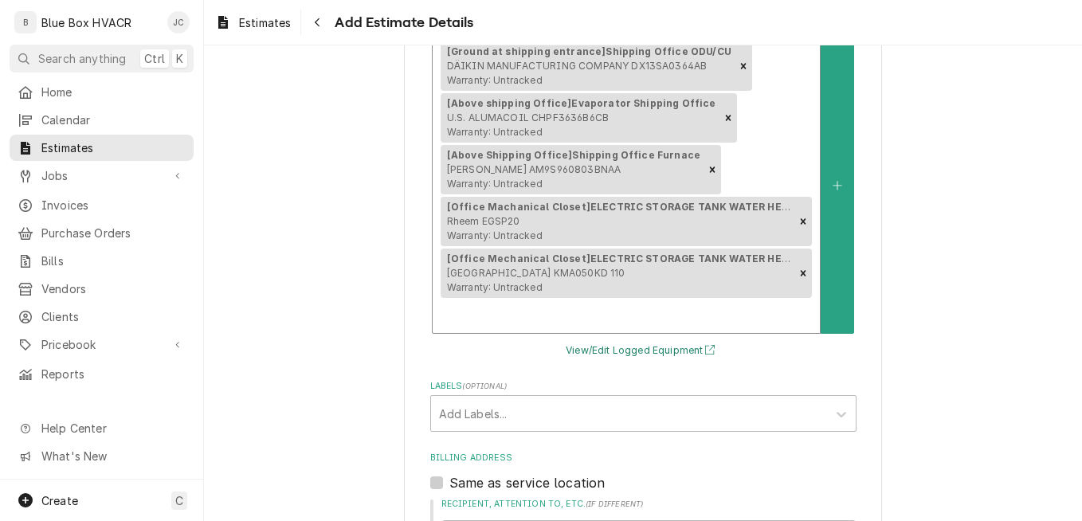
scroll to position [637, 0]
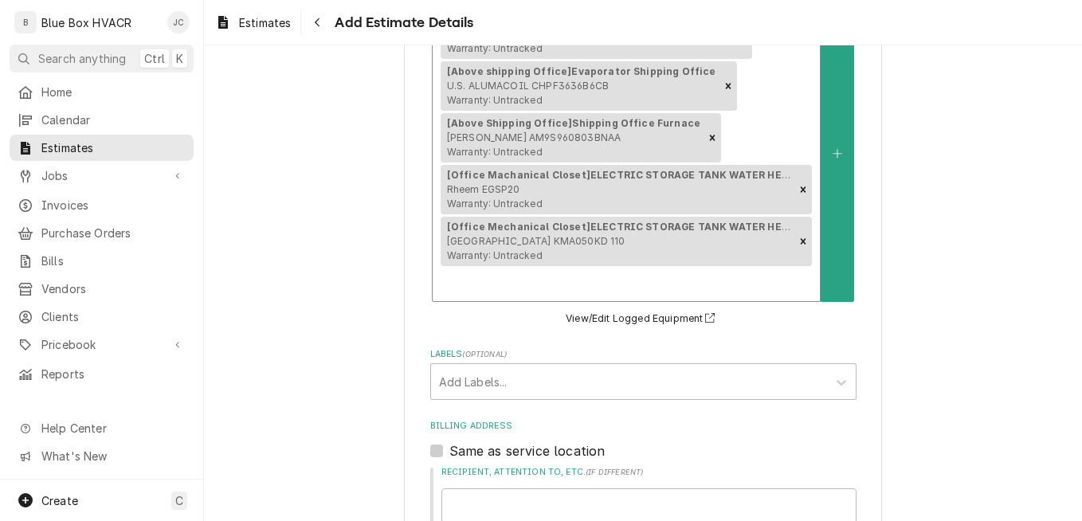
click at [722, 286] on div "Equipment" at bounding box center [625, 283] width 371 height 29
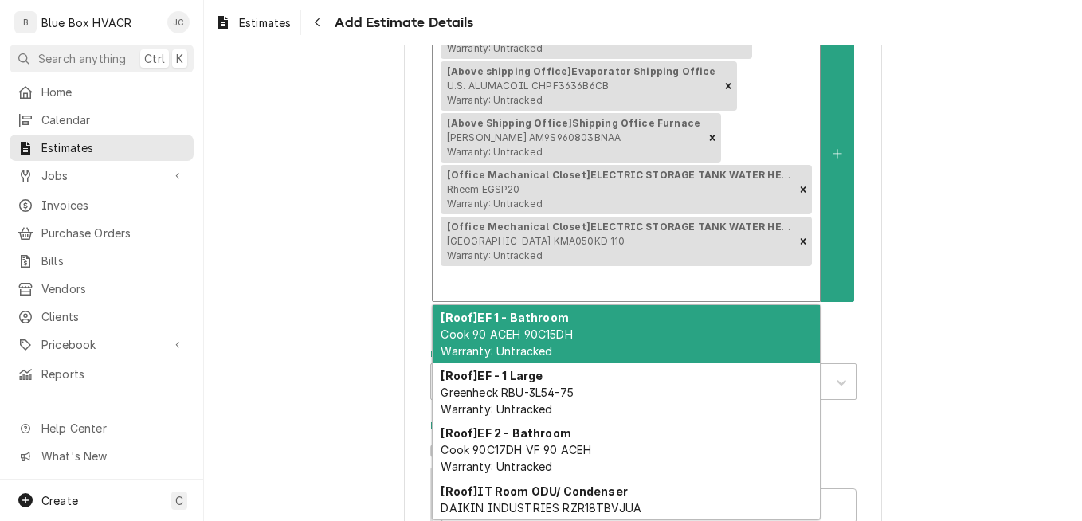
click at [679, 338] on div "[Roof] EF 1 - Bathroom Cook 90 ACEH 90C15DH Warranty: Untracked" at bounding box center [625, 334] width 387 height 58
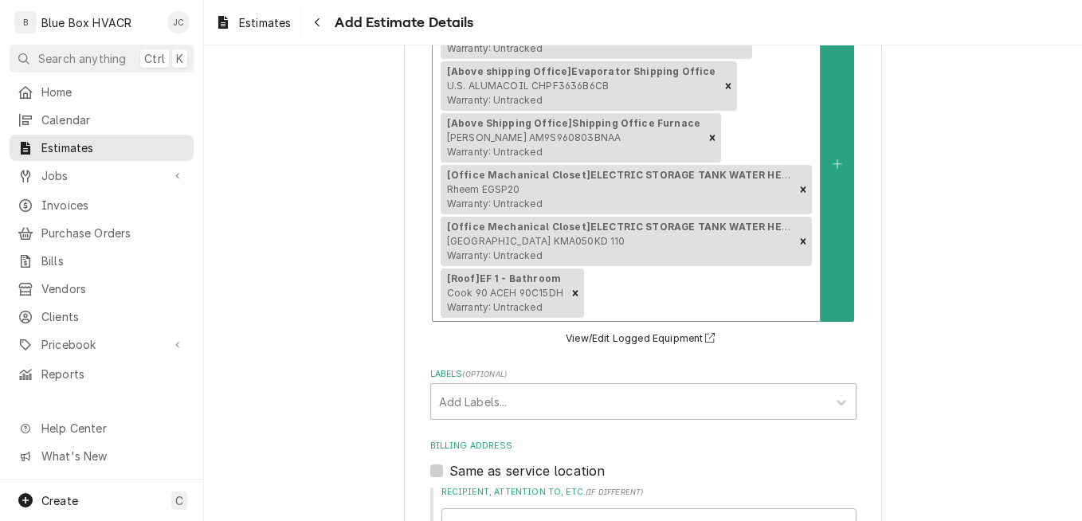
click at [717, 285] on div "Equipment" at bounding box center [699, 293] width 225 height 29
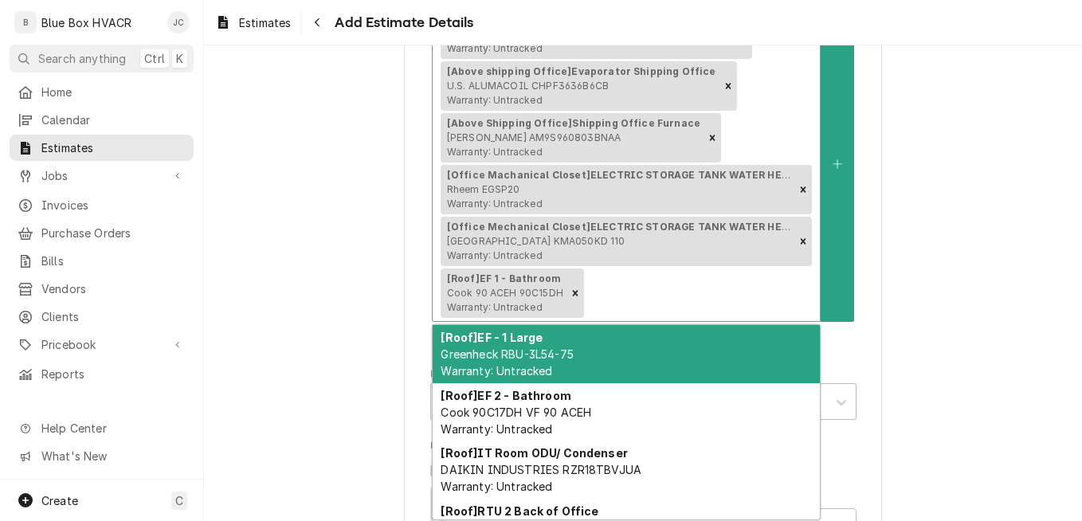
click at [696, 351] on div "[Roof] EF - 1 Large Greenheck RBU-3L54-75 Warranty: Untracked" at bounding box center [625, 354] width 387 height 58
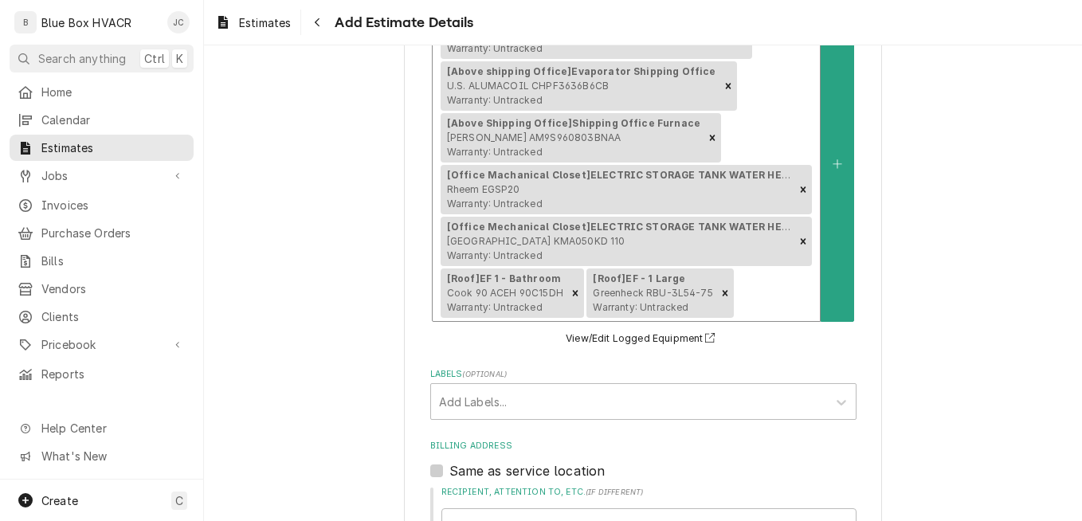
click at [749, 298] on div "Equipment" at bounding box center [774, 293] width 75 height 29
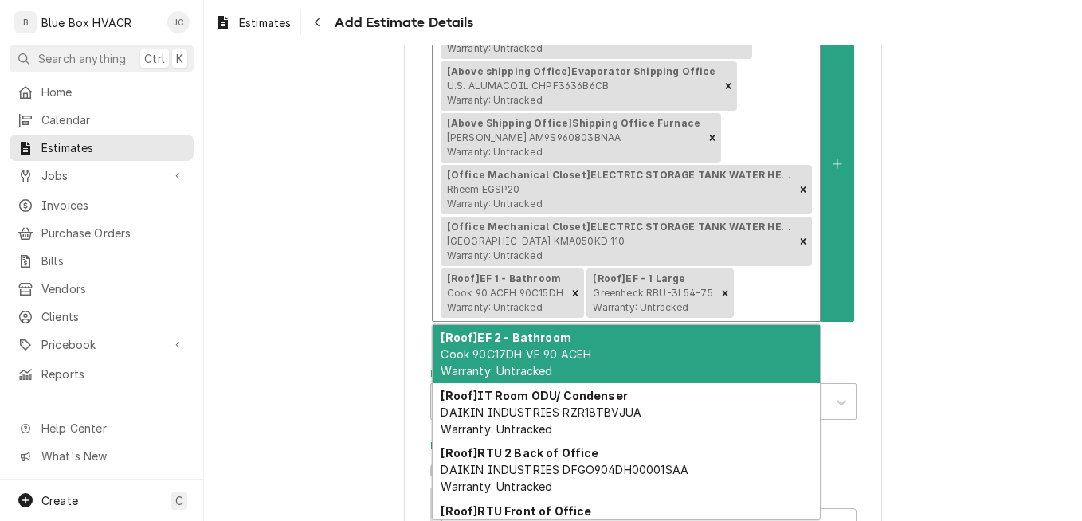
click at [730, 339] on div "[Roof] EF 2 - Bathroom Cook 90C17DH VF 90 ACEH Warranty: Untracked" at bounding box center [625, 354] width 387 height 58
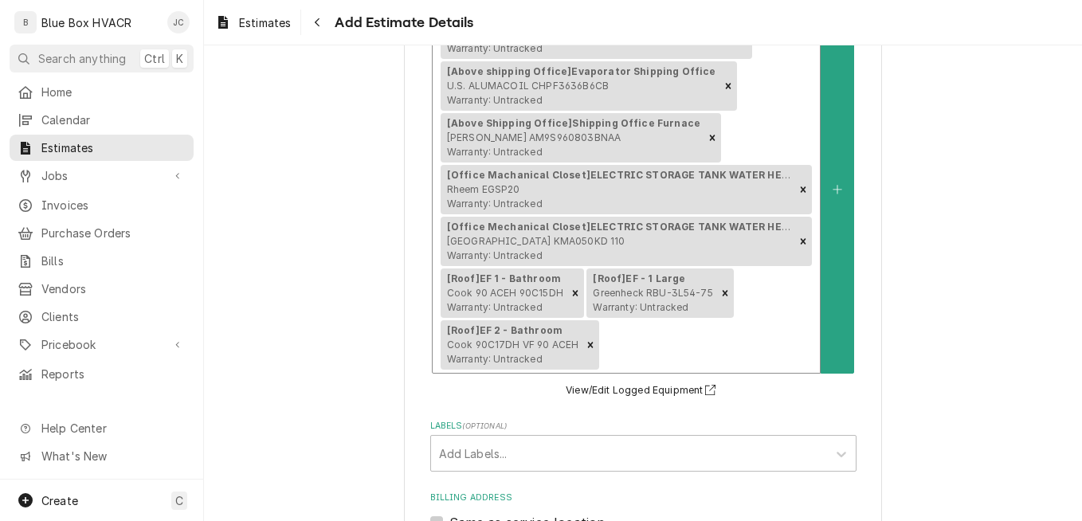
click at [765, 299] on div "[Ground at shipping entrance] Shipping Office ODU/CU DÄIKIN MANUFACTURING COMPA…" at bounding box center [625, 189] width 387 height 366
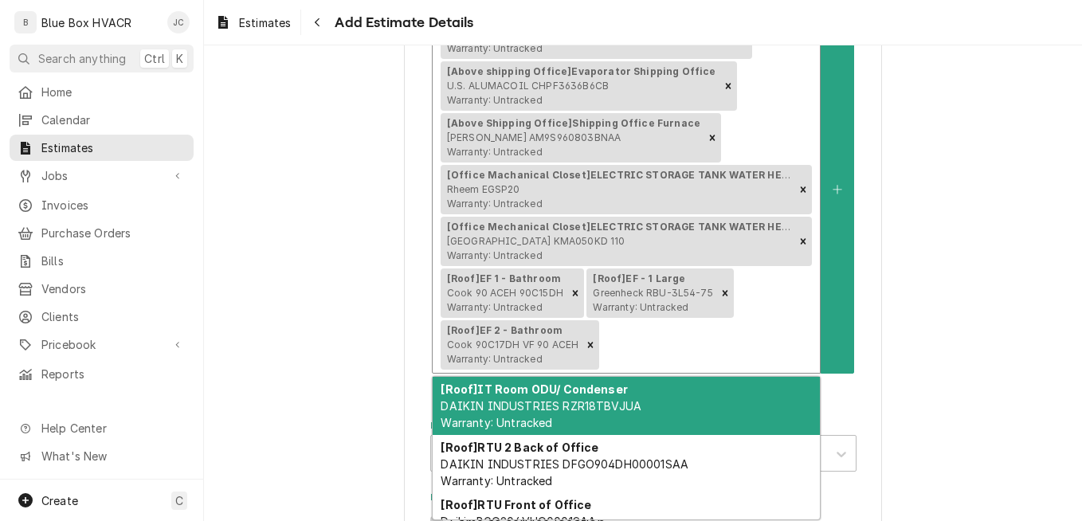
click at [723, 391] on div "[Roof] IT Room ODU/ Condenser DAIKIN INDUSTRIES RZR18TBVJUA Warranty: Untracked" at bounding box center [625, 406] width 387 height 58
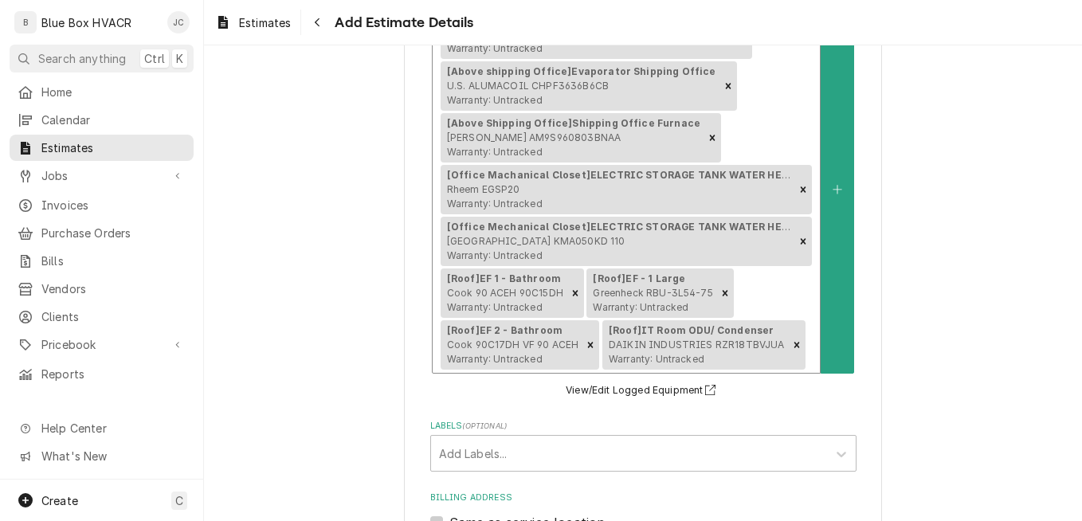
click at [778, 300] on div "[Ground at shipping entrance] Shipping Office ODU/CU DÄIKIN MANUFACTURING COMPA…" at bounding box center [625, 189] width 387 height 366
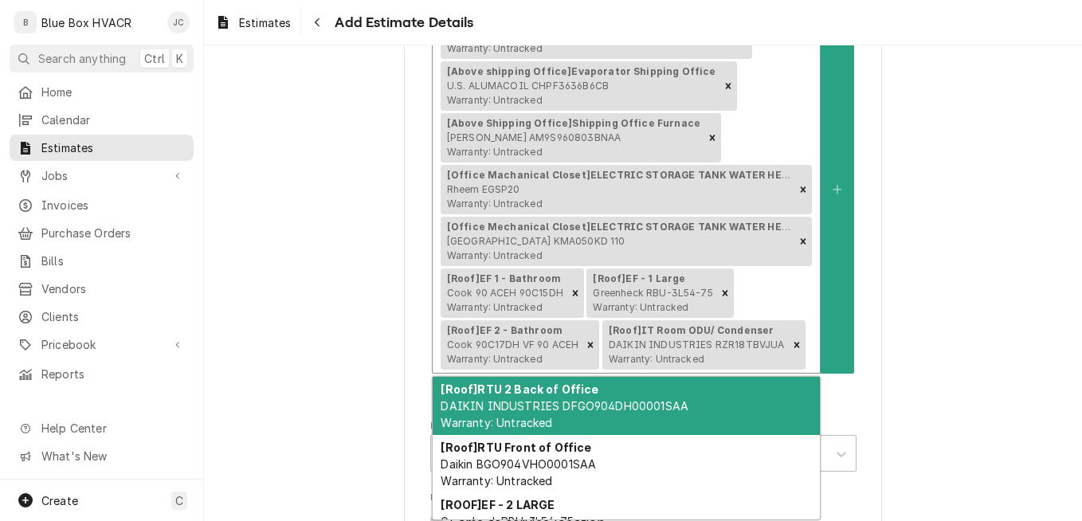
click at [722, 407] on div "[Roof] RTU 2 Back of Office DAIKIN INDUSTRIES DFGO904DH00001SAA Warranty: Untra…" at bounding box center [625, 406] width 387 height 58
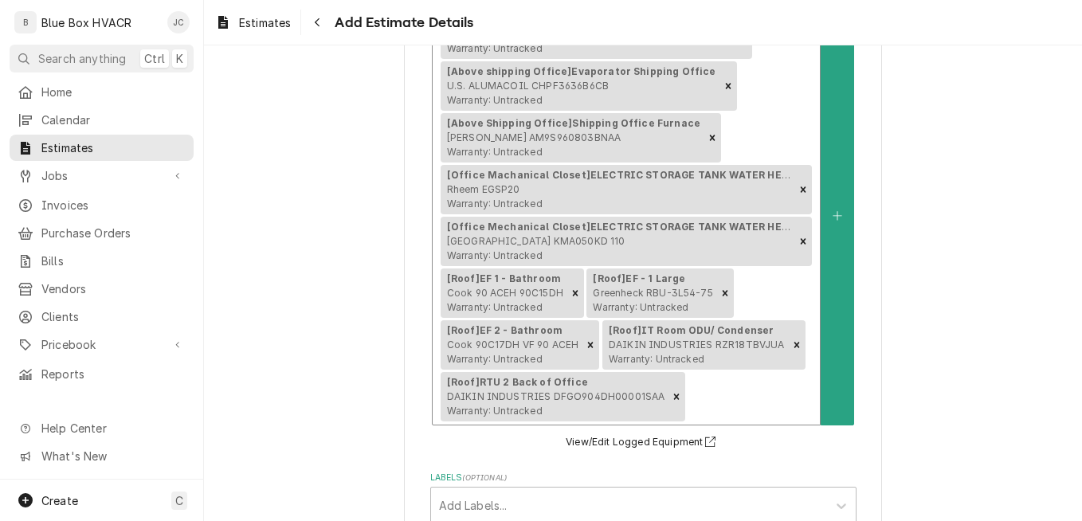
click at [776, 299] on div "[Ground at shipping entrance] Shipping Office ODU/CU DÄIKIN MANUFACTURING COMPA…" at bounding box center [625, 215] width 387 height 418
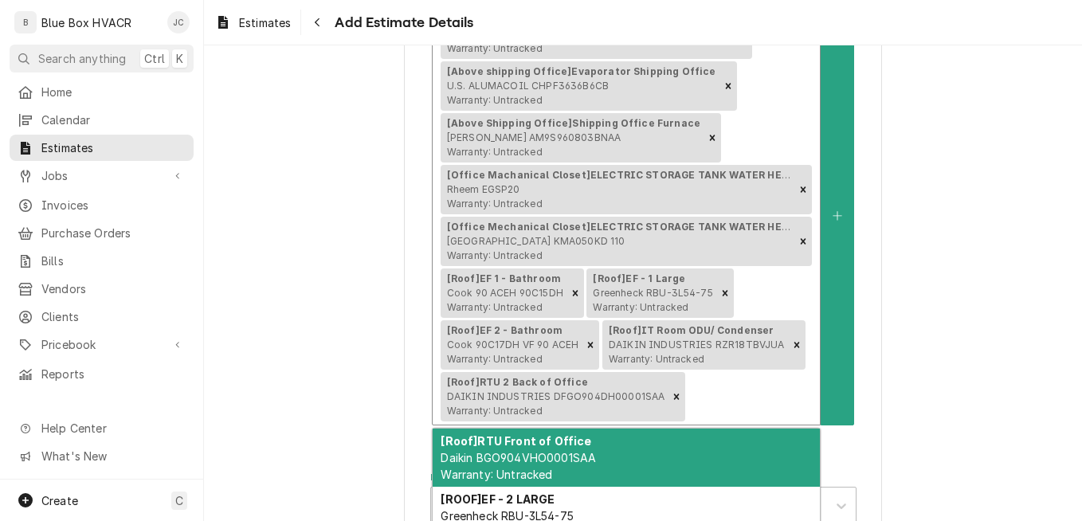
click at [717, 449] on div "[Roof] RTU Front of Office Daikin BGO904VHO0001SAA Warranty: Untracked" at bounding box center [625, 457] width 387 height 58
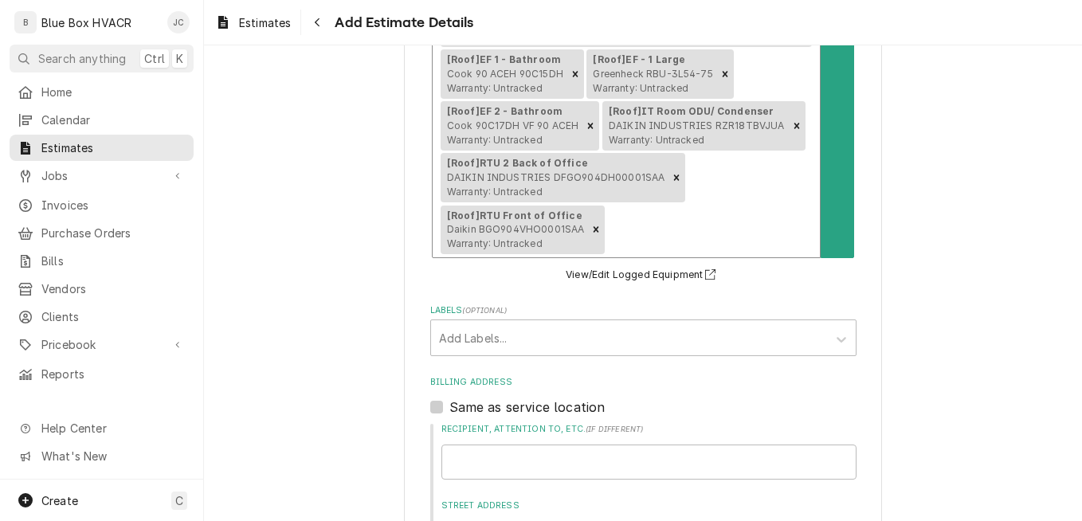
scroll to position [876, 0]
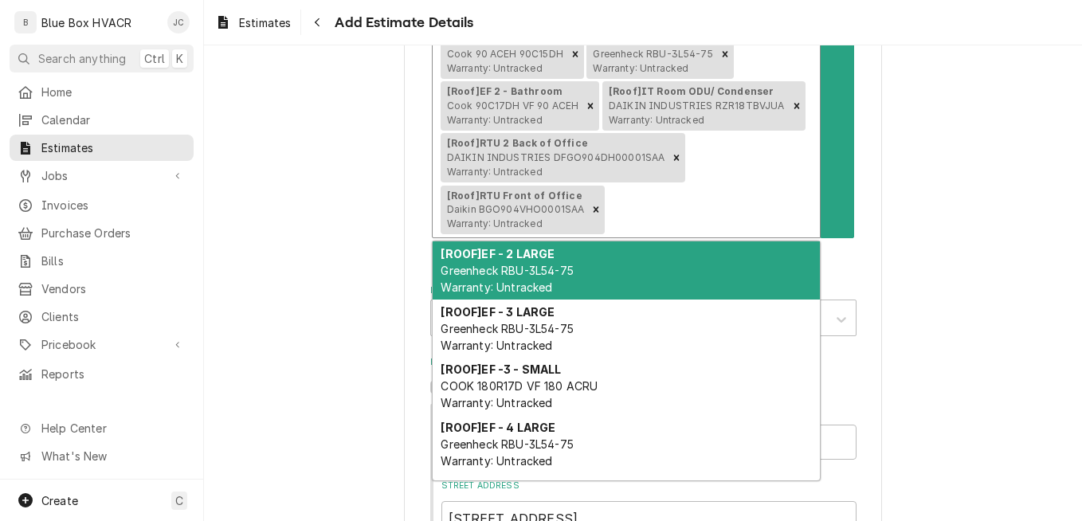
click at [749, 205] on div "Equipment" at bounding box center [710, 209] width 204 height 29
click at [694, 276] on div "[ROOF] EF - 2 LARGE Greenheck RBU-3L54-75 Warranty: Untracked" at bounding box center [625, 270] width 387 height 58
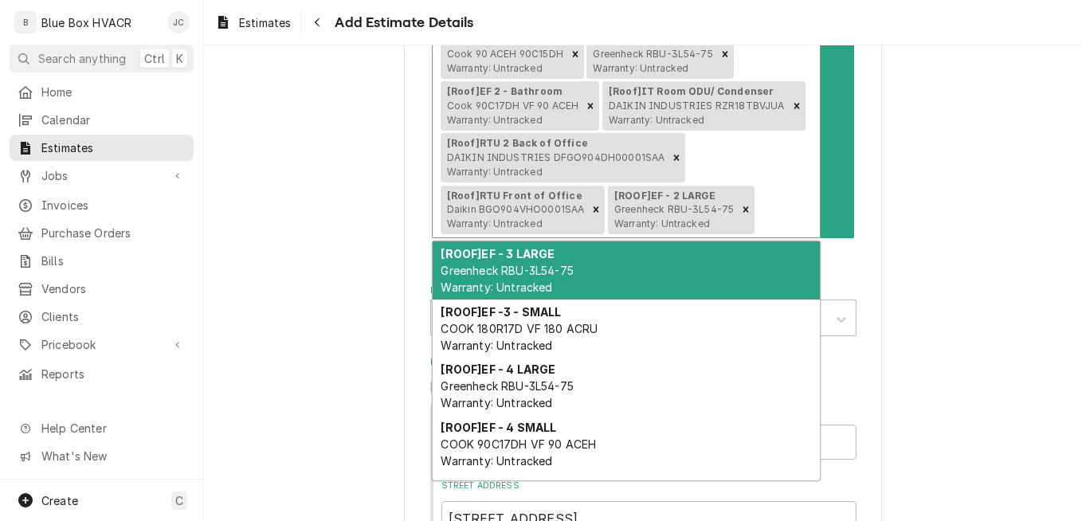
click at [775, 217] on div "Equipment" at bounding box center [784, 209] width 54 height 29
click at [754, 273] on div "[ROOF] EF - 3 LARGE Greenheck RBU-3L54-75 Warranty: Untracked" at bounding box center [625, 270] width 387 height 58
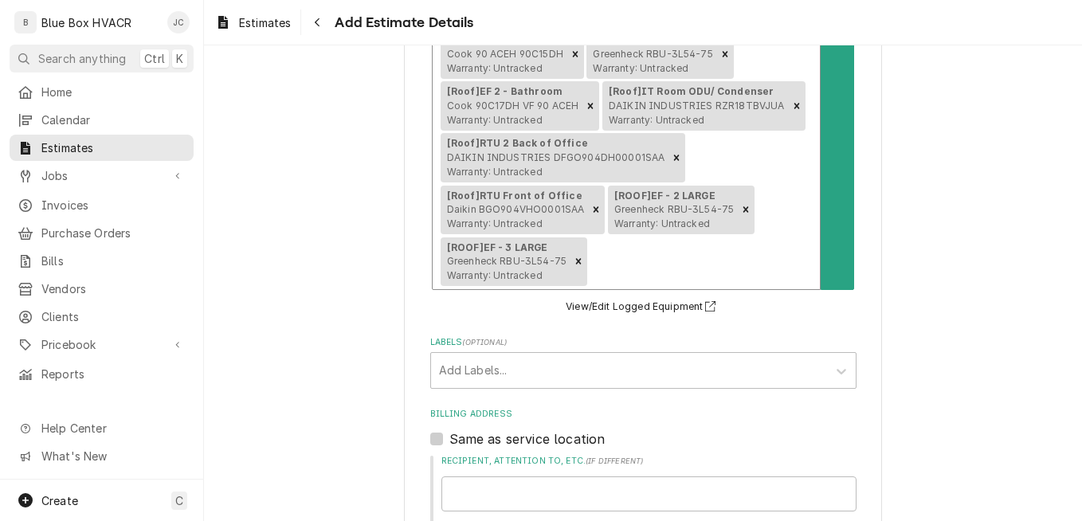
click at [776, 242] on div "[Ground at shipping entrance] Shipping Office ODU/CU DÄIKIN MANUFACTURING COMPA…" at bounding box center [625, 28] width 387 height 522
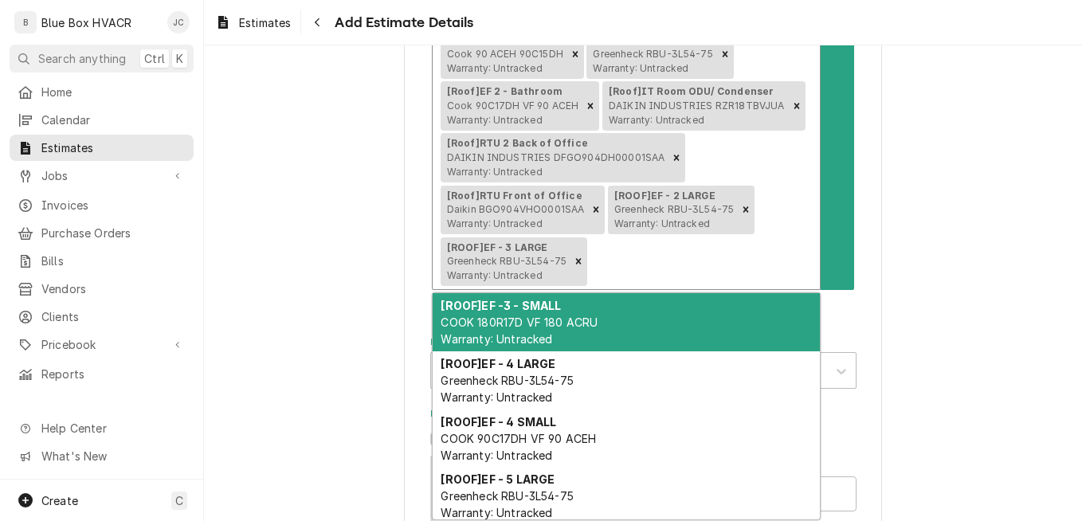
click at [707, 320] on div "[ROOF] EF -3 - SMALL COOK 180R17D VF 180 ACRU Warranty: Untracked" at bounding box center [625, 322] width 387 height 58
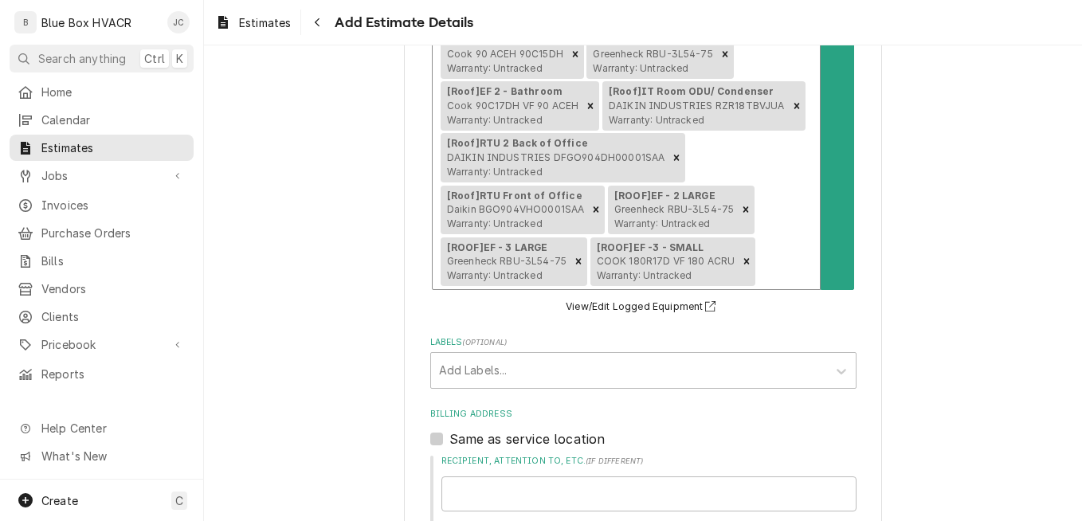
click at [761, 266] on div "Equipment" at bounding box center [784, 261] width 53 height 29
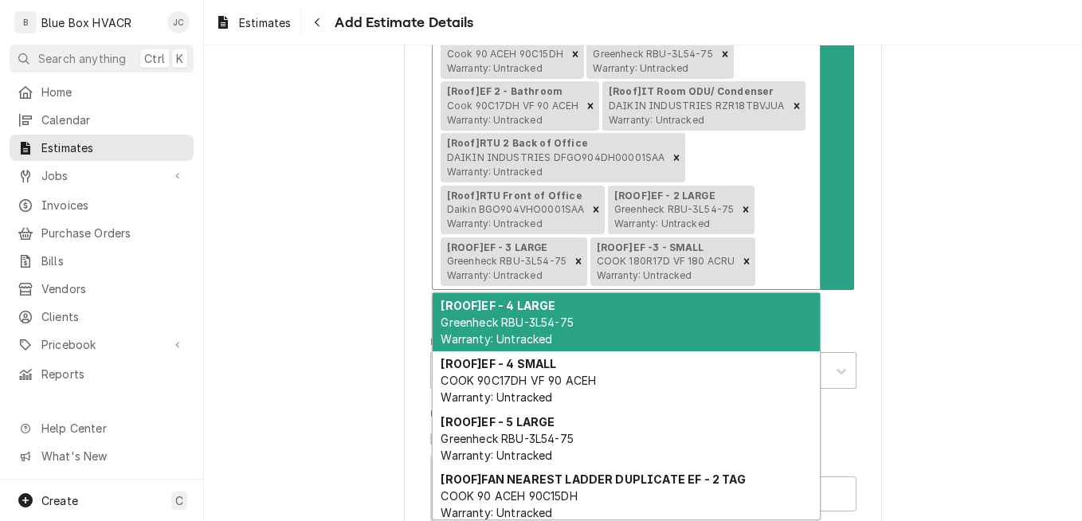
click at [719, 325] on div "[ROOF] EF - 4 LARGE Greenheck RBU-3L54-75 Warranty: Untracked" at bounding box center [625, 322] width 387 height 58
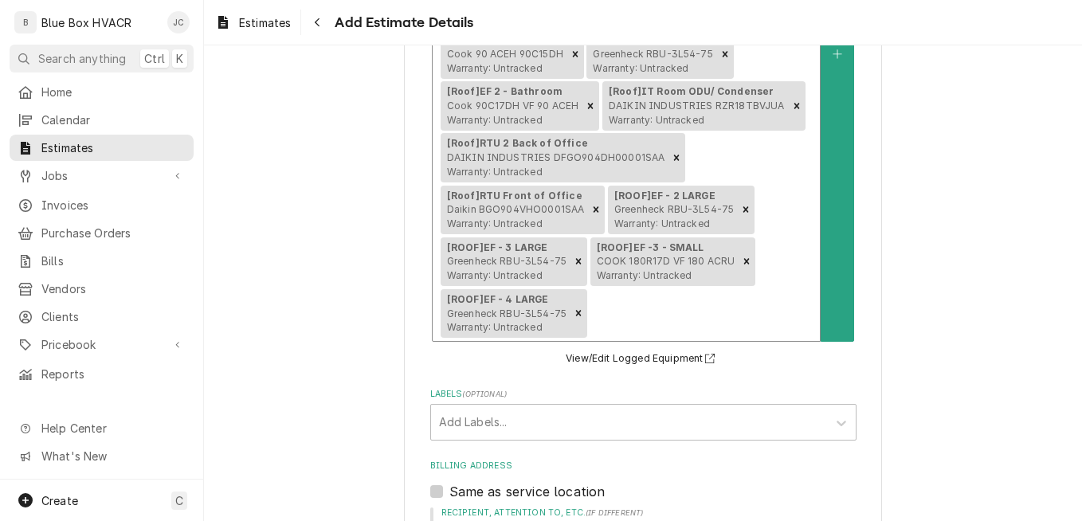
click at [761, 282] on div "[Ground at shipping entrance] Shipping Office ODU/CU DÄIKIN MANUFACTURING COMPA…" at bounding box center [625, 53] width 387 height 573
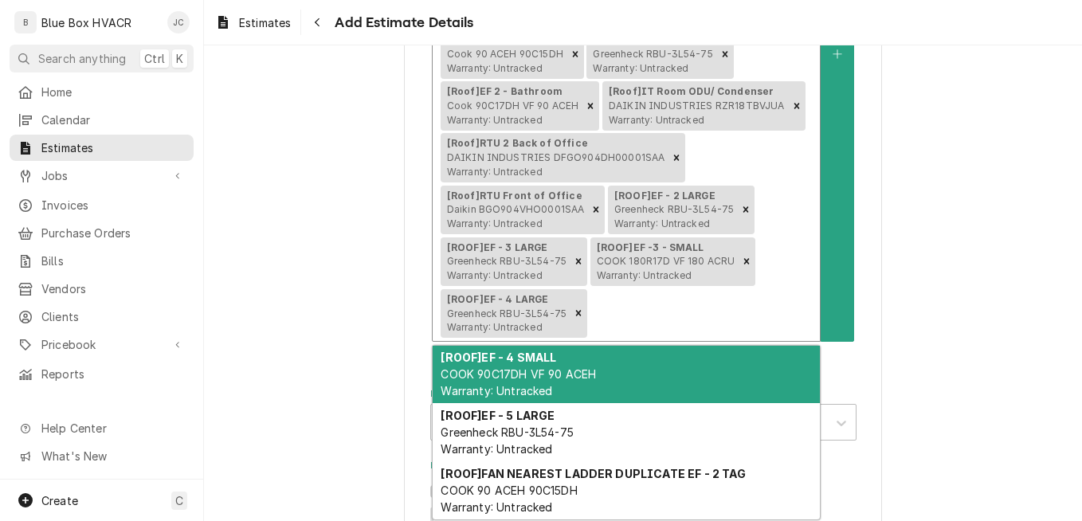
click at [718, 354] on div "[ROOF] EF - 4 SMALL COOK 90C17DH VF 90 ACEH Warranty: Untracked" at bounding box center [625, 375] width 387 height 58
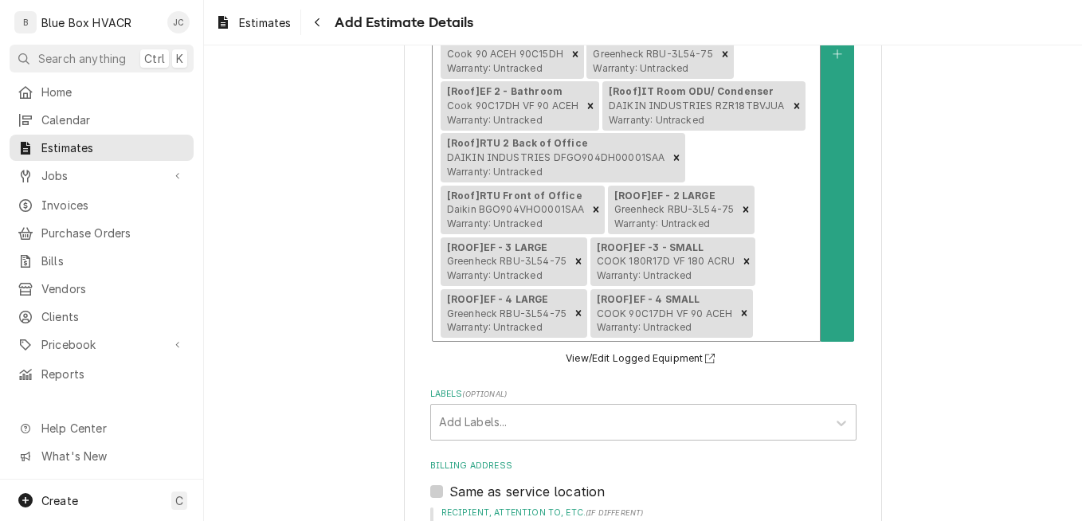
click at [756, 309] on div "Equipment" at bounding box center [784, 313] width 56 height 29
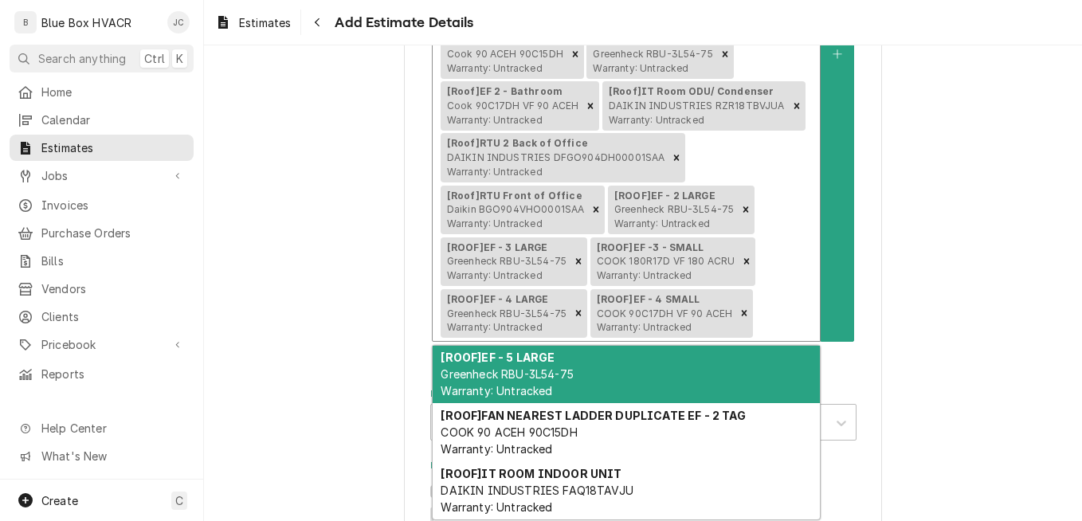
click at [717, 366] on div "[ROOF] EF - 5 LARGE Greenheck RBU-3L54-75 Warranty: Untracked" at bounding box center [625, 375] width 387 height 58
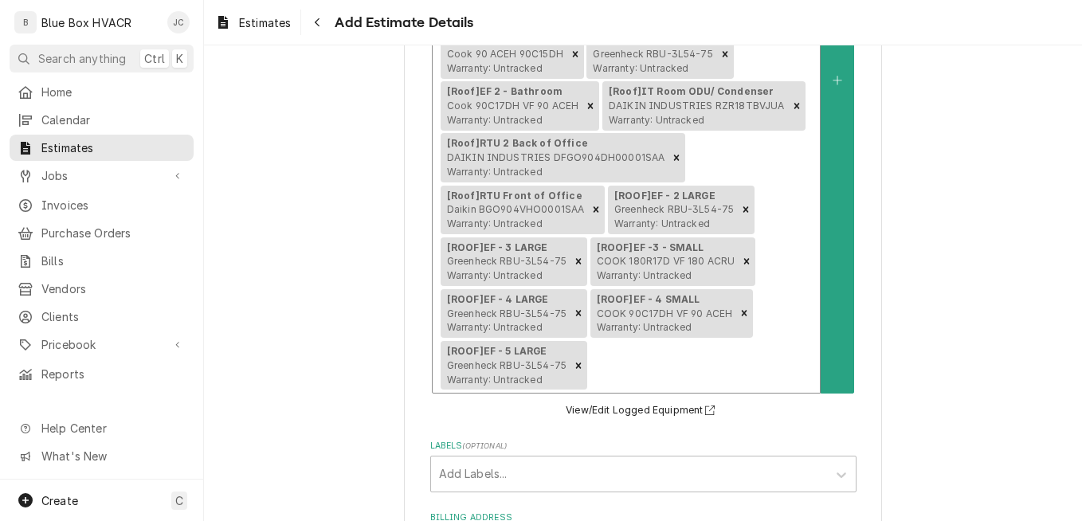
click at [753, 322] on div "[Ground at shipping entrance] Shipping Office ODU/CU DÄIKIN MANUFACTURING COMPA…" at bounding box center [625, 79] width 387 height 625
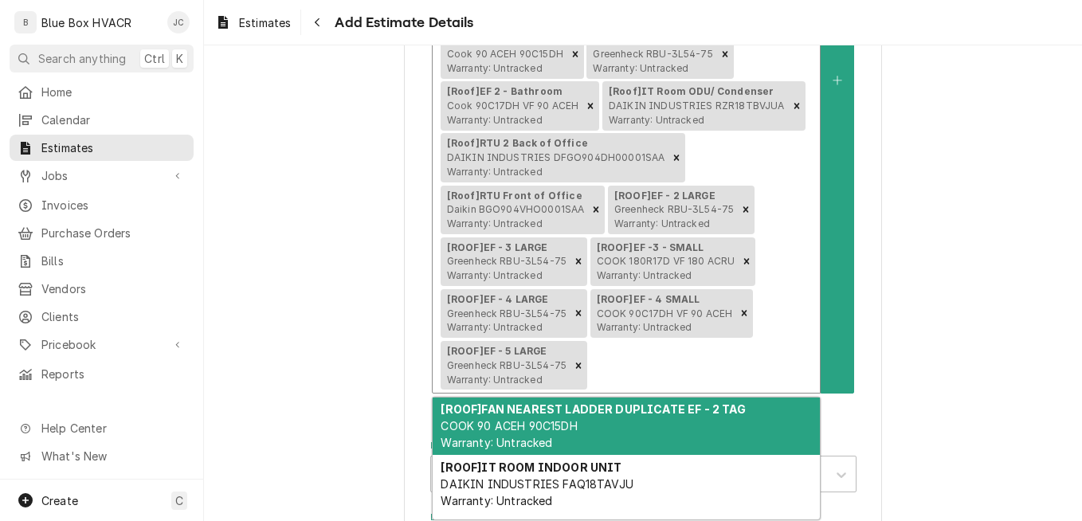
click at [714, 397] on div "[ROOF] FAN NEAREST LADDER DUPLICATE EF - 2 TAG COOK 90 ACEH 90C15DH Warranty: U…" at bounding box center [625, 426] width 387 height 58
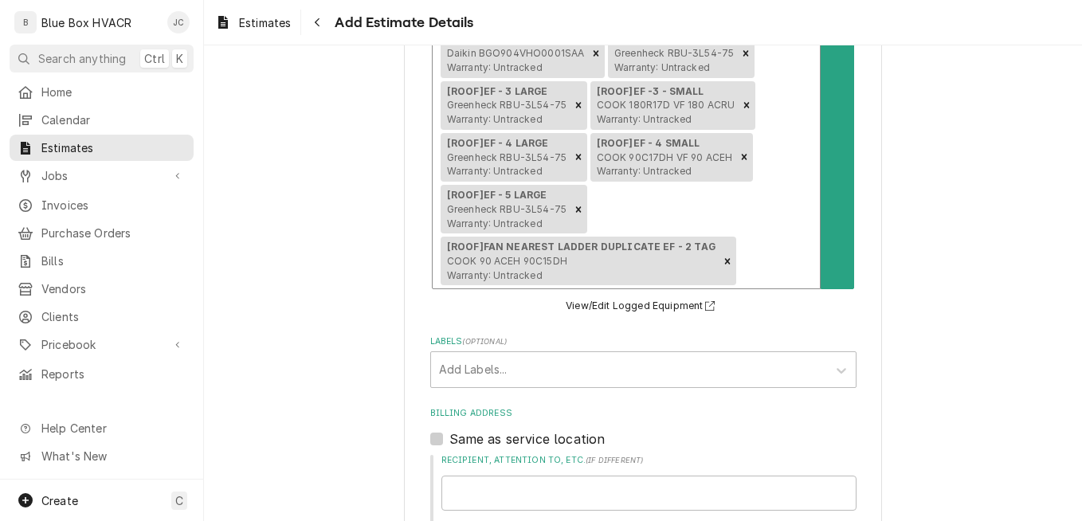
scroll to position [1035, 0]
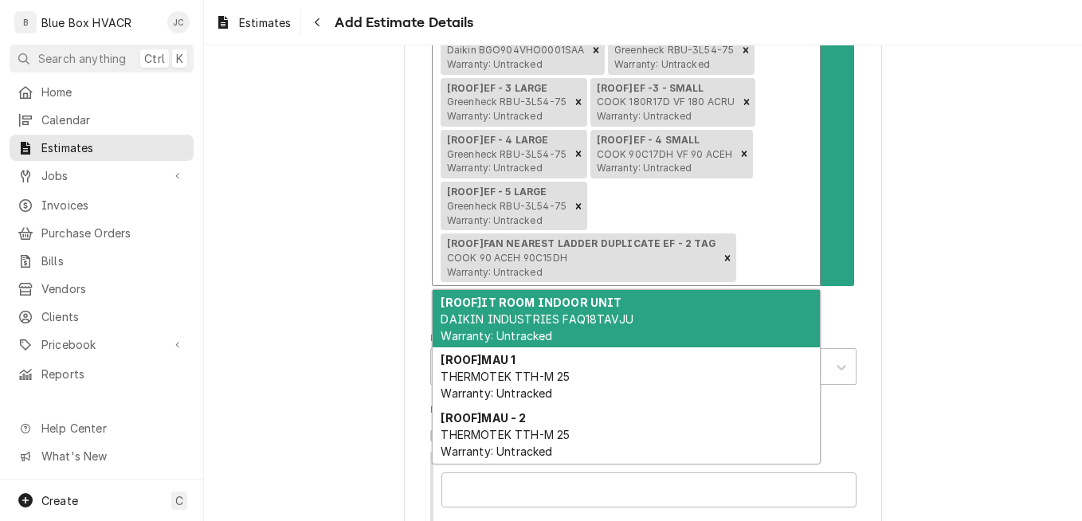
click at [686, 323] on div "[ROOF] IT ROOM INDOOR UNIT DAIKIN INDUSTRIES FAQ18TAVJU Warranty: Untracked" at bounding box center [625, 319] width 387 height 58
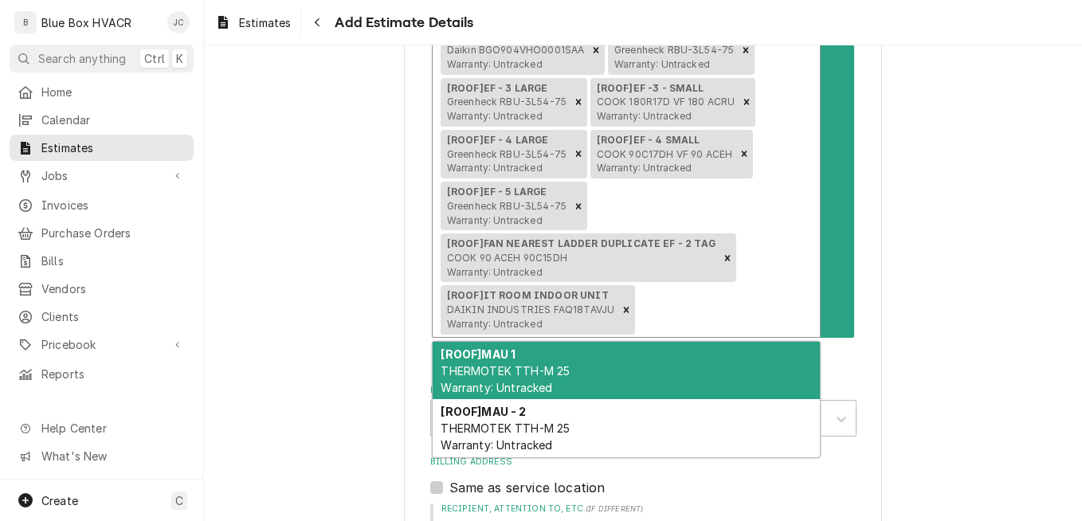
click at [688, 362] on div "[ROOF] MAU 1 THERMOTEK TTH-M 25 Warranty: Untracked" at bounding box center [625, 371] width 387 height 58
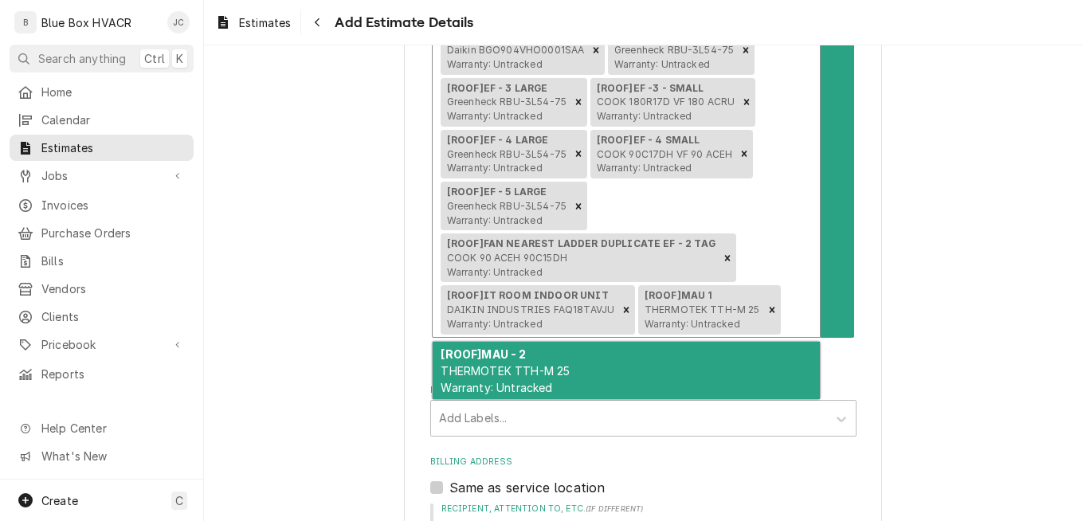
click at [676, 358] on div "[ROOF] MAU - 2 THERMOTEK TTH-M 25 Warranty: Untracked" at bounding box center [625, 371] width 387 height 58
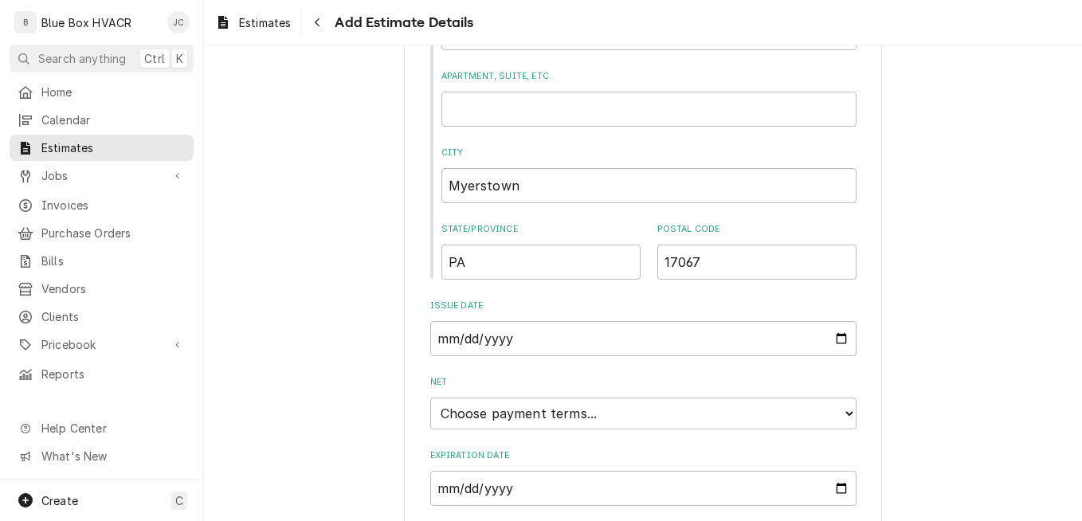
scroll to position [1786, 0]
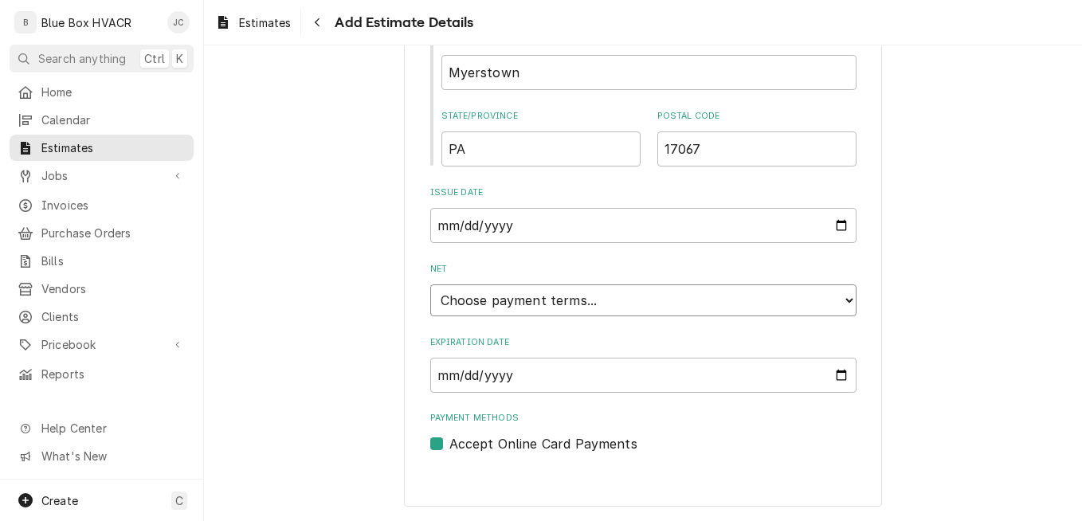
click at [584, 306] on select "Choose payment terms... Same Day Net 7 Net 14 Net 21 Net 30 Net 45 Net 60 Net 90" at bounding box center [643, 300] width 426 height 32
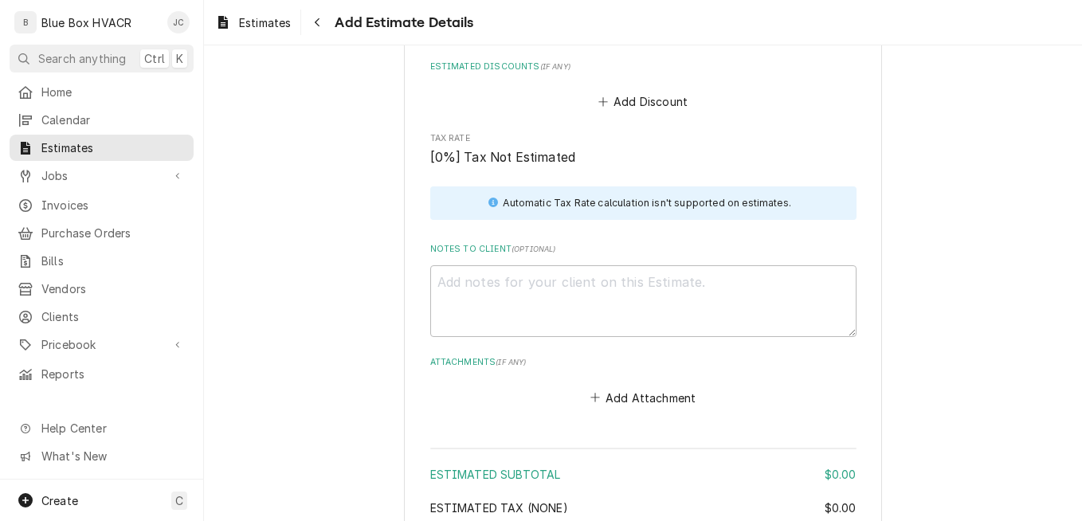
scroll to position [2738, 0]
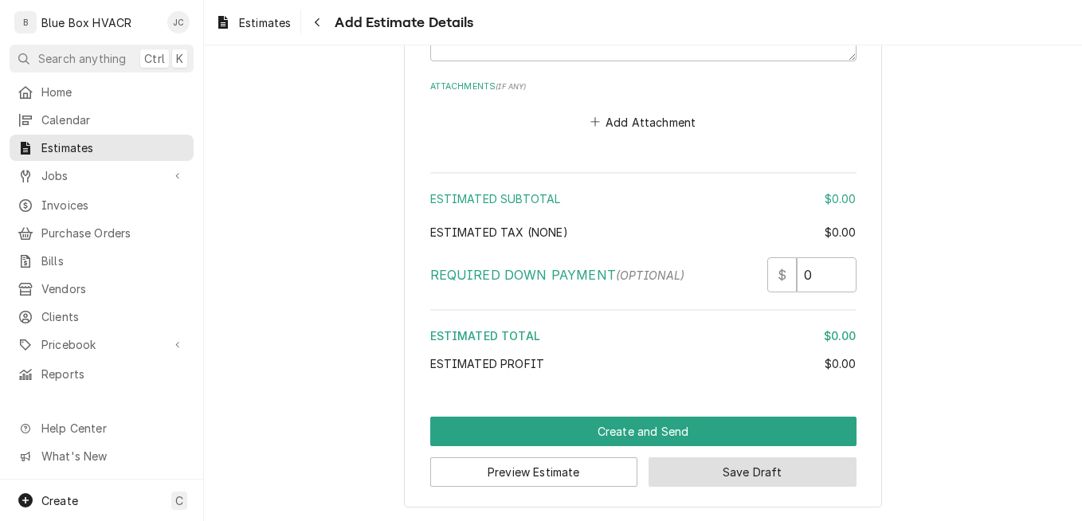
click at [700, 464] on button "Save Draft" at bounding box center [752, 471] width 208 height 29
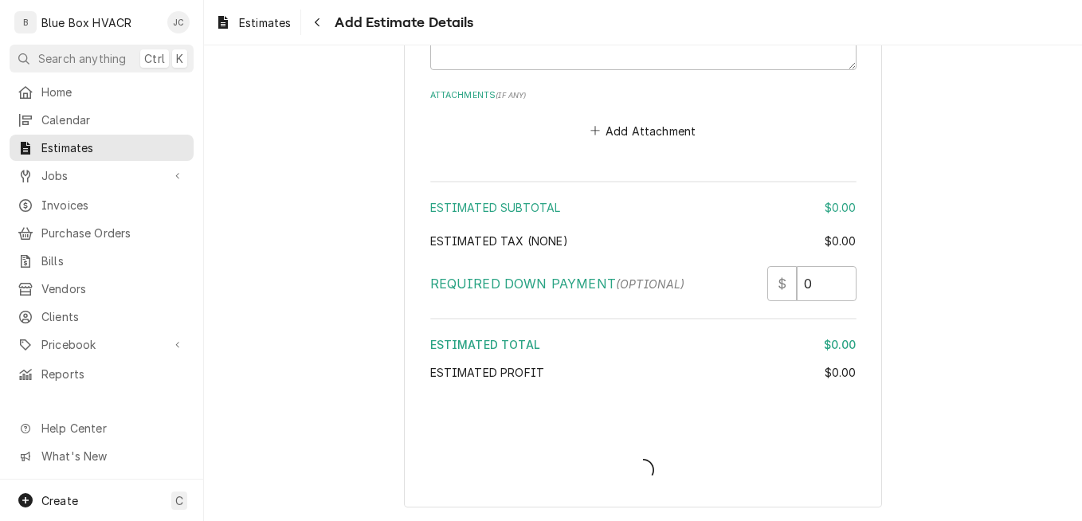
scroll to position [2729, 0]
type textarea "x"
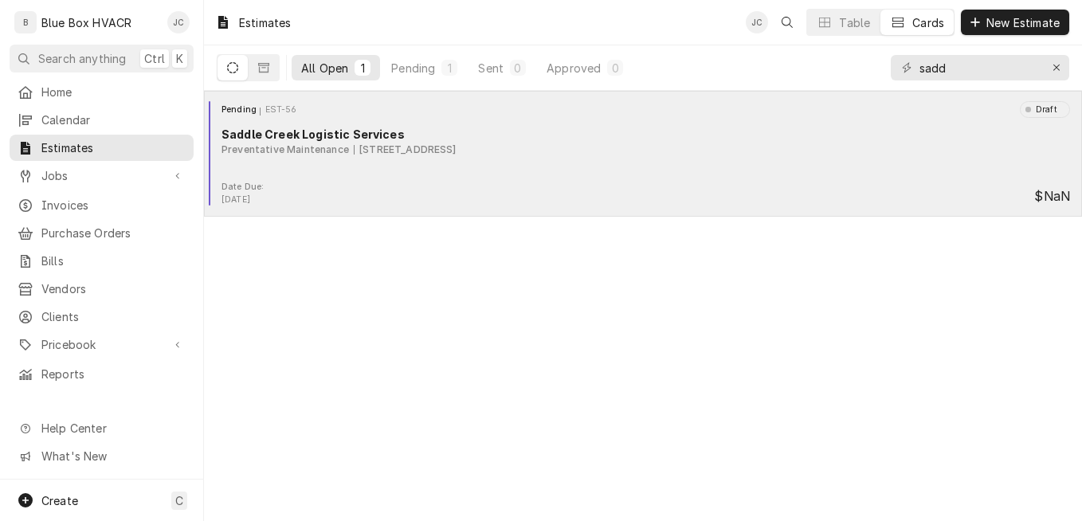
click at [608, 143] on div "Preventative Maintenance [STREET_ADDRESS]" at bounding box center [645, 150] width 848 height 14
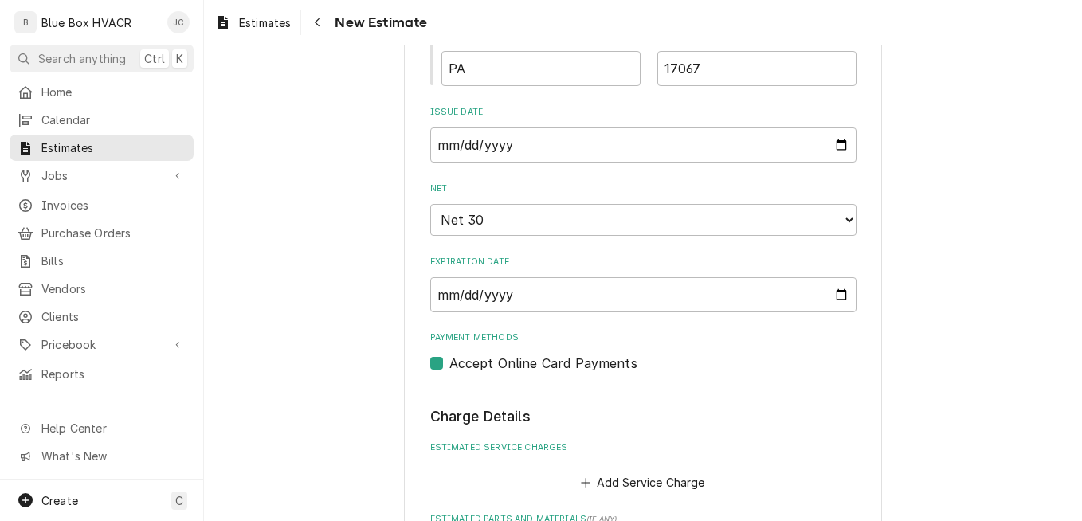
scroll to position [2071, 0]
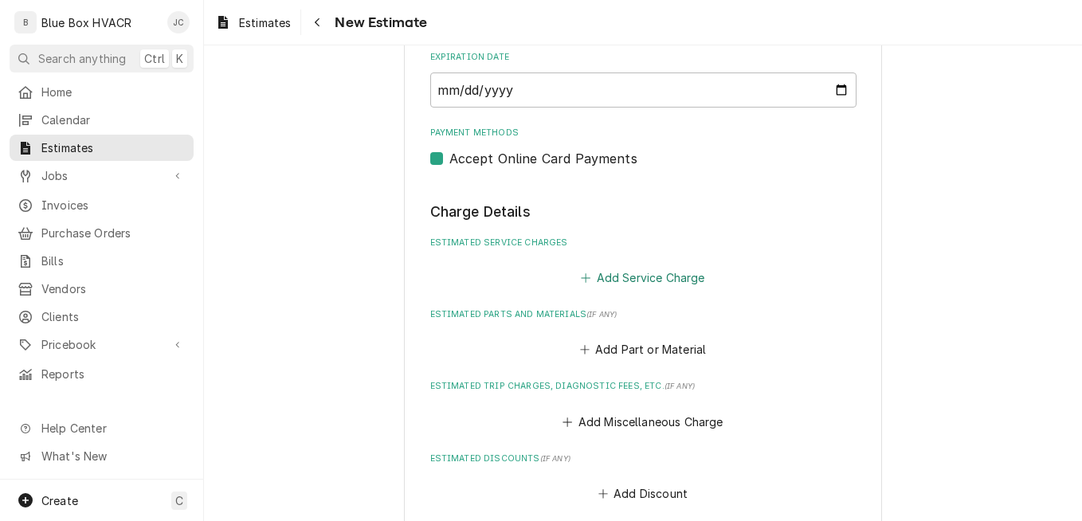
click at [626, 279] on button "Add Service Charge" at bounding box center [642, 278] width 129 height 22
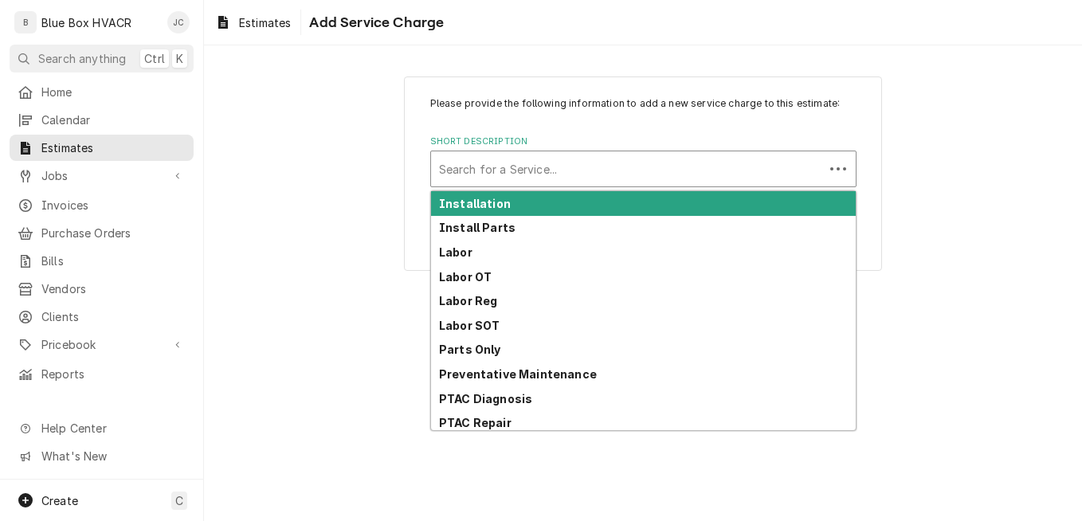
click at [627, 180] on div "Short Description" at bounding box center [627, 169] width 377 height 29
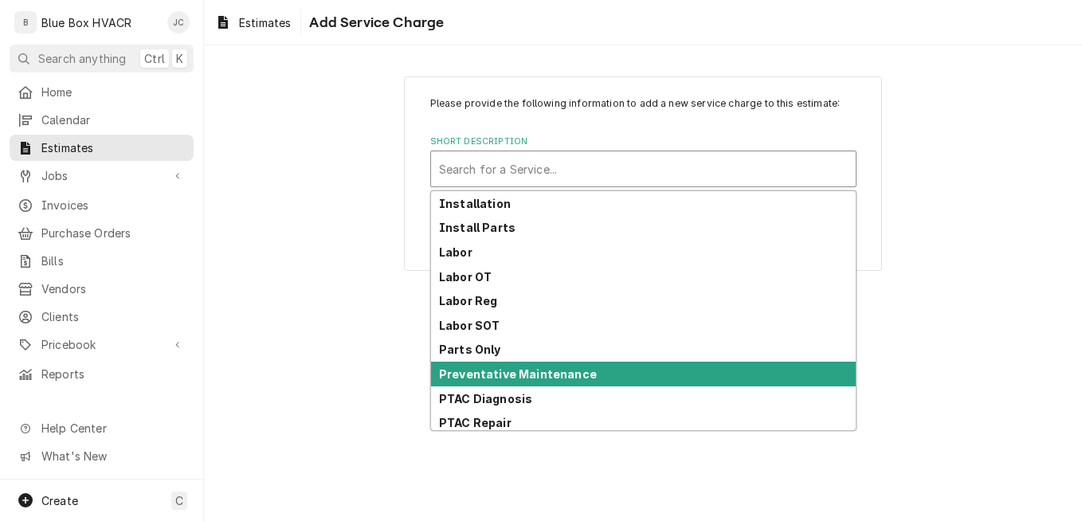
click at [569, 381] on strong "Preventative Maintenance" at bounding box center [518, 374] width 158 height 14
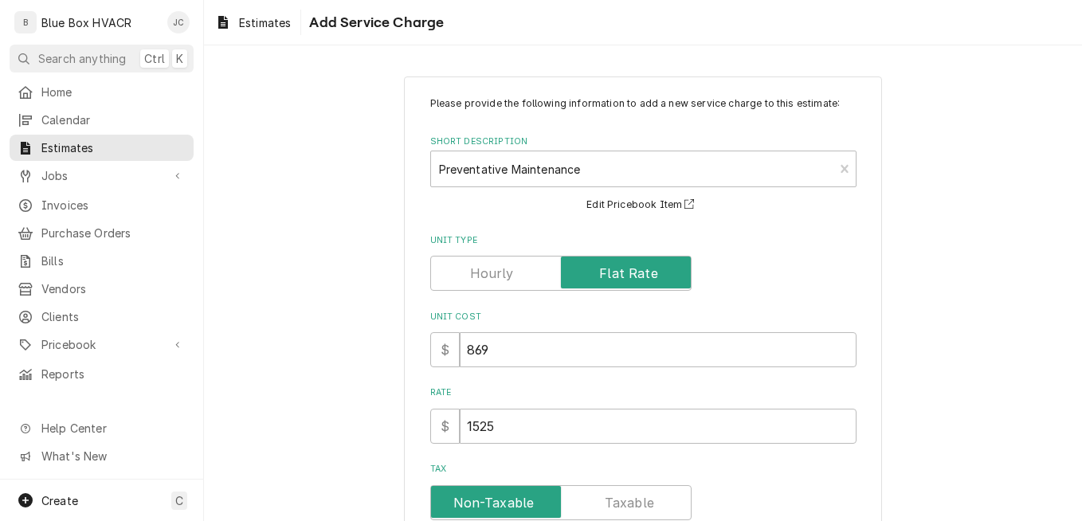
type textarea "x"
click at [629, 266] on label "Unit Type" at bounding box center [560, 273] width 261 height 35
click at [629, 266] on input "Unit Type" at bounding box center [560, 273] width 247 height 35
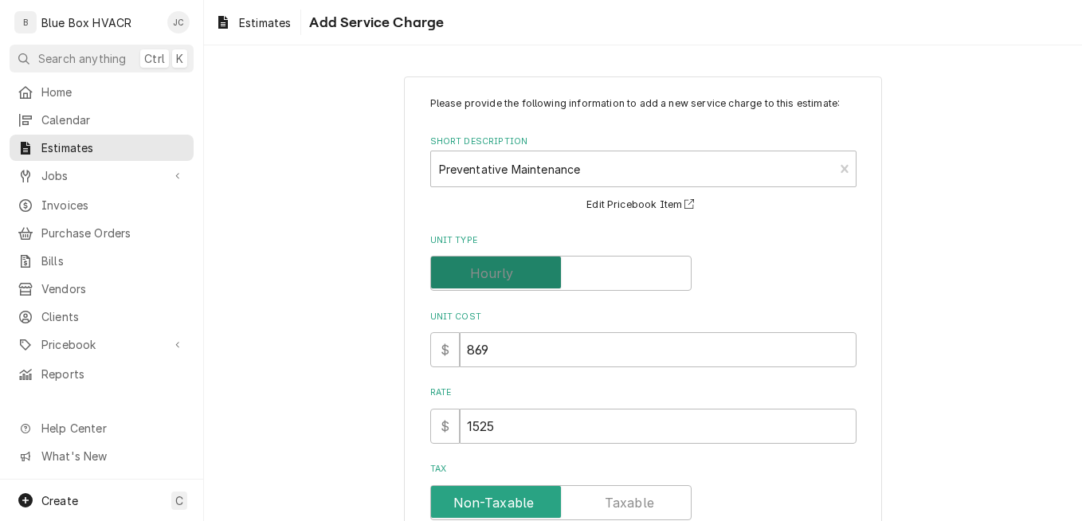
checkbox input "false"
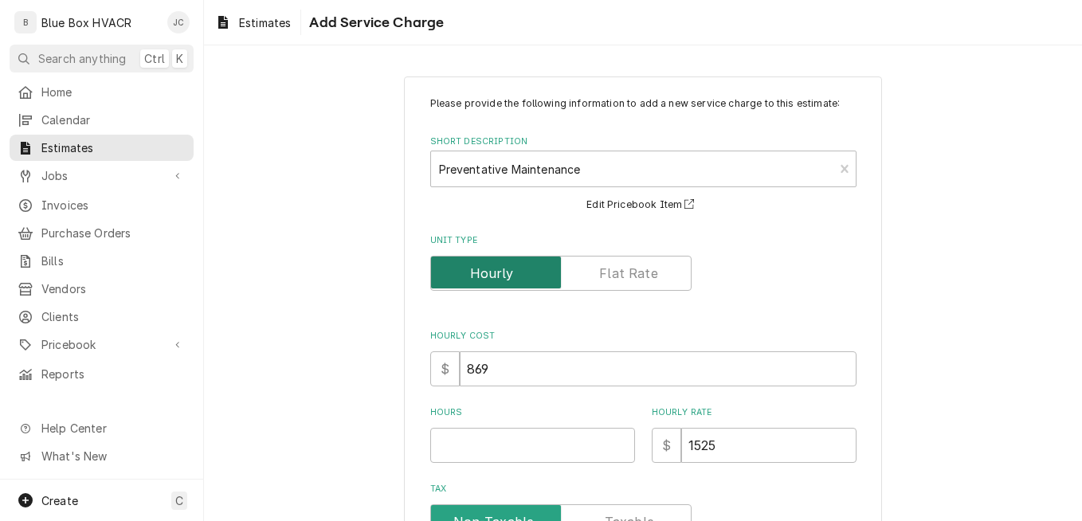
type textarea "x"
click at [620, 271] on label "Unit Type" at bounding box center [560, 273] width 261 height 35
click at [620, 271] on input "Unit Type" at bounding box center [560, 273] width 247 height 35
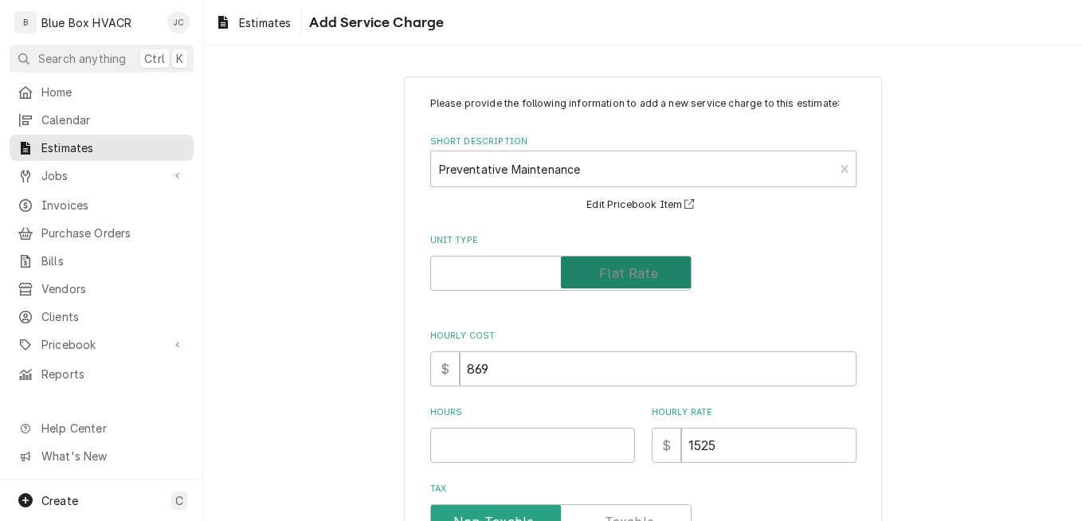
checkbox input "true"
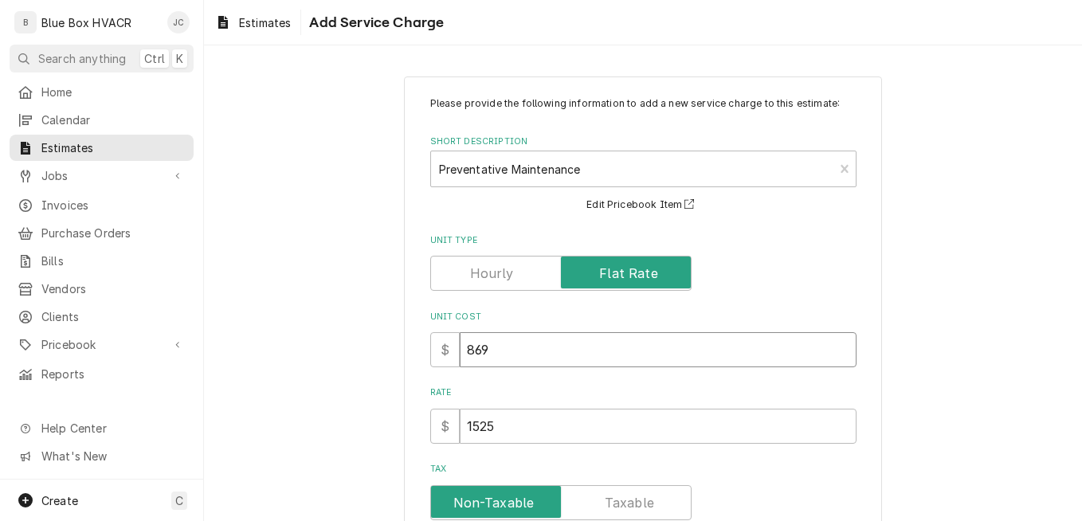
drag, startPoint x: 585, startPoint y: 341, endPoint x: 448, endPoint y: 347, distance: 137.9
click at [448, 347] on div "$ 869" at bounding box center [643, 349] width 426 height 35
type textarea "x"
type input "4"
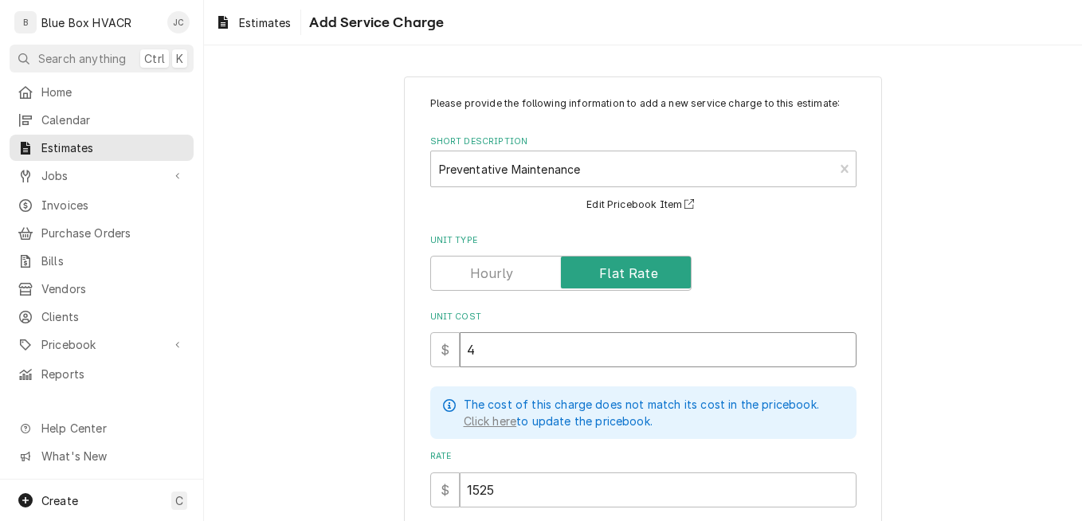
type textarea "x"
type input "43"
type textarea "x"
type input "431"
type textarea "x"
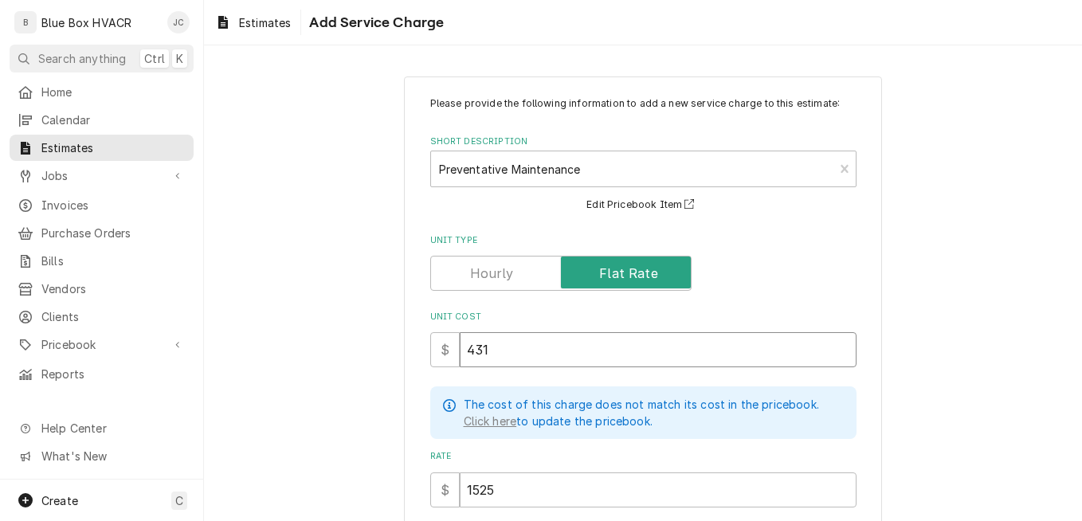
type input "4318"
type textarea "x"
type input "4318"
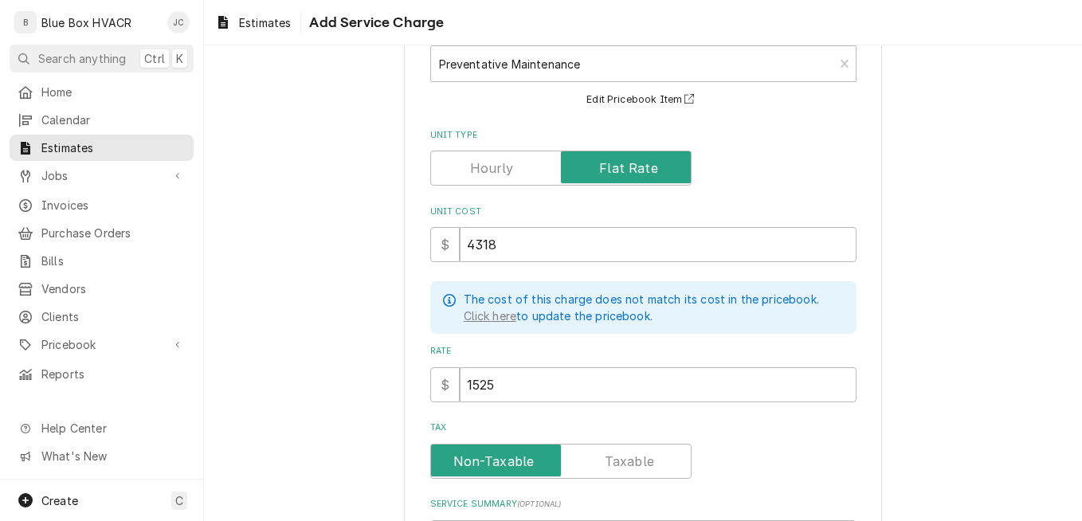
scroll to position [272, 0]
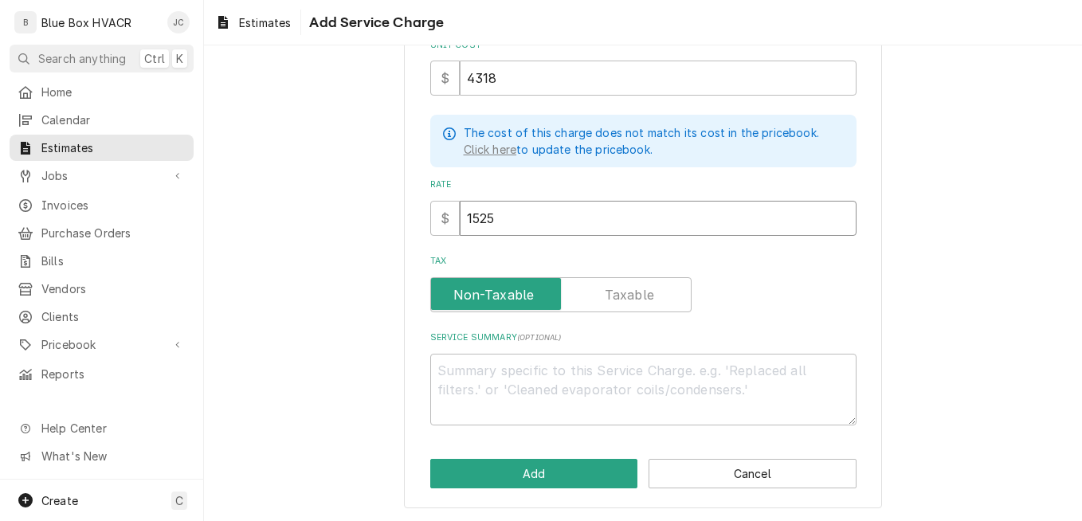
drag, startPoint x: 519, startPoint y: 211, endPoint x: 456, endPoint y: 216, distance: 63.1
click at [460, 216] on input "1525" at bounding box center [658, 218] width 397 height 35
type textarea "x"
type input "5"
type textarea "x"
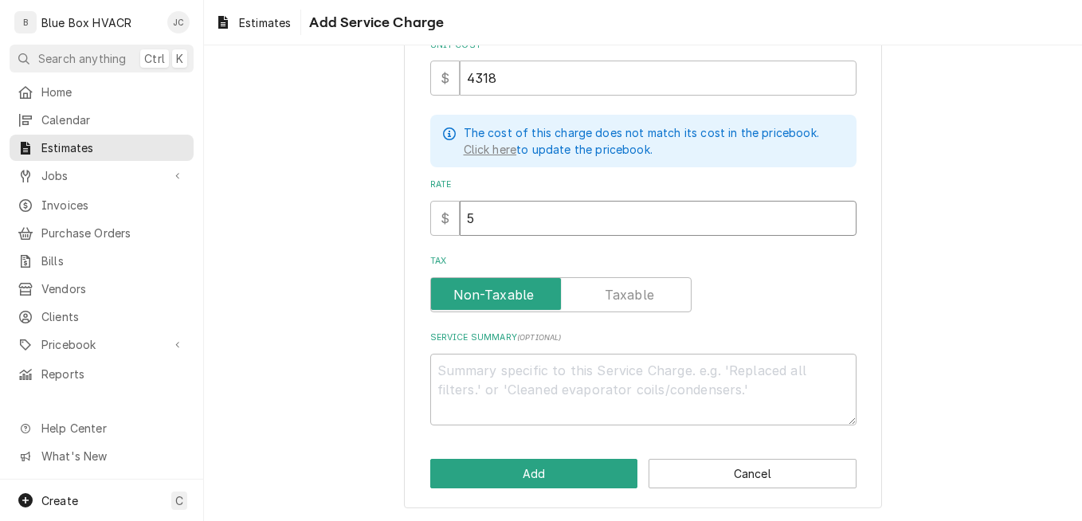
type input "53"
type textarea "x"
type input "539"
type textarea "x"
type input "5397"
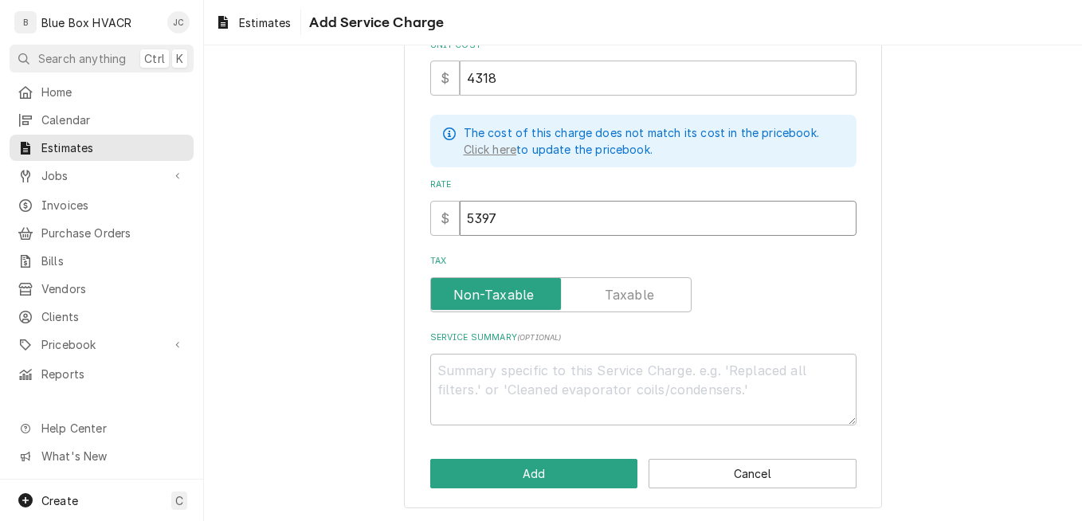
type textarea "x"
type input "5397"
click at [780, 283] on div "Tax" at bounding box center [643, 294] width 426 height 35
click at [503, 366] on textarea "Service Summary ( optional )" at bounding box center [643, 390] width 426 height 72
type textarea "x"
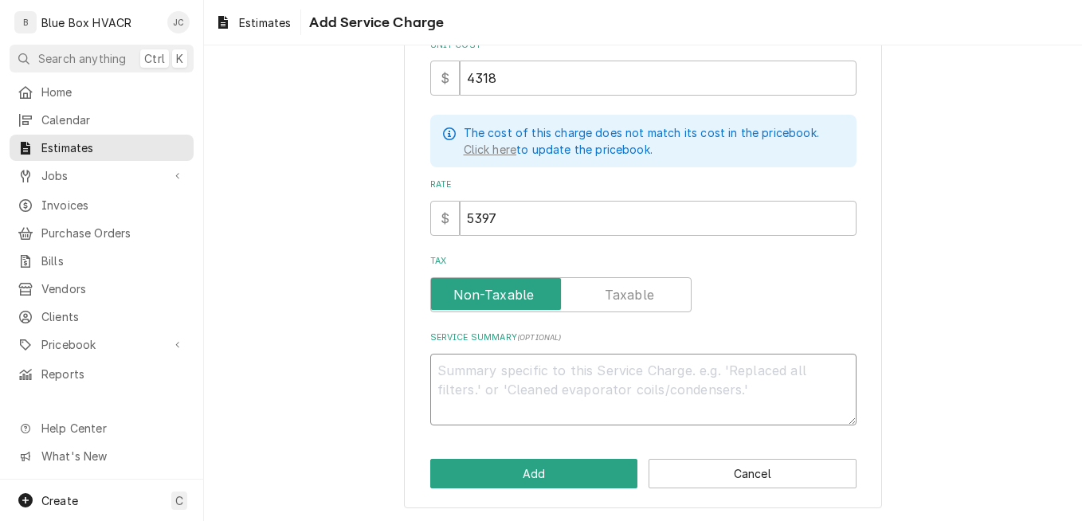
type textarea "S"
type textarea "x"
type textarea "Se"
type textarea "x"
type textarea "Ser"
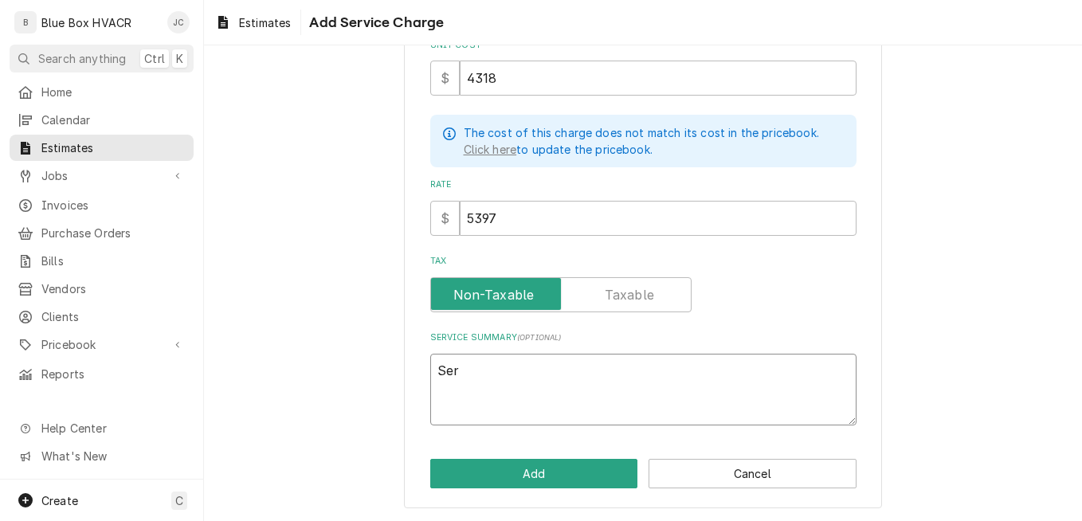
type textarea "x"
type textarea "Serv"
type textarea "x"
type textarea "Servi"
type textarea "x"
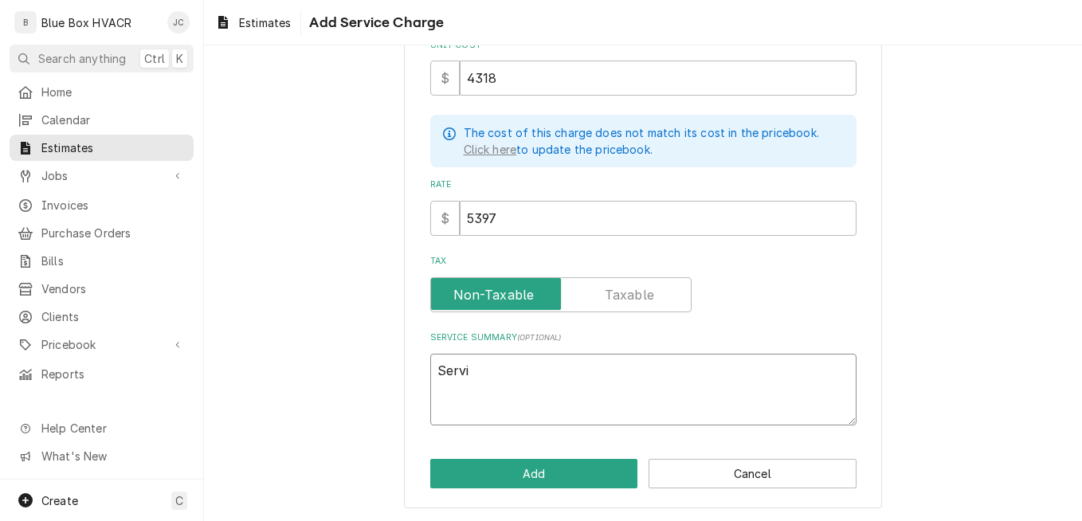
type textarea "Servic"
type textarea "x"
type textarea "Service"
type textarea "x"
type textarea "Service"
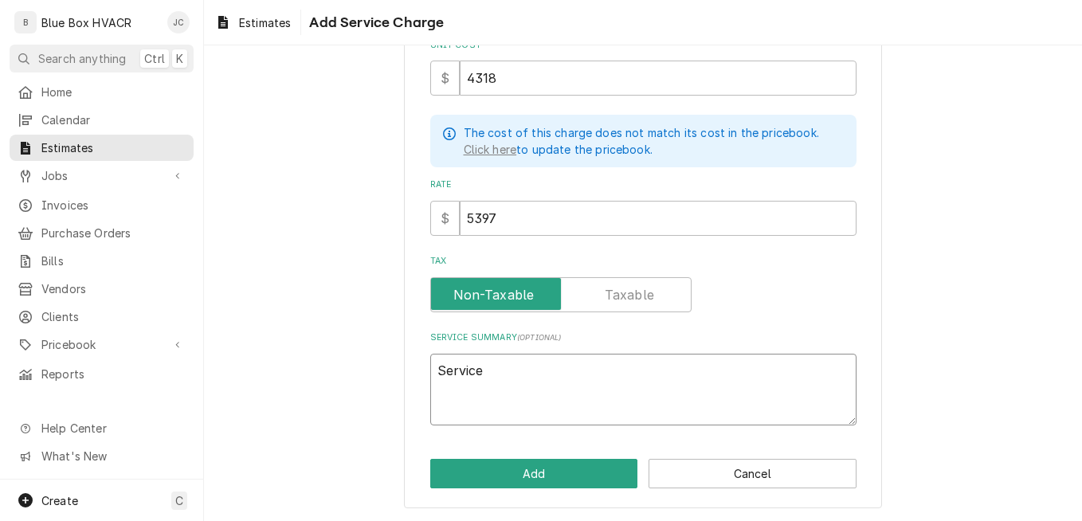
type textarea "x"
type textarea "Service w"
type textarea "x"
type textarea "Service wi"
type textarea "x"
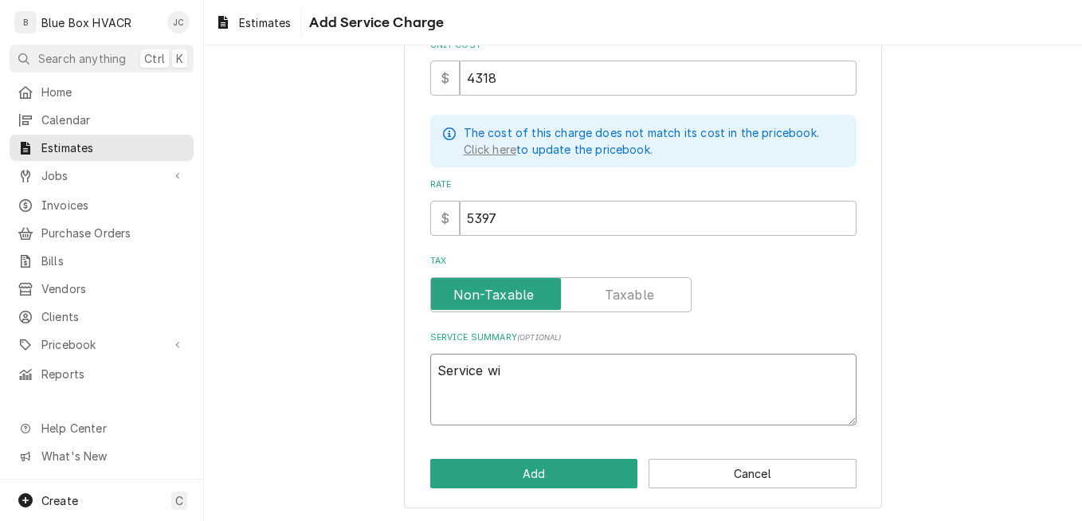
type textarea "Service wil"
type textarea "x"
type textarea "Service will"
type textarea "x"
type textarea "Service will"
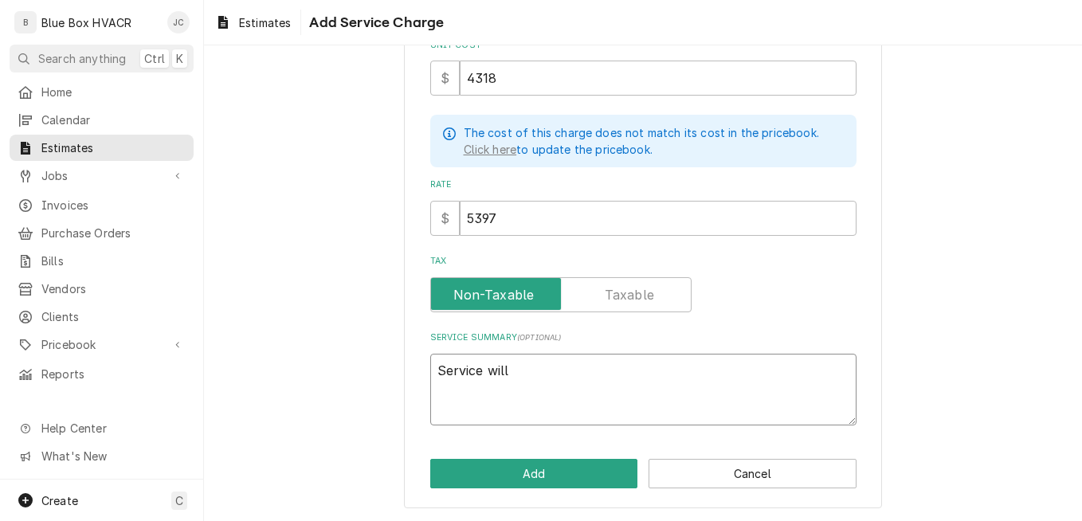
type textarea "x"
type textarea "Service will c"
type textarea "x"
type textarea "Service will co"
type textarea "x"
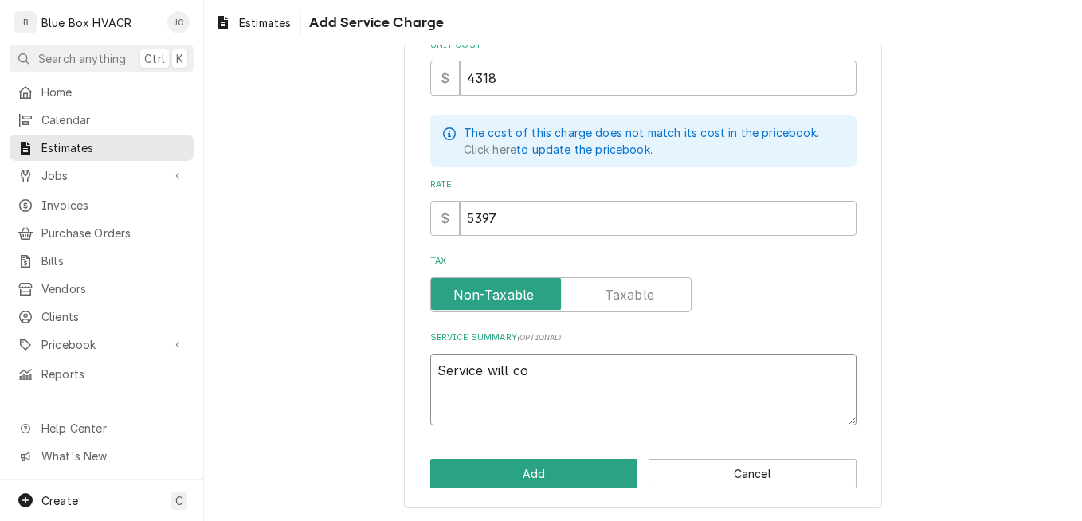
type textarea "Service will con"
type textarea "x"
type textarea "Service will cons"
type textarea "x"
type textarea "Service will consi"
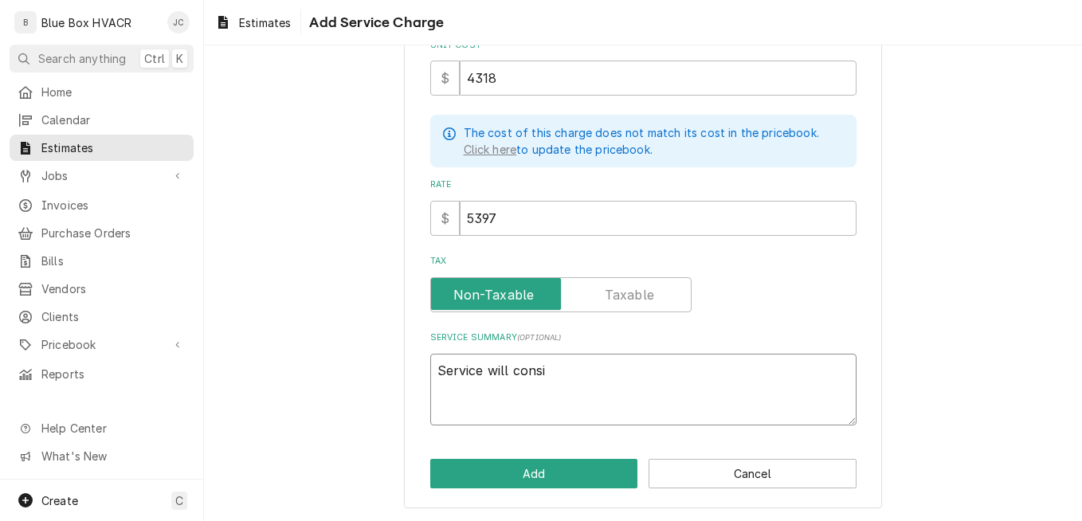
type textarea "x"
type textarea "Service will consit"
type textarea "x"
type textarea "Service will consi"
type textarea "x"
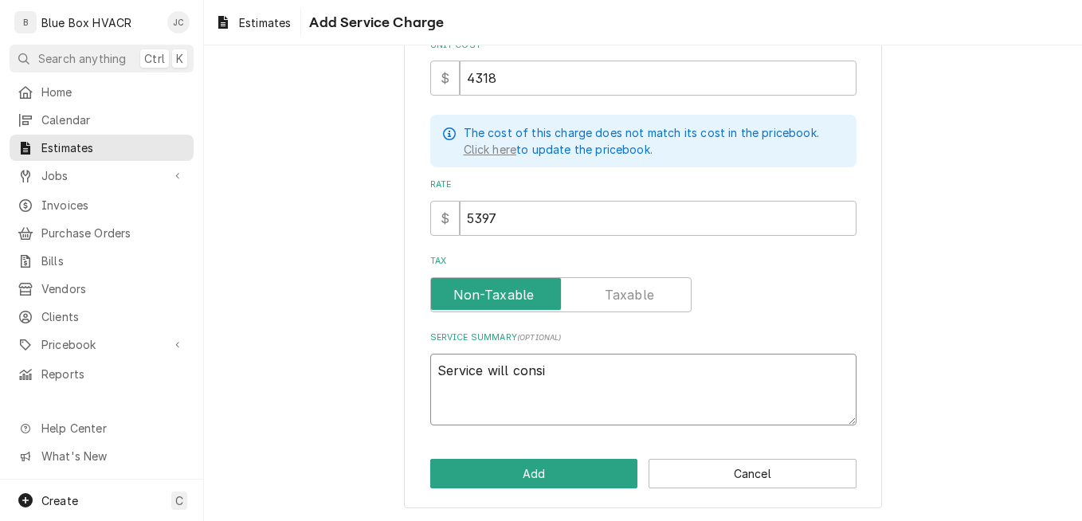
type textarea "Service will cons"
type textarea "x"
type textarea "Service will const"
type textarea "x"
type textarea "Service will cons"
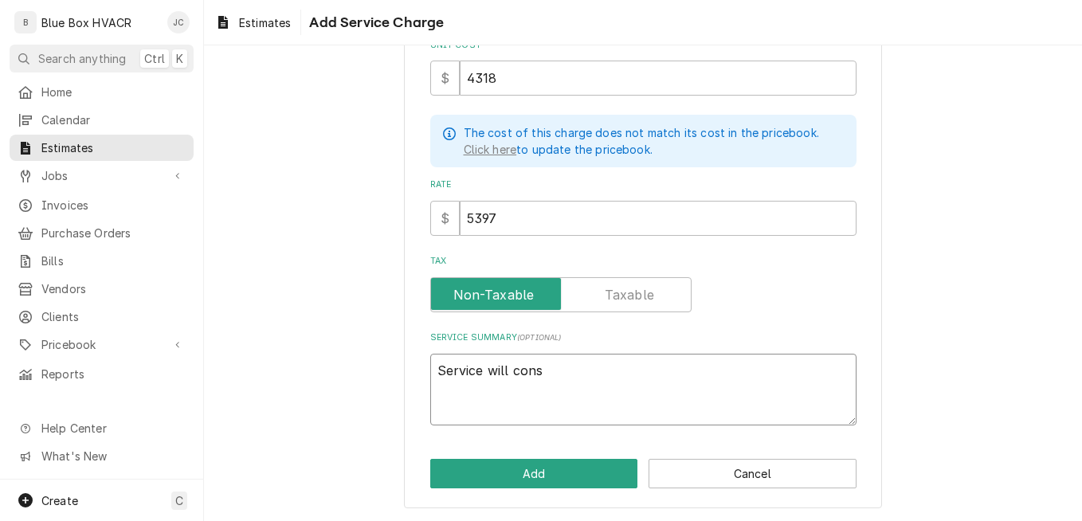
type textarea "x"
type textarea "Service will consi"
type textarea "x"
type textarea "Service will consis"
type textarea "x"
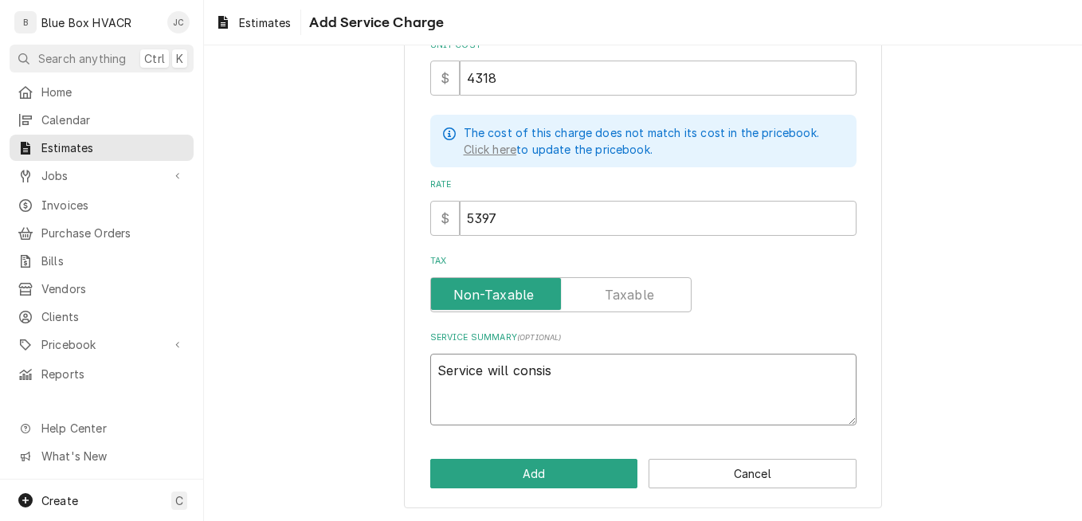
type textarea "Service will consist"
type textarea "x"
type textarea "Service will consist"
type textarea "x"
type textarea "Service will consist o"
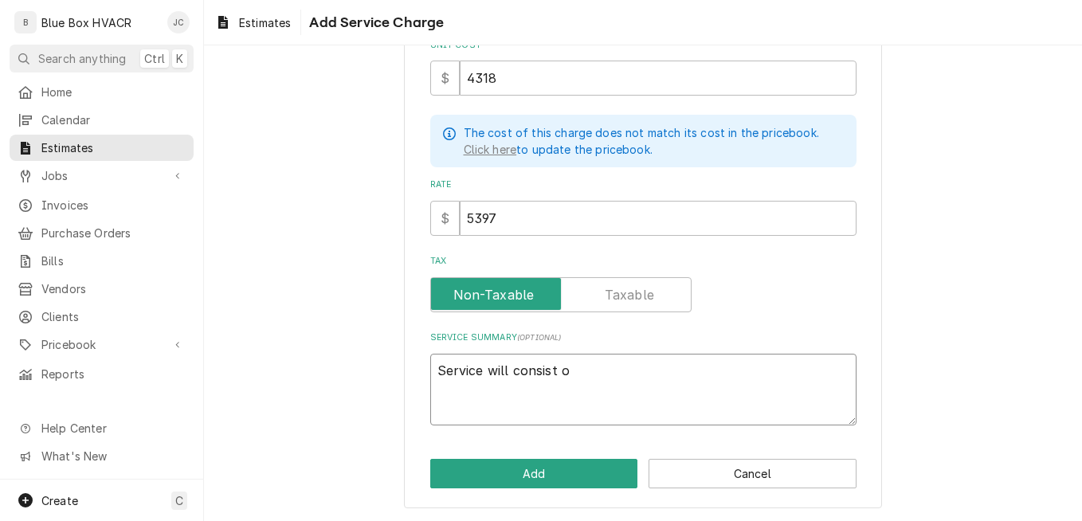
type textarea "x"
type textarea "Service will consist of"
type textarea "x"
type textarea "Service will consist of"
type textarea "x"
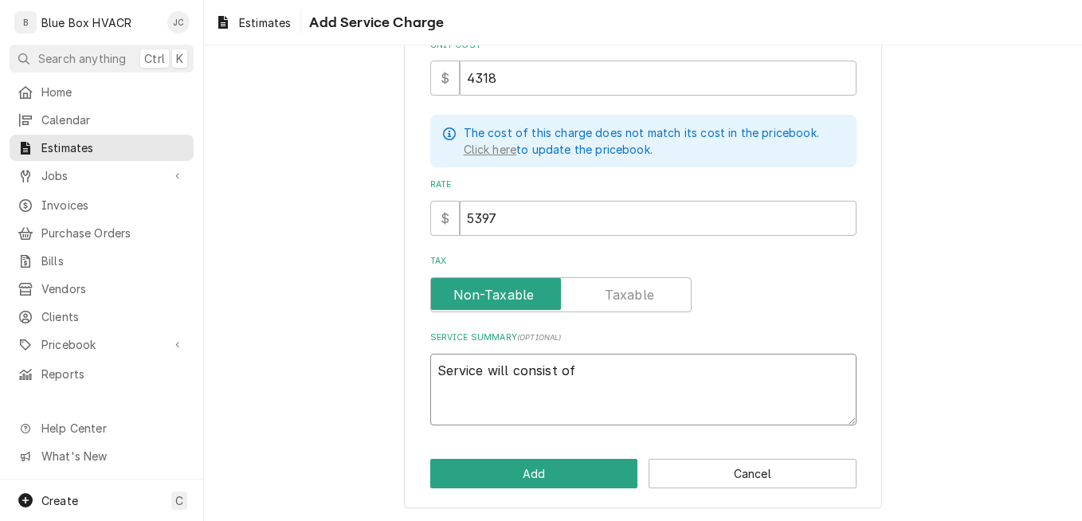
type textarea "Service will consist of 2"
type textarea "x"
type textarea "Service will consist of 2"
type textarea "x"
type textarea "Service will consist of 2 P"
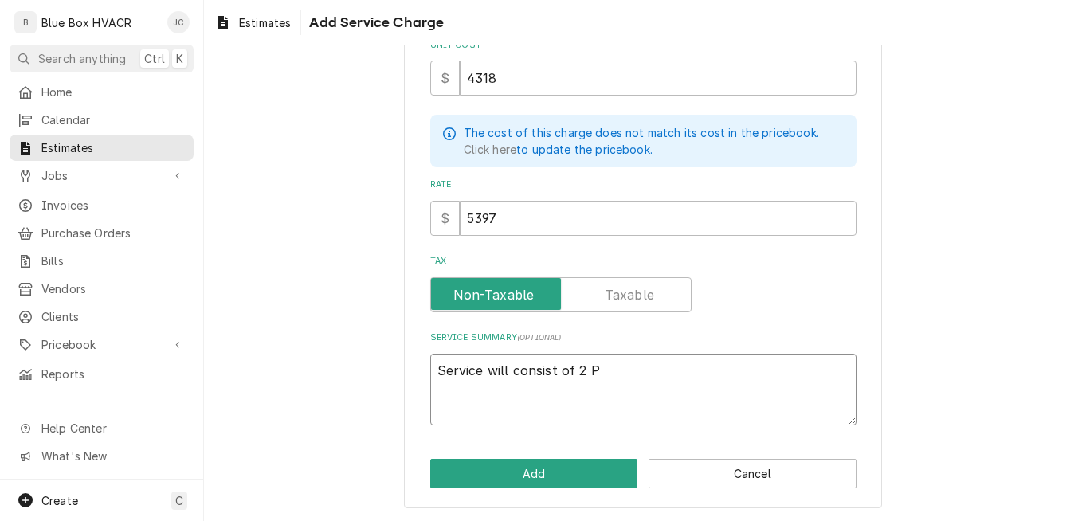
type textarea "x"
type textarea "Service will consist of 2 PM"
type textarea "x"
type textarea "Service will consist of 2 PMs"
type textarea "x"
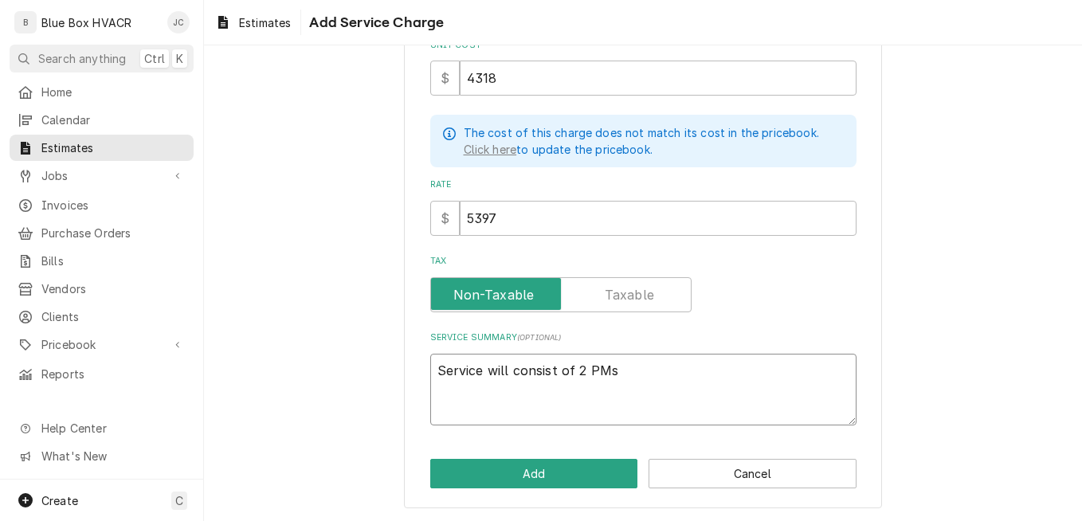
type textarea "Service will consist of 2 PMs"
type textarea "x"
type textarea "Service will consist of 2 PMs"
type textarea "x"
type textarea "Service will consist of 2 PM"
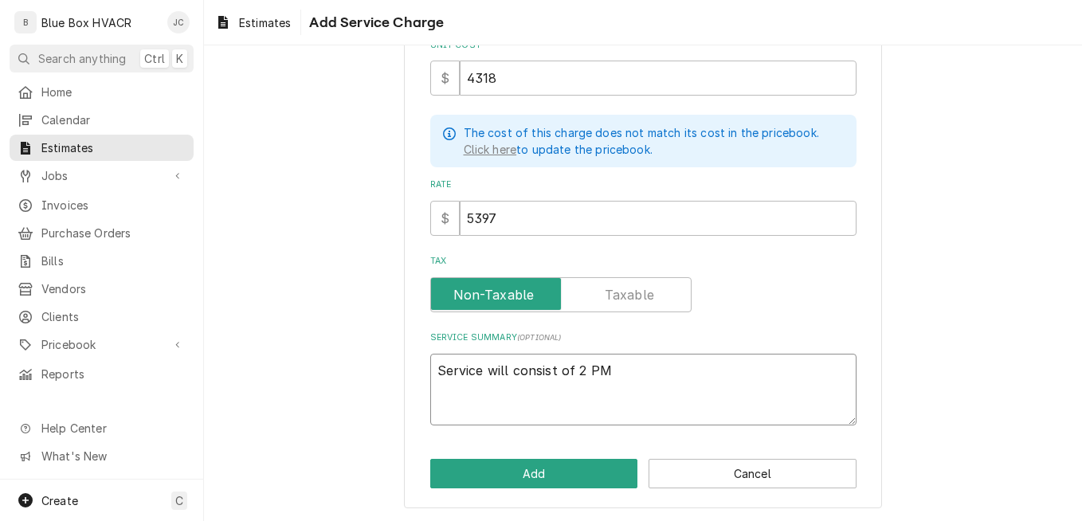
type textarea "x"
type textarea "Service will consist of 2 P"
type textarea "x"
type textarea "Service will consist of 2"
type textarea "x"
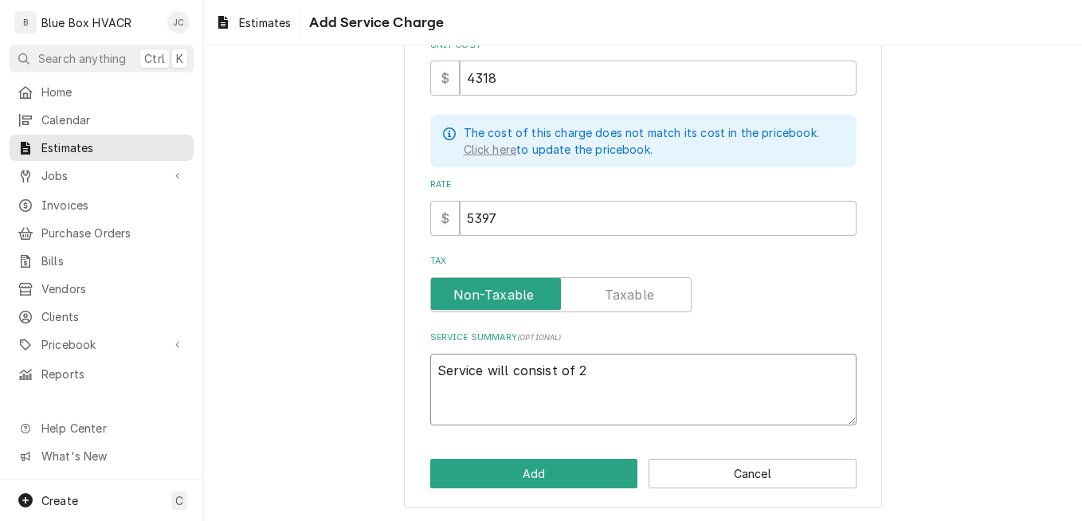
type textarea "Service will consist of 2 v"
type textarea "x"
type textarea "Service will consist of 2 vi"
type textarea "x"
type textarea "Service will consist of 2 vis"
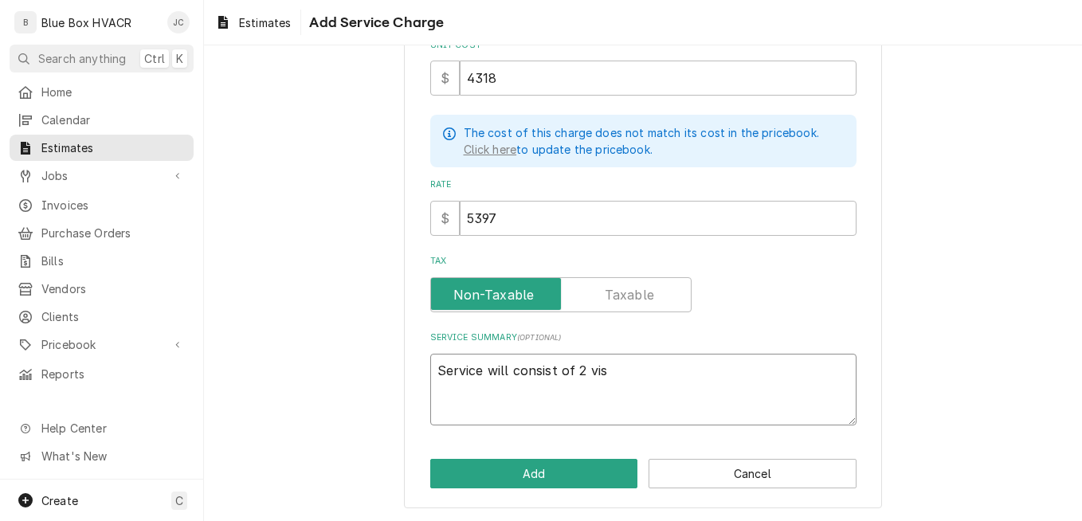
type textarea "x"
type textarea "Service will consist of 2 vist"
type textarea "x"
type textarea "Service will consist of 2 vists"
type textarea "x"
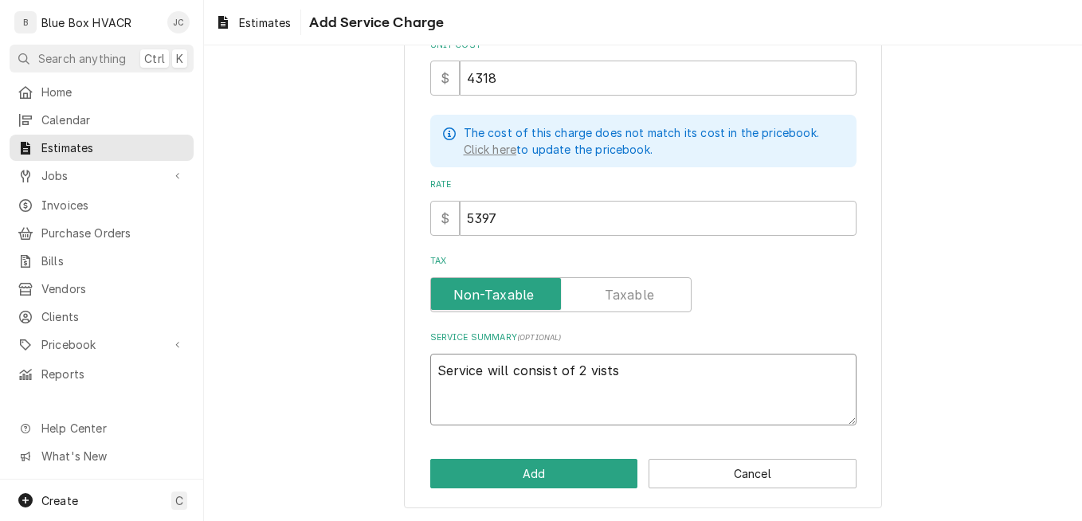
type textarea "Service will consist of 2 vistsi"
type textarea "x"
type textarea "Service will consist of 2 vistsi"
type textarea "x"
type textarea "Service will consist of 2 vistsi"
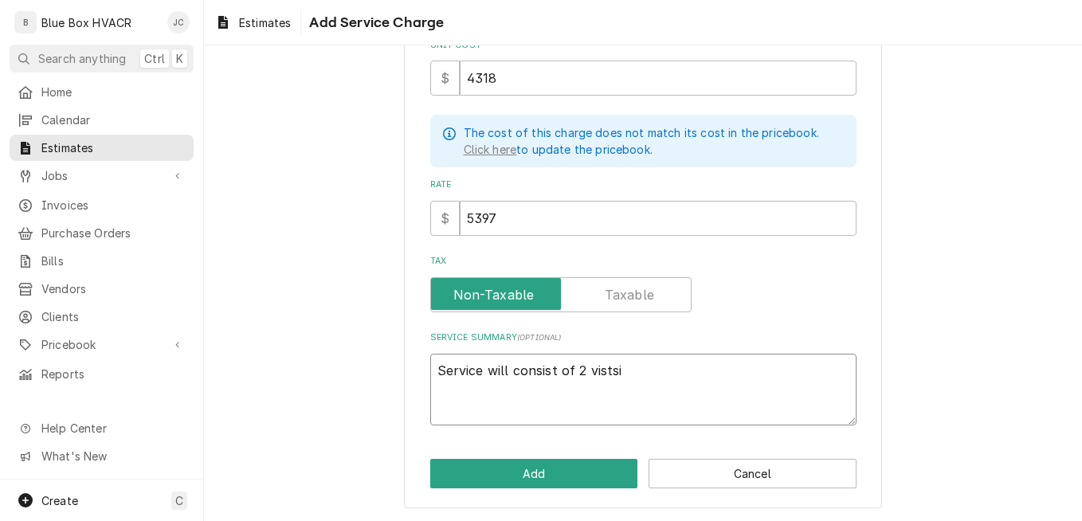
type textarea "x"
type textarea "Service will consist of 2 vists"
type textarea "x"
type textarea "Service will consist of 2 vist"
type textarea "x"
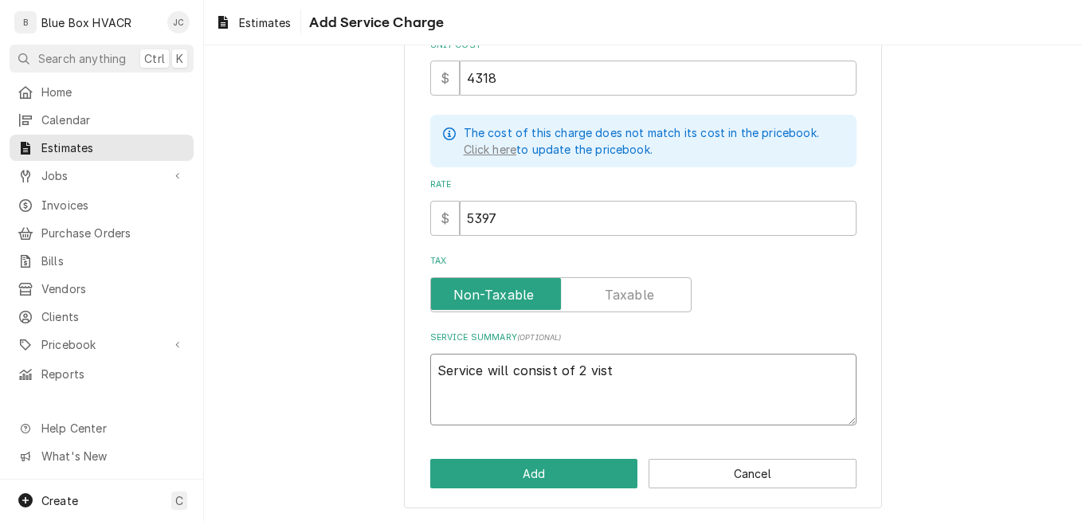
type textarea "Service will consist of 2 vis"
type textarea "x"
type textarea "Service will consist of 2 visi"
type textarea "x"
type textarea "Service will consist of 2 visit"
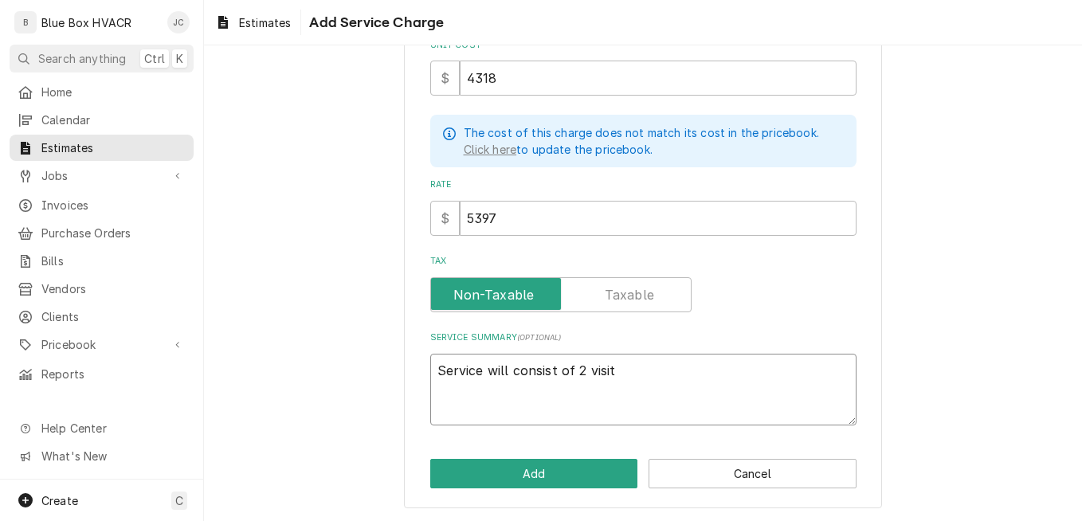
type textarea "x"
type textarea "Service will consist of 2 visits"
type textarea "x"
type textarea "Service will consist of 2 visits"
type textarea "x"
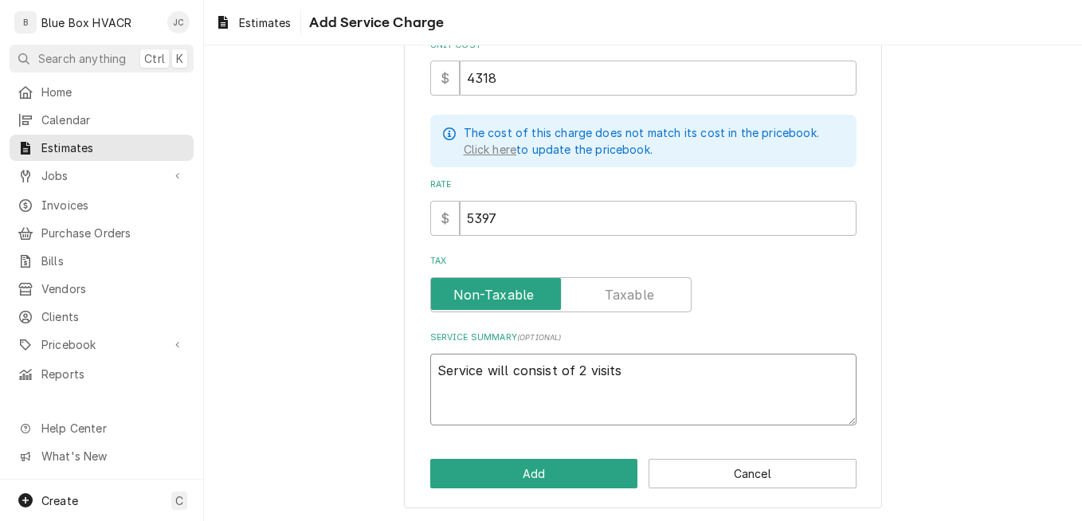
type textarea "Service will consist of 2 visits p"
type textarea "x"
type textarea "Service will consist of 2 visits pe"
type textarea "x"
type textarea "Service will consist of 2 visits per"
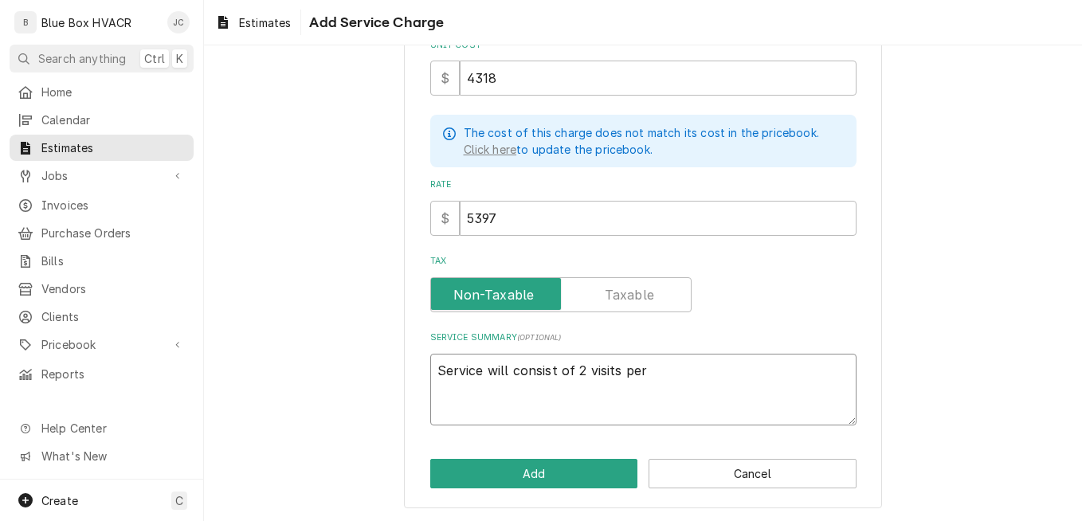
type textarea "x"
type textarea "Service will consist of 2 visits per"
type textarea "x"
type textarea "Service will consist of 2 visits per y"
type textarea "x"
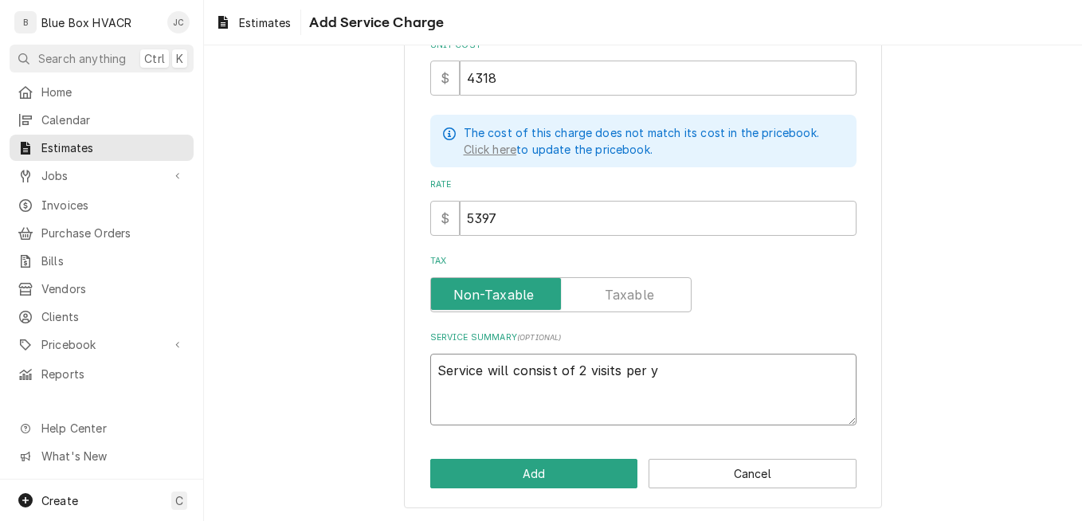
type textarea "Service will consist of 2 visits per ye"
type textarea "x"
type textarea "Service will consist of 2 visits per yea"
type textarea "x"
type textarea "Service will consist of 2 visits per year"
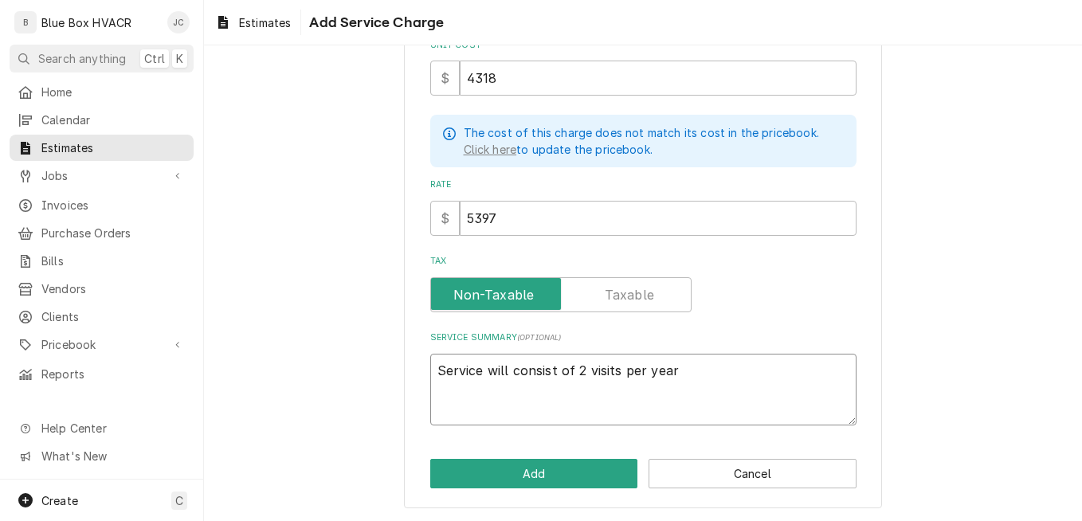
type textarea "x"
type textarea "Service will consist of 2 visits per year."
type textarea "x"
type textarea "Service will consist of 2 visits per year."
type textarea "x"
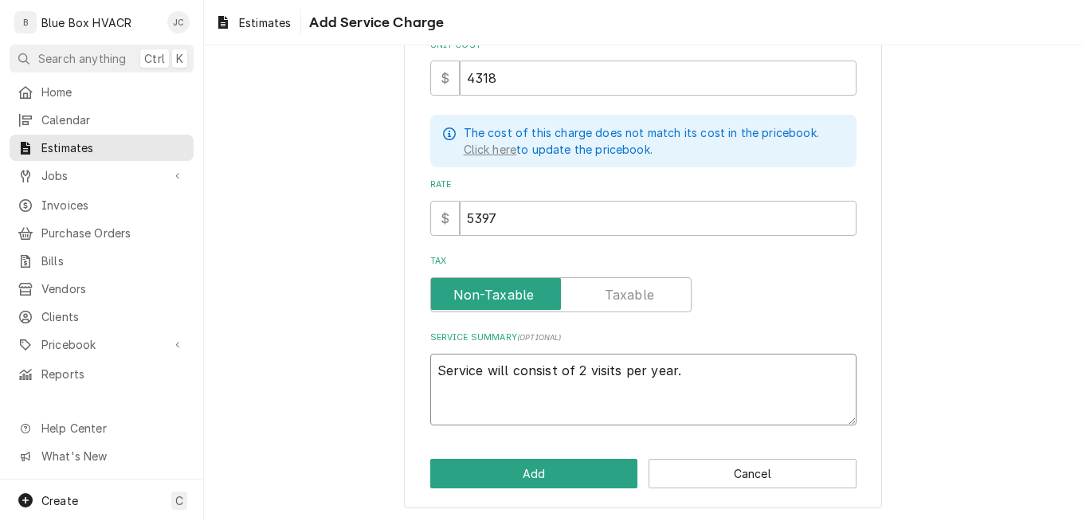
type textarea "Service will consist of 2 visits per year."
type textarea "x"
type textarea "Service will consist of 2 visits per year. S"
type textarea "x"
type textarea "Service will consist of 2 visits per year. Sp"
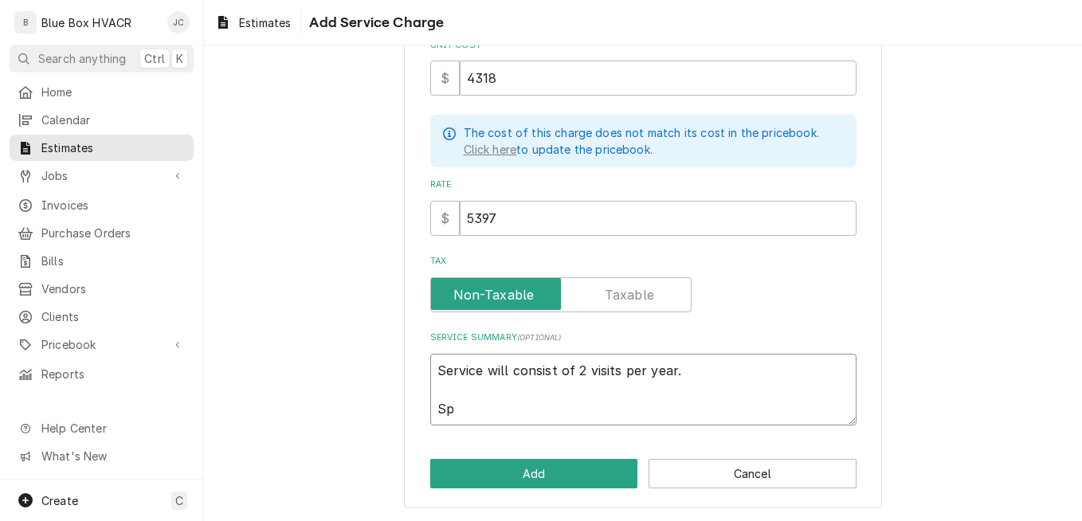
type textarea "x"
type textarea "Service will consist of 2 visits per year. Spr"
type textarea "x"
type textarea "Service will consist of 2 visits per year. Spri"
type textarea "x"
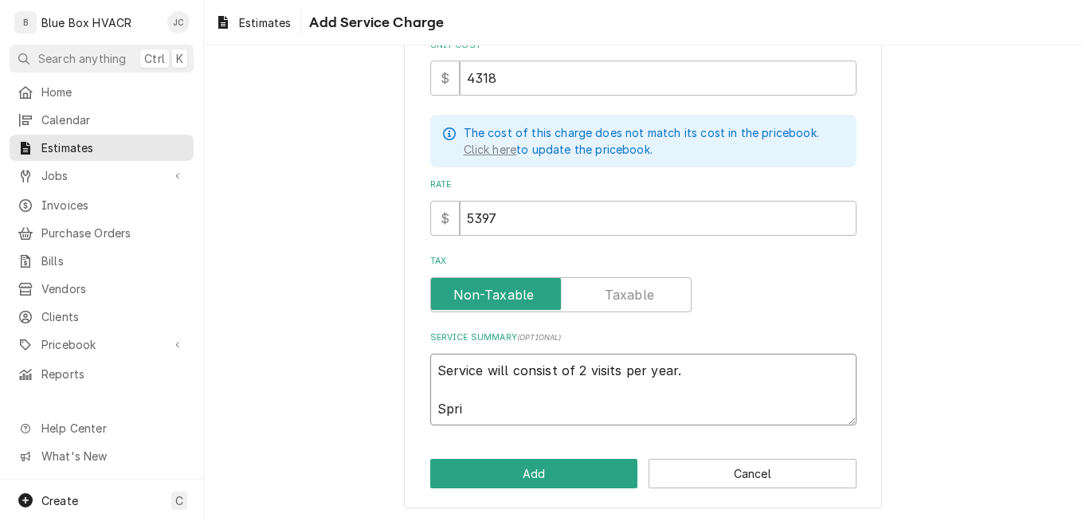
type textarea "Service will consist of 2 visits per year. Sprin"
type textarea "x"
type textarea "Service will consist of 2 visits per year. Spring"
type textarea "x"
type textarea "Service will consist of 2 visits per year. Spring"
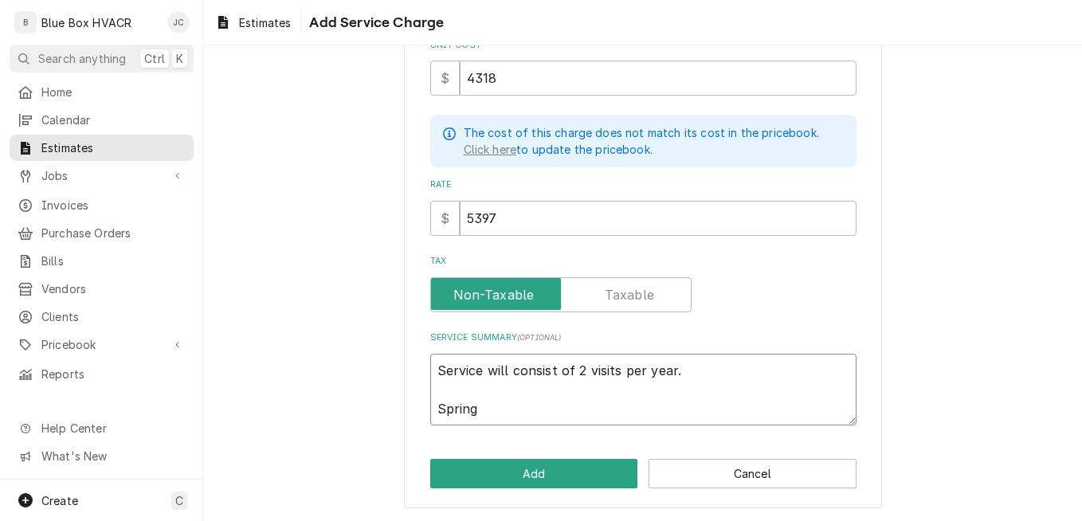
type textarea "x"
type textarea "Service will consist of 2 visits per year. Spring s"
type textarea "x"
type textarea "Service will consist of 2 visits per year. Spring se"
type textarea "x"
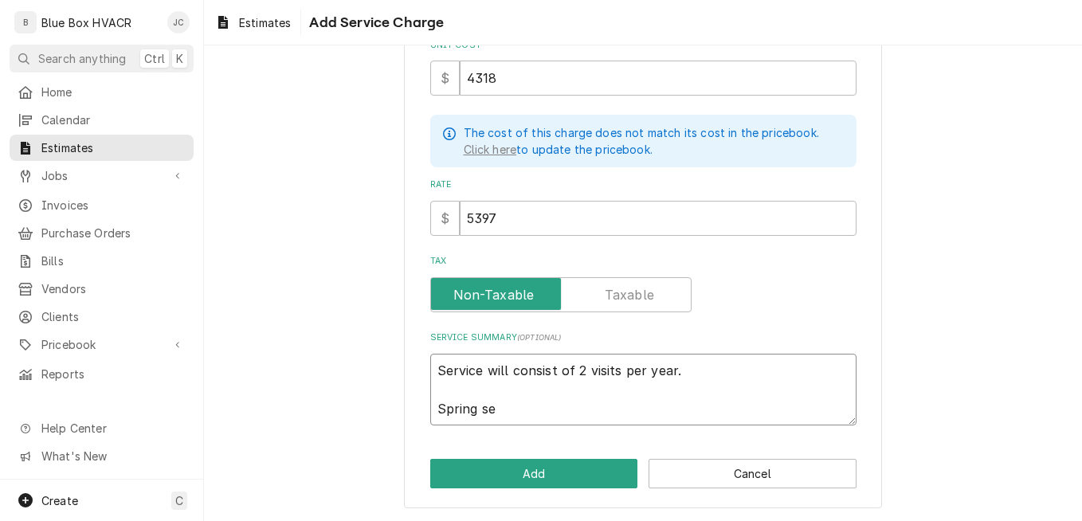
type textarea "Service will consist of 2 visits per year. Spring ser"
type textarea "x"
type textarea "Service will consist of 2 visits per year. Spring servi"
type textarea "x"
type textarea "Service will consist of 2 visits per year. Spring servie"
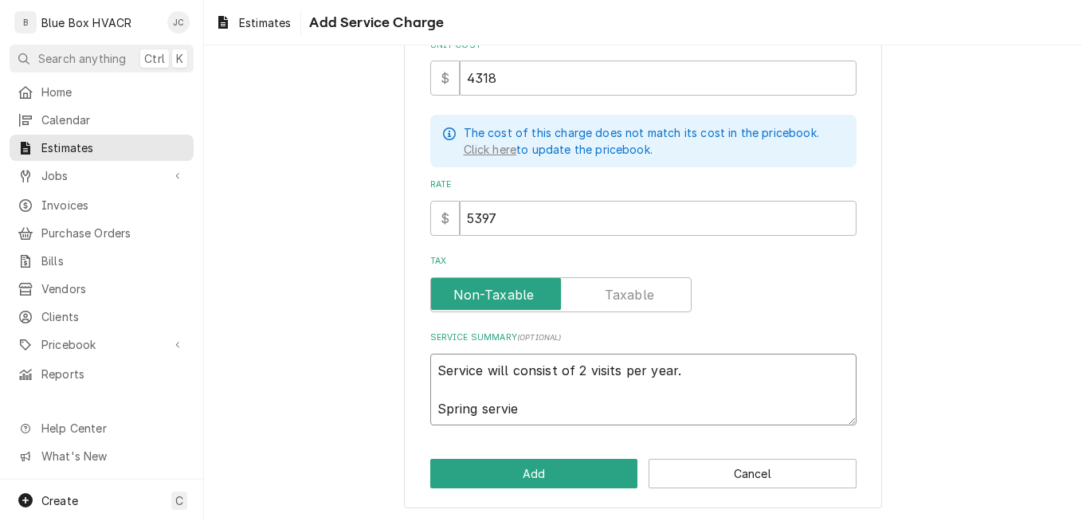
type textarea "x"
type textarea "Service will consist of 2 visits per year. Spring serviec"
type textarea "x"
type textarea "Service will consist of 2 visits per year. Spring serviec"
type textarea "x"
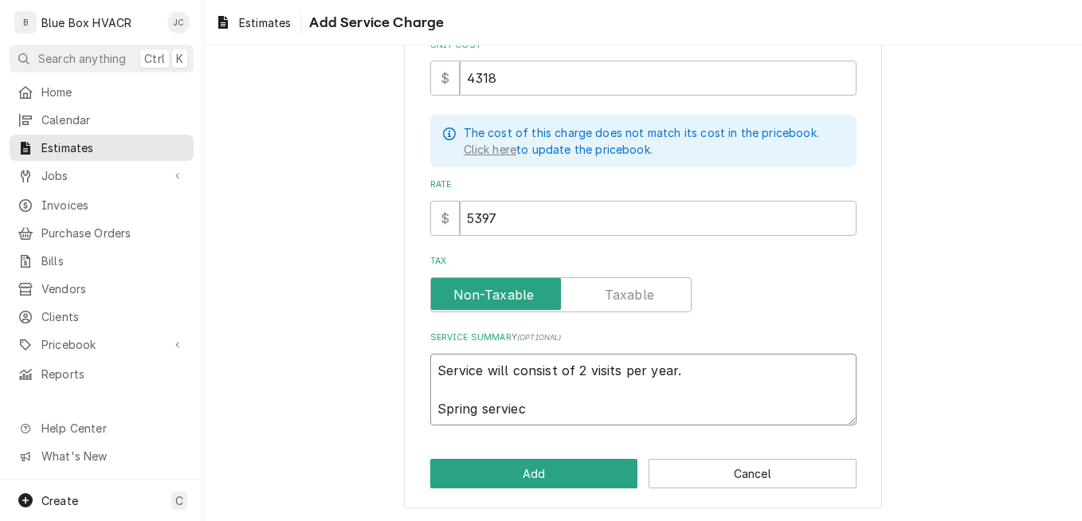
type textarea "Service will consist of 2 visits per year. Spring serviec"
type textarea "x"
type textarea "Service will consist of 2 visits per year. Spring servie"
type textarea "x"
type textarea "Service will consist of 2 visits per year. Spring servi"
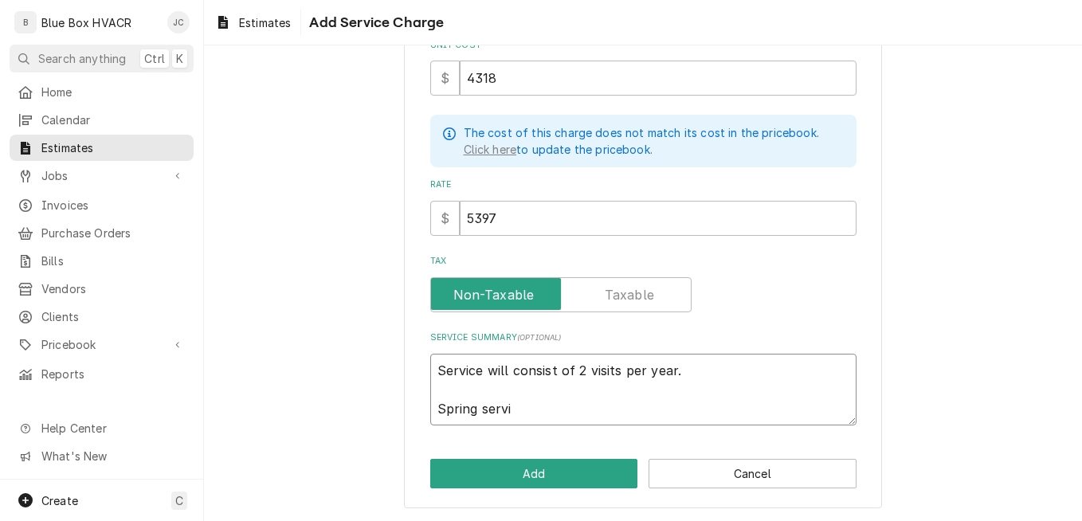
type textarea "x"
type textarea "Service will consist of 2 visits per year. Spring servic"
type textarea "x"
type textarea "Service will consist of 2 visits per year. Spring service"
type textarea "x"
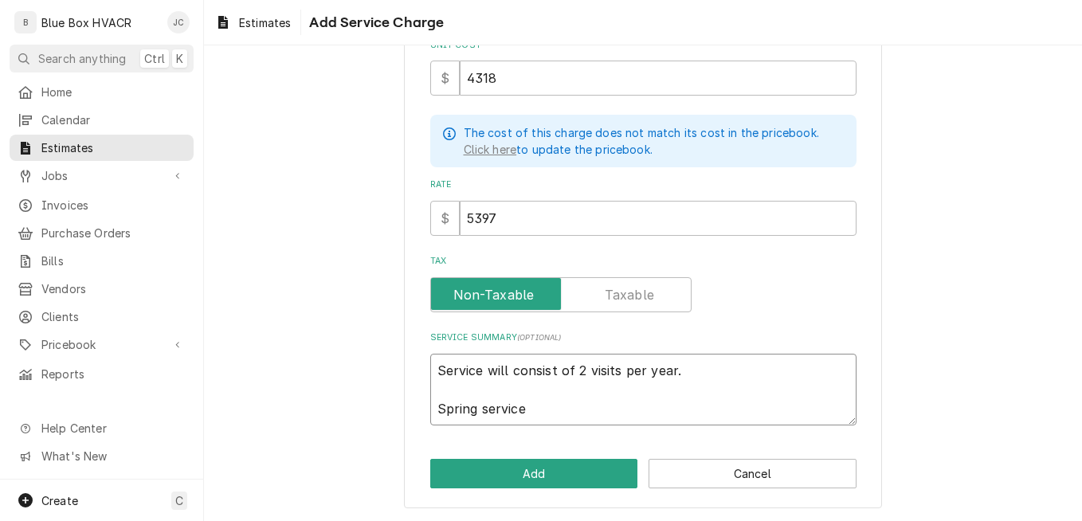
type textarea "Service will consist of 2 visits per year. Spring service"
type textarea "x"
type textarea "Service will consist of 2 visits per year. Spring service"
type textarea "x"
type textarea "Service will consist of 2 visits per year. Spring servic"
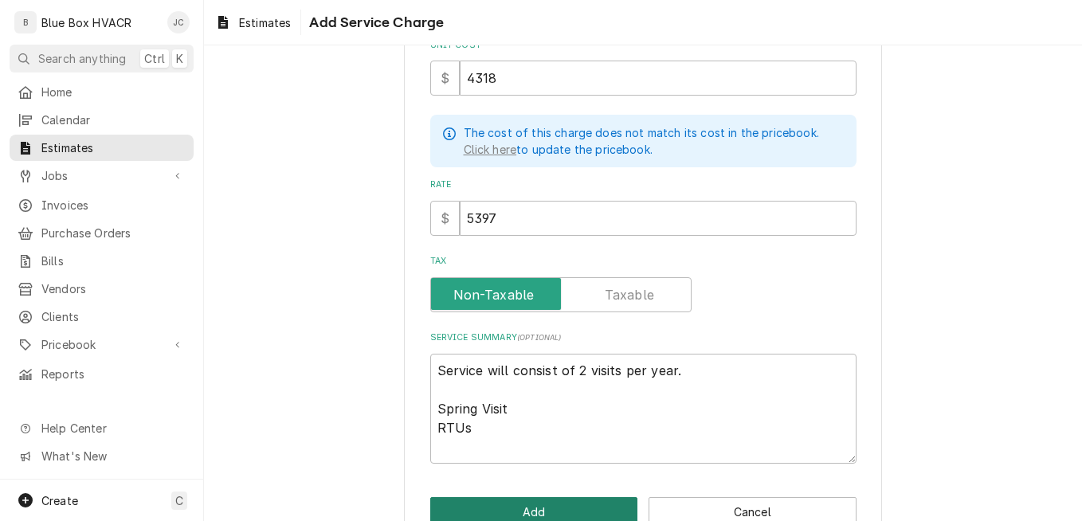
scroll to position [276, 0]
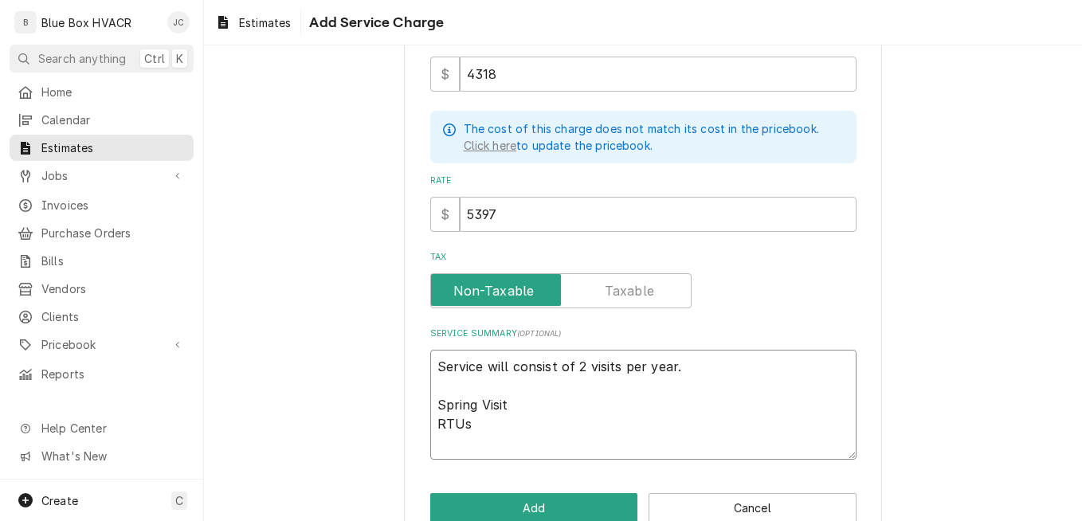
click at [459, 444] on textarea "Service will consist of 2 visits per year. Spring Visit RTUs" at bounding box center [643, 405] width 426 height 110
click at [432, 413] on textarea "Service will consist of 2 visits per year. Spring Visit RTUs" at bounding box center [643, 405] width 426 height 110
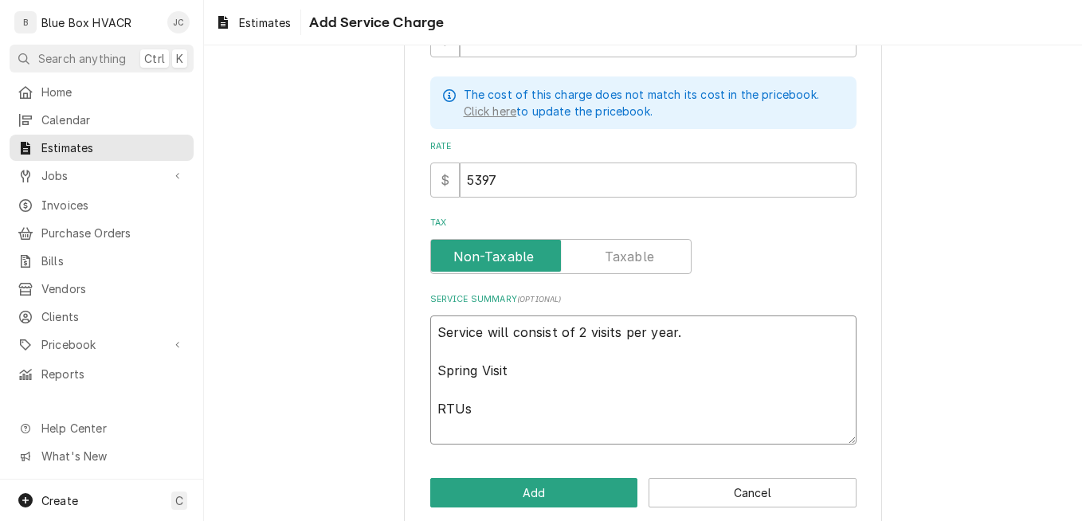
scroll to position [329, 0]
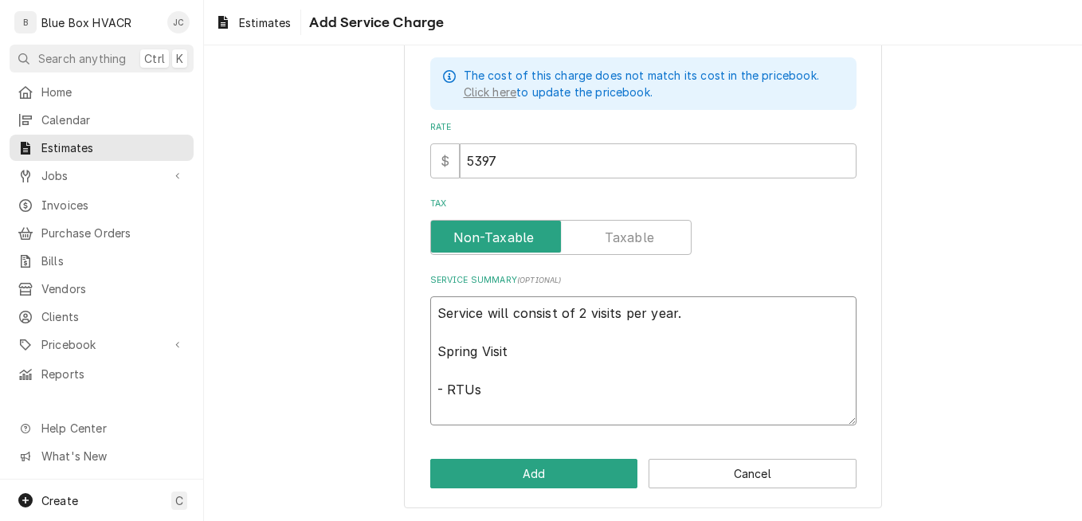
click at [438, 409] on textarea "Service will consist of 2 visits per year. Spring Visit - RTUs" at bounding box center [643, 360] width 426 height 129
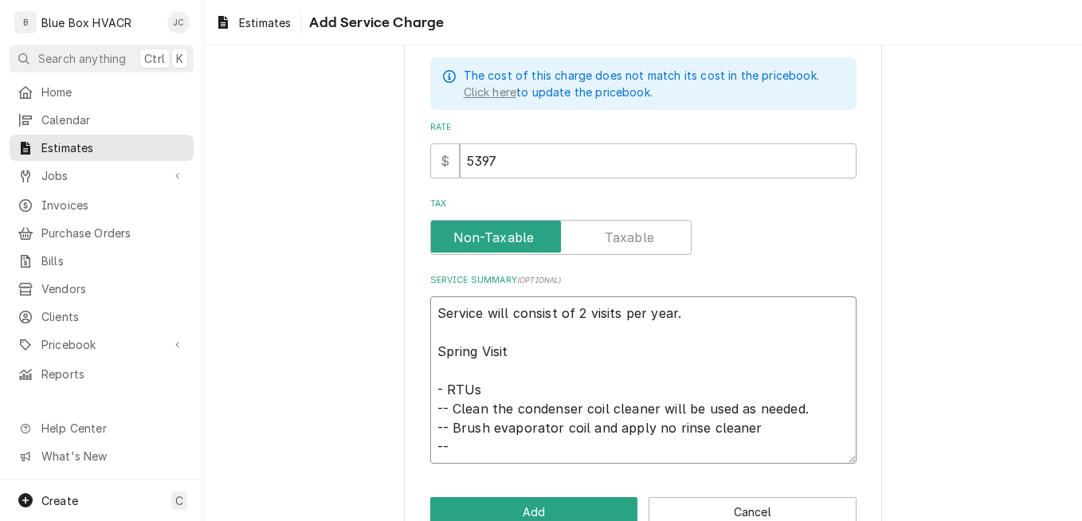
click at [744, 428] on textarea "Service will consist of 2 visits per year. Spring Visit - RTUs -- Clean the con…" at bounding box center [643, 379] width 426 height 167
click at [500, 444] on textarea "Service will consist of 2 visits per year. Spring Visit - RTUs -- Clean the con…" at bounding box center [643, 379] width 426 height 167
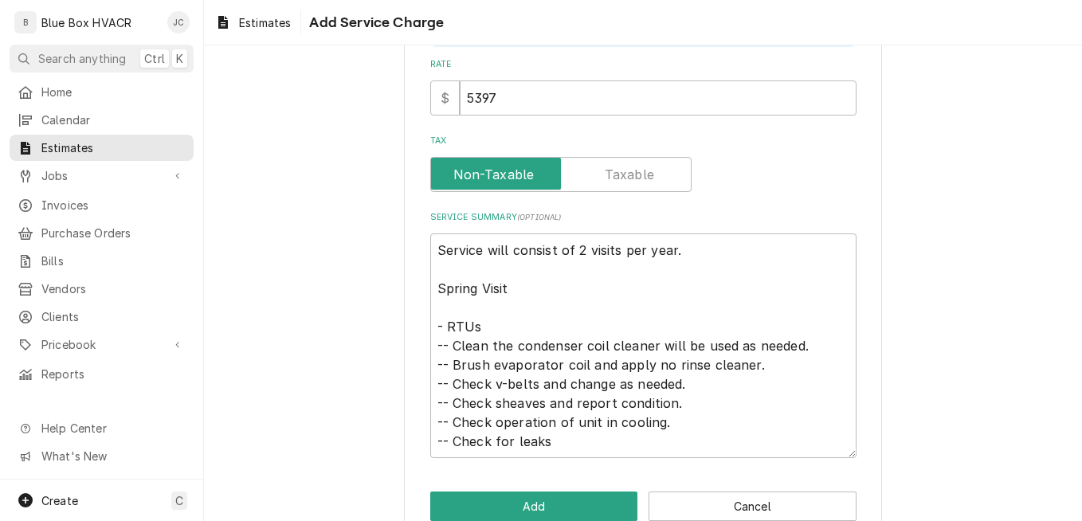
scroll to position [424, 0]
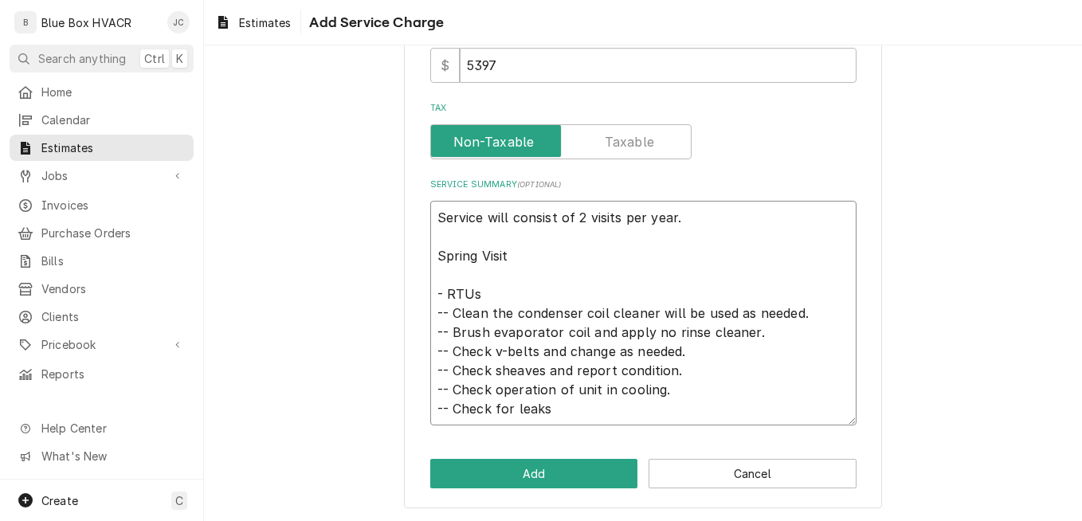
click at [552, 413] on textarea "Service will consist of 2 visits per year. Spring Visit - RTUs -- Clean the con…" at bounding box center [643, 313] width 426 height 225
drag, startPoint x: 429, startPoint y: 315, endPoint x: 607, endPoint y: 415, distance: 203.6
click at [607, 415] on textarea "Service will consist of 2 visits per year. Spring Visit - RTUs -- Clean the con…" at bounding box center [643, 313] width 426 height 225
paste textarea "1): Validate all incoming power and all electrical components within the unit. …"
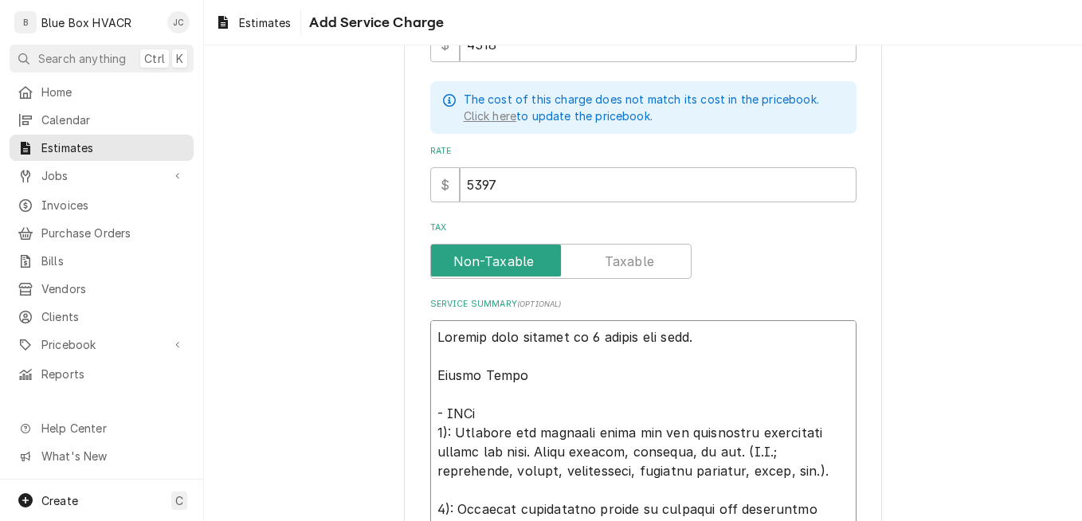
scroll to position [456, 0]
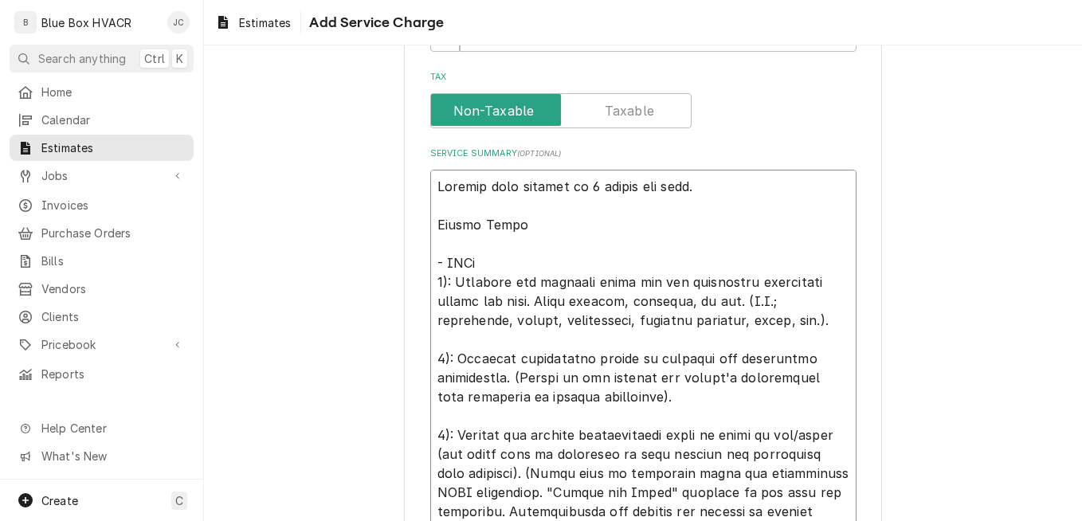
drag, startPoint x: 522, startPoint y: 299, endPoint x: 860, endPoint y: 328, distance: 339.0
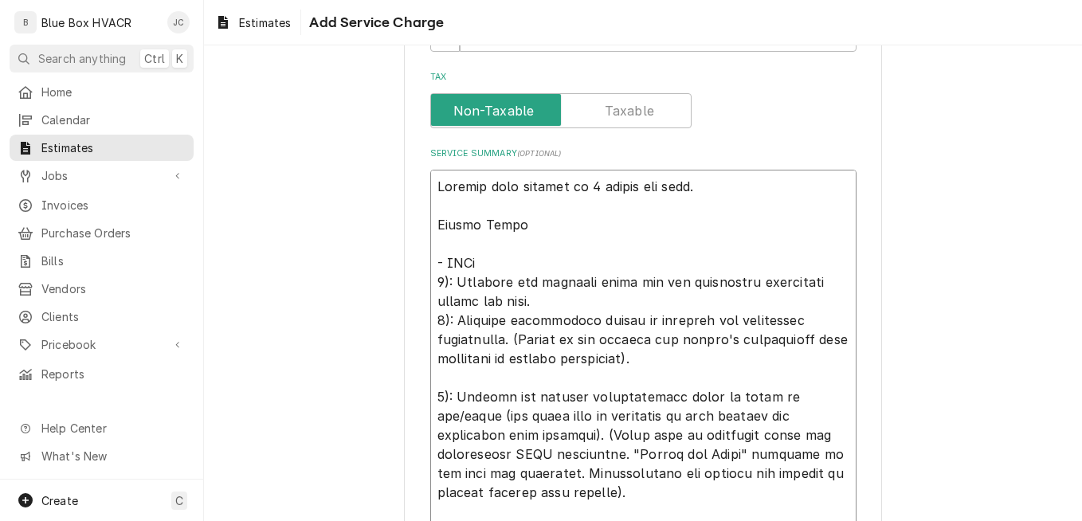
drag, startPoint x: 509, startPoint y: 338, endPoint x: 651, endPoint y: 364, distance: 144.8
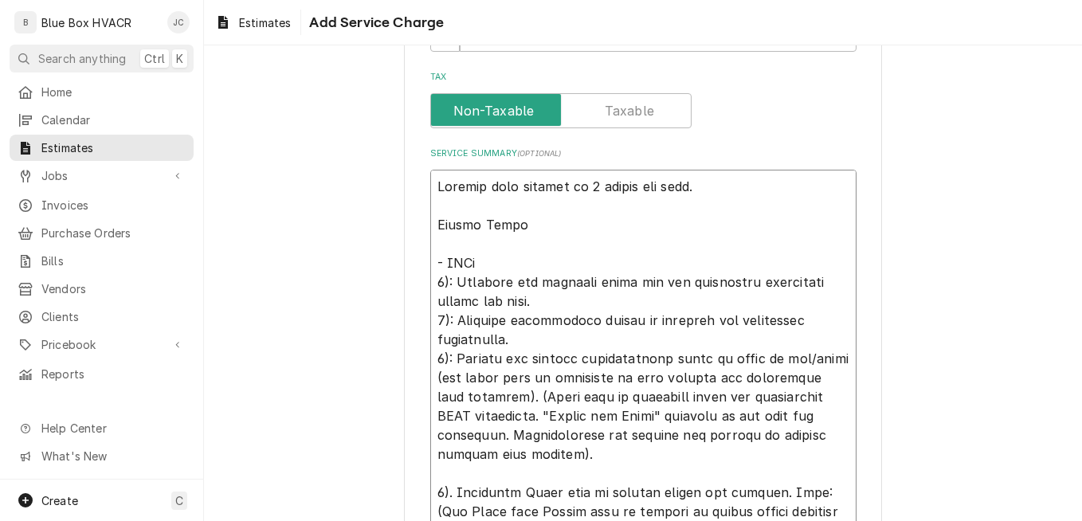
drag, startPoint x: 446, startPoint y: 280, endPoint x: 424, endPoint y: 280, distance: 21.5
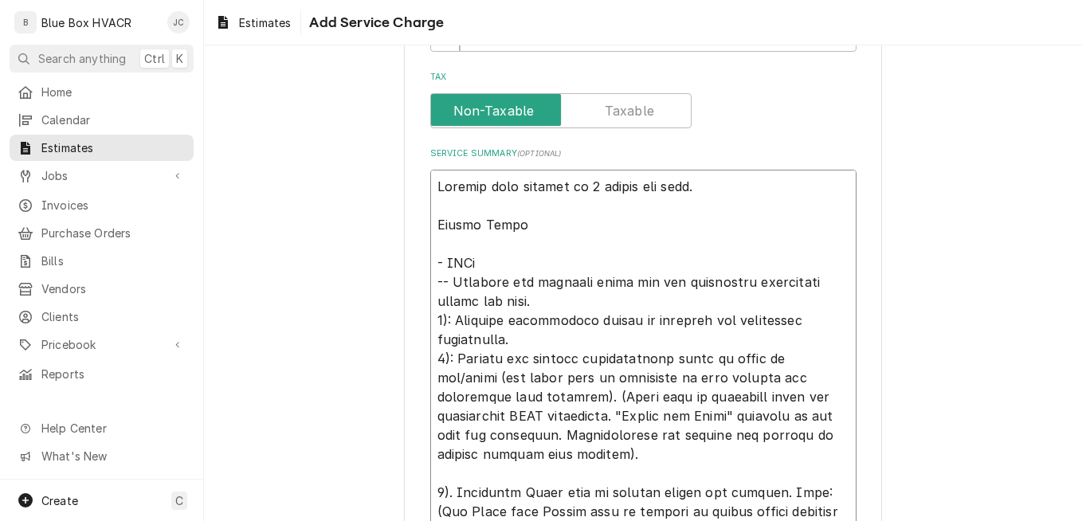
drag, startPoint x: 448, startPoint y: 325, endPoint x: 420, endPoint y: 327, distance: 28.0
click at [420, 327] on div "Please provide the following information to add a new service charge to this es…" at bounding box center [643, 518] width 478 height 1794
drag, startPoint x: 448, startPoint y: 356, endPoint x: 409, endPoint y: 356, distance: 38.2
click at [409, 356] on div "Please provide the following information to add a new service charge to this es…" at bounding box center [643, 518] width 478 height 1794
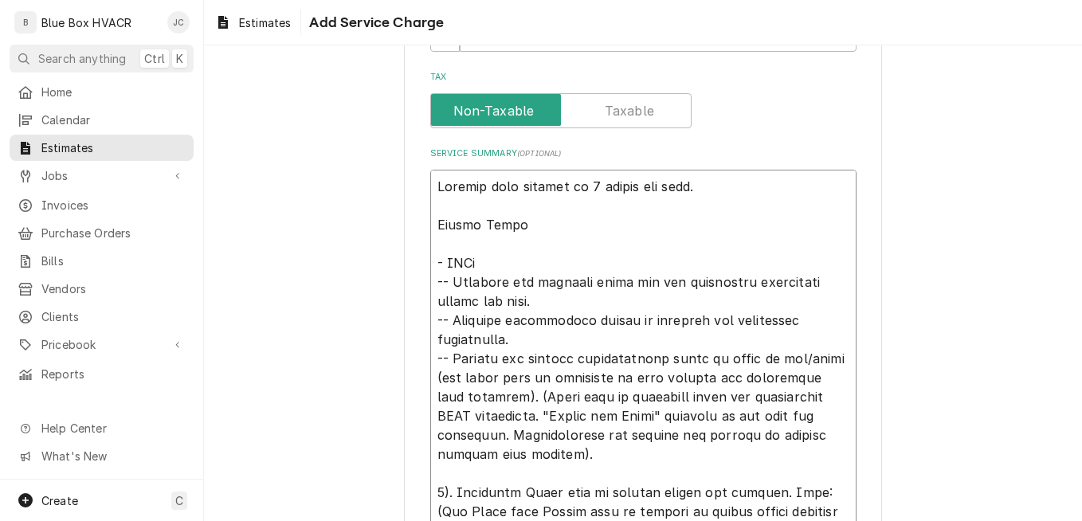
drag, startPoint x: 799, startPoint y: 357, endPoint x: 783, endPoint y: 448, distance: 92.2
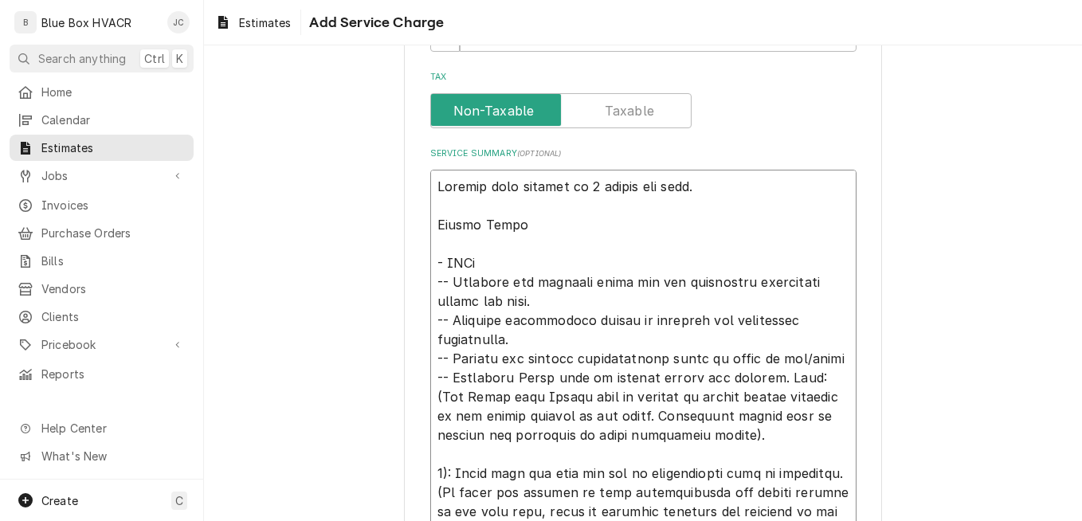
drag, startPoint x: 769, startPoint y: 379, endPoint x: 787, endPoint y: 433, distance: 57.2
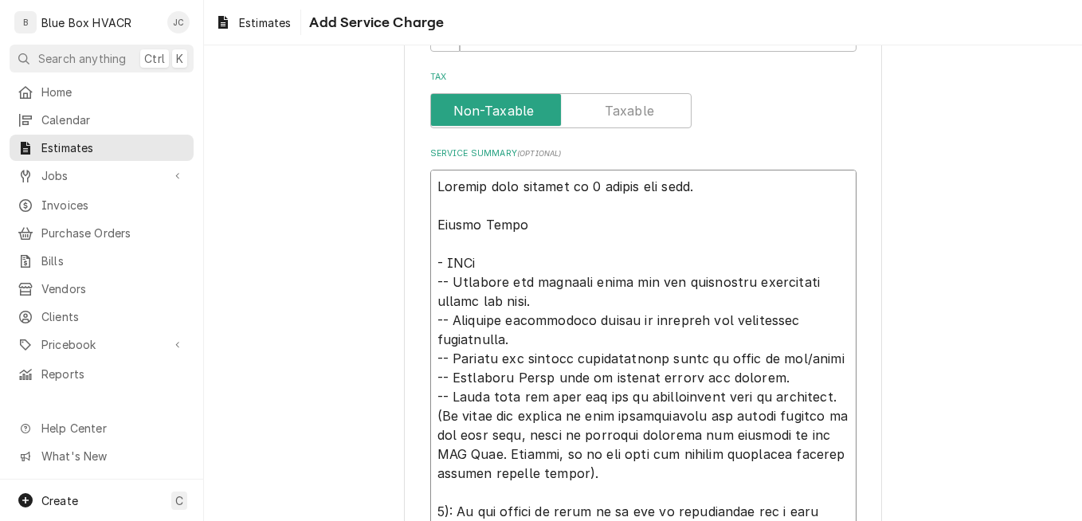
drag, startPoint x: 432, startPoint y: 414, endPoint x: 631, endPoint y: 470, distance: 206.8
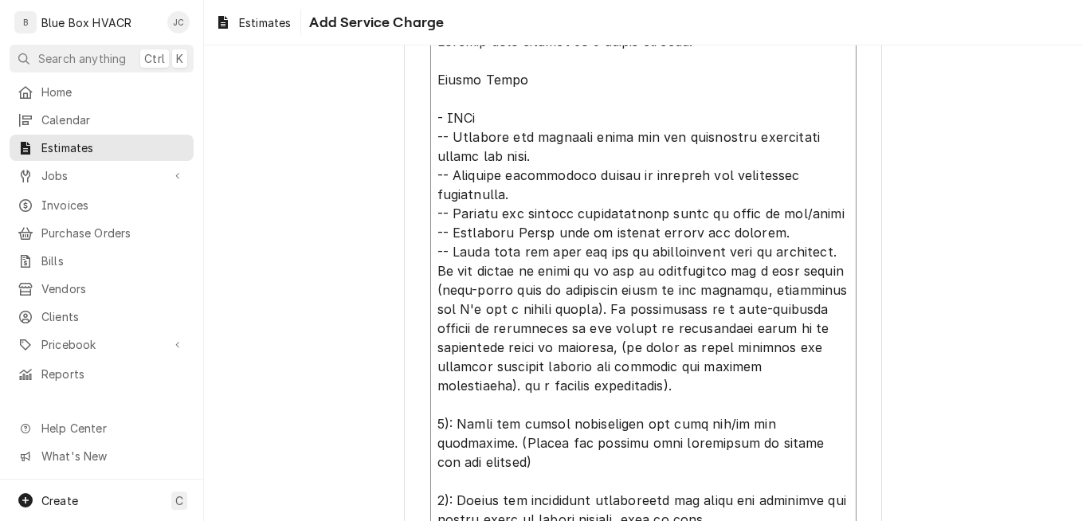
scroll to position [615, 0]
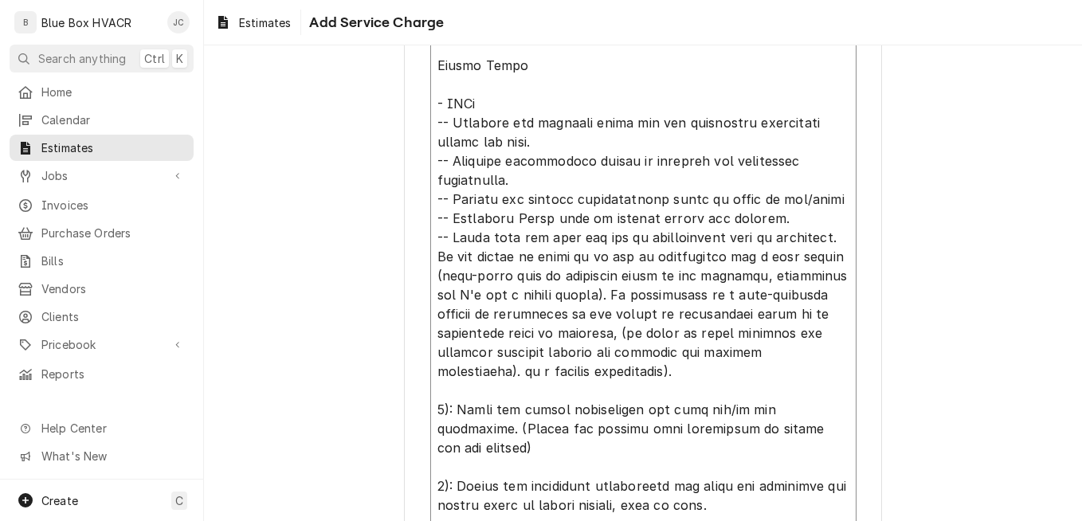
drag, startPoint x: 431, startPoint y: 255, endPoint x: 691, endPoint y: 383, distance: 289.6
click at [691, 383] on textarea "Service Summary ( optional )" at bounding box center [643, 447] width 426 height 874
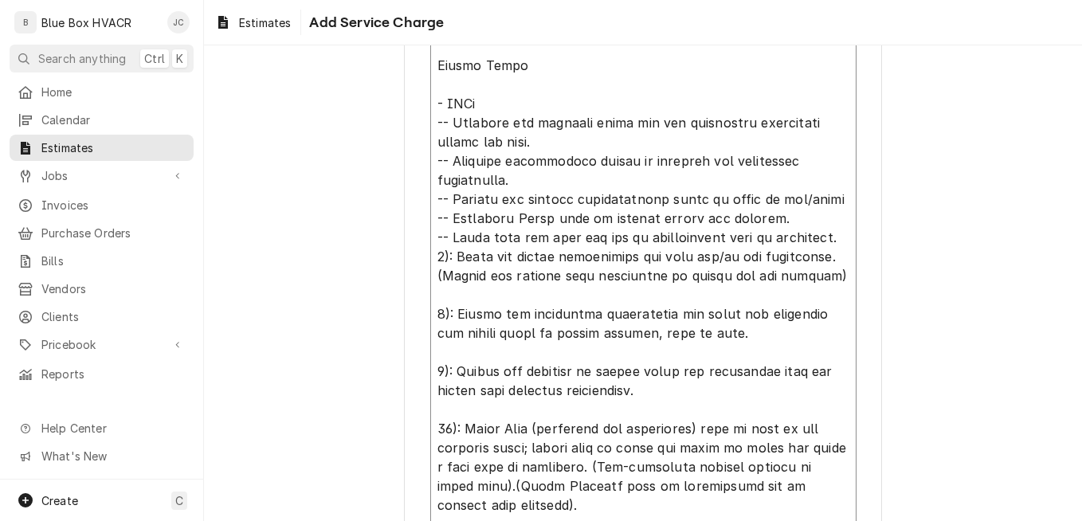
click at [451, 253] on textarea "Service Summary ( optional )" at bounding box center [643, 371] width 426 height 722
drag, startPoint x: 809, startPoint y: 278, endPoint x: 413, endPoint y: 268, distance: 396.8
click at [413, 268] on div "Please provide the following information to add a new service charge to this es…" at bounding box center [643, 139] width 478 height 1354
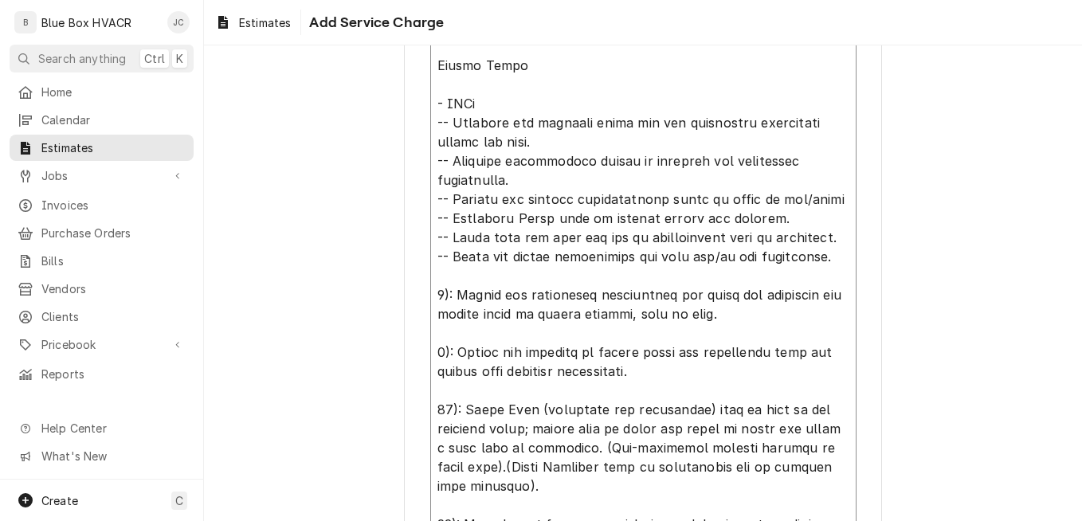
click at [452, 295] on textarea "Service Summary ( optional )" at bounding box center [643, 361] width 426 height 702
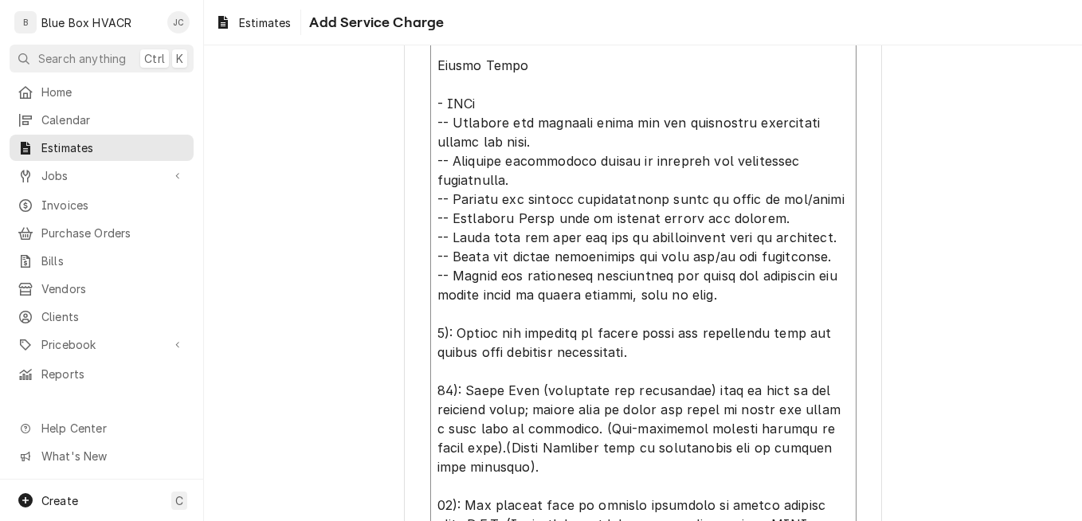
click at [451, 330] on textarea "Service Summary ( optional )" at bounding box center [643, 351] width 426 height 683
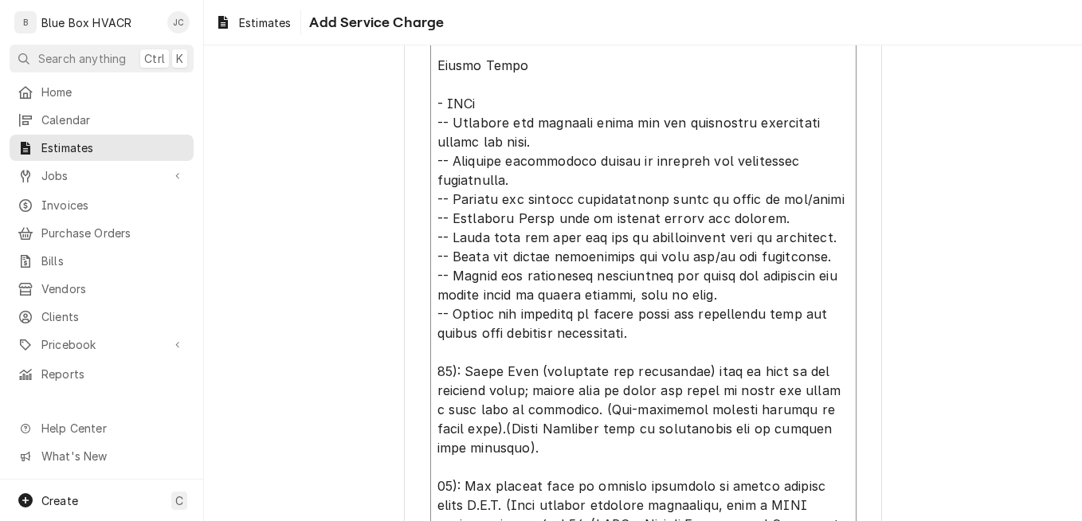
drag, startPoint x: 645, startPoint y: 333, endPoint x: 752, endPoint y: 321, distance: 107.4
click at [752, 321] on textarea "Service Summary ( optional )" at bounding box center [643, 342] width 426 height 664
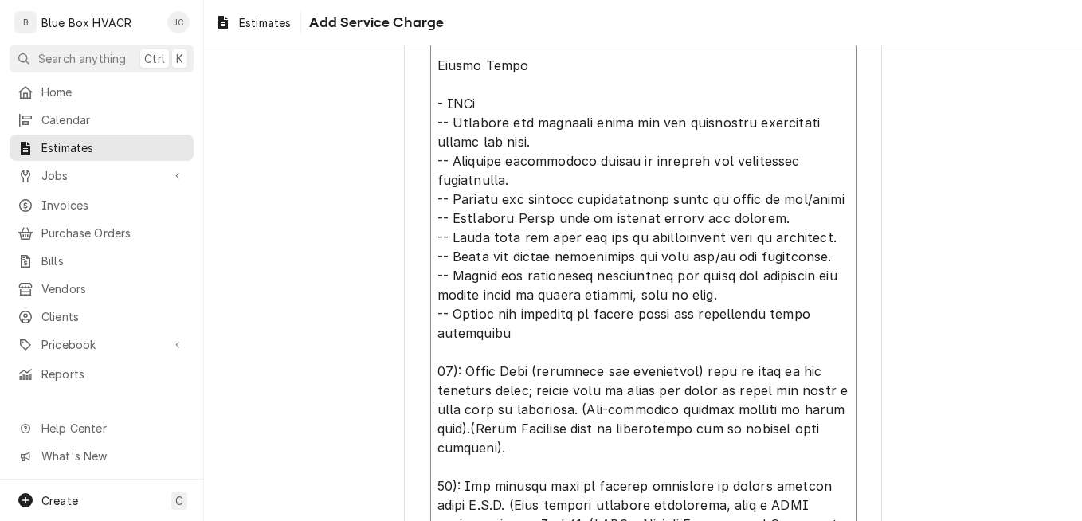
drag, startPoint x: 784, startPoint y: 309, endPoint x: 769, endPoint y: 306, distance: 14.7
click at [769, 306] on textarea "Service Summary ( optional )" at bounding box center [643, 342] width 426 height 664
click at [682, 342] on textarea "Service Summary ( optional )" at bounding box center [643, 342] width 426 height 664
click at [514, 339] on textarea "Service Summary ( optional )" at bounding box center [643, 342] width 426 height 664
click at [458, 375] on textarea "Service Summary ( optional )" at bounding box center [643, 342] width 426 height 664
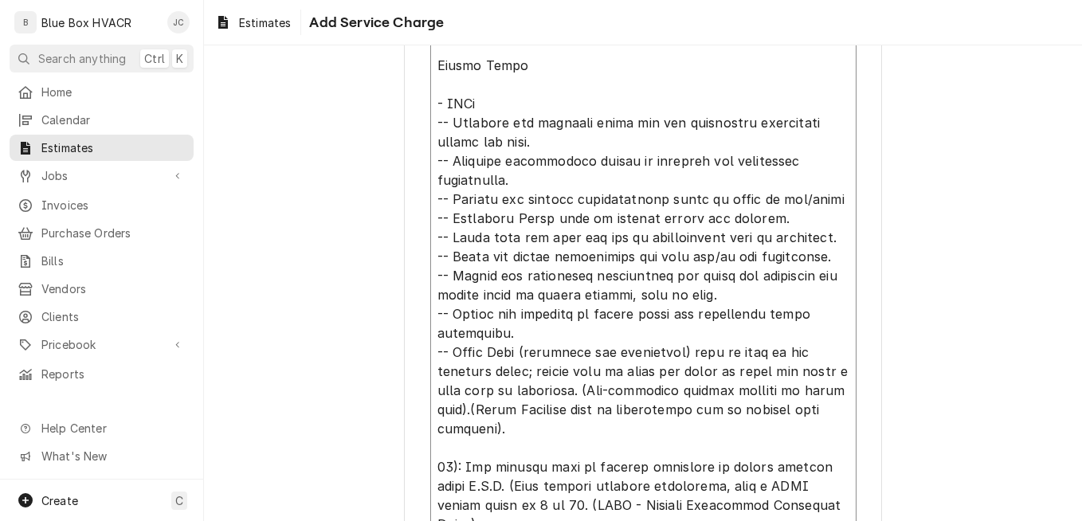
drag, startPoint x: 515, startPoint y: 353, endPoint x: 694, endPoint y: 350, distance: 178.4
click at [694, 350] on textarea "Service Summary ( optional )" at bounding box center [643, 332] width 426 height 645
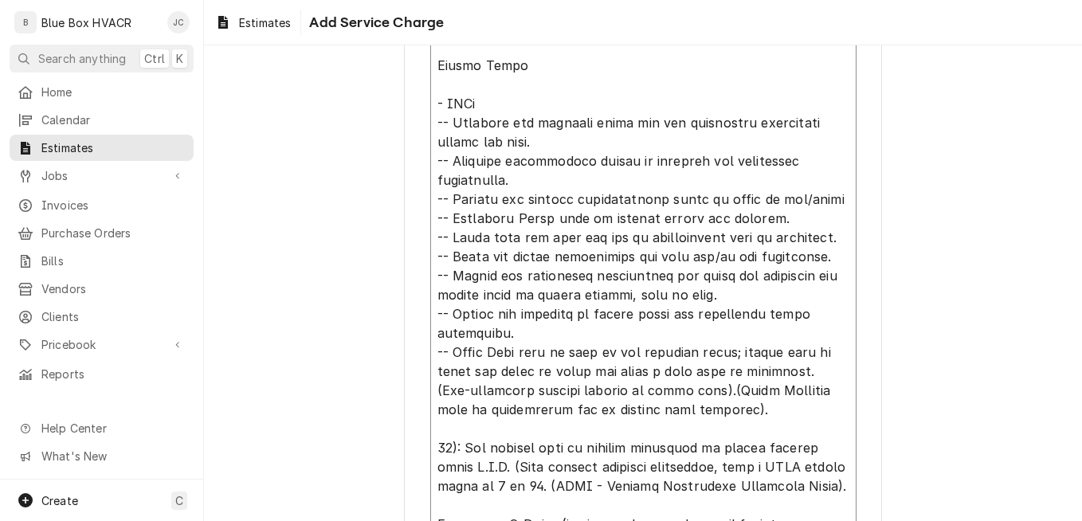
drag, startPoint x: 784, startPoint y: 370, endPoint x: 820, endPoint y: 413, distance: 54.9
click at [820, 413] on textarea "Service Summary ( optional )" at bounding box center [643, 323] width 426 height 626
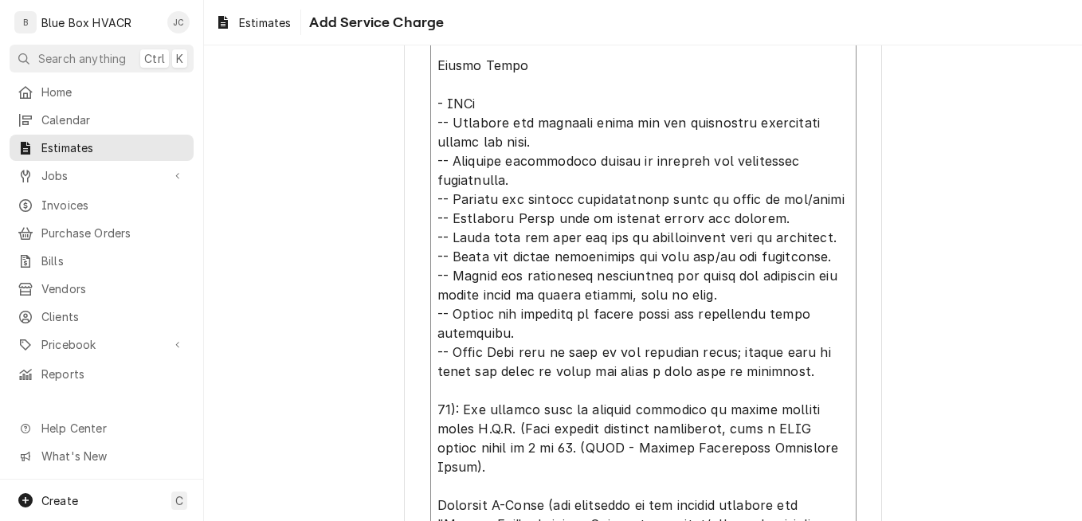
click at [456, 407] on textarea "Service Summary ( optional )" at bounding box center [643, 304] width 426 height 588
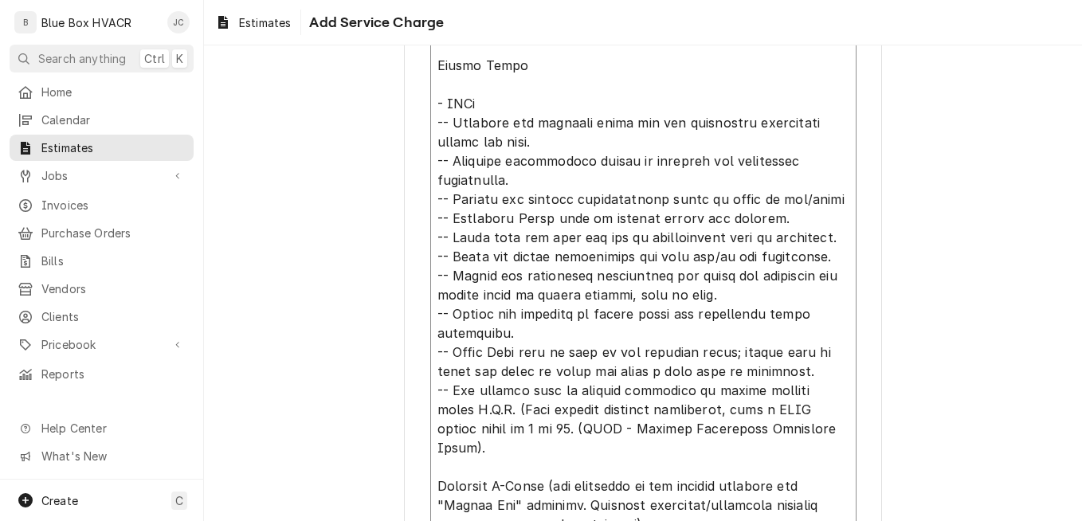
drag, startPoint x: 764, startPoint y: 428, endPoint x: 606, endPoint y: 384, distance: 163.7
click at [606, 384] on textarea "Service Summary ( optional )" at bounding box center [643, 294] width 426 height 569
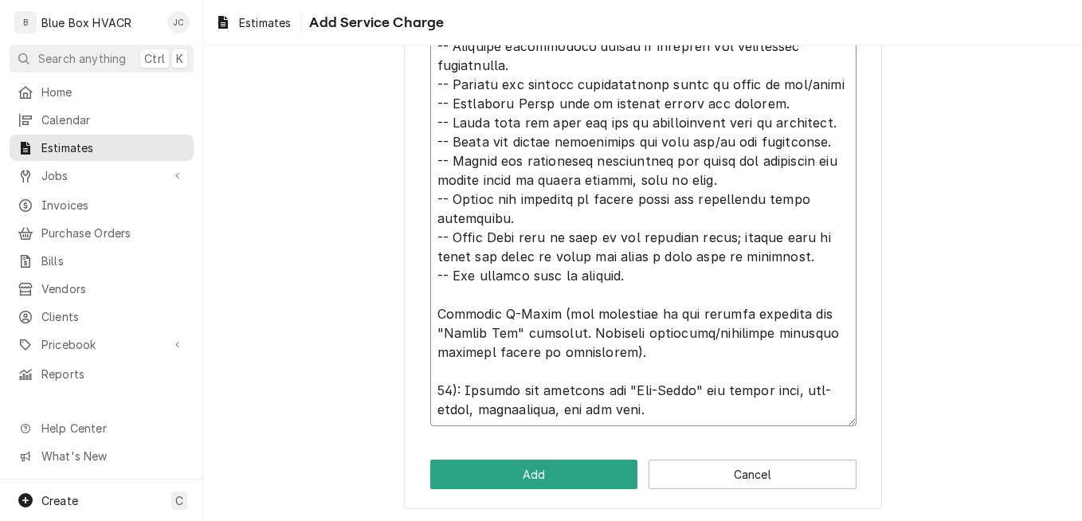
scroll to position [730, 0]
click at [430, 307] on textarea "Service Summary ( optional )" at bounding box center [643, 160] width 426 height 530
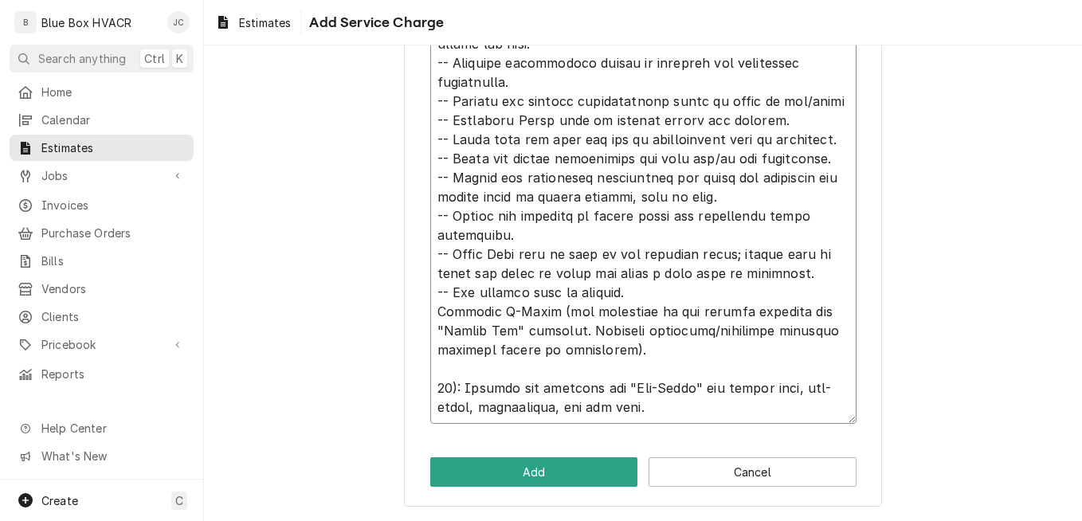
scroll to position [711, 0]
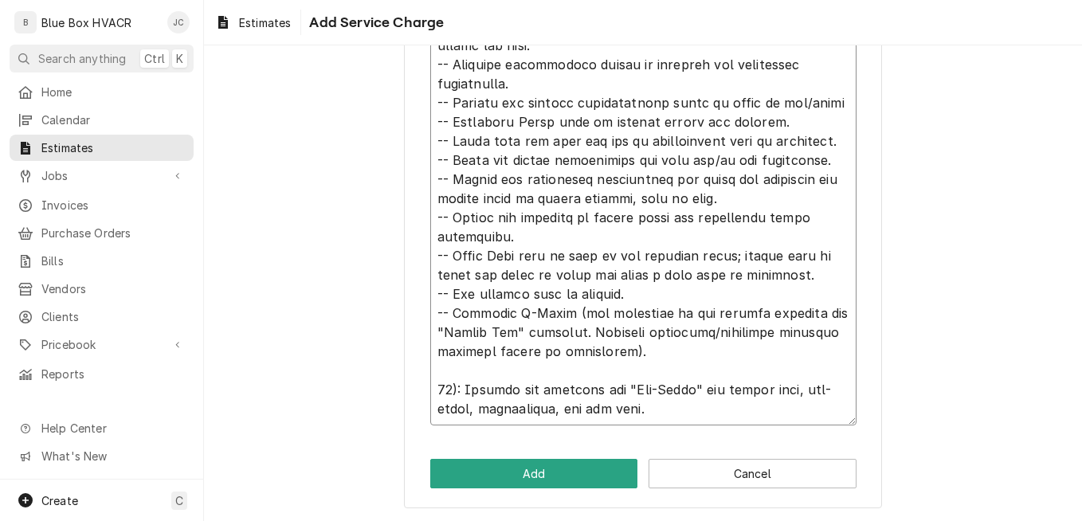
drag, startPoint x: 544, startPoint y: 313, endPoint x: 561, endPoint y: 349, distance: 39.9
click at [561, 349] on textarea "Service Summary ( optional )" at bounding box center [643, 169] width 426 height 511
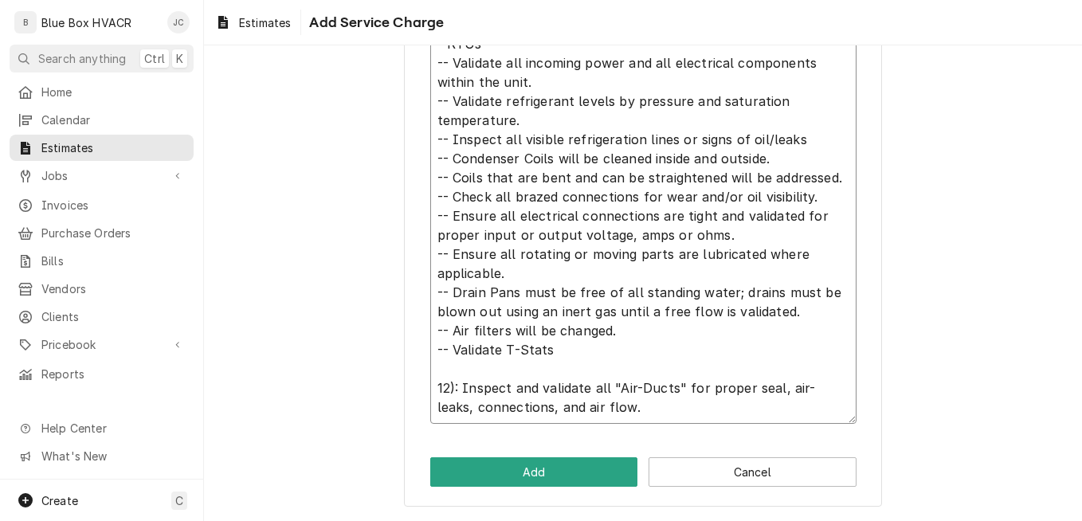
scroll to position [673, 0]
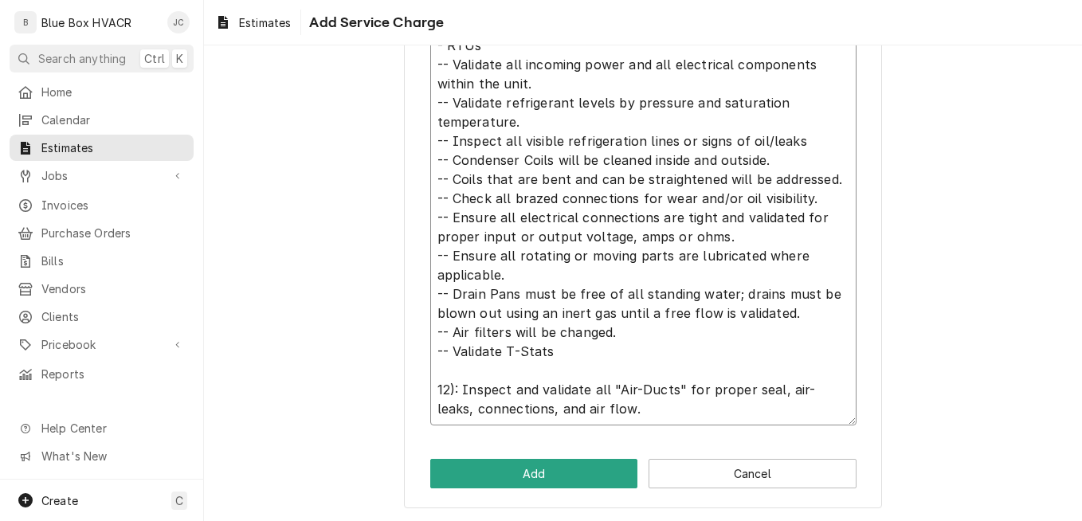
click at [458, 388] on textarea "Service will consist of 2 visits per year. Spring Visit - RTUs -- Validate all …" at bounding box center [643, 188] width 426 height 473
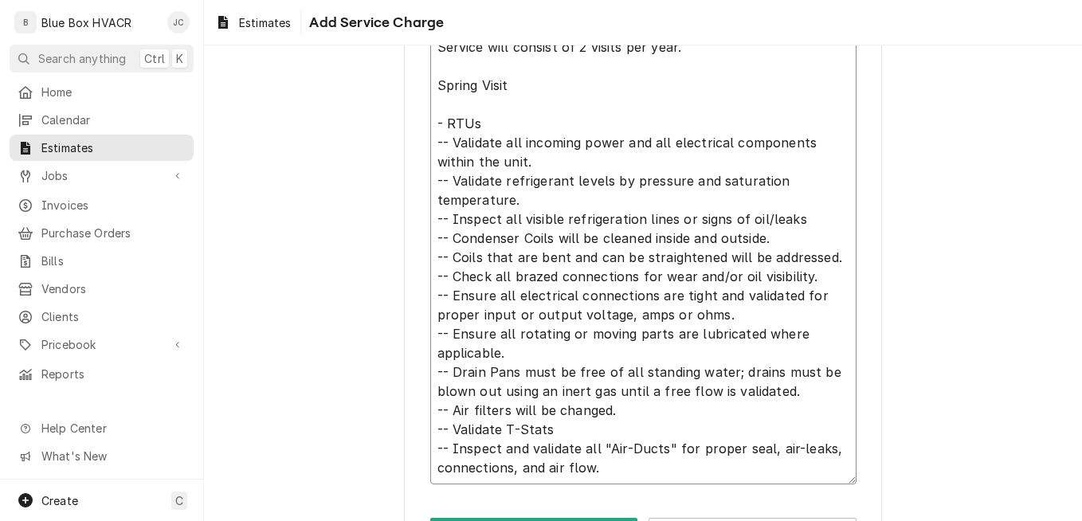
scroll to position [654, 0]
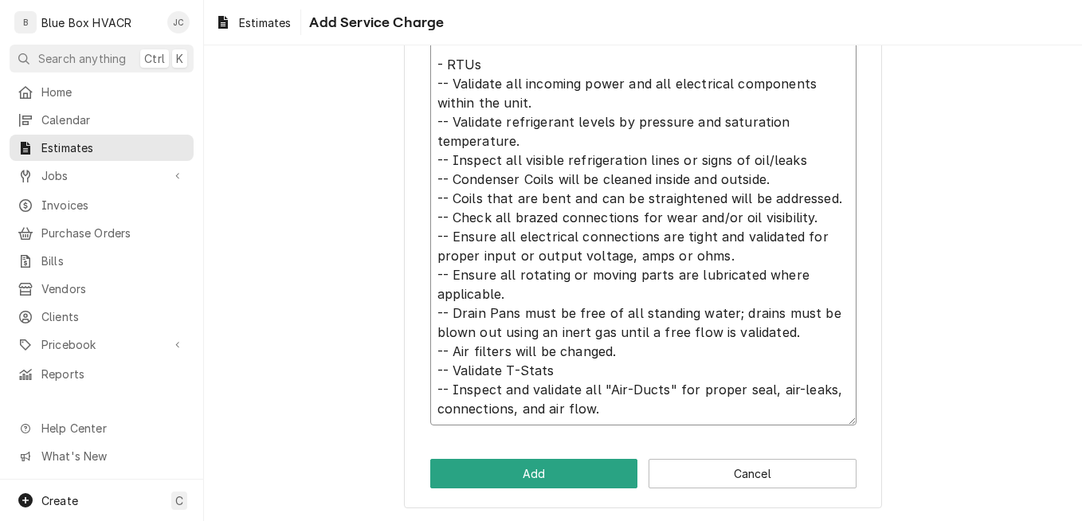
drag, startPoint x: 427, startPoint y: 82, endPoint x: 631, endPoint y: 439, distance: 410.9
click at [631, 406] on textarea "Service will consist of 2 visits per year. Spring Visit - RTUs -- Validate all …" at bounding box center [643, 198] width 426 height 454
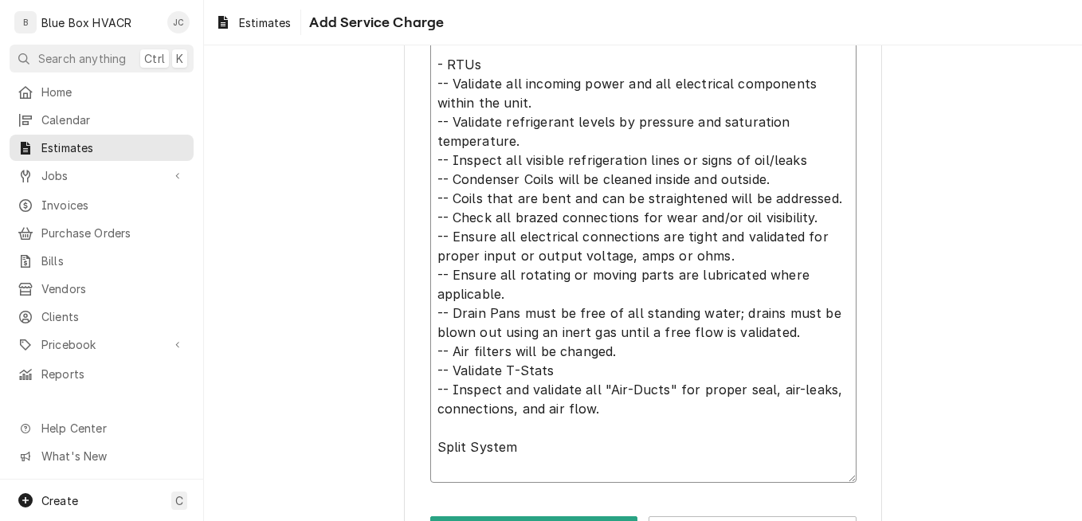
paste textarea "-- Validate all incoming power and all electrical components within the unit. -…"
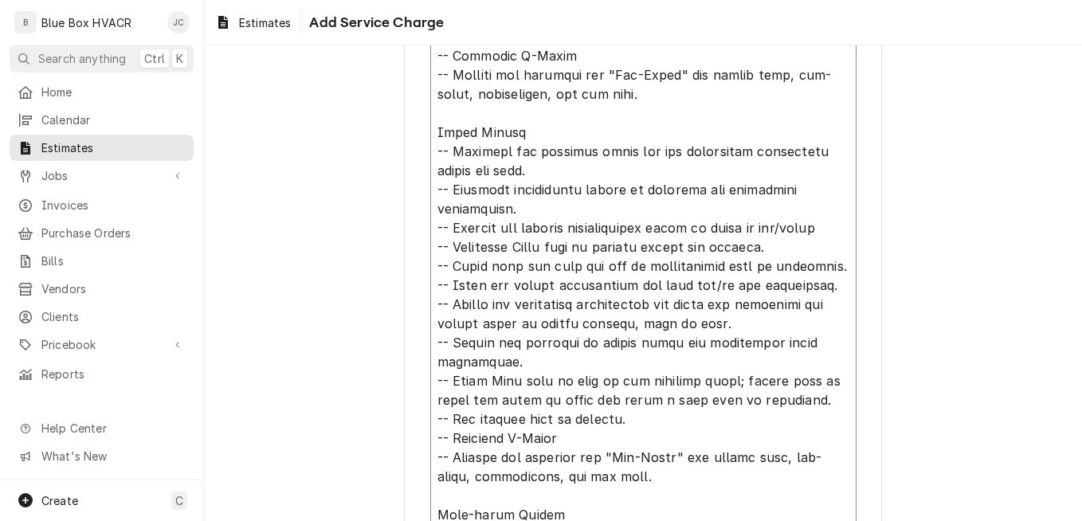
scroll to position [988, 0]
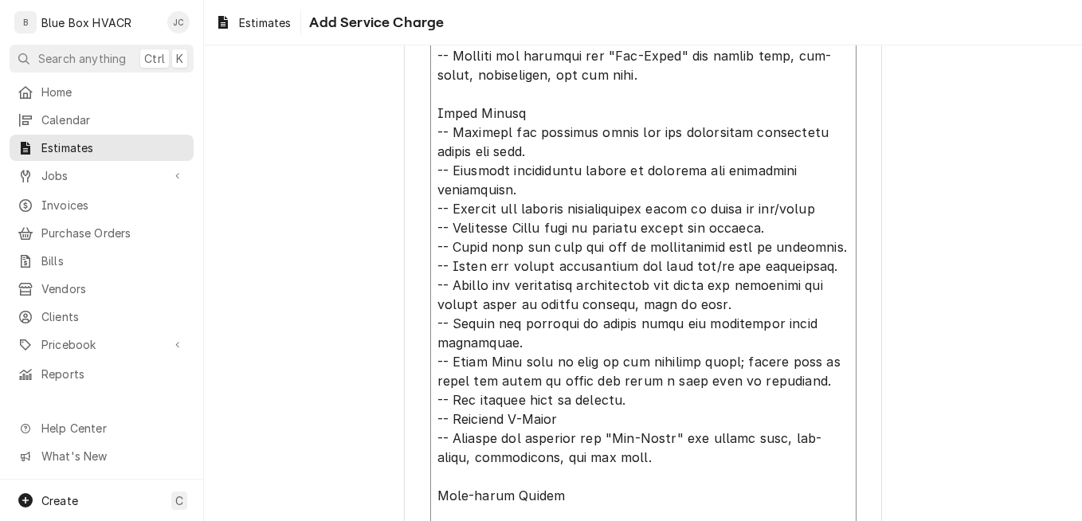
paste textarea "-- Validate all incoming power and all electrical components within the unit. -…"
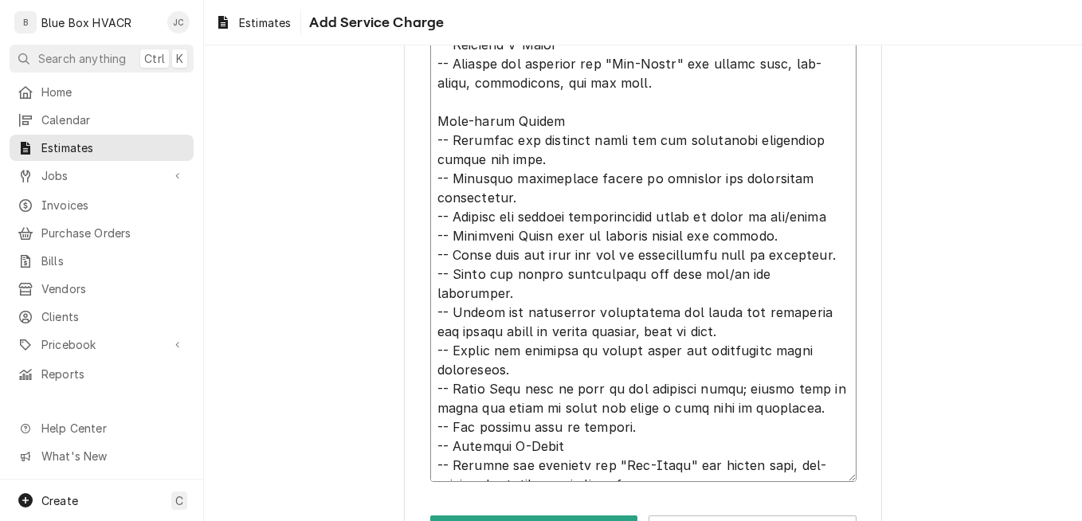
scroll to position [1418, 0]
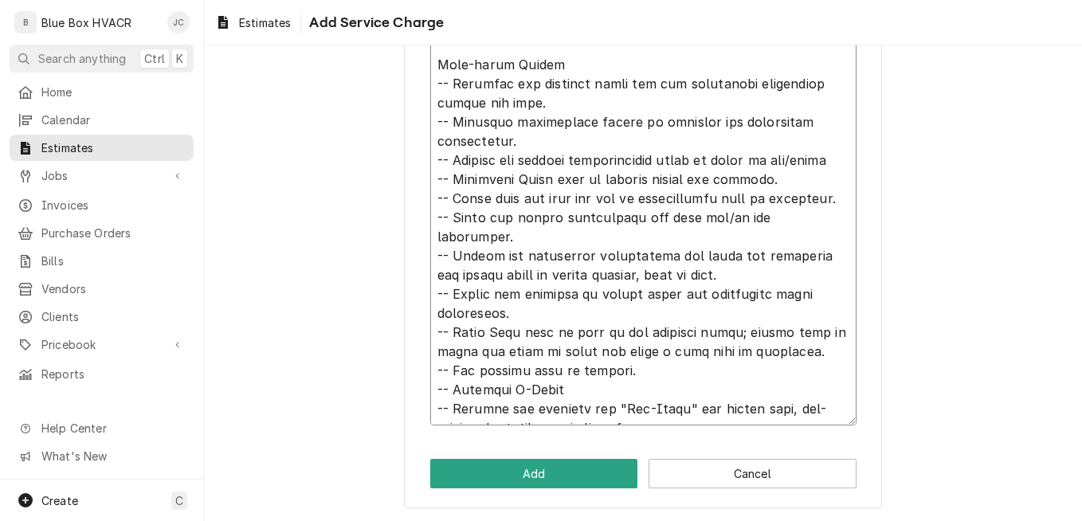
drag, startPoint x: 507, startPoint y: 295, endPoint x: 425, endPoint y: 276, distance: 83.3
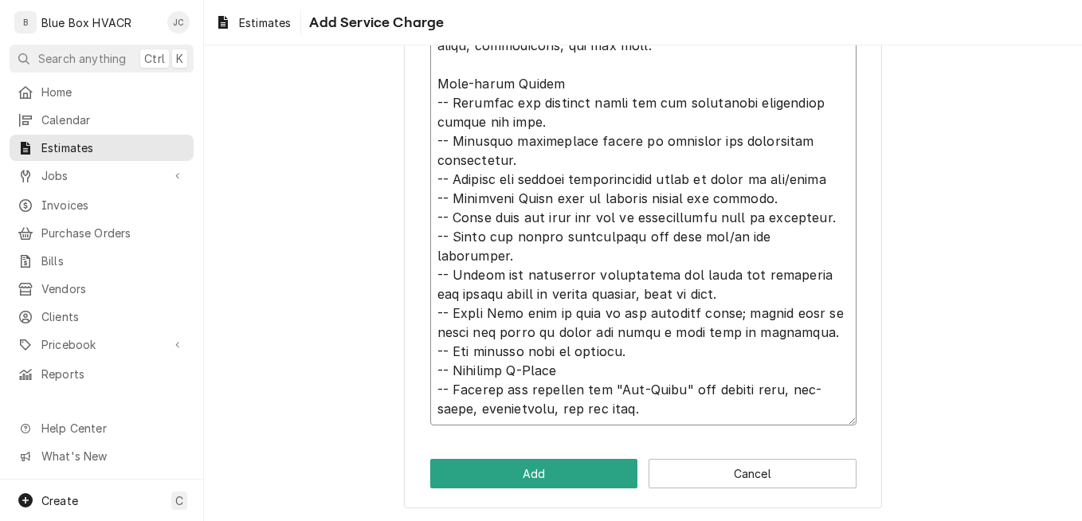
scroll to position [1380, 0]
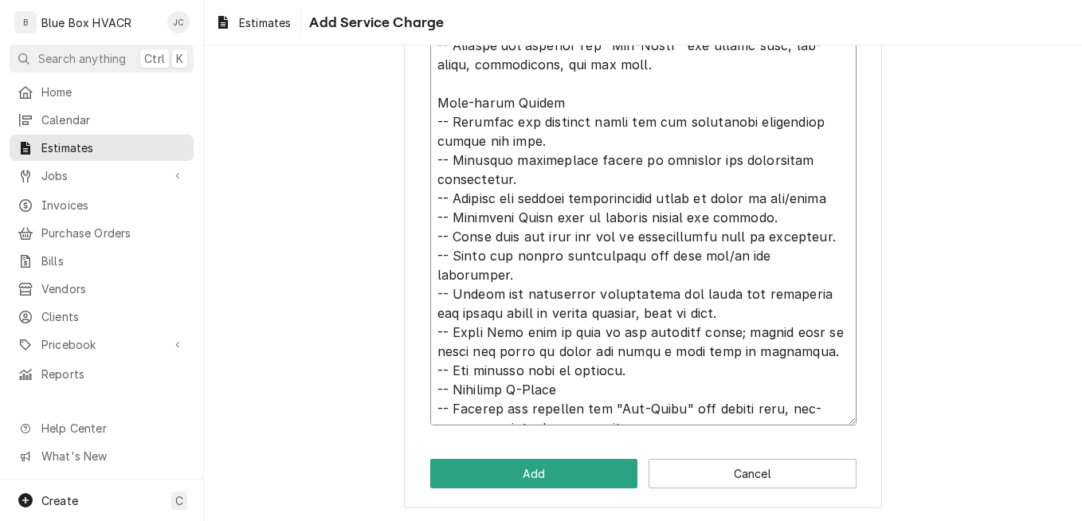
drag, startPoint x: 786, startPoint y: 332, endPoint x: 732, endPoint y: 315, distance: 56.9
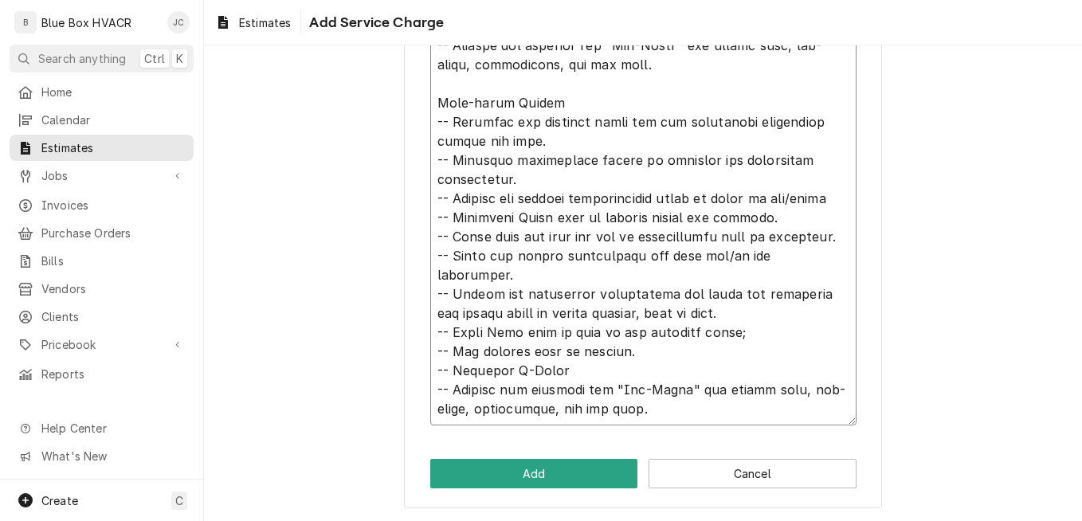
scroll to position [1361, 0]
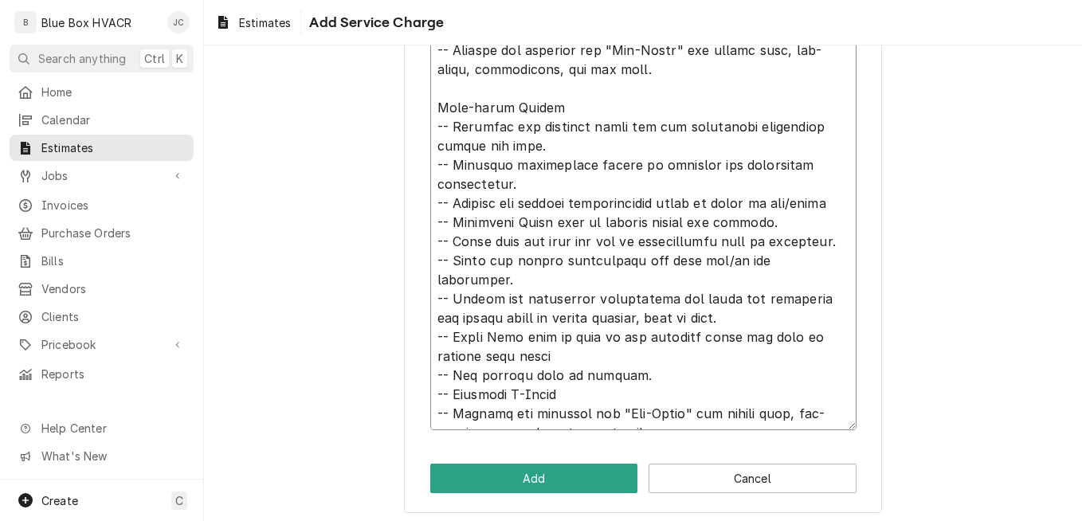
scroll to position [1380, 0]
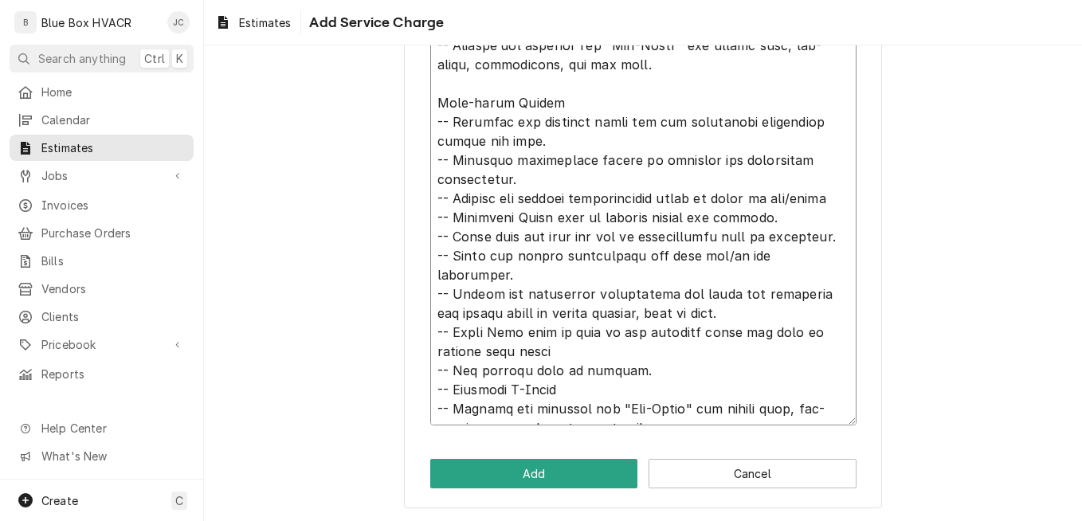
drag, startPoint x: 608, startPoint y: 409, endPoint x: 428, endPoint y: 393, distance: 180.8
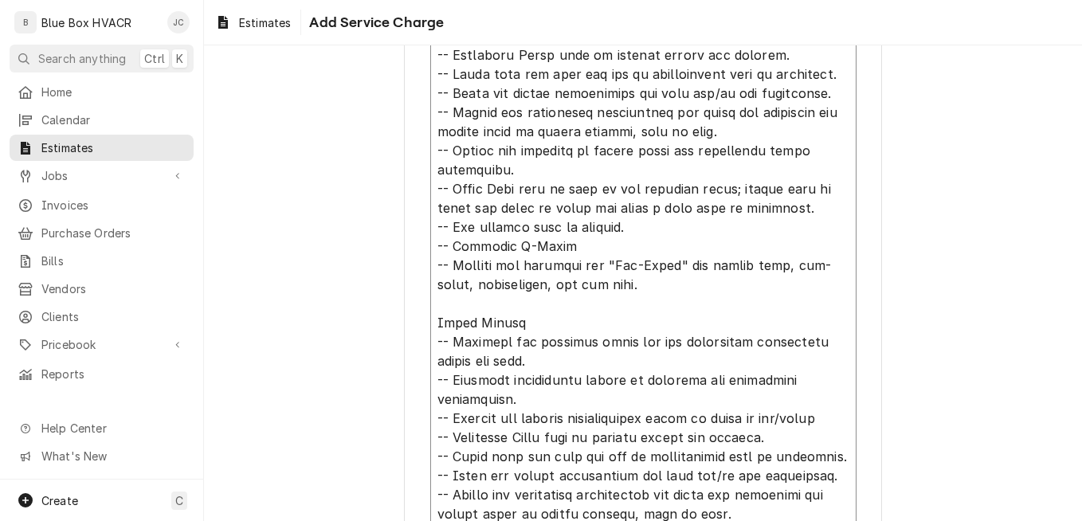
scroll to position [625, 0]
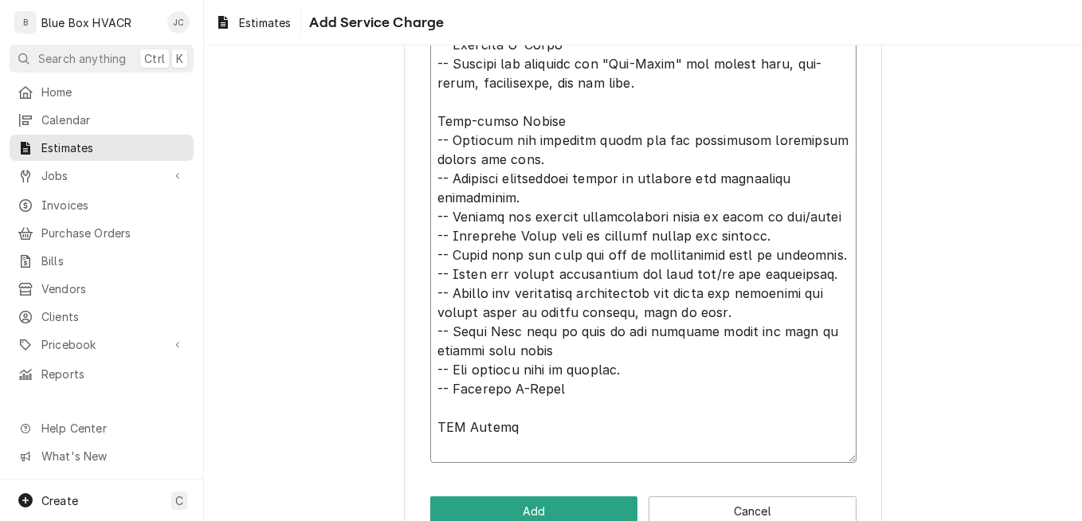
scroll to position [1418, 0]
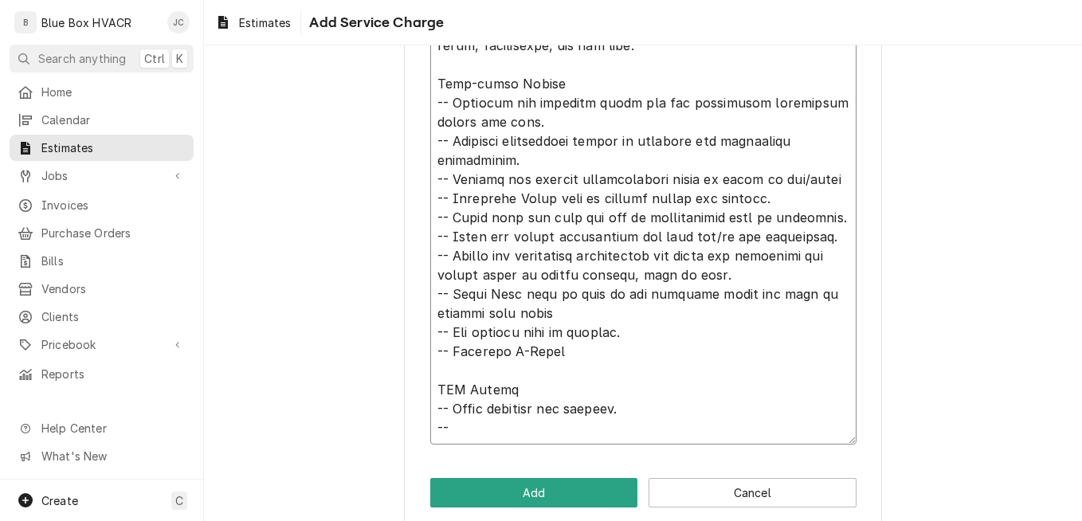
scroll to position [1100, 0]
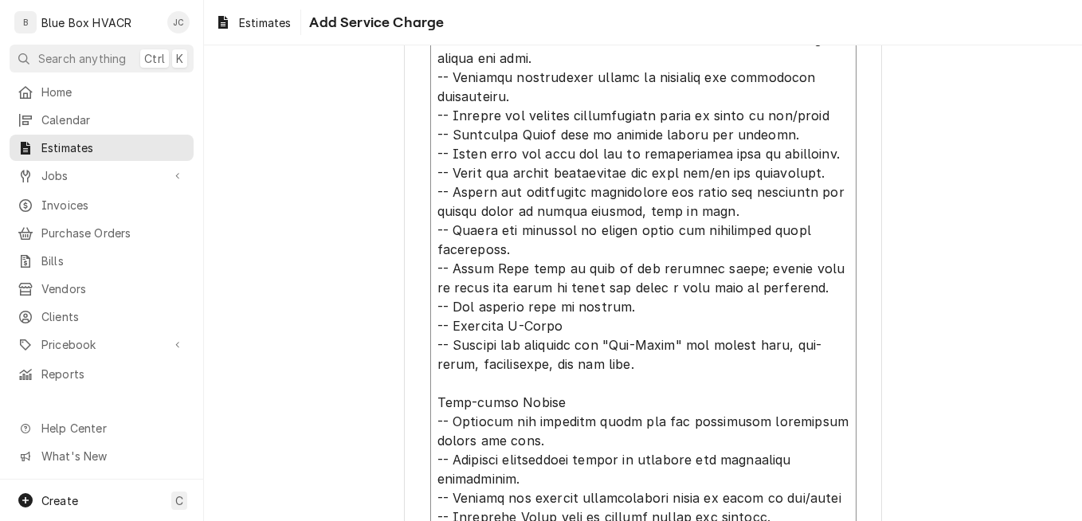
drag, startPoint x: 560, startPoint y: 326, endPoint x: 428, endPoint y: 318, distance: 132.4
click at [430, 318] on textarea "Service Summary ( optional )" at bounding box center [643, 144] width 426 height 1238
drag, startPoint x: 505, startPoint y: 248, endPoint x: 432, endPoint y: 195, distance: 90.6
click at [432, 195] on textarea "Service Summary ( optional )" at bounding box center [643, 144] width 426 height 1238
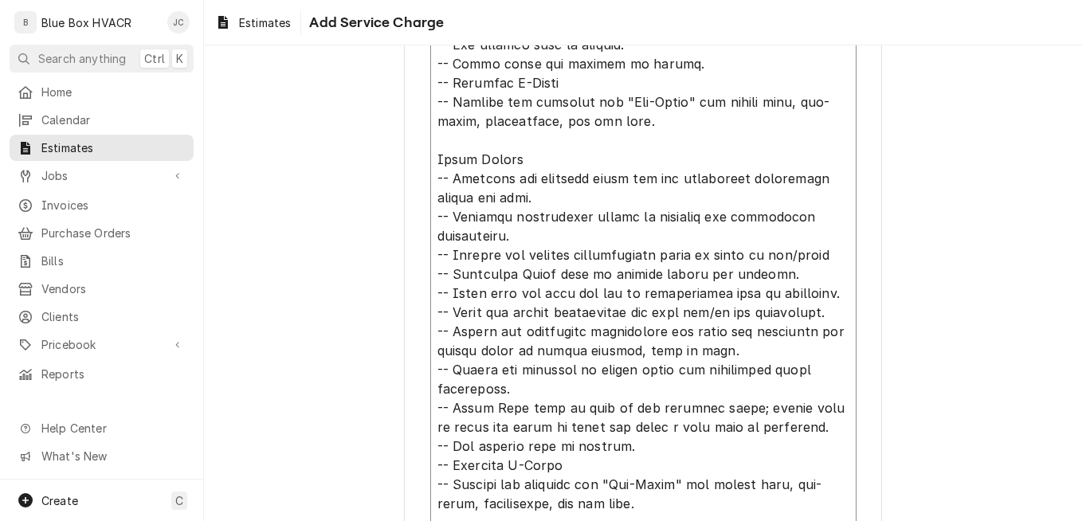
scroll to position [941, 0]
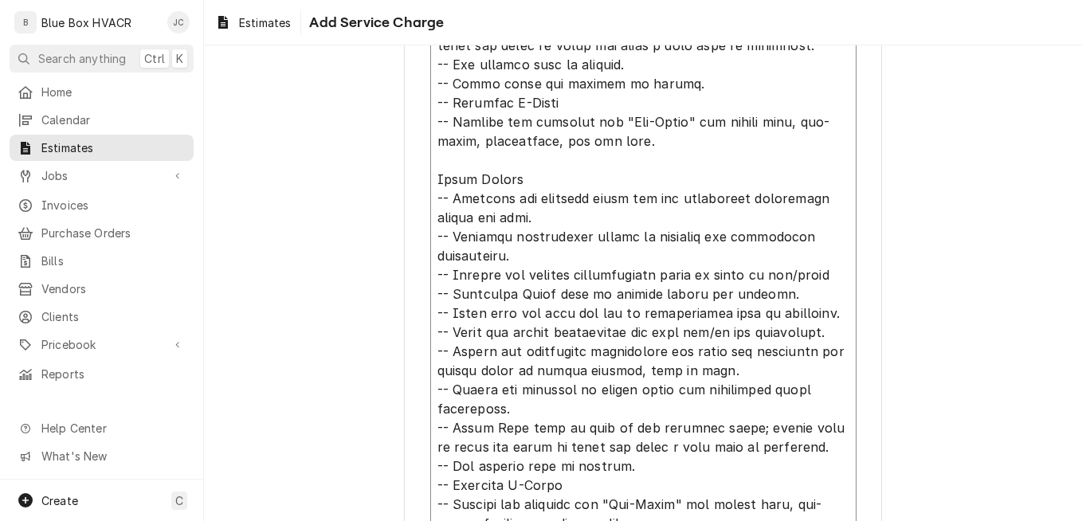
drag, startPoint x: 505, startPoint y: 213, endPoint x: 420, endPoint y: 197, distance: 86.7
click at [420, 197] on div "Please provide the following information to add a new service charge to this es…" at bounding box center [643, 71] width 478 height 1870
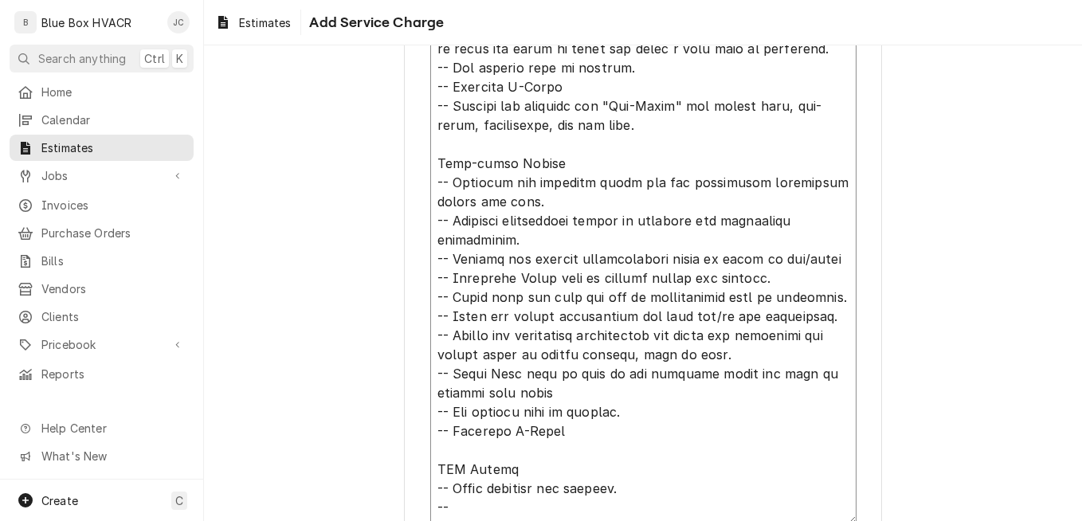
scroll to position [1438, 0]
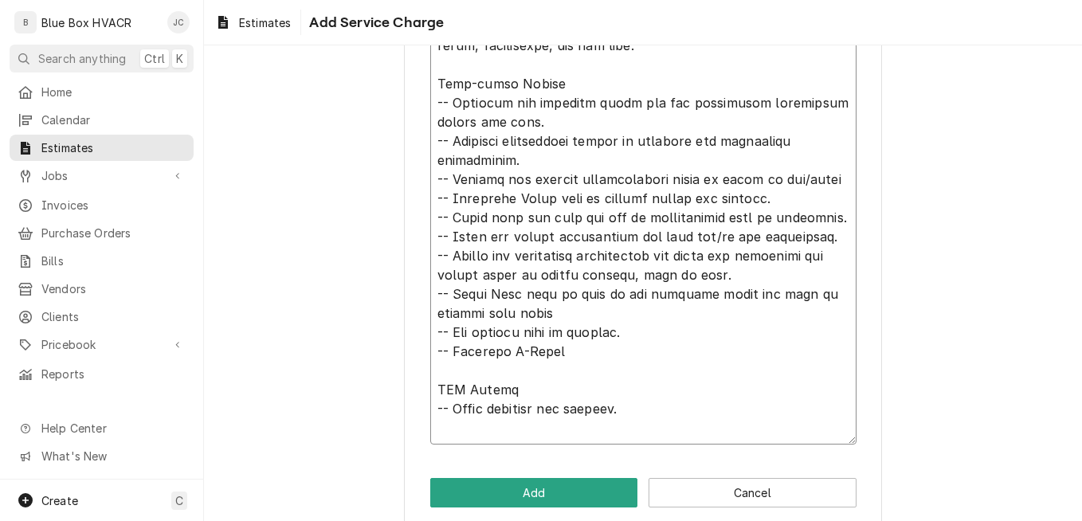
paste textarea "-- Validate all incoming power and all electrical components within the unit."
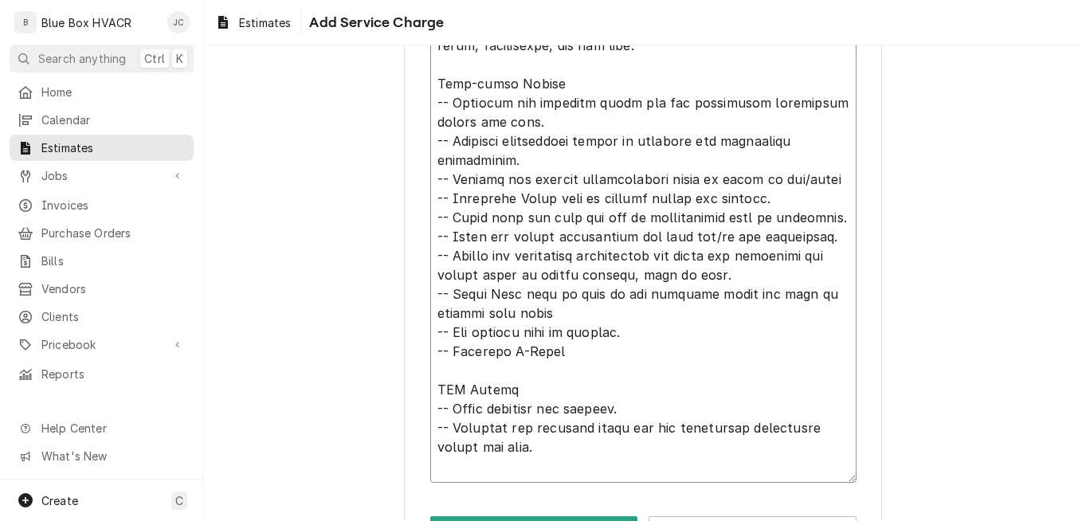
paste textarea "-- Ensure all electrical connections are tight and validated for proper input o…"
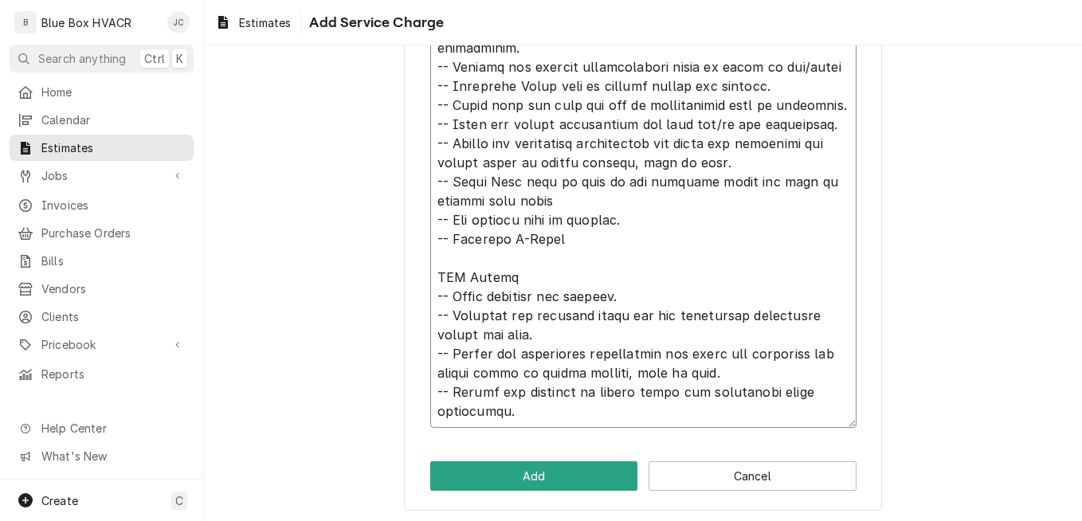
scroll to position [1533, 0]
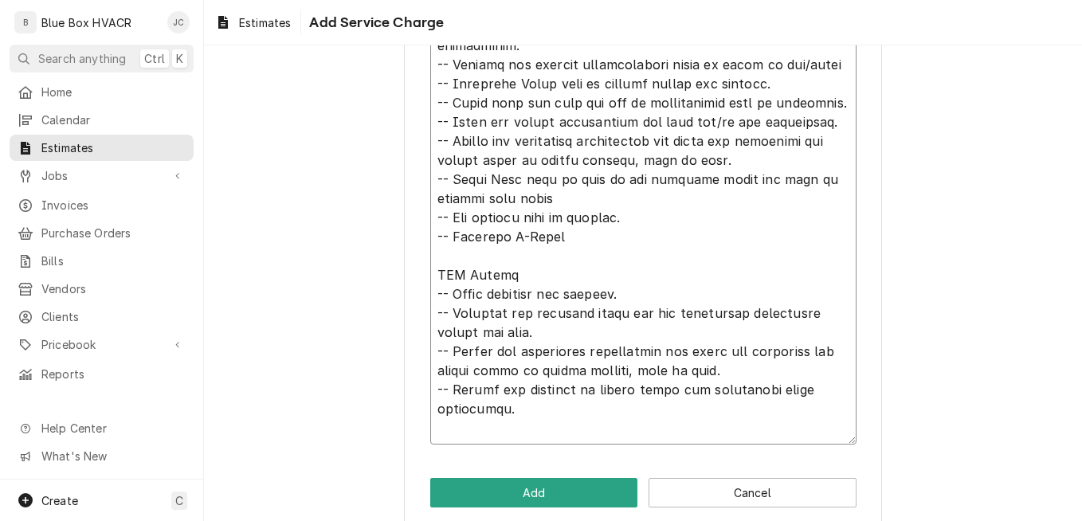
paste textarea "-- Validate T-Stats"
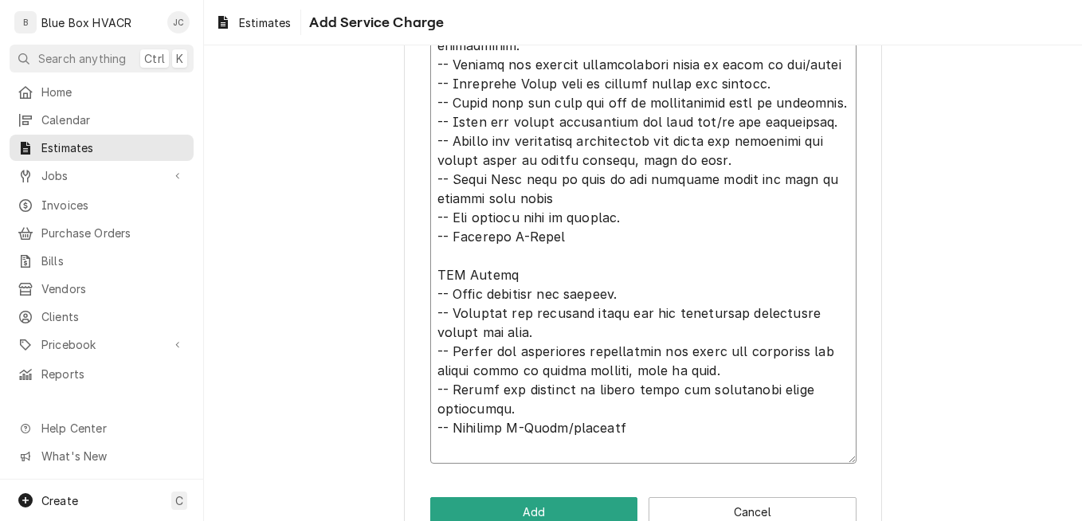
paste textarea "-- Validate all incoming power and all electrical components within the unit. -…"
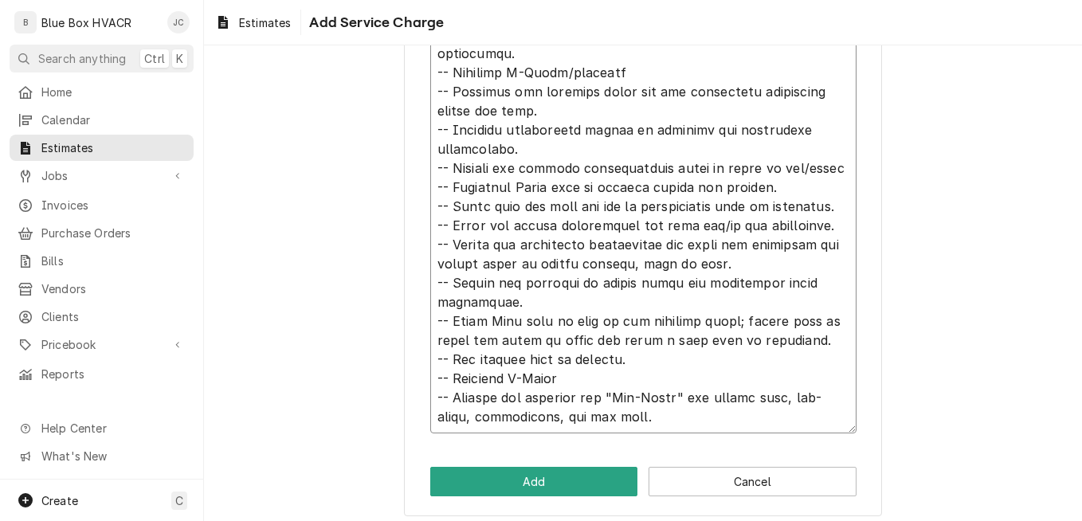
scroll to position [1896, 0]
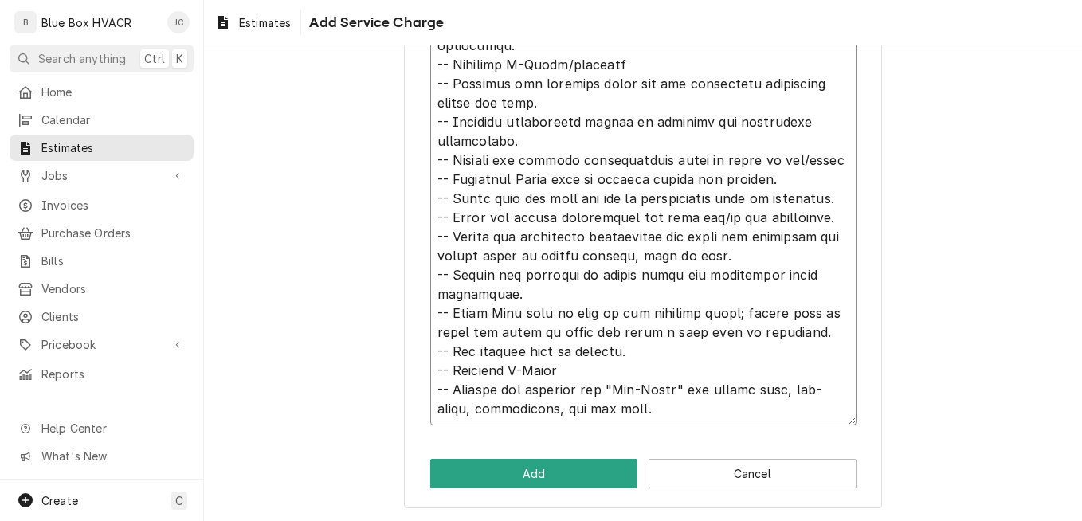
drag, startPoint x: 601, startPoint y: 414, endPoint x: 427, endPoint y: 393, distance: 174.9
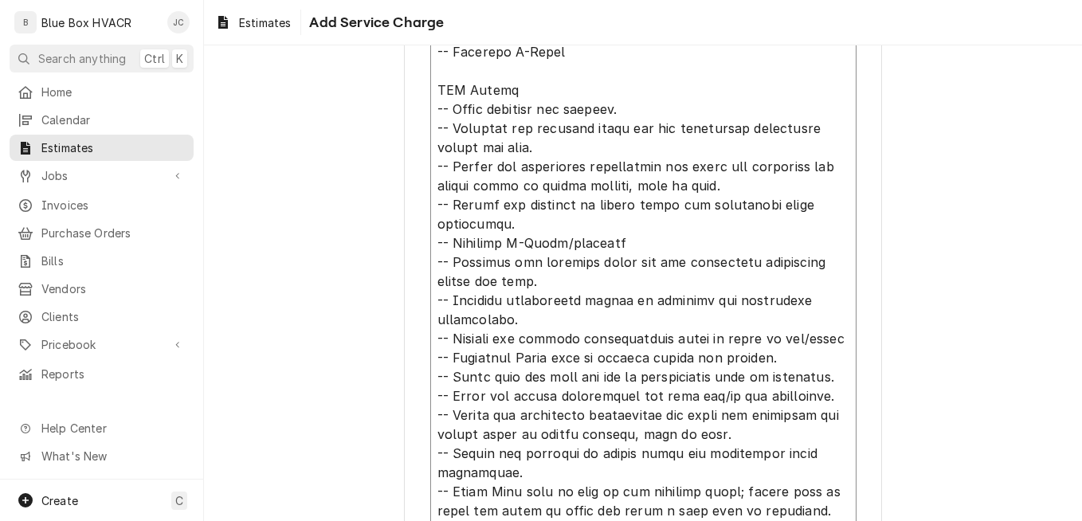
scroll to position [1877, 0]
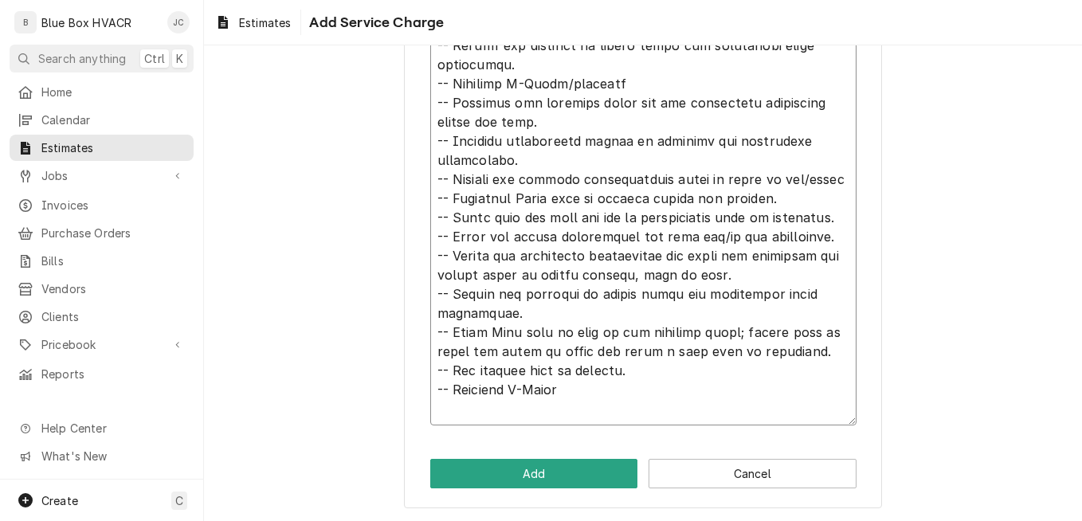
drag, startPoint x: 549, startPoint y: 158, endPoint x: 425, endPoint y: 147, distance: 123.9
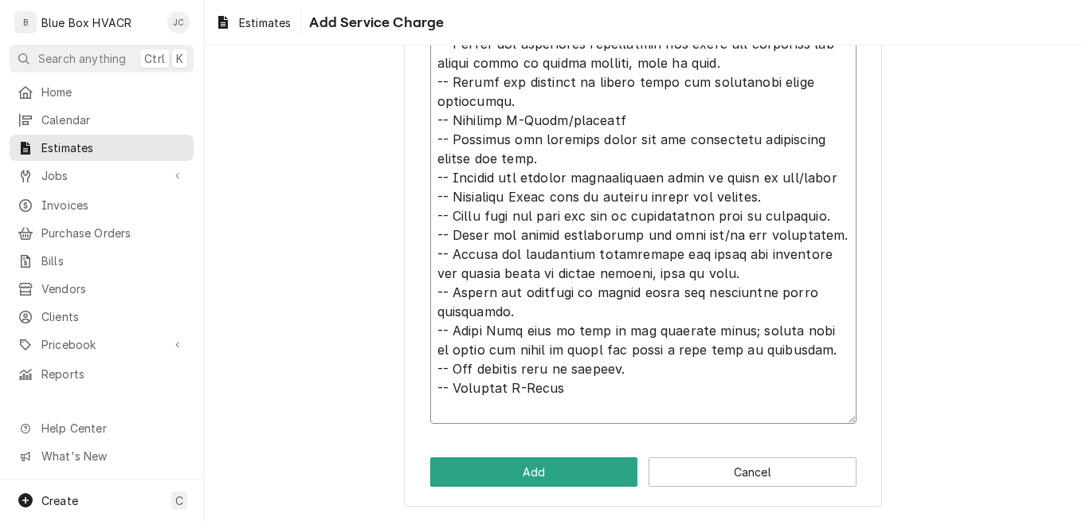
scroll to position [1839, 0]
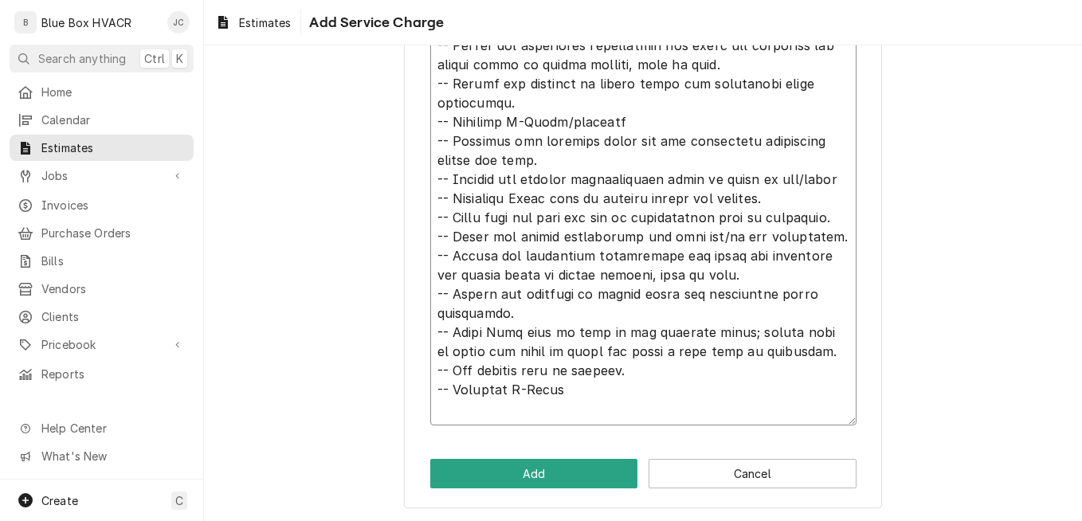
drag, startPoint x: 784, startPoint y: 202, endPoint x: 430, endPoint y: 181, distance: 355.1
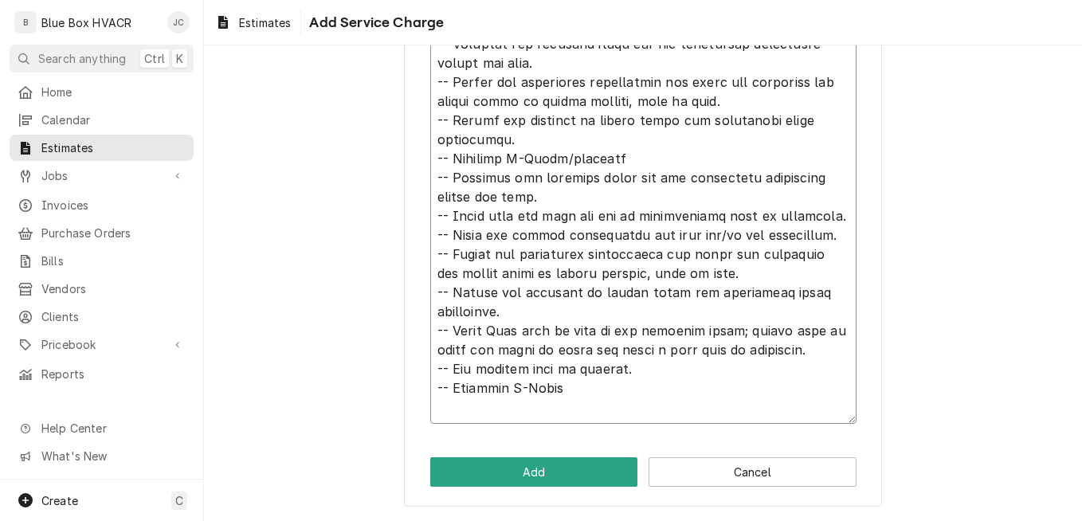
scroll to position [1801, 0]
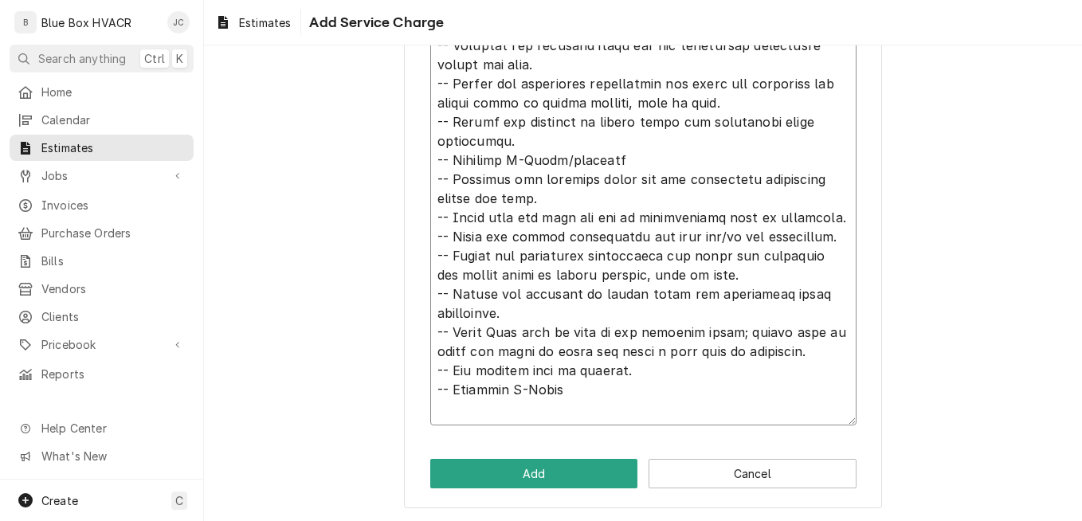
drag, startPoint x: 809, startPoint y: 234, endPoint x: 428, endPoint y: 219, distance: 381.8
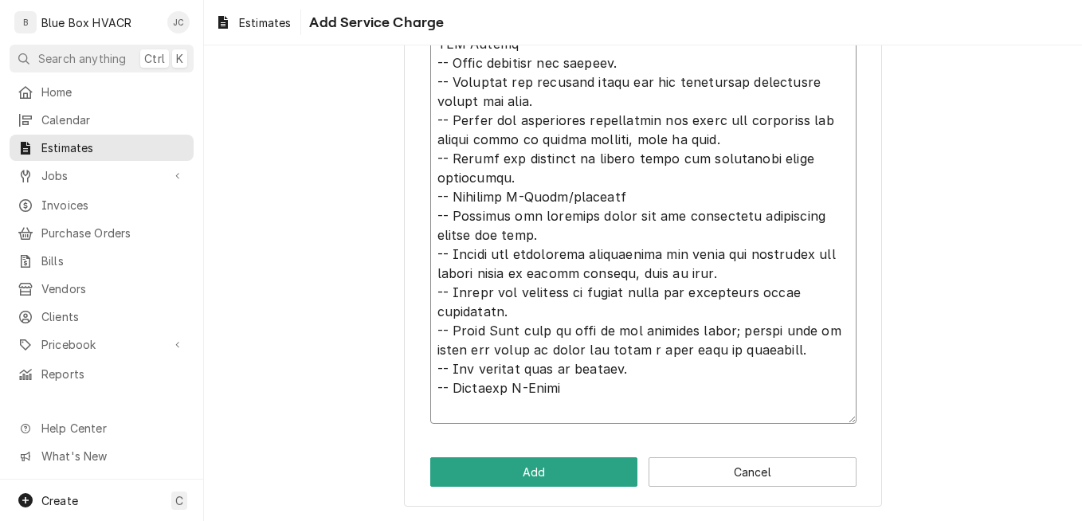
scroll to position [1762, 0]
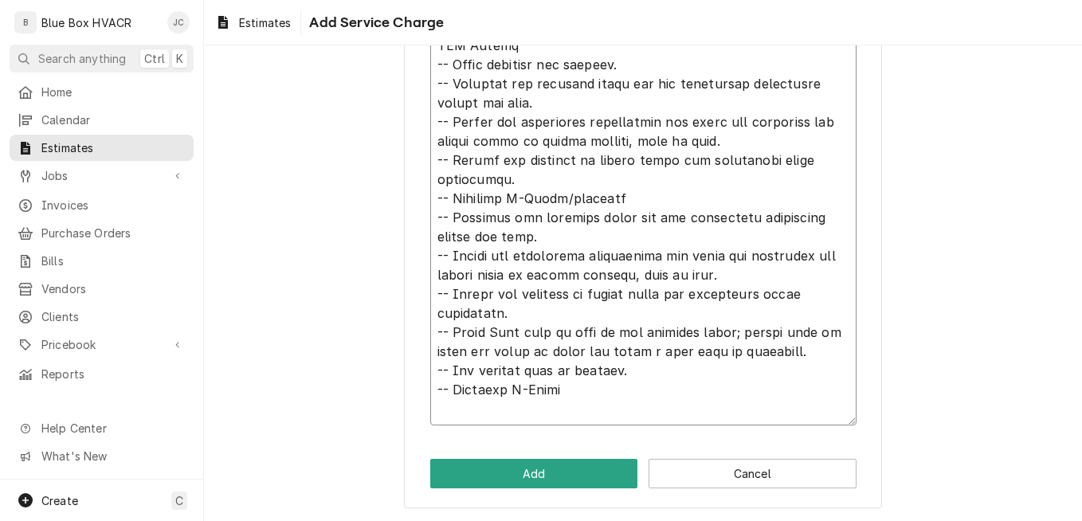
drag, startPoint x: 789, startPoint y: 349, endPoint x: 419, endPoint y: 328, distance: 370.9
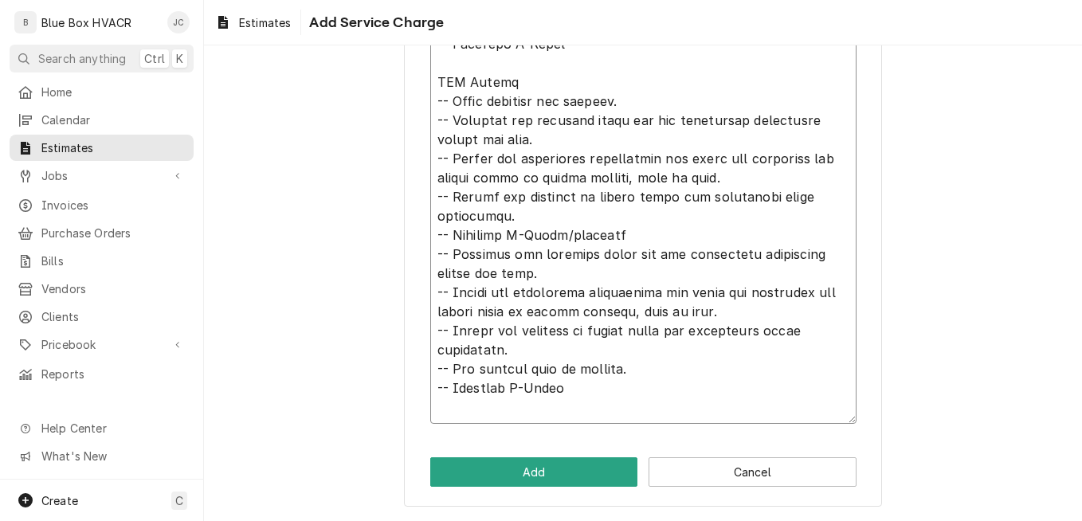
scroll to position [1724, 0]
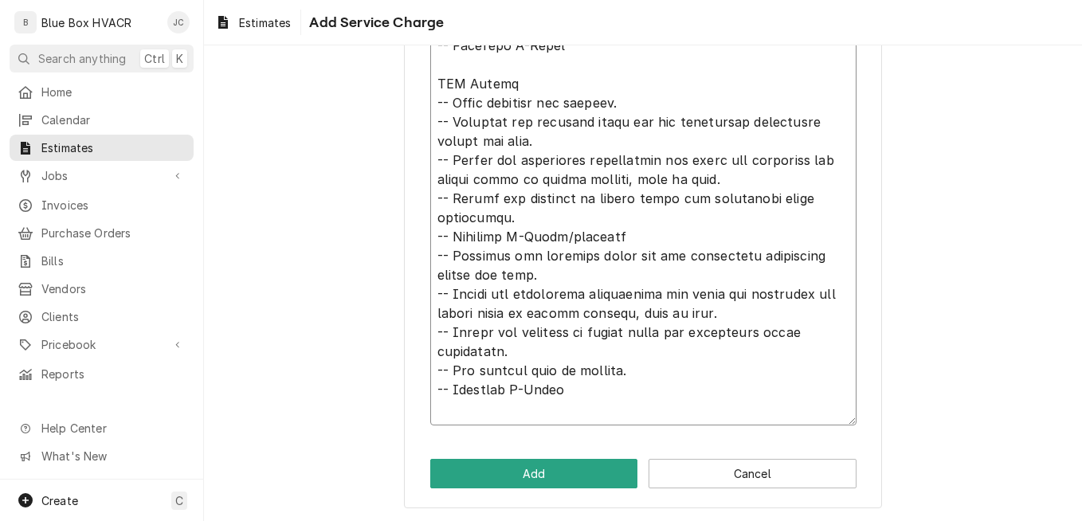
drag, startPoint x: 622, startPoint y: 370, endPoint x: 428, endPoint y: 370, distance: 193.5
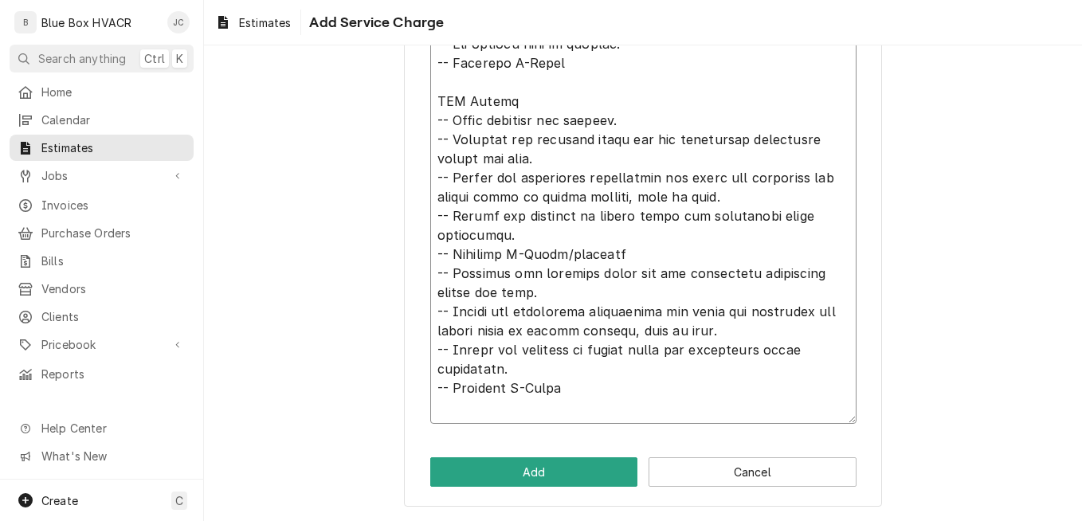
scroll to position [1705, 0]
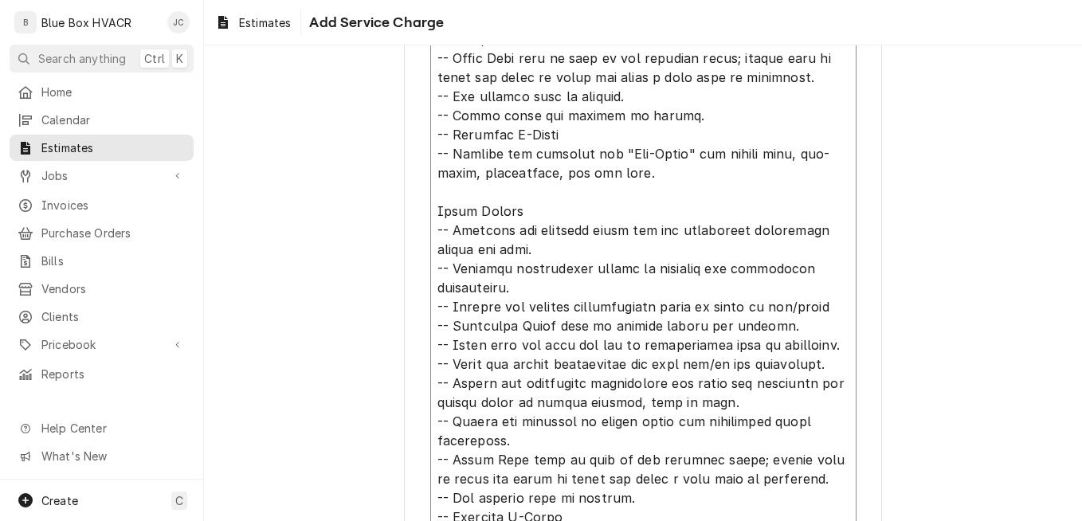
scroll to position [829, 0]
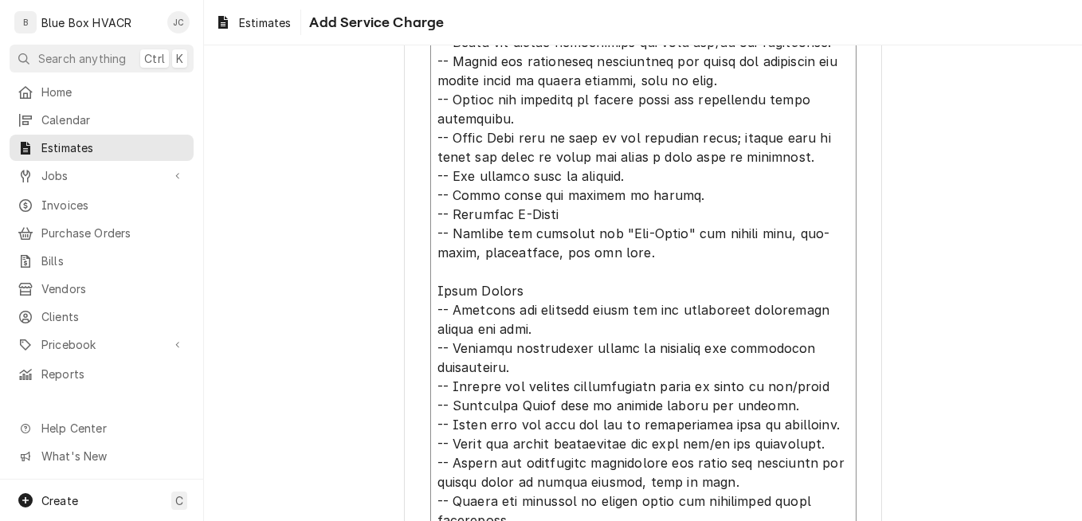
drag, startPoint x: 672, startPoint y: 195, endPoint x: 432, endPoint y: 193, distance: 239.7
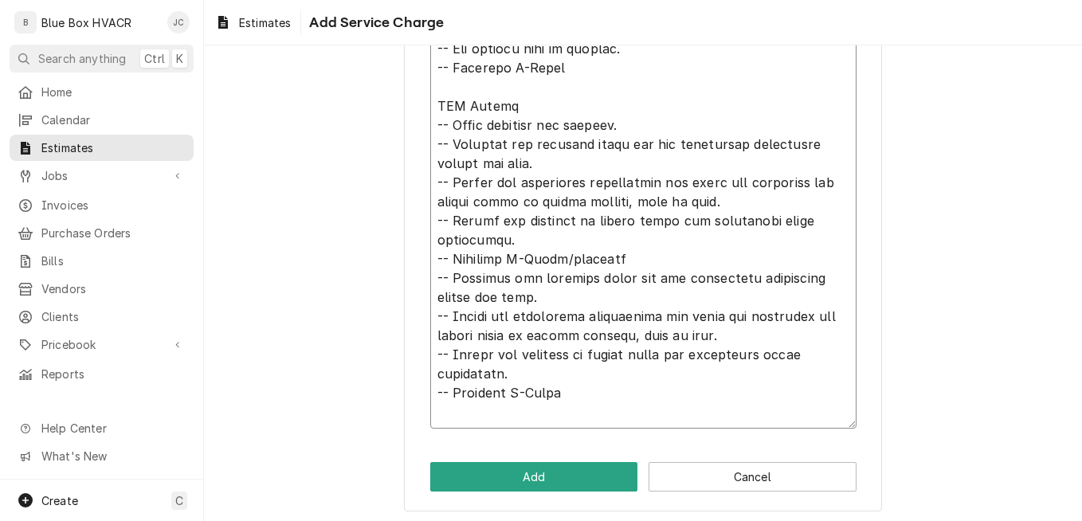
scroll to position [1705, 0]
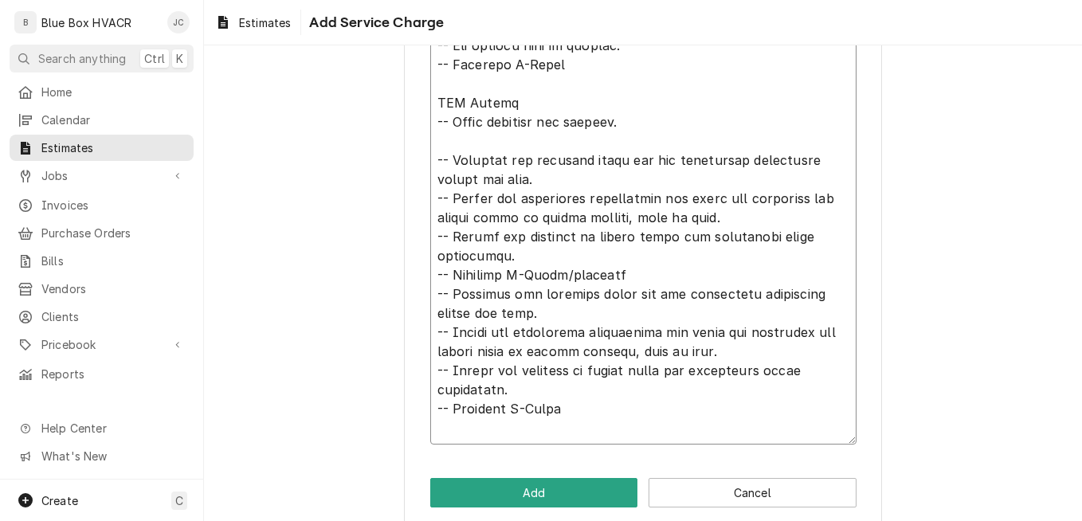
paste textarea "-- Check belts and replace as needed."
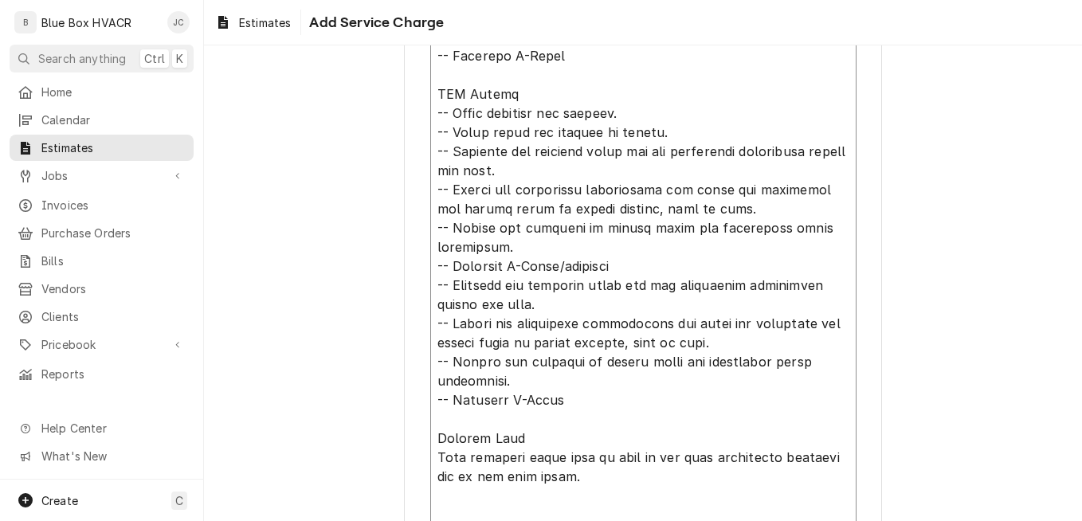
drag, startPoint x: 430, startPoint y: 126, endPoint x: 767, endPoint y: 209, distance: 346.9
drag, startPoint x: 518, startPoint y: 165, endPoint x: 429, endPoint y: 127, distance: 96.7
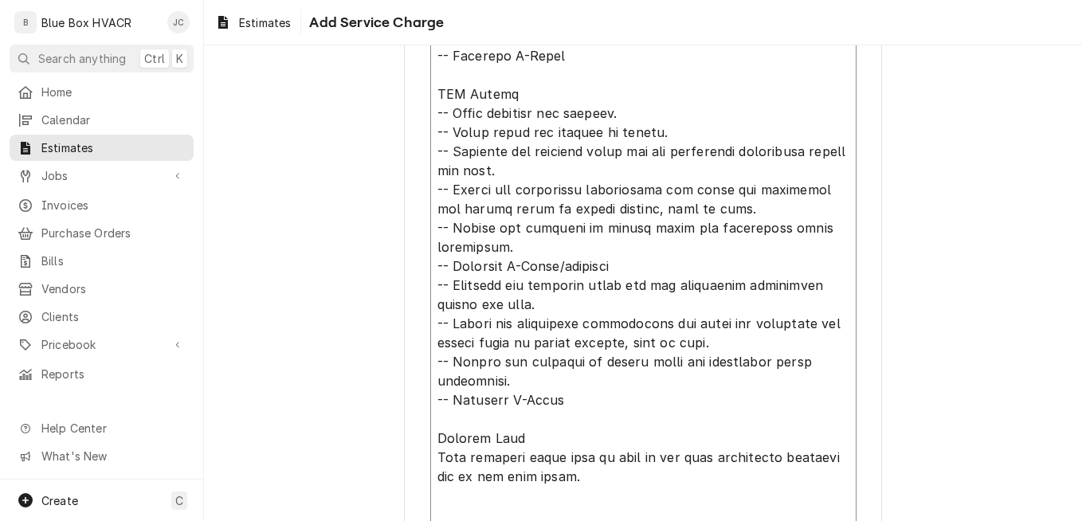
paste textarea "-- Check belts and replace as needed. -- Validate all incoming power and all el…"
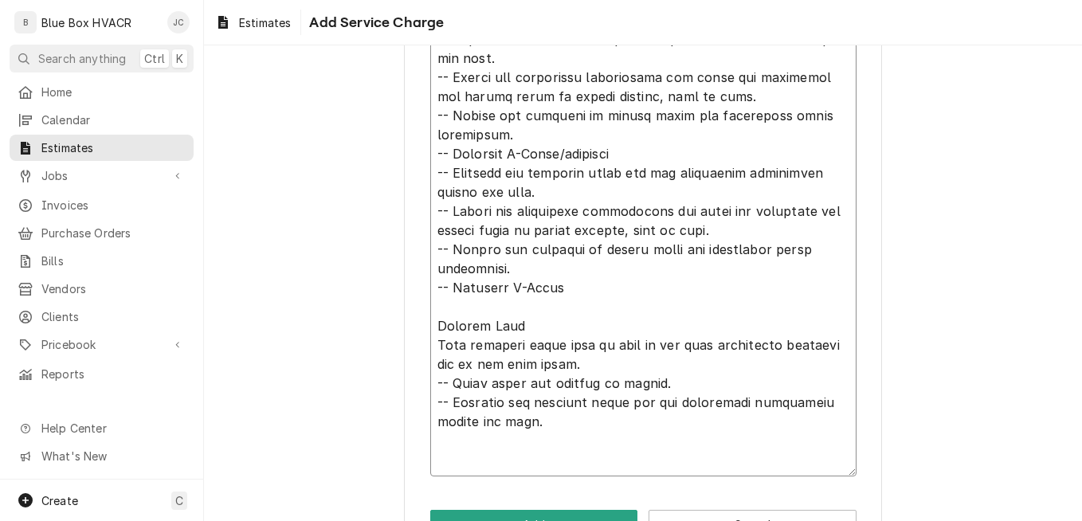
scroll to position [1798, 0]
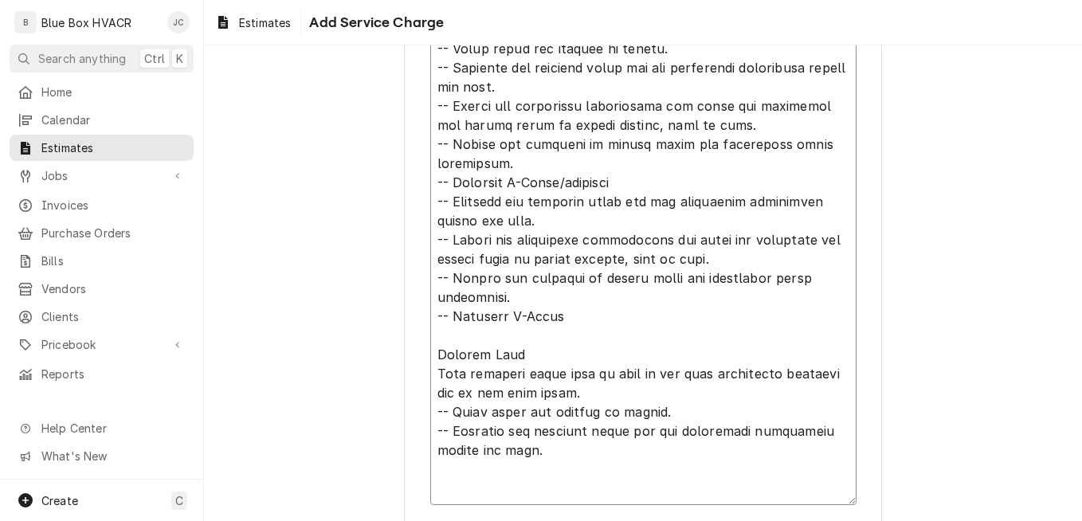
drag, startPoint x: 720, startPoint y: 129, endPoint x: 418, endPoint y: 103, distance: 303.0
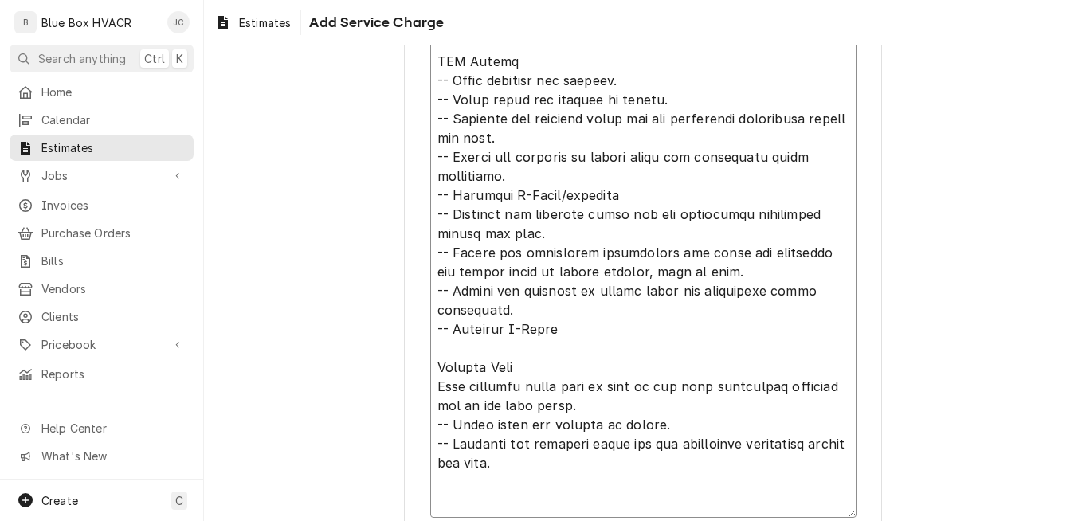
scroll to position [1718, 0]
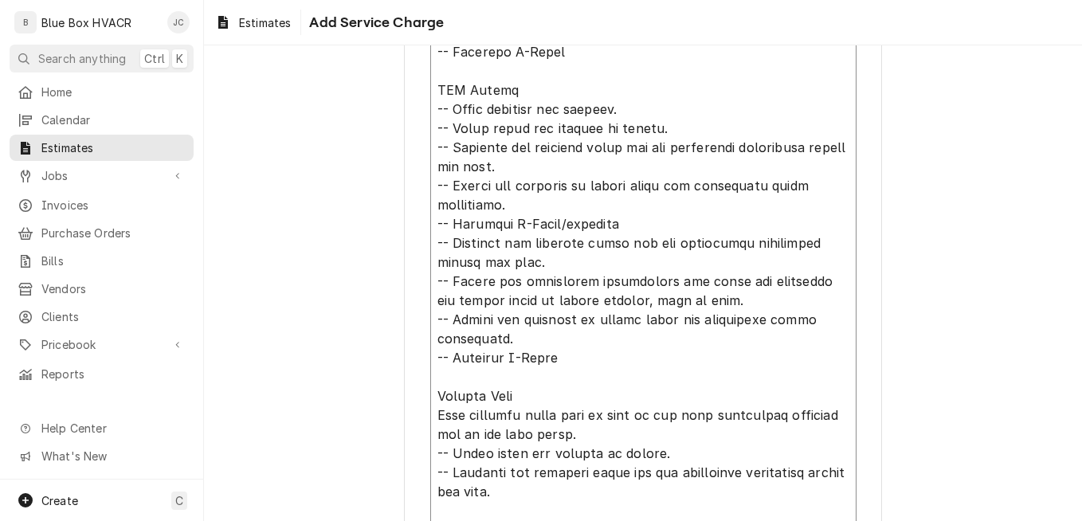
drag, startPoint x: 432, startPoint y: 242, endPoint x: 563, endPoint y: 359, distance: 176.0
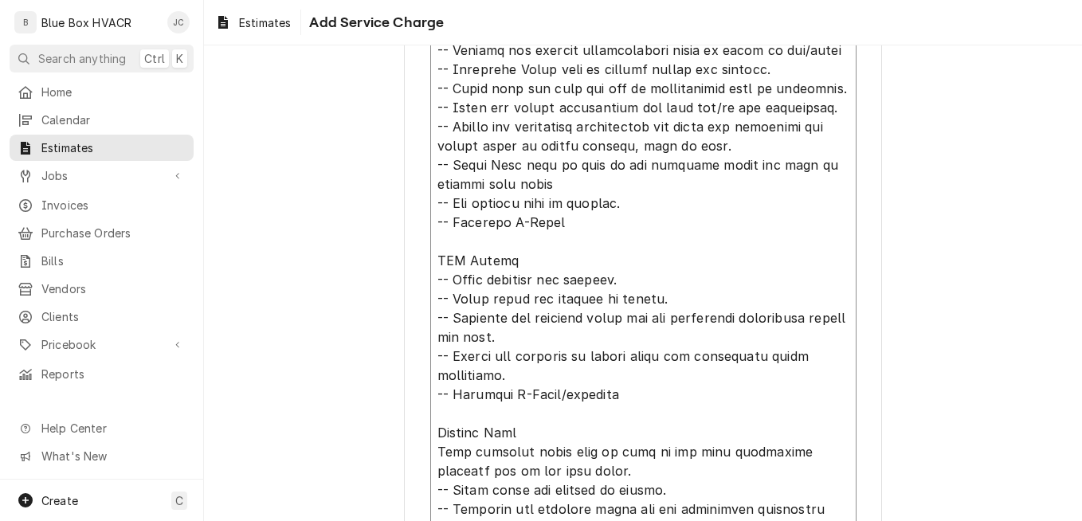
scroll to position [1546, 0]
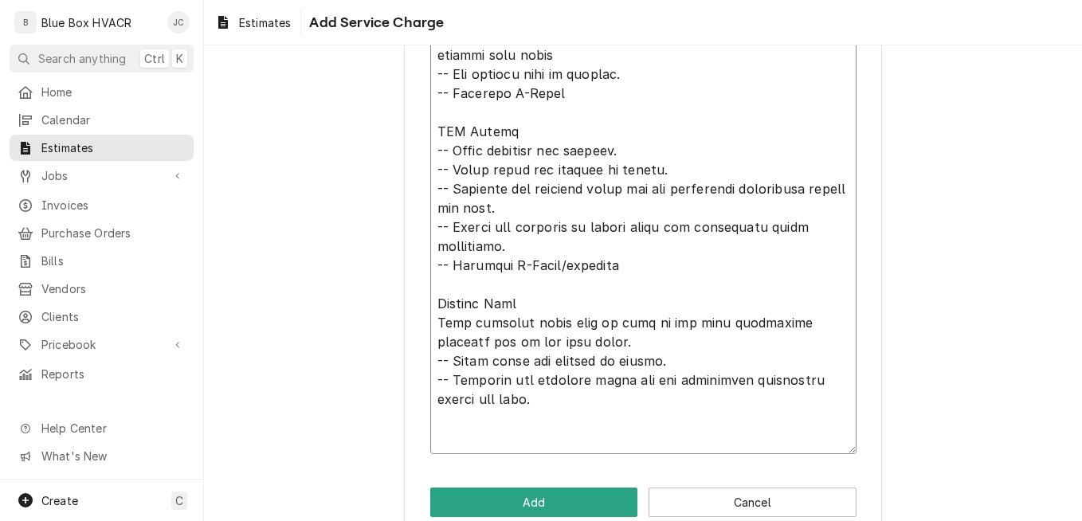
scroll to position [1705, 0]
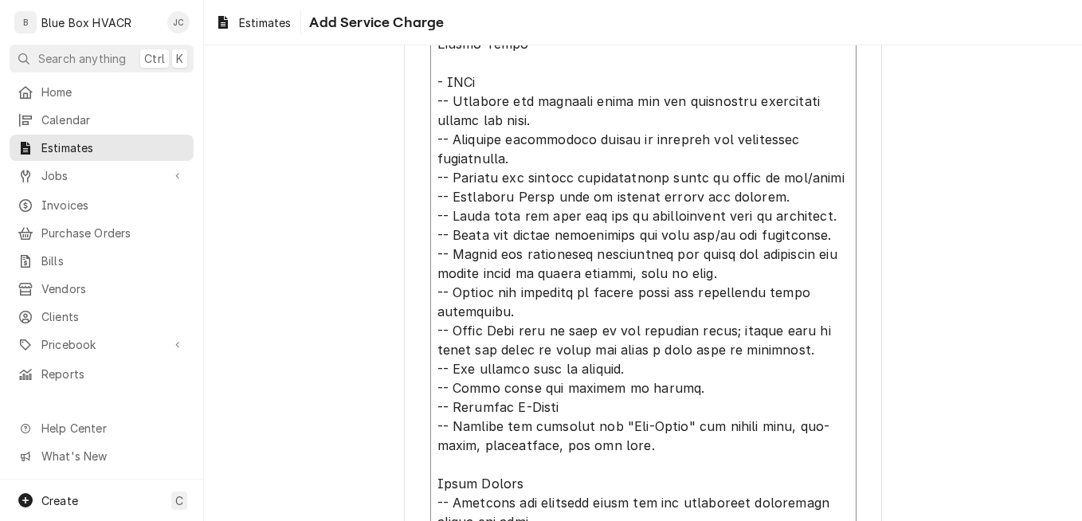
scroll to position [475, 0]
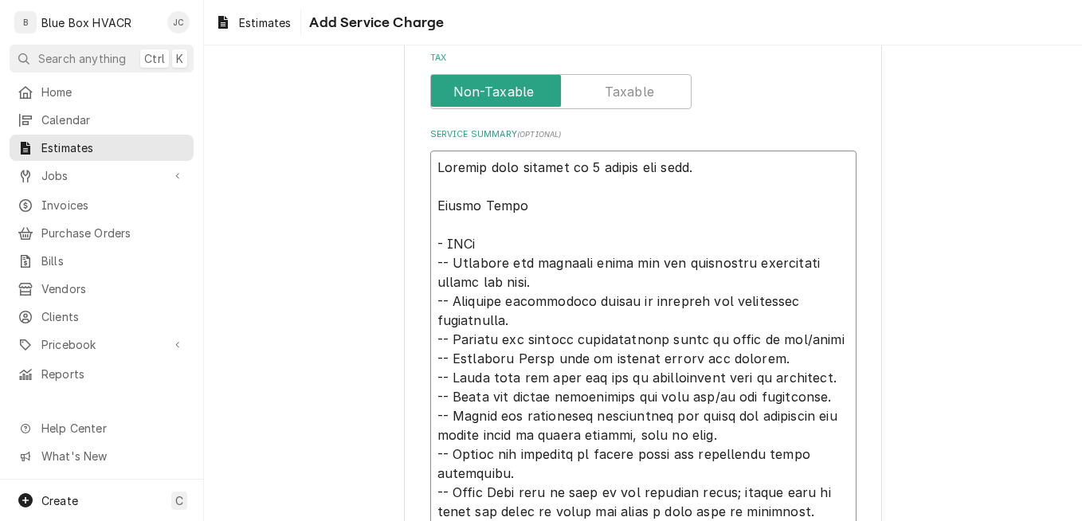
drag, startPoint x: 623, startPoint y: 428, endPoint x: 429, endPoint y: 242, distance: 268.7
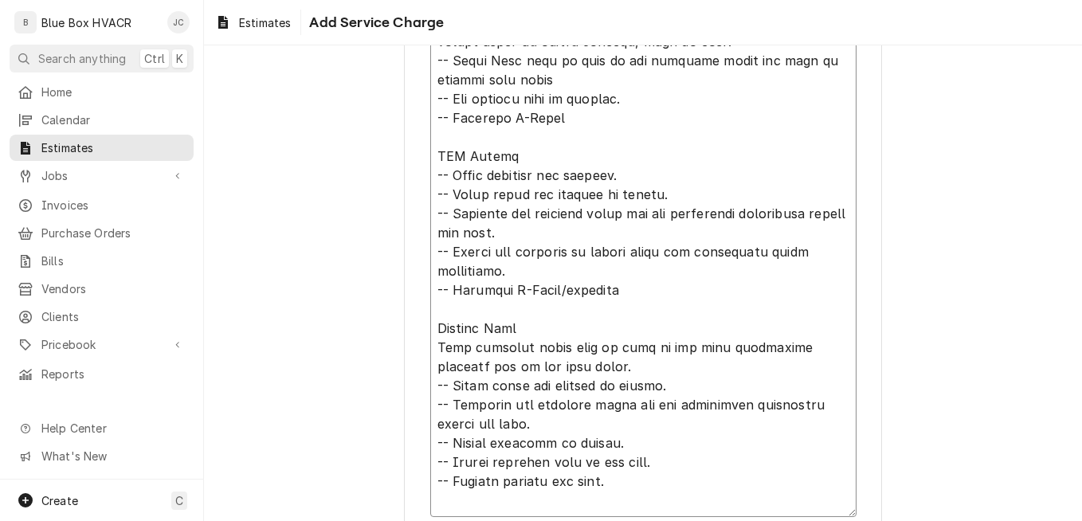
scroll to position [1743, 0]
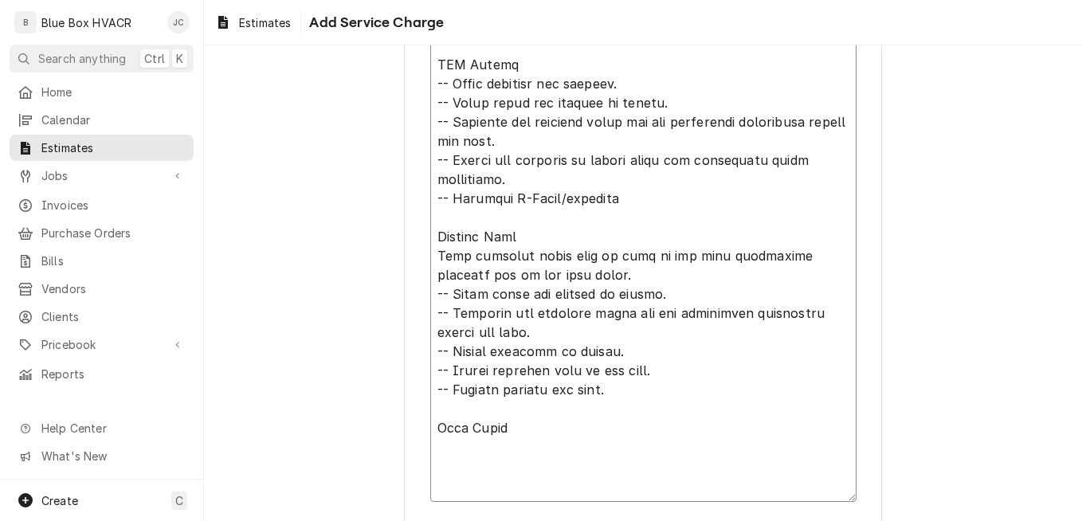
paste textarea "- RTUs -- Validate all incoming power and all electrical components within the …"
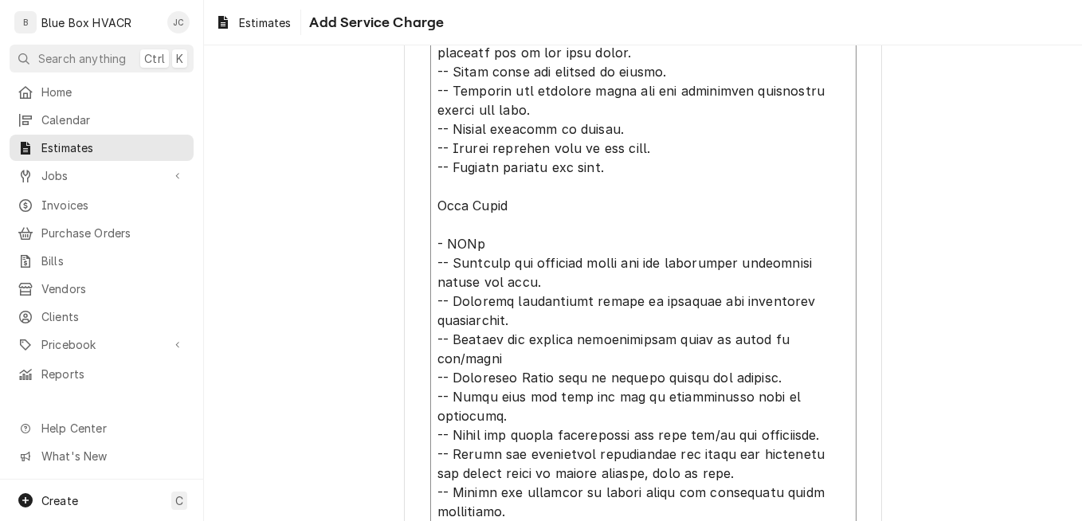
scroll to position [1994, 0]
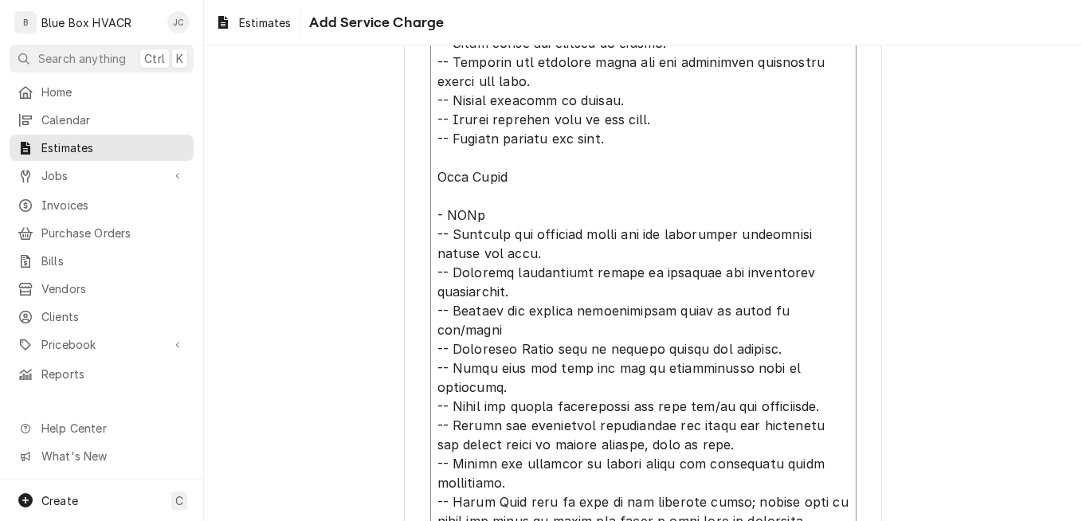
drag, startPoint x: 519, startPoint y: 289, endPoint x: 419, endPoint y: 272, distance: 101.7
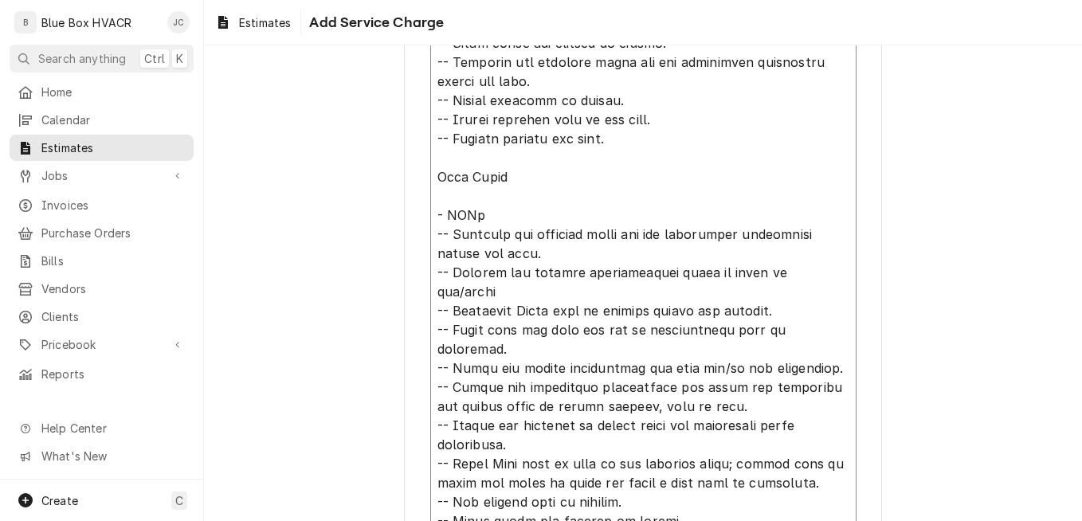
drag, startPoint x: 768, startPoint y: 289, endPoint x: 426, endPoint y: 292, distance: 341.7
click at [430, 292] on textarea "Service Summary ( optional )" at bounding box center [643, 129] width 426 height 2996
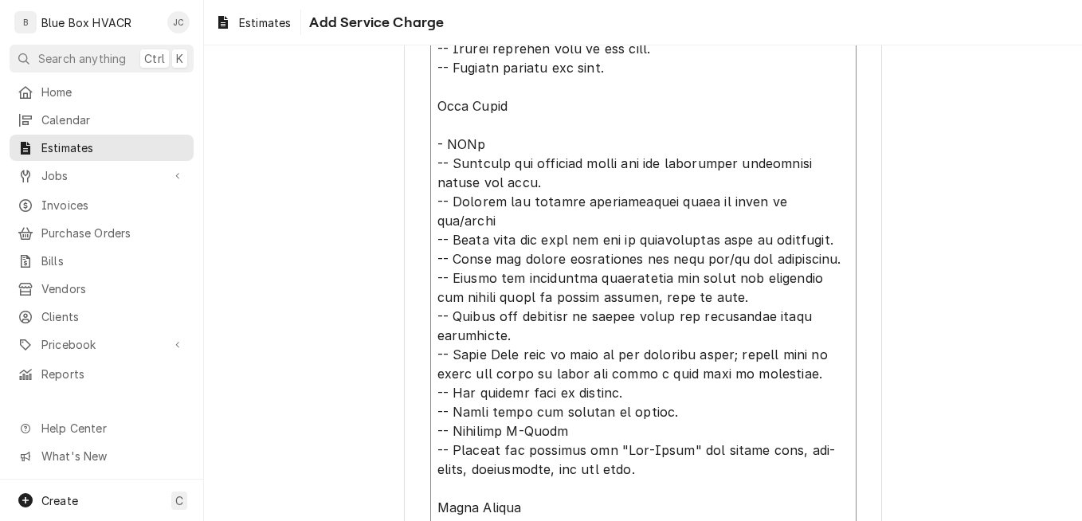
scroll to position [2154, 0]
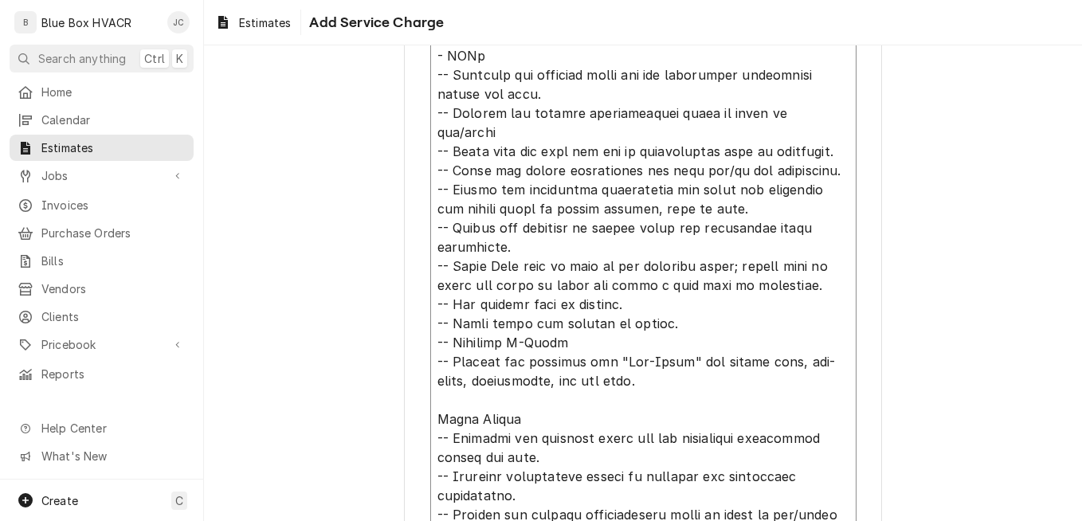
drag, startPoint x: 791, startPoint y: 263, endPoint x: 428, endPoint y: 252, distance: 362.5
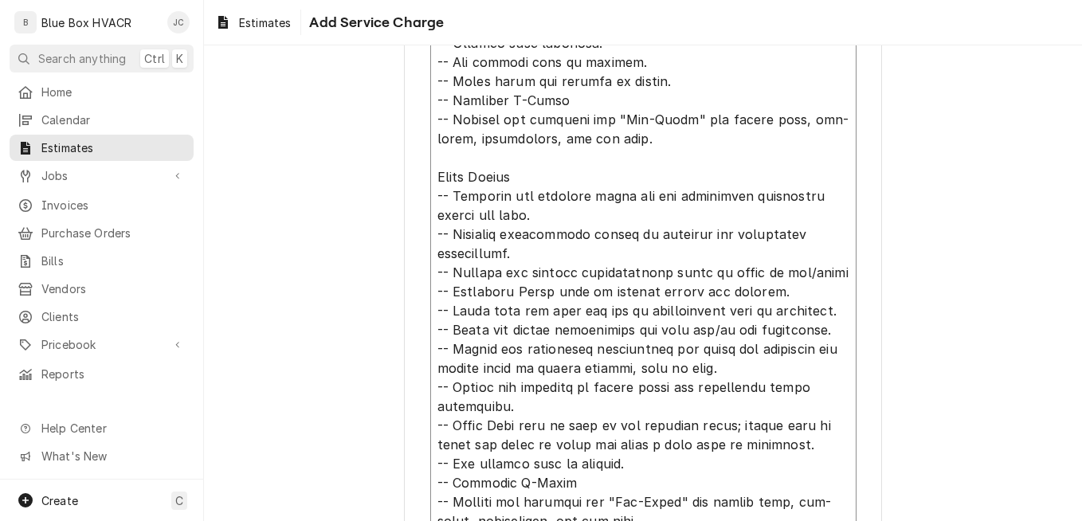
scroll to position [2443, 0]
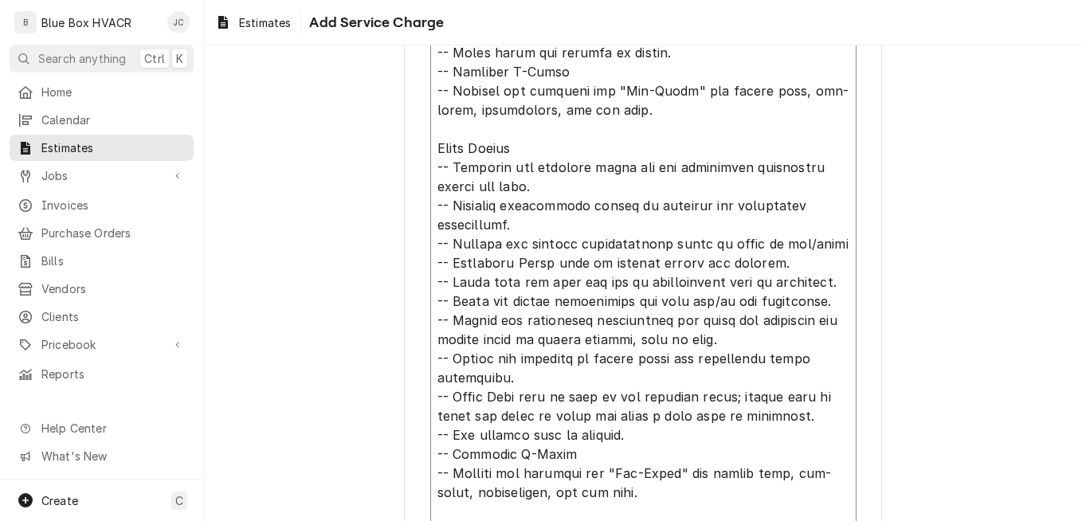
drag, startPoint x: 552, startPoint y: 204, endPoint x: 424, endPoint y: 193, distance: 128.7
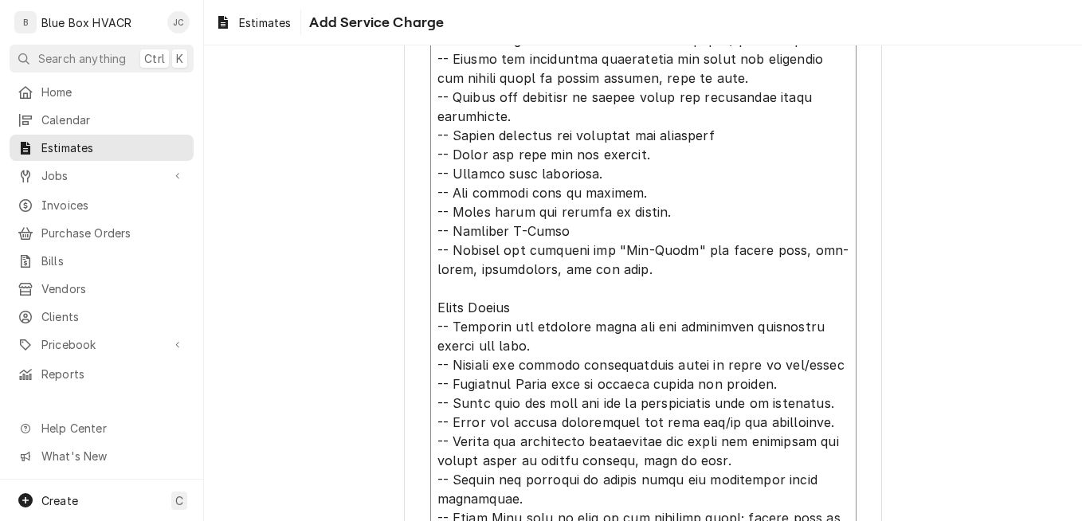
scroll to position [2125, 0]
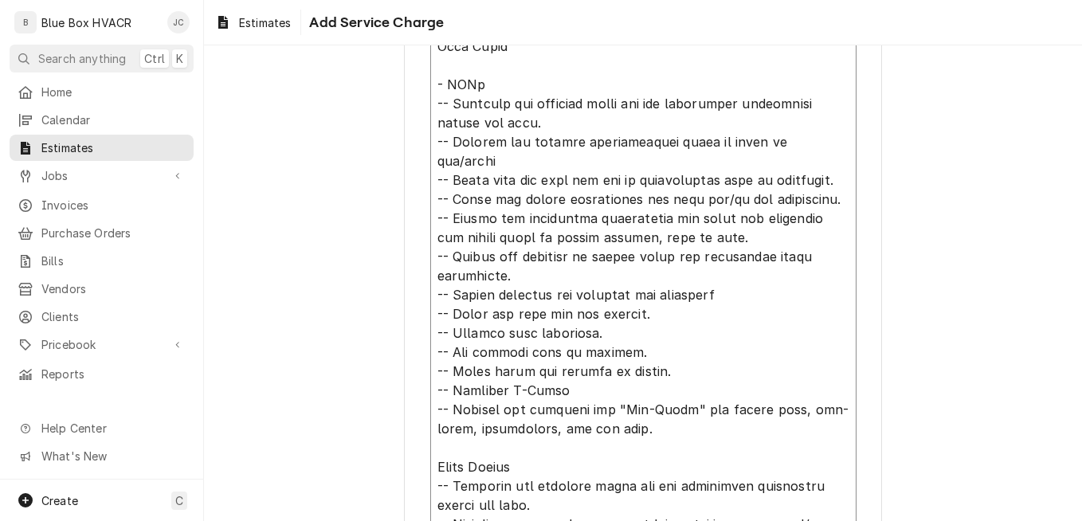
drag, startPoint x: 430, startPoint y: 275, endPoint x: 659, endPoint y: 314, distance: 232.7
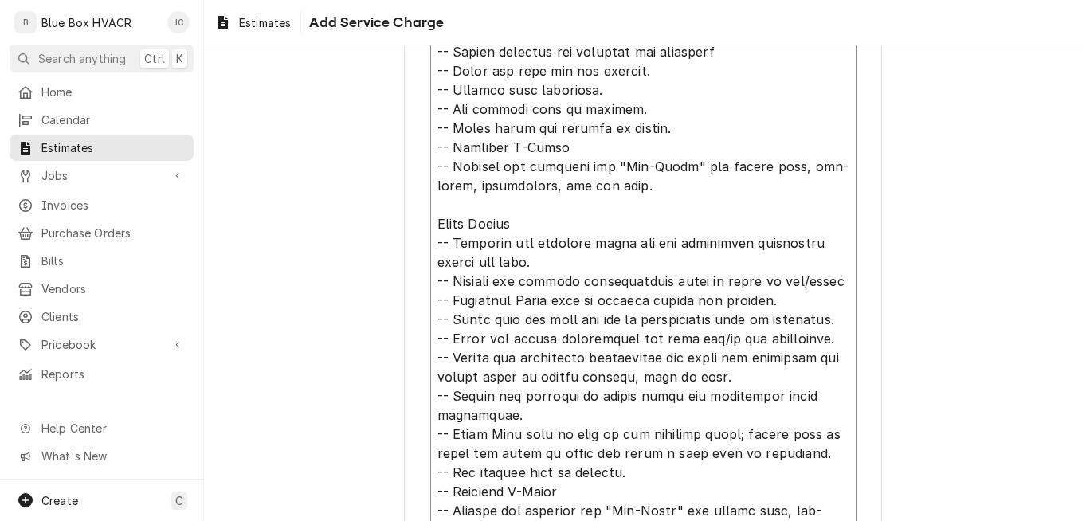
scroll to position [2523, 0]
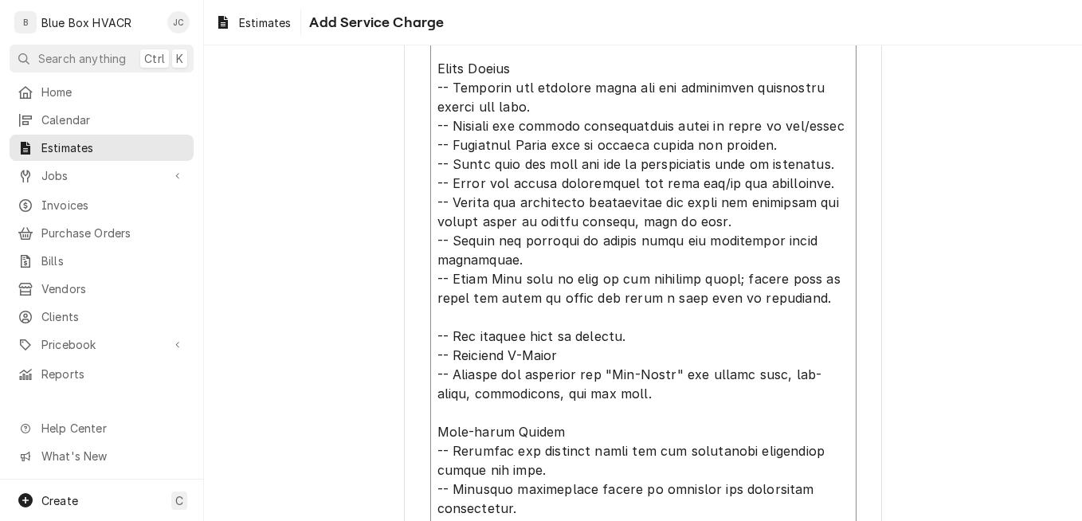
scroll to position [2765, 0]
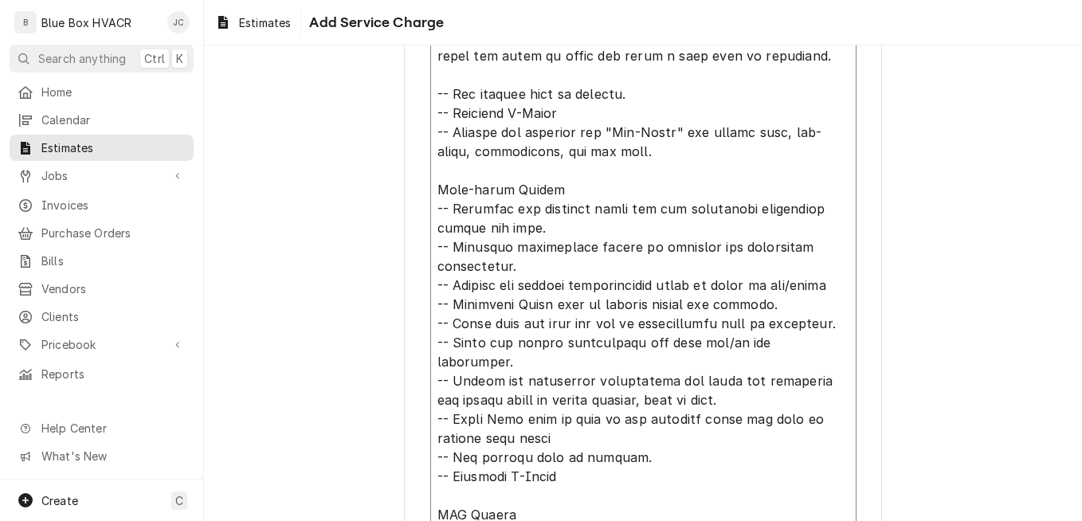
paste textarea "-- Verify incoming and manifold gas pressures -- Brush and blow out the burners…"
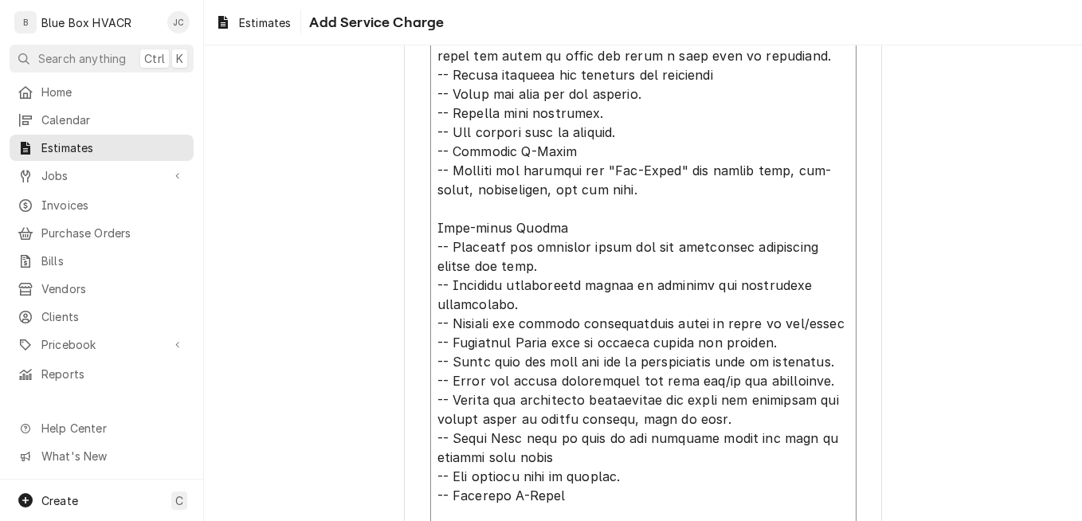
scroll to position [2447, 0]
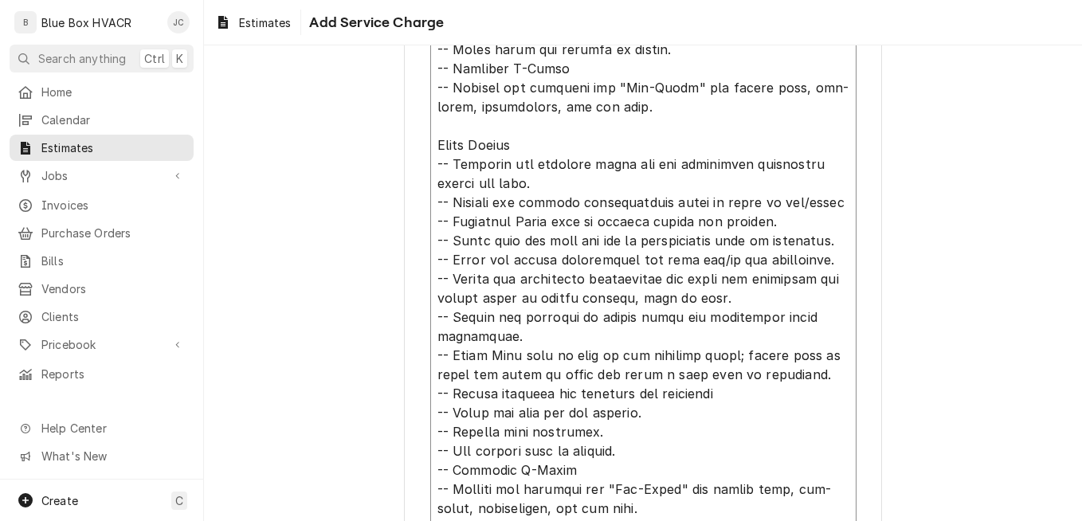
drag, startPoint x: 785, startPoint y: 354, endPoint x: 431, endPoint y: 328, distance: 355.3
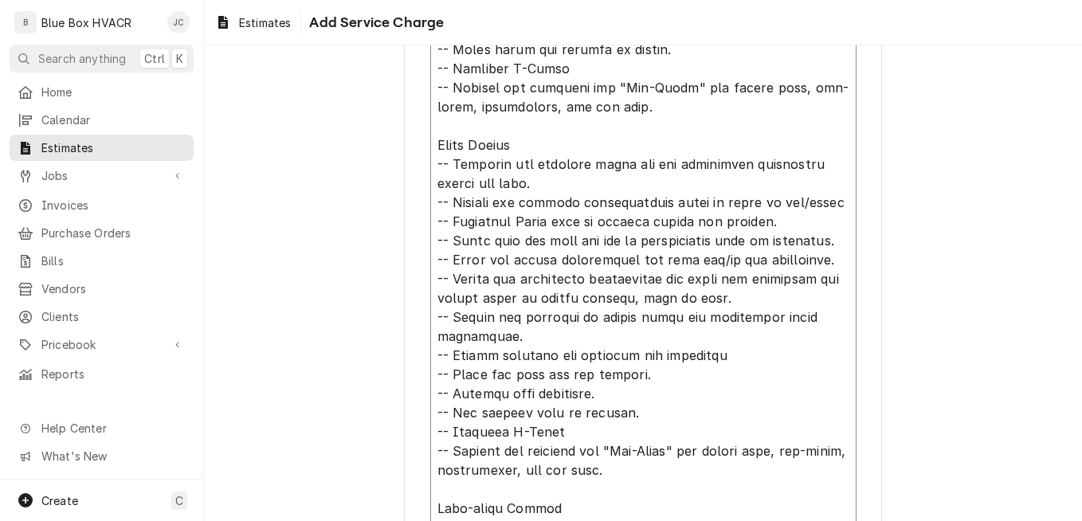
drag, startPoint x: 783, startPoint y: 200, endPoint x: 424, endPoint y: 203, distance: 359.2
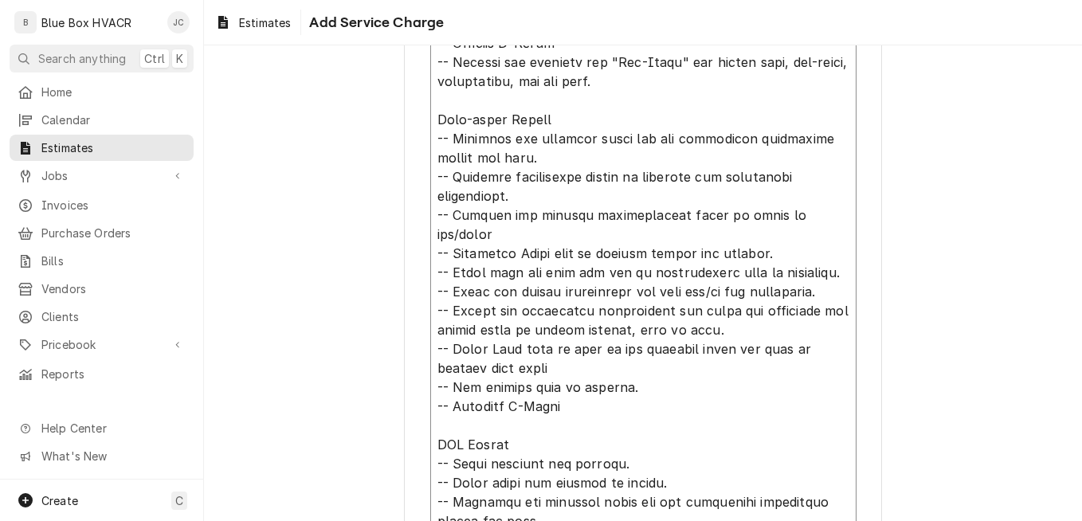
scroll to position [2845, 0]
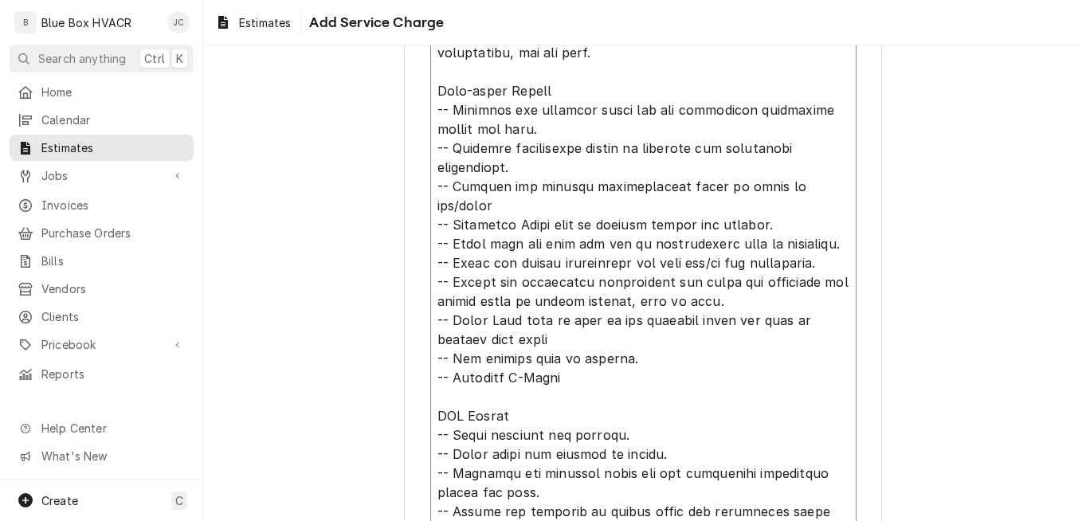
drag, startPoint x: 515, startPoint y: 147, endPoint x: 428, endPoint y: 131, distance: 88.4
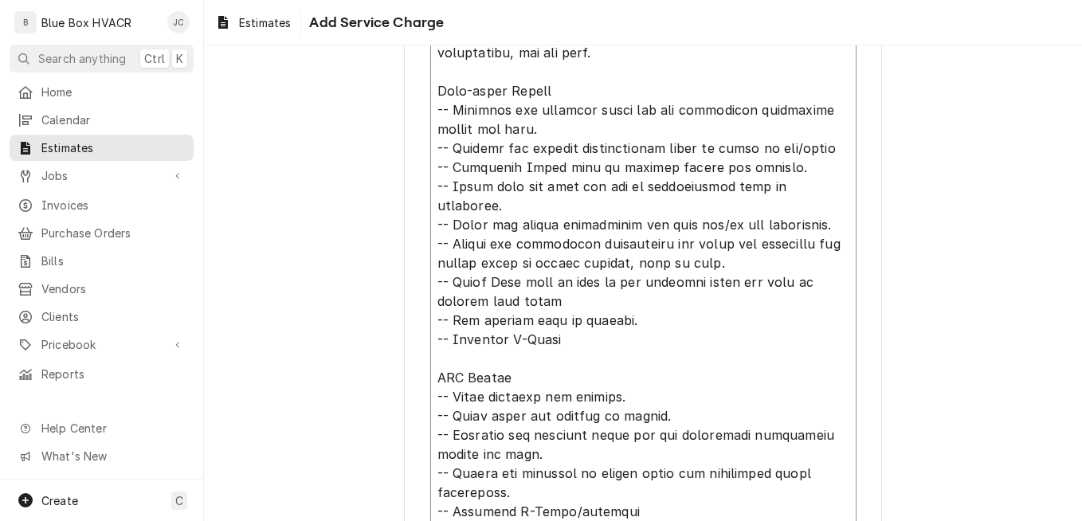
drag, startPoint x: 769, startPoint y: 143, endPoint x: 428, endPoint y: 147, distance: 340.9
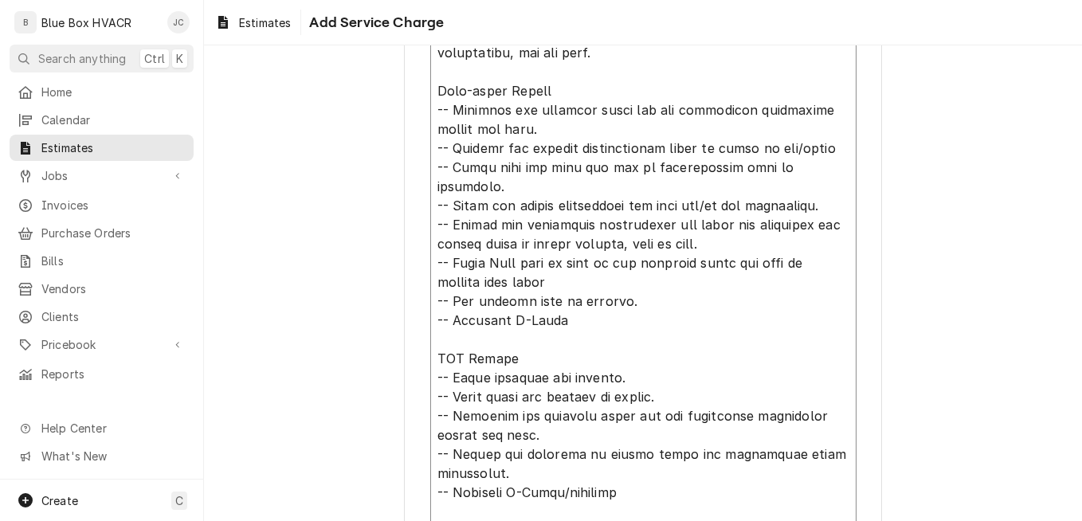
drag, startPoint x: 659, startPoint y: 251, endPoint x: 644, endPoint y: 251, distance: 15.1
drag, startPoint x: 582, startPoint y: 244, endPoint x: 429, endPoint y: 229, distance: 153.7
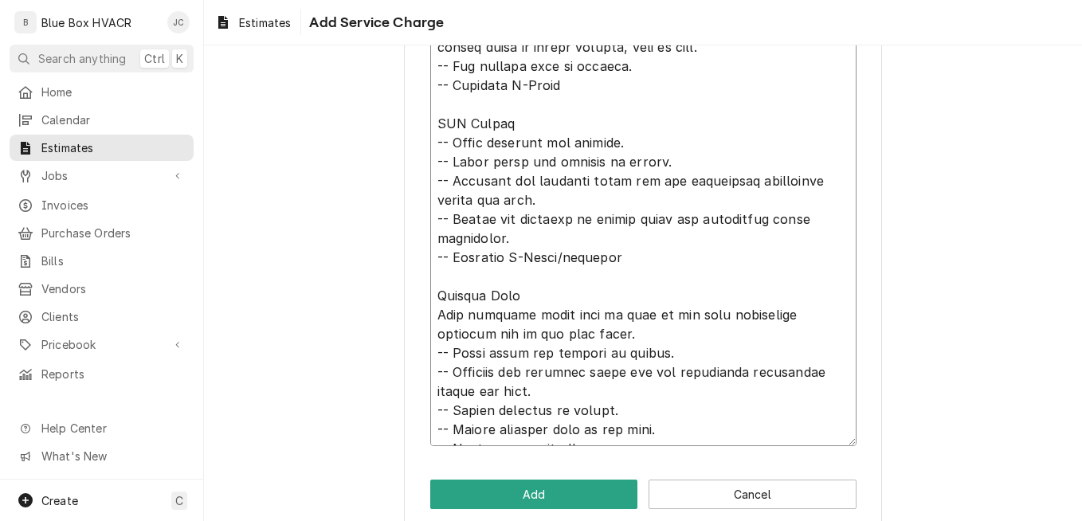
scroll to position [3062, 0]
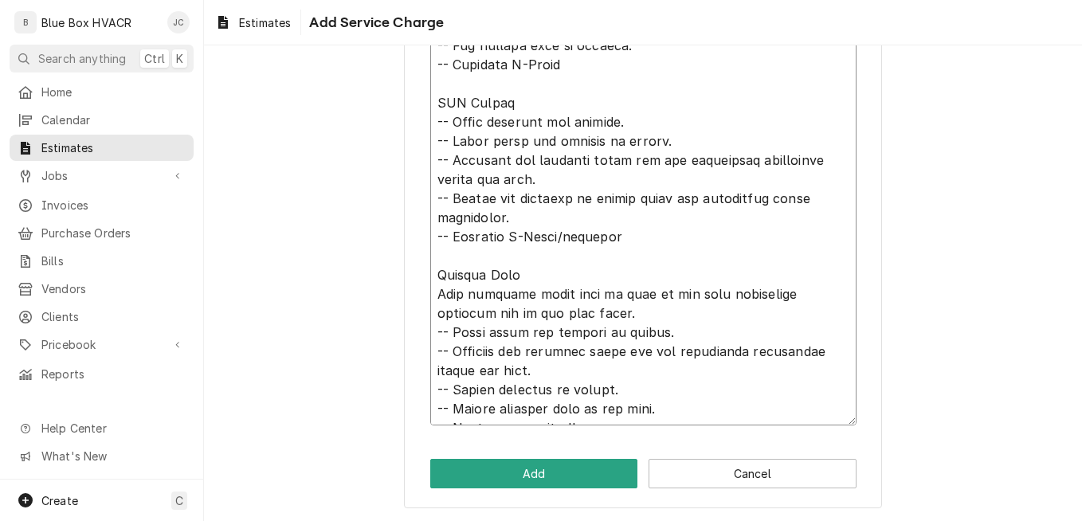
drag, startPoint x: 632, startPoint y: 82, endPoint x: 431, endPoint y: 83, distance: 200.7
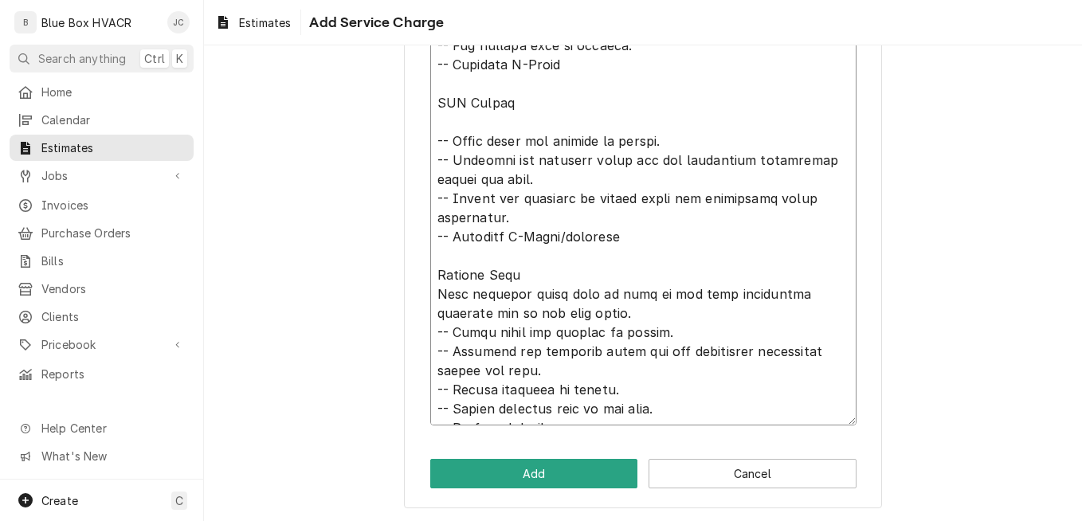
paste textarea "-- Verify incoming and manifold gas pressures -- Brush and blow out the burners…"
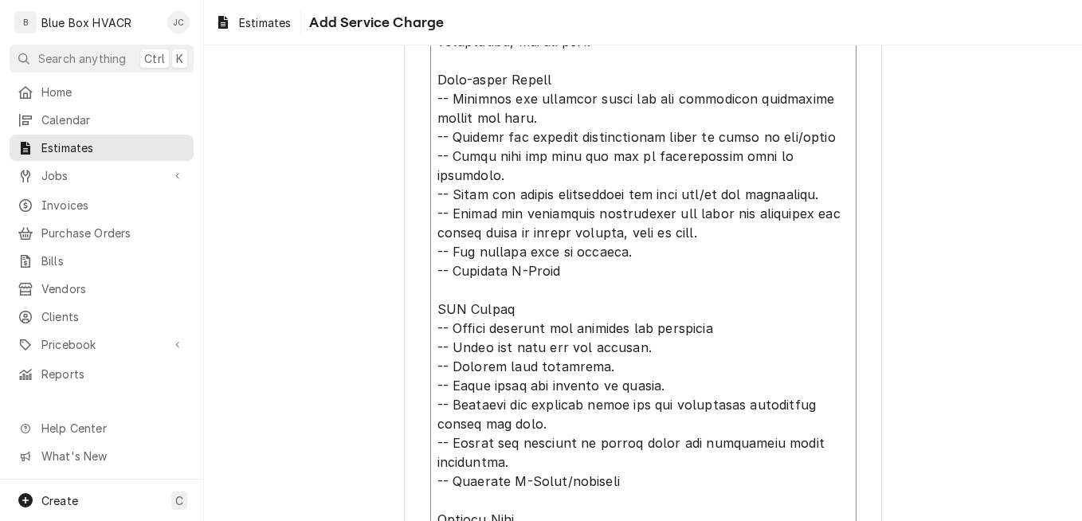
scroll to position [3100, 0]
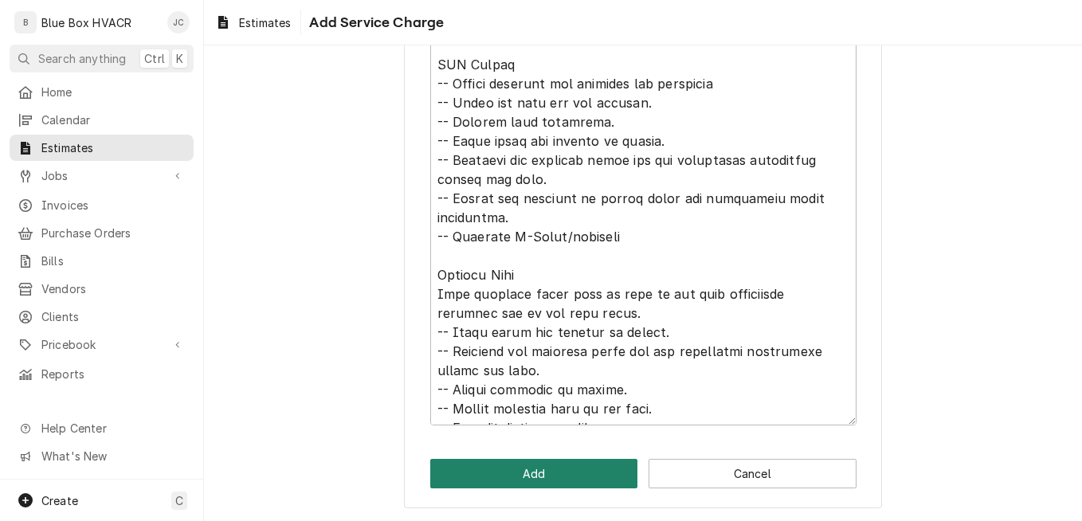
click at [540, 464] on button "Add" at bounding box center [534, 473] width 208 height 29
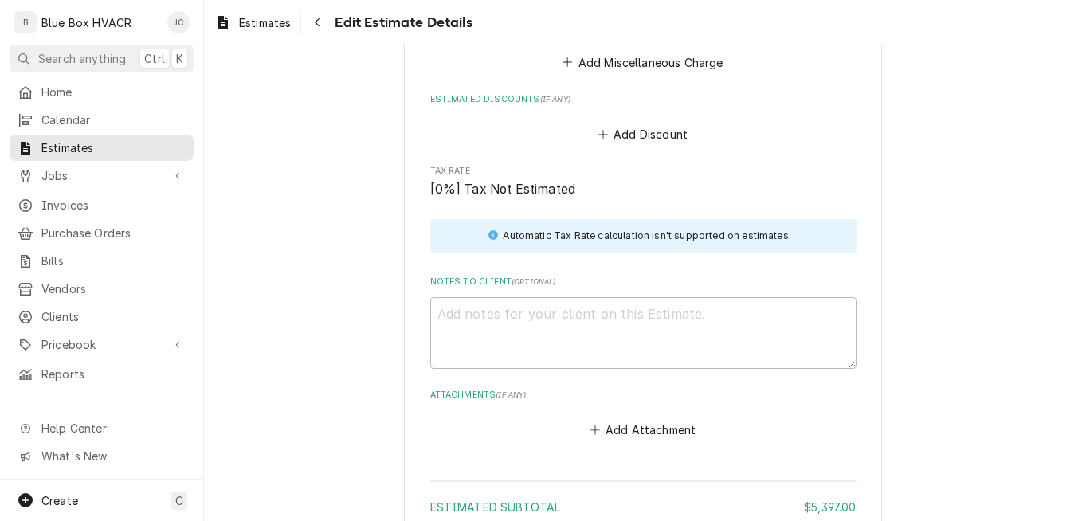
scroll to position [5874, 0]
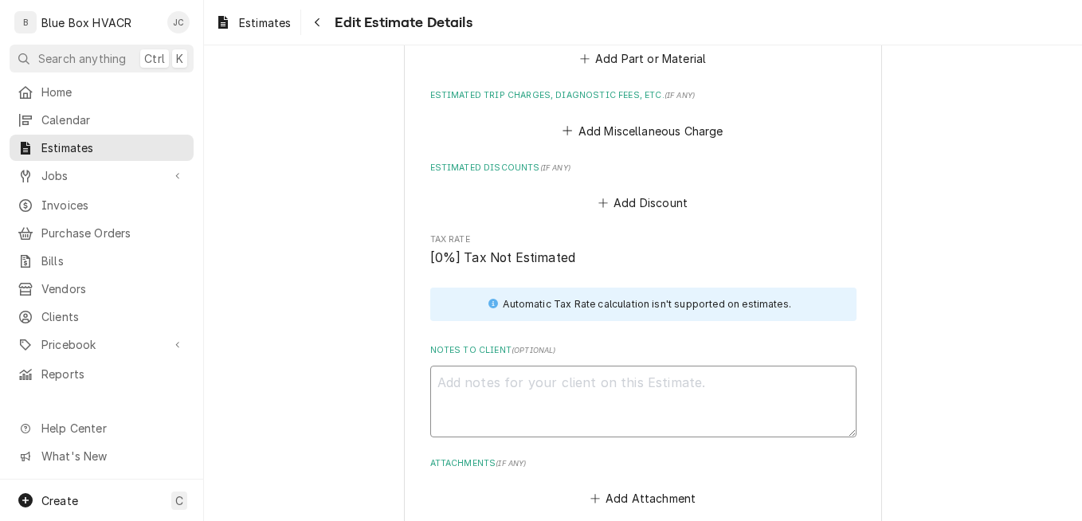
click at [518, 366] on textarea "Notes to Client ( optional )" at bounding box center [643, 402] width 426 height 72
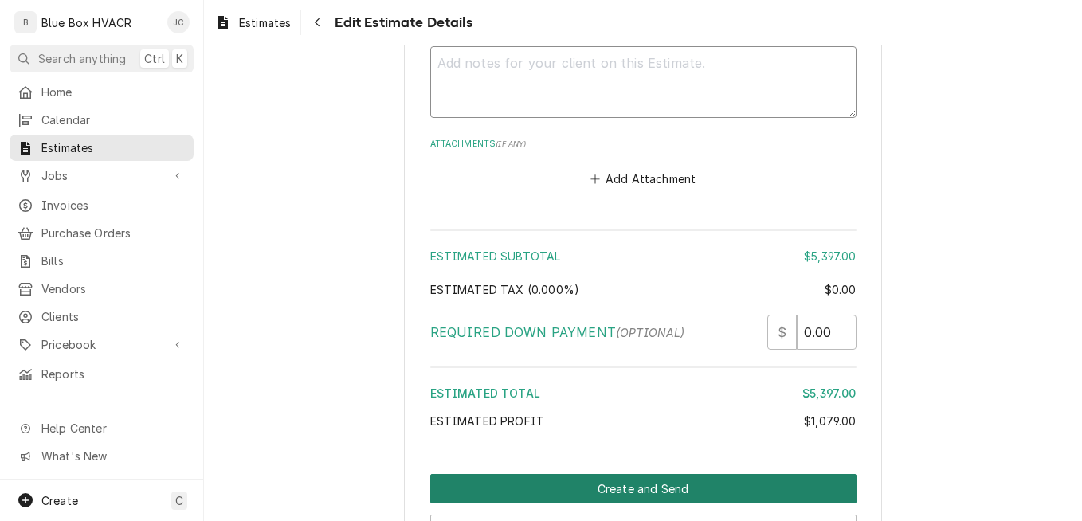
scroll to position [6195, 0]
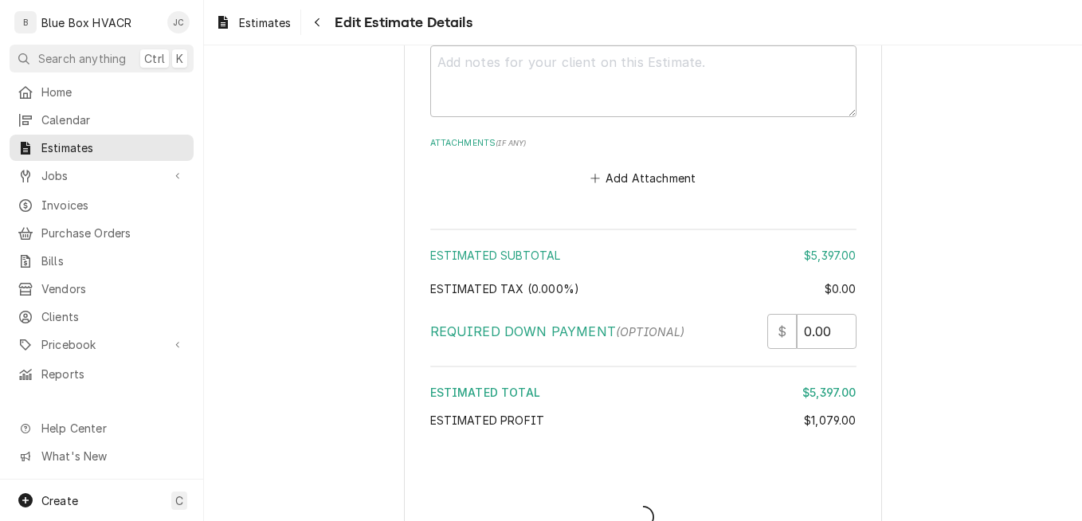
scroll to position [6145, 0]
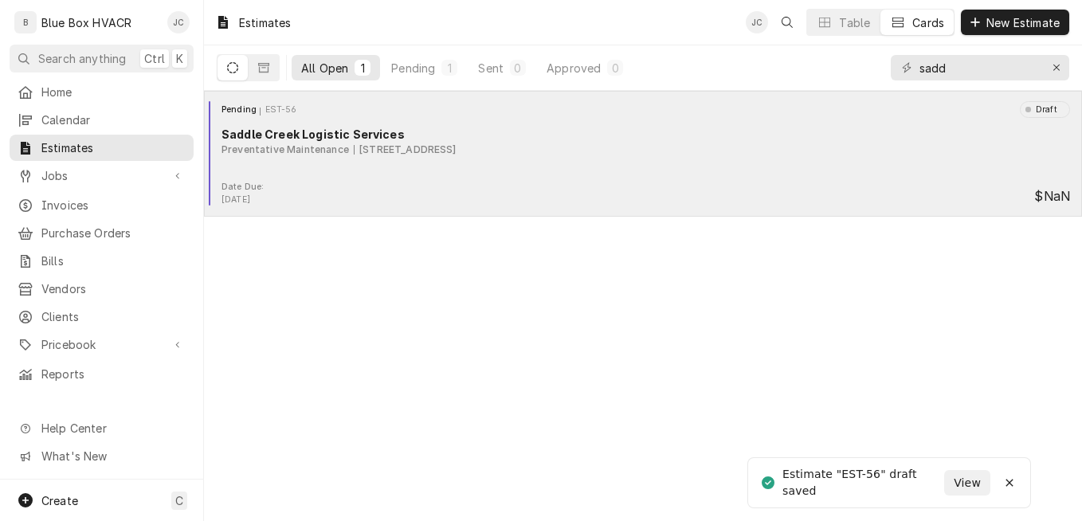
click at [600, 160] on div "Pending EST-56 Draft Saddle Creek Logistic Services Preventative Maintenance 15…" at bounding box center [642, 141] width 865 height 80
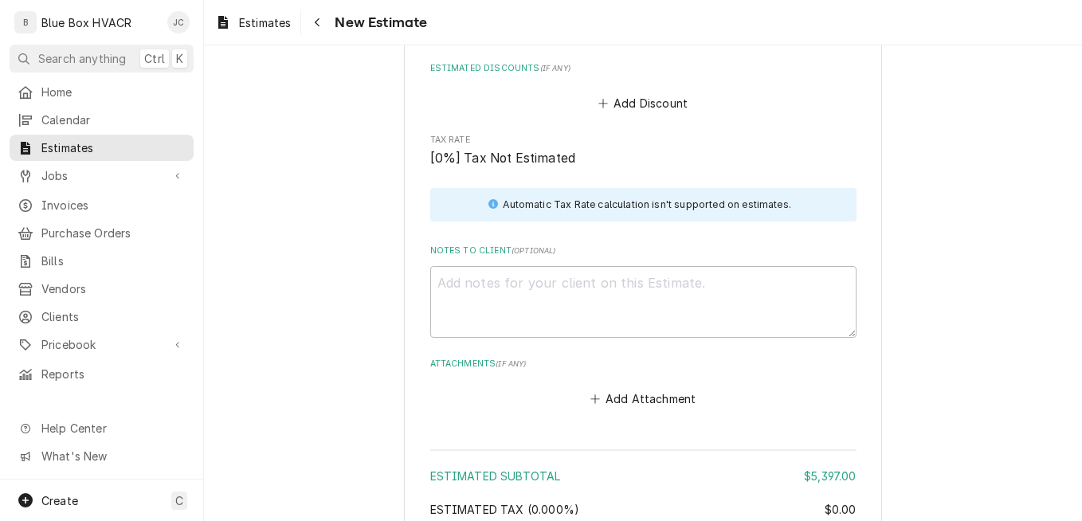
scroll to position [6132, 0]
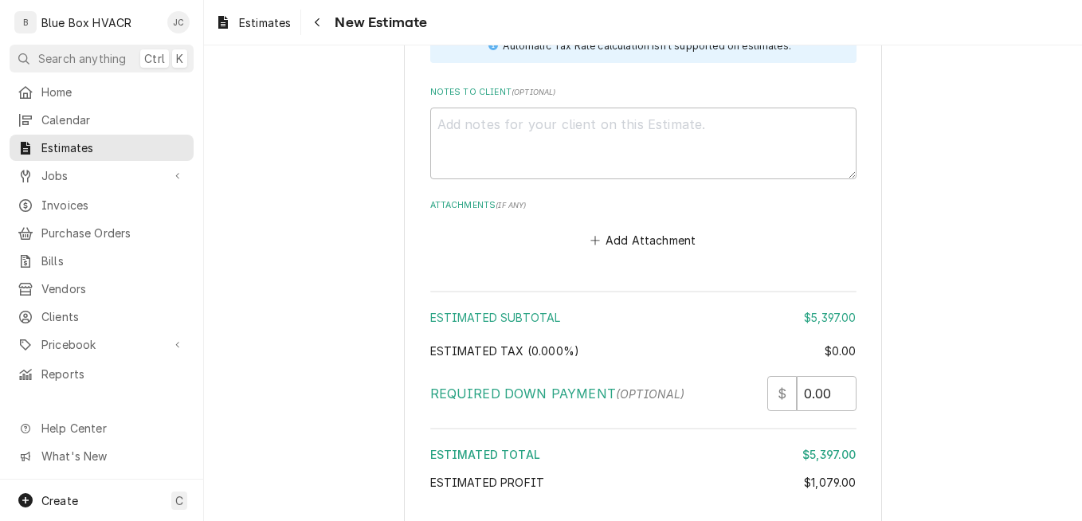
type textarea "x"
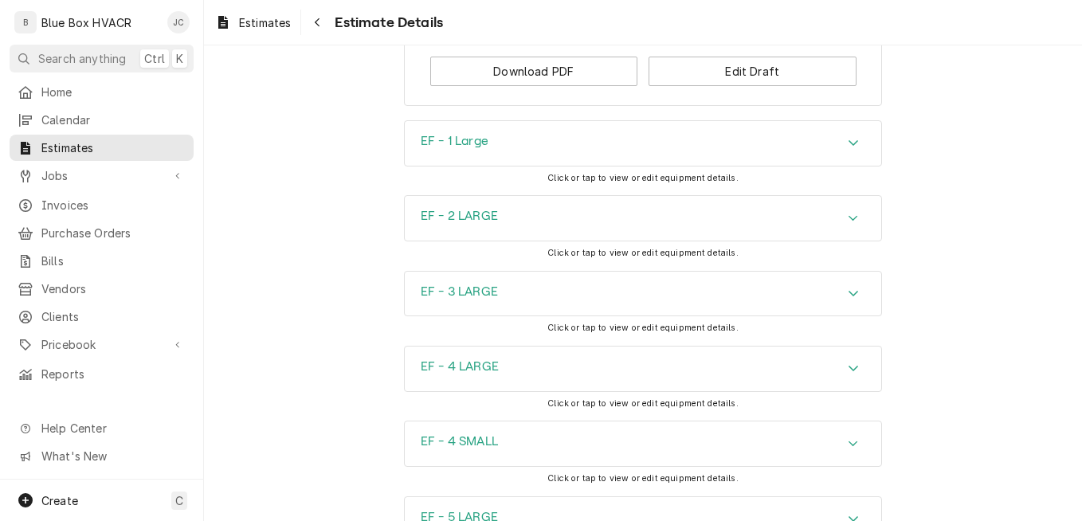
scroll to position [4141, 0]
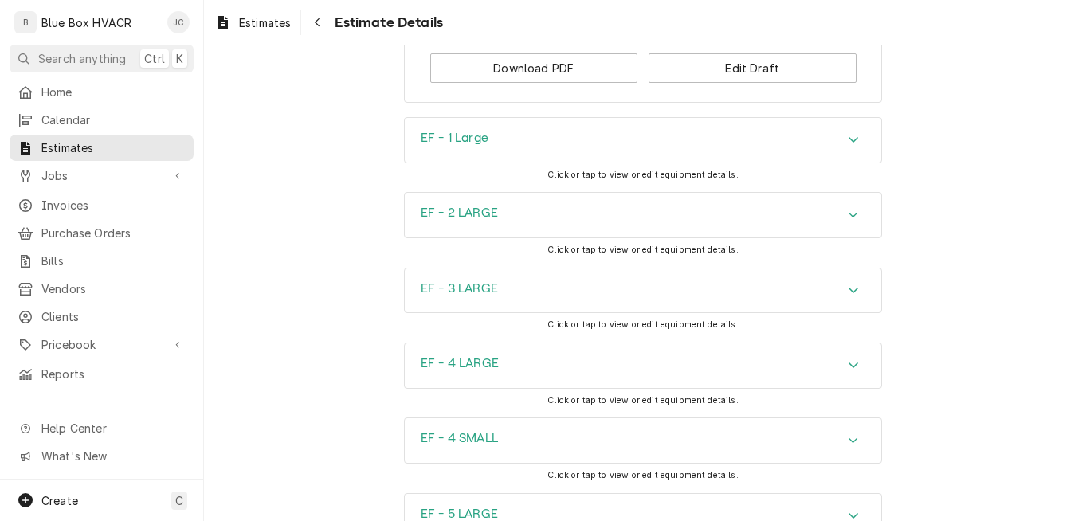
click at [780, 162] on div "EF - 1 Large" at bounding box center [643, 140] width 476 height 45
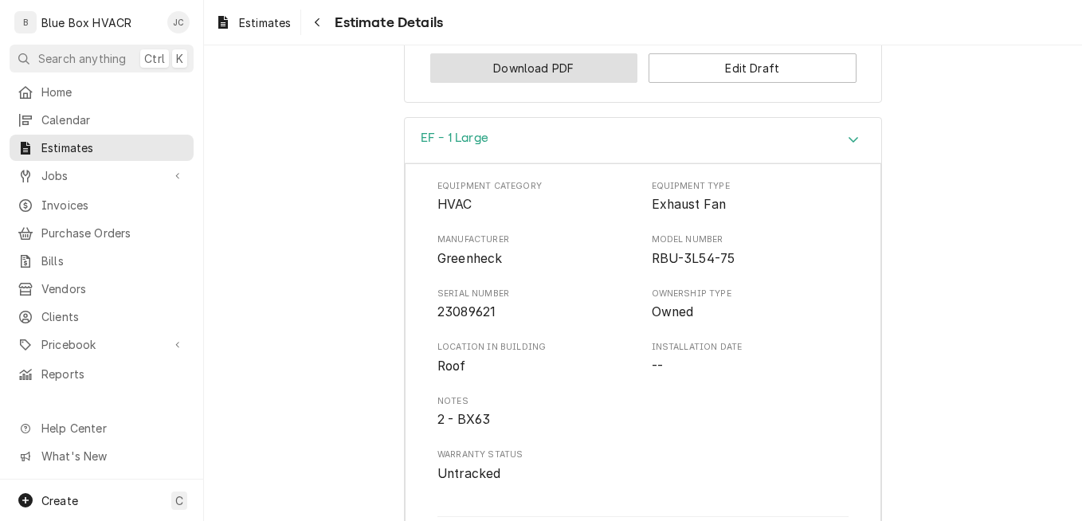
click at [575, 83] on button "Download PDF" at bounding box center [534, 67] width 208 height 29
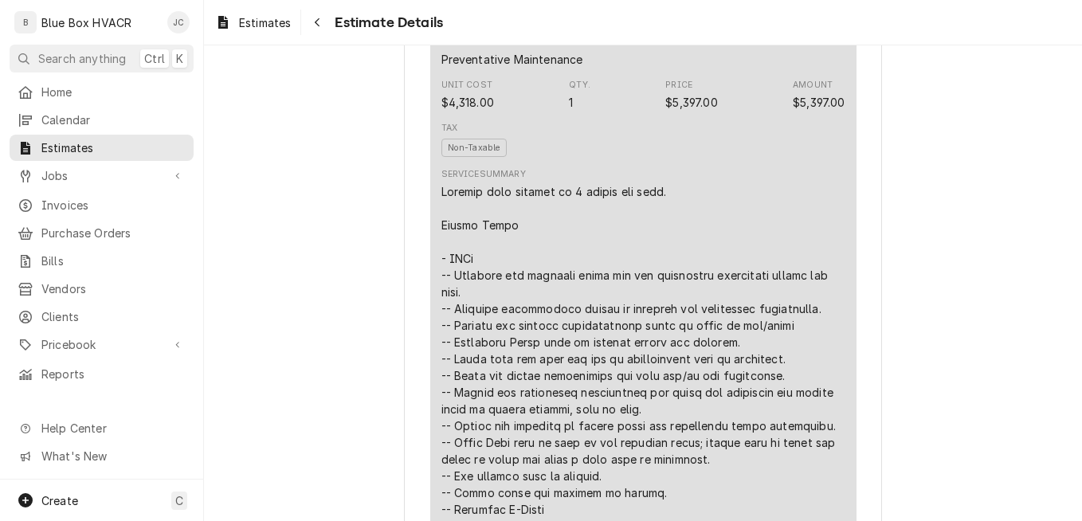
scroll to position [876, 0]
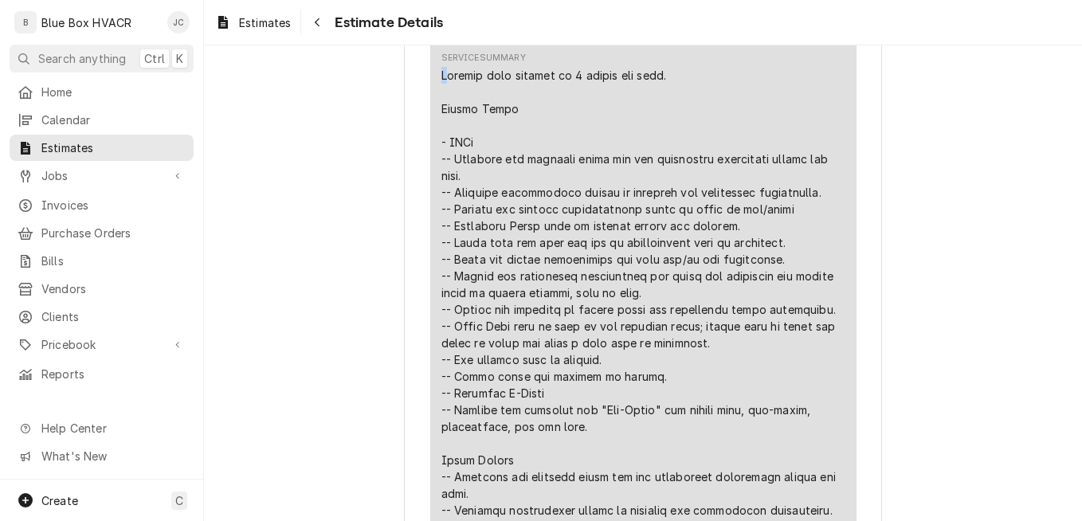
drag, startPoint x: 431, startPoint y: 125, endPoint x: 441, endPoint y: 125, distance: 10.4
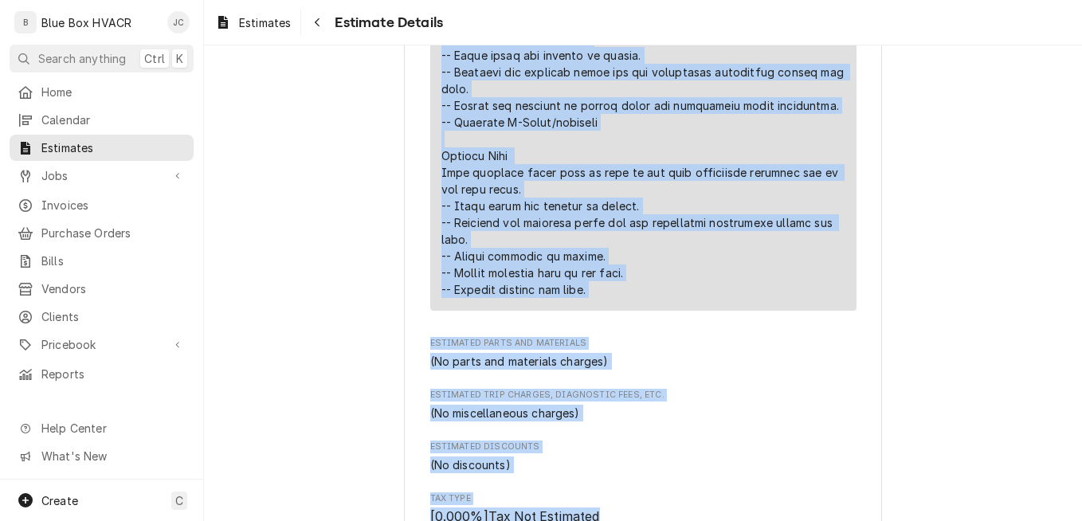
scroll to position [3065, 0]
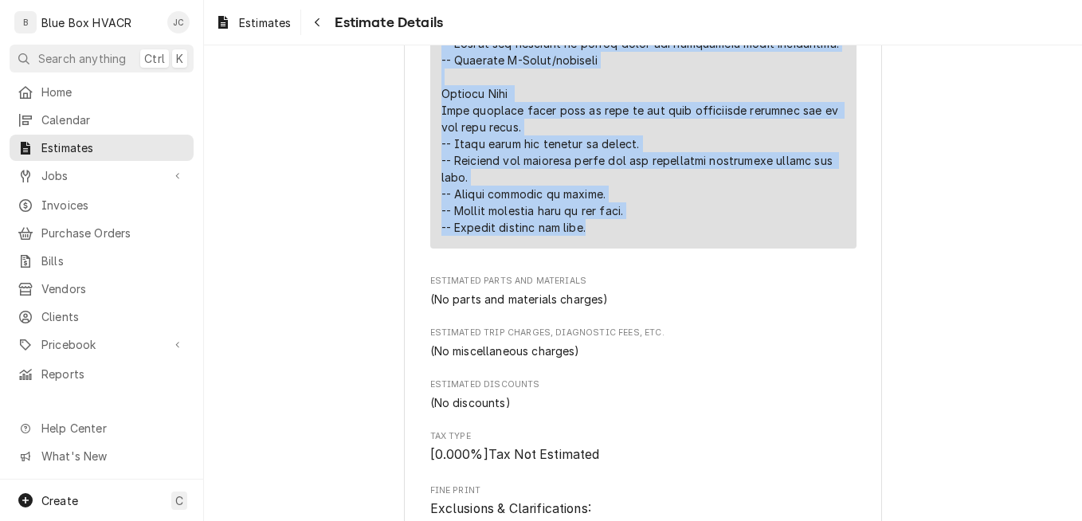
drag, startPoint x: 434, startPoint y: 126, endPoint x: 624, endPoint y: 290, distance: 250.7
copy div "Service will consist of 2 visits per year. Spring Visit - RTUs -- Validate all …"
